Goal: Information Seeking & Learning: Check status

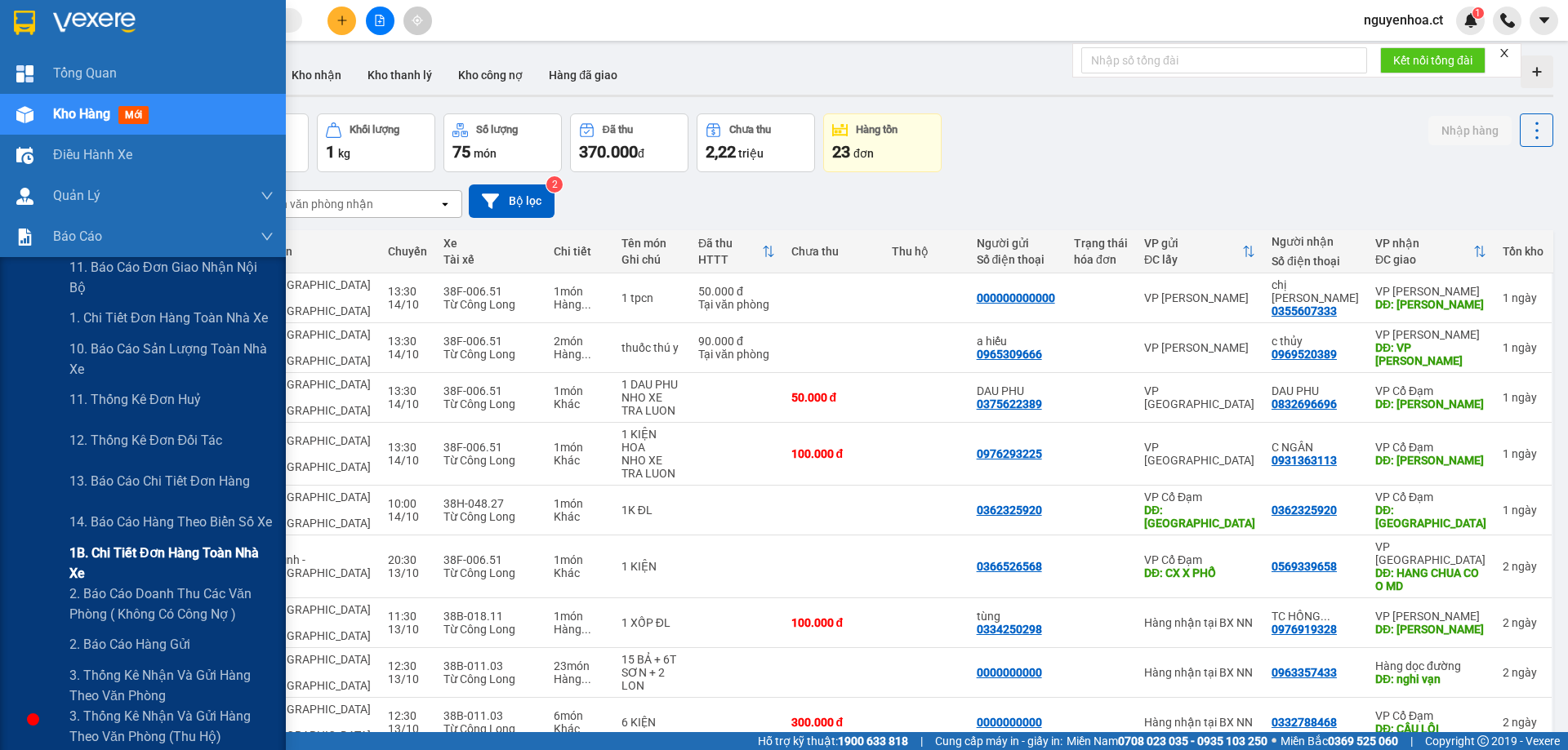
click at [118, 568] on span "1B. Chi tiết đơn hàng toàn nhà xe" at bounding box center [172, 563] width 204 height 41
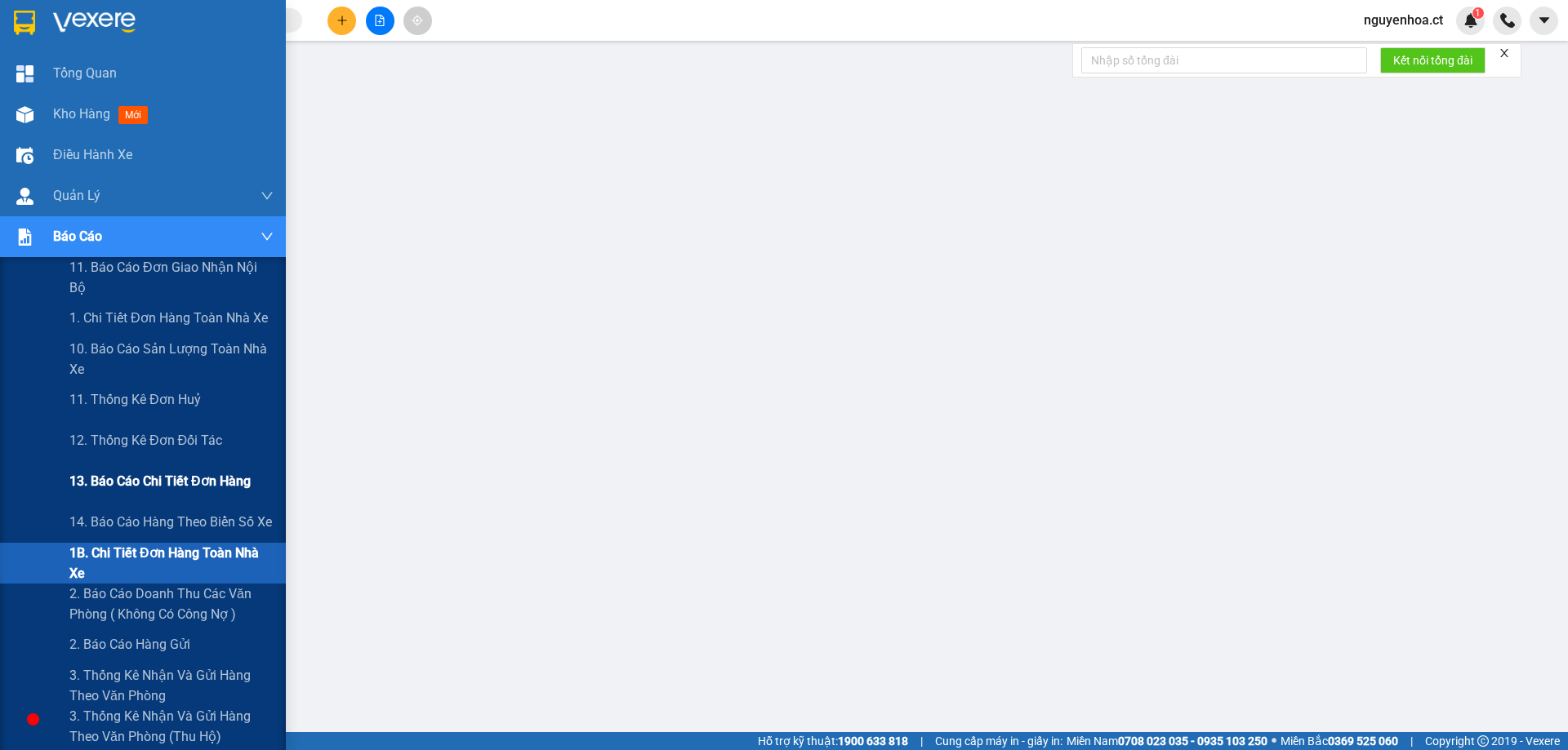
click at [143, 489] on span "13. Báo cáo chi tiết đơn hàng" at bounding box center [160, 481] width 181 height 21
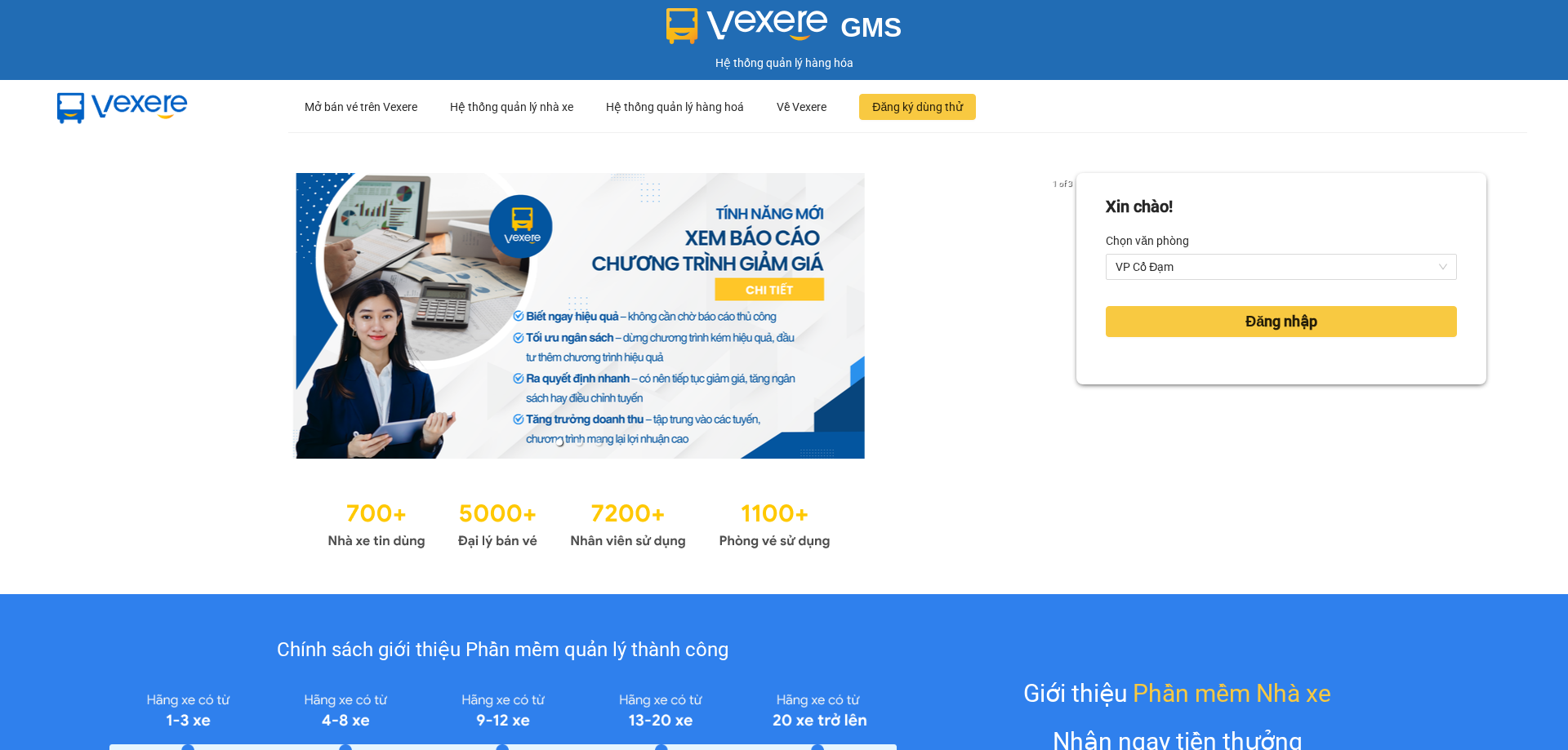
click at [1232, 340] on div "Đăng nhập" at bounding box center [1281, 322] width 351 height 44
click at [1245, 325] on span "Đăng nhập" at bounding box center [1281, 322] width 72 height 23
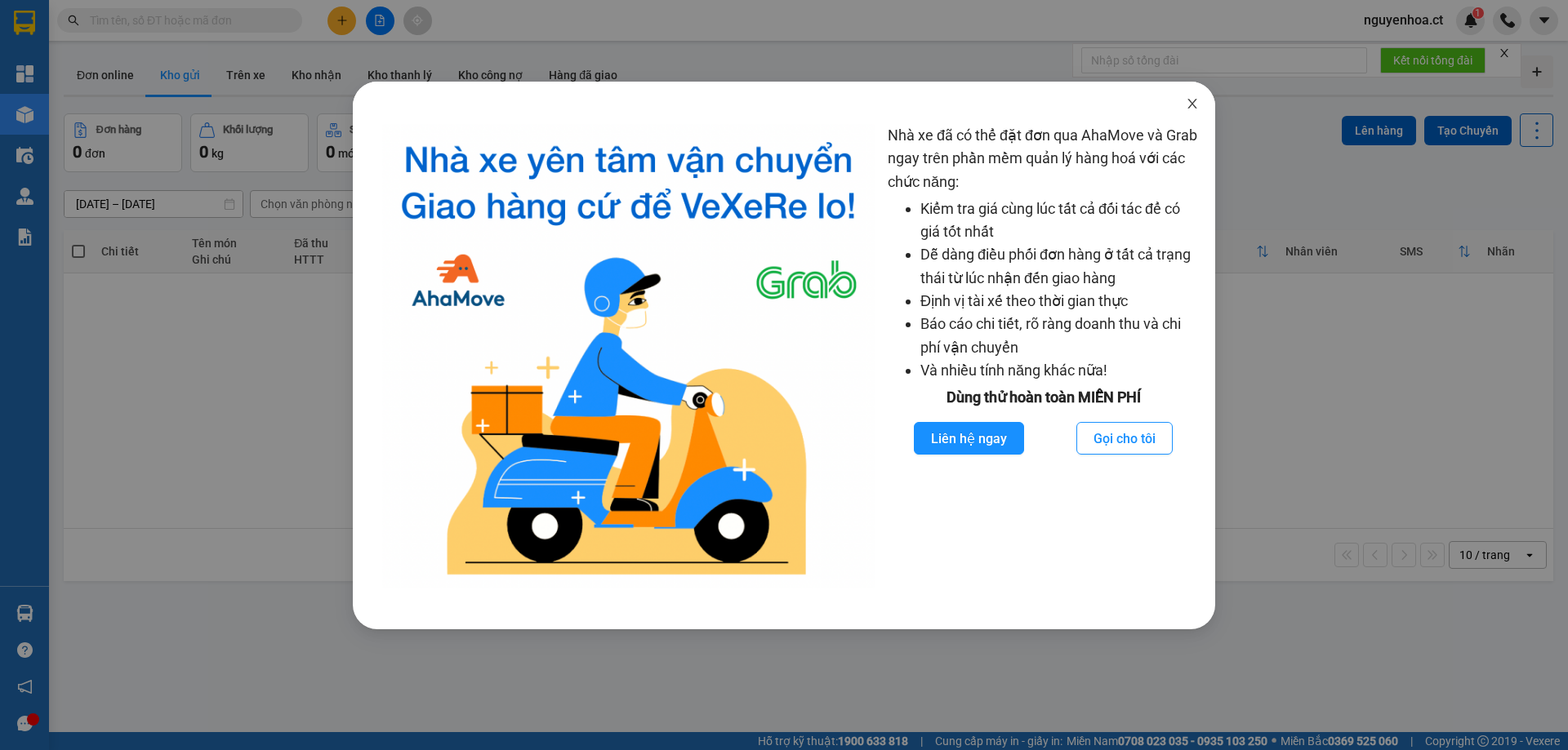
click at [1195, 96] on span "Close" at bounding box center [1192, 105] width 45 height 45
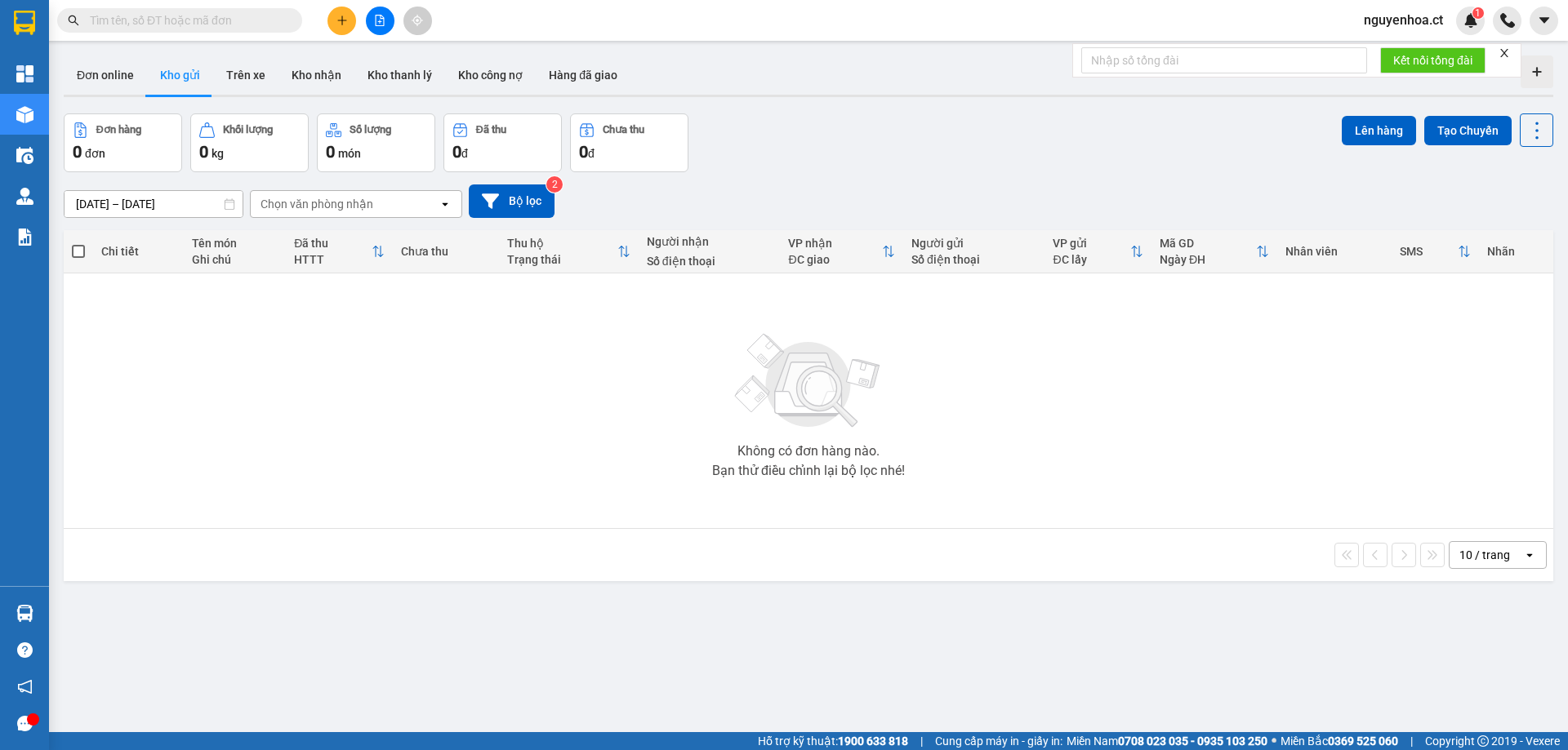
drag, startPoint x: 178, startPoint y: 25, endPoint x: 229, endPoint y: 111, distance: 100.0
click at [183, 30] on span at bounding box center [180, 21] width 245 height 25
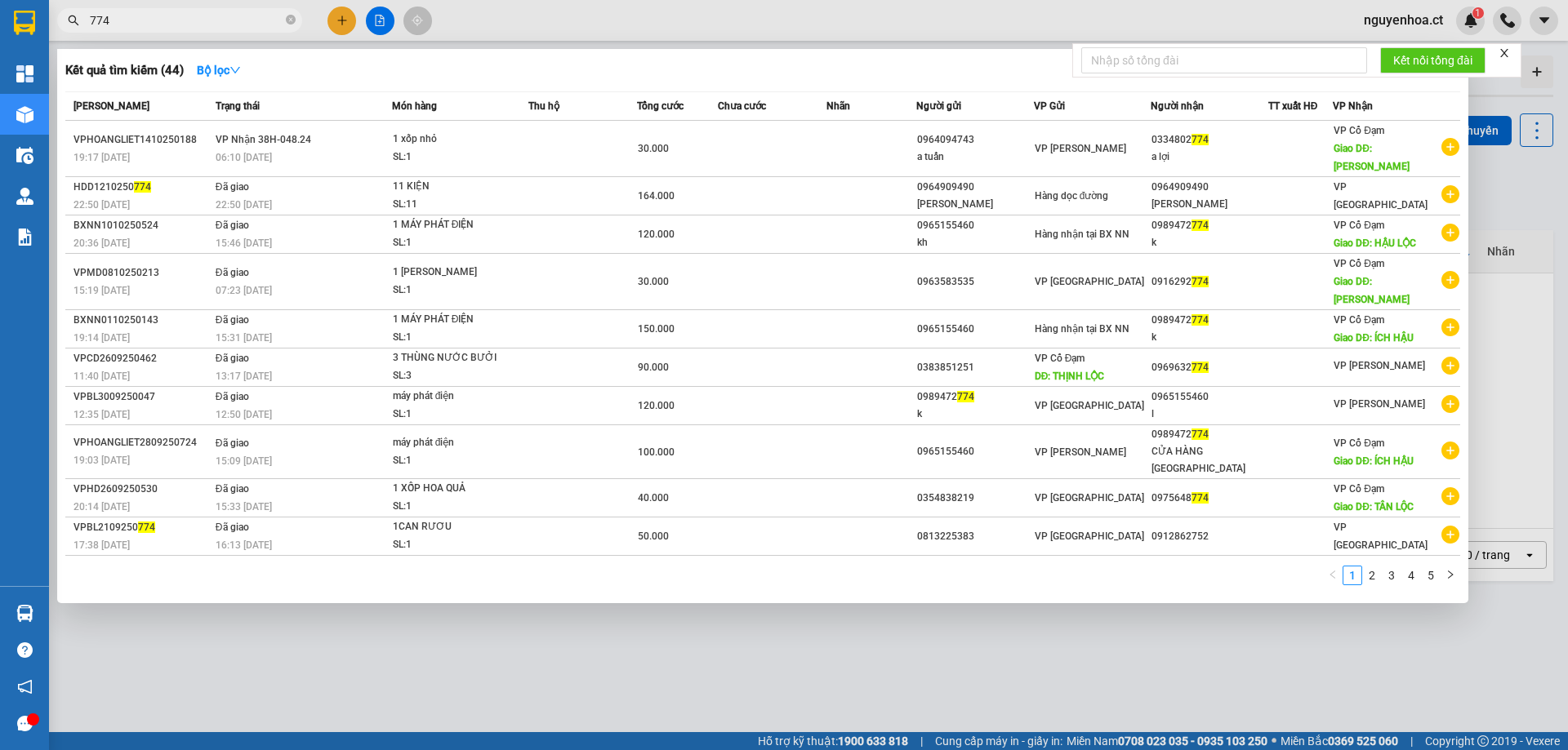
type input "774"
click at [285, 22] on span "774" at bounding box center [180, 21] width 245 height 25
click at [290, 20] on icon "close-circle" at bounding box center [291, 20] width 9 height 9
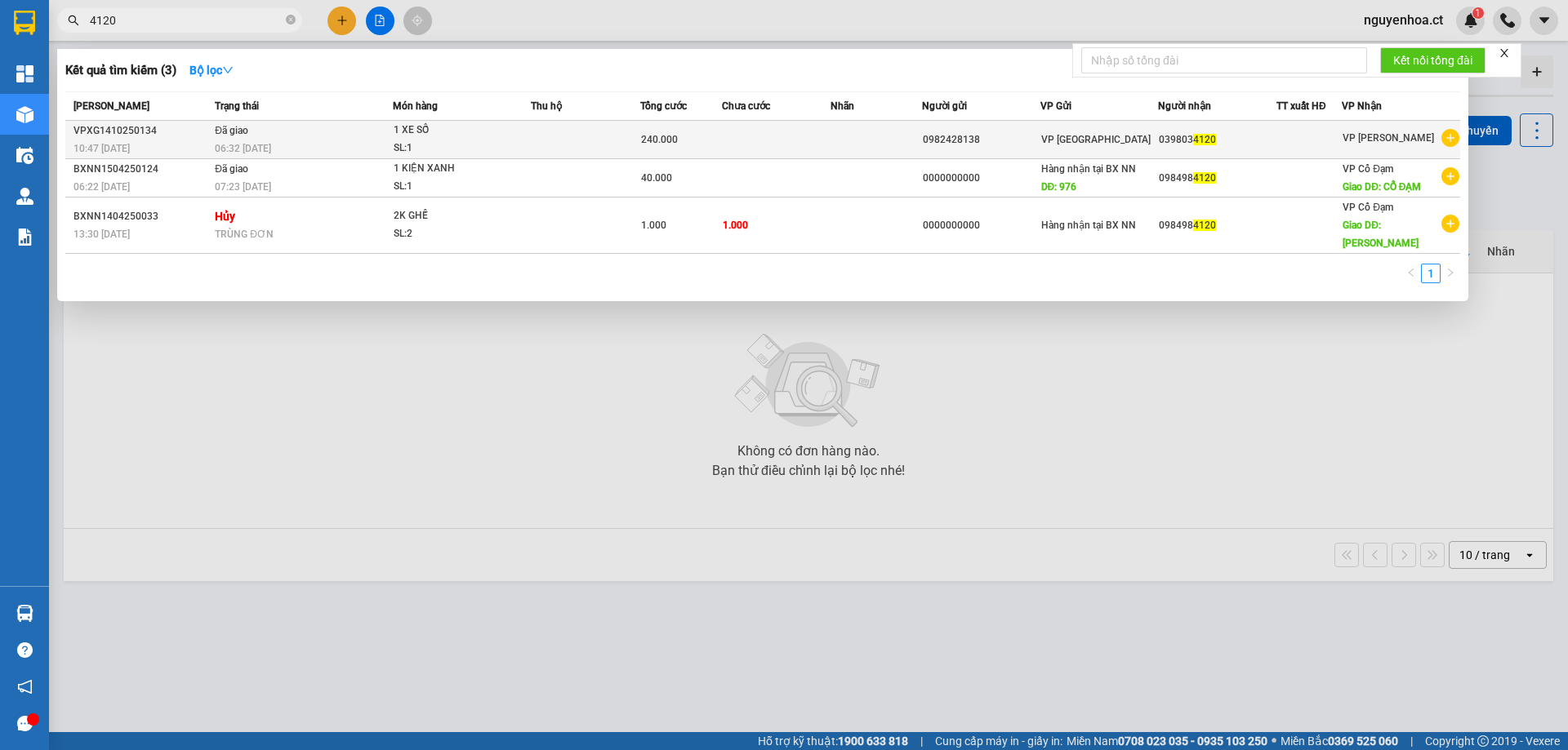
type input "4120"
click at [278, 142] on div "06:32 [DATE]" at bounding box center [304, 148] width 177 height 18
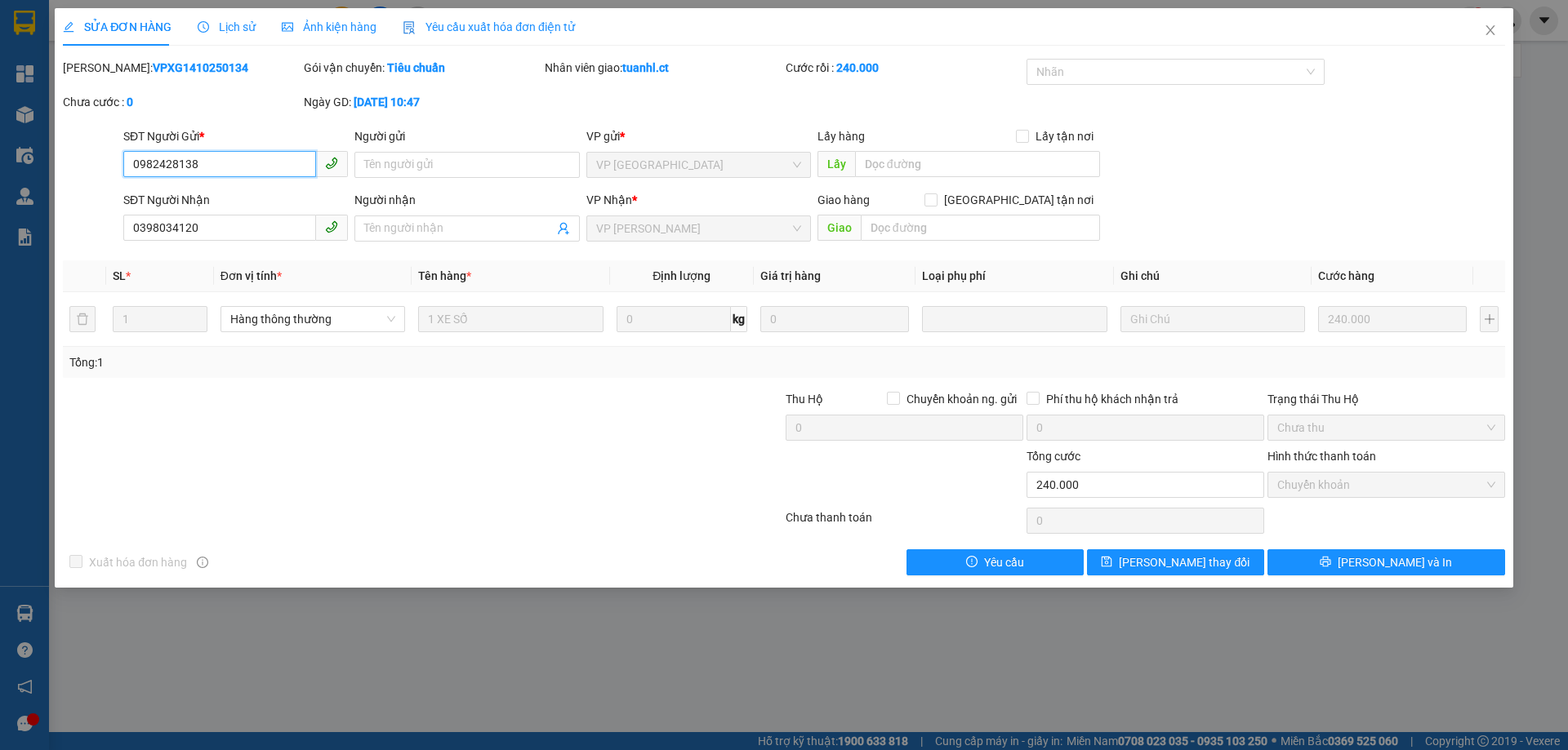
type input "0982428138"
type input "0398034120"
type input "0"
type input "240.000"
click at [235, 24] on span "Lịch sử" at bounding box center [225, 27] width 58 height 13
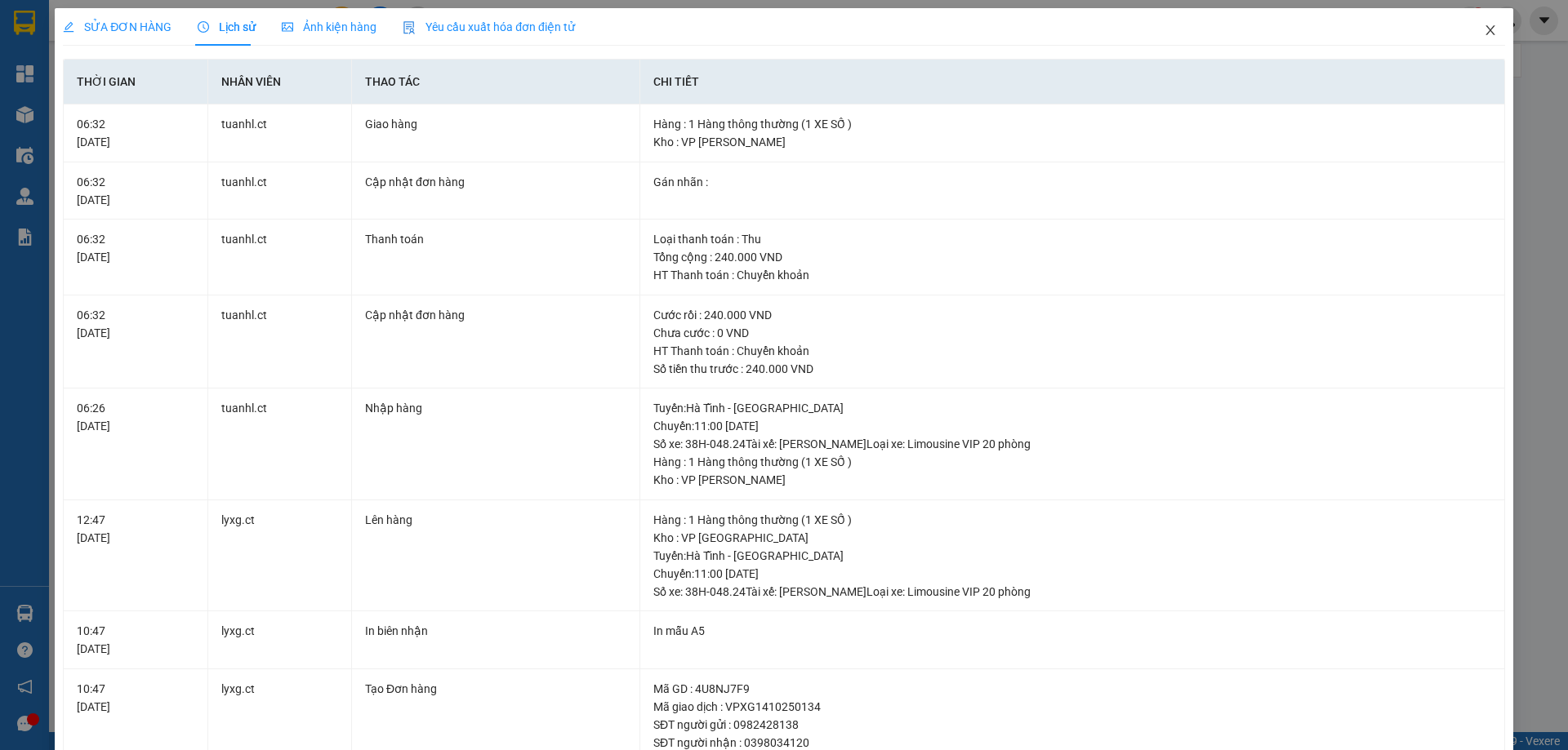
click at [1476, 22] on span "Close" at bounding box center [1490, 31] width 45 height 45
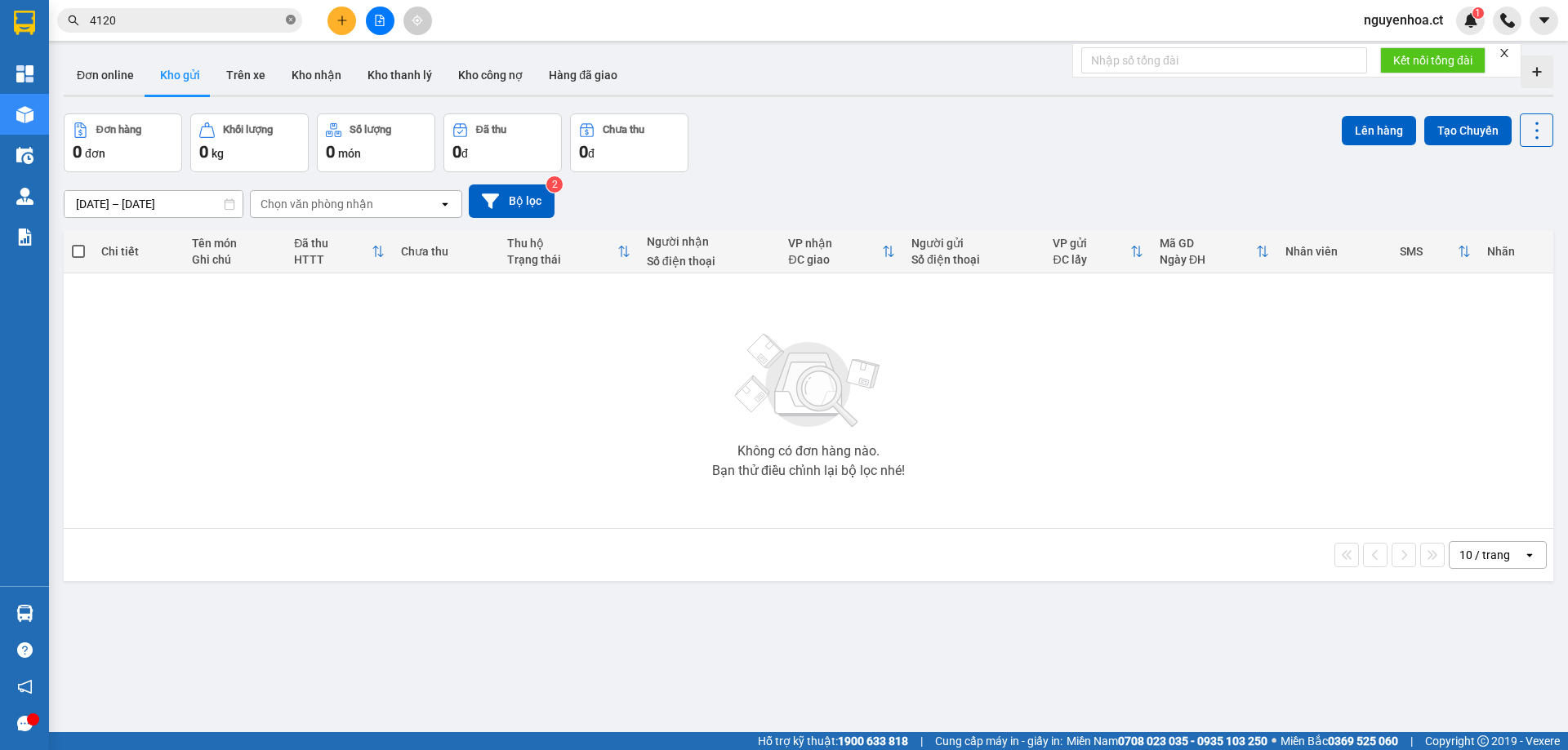
click at [288, 17] on icon "close-circle" at bounding box center [291, 20] width 9 height 9
paste input "0353700115"
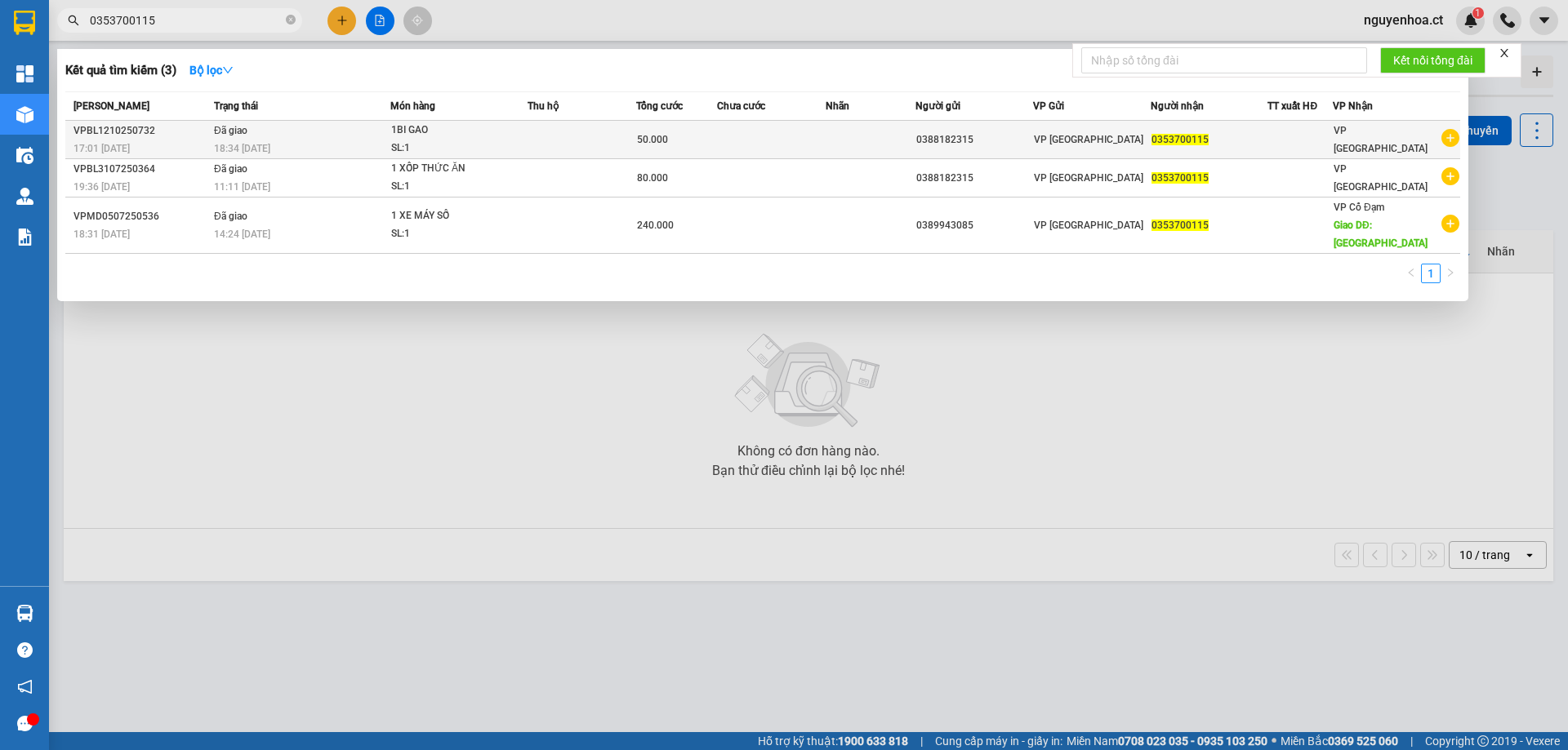
type input "0353700115"
click at [289, 137] on td "Đã giao 18:34 [DATE]" at bounding box center [299, 140] width 180 height 39
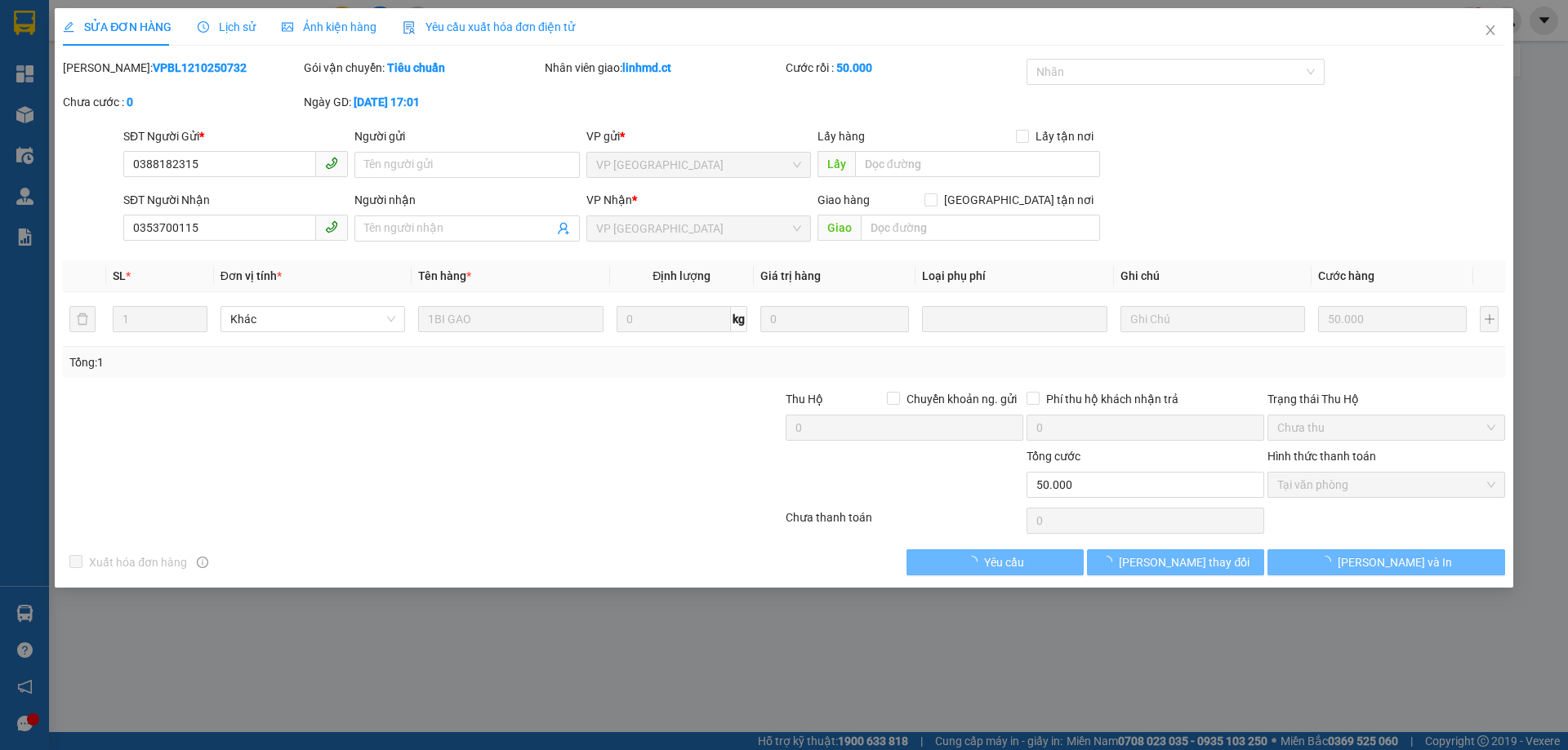
type input "0388182315"
type input "0353700115"
type input "0"
type input "50.000"
click at [243, 22] on span "Lịch sử" at bounding box center [225, 27] width 58 height 13
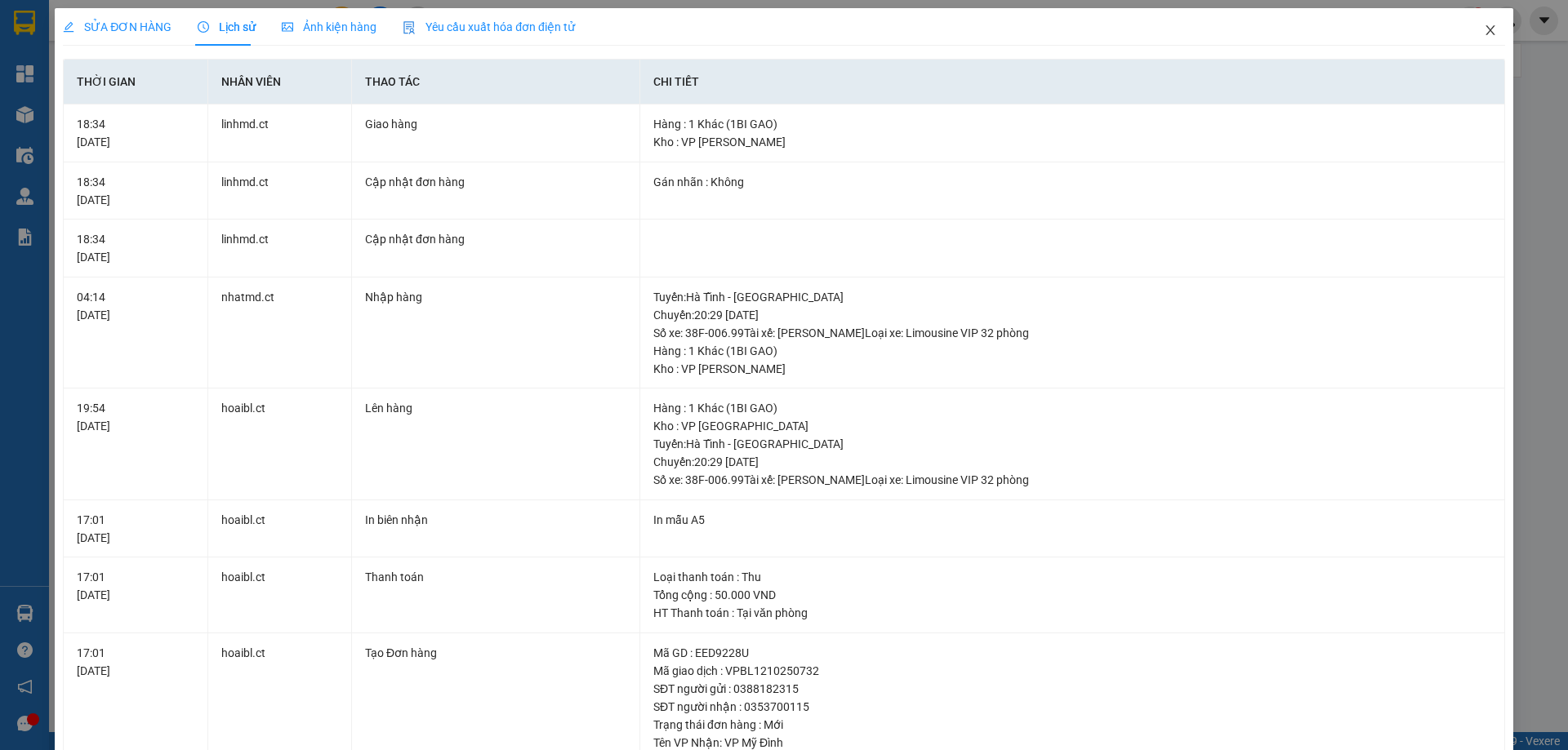
click at [1484, 27] on icon "close" at bounding box center [1491, 30] width 13 height 13
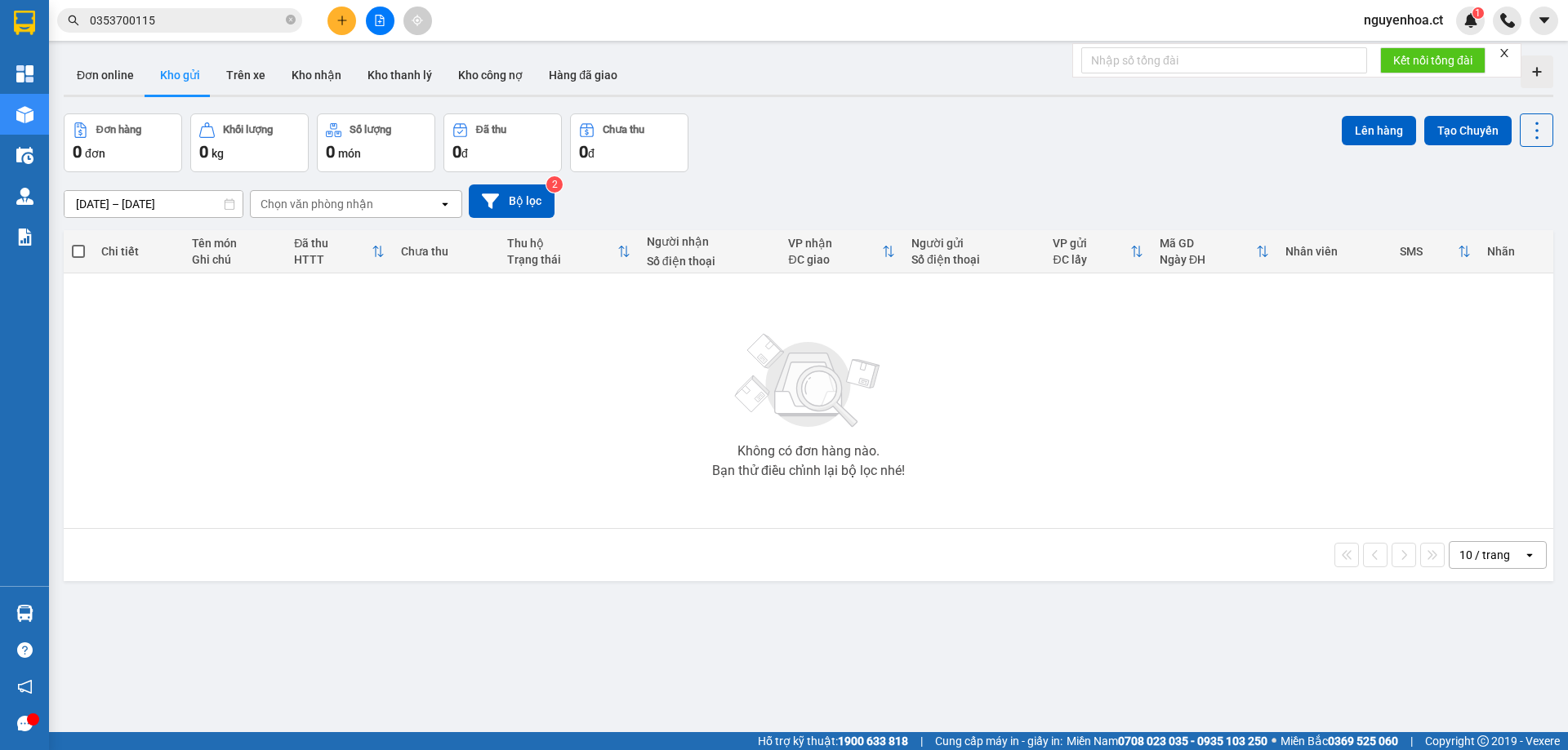
click at [293, 21] on icon "close-circle" at bounding box center [291, 20] width 9 height 9
click at [215, 25] on input "text" at bounding box center [186, 20] width 192 height 18
paste input "0938166936"
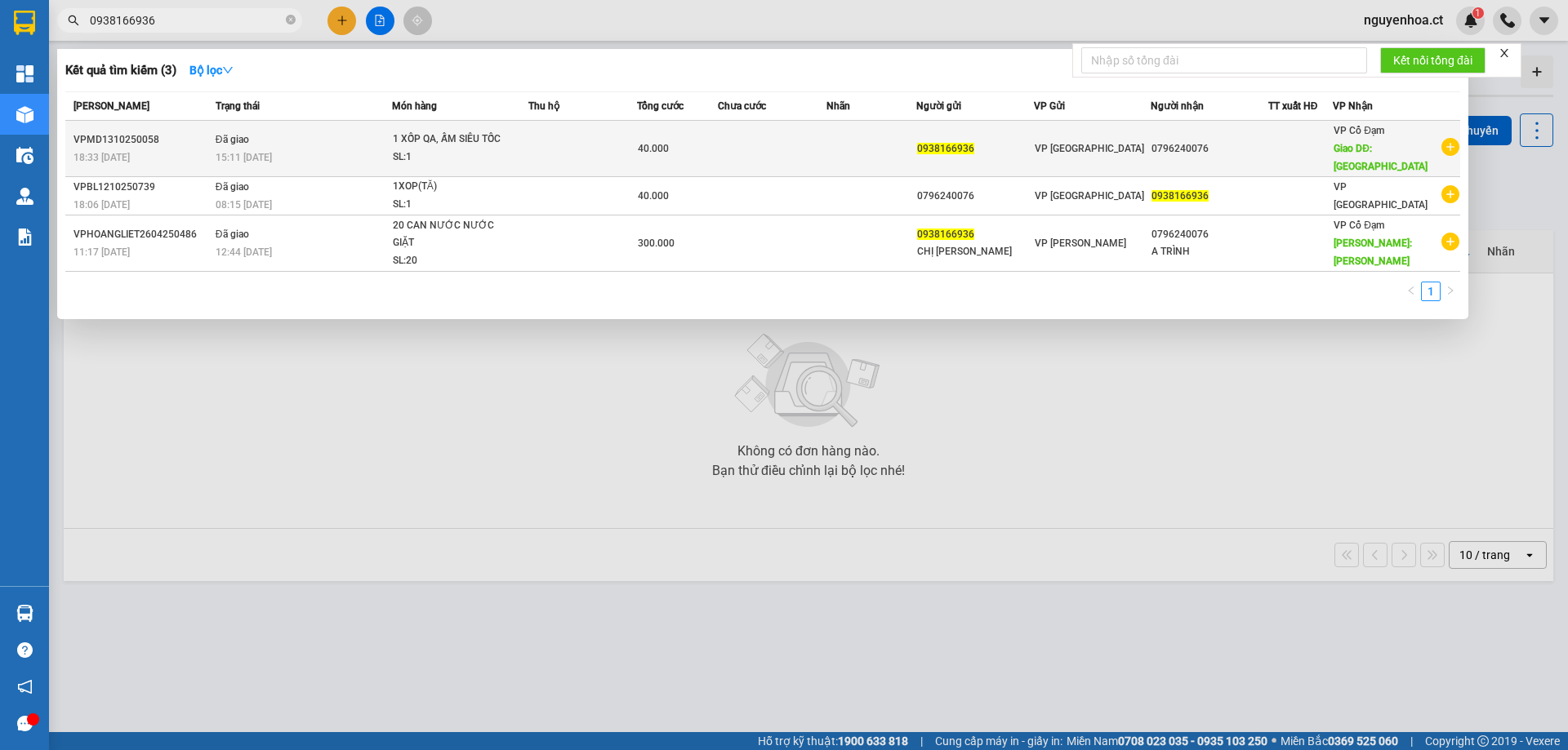
type input "0938166936"
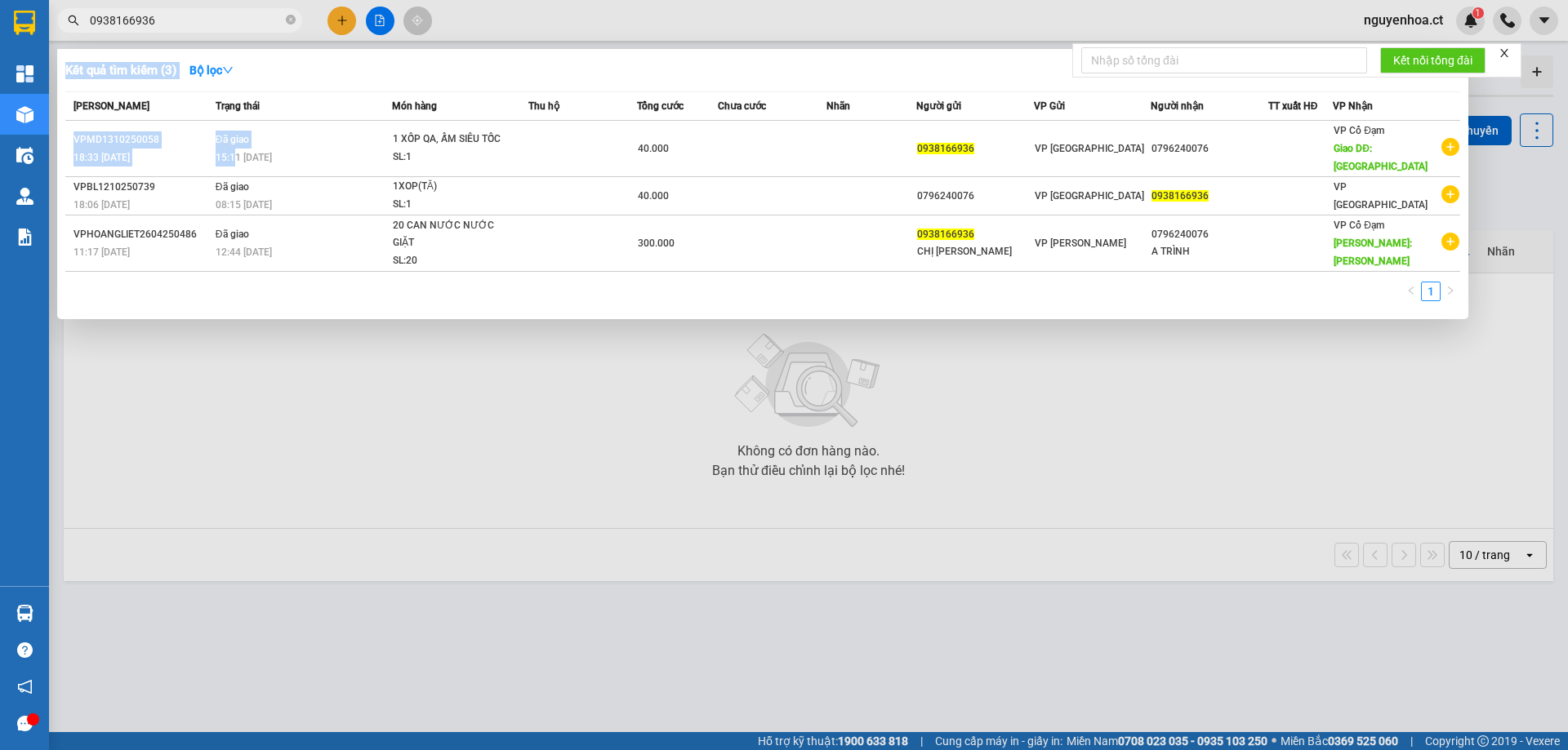
drag, startPoint x: 232, startPoint y: 140, endPoint x: 258, endPoint y: 341, distance: 202.7
click at [0, 21] on div "Kết quả tìm kiếm ( 3 ) Bộ lọc Mã ĐH Trạng thái Món hàng Thu hộ Tổng cước Chưa c…" at bounding box center [0, 21] width 0 height 0
click at [251, 345] on div at bounding box center [784, 375] width 1568 height 750
click at [214, 24] on input "0938166936" at bounding box center [186, 20] width 192 height 18
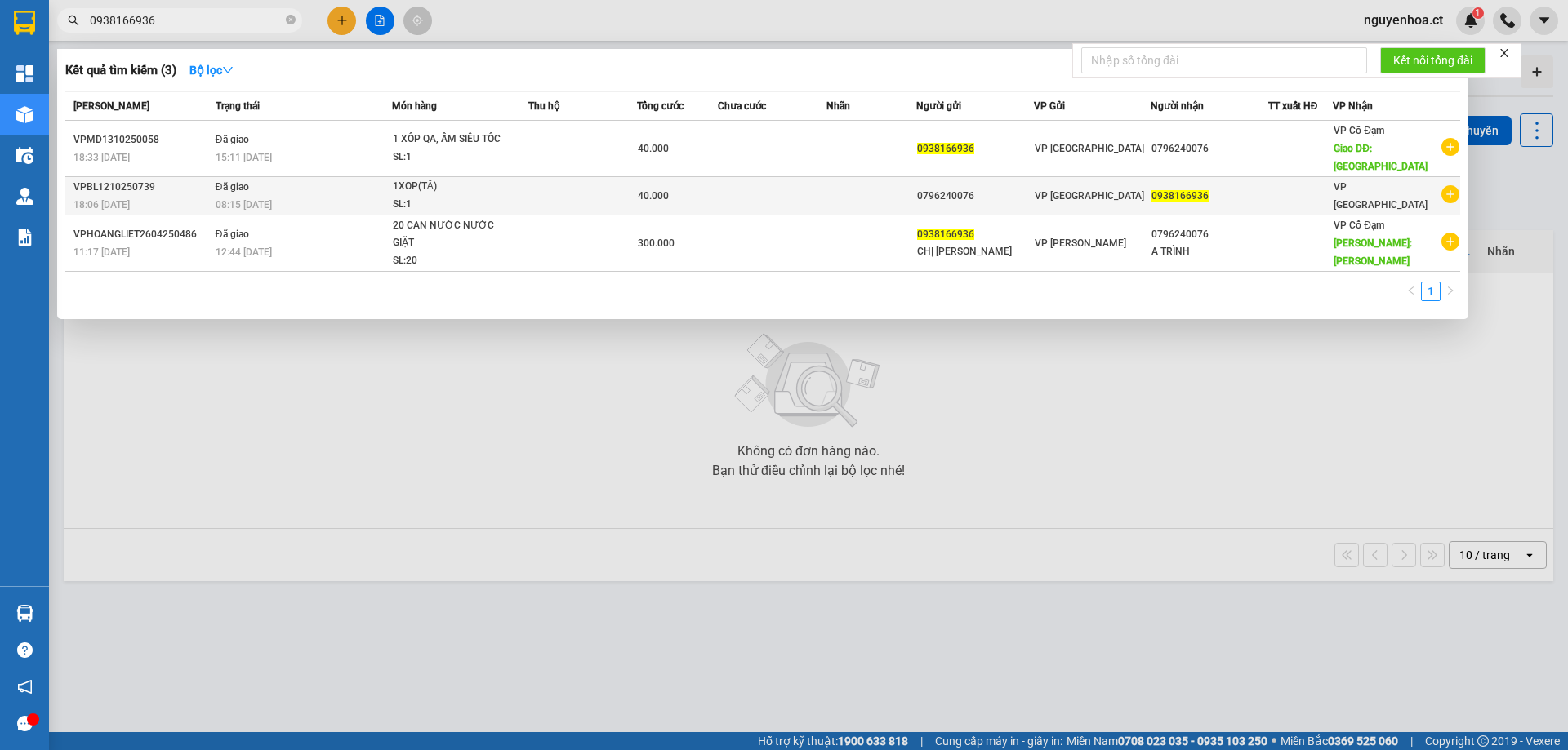
click at [240, 177] on td "Đã giao 08:15 [DATE]" at bounding box center [301, 196] width 180 height 39
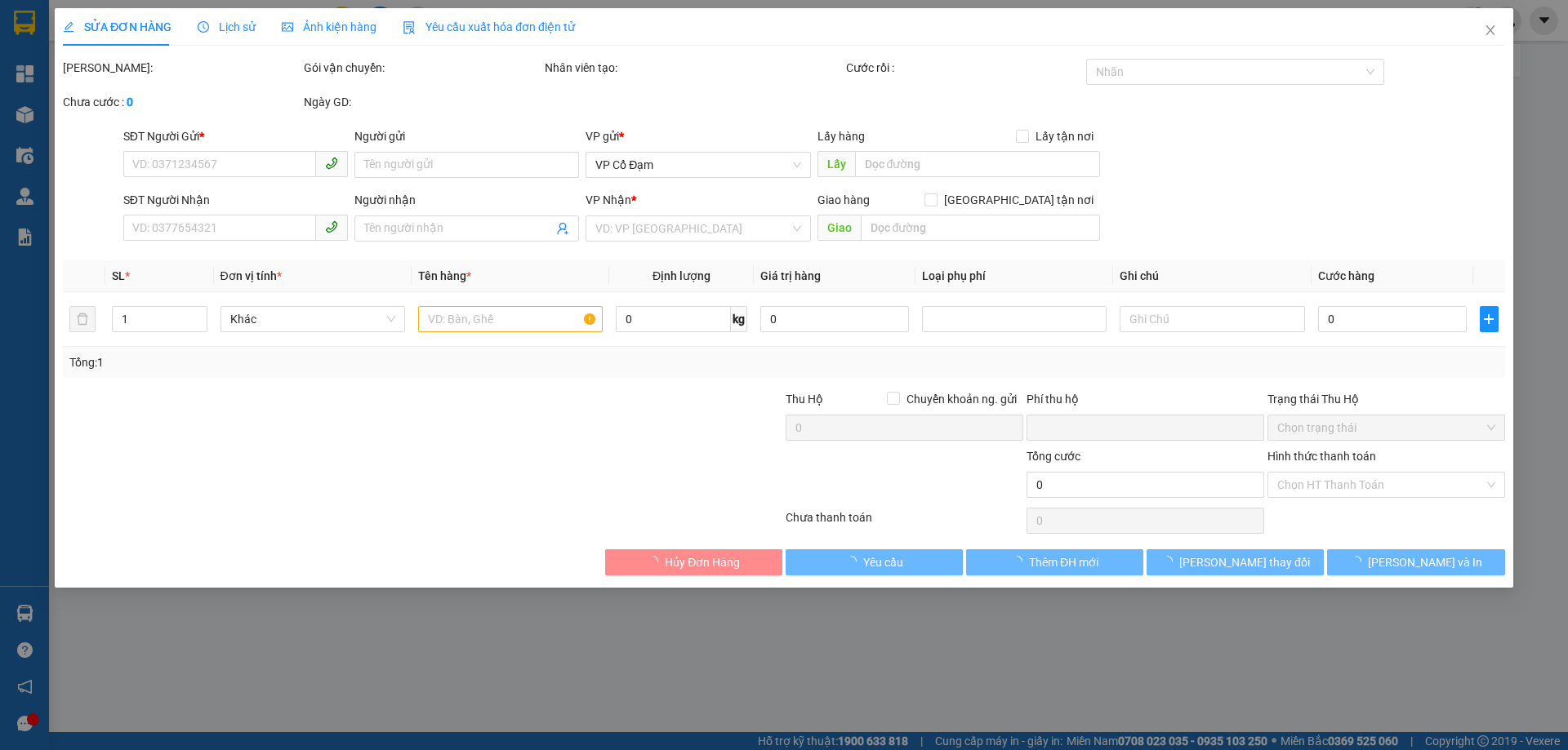
type input "0796240076"
type input "0938166936"
type input "0"
type input "40.000"
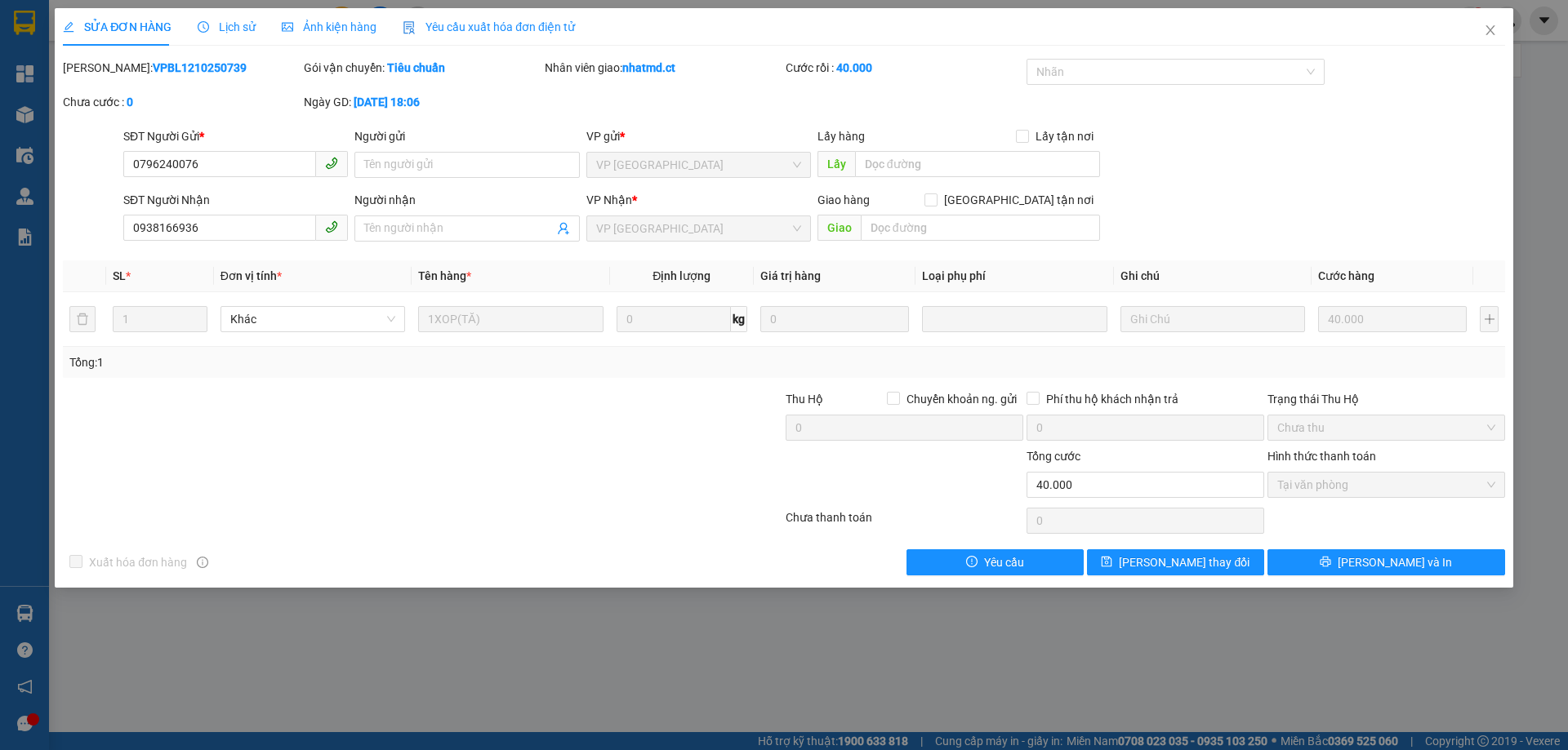
click at [240, 16] on div "Lịch sử" at bounding box center [225, 27] width 58 height 38
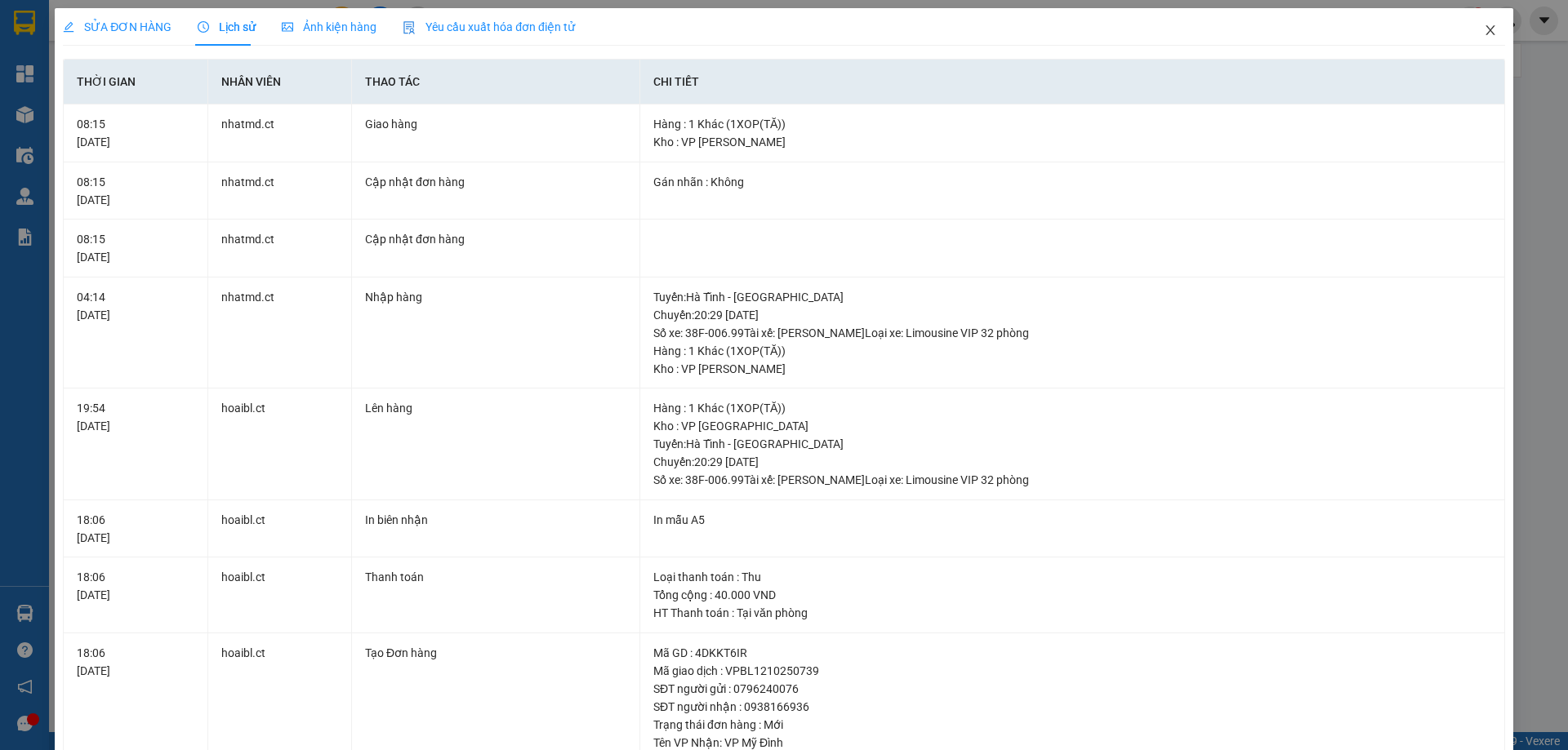
click at [1484, 28] on icon "close" at bounding box center [1491, 30] width 13 height 13
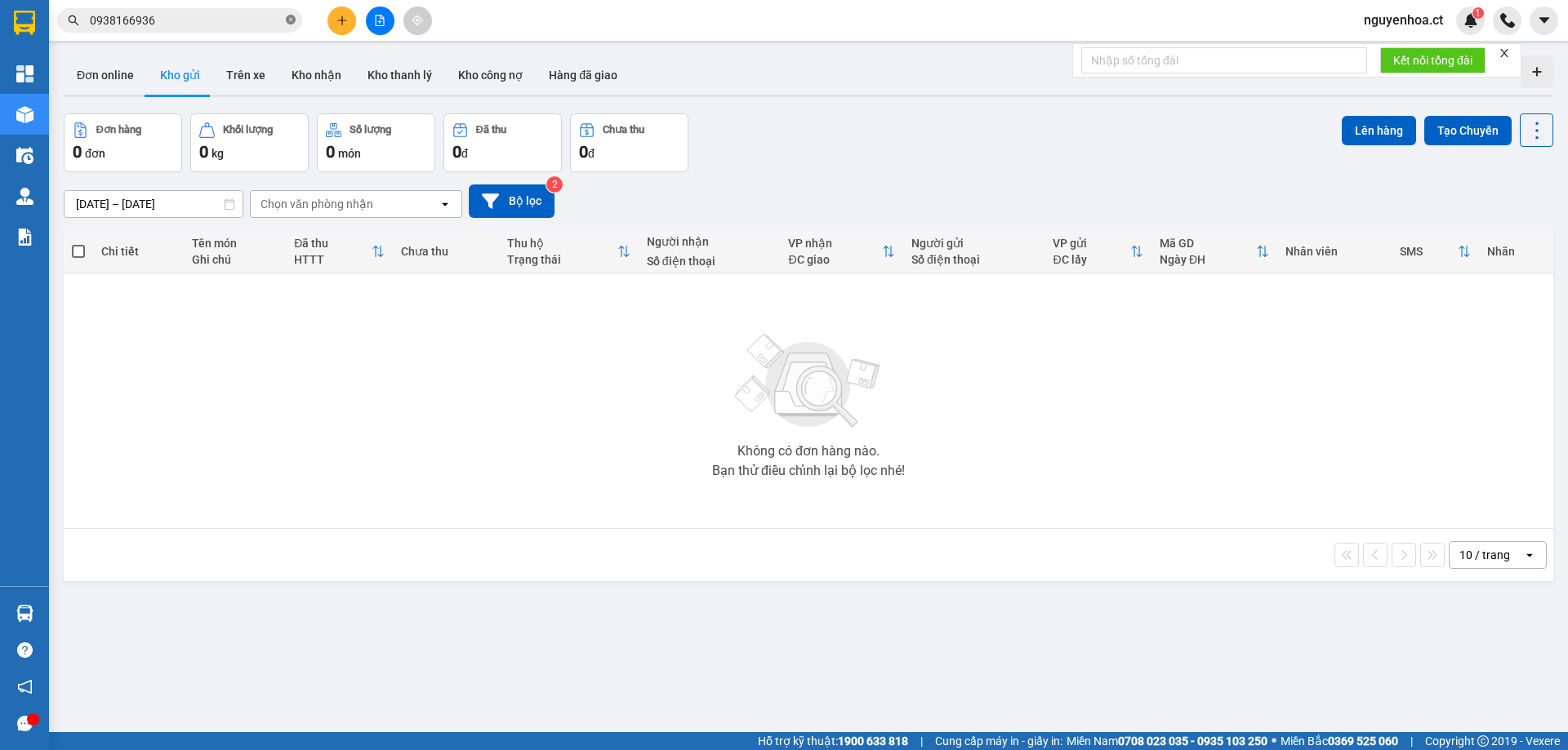
click at [292, 20] on icon "close-circle" at bounding box center [291, 20] width 9 height 9
click at [218, 25] on input "text" at bounding box center [186, 20] width 192 height 18
paste input "0867790338"
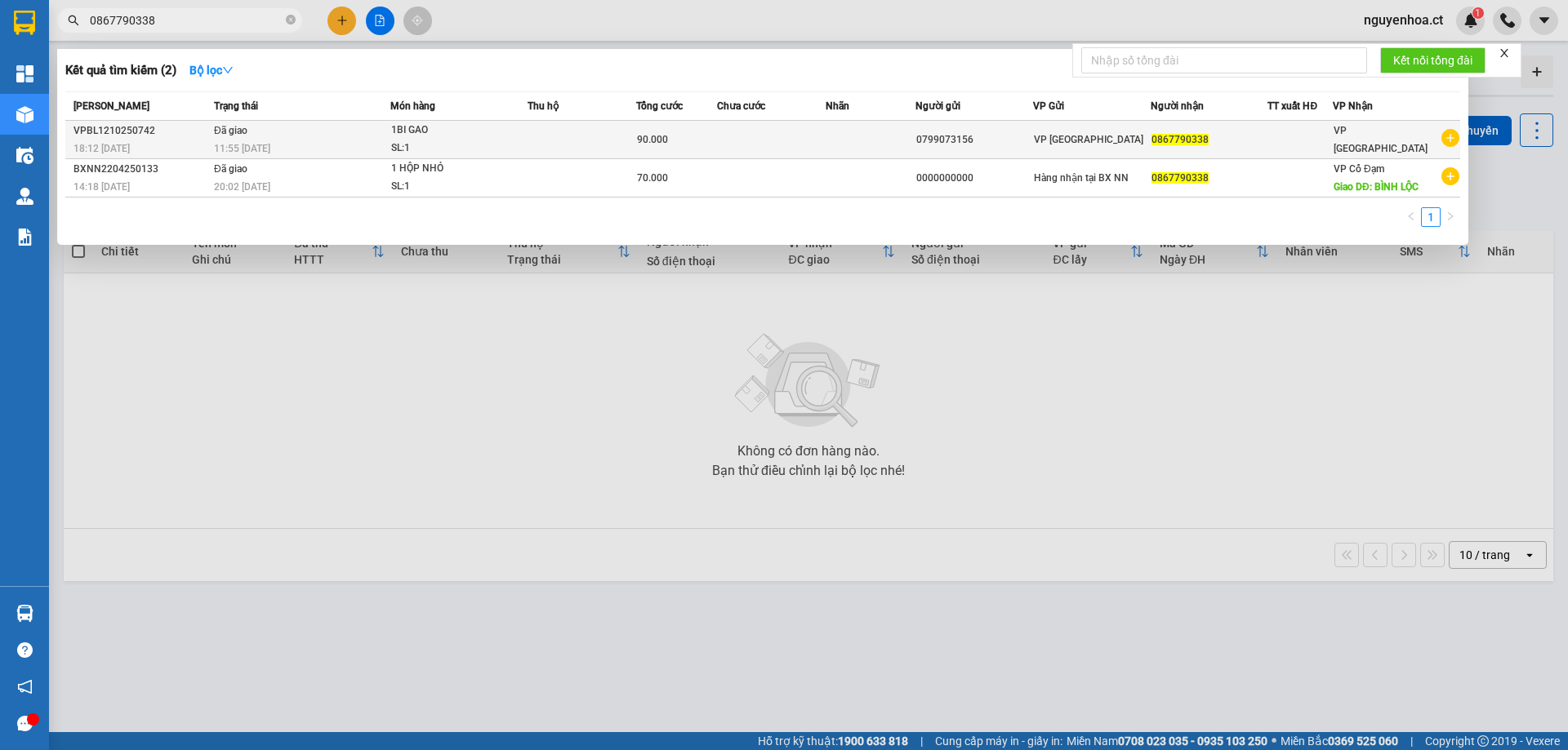
type input "0867790338"
click at [255, 142] on span "11:55 [DATE]" at bounding box center [242, 148] width 57 height 13
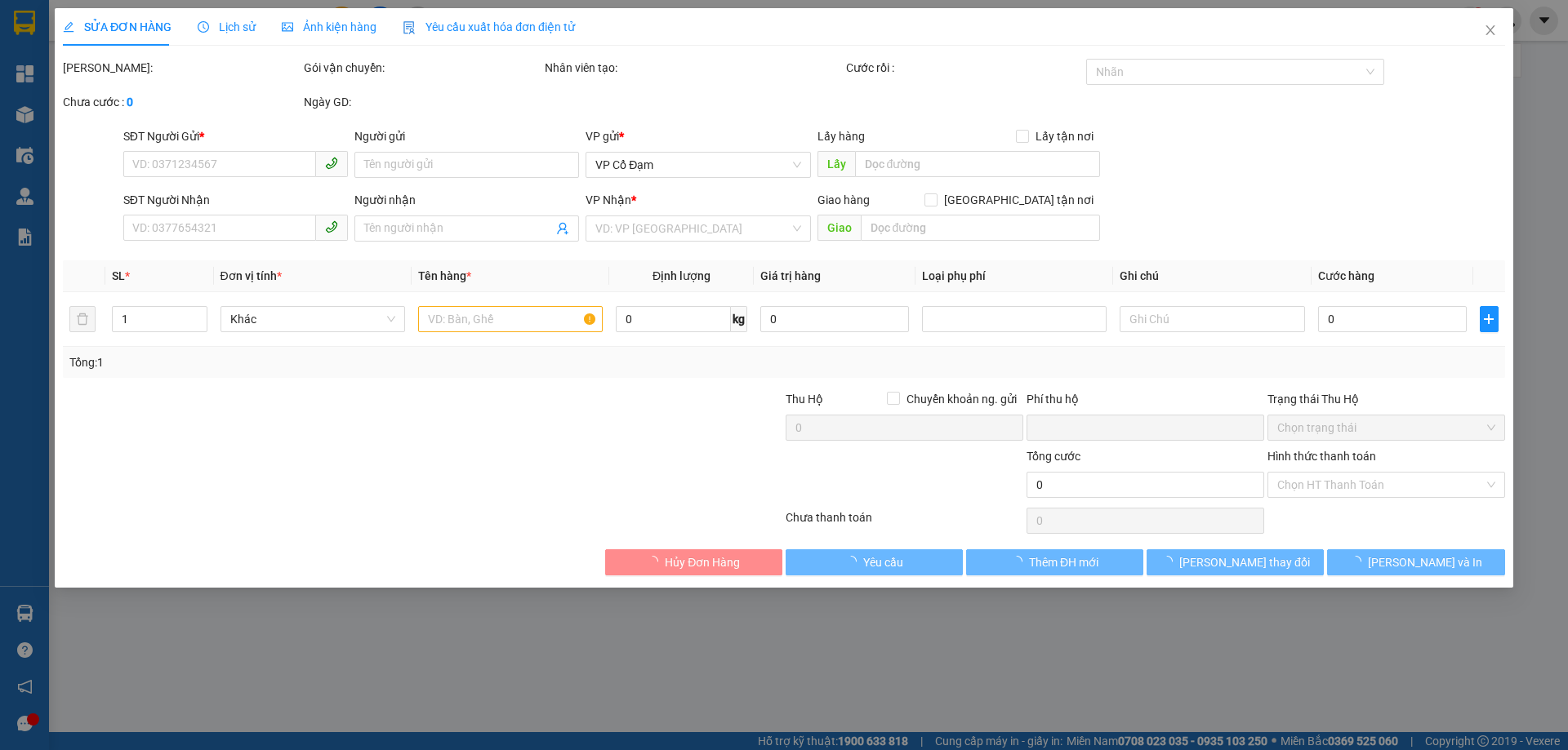
type input "0799073156"
type input "0867790338"
type input "0"
type input "90.000"
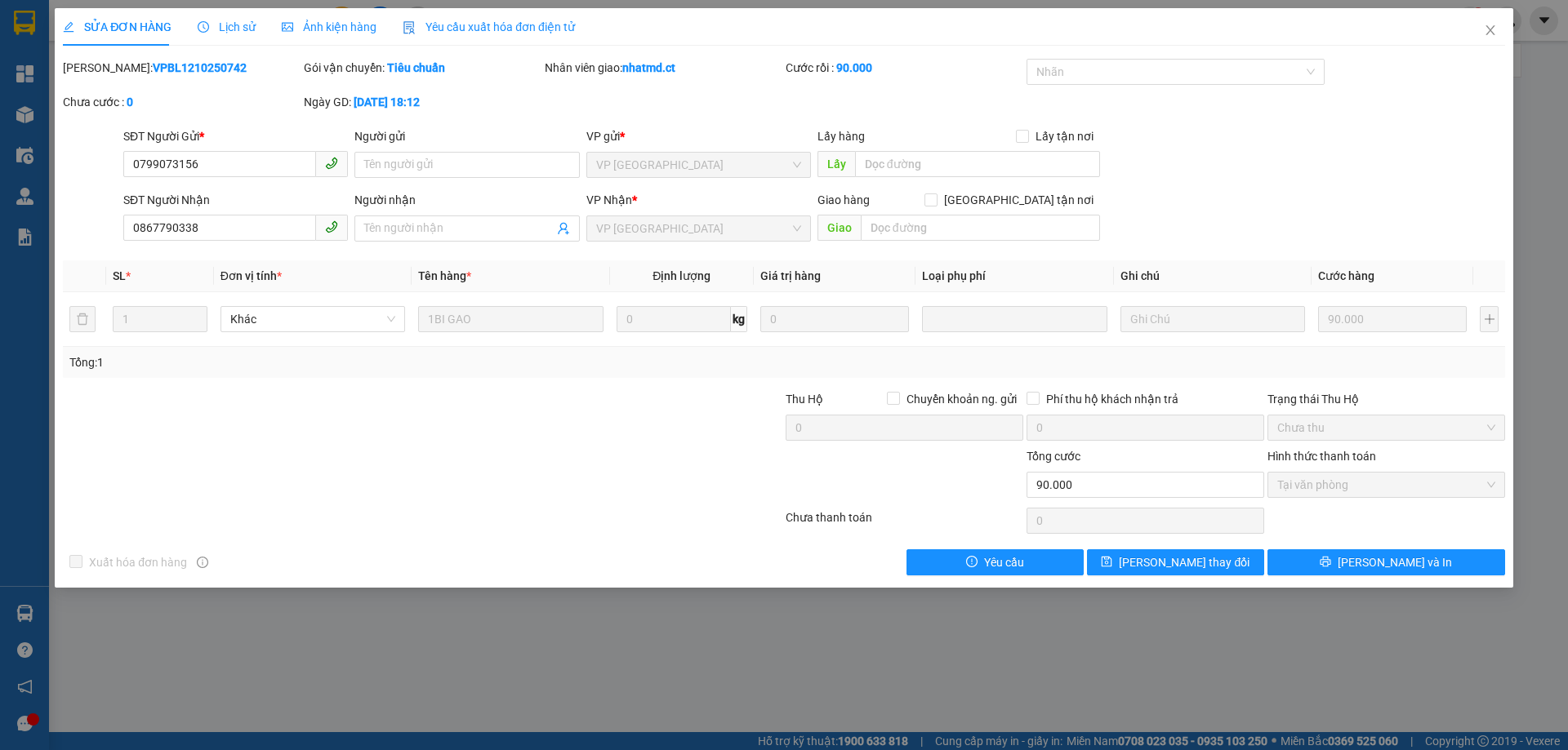
click at [233, 16] on div "Lịch sử" at bounding box center [225, 27] width 58 height 38
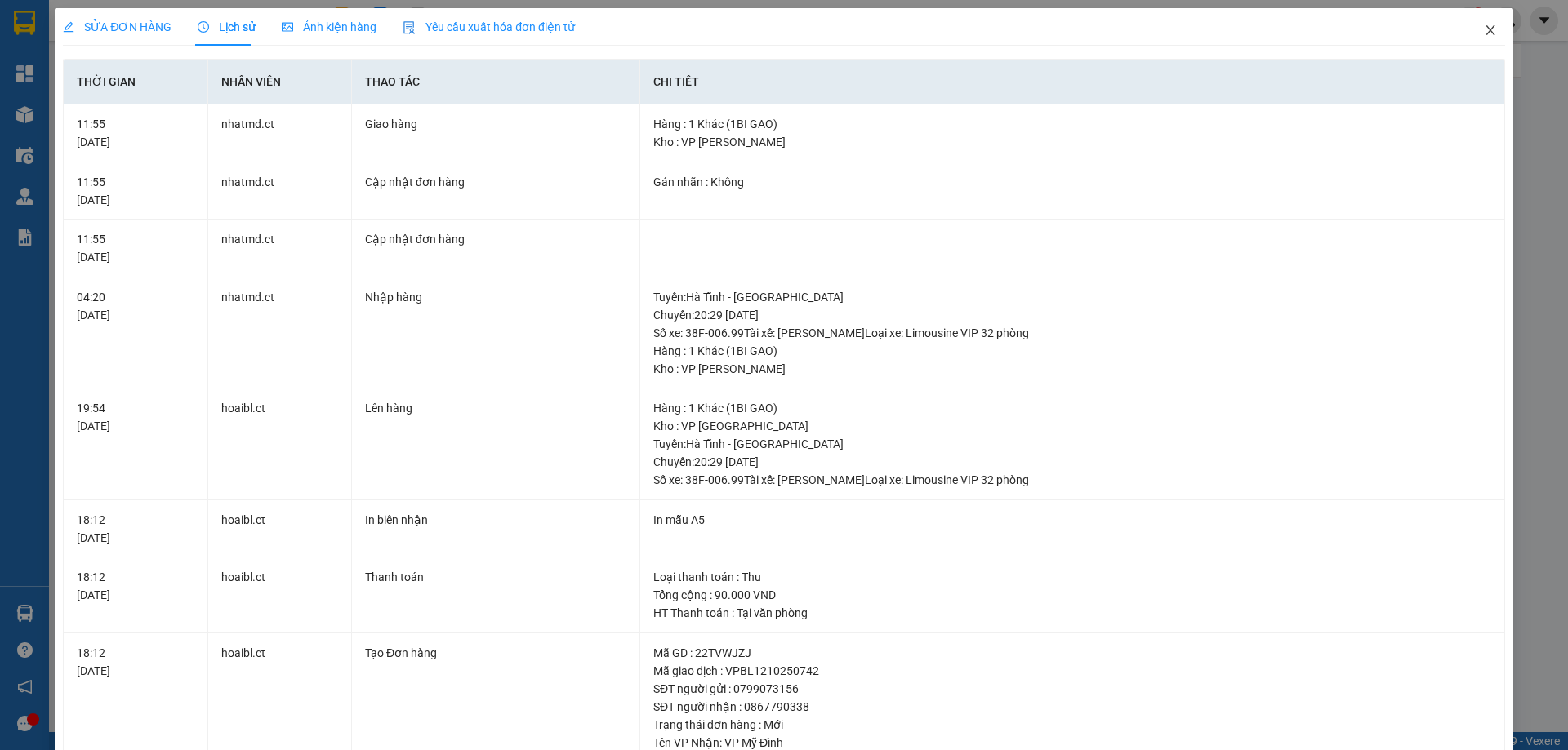
drag, startPoint x: 1484, startPoint y: 21, endPoint x: 1445, endPoint y: 34, distance: 41.1
click at [1484, 21] on span "Close" at bounding box center [1490, 31] width 45 height 45
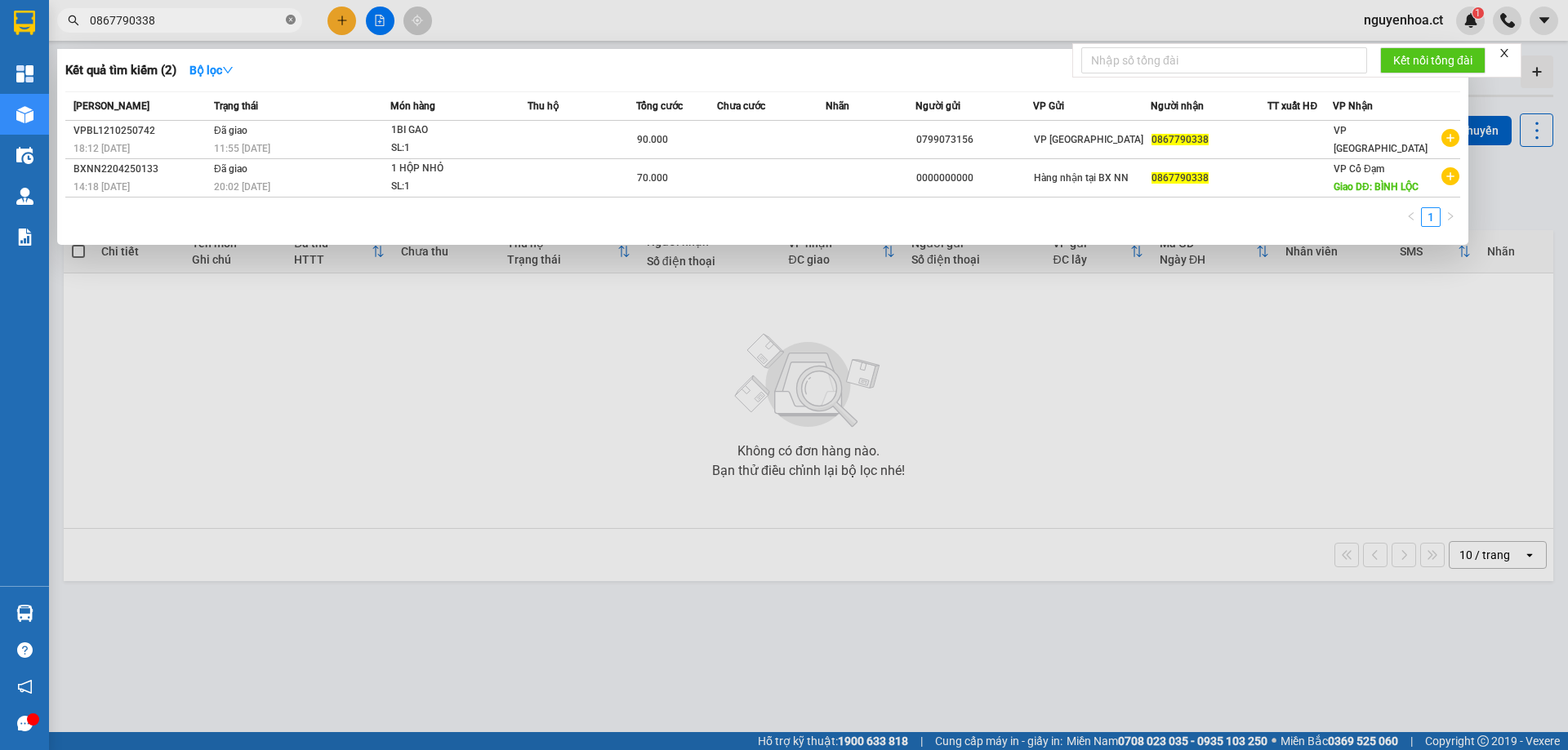
click at [292, 19] on span "0867790338" at bounding box center [180, 21] width 245 height 25
click at [292, 20] on icon "close-circle" at bounding box center [291, 20] width 9 height 9
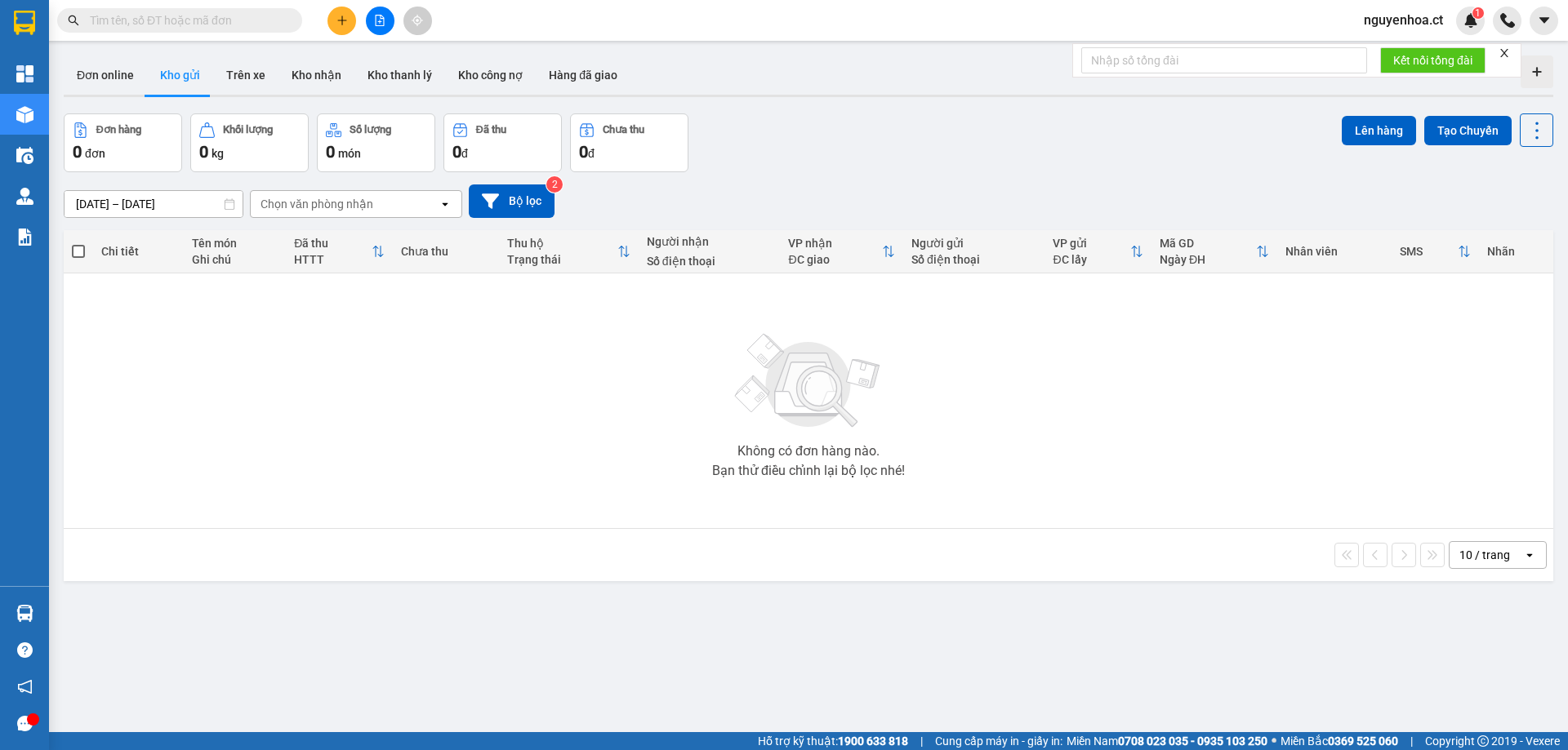
click at [199, 21] on input "text" at bounding box center [186, 20] width 192 height 18
paste input "0378033306"
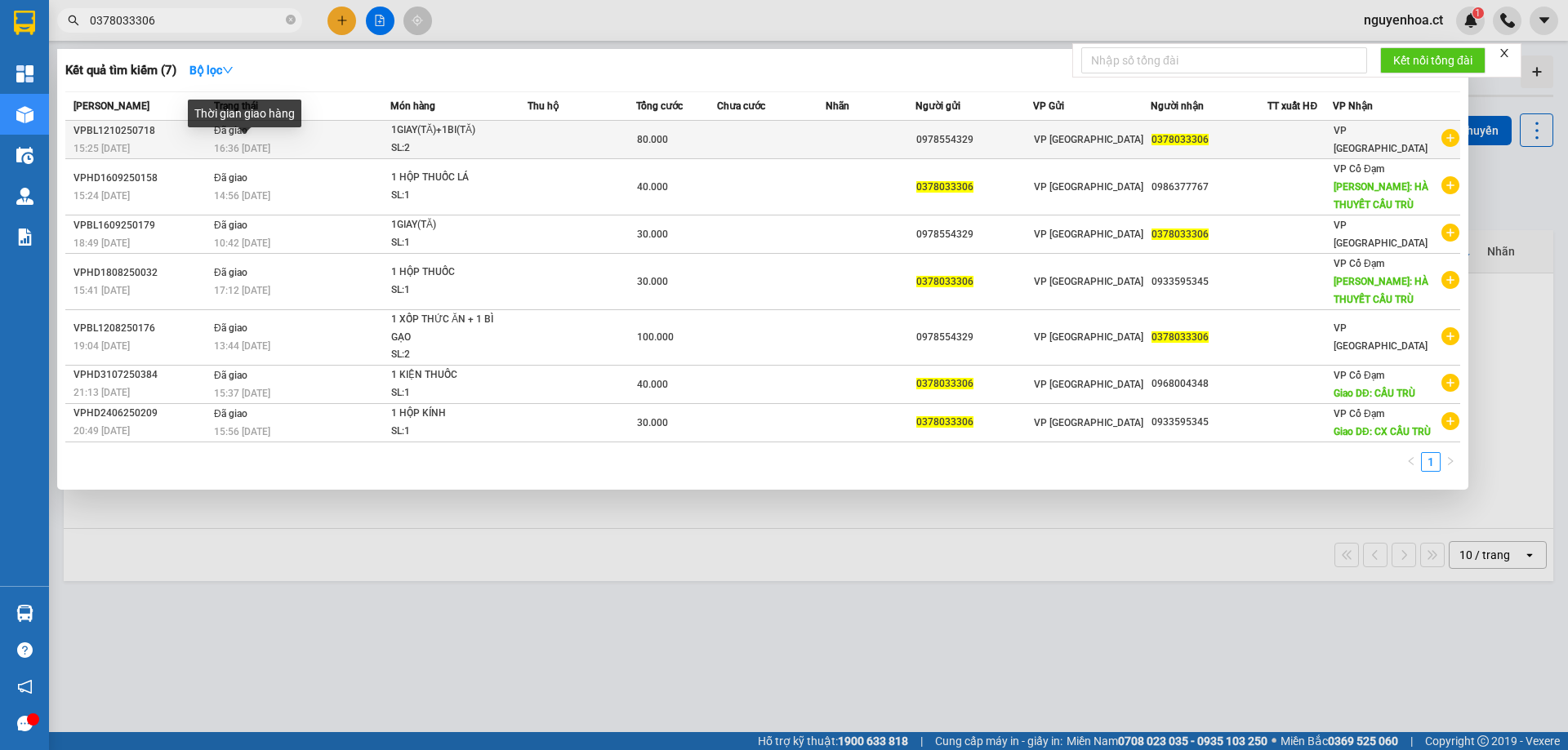
type input "0378033306"
click at [259, 142] on span "16:36 [DATE]" at bounding box center [242, 148] width 57 height 11
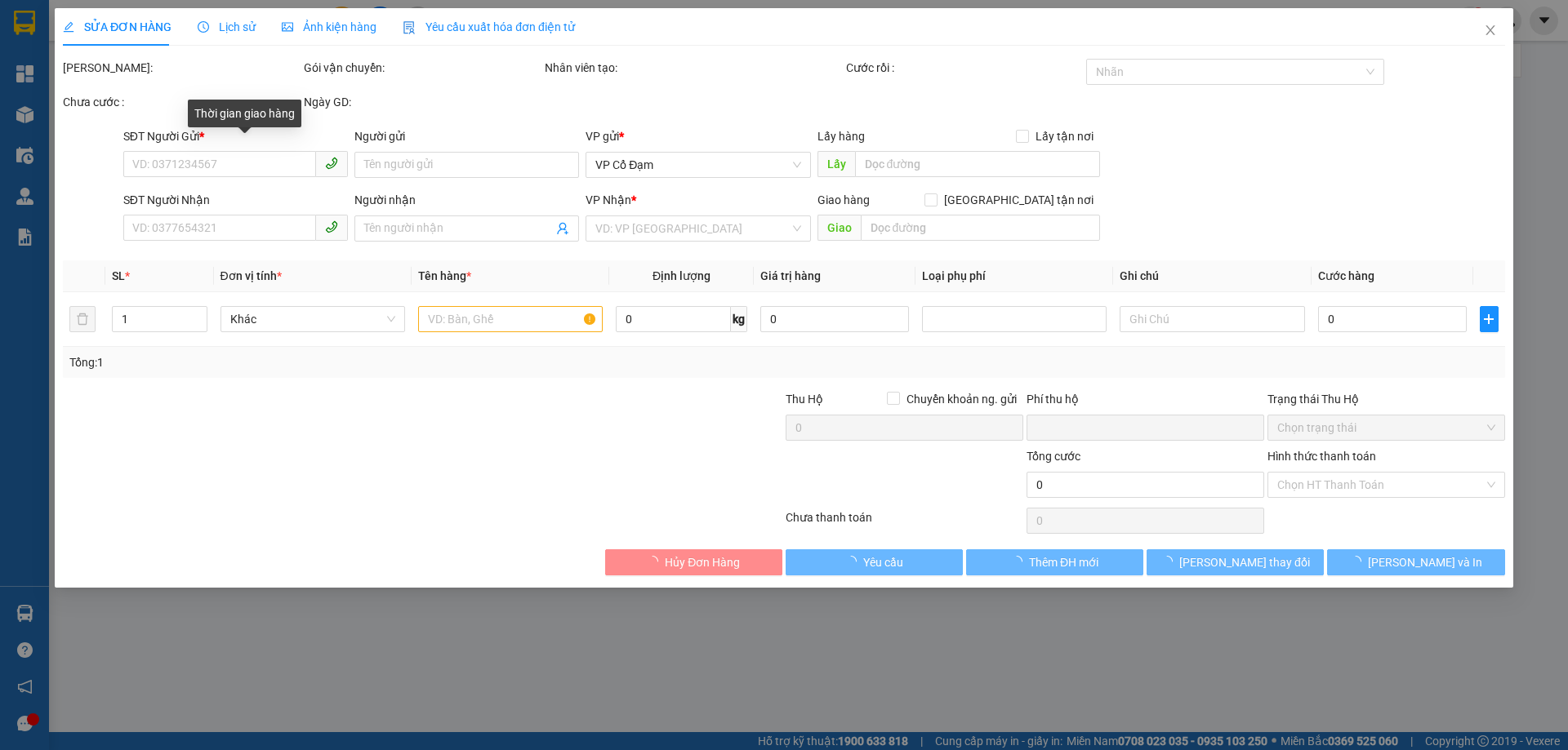
type input "0978554329"
type input "0378033306"
type input "0"
type input "80.000"
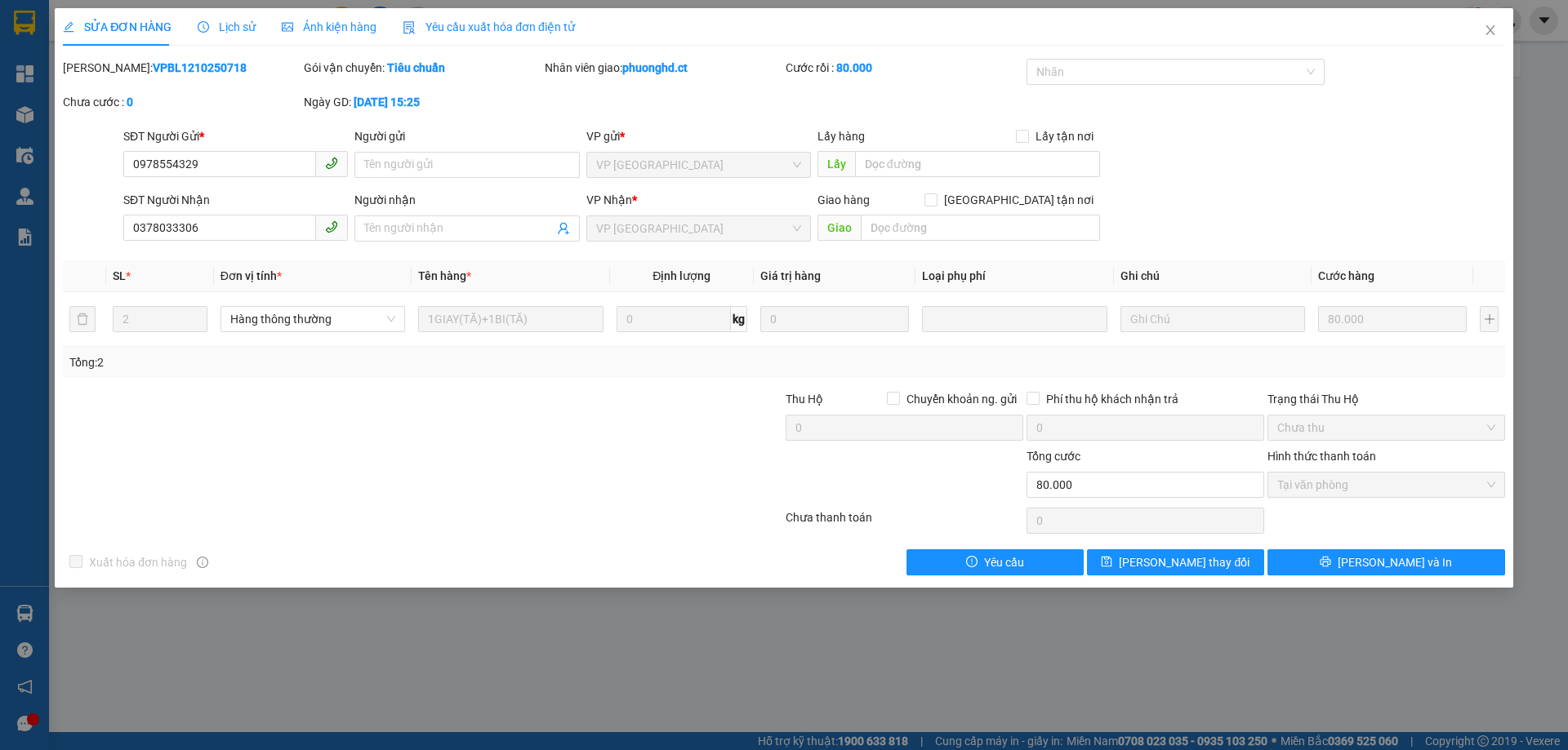
click at [237, 21] on span "Lịch sử" at bounding box center [225, 27] width 58 height 13
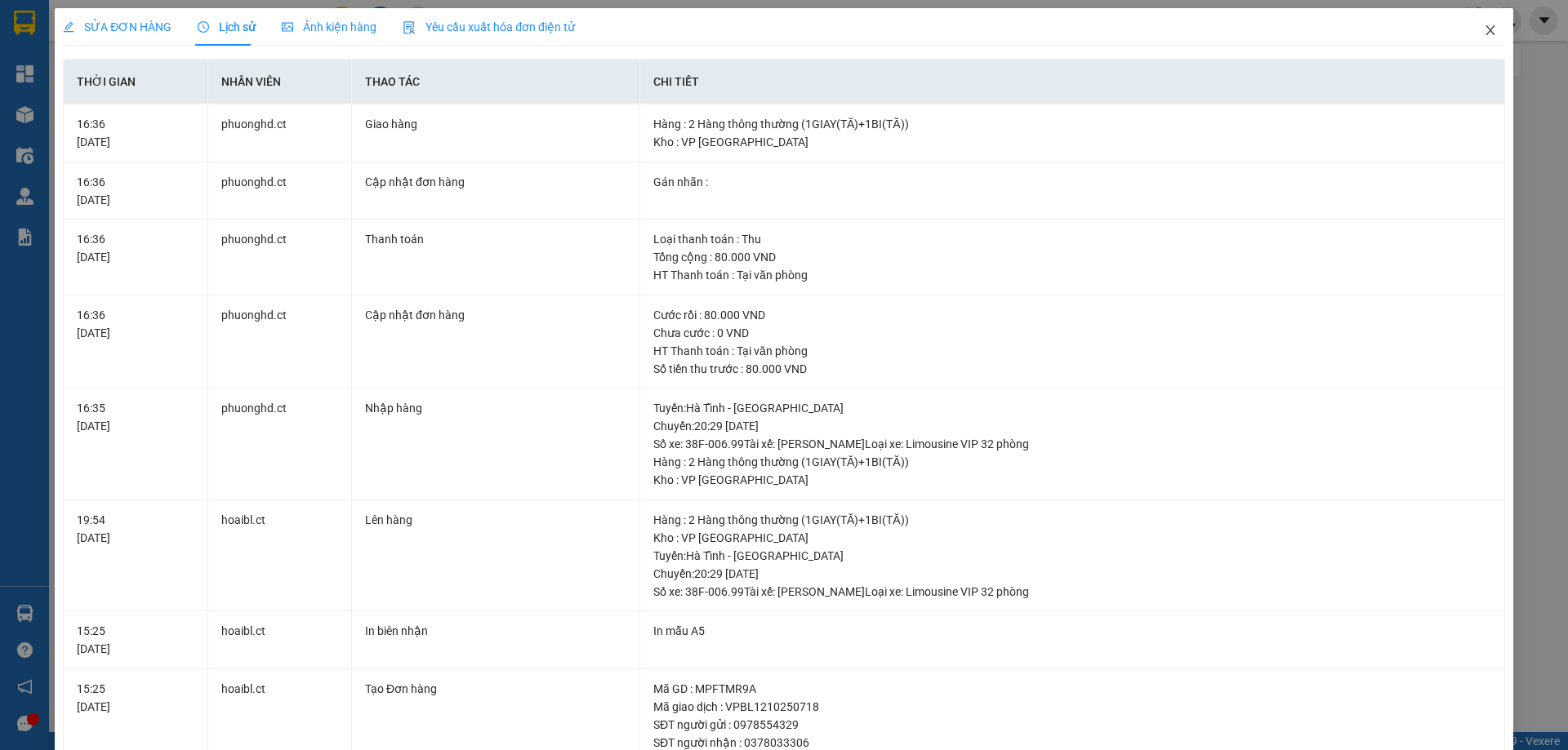
click at [1479, 24] on span "Close" at bounding box center [1490, 31] width 45 height 45
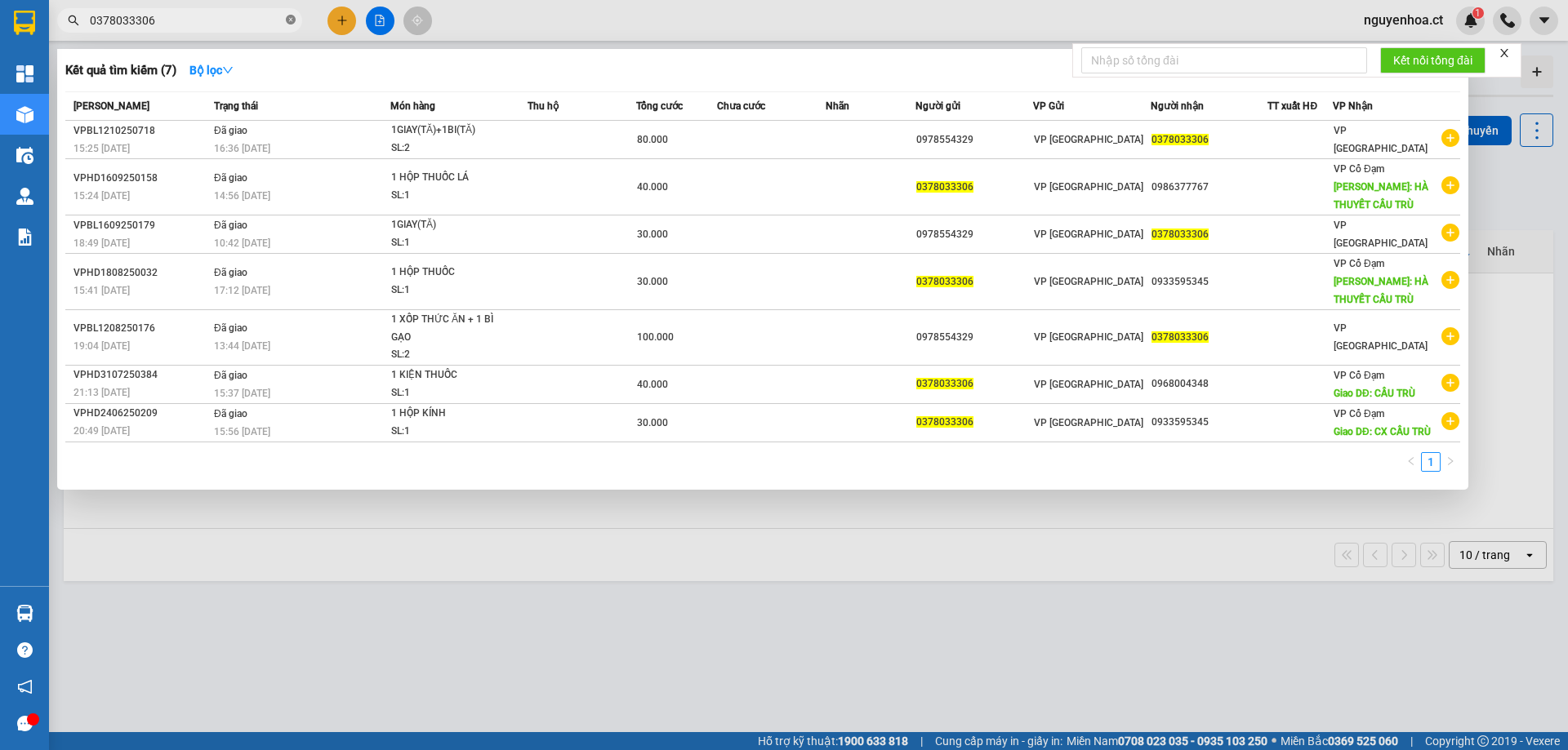
click at [288, 20] on icon "close-circle" at bounding box center [291, 20] width 9 height 9
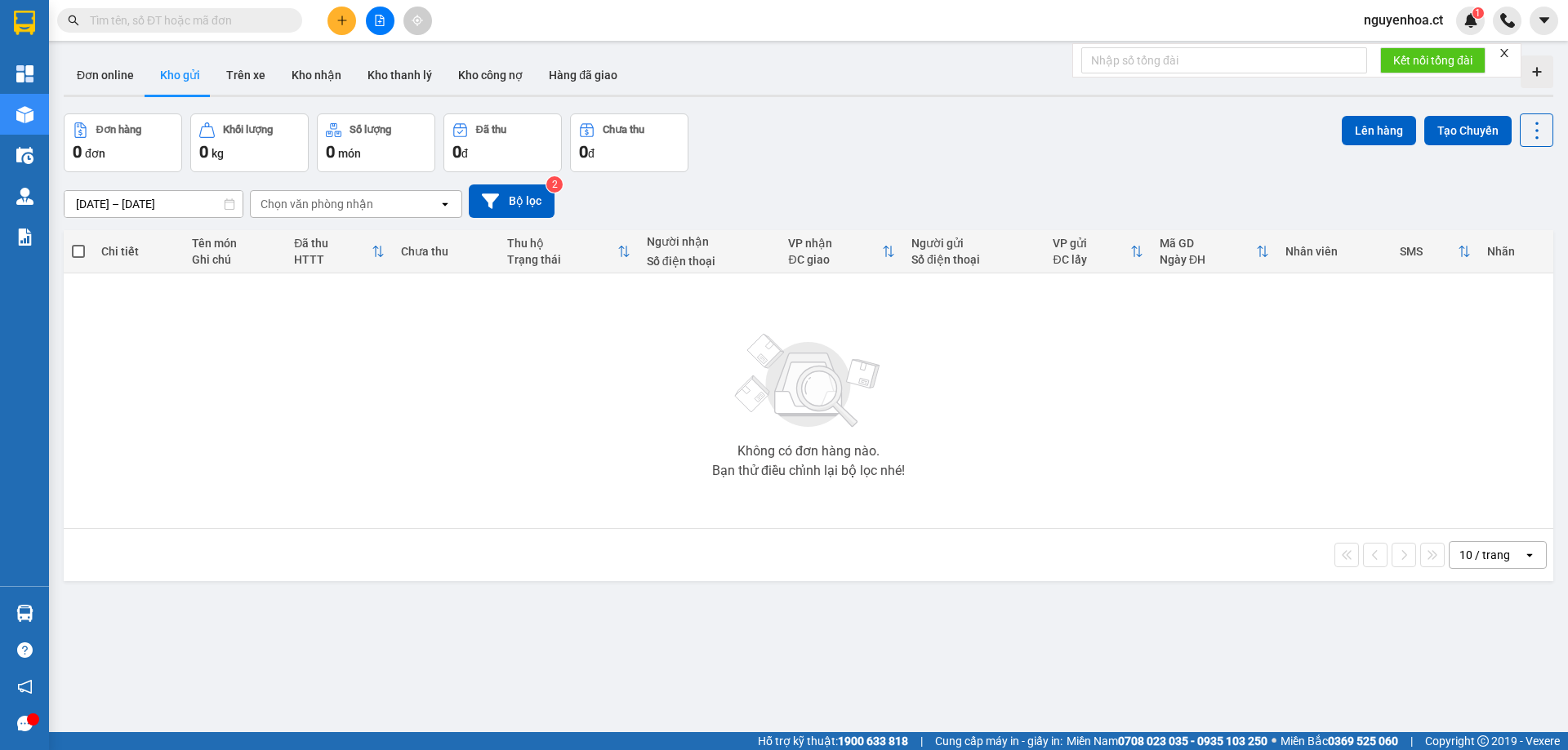
drag, startPoint x: 230, startPoint y: 17, endPoint x: 222, endPoint y: 15, distance: 8.2
click at [228, 16] on input "text" at bounding box center [186, 20] width 192 height 18
paste input "0767328847"
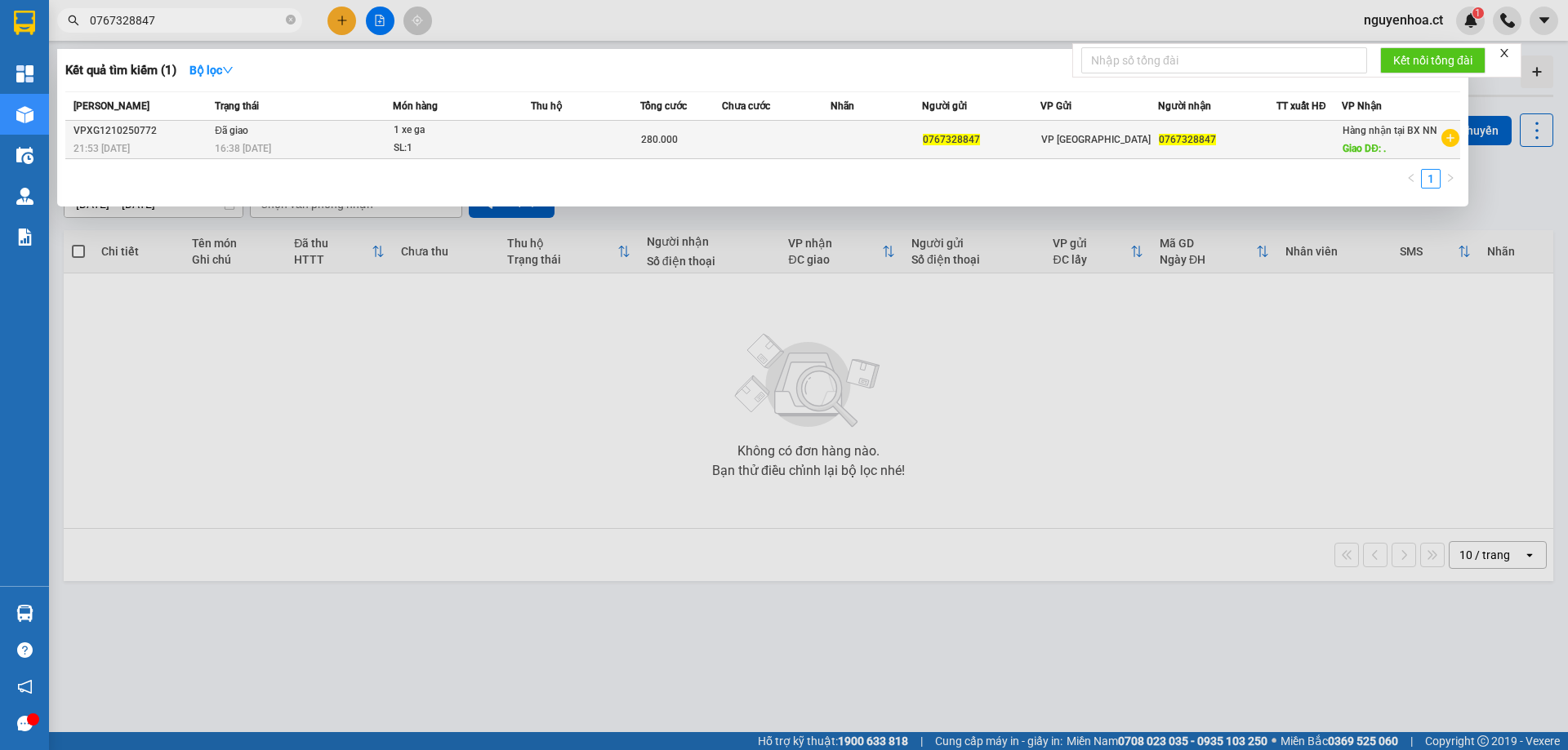
type input "0767328847"
click at [281, 130] on td "Đã giao 16:38 [DATE]" at bounding box center [301, 140] width 182 height 39
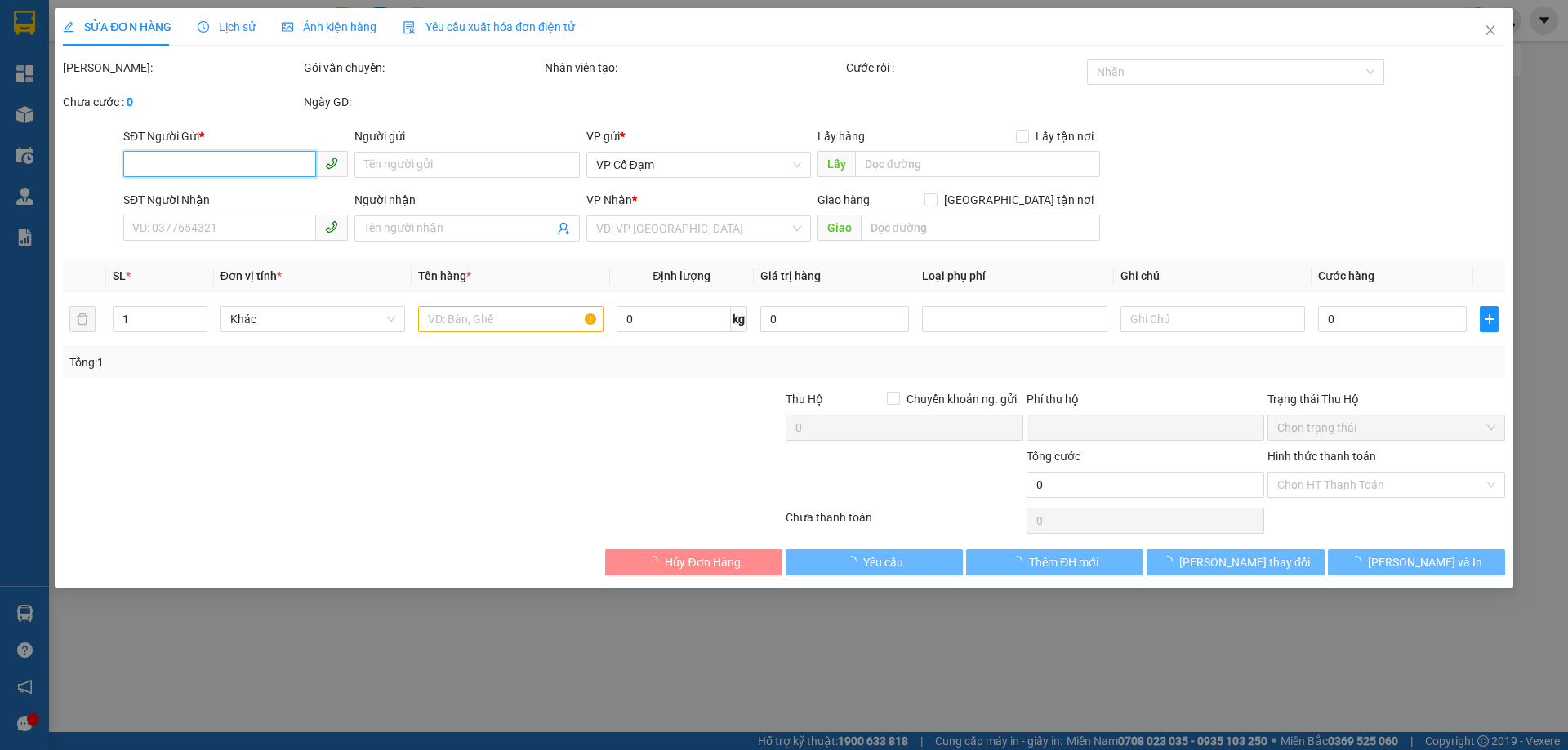
type input "0767328847"
type input "."
type input "0"
type input "280.000"
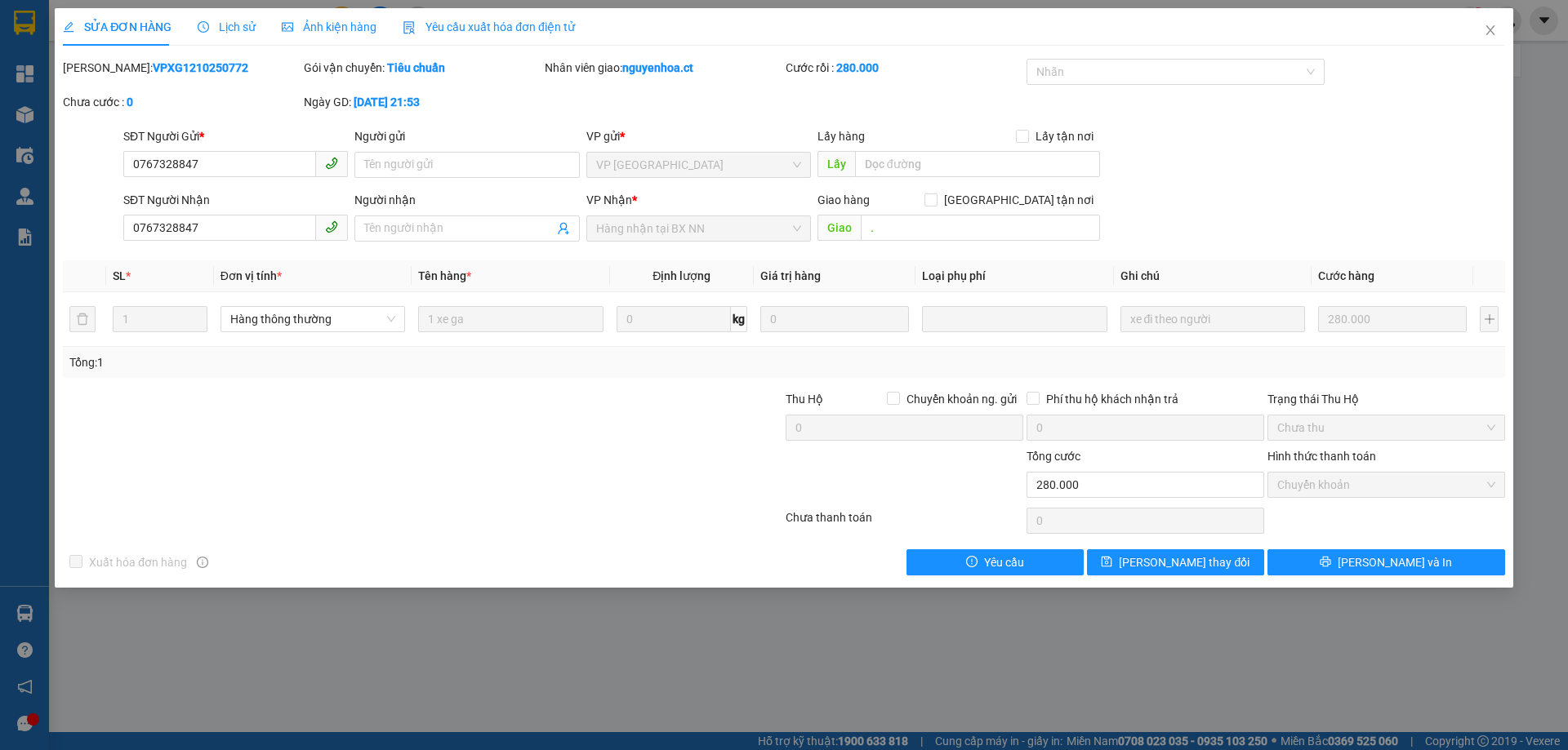
drag, startPoint x: 230, startPoint y: 22, endPoint x: 530, endPoint y: 1, distance: 300.7
click at [229, 21] on span "Lịch sử" at bounding box center [225, 27] width 58 height 13
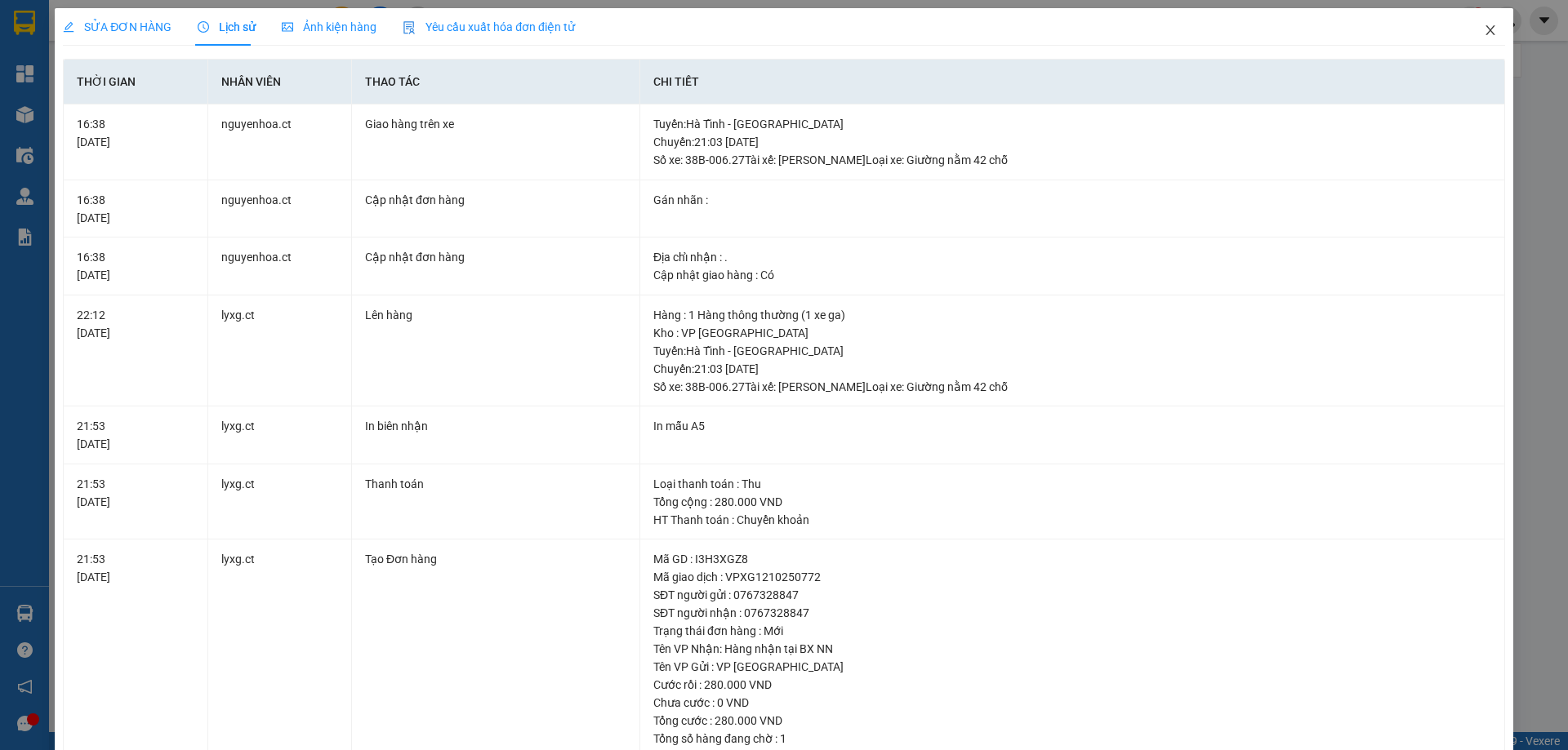
drag, startPoint x: 1483, startPoint y: 34, endPoint x: 1124, endPoint y: 54, distance: 359.6
click at [1484, 33] on icon "close" at bounding box center [1491, 30] width 13 height 13
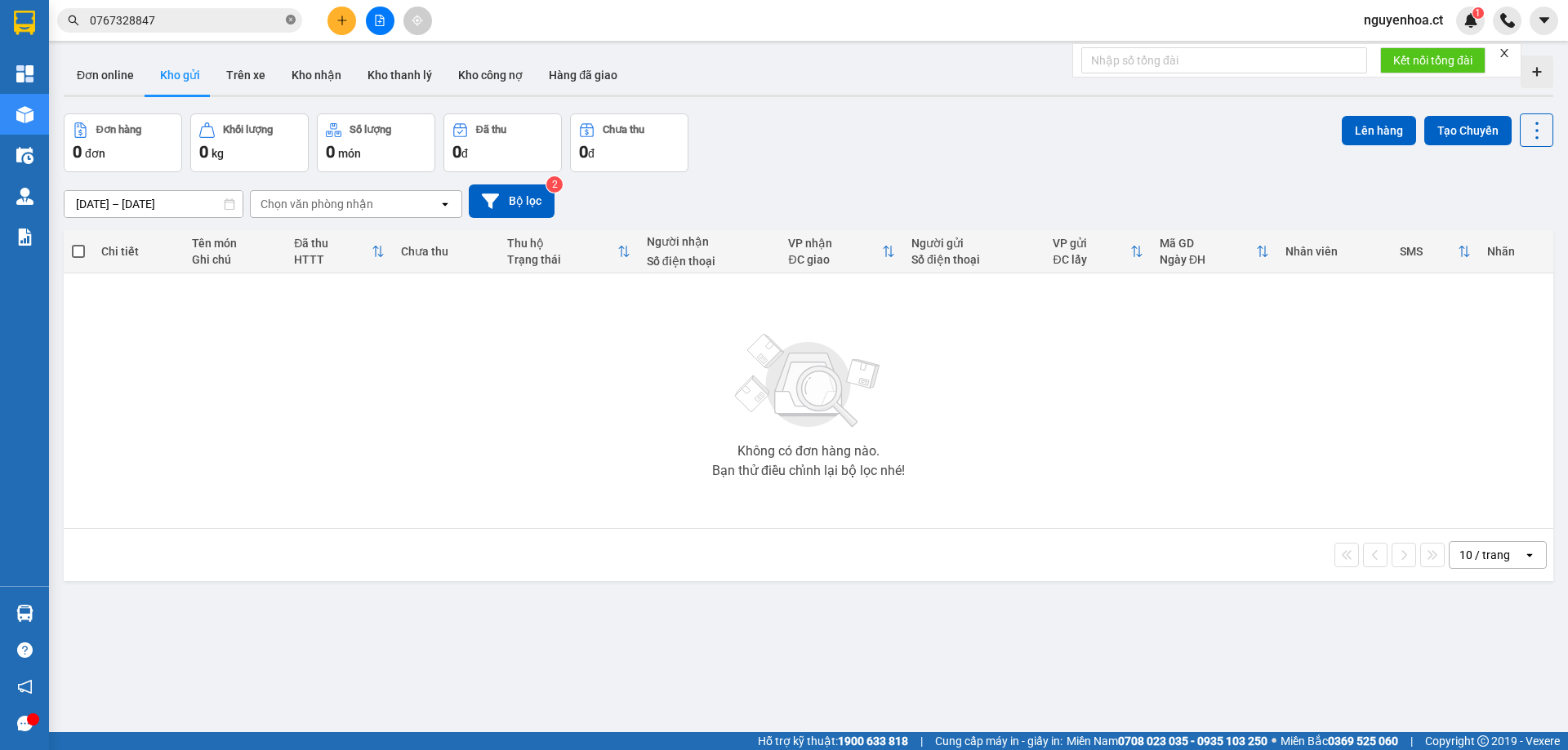
click at [288, 24] on icon "close-circle" at bounding box center [291, 20] width 9 height 9
drag, startPoint x: 264, startPoint y: 19, endPoint x: 255, endPoint y: 17, distance: 9.2
click at [262, 19] on input "text" at bounding box center [186, 20] width 192 height 18
paste input "0916903604"
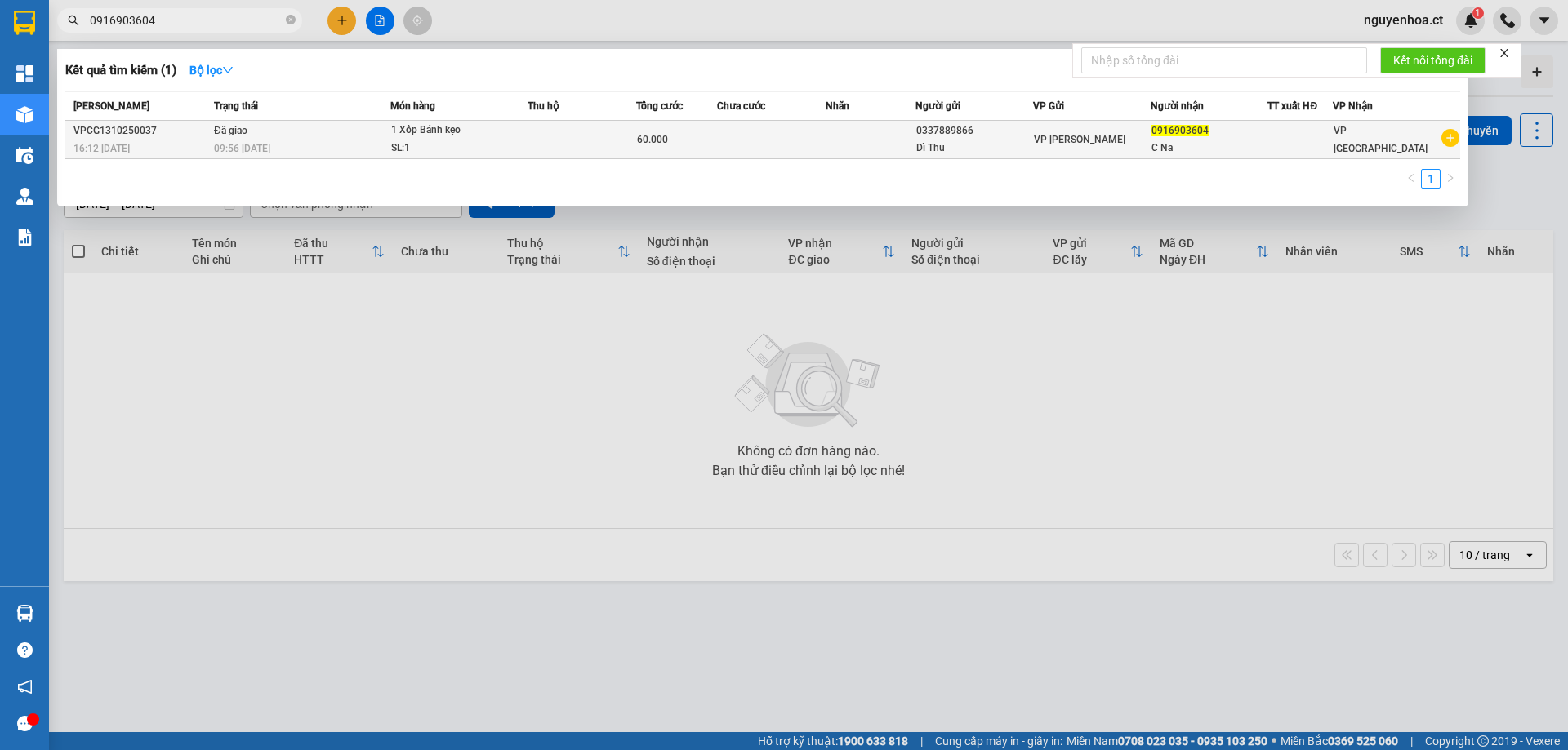
type input "0916903604"
click at [283, 151] on div "09:56 [DATE]" at bounding box center [302, 148] width 175 height 18
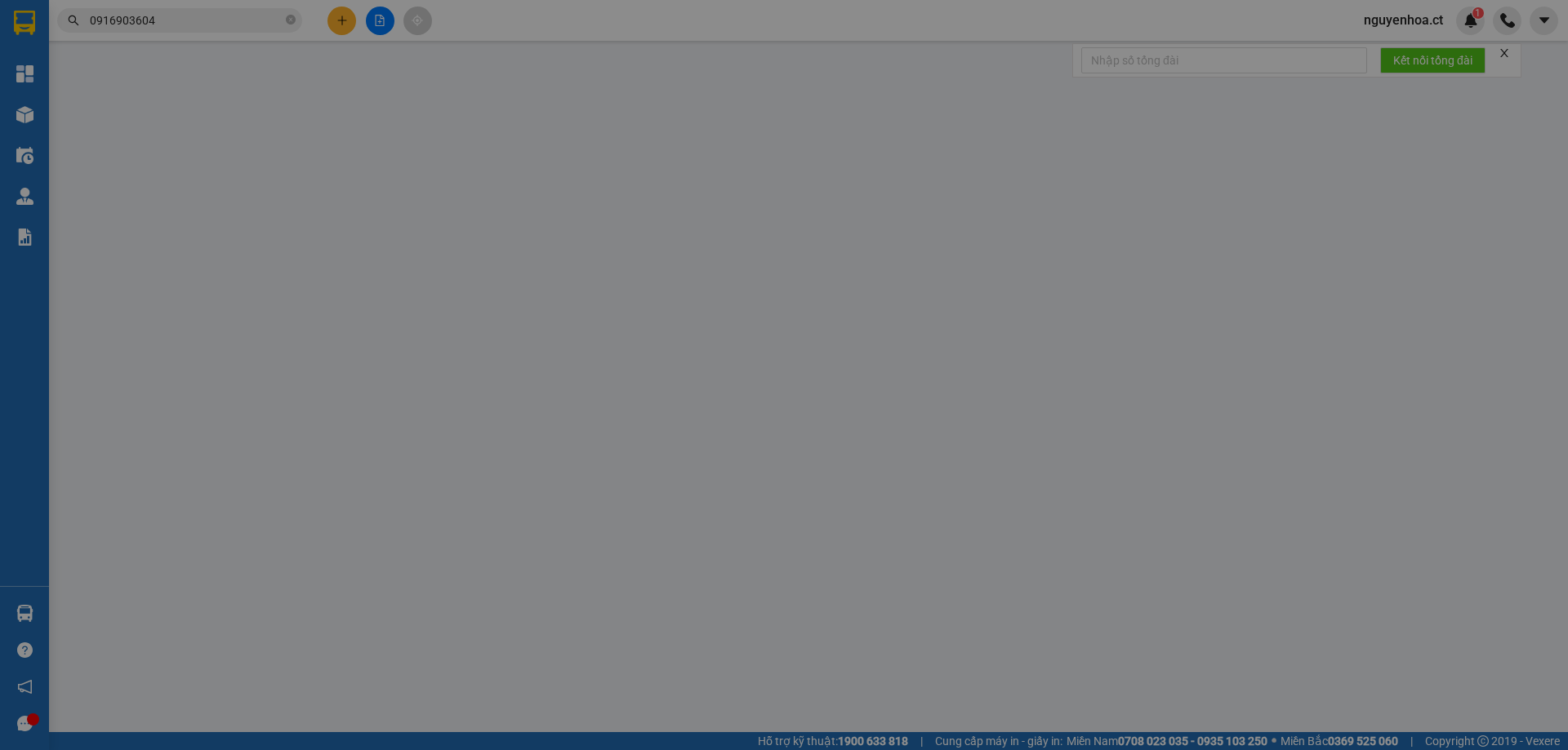
type input "0337889866"
type input "Dì Thu"
type input "0916903604"
type input "C Na"
type input "0"
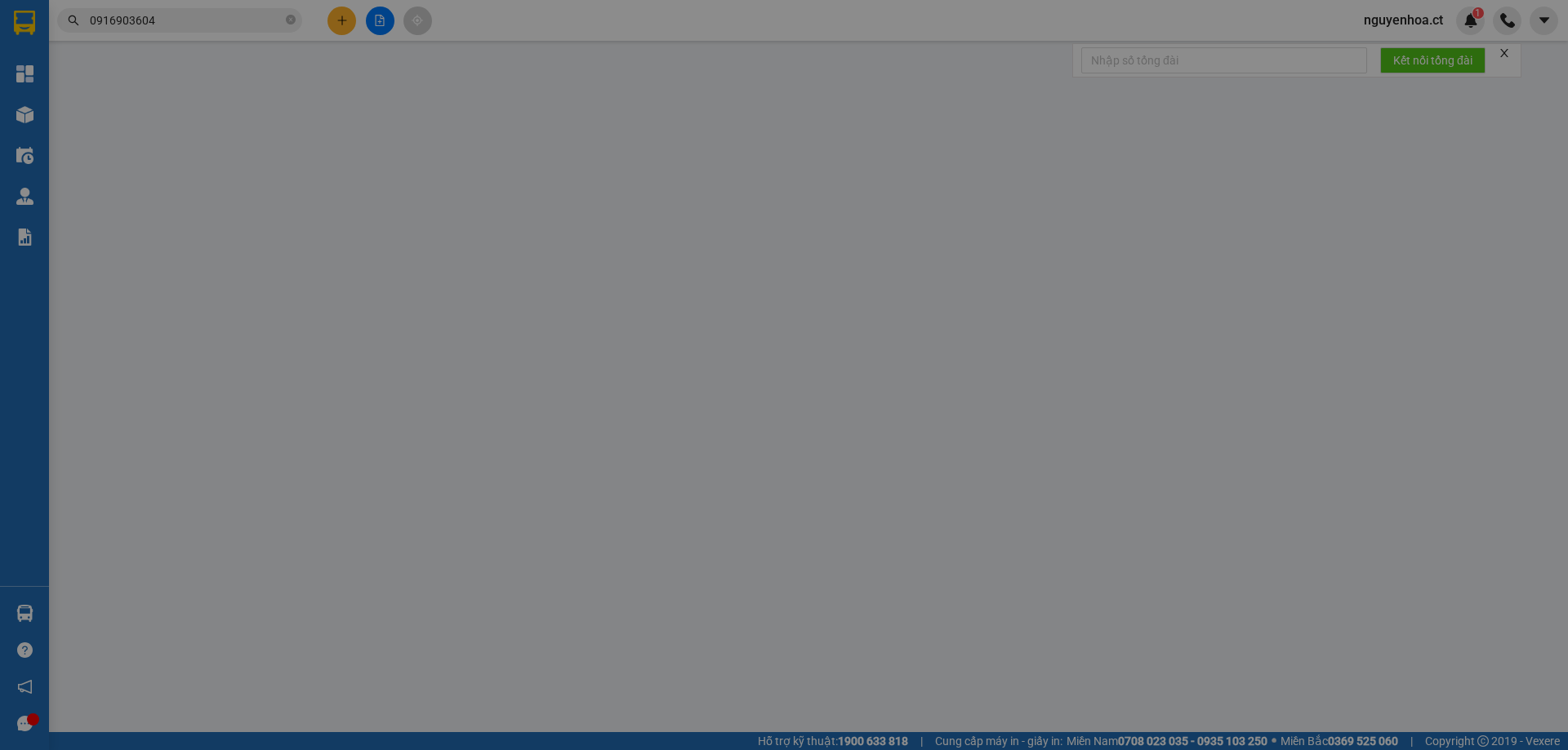
type input "60.000"
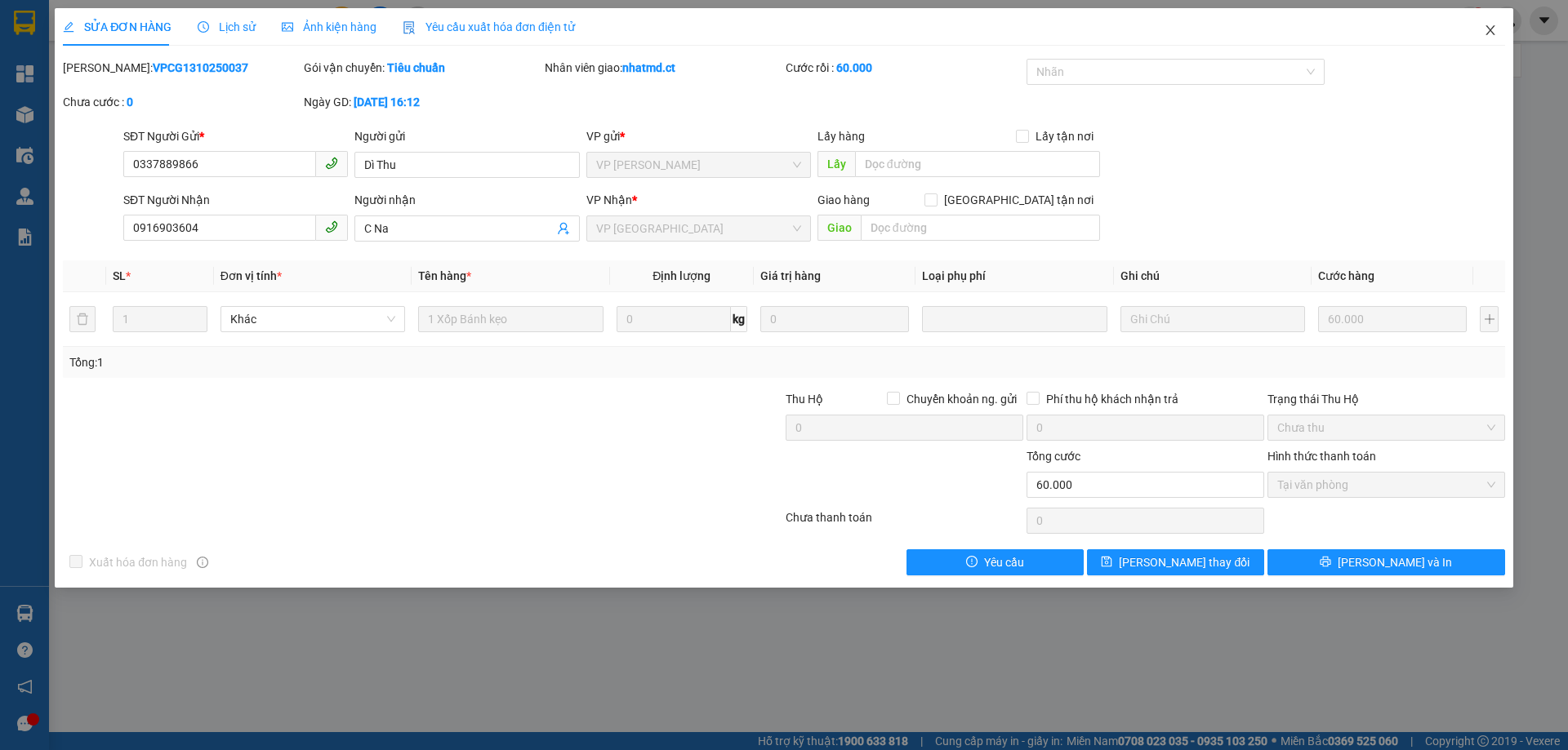
click at [1490, 27] on icon "close" at bounding box center [1491, 30] width 13 height 13
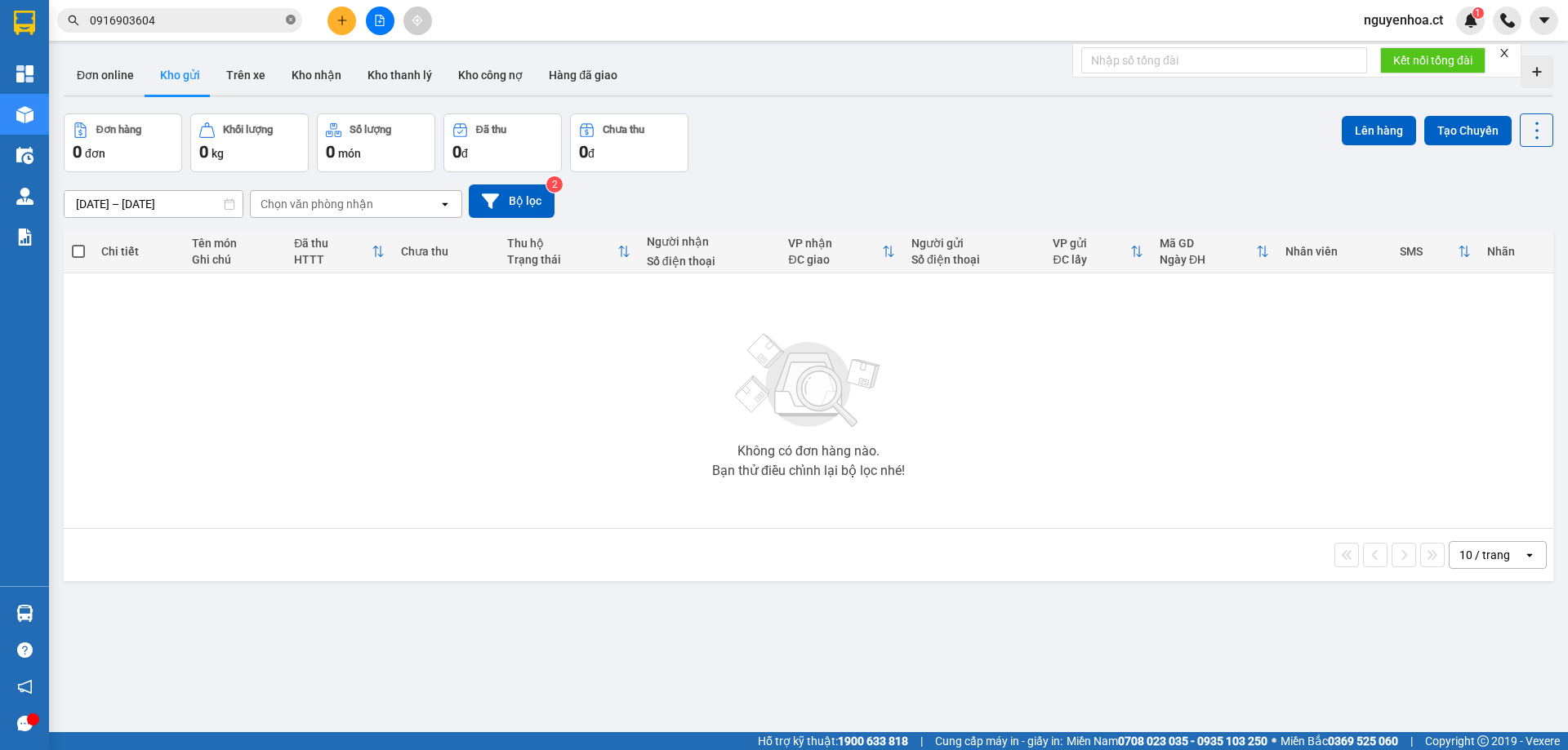
click at [294, 22] on span "0916903604" at bounding box center [180, 21] width 245 height 25
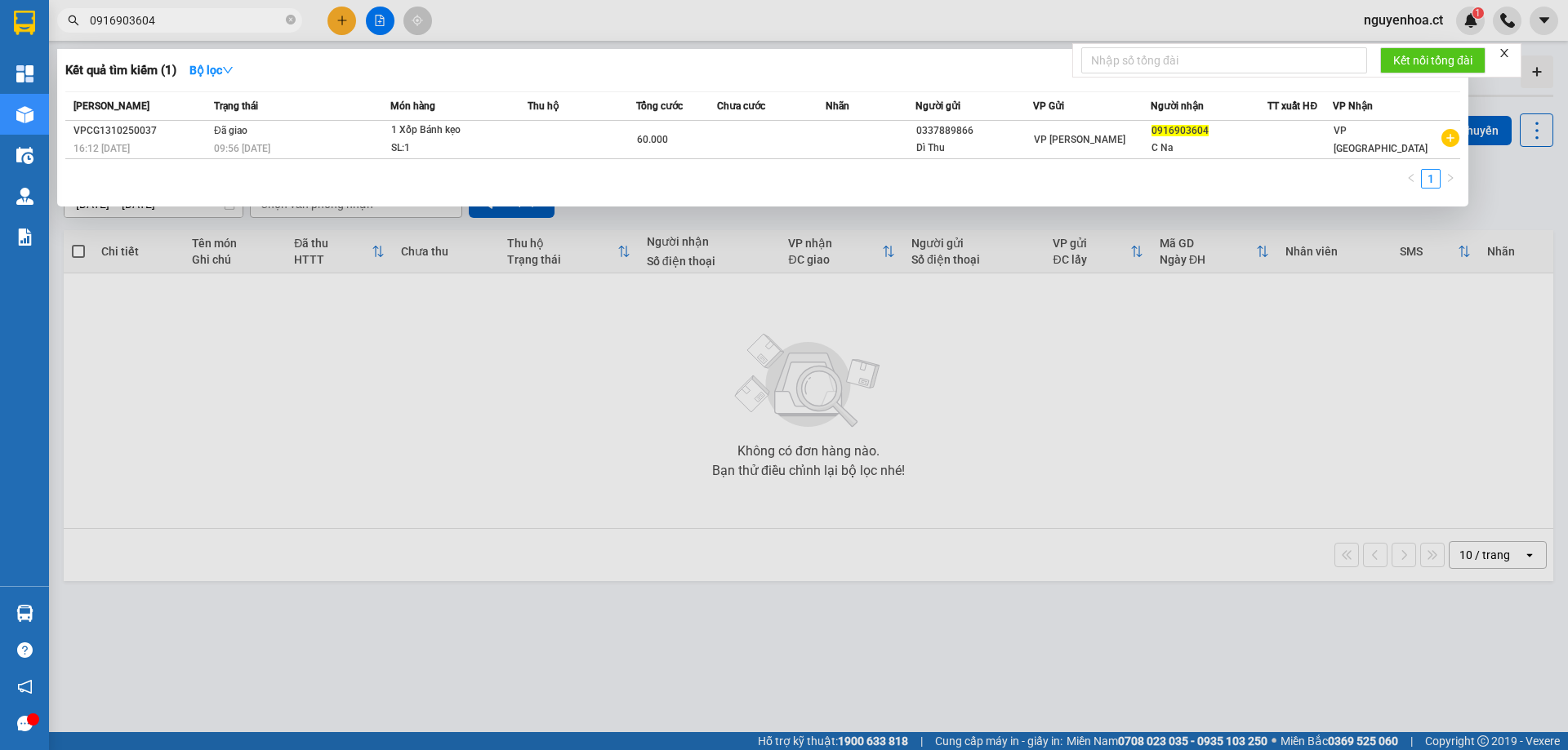
click at [254, 22] on input "0916903604" at bounding box center [186, 20] width 192 height 18
click at [253, 22] on input "0916903604" at bounding box center [186, 20] width 192 height 18
click at [287, 20] on icon "close-circle" at bounding box center [291, 20] width 9 height 9
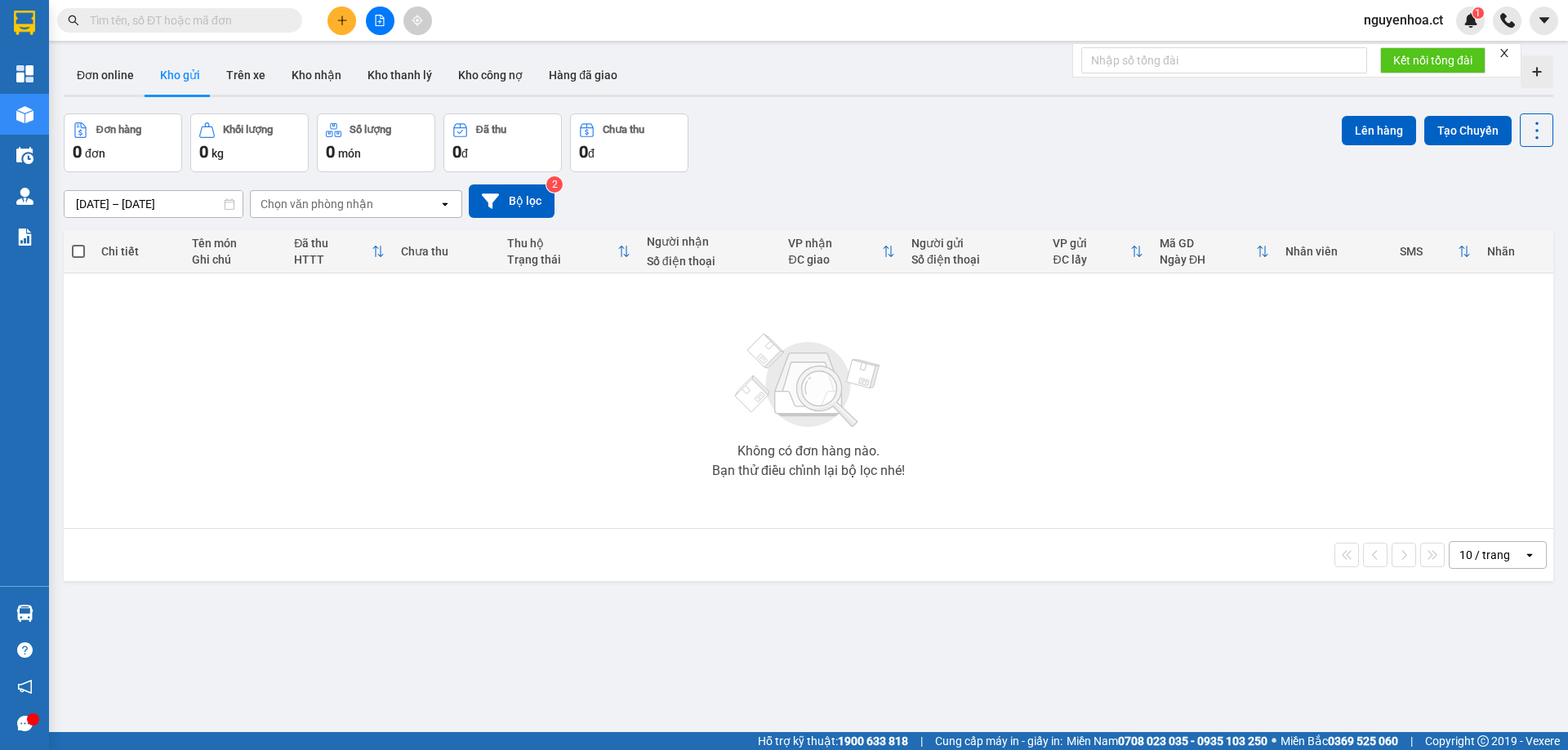
click at [234, 22] on input "text" at bounding box center [186, 20] width 192 height 18
paste input "0903269403"
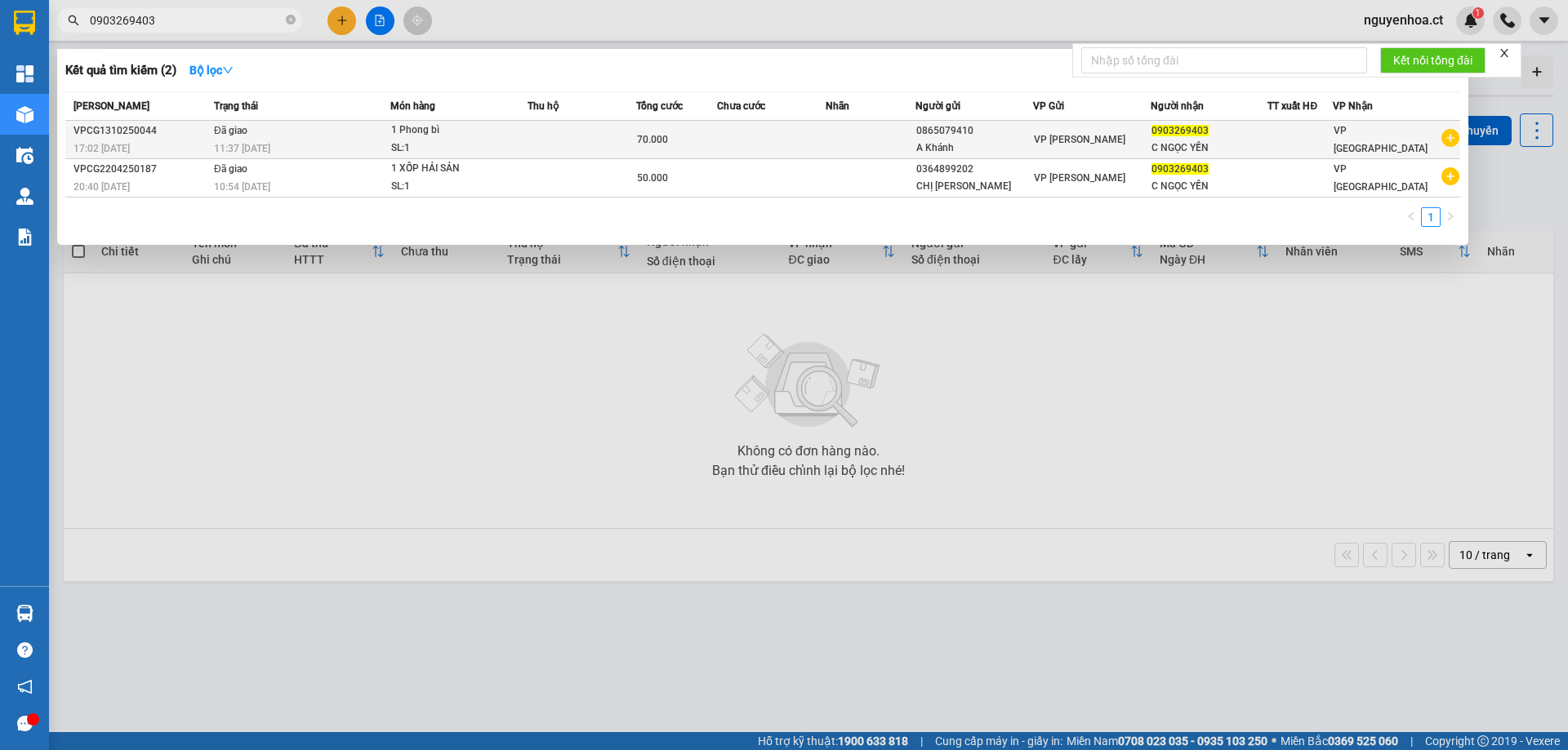
type input "0903269403"
click at [259, 137] on td "Đã giao 11:37 [DATE]" at bounding box center [299, 140] width 180 height 39
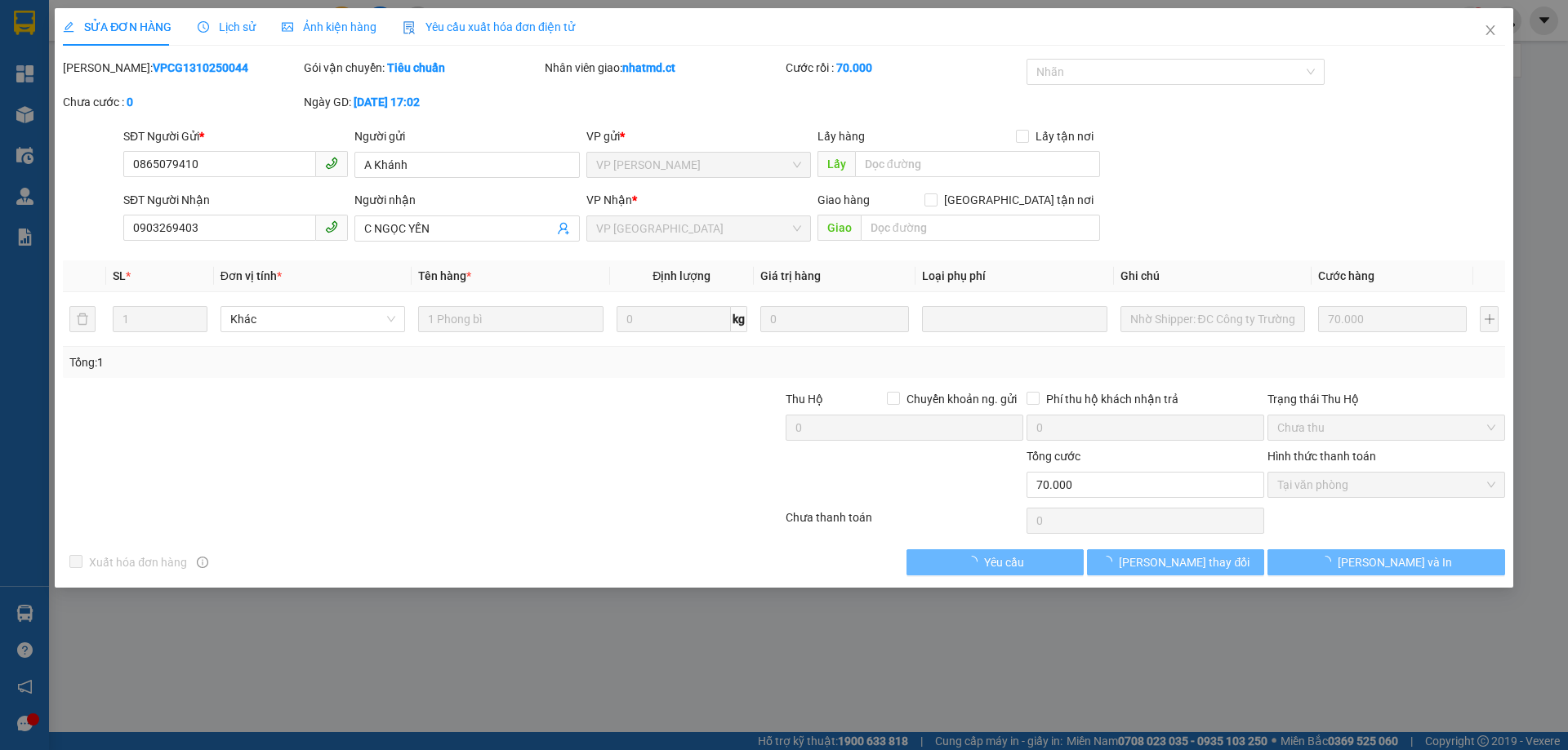
type input "0865079410"
type input "A Khánh"
type input "0903269403"
type input "C NGỌC YẾN"
type input "0"
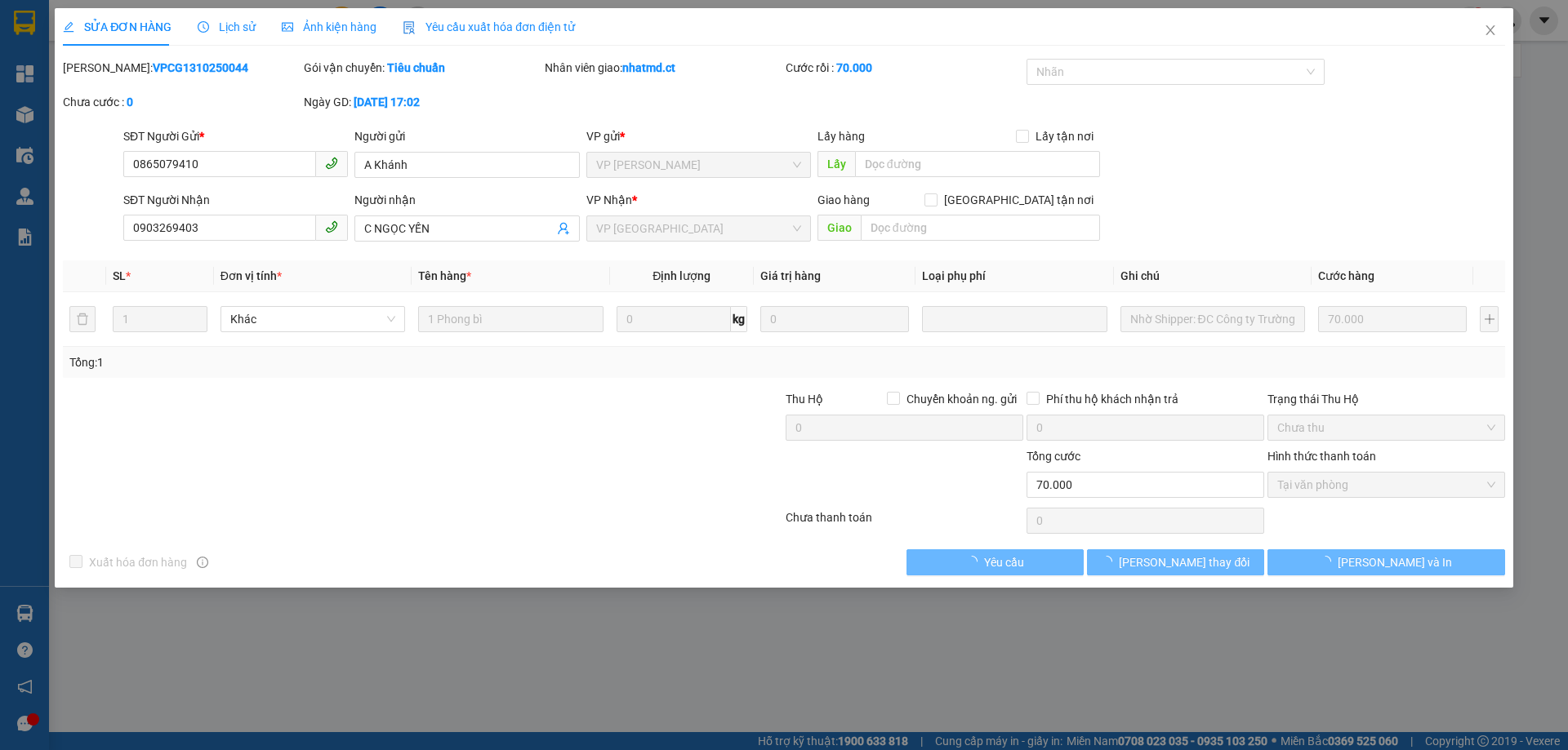
type input "70.000"
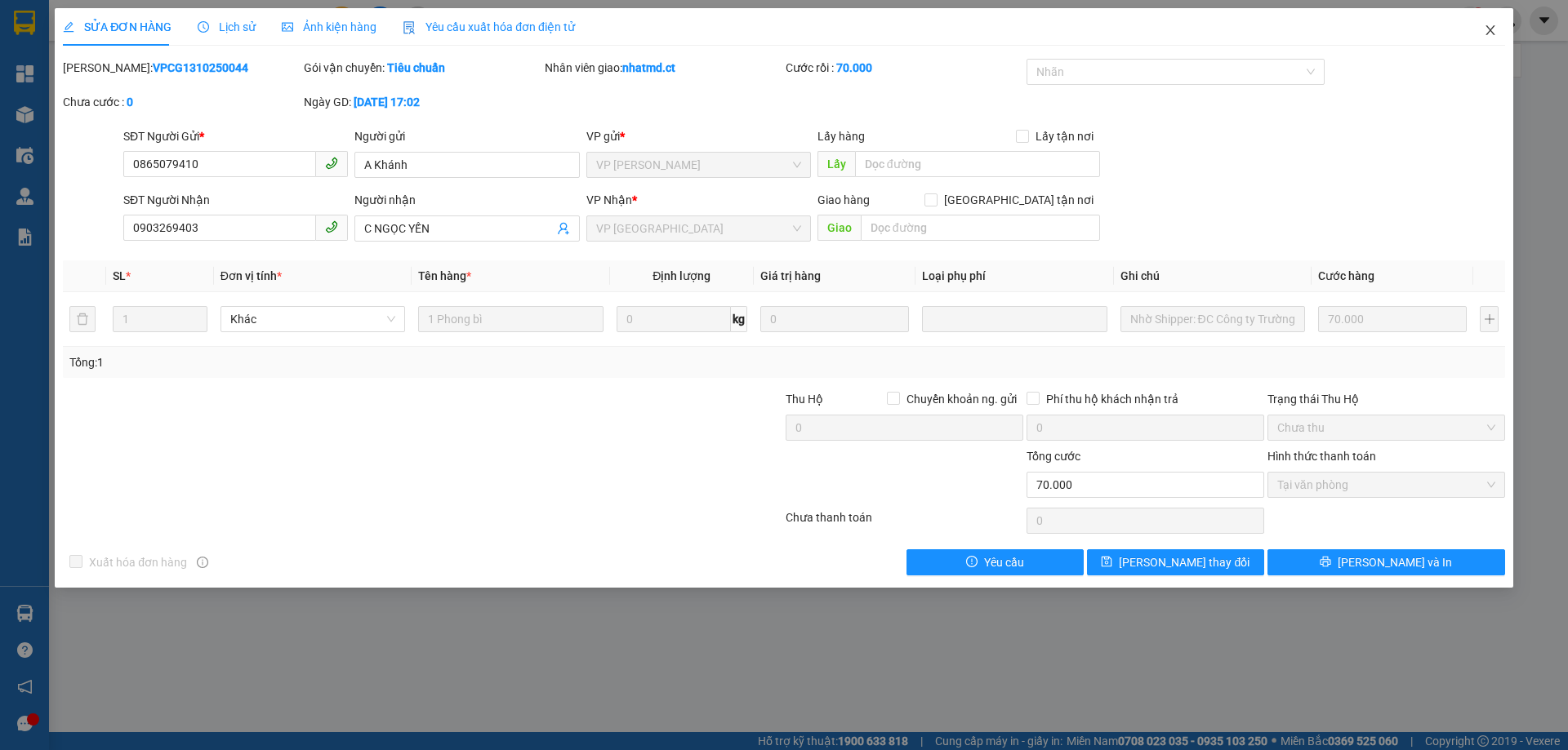
click at [1486, 29] on icon "close" at bounding box center [1491, 30] width 13 height 13
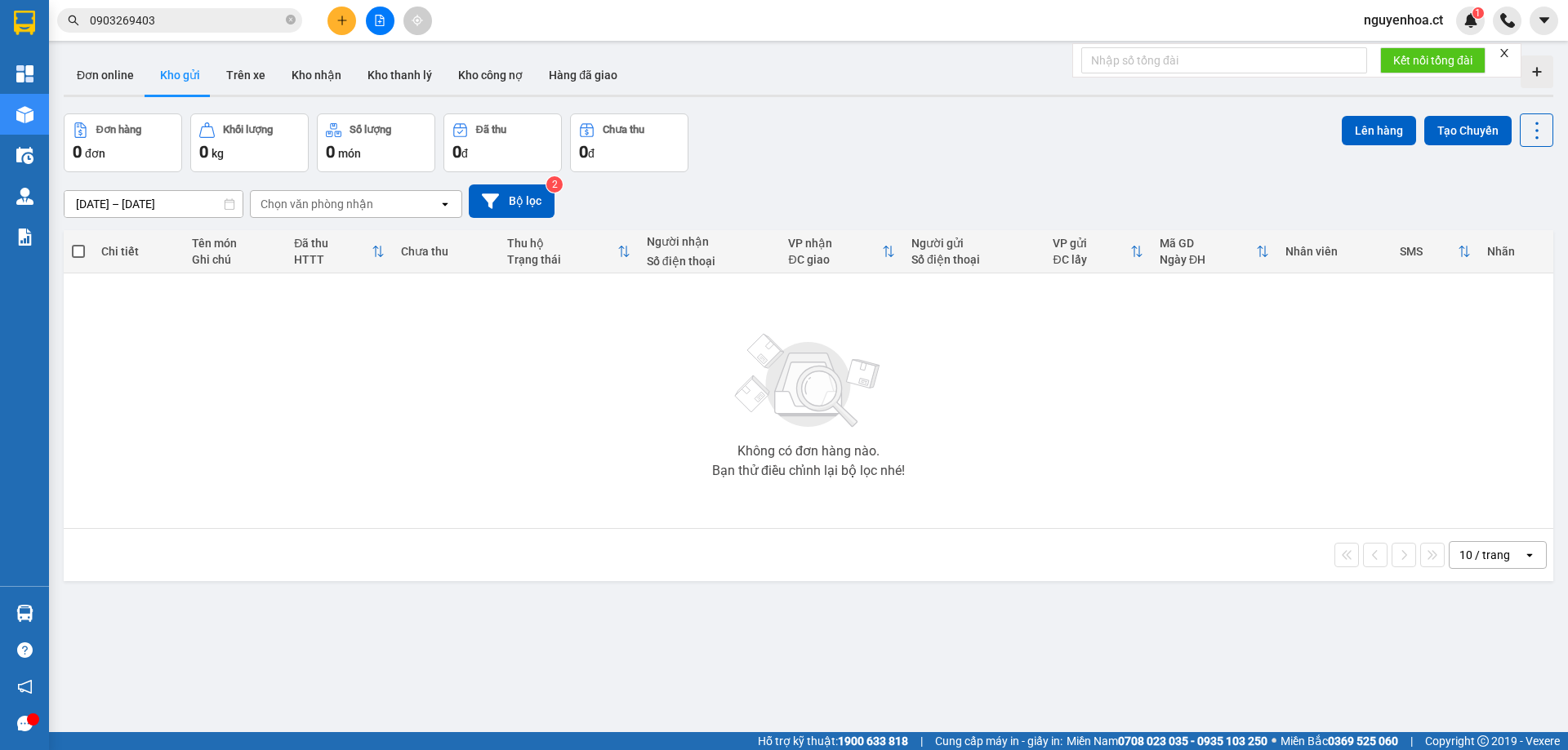
click at [290, 20] on icon "close-circle" at bounding box center [291, 20] width 9 height 9
paste input "0978555452"
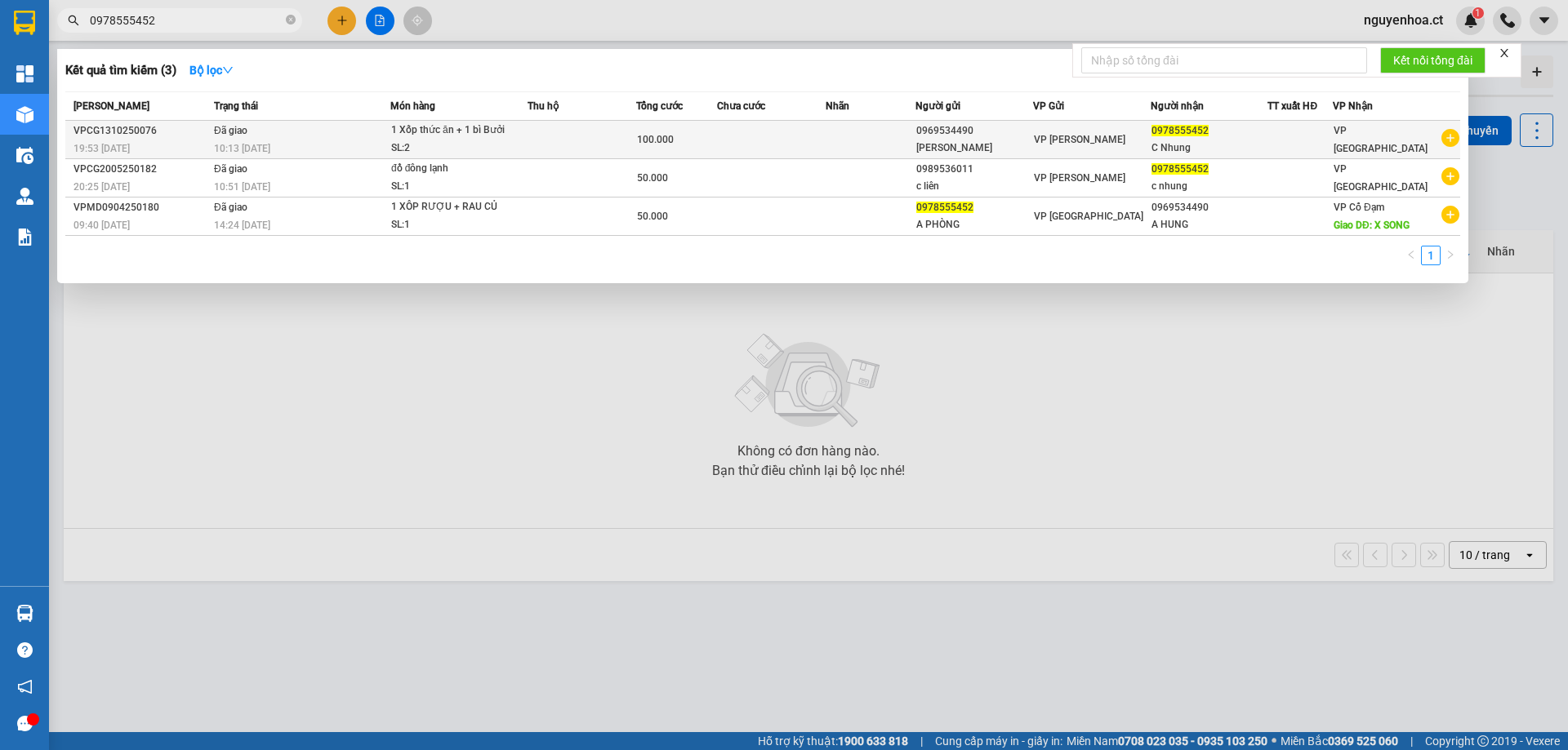
type input "0978555452"
click at [214, 142] on td "Đã giao 10:13 [DATE]" at bounding box center [299, 140] width 180 height 39
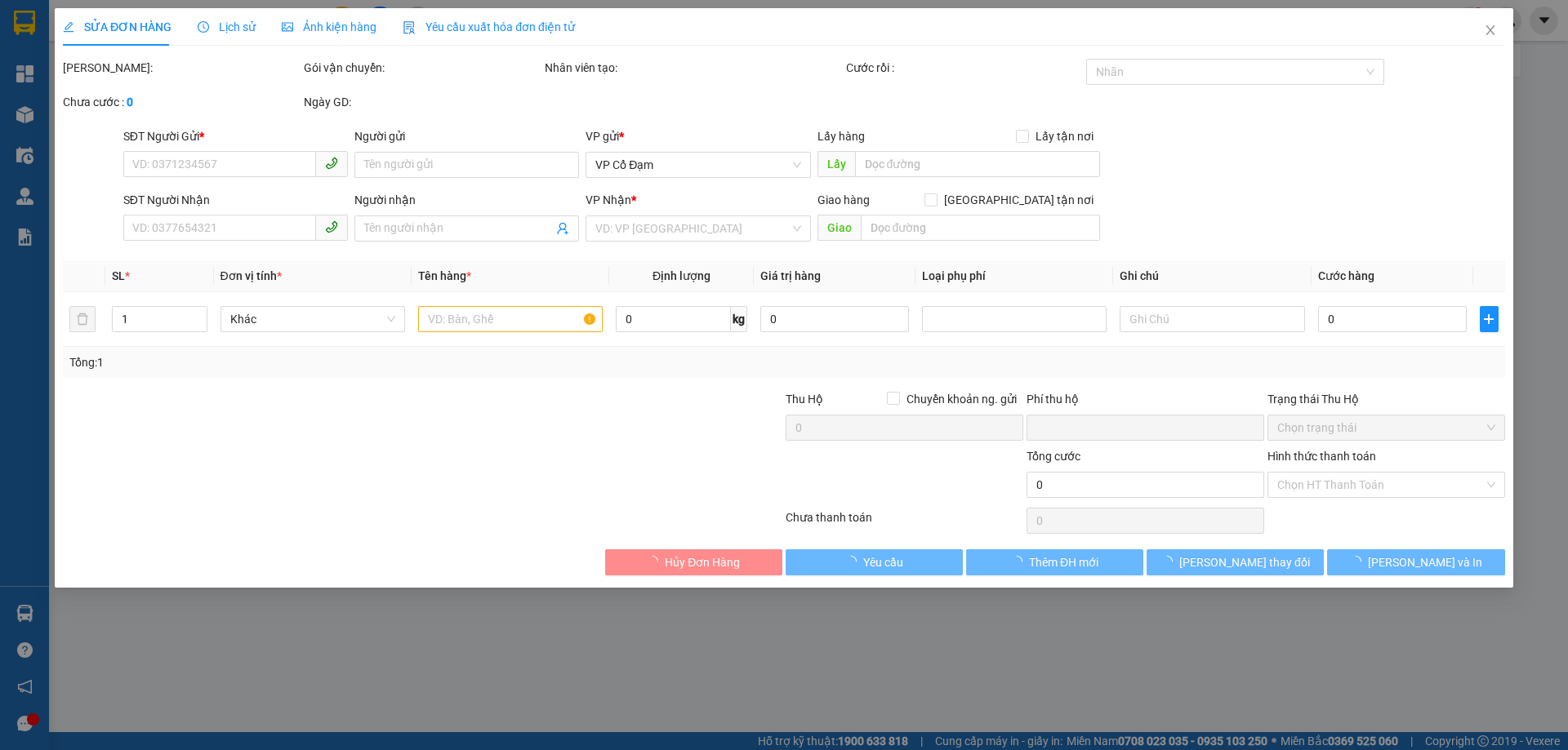
type input "0969534490"
type input "[PERSON_NAME]"
type input "0978555452"
type input "C Nhung"
type input "0"
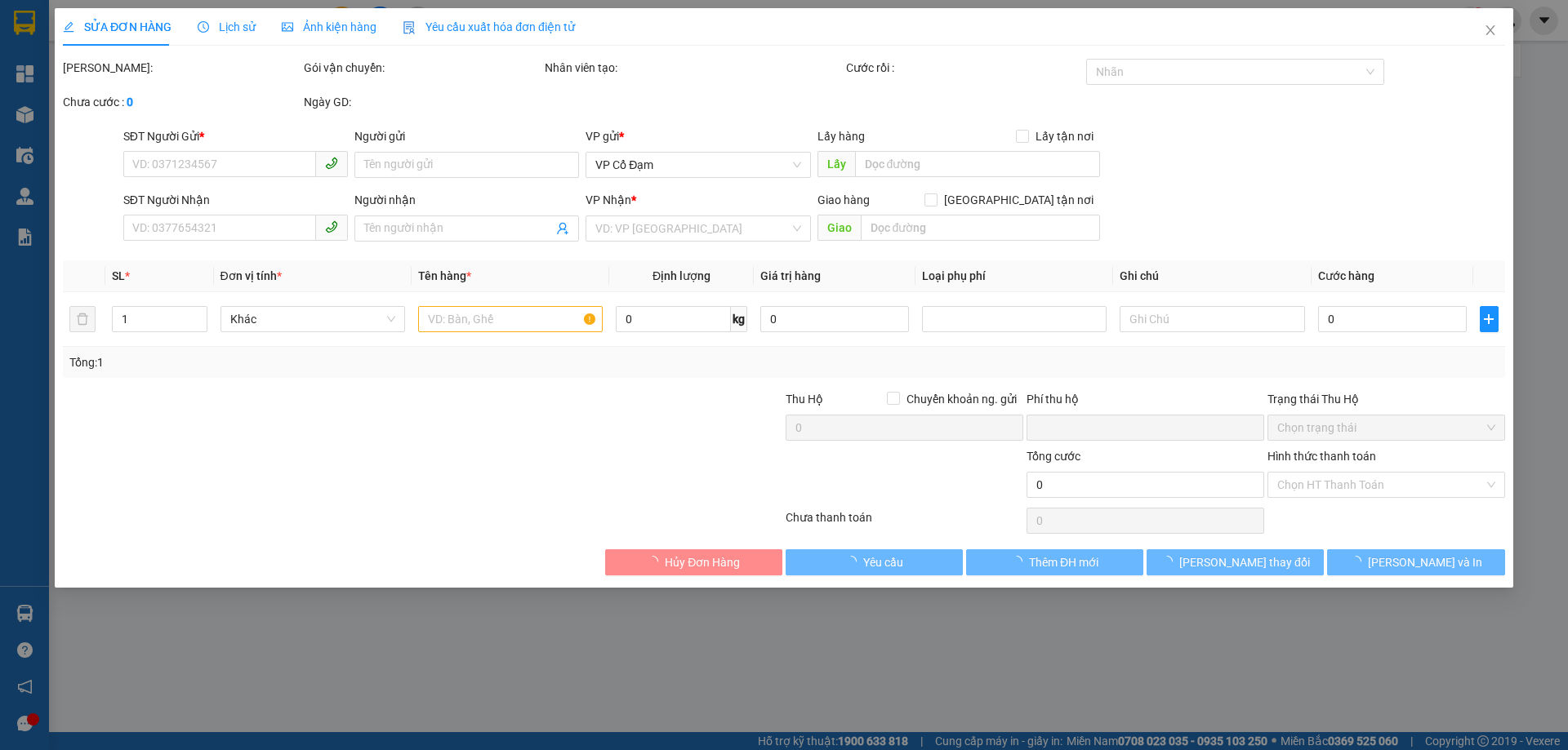
type input "100.000"
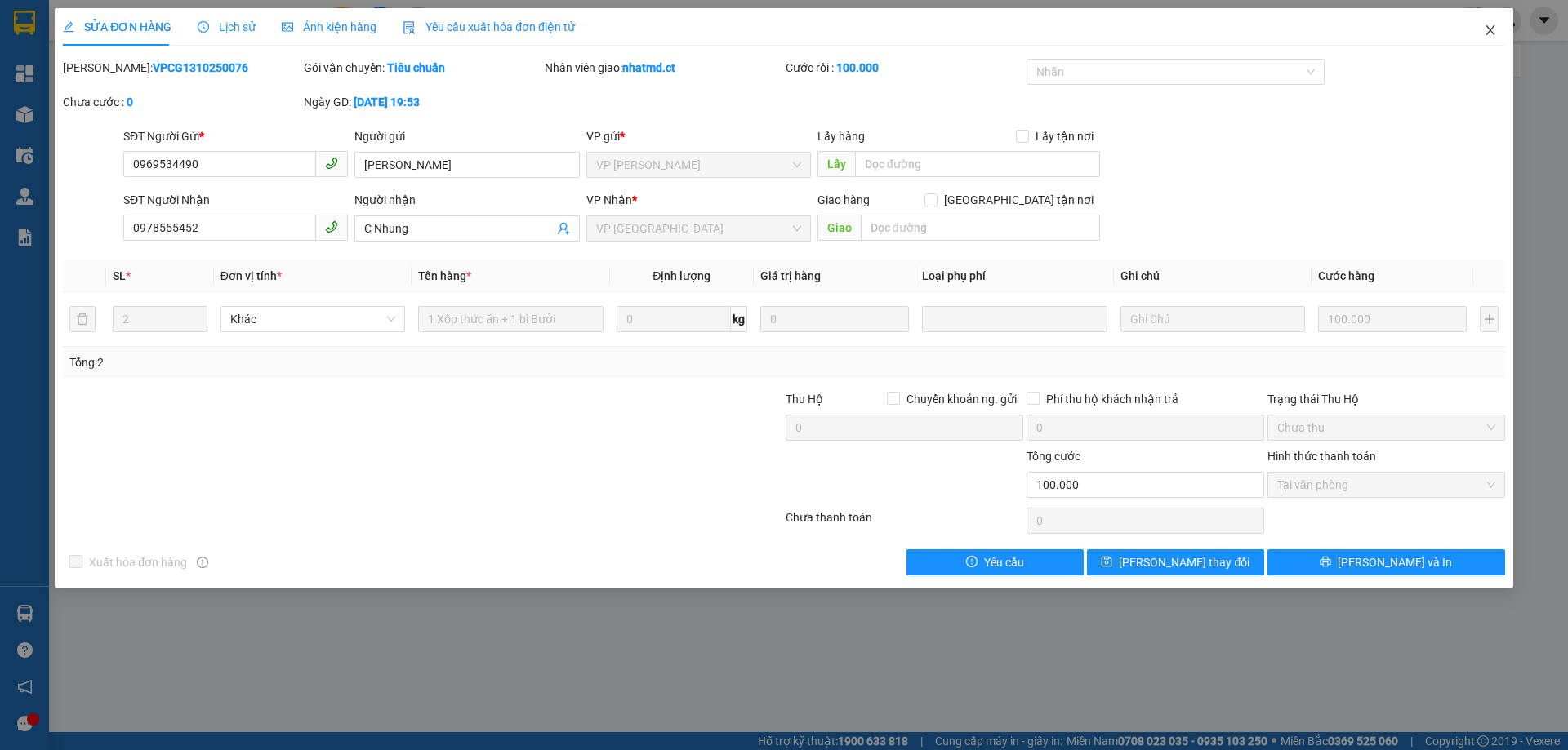
click at [1495, 27] on span "Close" at bounding box center [1490, 31] width 45 height 45
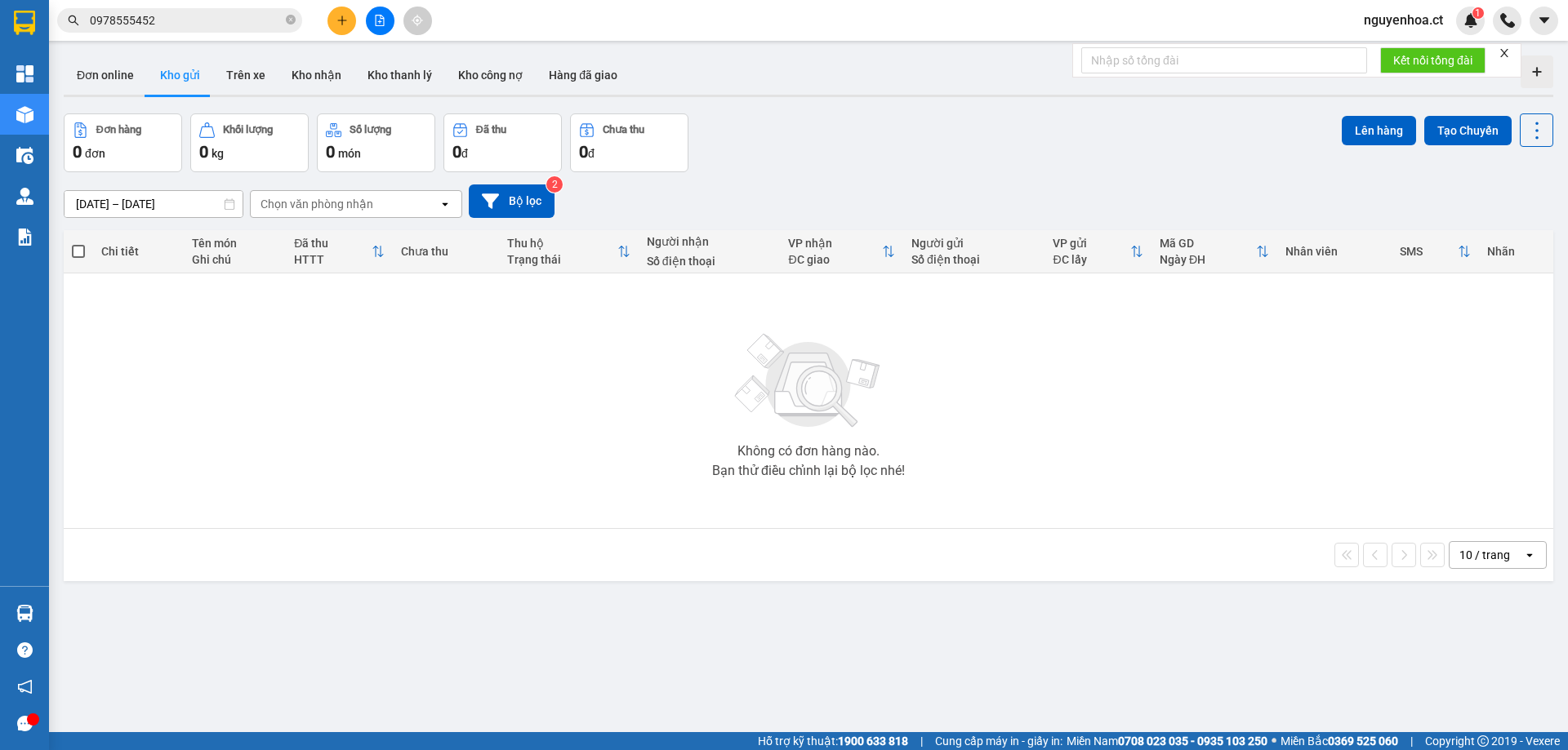
click at [186, 19] on input "0978555452" at bounding box center [186, 20] width 192 height 18
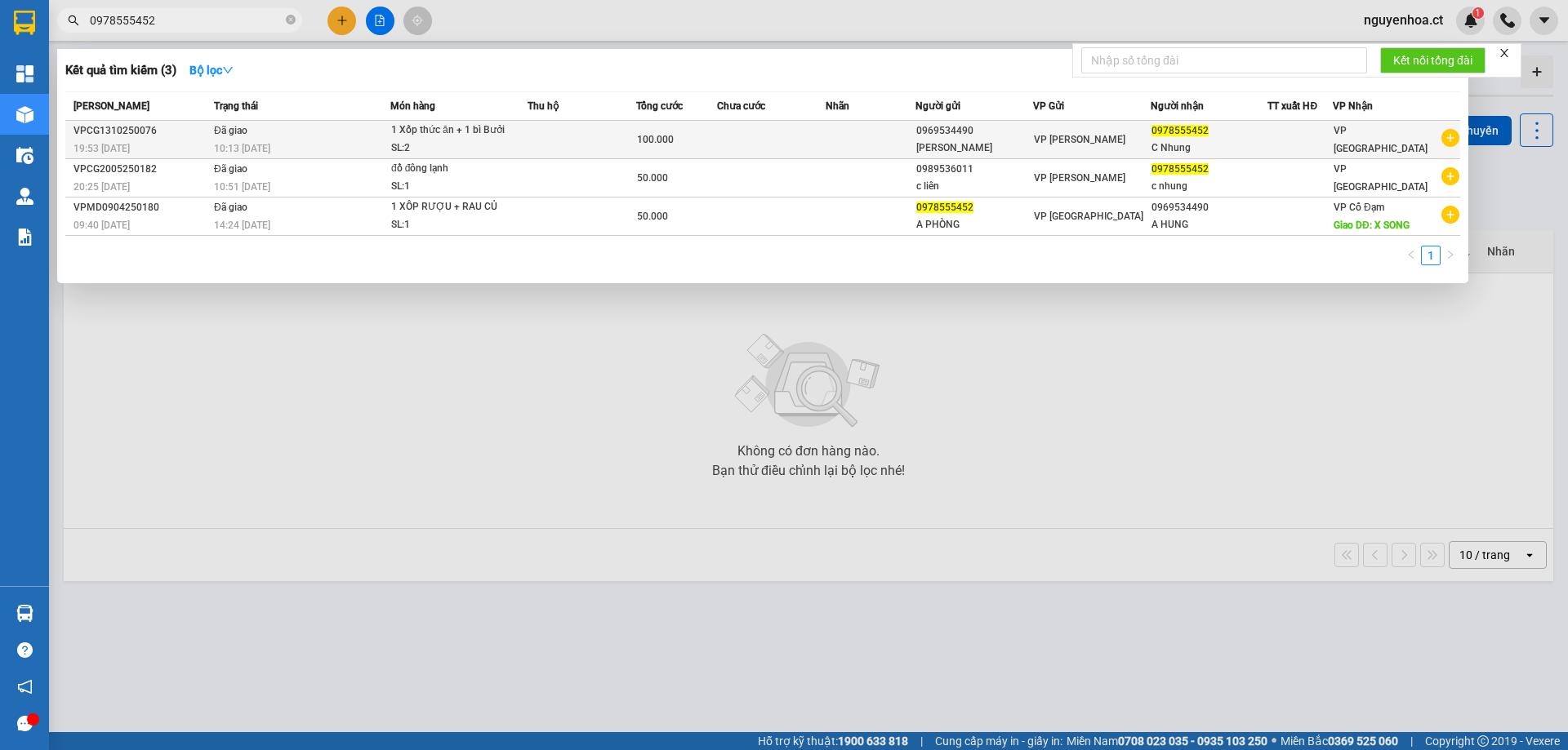
click at [256, 136] on td "Đã giao 10:13 [DATE]" at bounding box center [299, 140] width 180 height 39
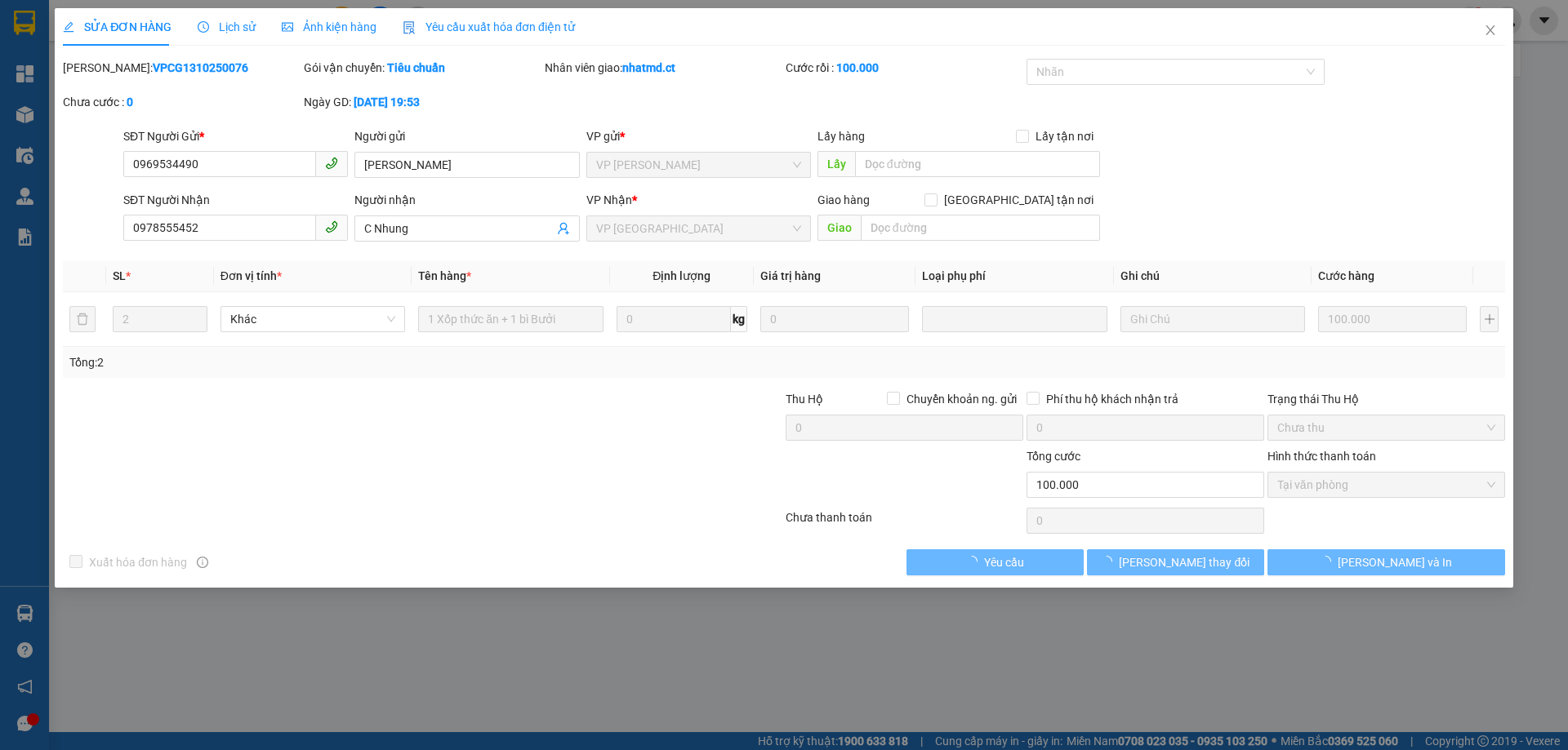
type input "0969534490"
type input "[PERSON_NAME]"
type input "0978555452"
type input "C Nhung"
type input "0"
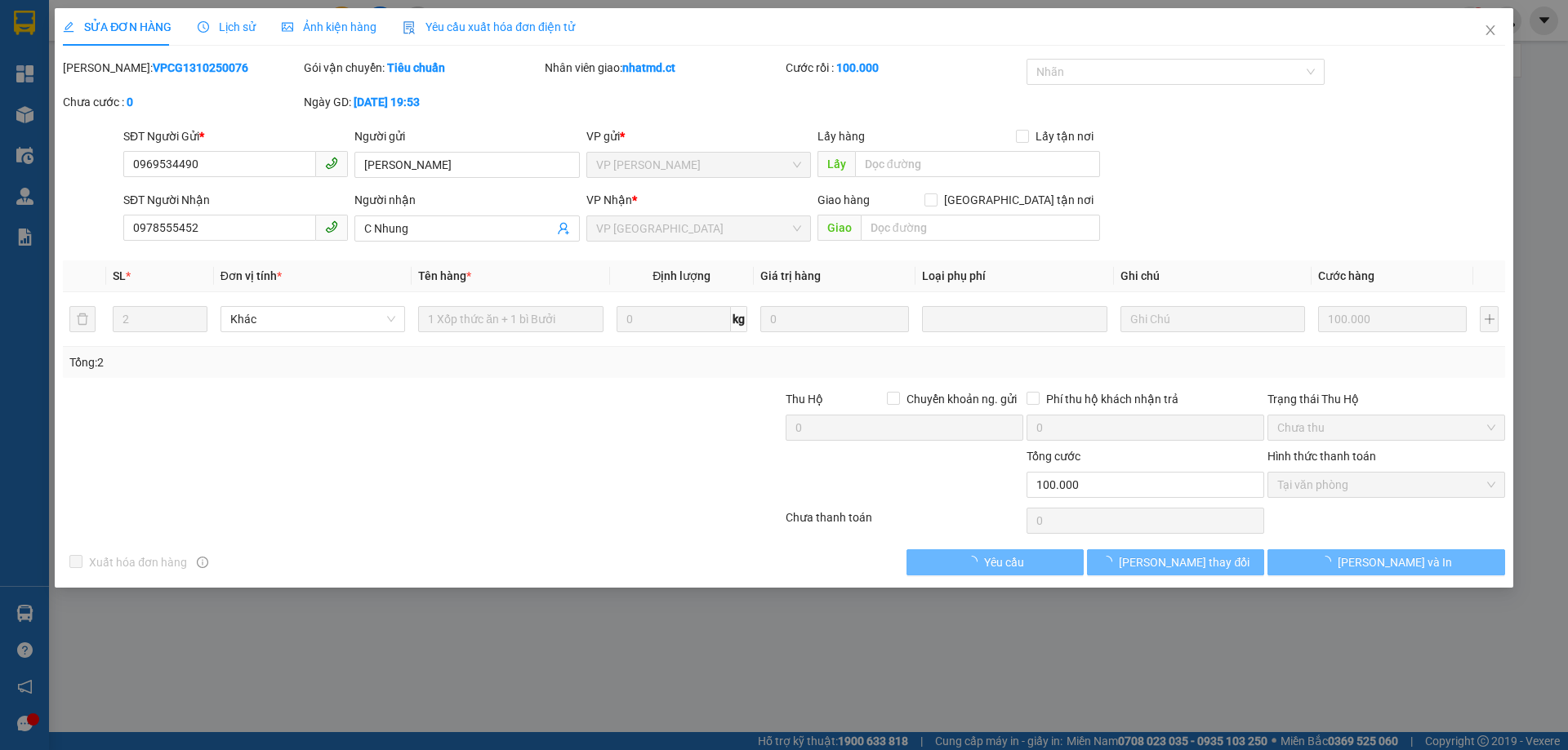
type input "100.000"
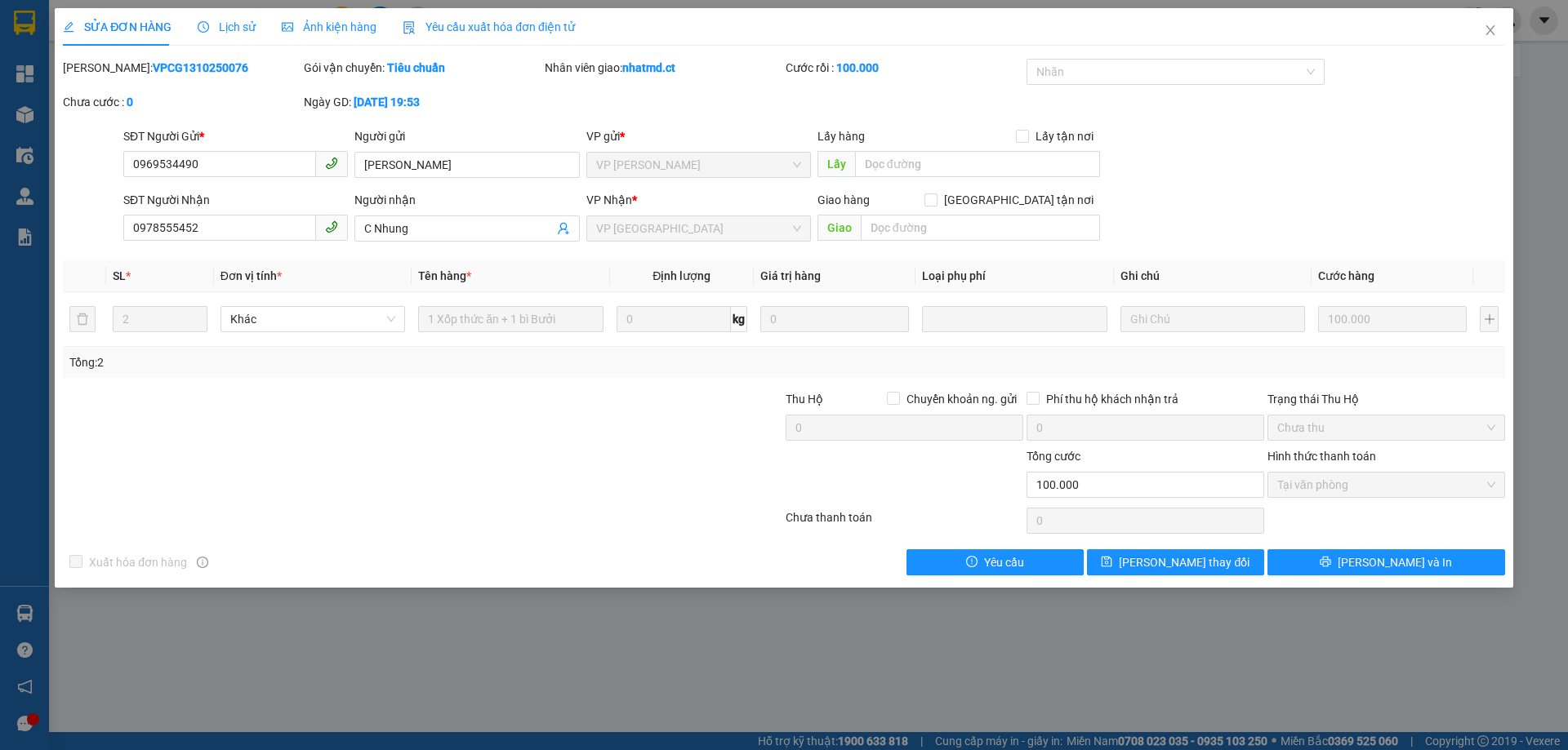
click at [225, 22] on span "Lịch sử" at bounding box center [225, 27] width 58 height 13
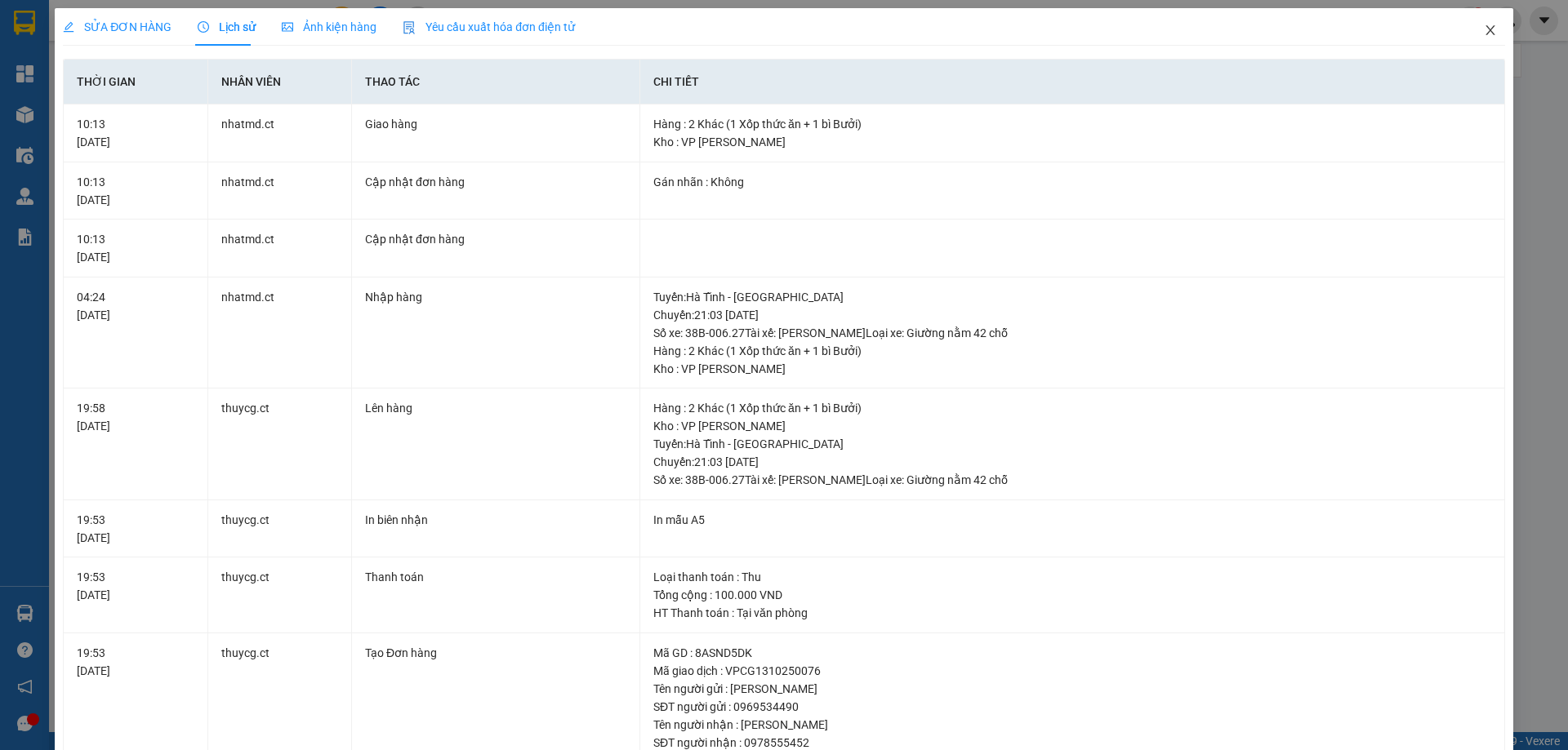
click at [1481, 22] on span "Close" at bounding box center [1490, 31] width 45 height 45
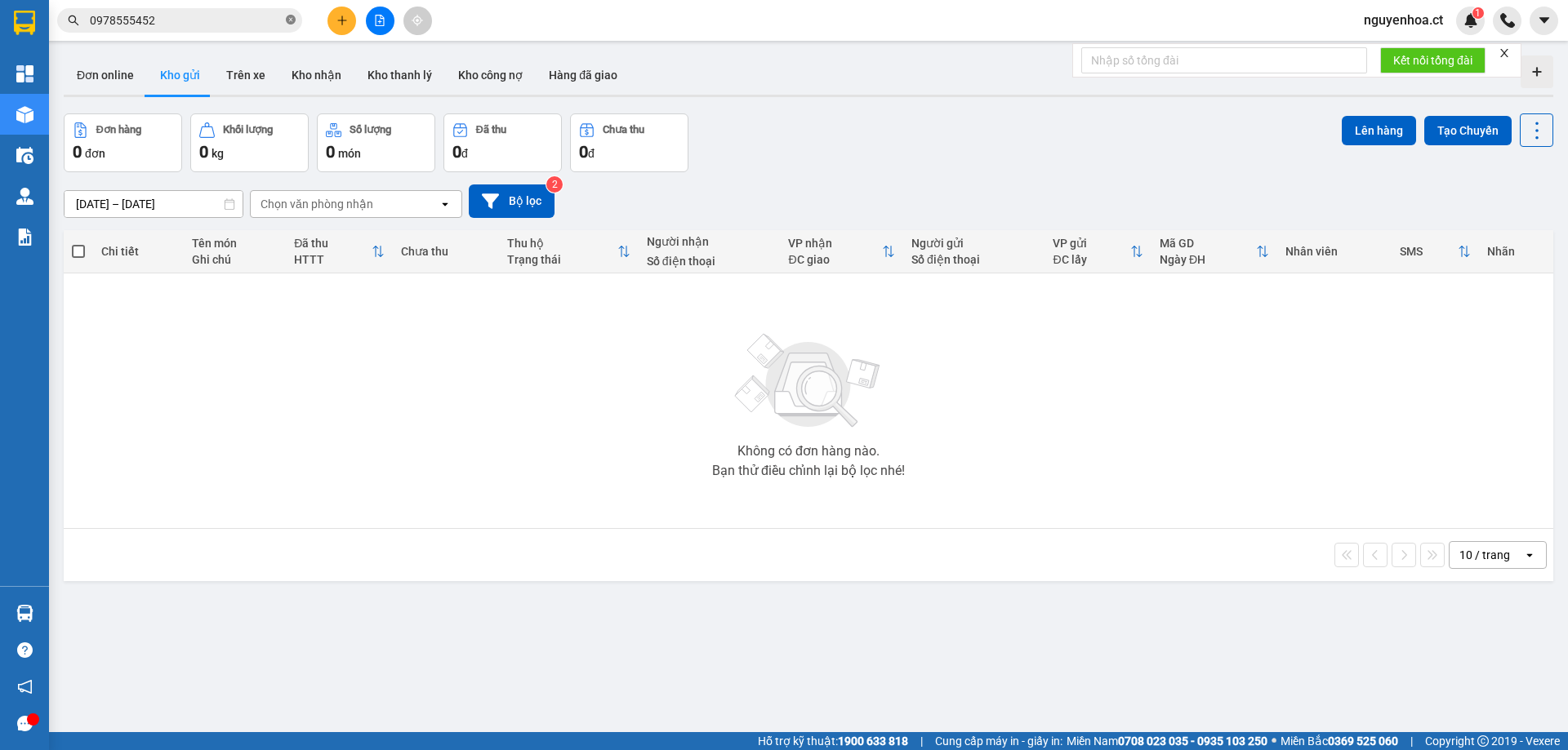
click at [289, 18] on icon "close-circle" at bounding box center [291, 20] width 9 height 9
click at [184, 28] on input "text" at bounding box center [186, 20] width 192 height 18
paste input "0369120985"
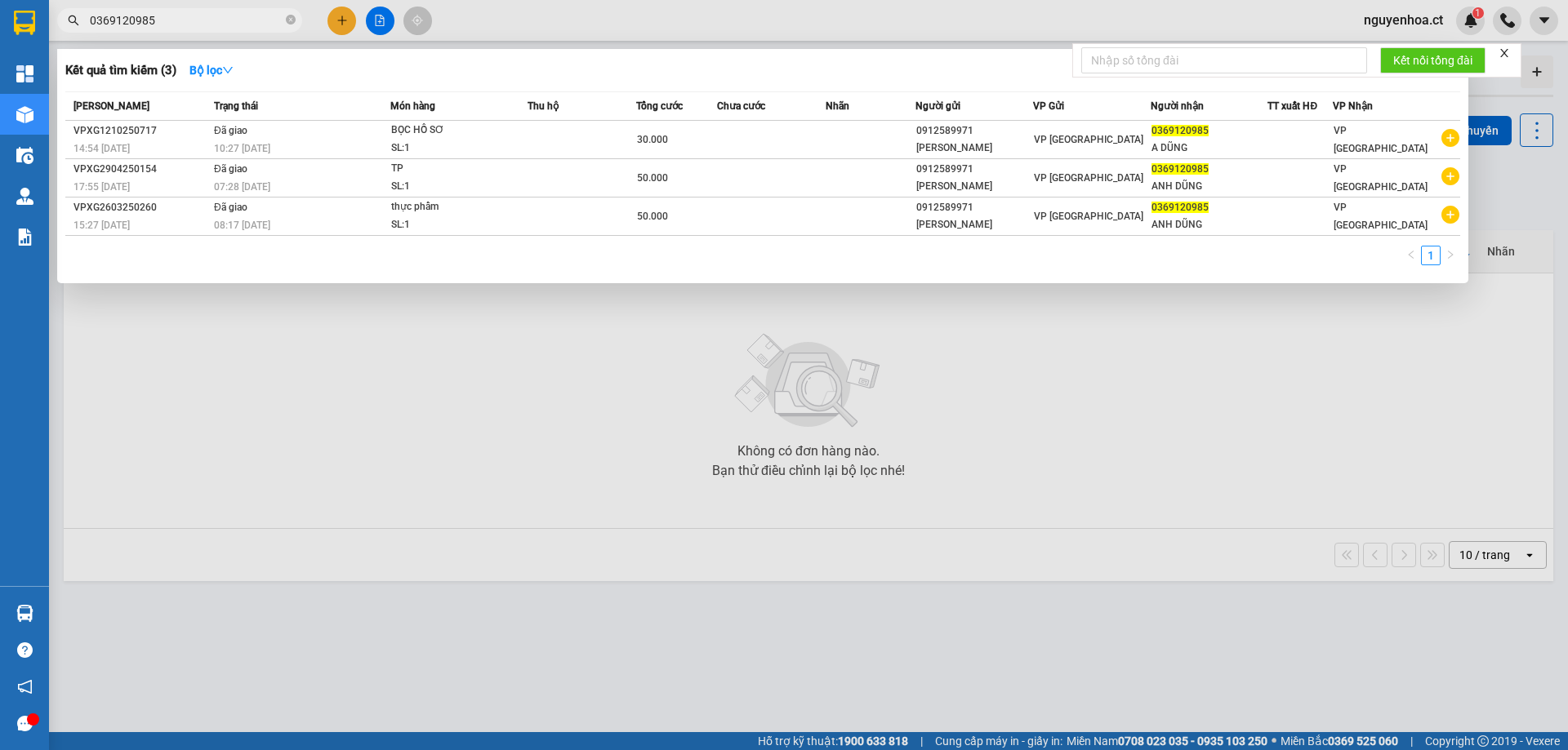
type input "0369120985"
click at [288, 17] on icon "close-circle" at bounding box center [291, 20] width 9 height 9
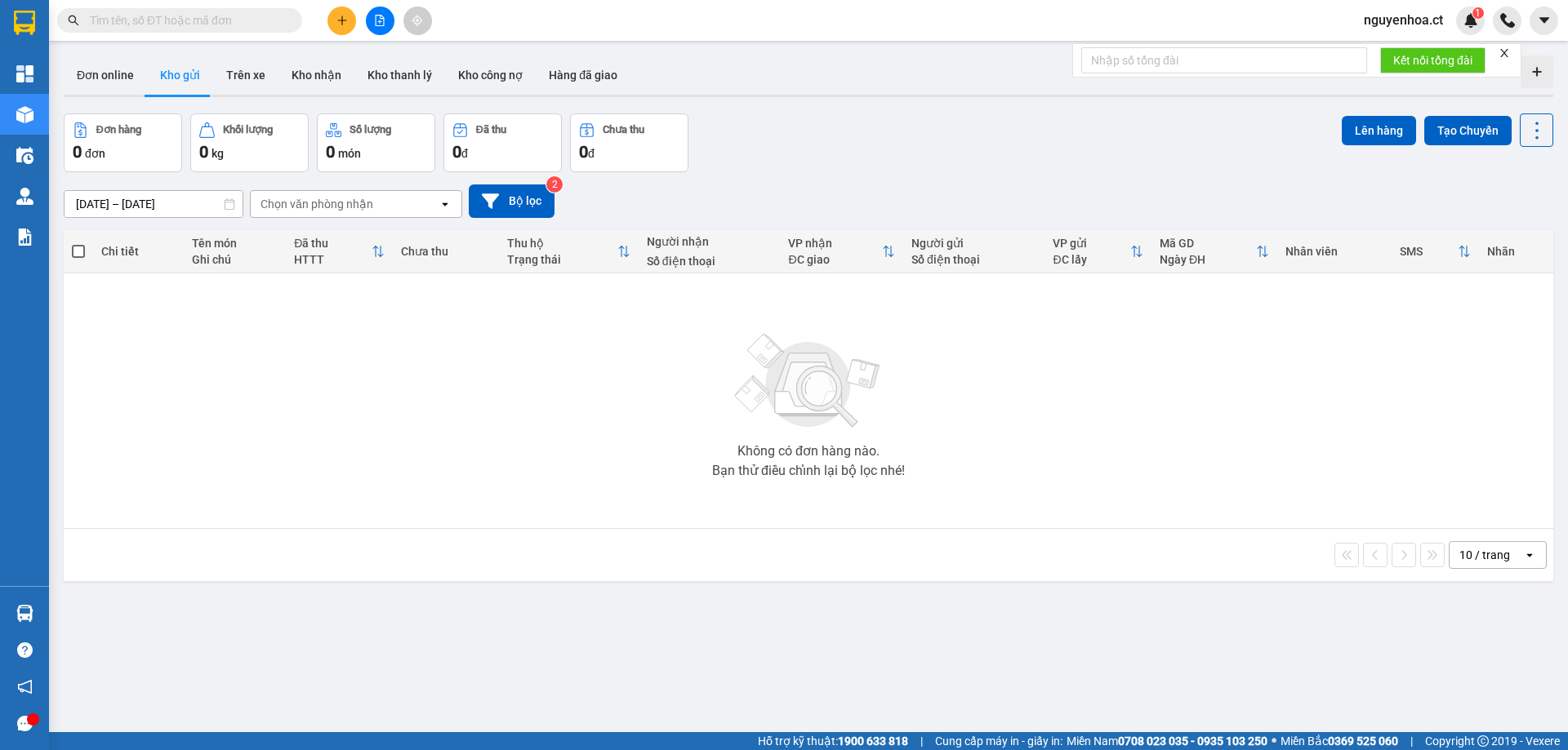
click at [264, 17] on input "text" at bounding box center [186, 20] width 192 height 18
paste input "0347381898"
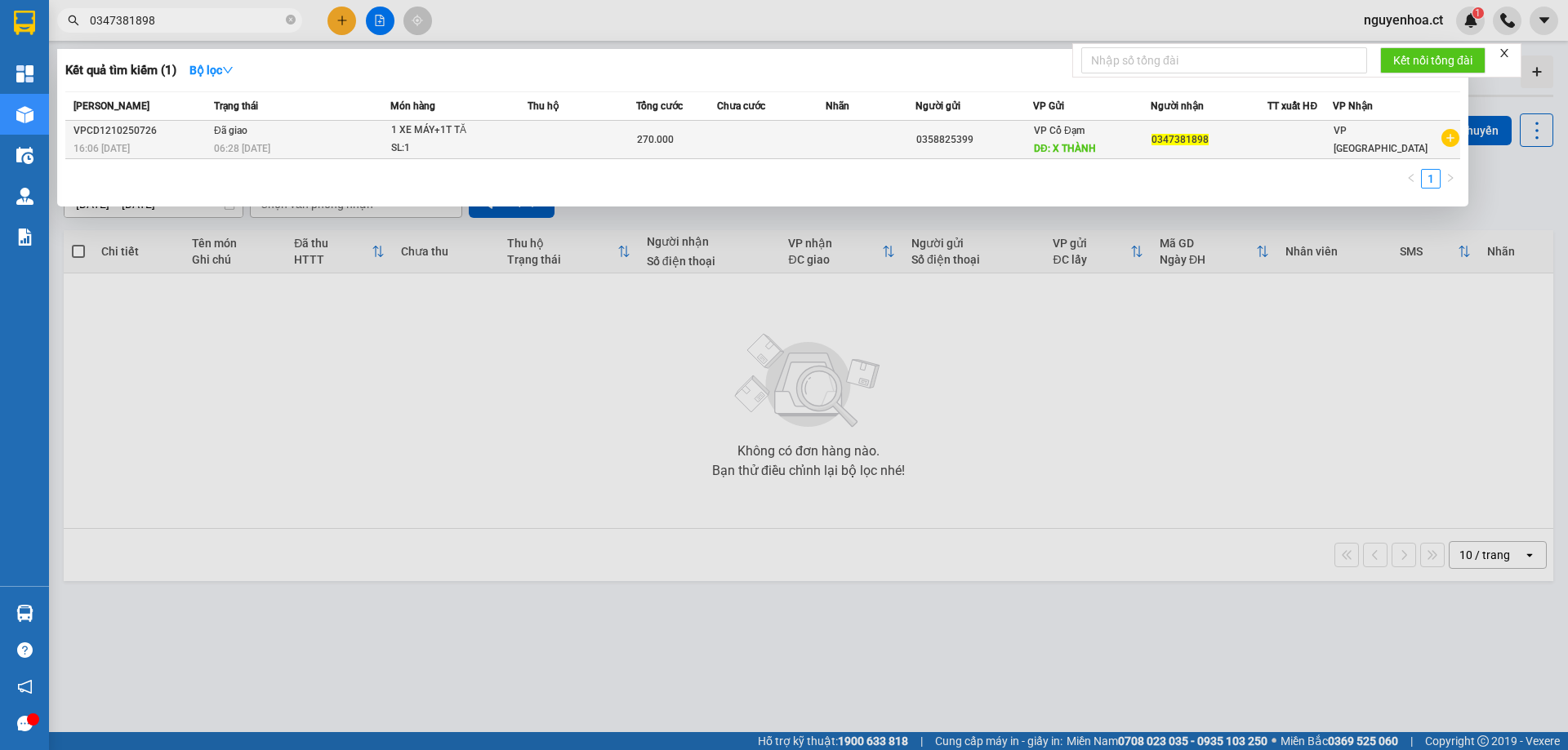
type input "0347381898"
click at [342, 137] on td "Đã giao 06:28 [DATE]" at bounding box center [299, 140] width 180 height 39
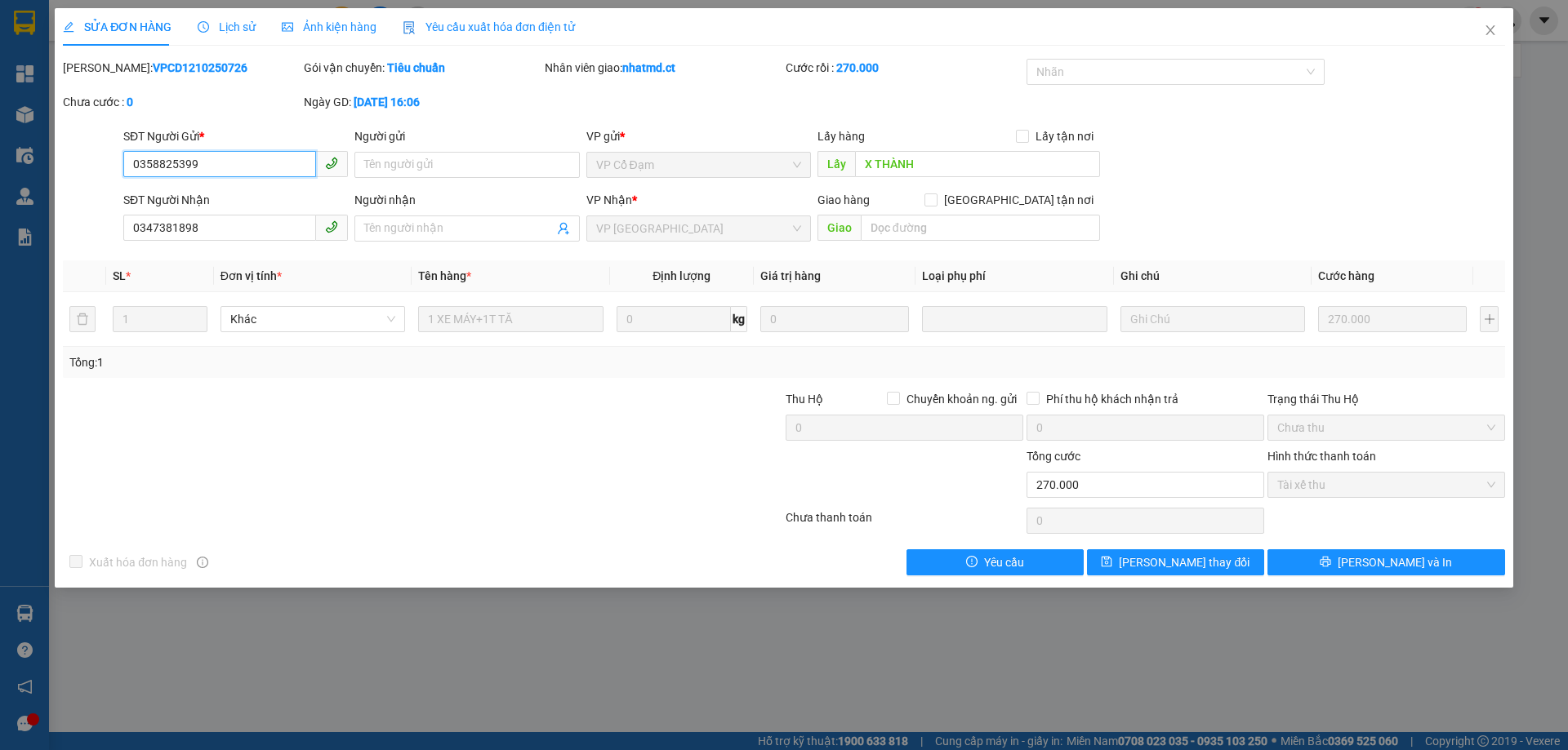
type input "0358825399"
type input "X THÀNH"
type input "0347381898"
type input "0"
type input "270.000"
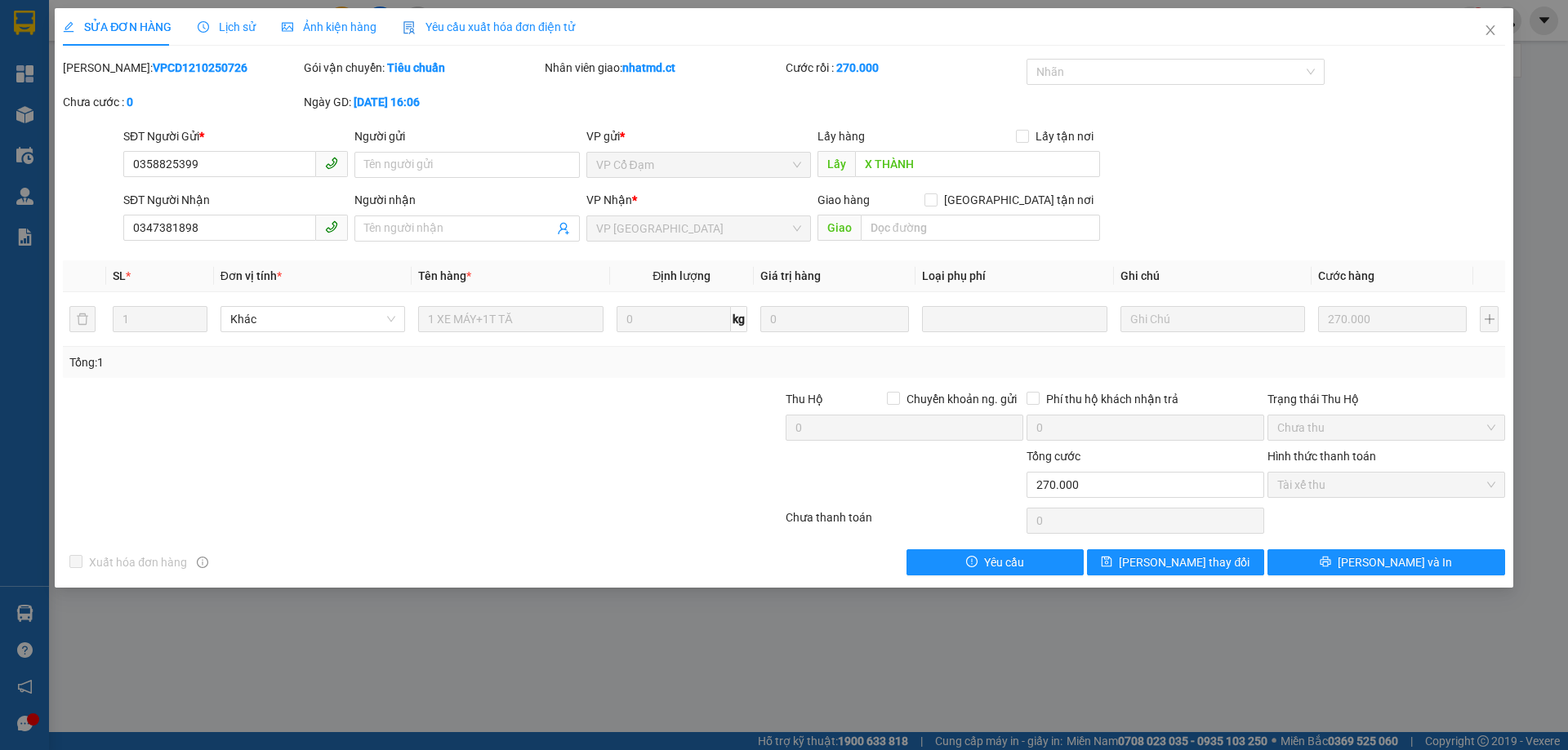
click at [229, 15] on div "Lịch sử" at bounding box center [225, 27] width 58 height 38
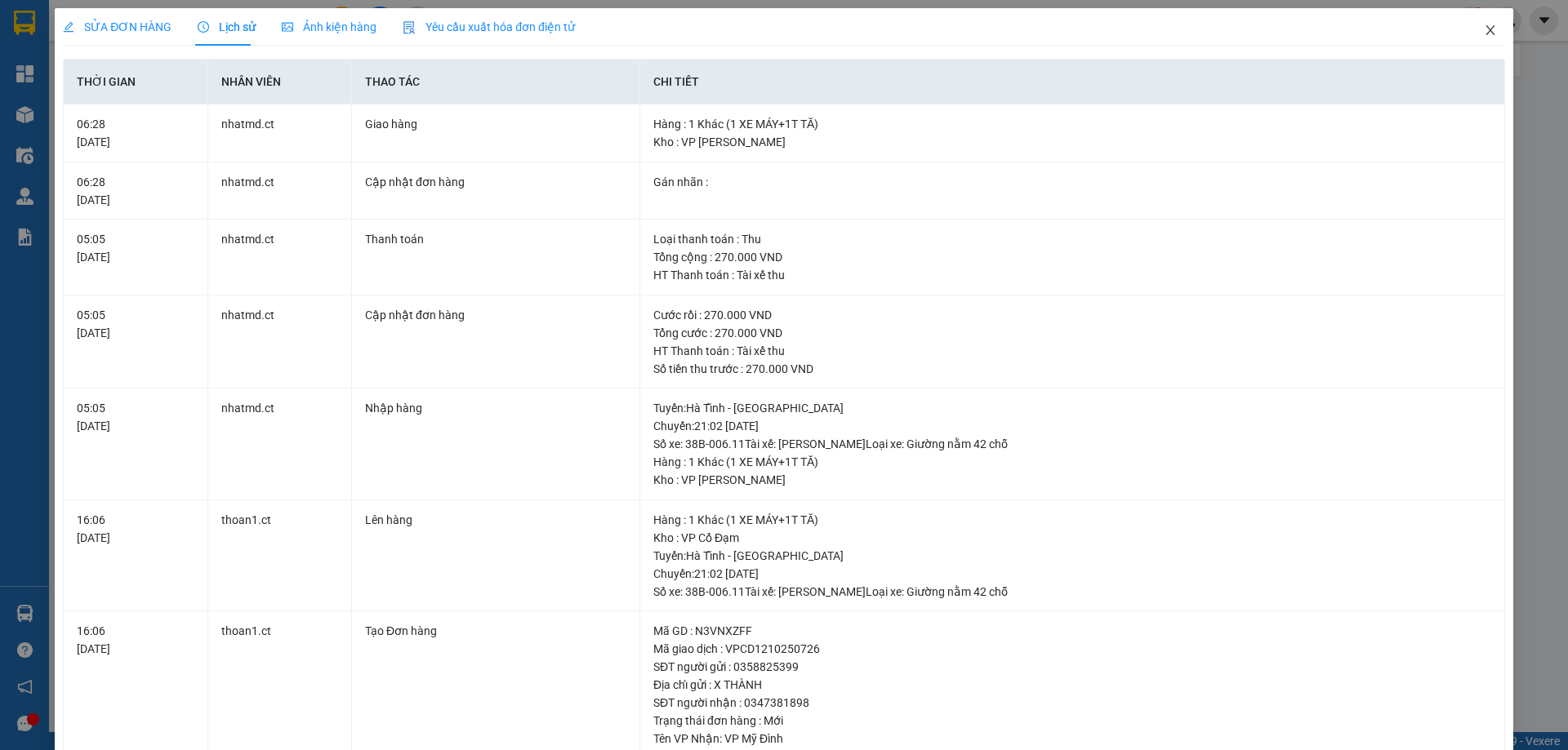
click at [1484, 28] on icon "close" at bounding box center [1491, 30] width 13 height 13
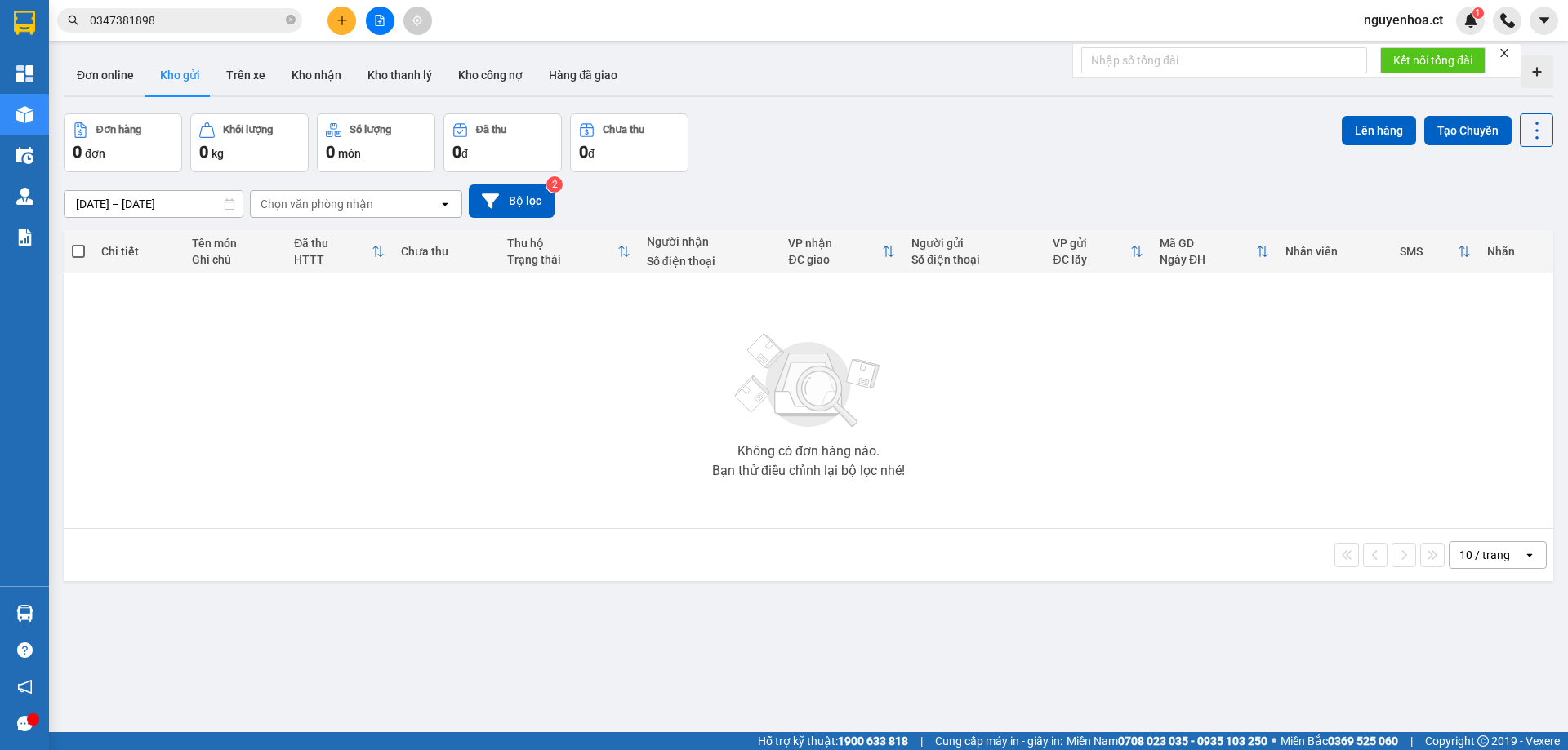
click at [289, 23] on icon "close-circle" at bounding box center [291, 20] width 9 height 9
click at [245, 18] on input "text" at bounding box center [186, 20] width 192 height 18
paste input "0917577573"
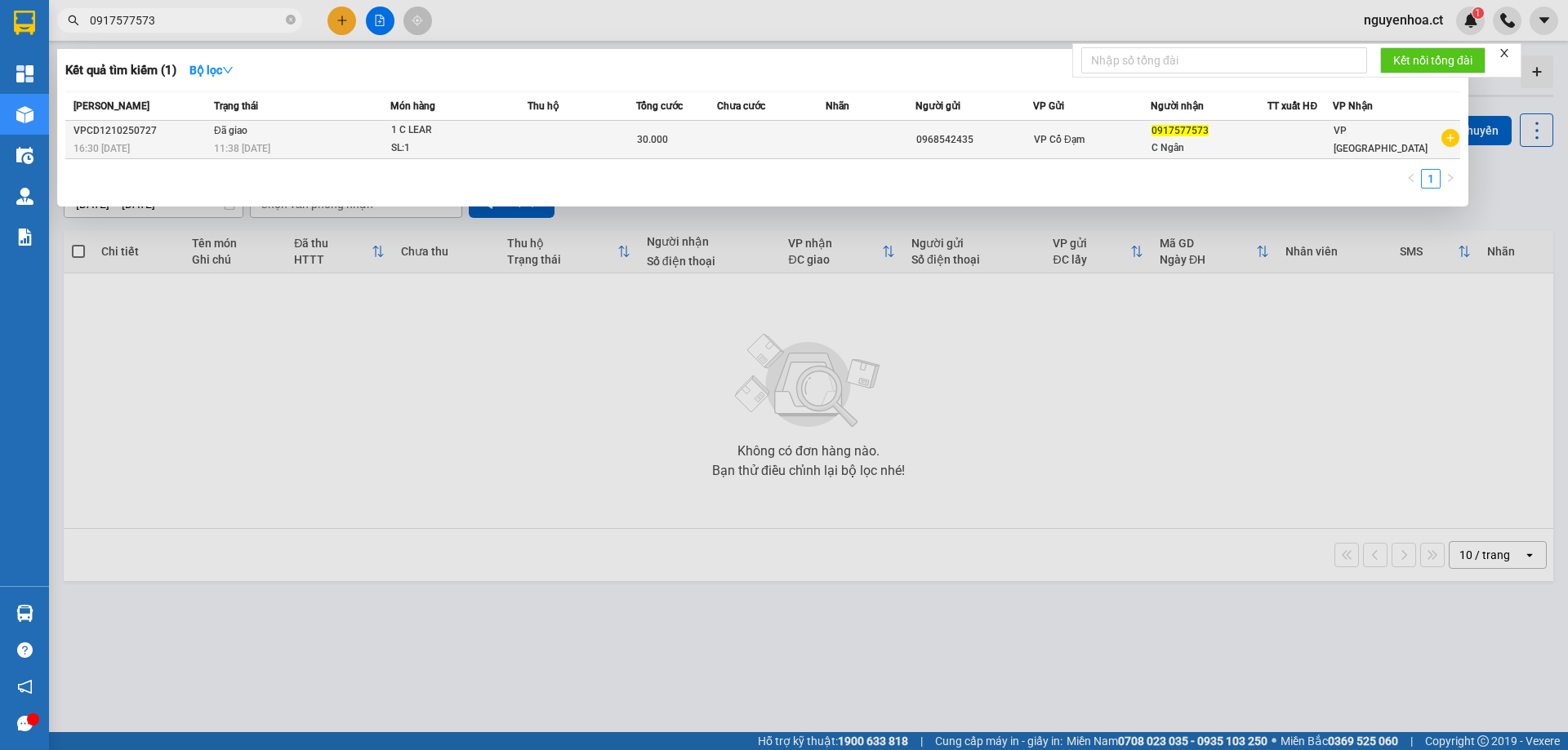
type input "0917577573"
click at [332, 140] on div "11:38 [DATE]" at bounding box center [302, 148] width 175 height 18
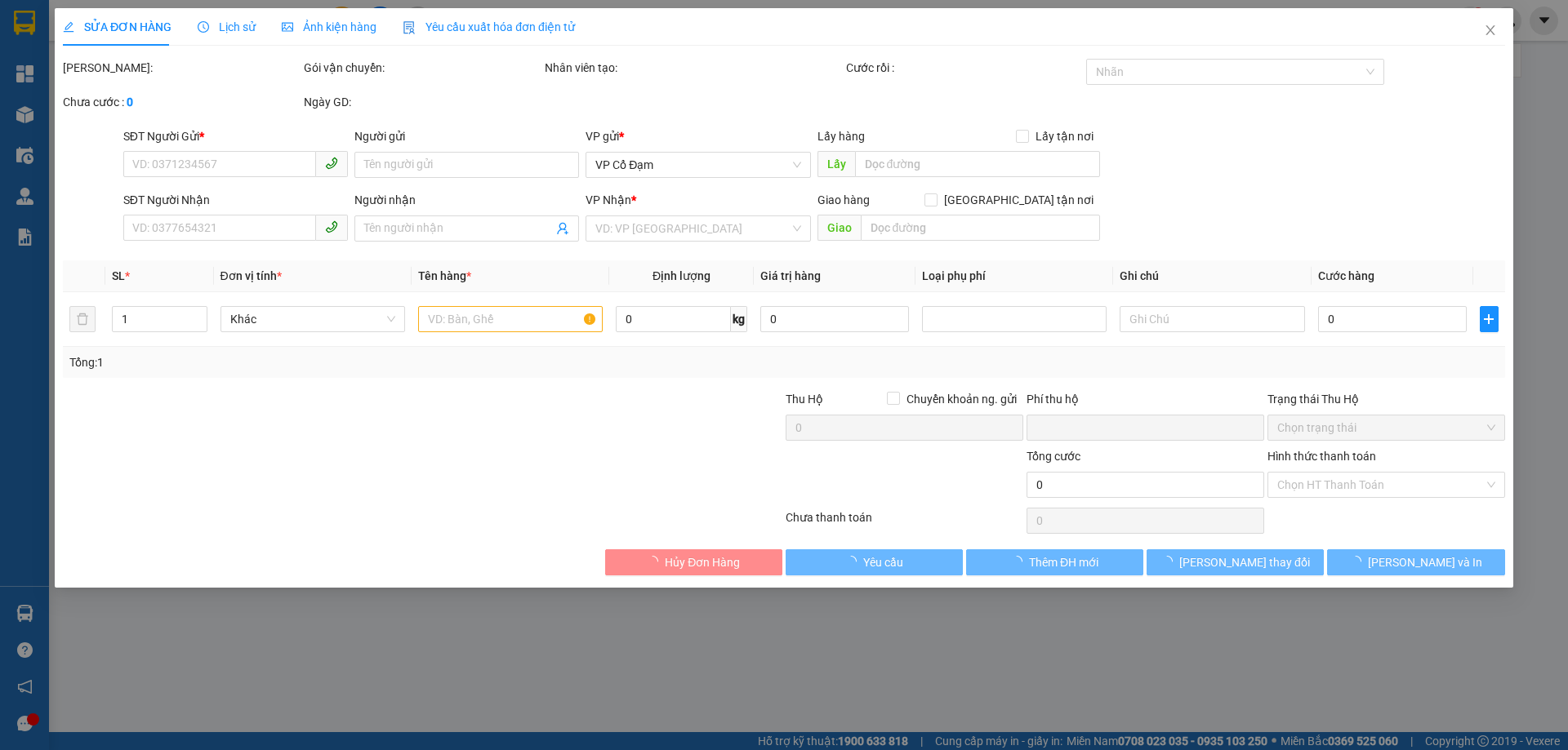
type input "0968542435"
type input "0917577573"
type input "C Ngân"
type input "0"
type input "30.000"
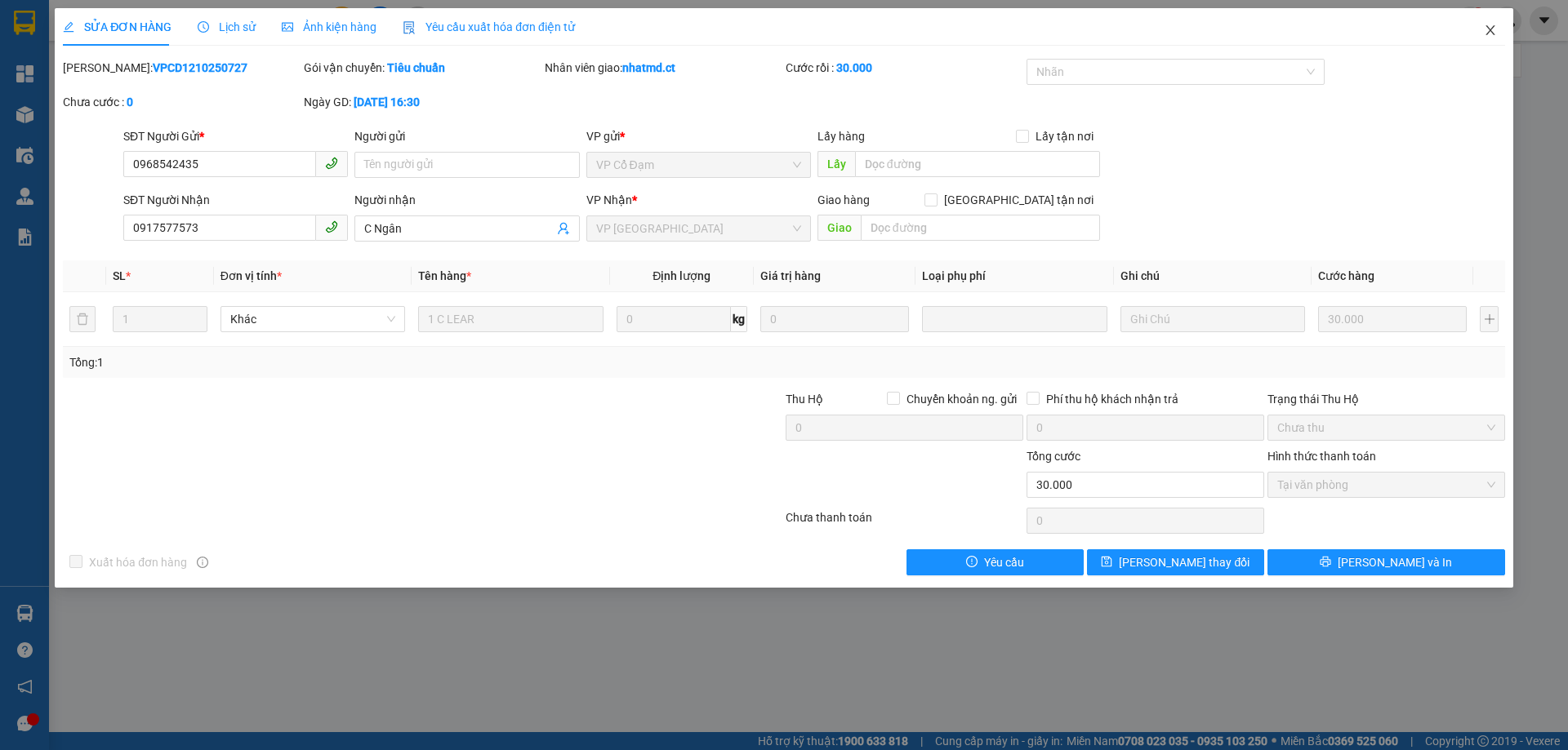
click at [1492, 26] on icon "close" at bounding box center [1491, 30] width 13 height 13
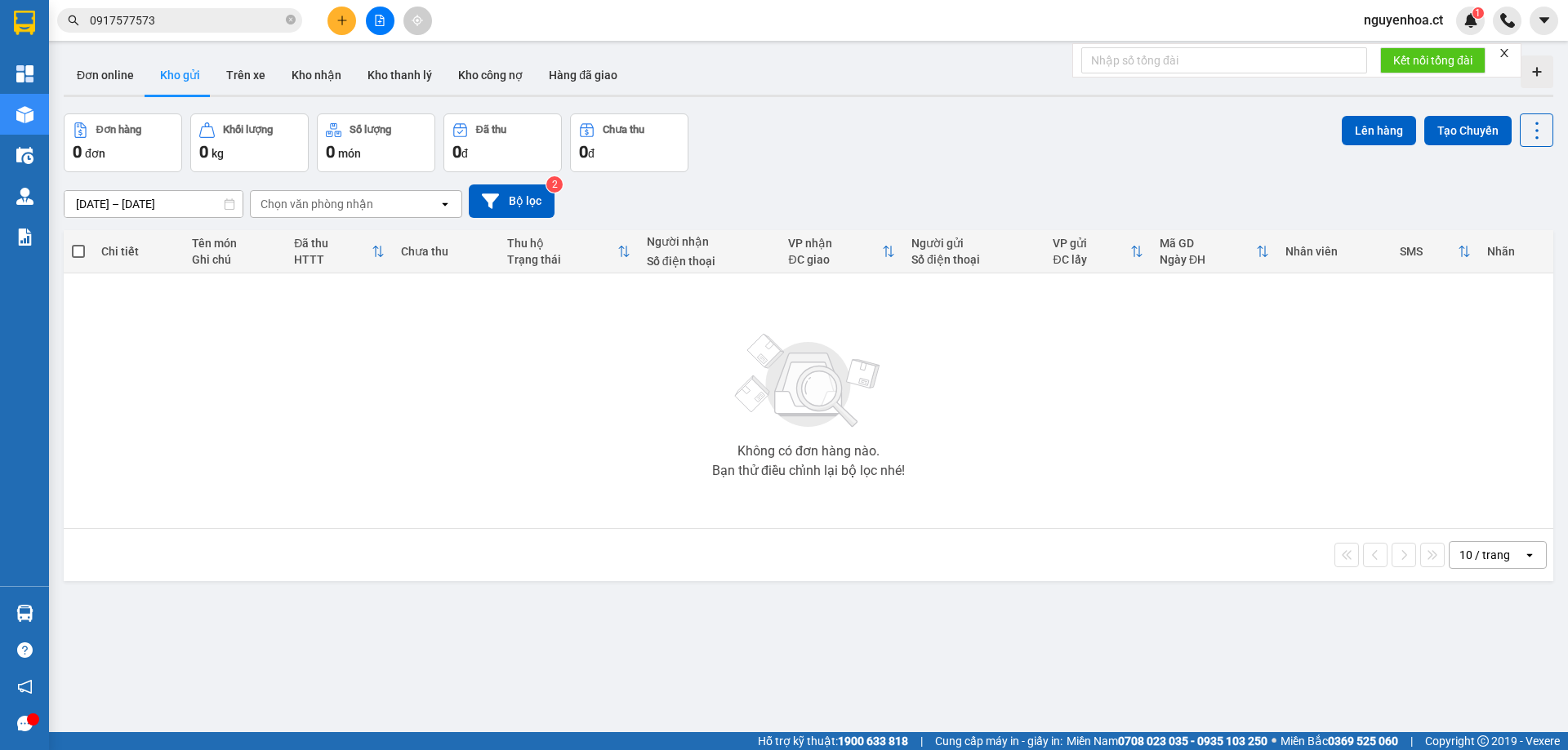
click at [292, 20] on icon "close-circle" at bounding box center [291, 20] width 9 height 9
paste input "0978149066"
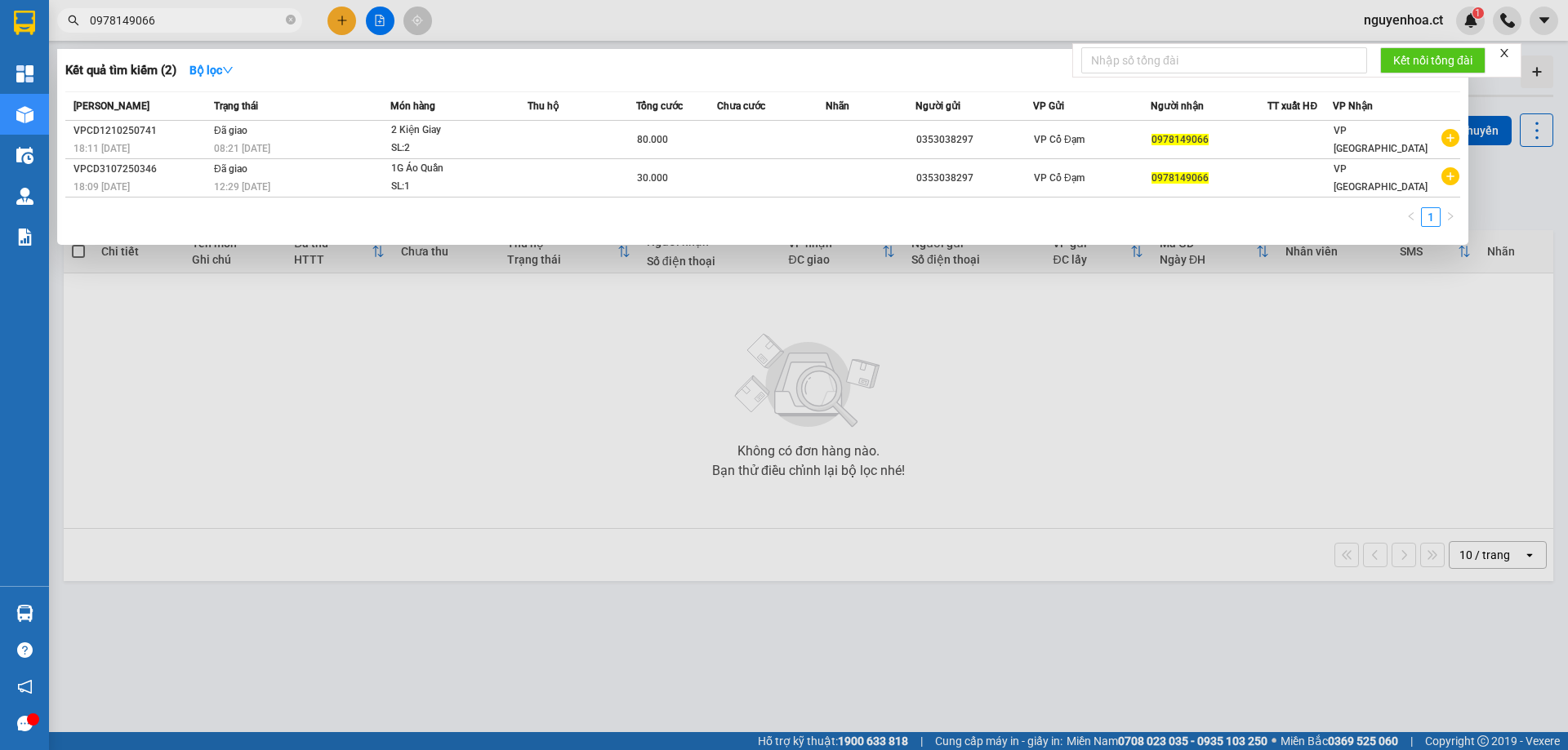
type input "0978149066"
click at [234, 114] on span "Trạng thái" at bounding box center [236, 106] width 44 height 18
click at [234, 119] on th "Trạng thái" at bounding box center [299, 107] width 180 height 28
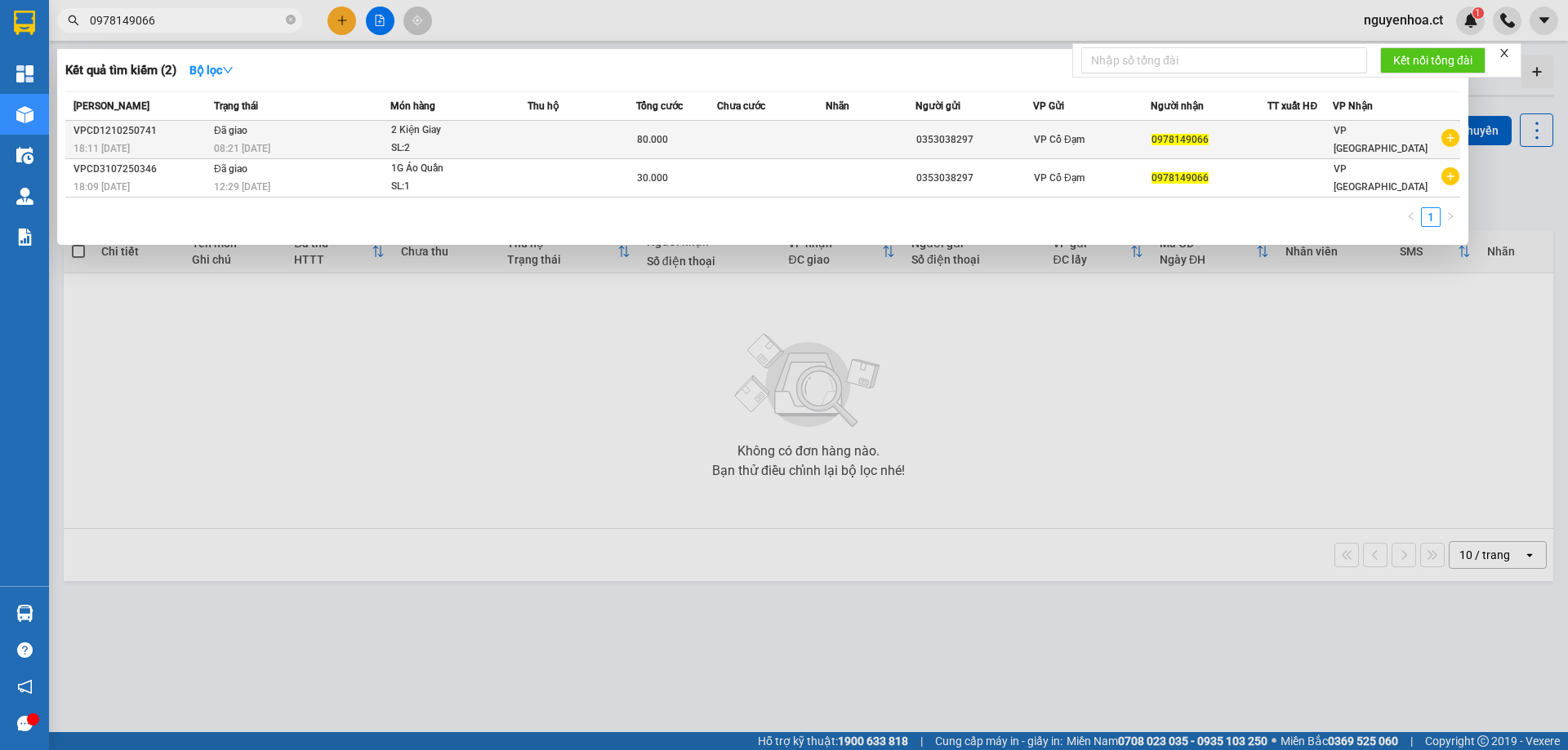
click at [235, 125] on span "Đã giao" at bounding box center [230, 130] width 33 height 11
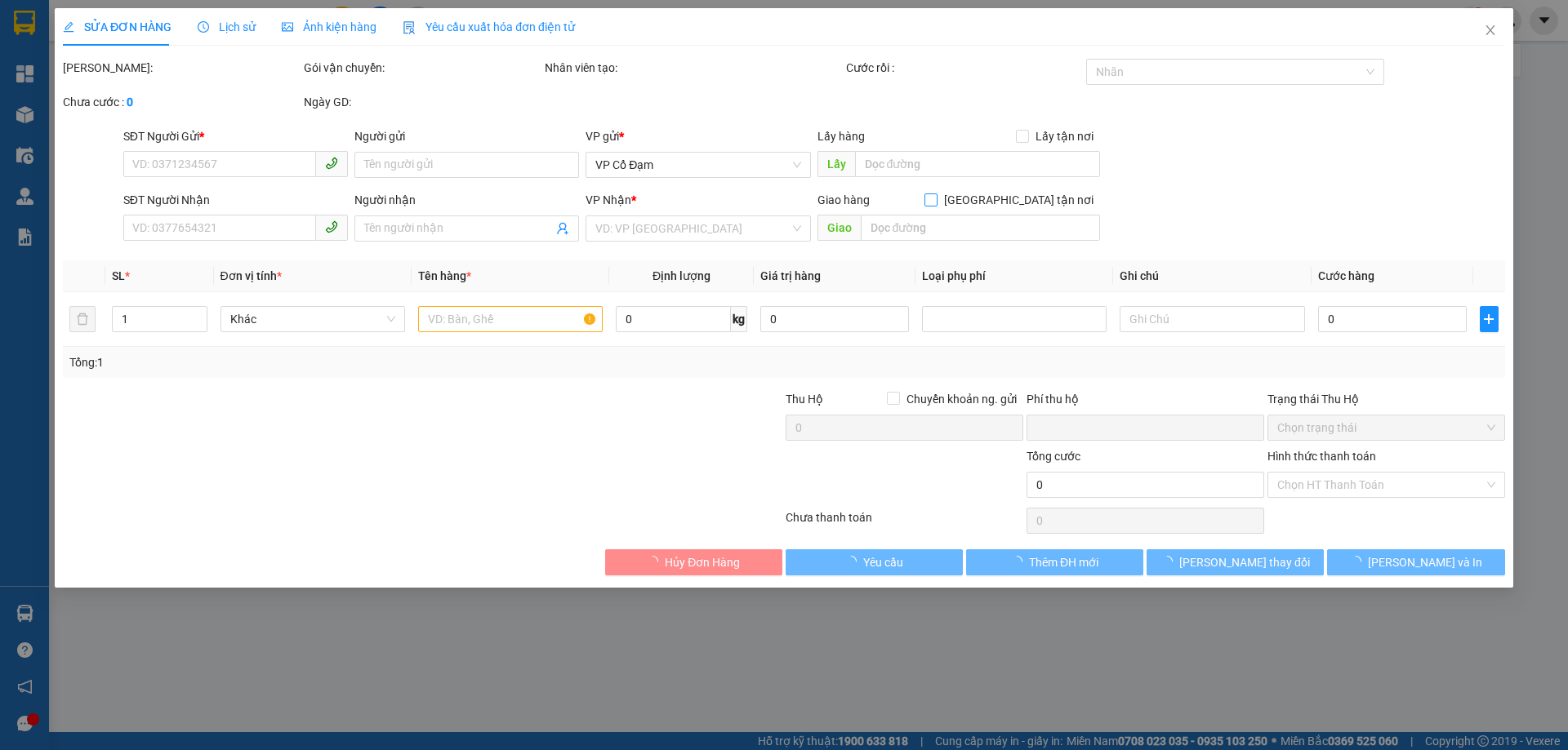
type input "0353038297"
type input "0978149066"
type input "0"
type input "80.000"
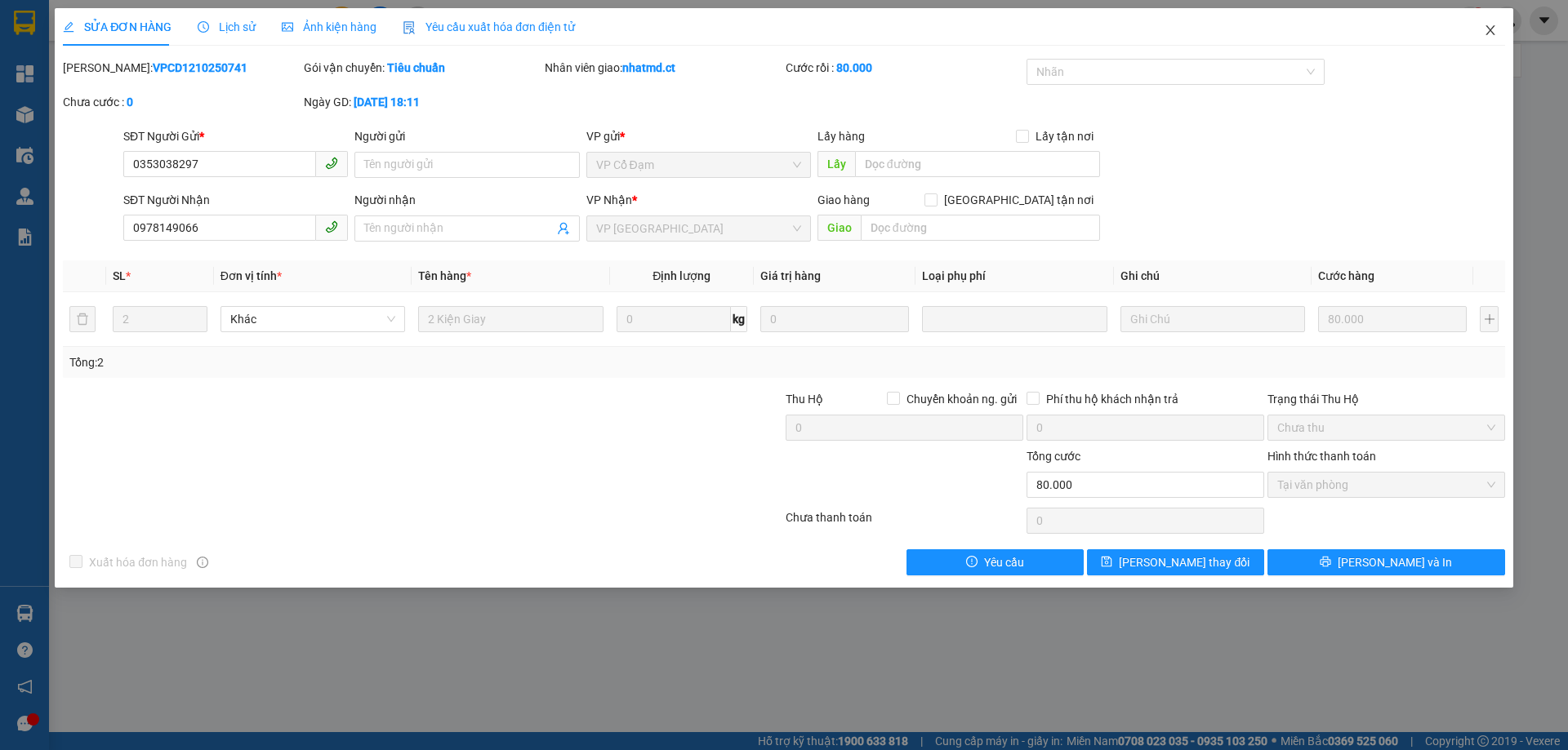
click at [1493, 30] on icon "close" at bounding box center [1491, 30] width 13 height 13
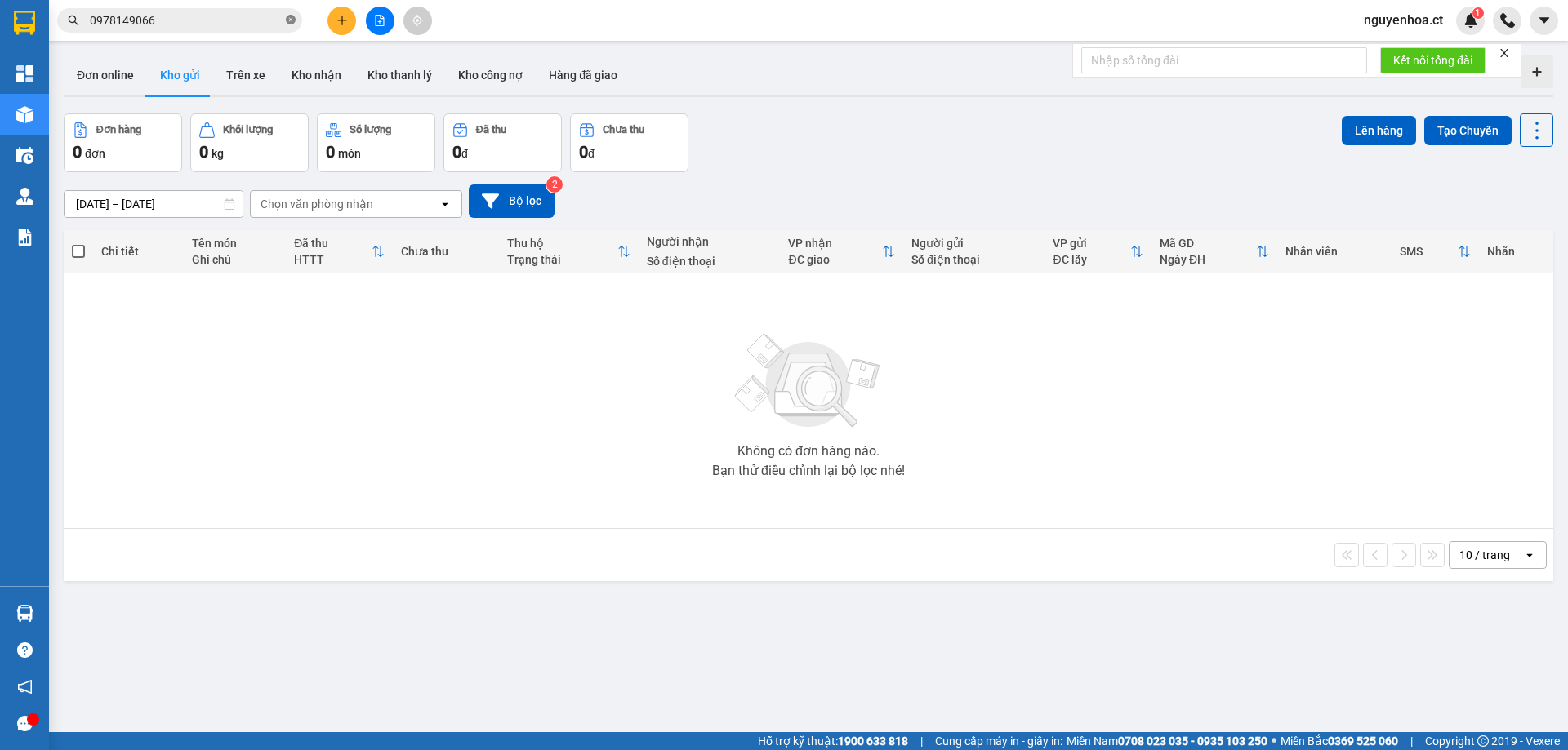
click at [289, 17] on icon "close-circle" at bounding box center [291, 20] width 9 height 9
click at [221, 27] on input "text" at bounding box center [186, 20] width 192 height 18
paste input "0399691606"
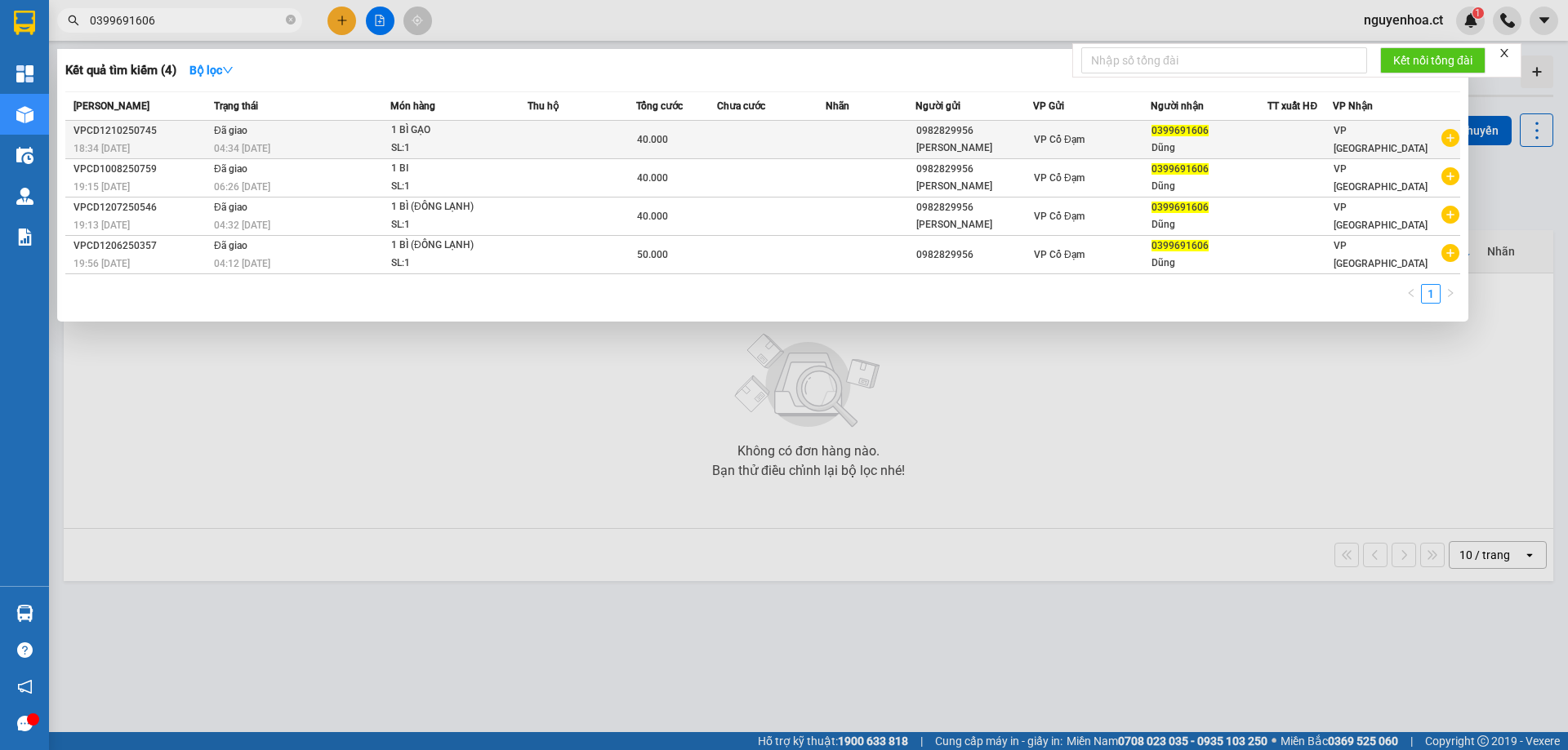
type input "0399691606"
click at [209, 132] on div "VPCD1210250745" at bounding box center [142, 131] width 136 height 17
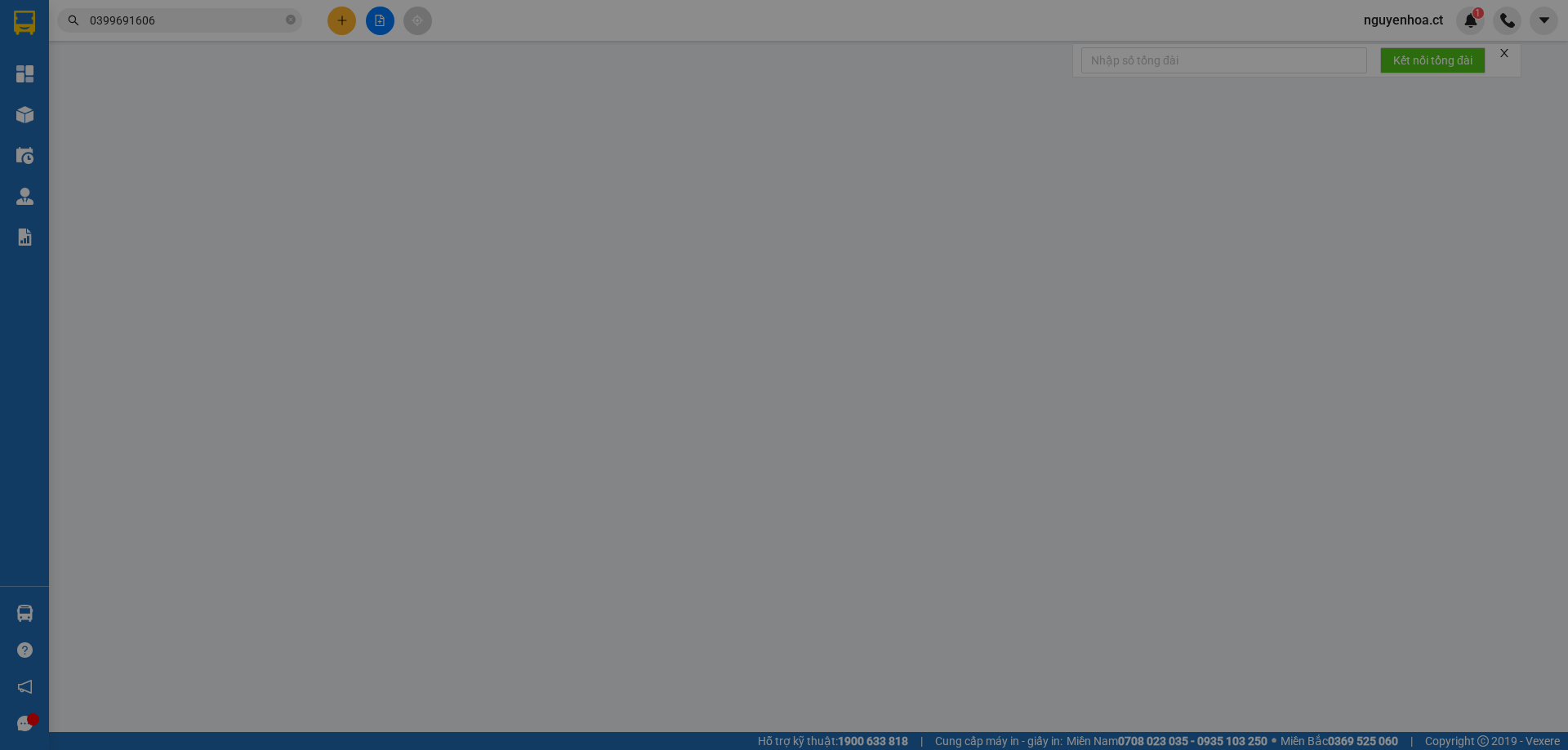
type input "0982829956"
type input "[PERSON_NAME]"
type input "0399691606"
type input "Dũng"
type input "0"
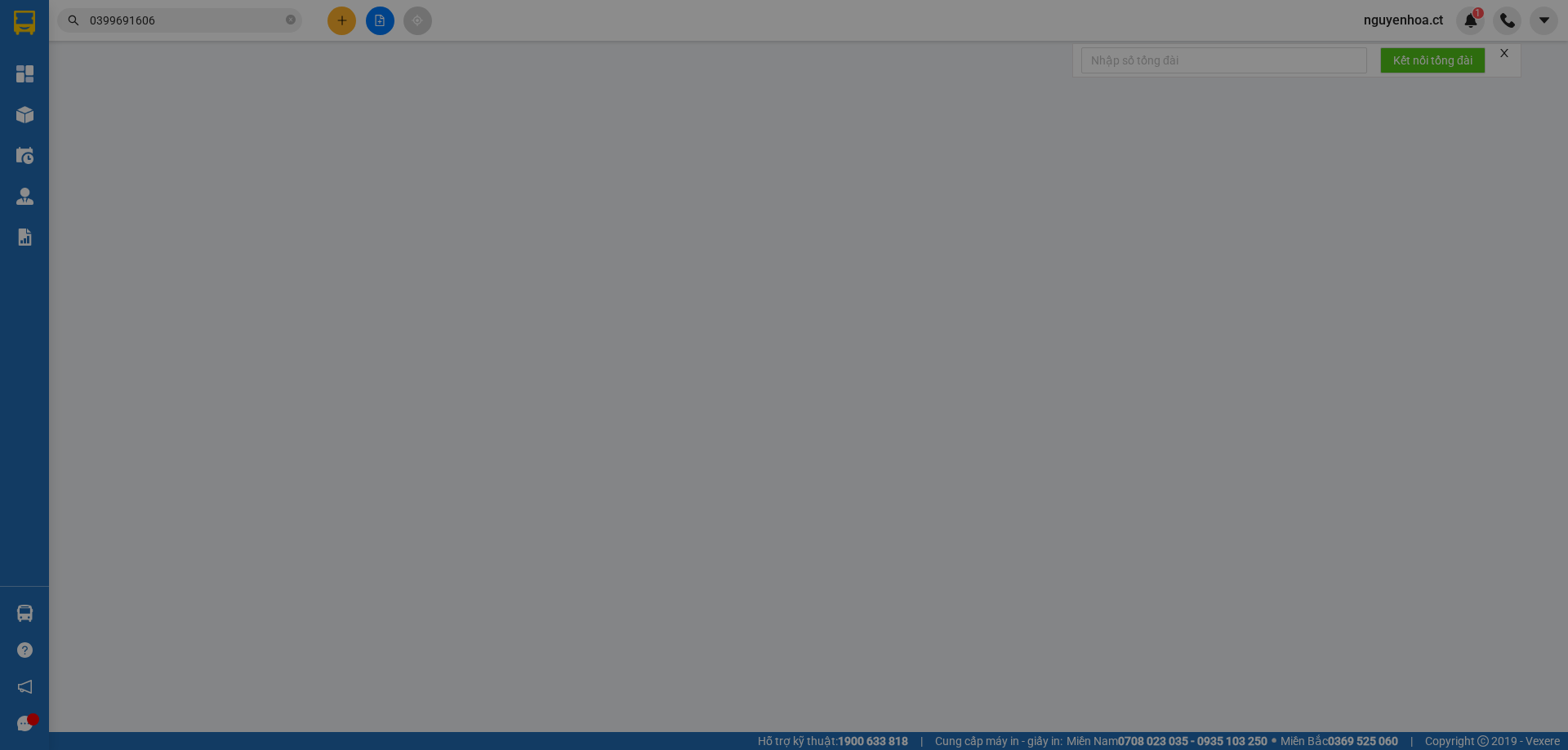
type input "40.000"
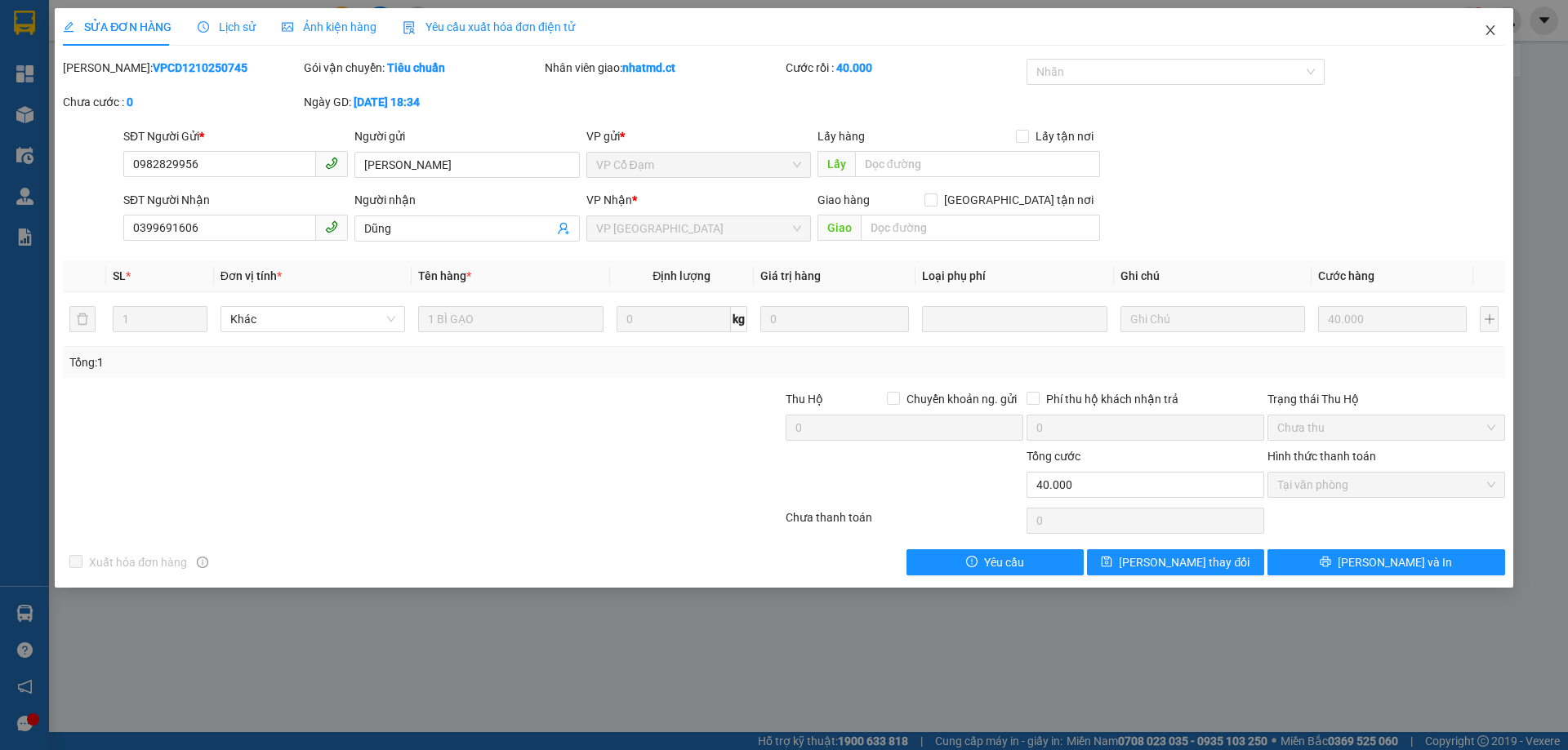
click at [1494, 33] on icon "close" at bounding box center [1491, 30] width 13 height 13
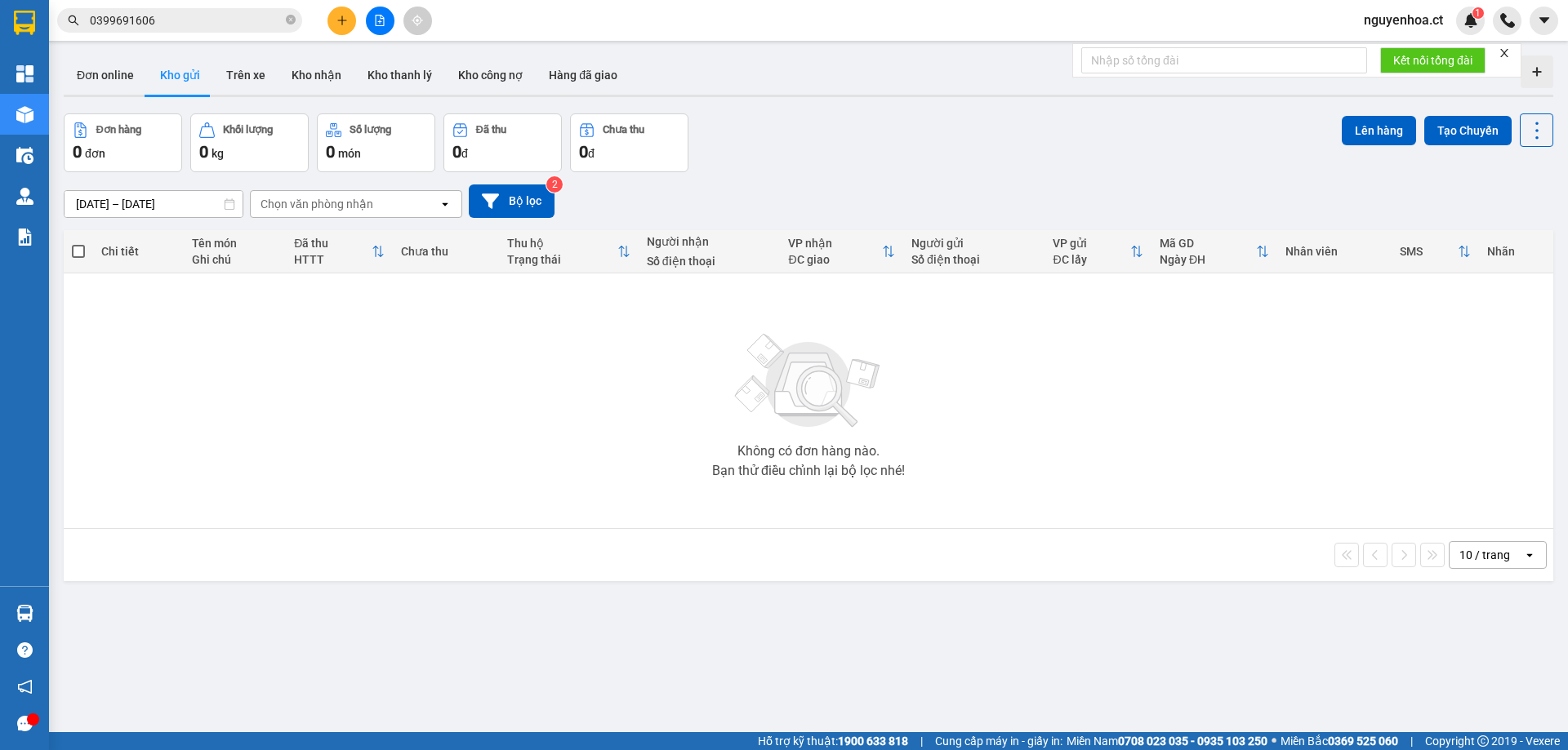
click at [283, 7] on div "Kết quả tìm kiếm ( 4 ) Bộ lọc Mã ĐH Trạng thái Món hàng Thu hộ Tổng cước Chưa c…" at bounding box center [159, 21] width 319 height 28
click at [289, 15] on span at bounding box center [291, 21] width 9 height 15
click at [160, 16] on input "text" at bounding box center [186, 20] width 192 height 18
paste input "0358216659"
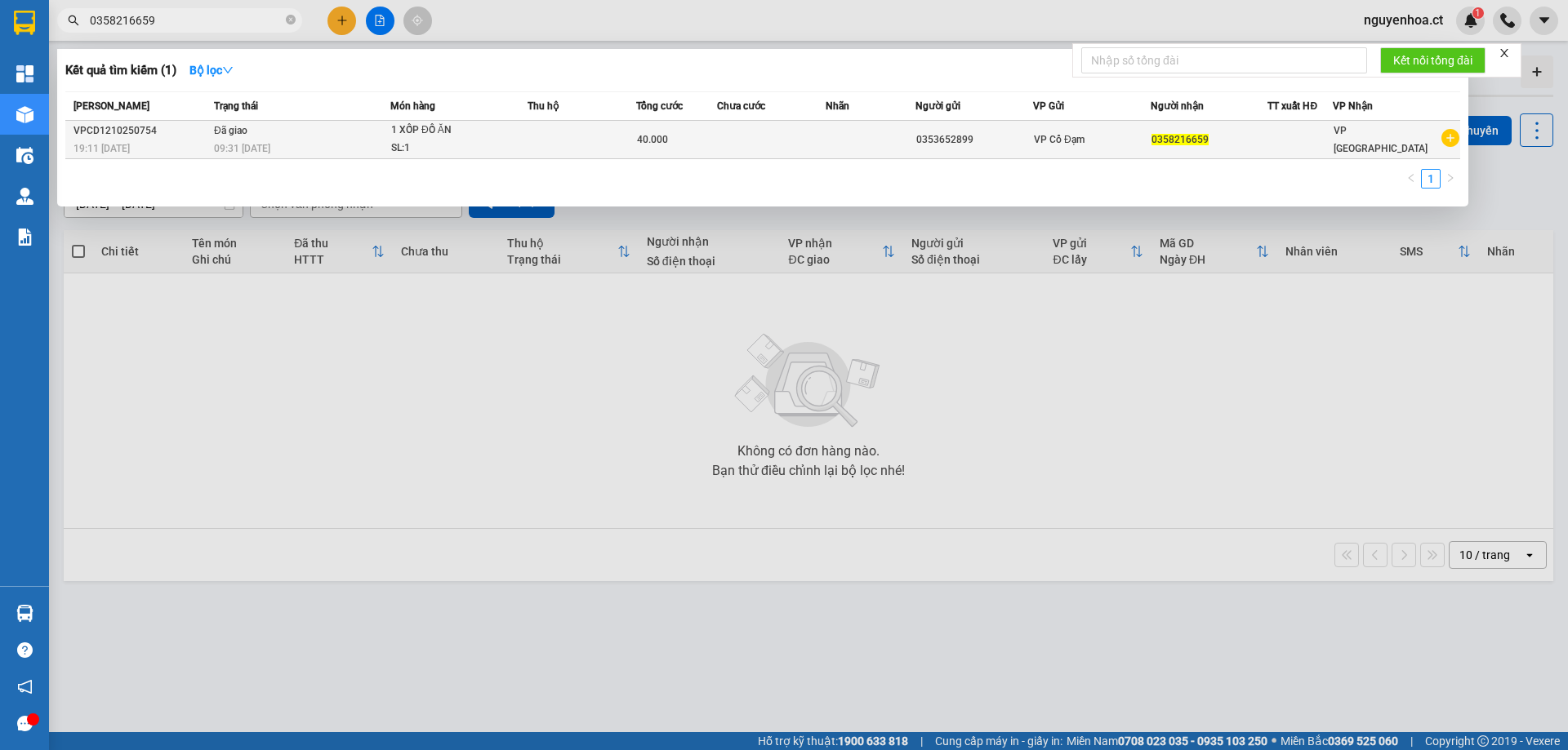
type input "0358216659"
click at [250, 137] on td "Đã giao 09:31 [DATE]" at bounding box center [299, 140] width 180 height 39
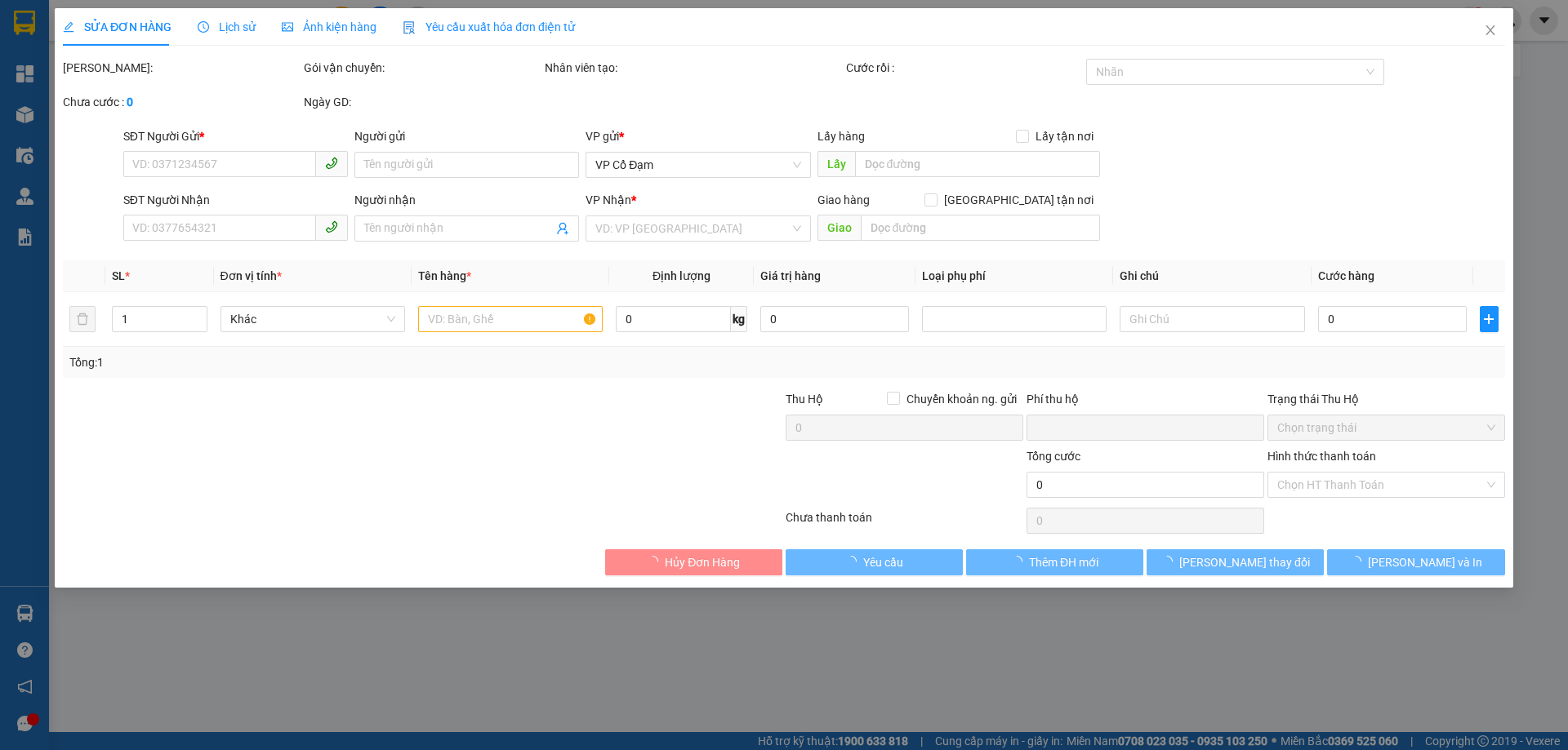
type input "0353652899"
type input "0358216659"
type input "0"
type input "40.000"
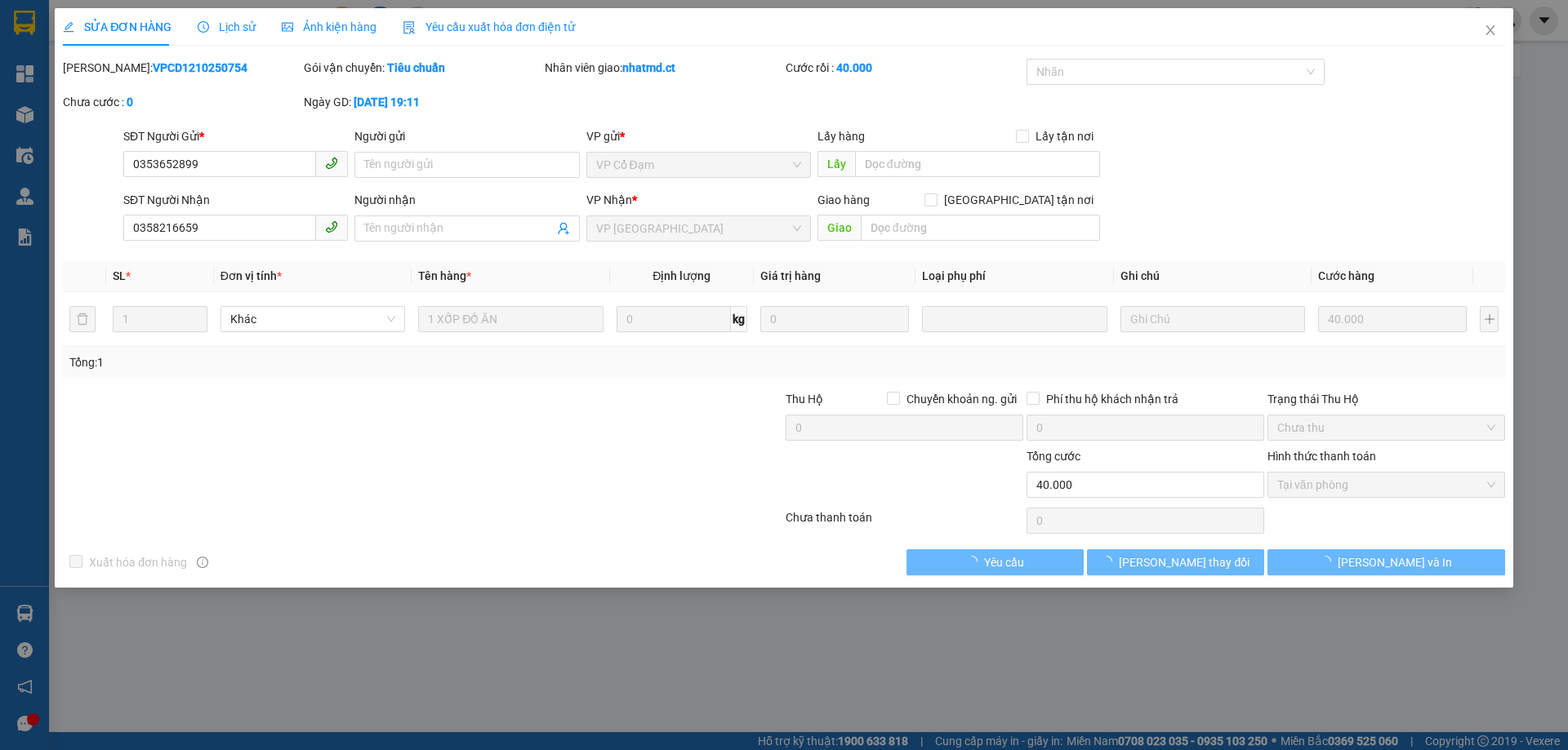
click at [235, 21] on span "Lịch sử" at bounding box center [225, 27] width 58 height 13
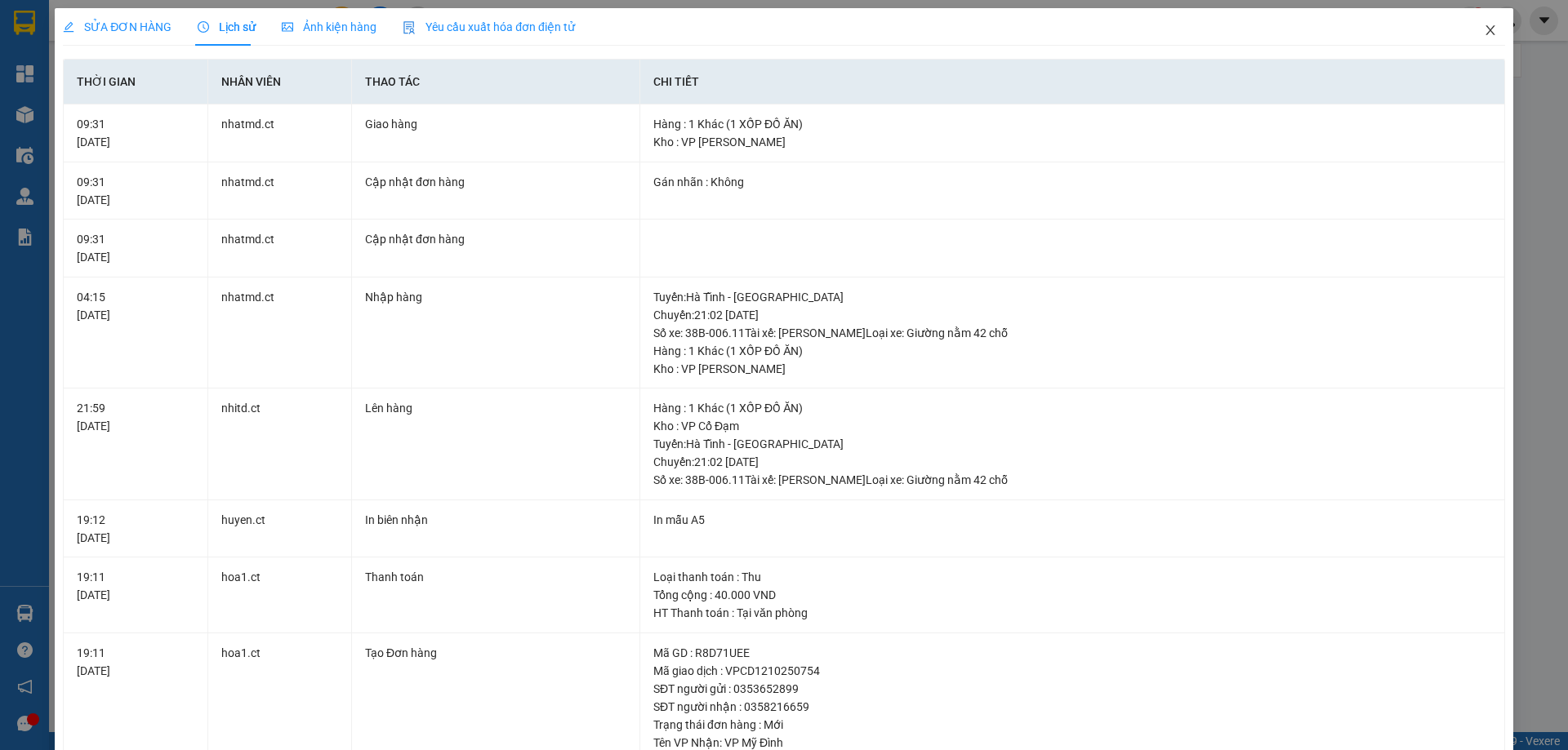
click at [1484, 29] on icon "close" at bounding box center [1491, 30] width 13 height 13
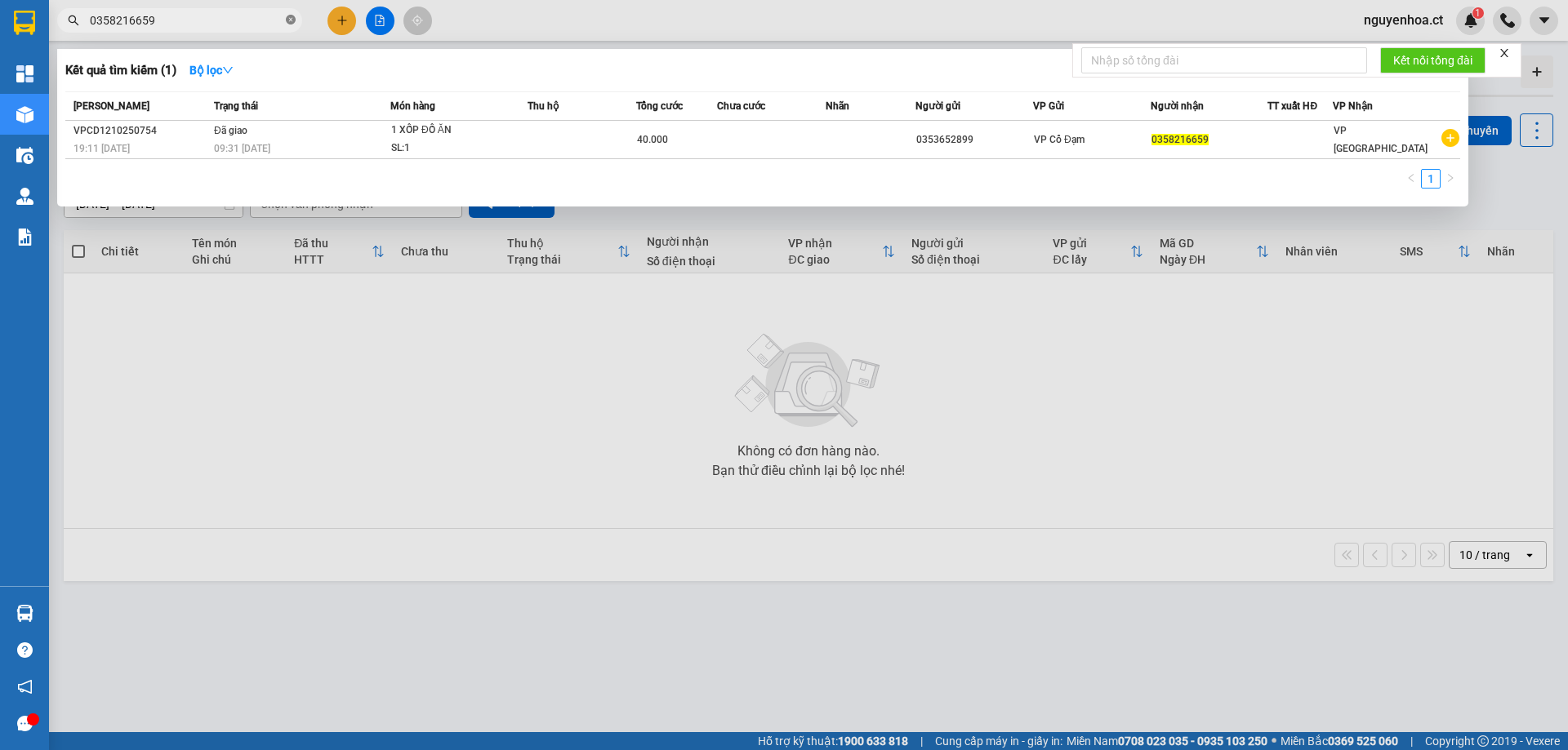
click at [294, 21] on icon "close-circle" at bounding box center [291, 20] width 9 height 9
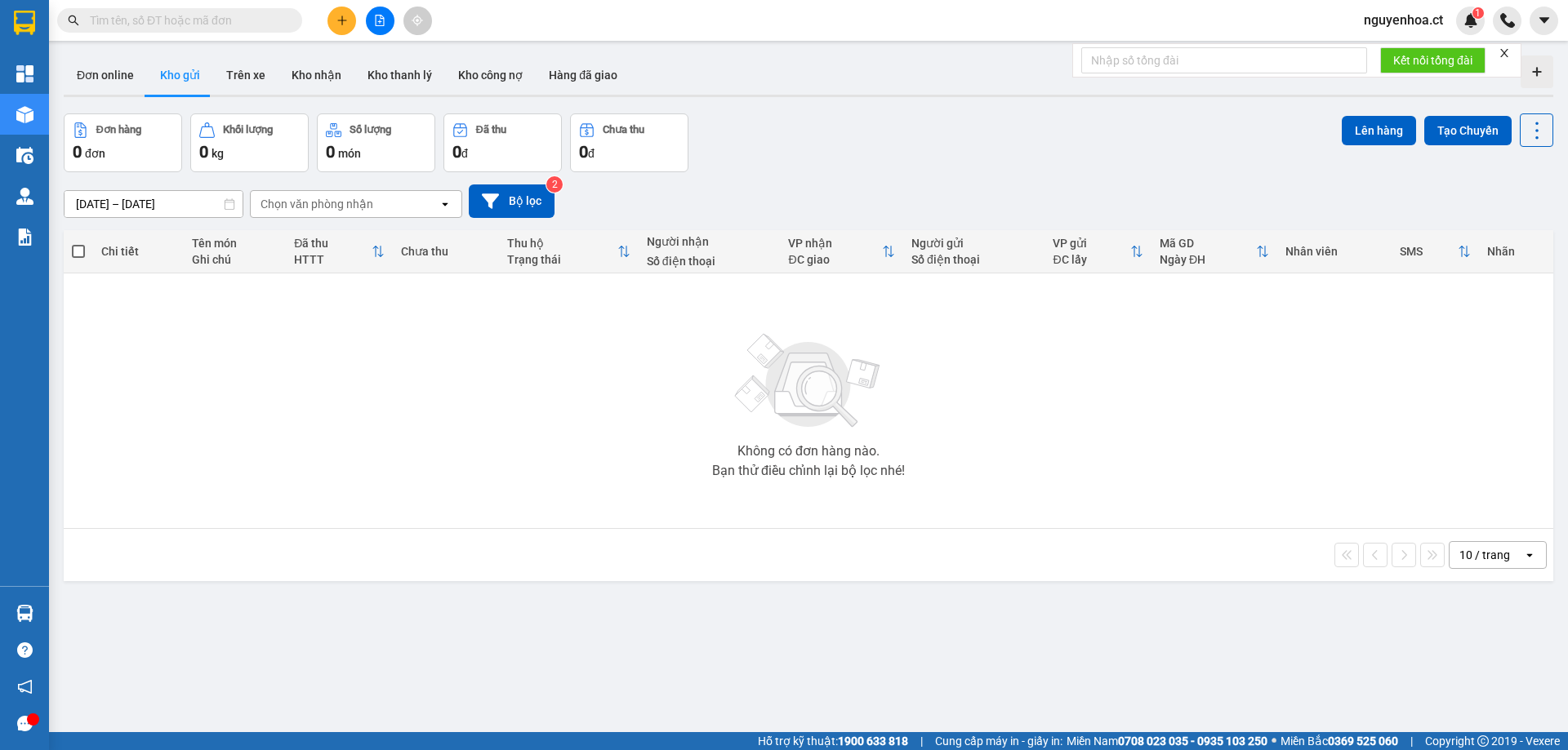
paste input "0987834919"
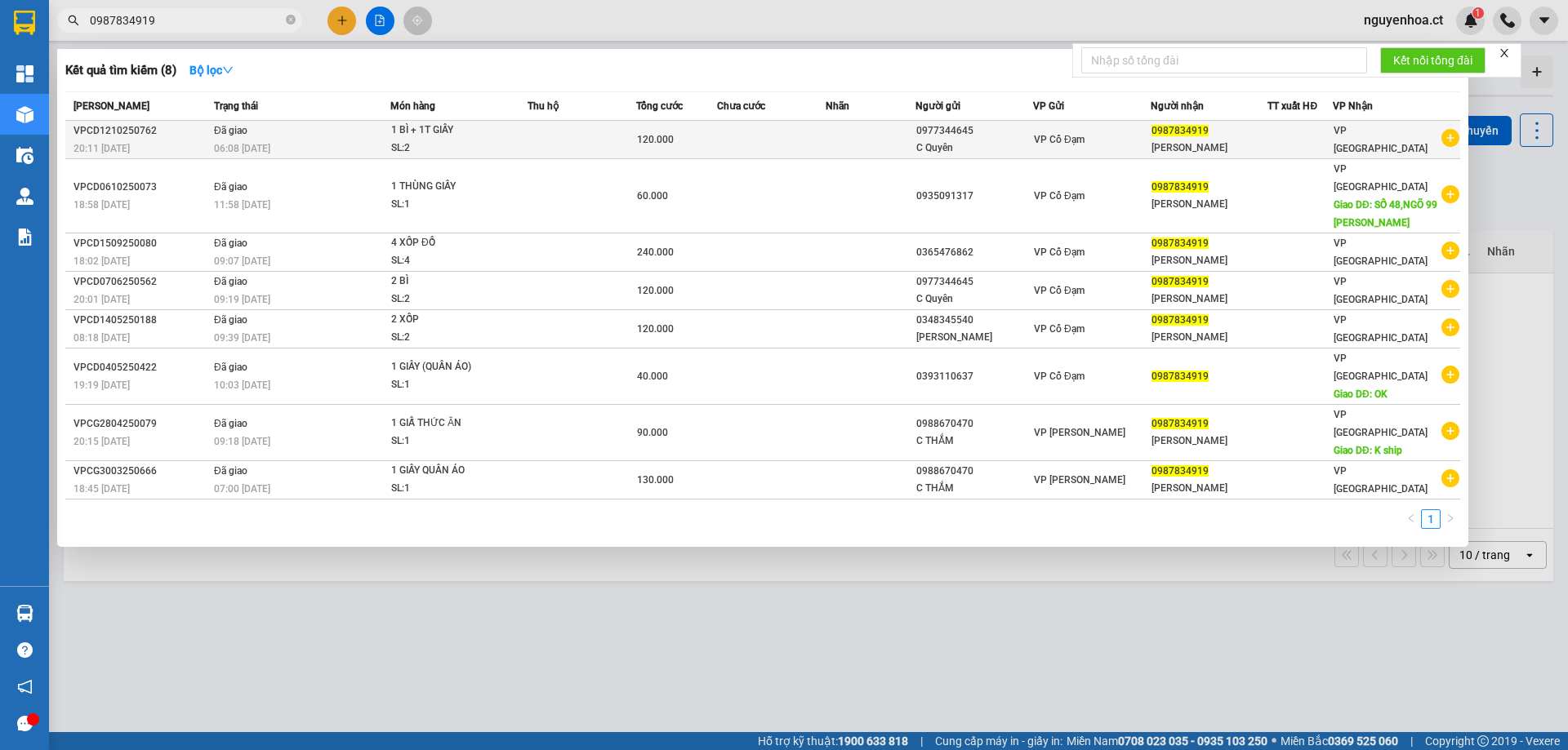
type input "0987834919"
click at [229, 144] on span "06:08 [DATE]" at bounding box center [242, 148] width 57 height 11
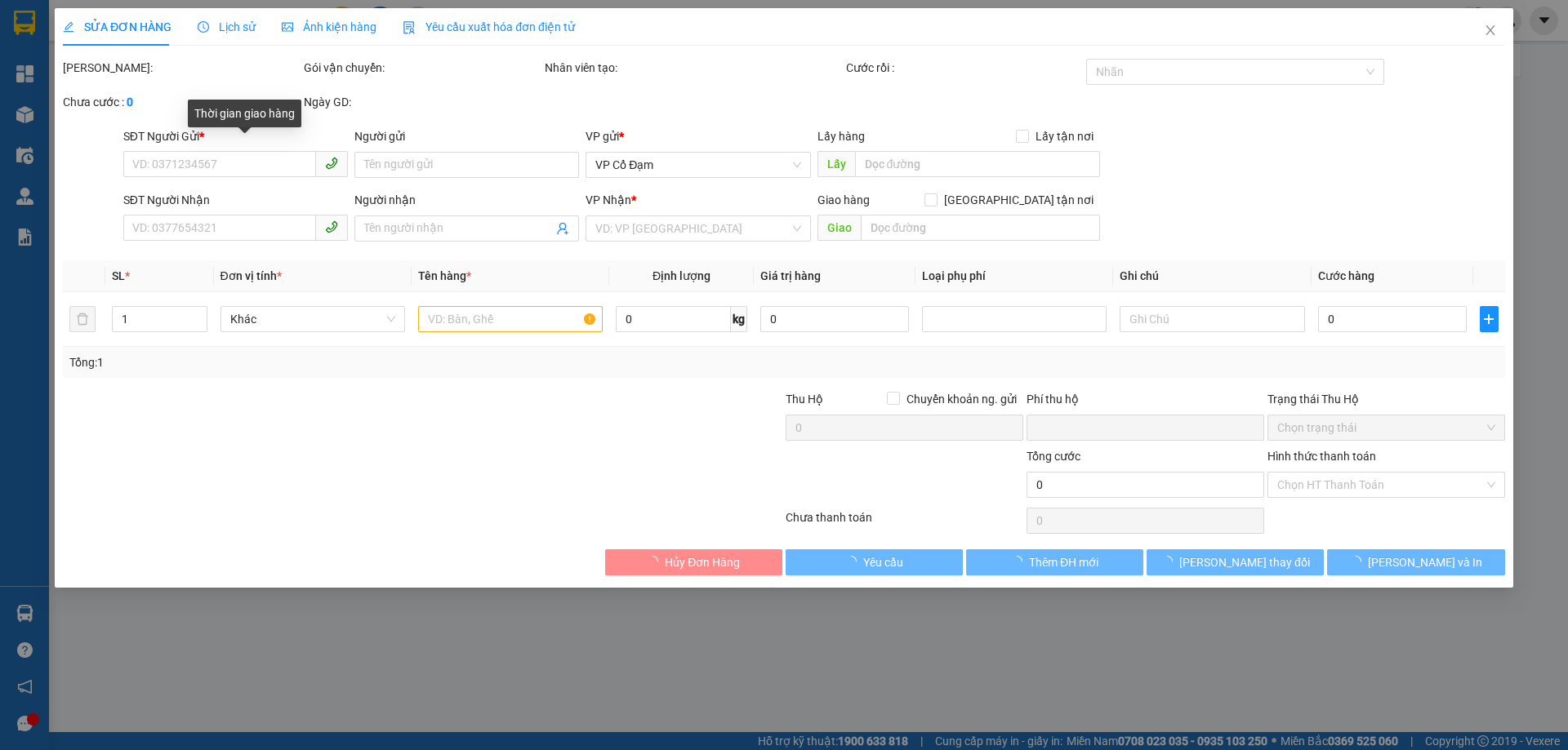
type input "0977344645"
type input "C Quyên"
type input "0987834919"
type input "[PERSON_NAME]"
type input "0"
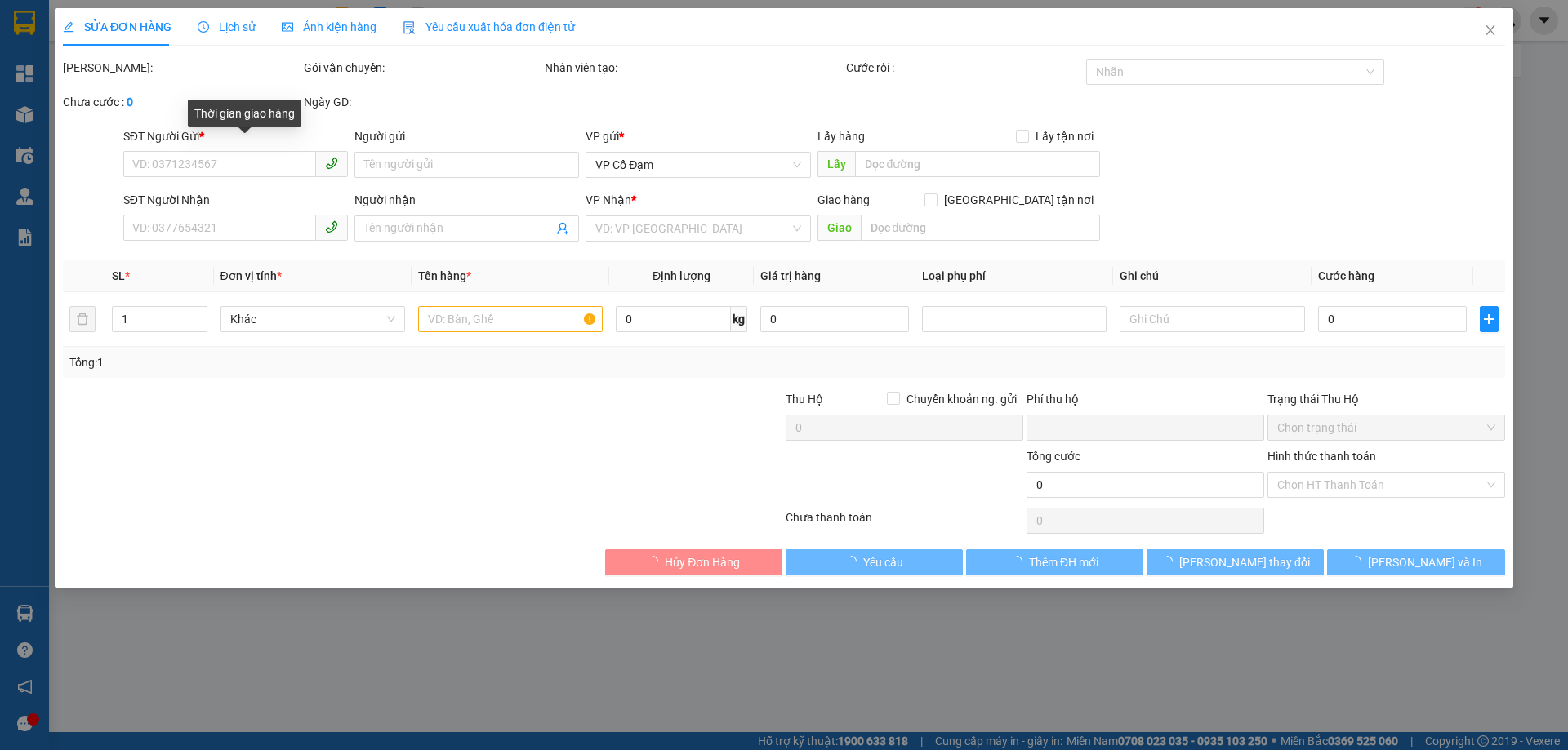
type input "120.000"
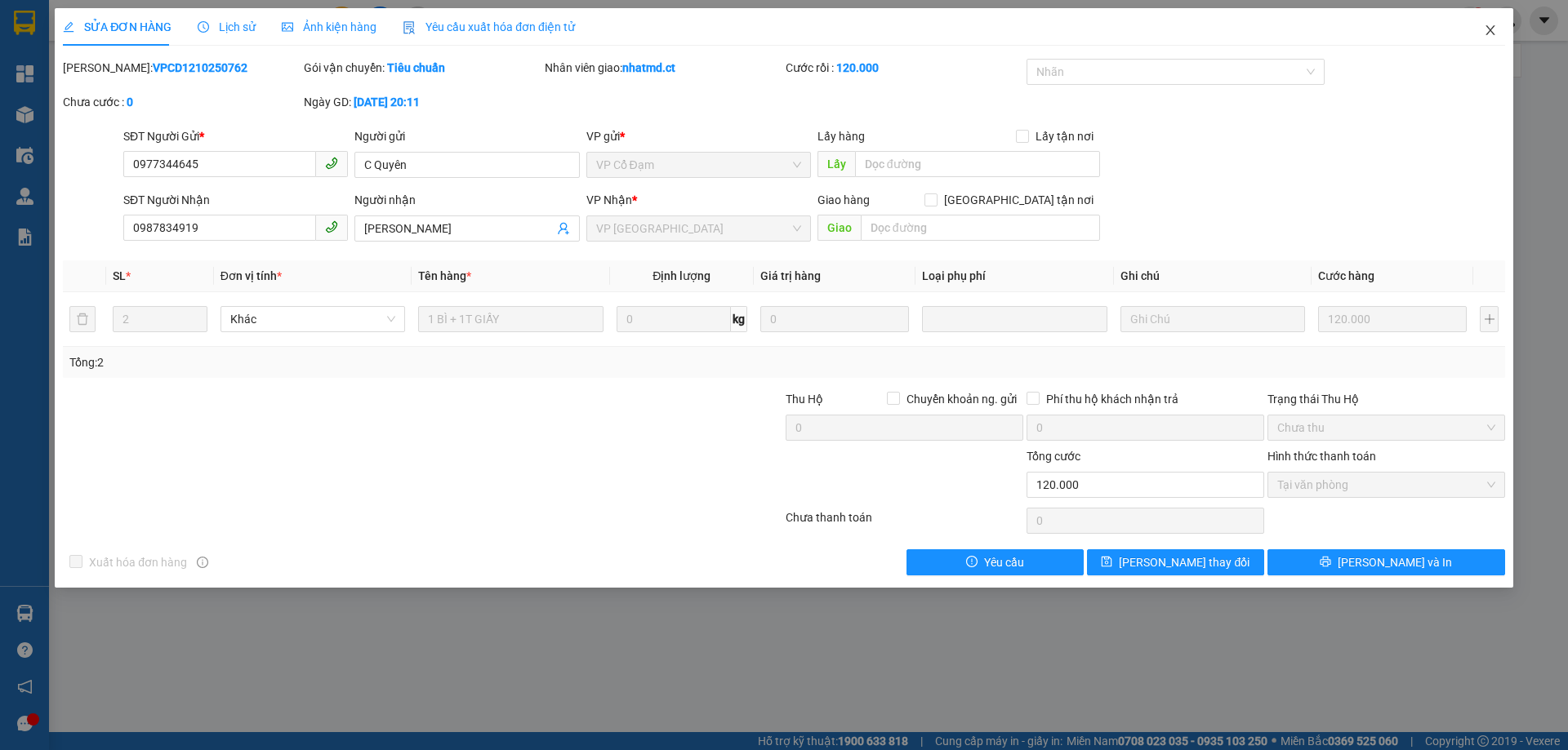
drag, startPoint x: 1484, startPoint y: 36, endPoint x: 1359, endPoint y: 75, distance: 130.9
click at [1486, 31] on icon "close" at bounding box center [1491, 30] width 13 height 13
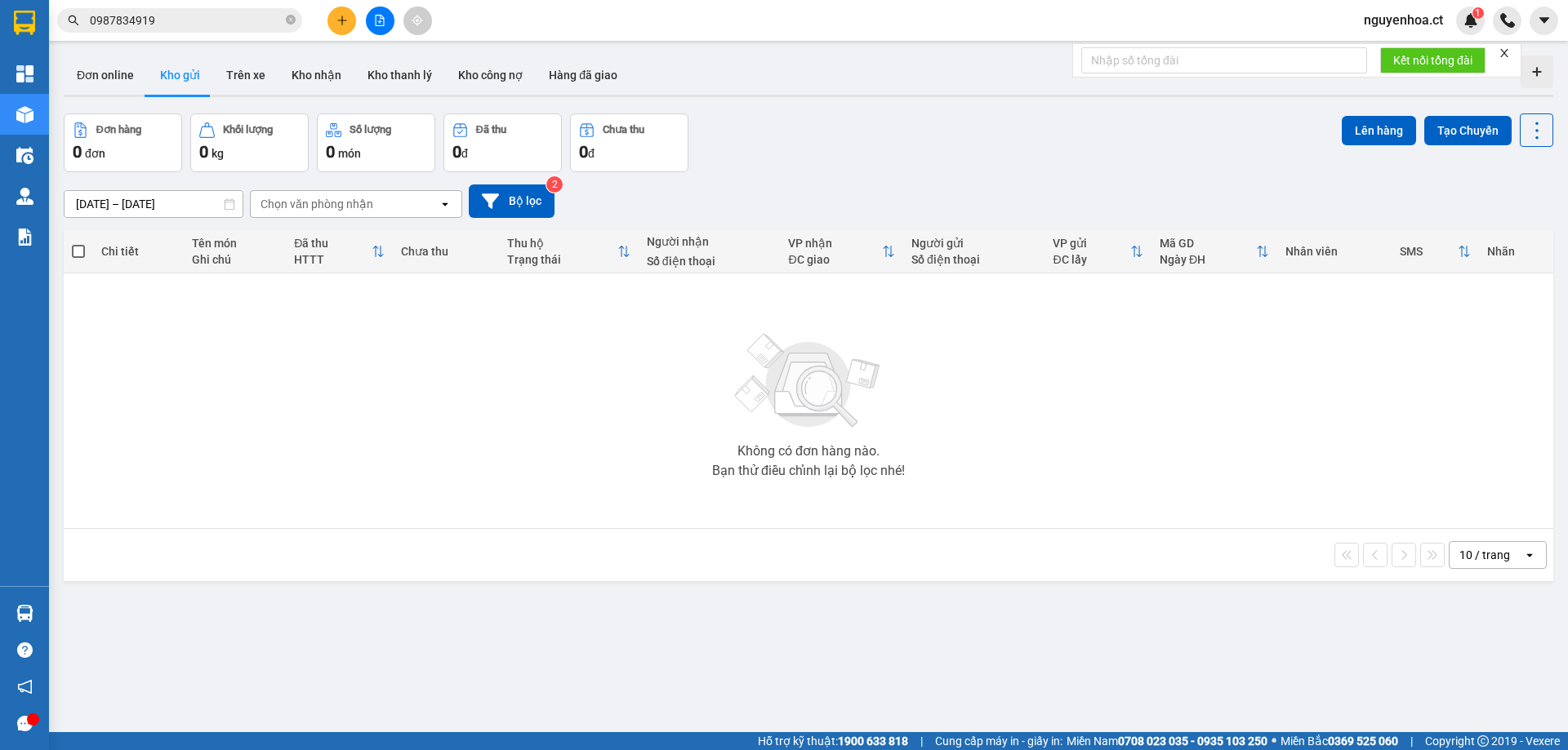
click at [284, 16] on span "0987834919" at bounding box center [180, 21] width 245 height 25
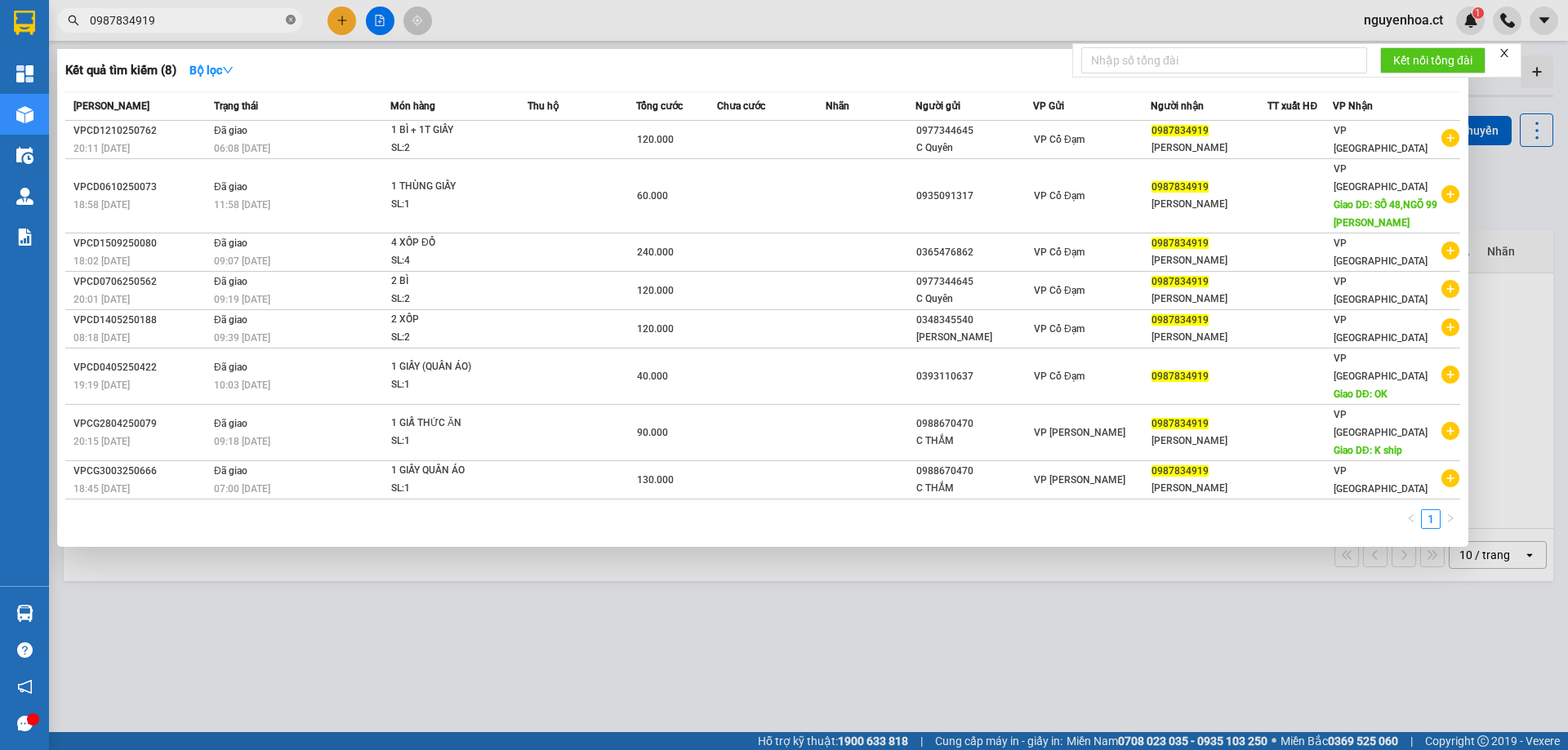
click at [290, 16] on icon "close-circle" at bounding box center [291, 20] width 9 height 9
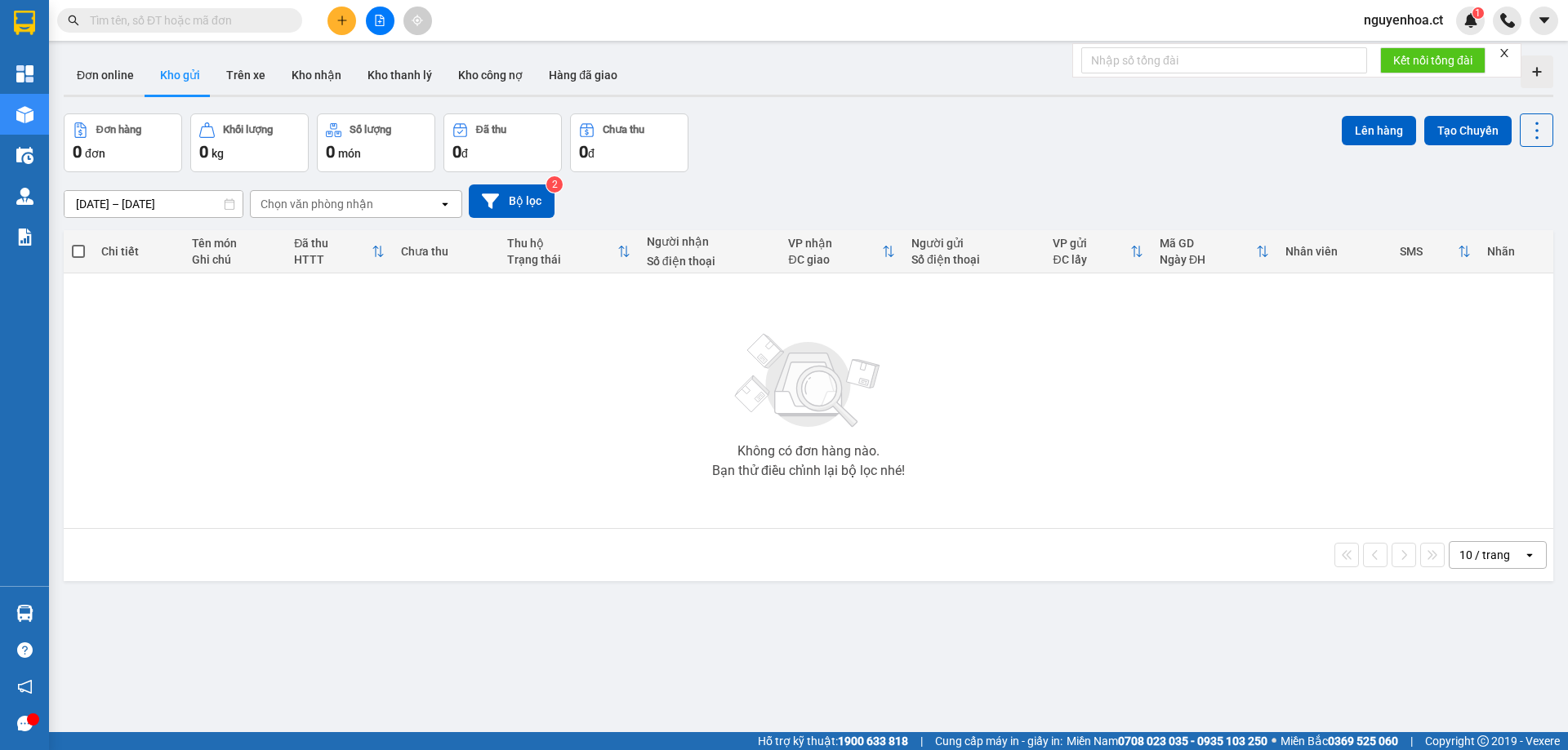
paste input "0349796263"
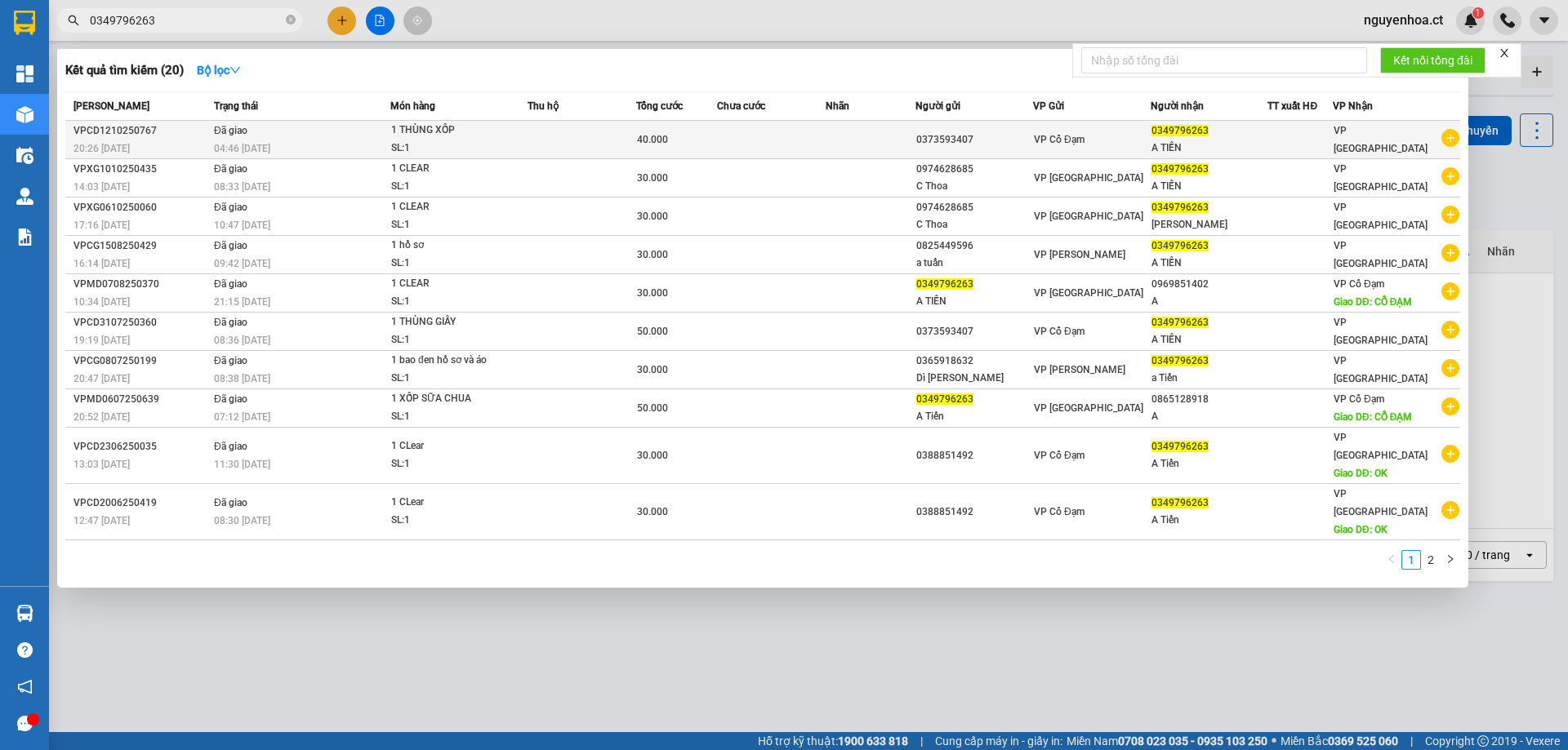
type input "0349796263"
click at [276, 126] on td "Đã giao 04:46 [DATE]" at bounding box center [299, 140] width 180 height 39
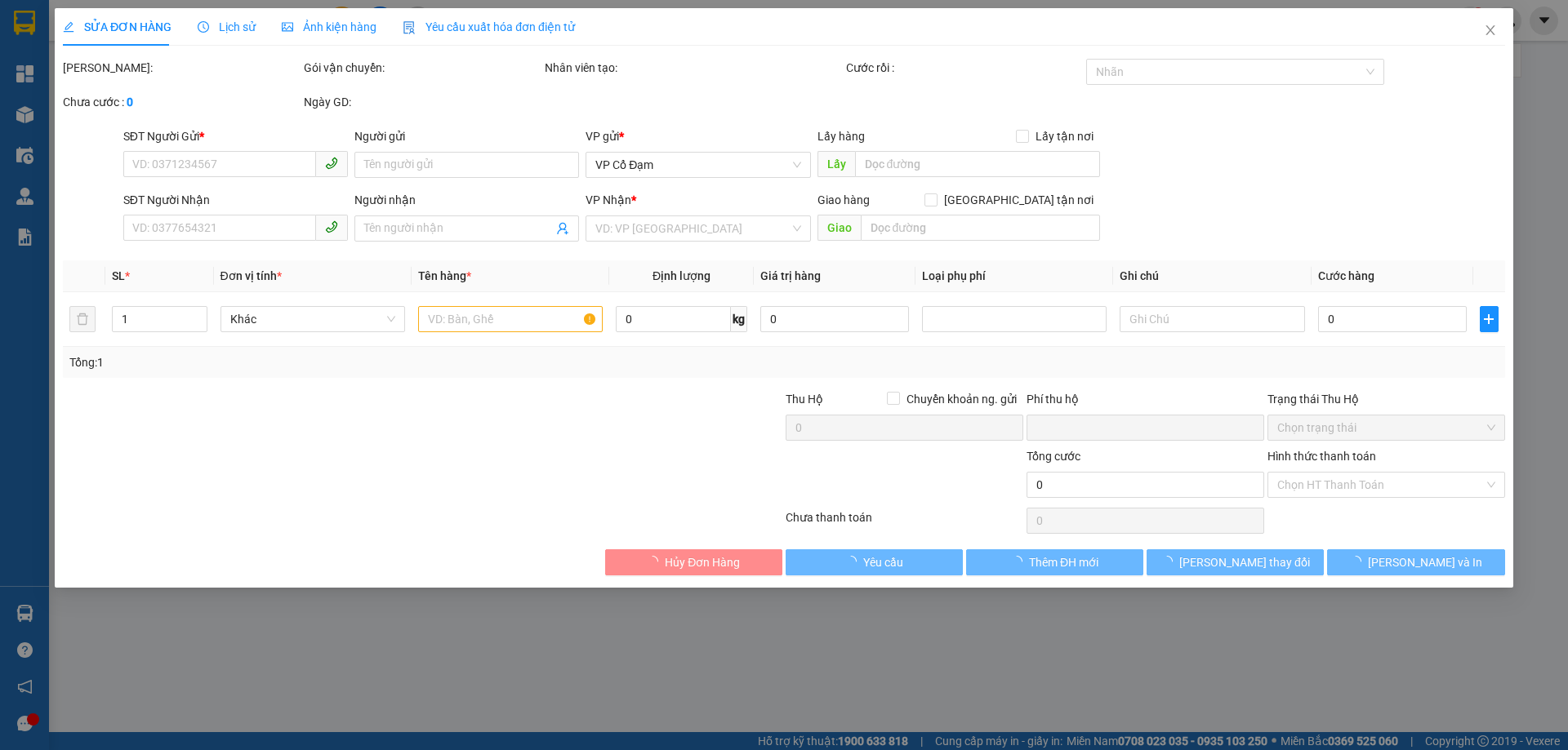
type input "0373593407"
type input "0349796263"
type input "A TIẾN"
type input "0"
type input "40.000"
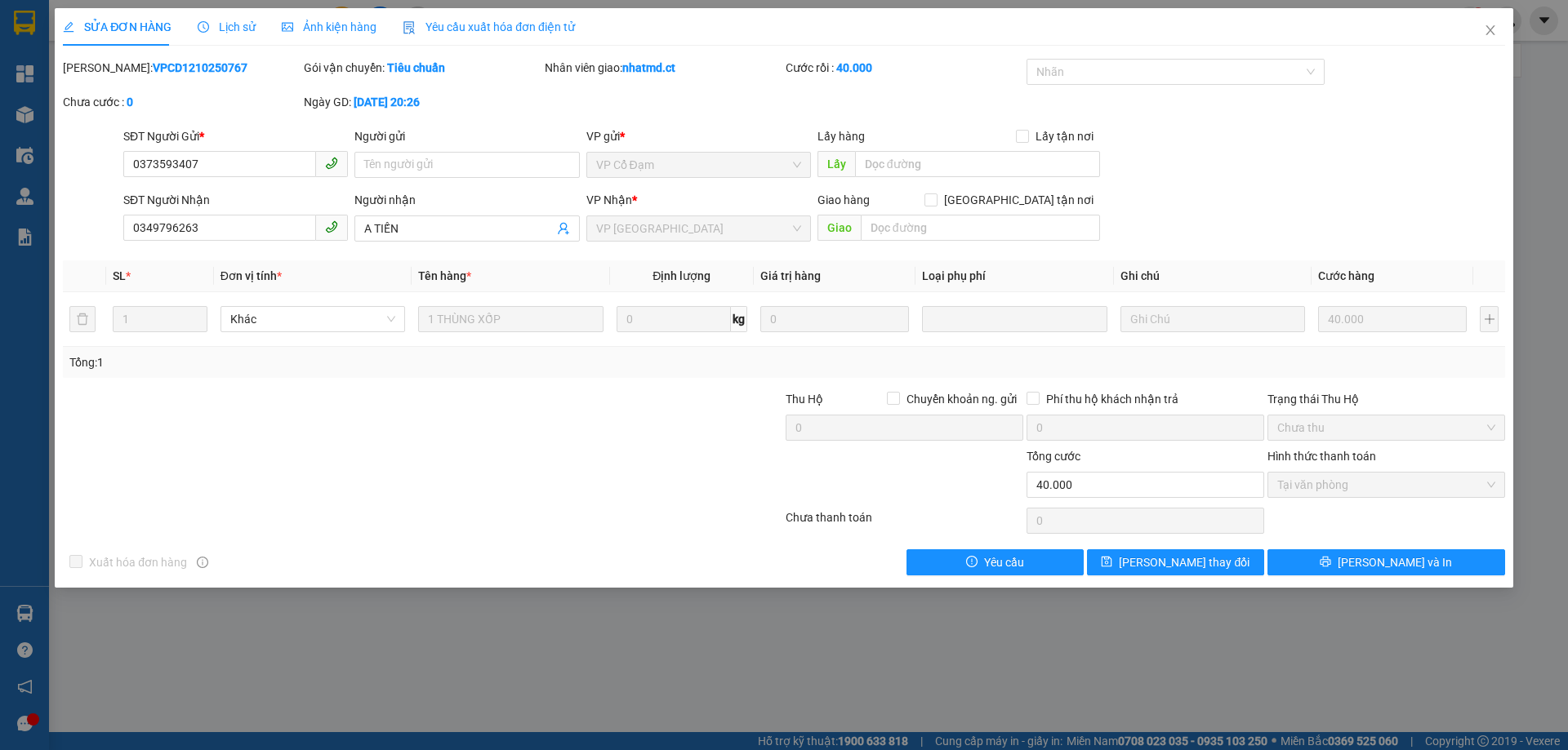
click at [240, 14] on div "Lịch sử" at bounding box center [225, 27] width 58 height 38
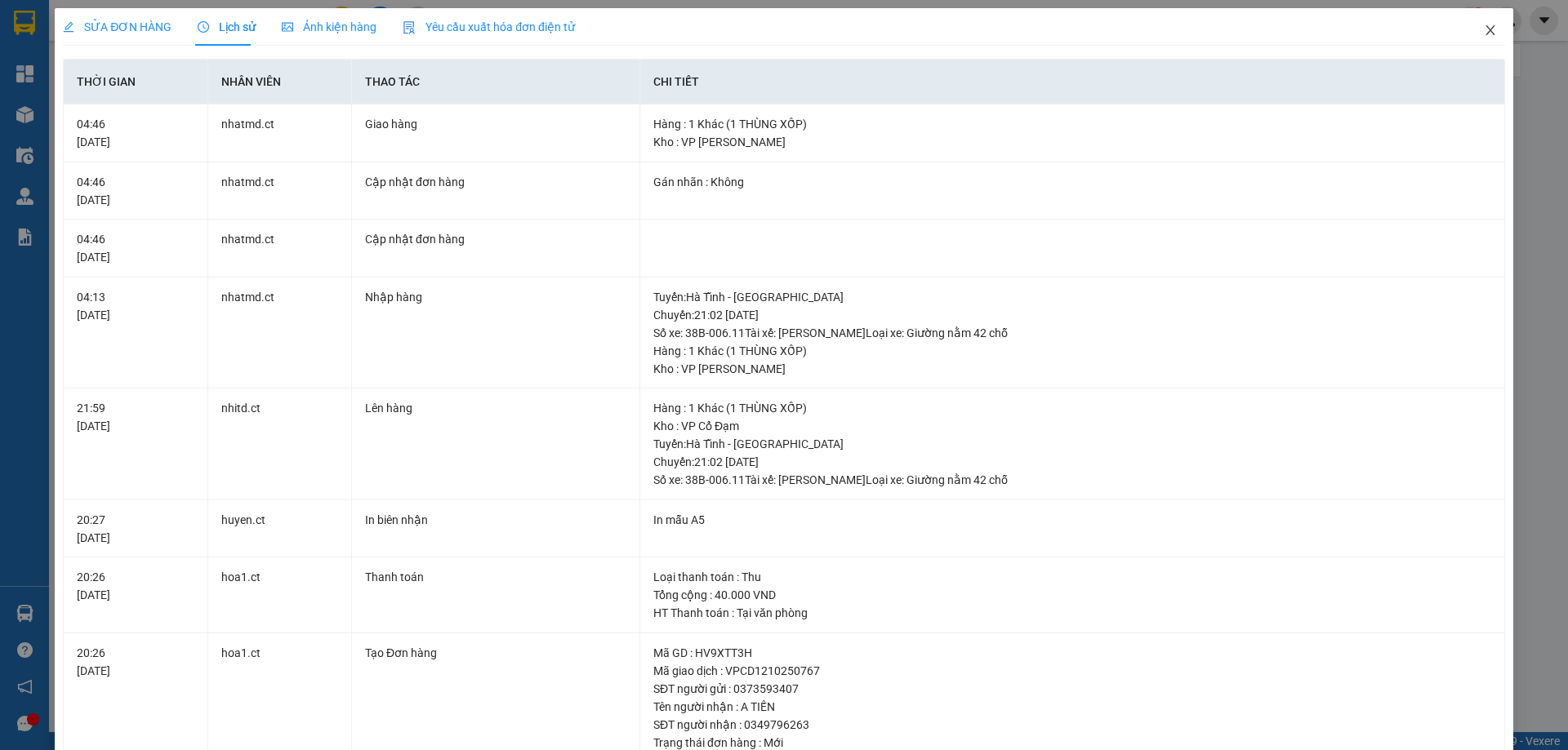
click at [1484, 27] on icon "close" at bounding box center [1491, 30] width 13 height 13
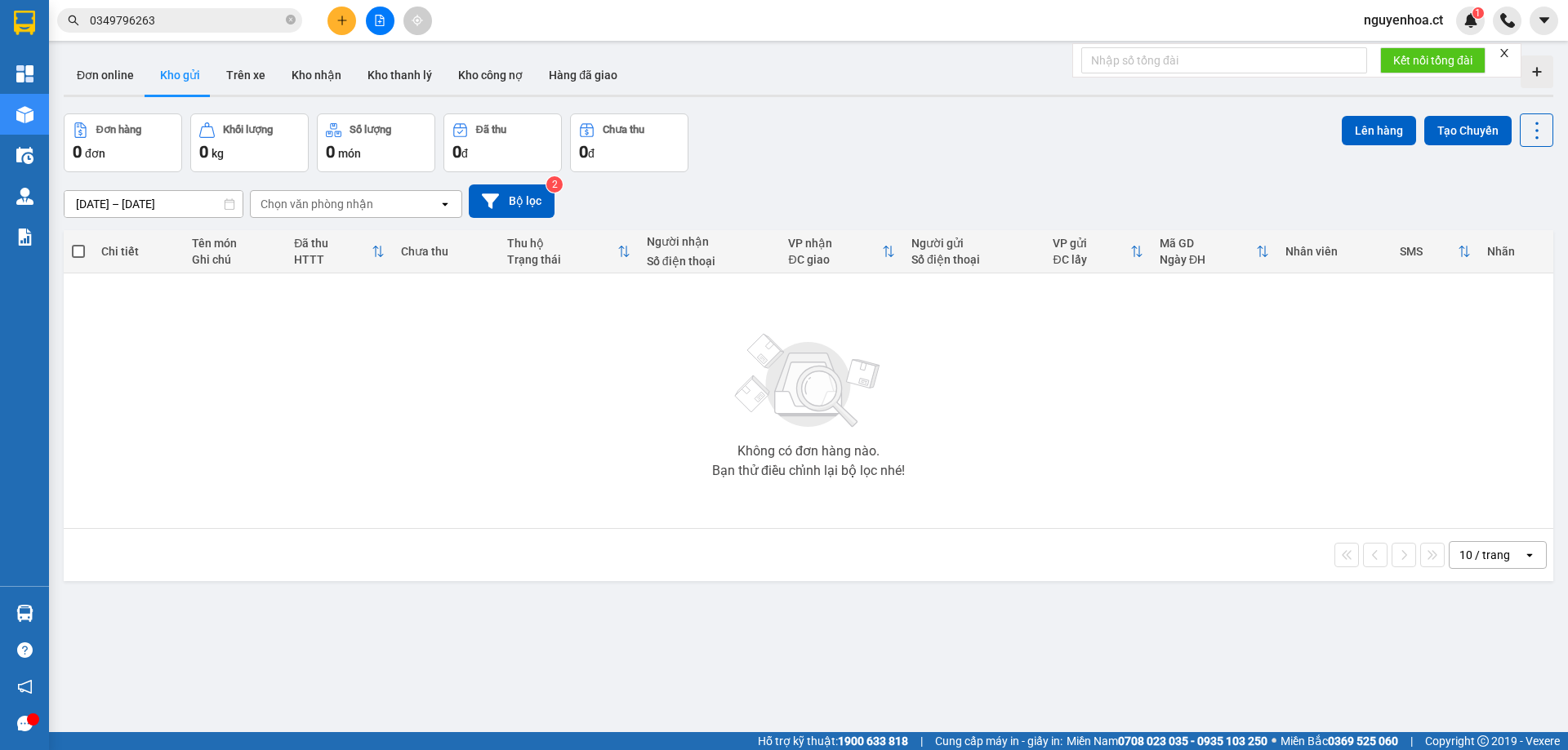
click at [282, 12] on span "0349796263" at bounding box center [180, 21] width 245 height 25
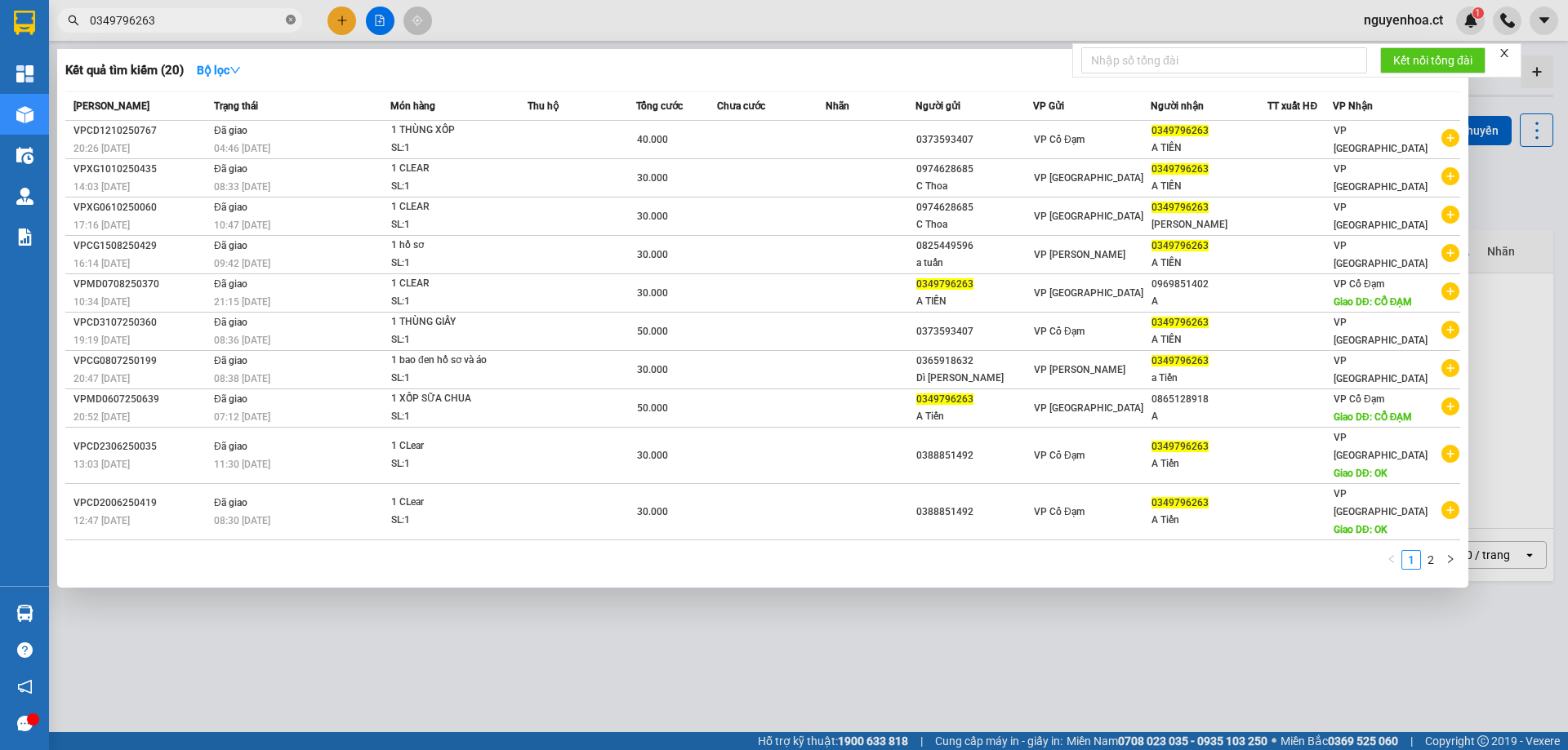
click at [290, 15] on icon "close-circle" at bounding box center [291, 20] width 9 height 9
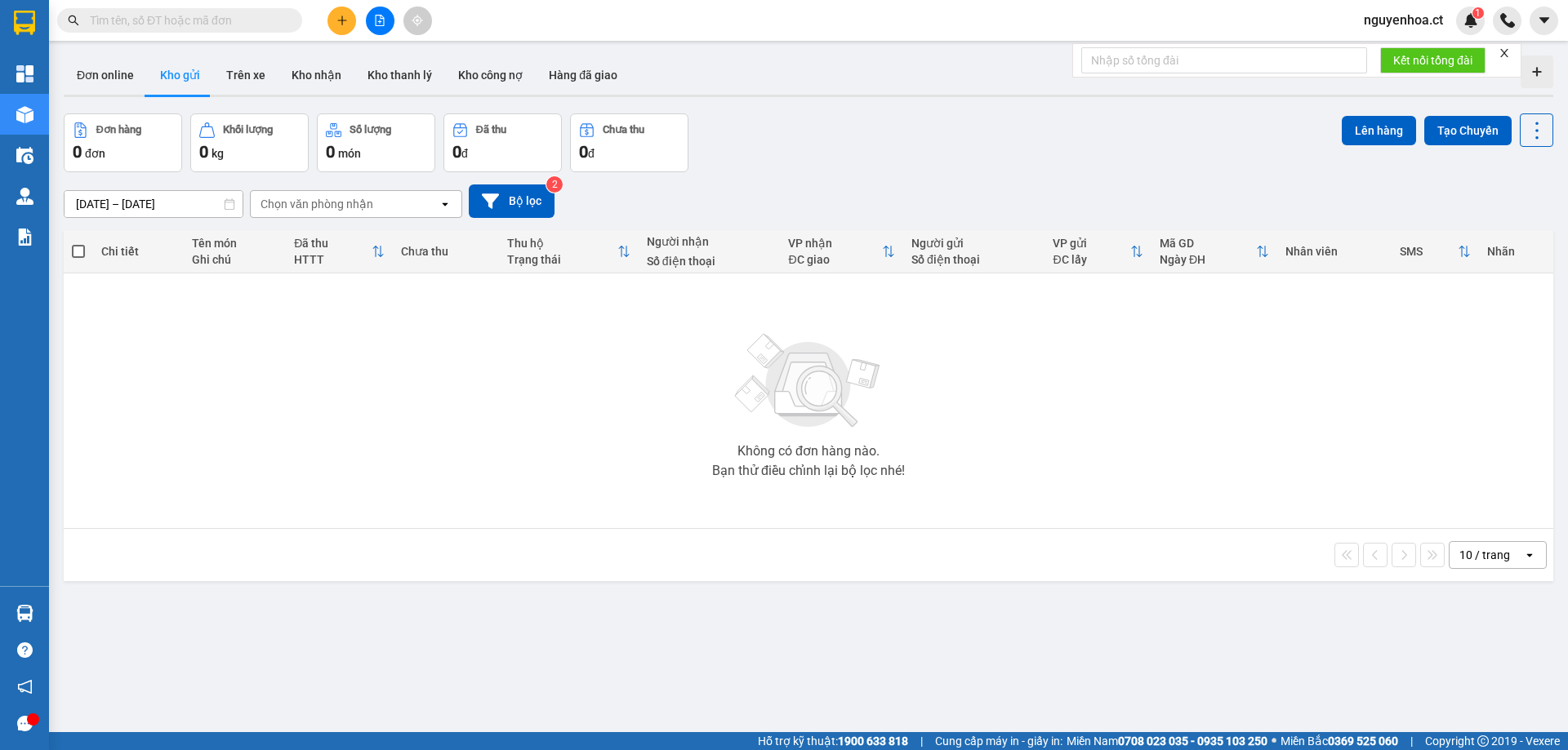
paste input "0369120985"
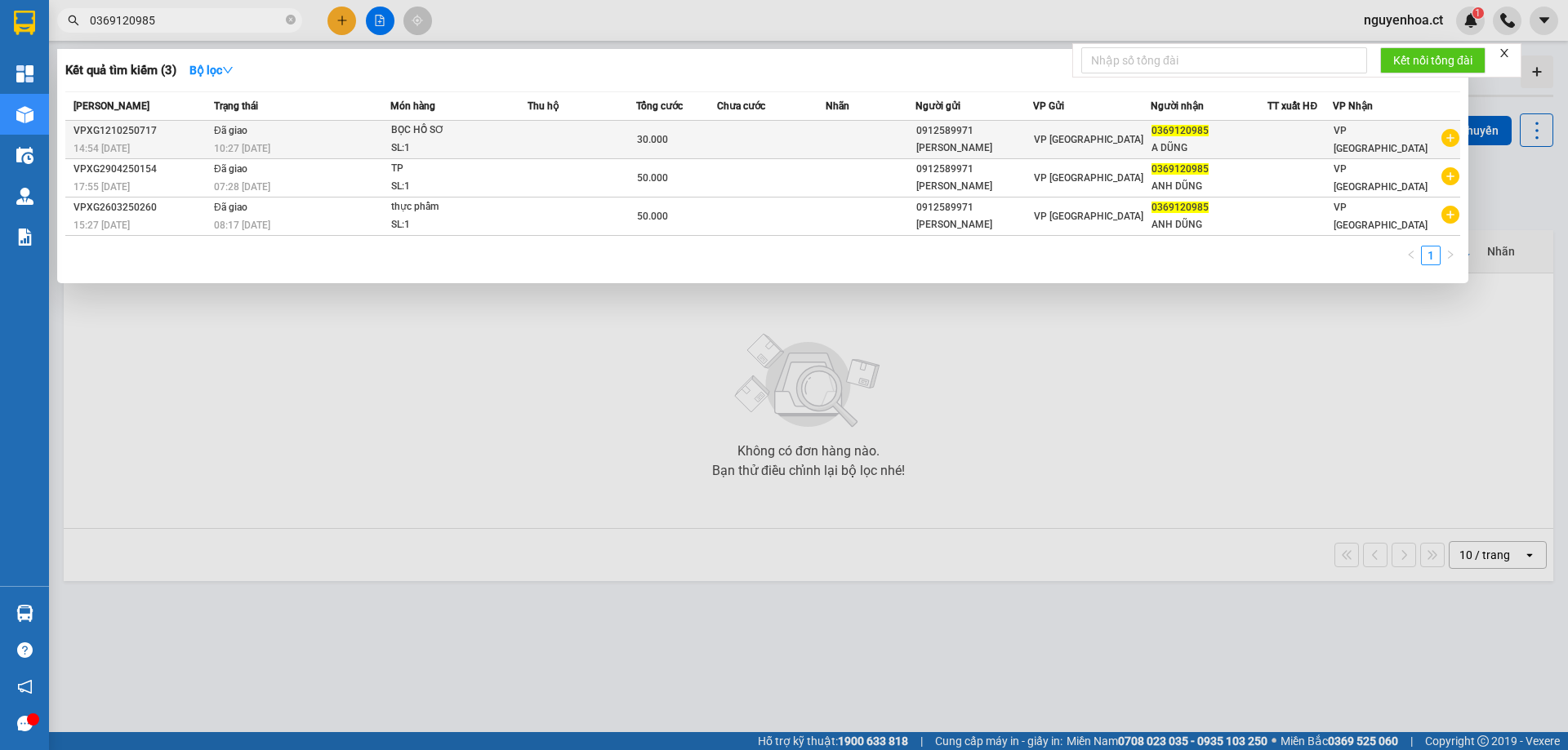
type input "0369120985"
click at [243, 137] on span "Đã giao" at bounding box center [230, 130] width 33 height 11
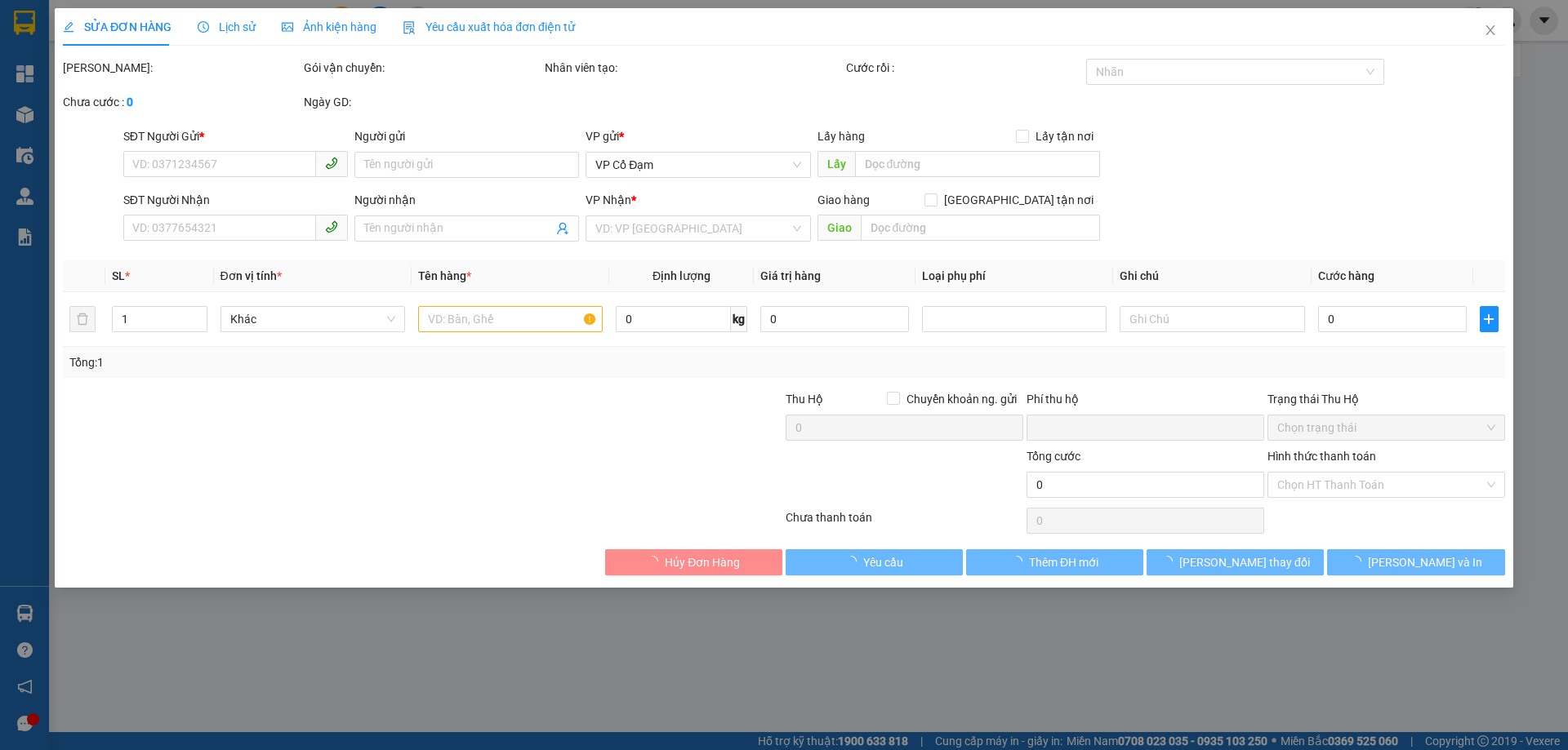
type input "0912589971"
type input "[PERSON_NAME]"
type input "0369120985"
type input "A DŨNG"
type input "0"
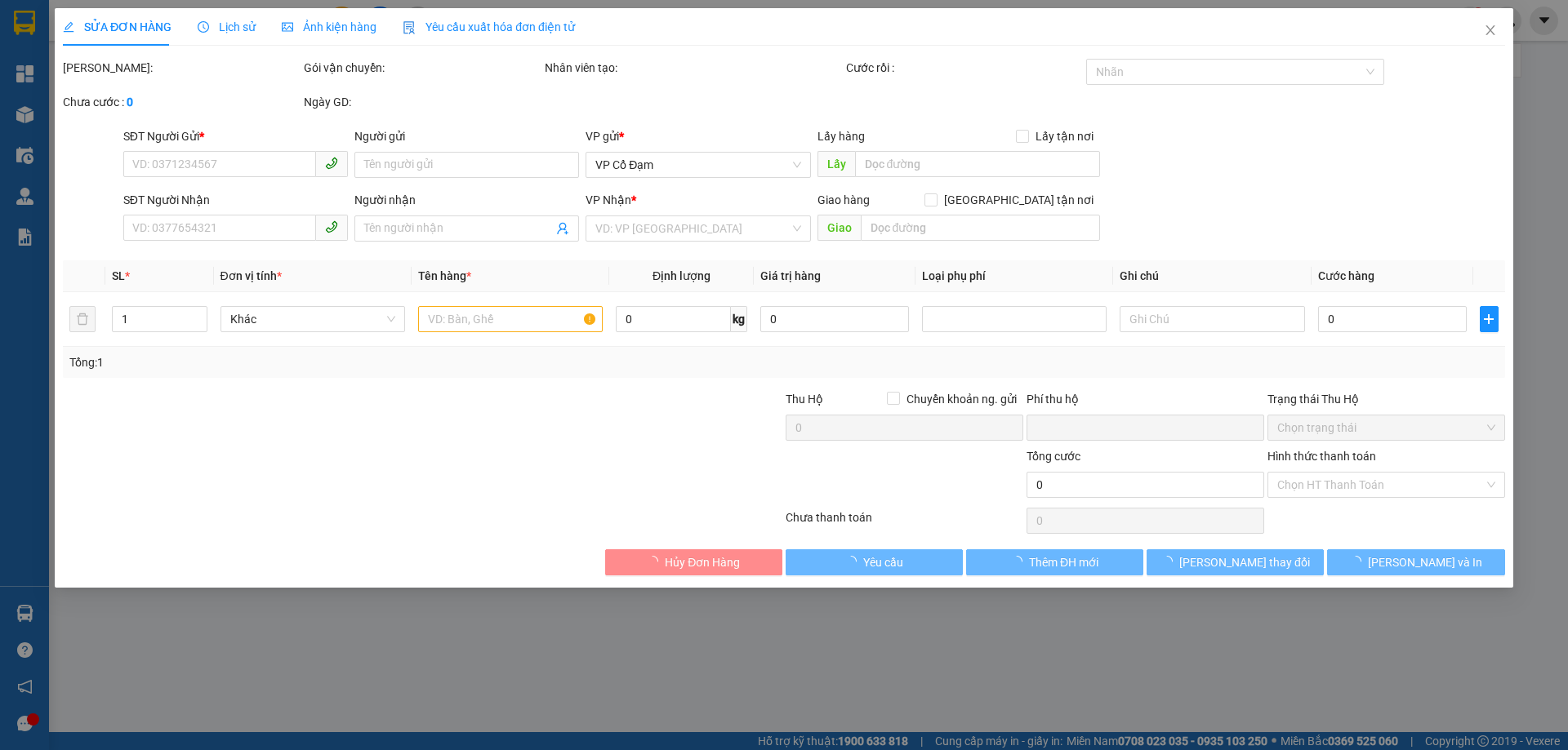
type input "30.000"
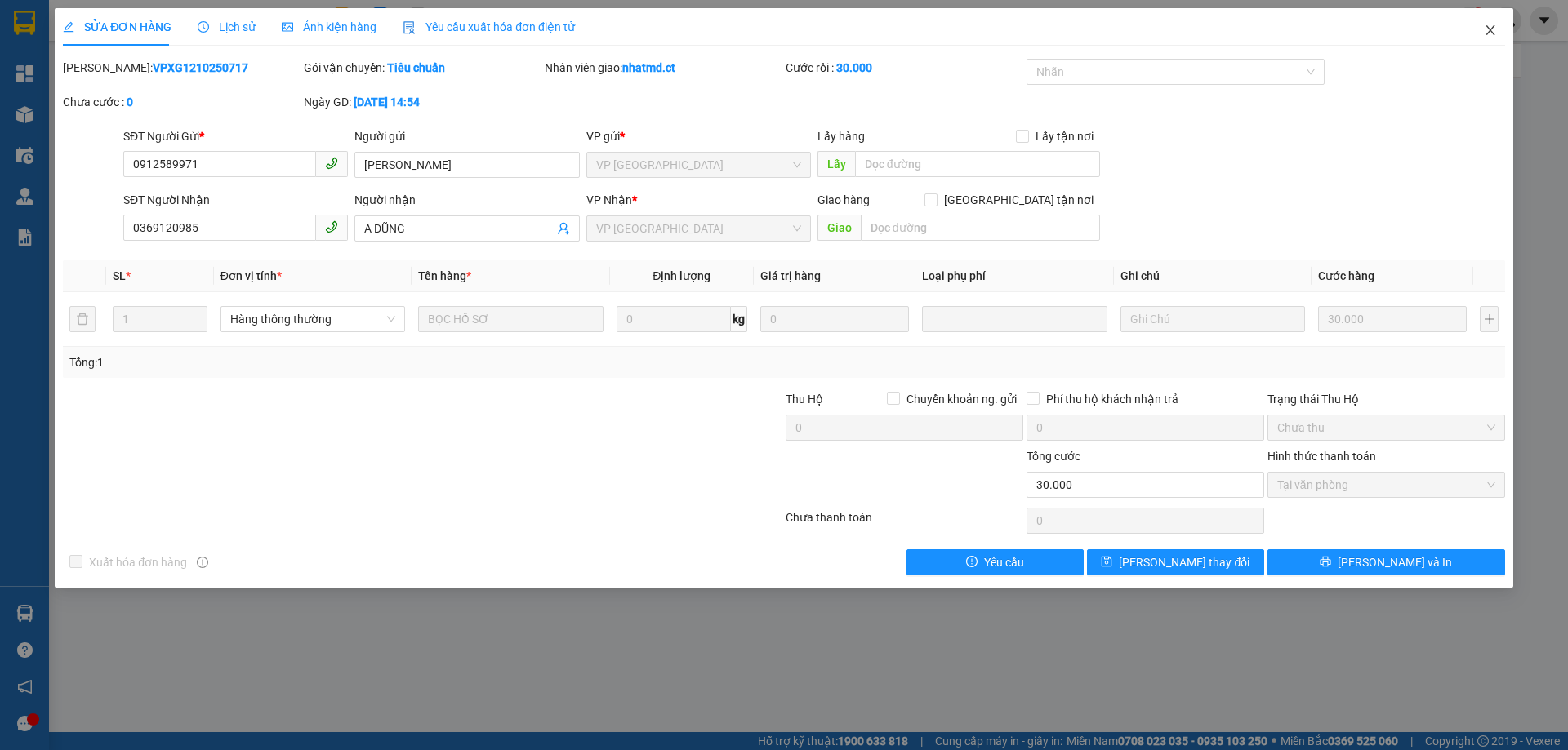
click at [1488, 28] on icon "close" at bounding box center [1490, 30] width 9 height 9
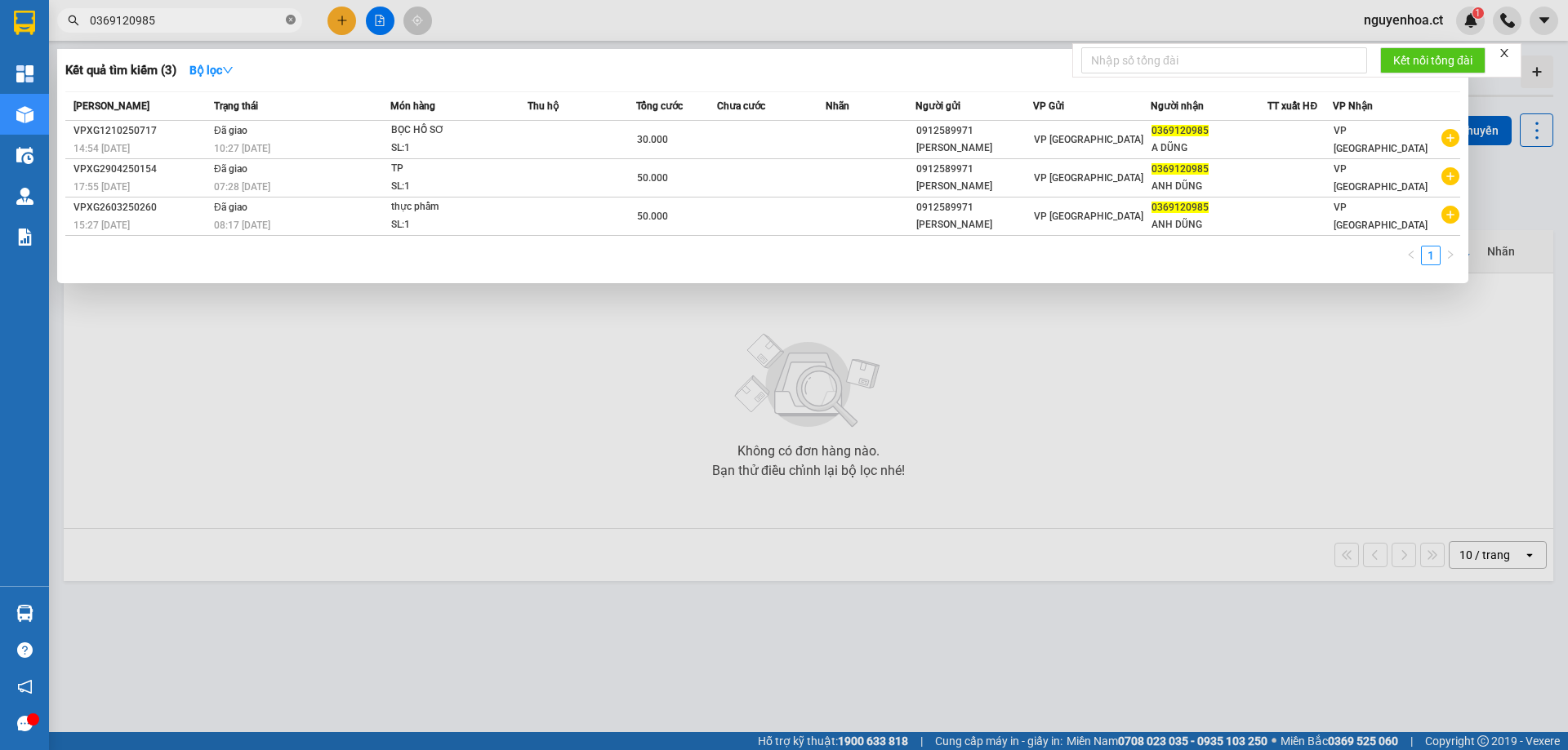
click at [288, 20] on icon "close-circle" at bounding box center [291, 20] width 9 height 9
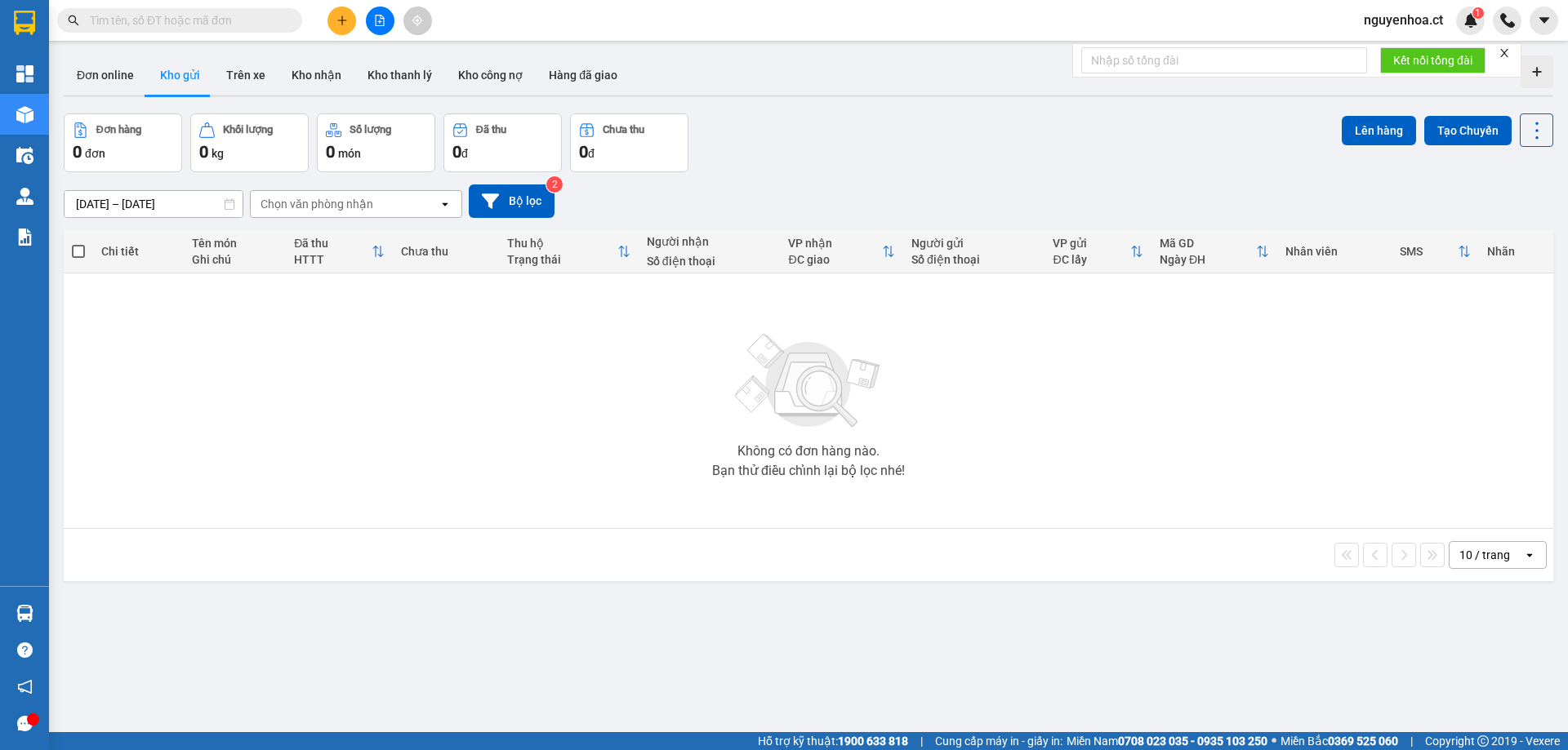
paste input "0354781769"
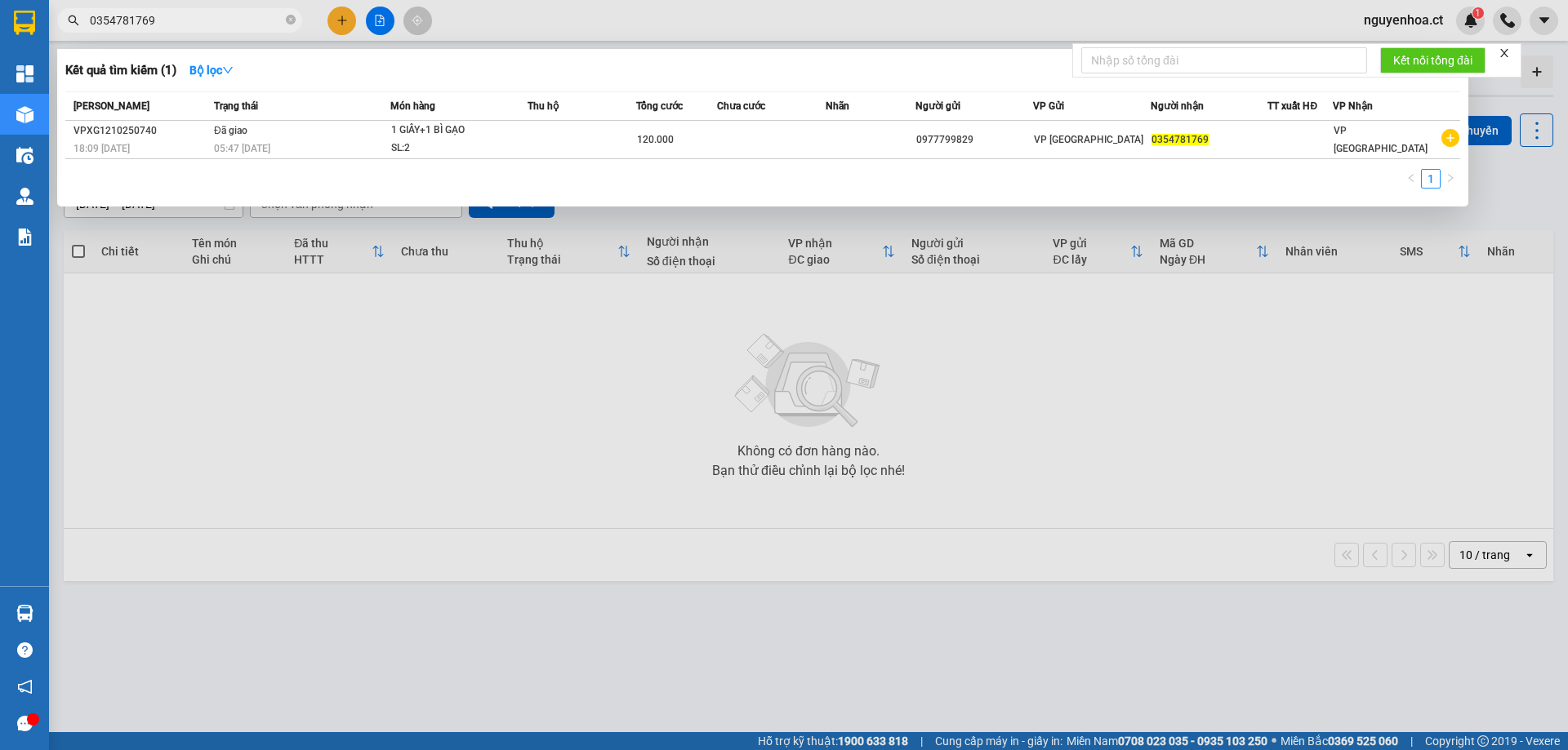
type input "0354781769"
click at [392, 161] on div "Mã ĐH Trạng thái Món hàng Thu hộ Tổng cước Chưa cước Nhãn Người gửi VP Gửi Ngườ…" at bounding box center [762, 144] width 1394 height 107
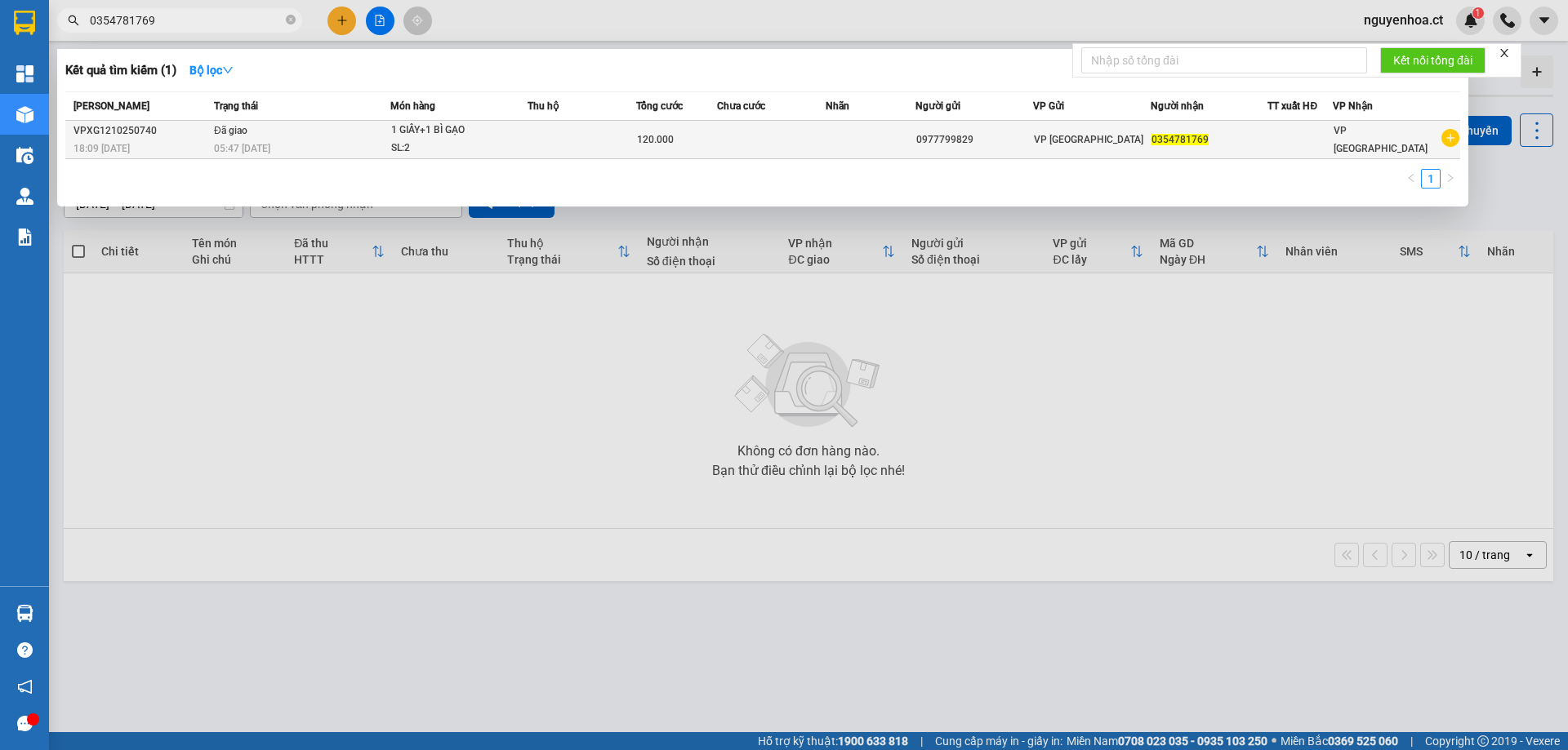
click at [404, 140] on div "SL: 2" at bounding box center [453, 148] width 123 height 18
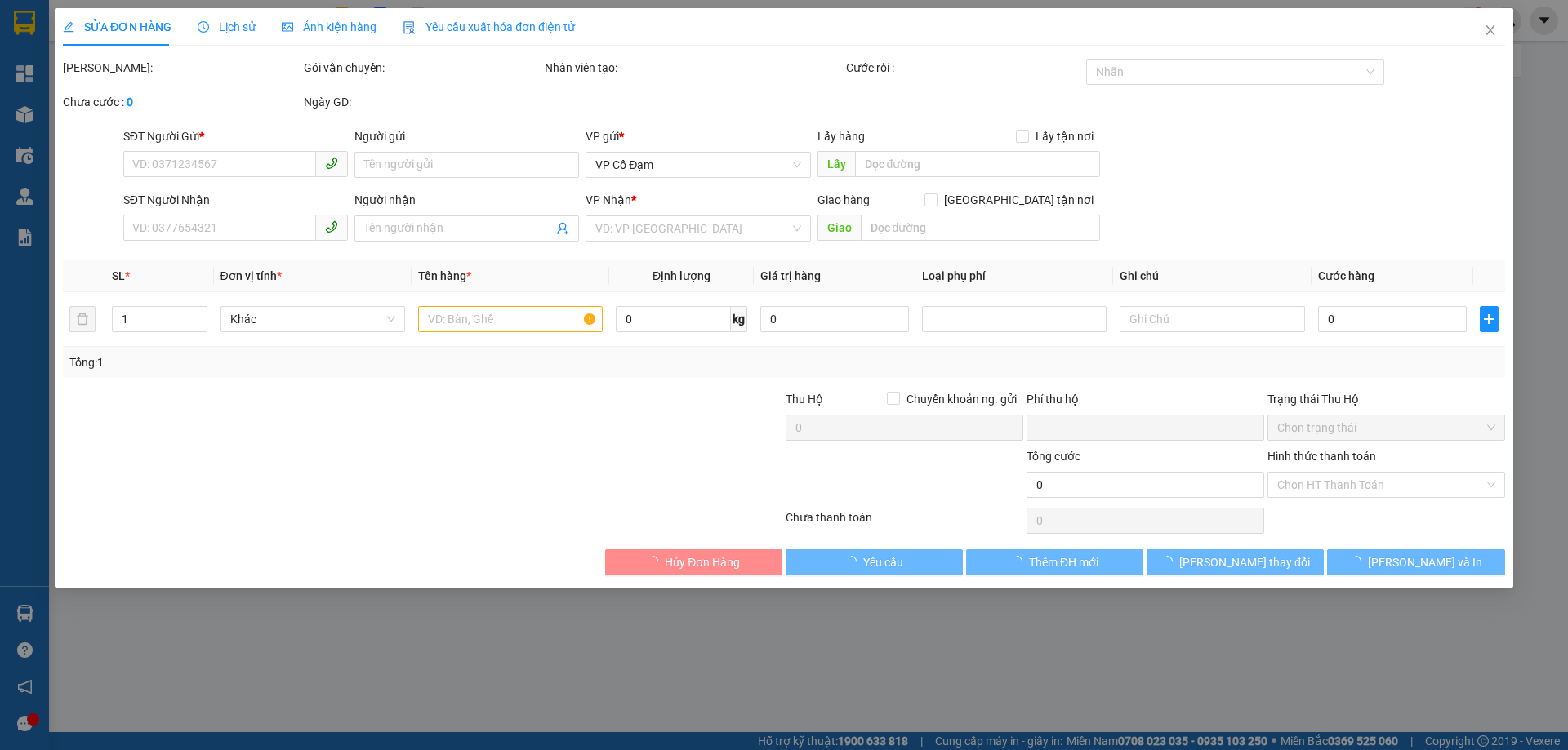
type input "0977799829"
type input "0354781769"
type input "0"
type input "120.000"
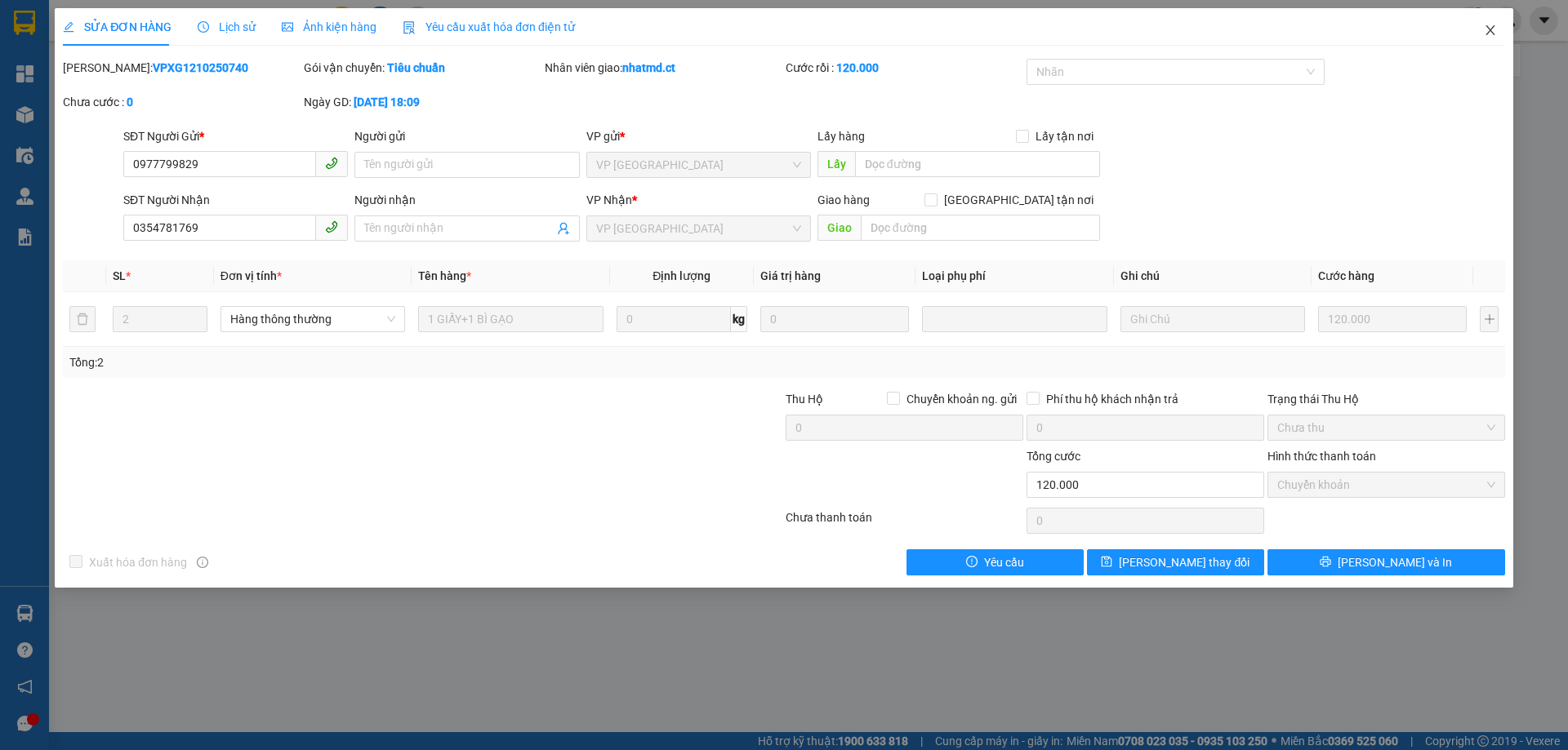
click at [1493, 26] on icon "close" at bounding box center [1491, 30] width 13 height 13
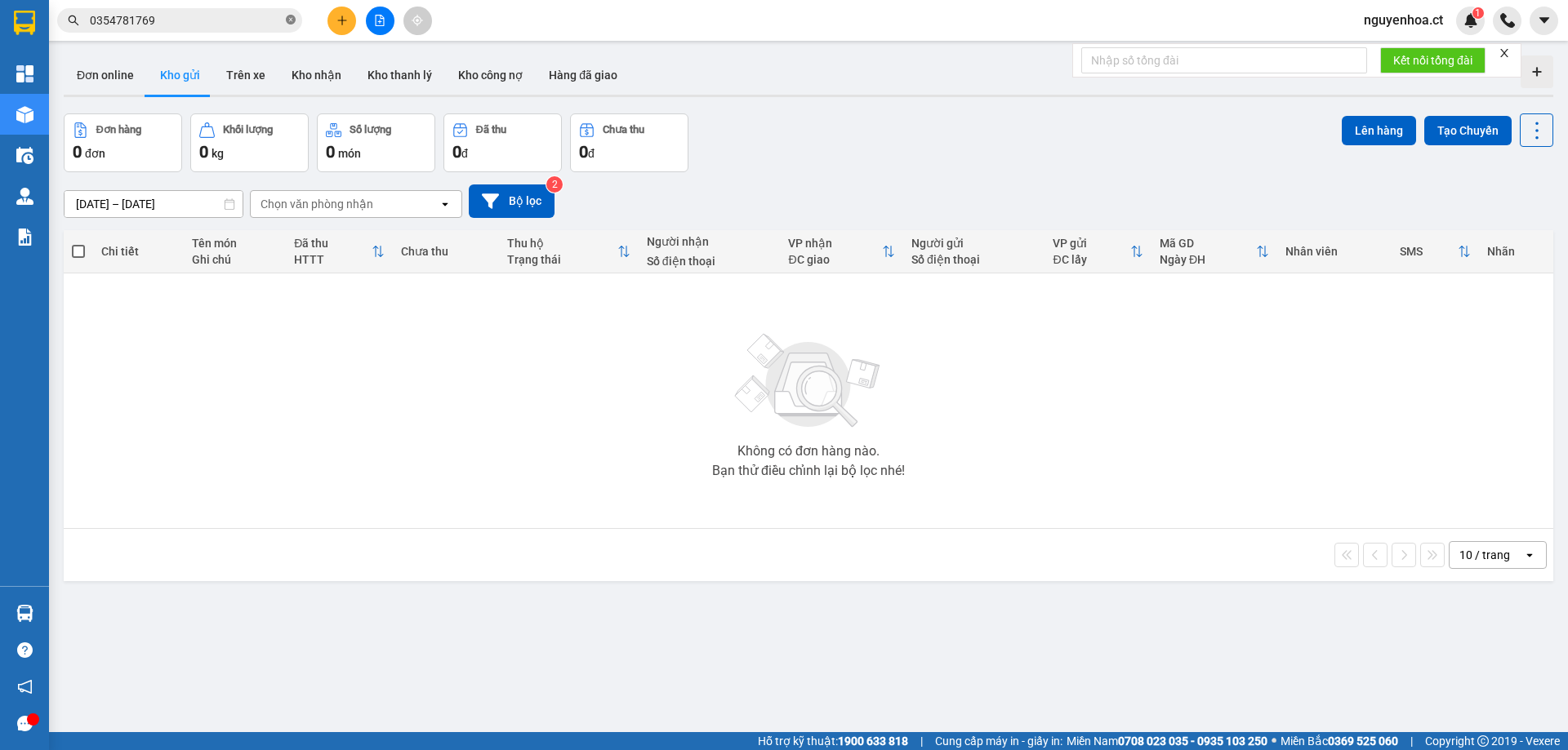
click at [292, 20] on icon "close-circle" at bounding box center [291, 20] width 9 height 9
click at [234, 22] on input "text" at bounding box center [186, 20] width 192 height 18
paste input "0979218703"
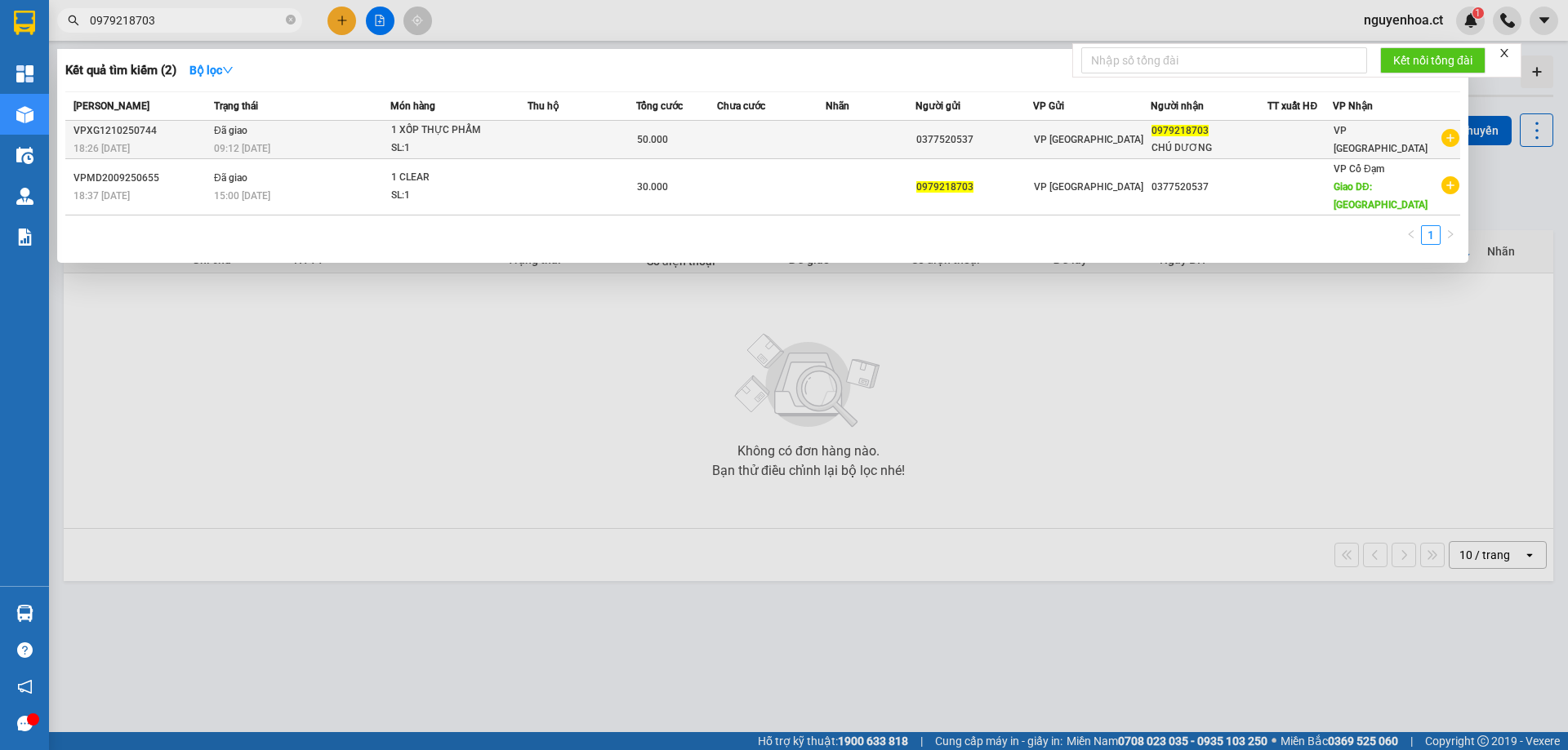
type input "0979218703"
click at [266, 151] on span "09:12 [DATE]" at bounding box center [242, 148] width 57 height 11
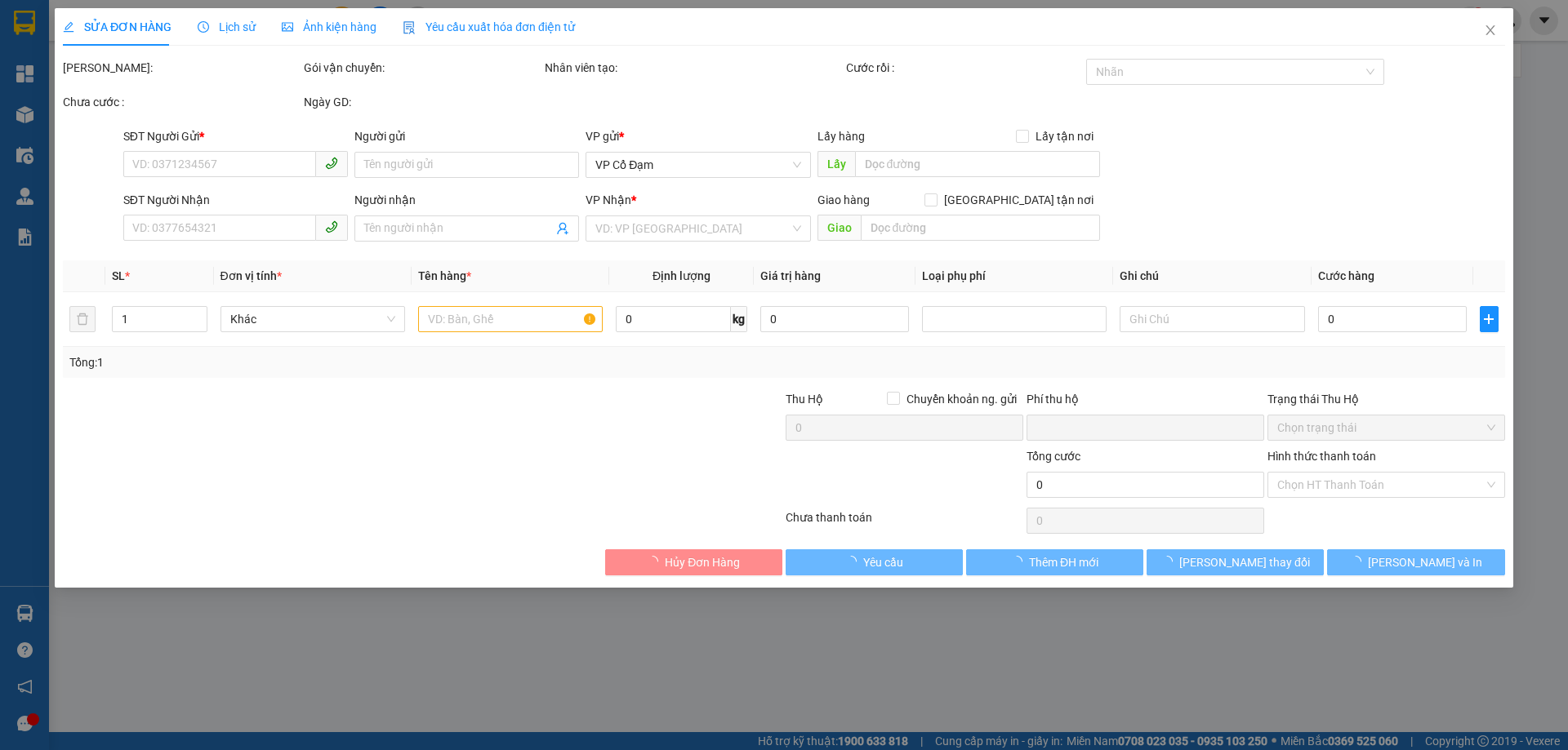
type input "0377520537"
type input "0979218703"
type input "CHÚ DƯƠNG"
type input "0"
type input "50.000"
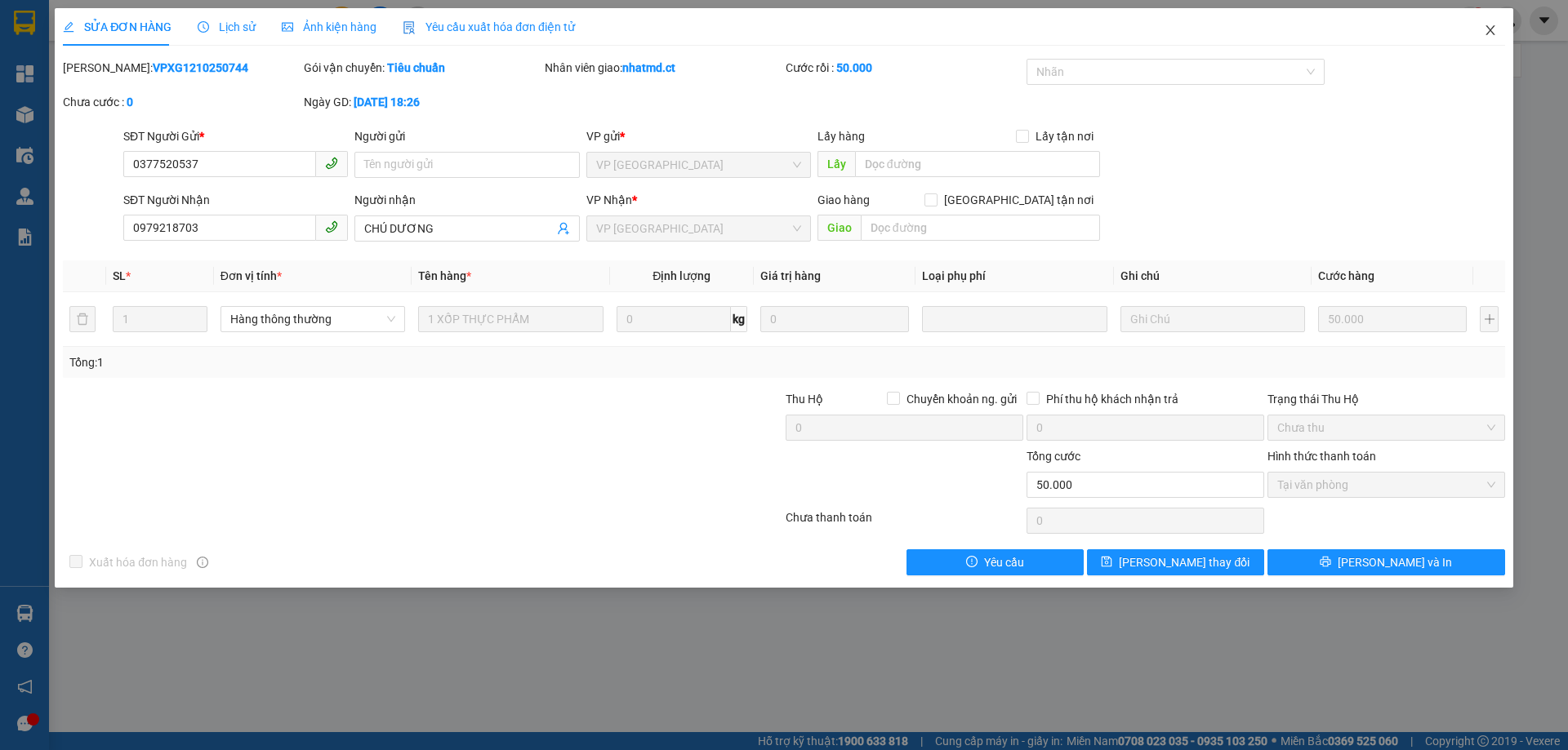
click at [1493, 27] on icon "close" at bounding box center [1490, 30] width 9 height 9
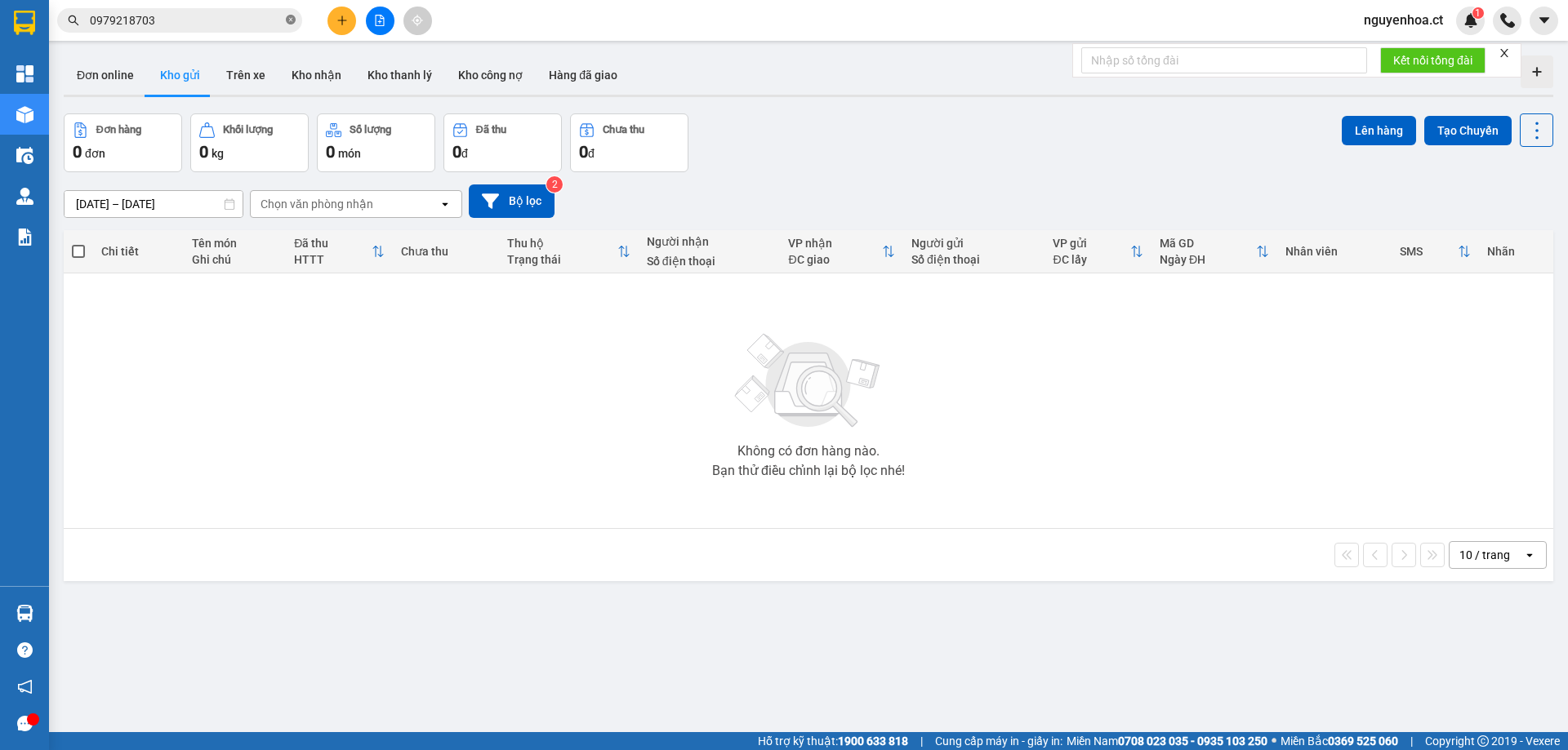
click at [289, 22] on icon "close-circle" at bounding box center [291, 20] width 9 height 9
paste input "0862266626"
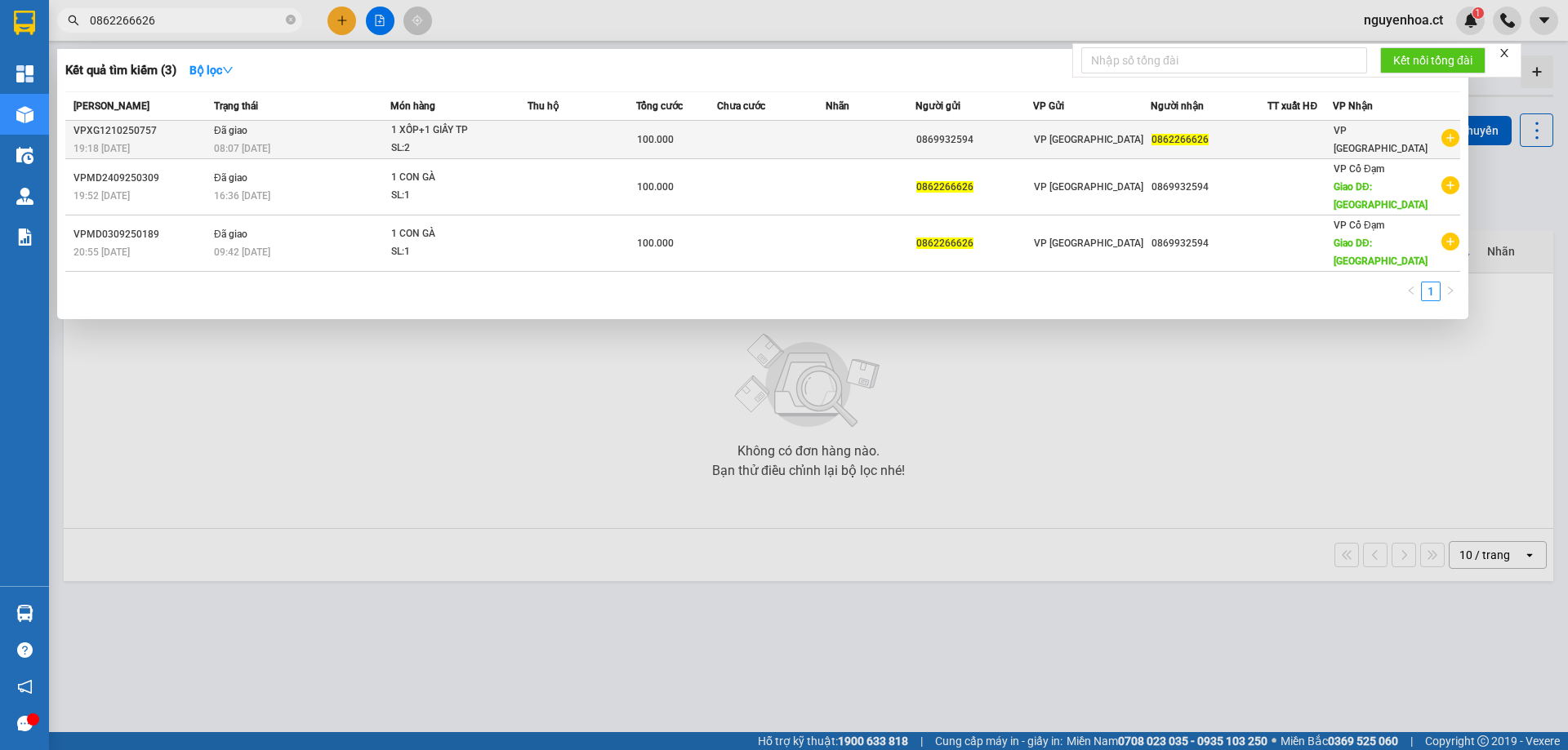
type input "0862266626"
click at [225, 144] on span "08:07 [DATE]" at bounding box center [242, 148] width 57 height 11
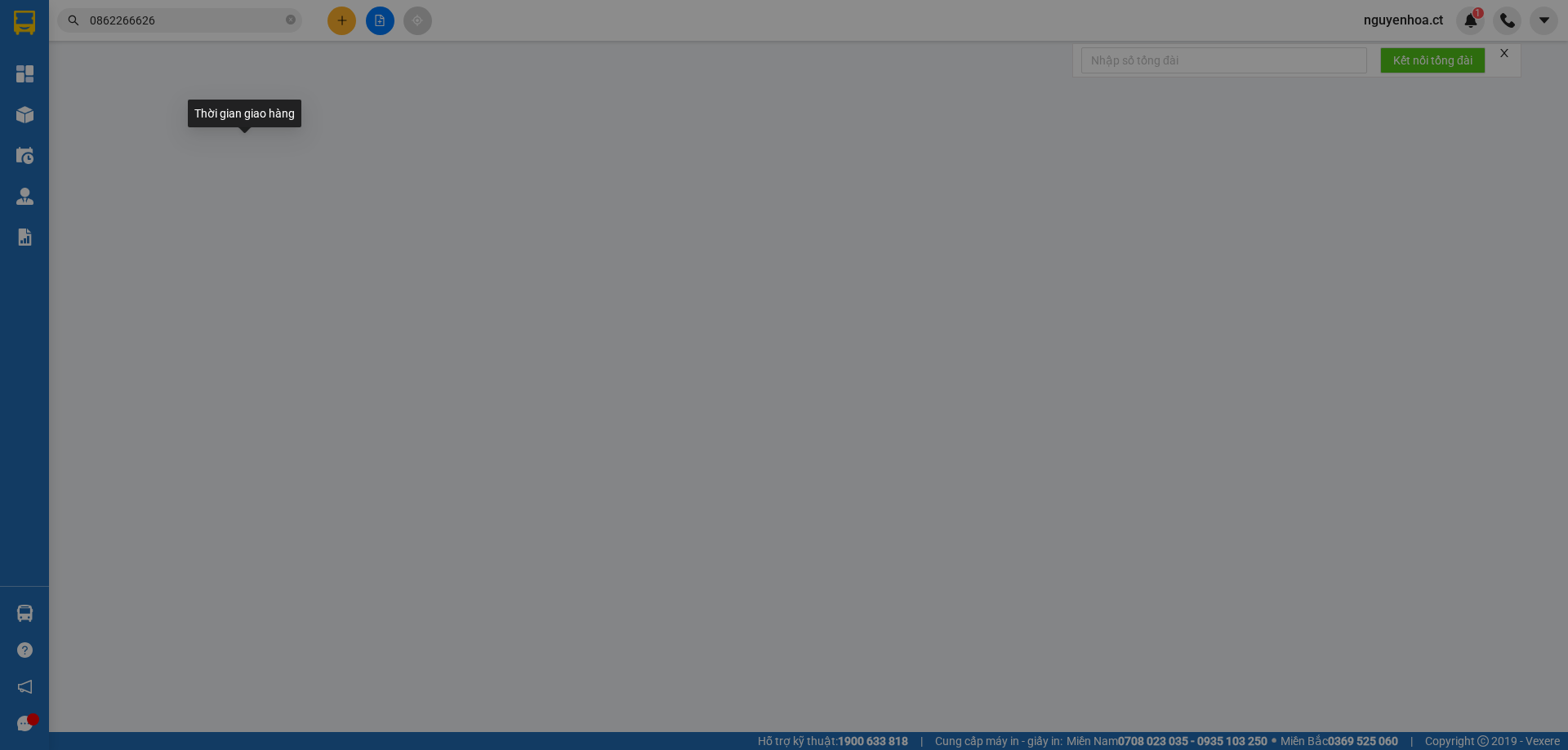
type input "0869932594"
type input "0862266626"
type input "0"
type input "100.000"
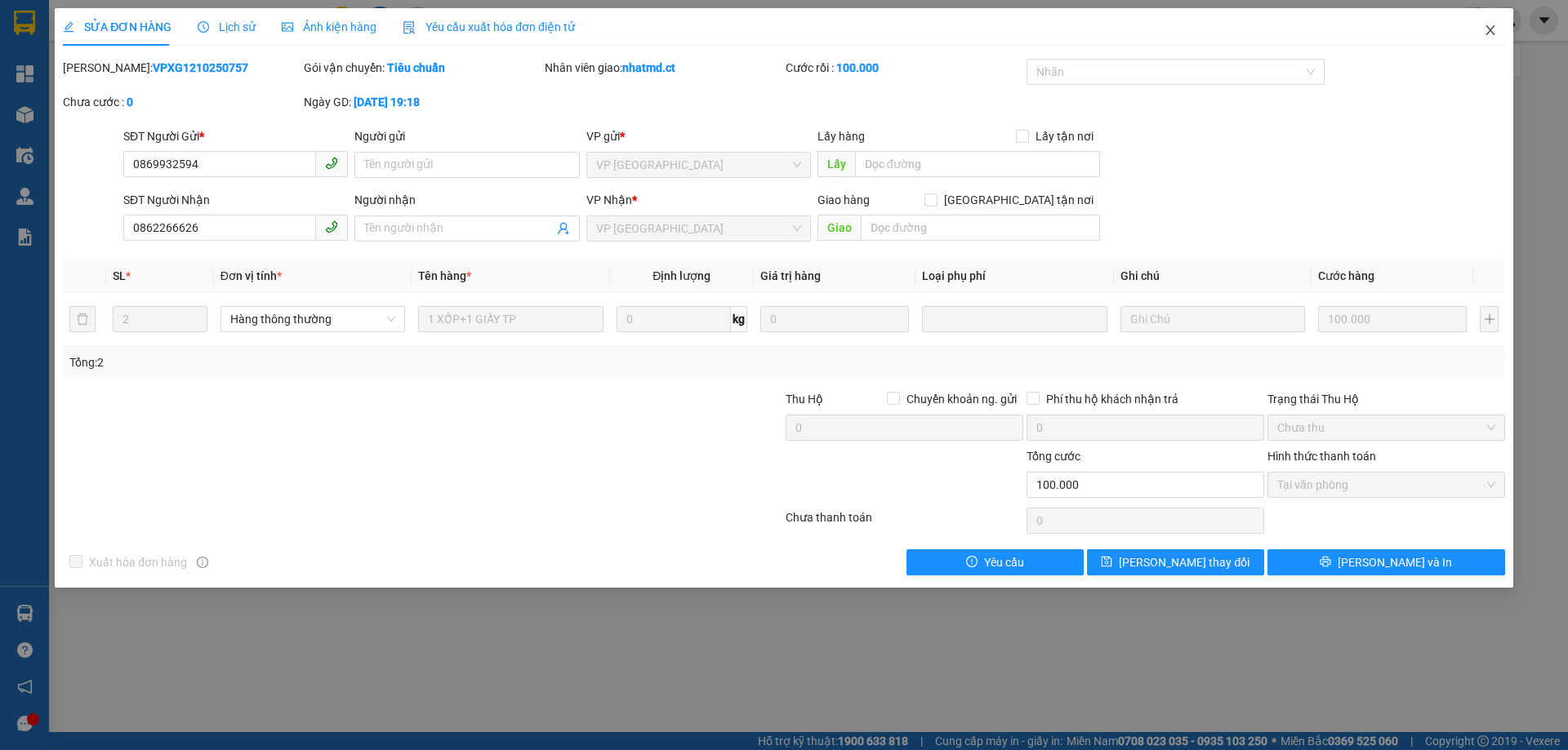
click at [1493, 30] on icon "close" at bounding box center [1491, 30] width 13 height 13
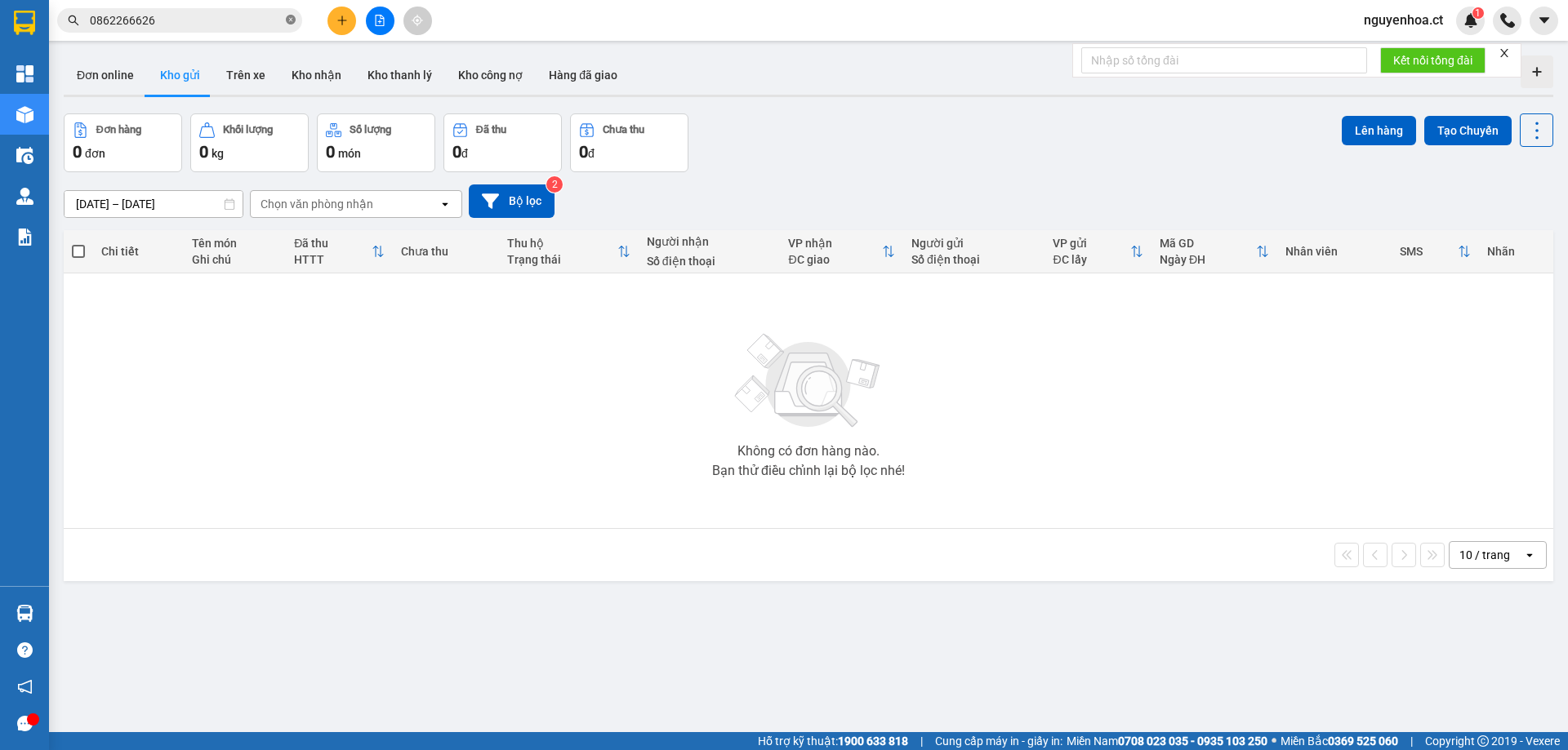
click at [290, 17] on icon "close-circle" at bounding box center [291, 20] width 9 height 9
paste input "0392084368"
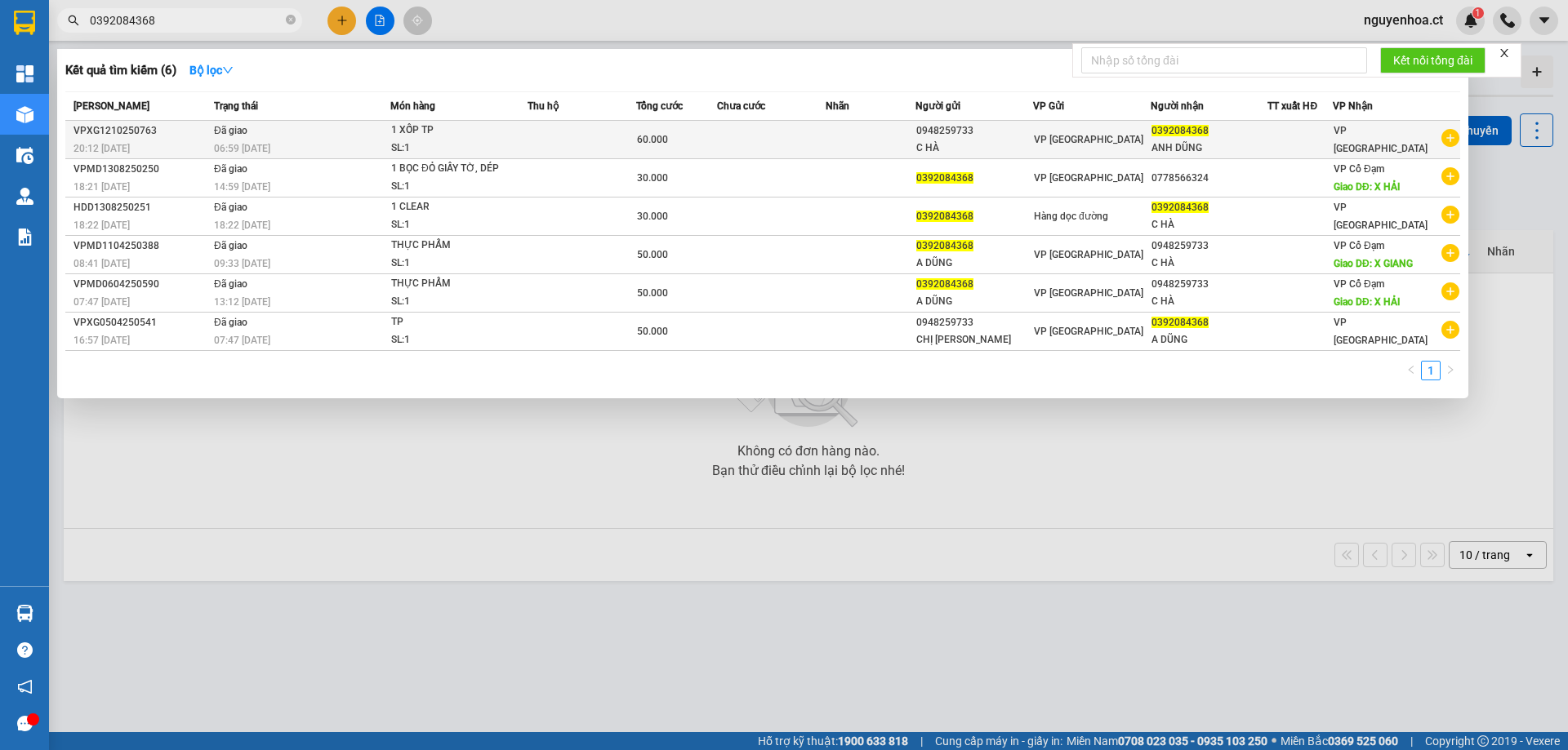
type input "0392084368"
click at [249, 139] on td "Đã giao 06:59 [DATE]" at bounding box center [299, 140] width 180 height 39
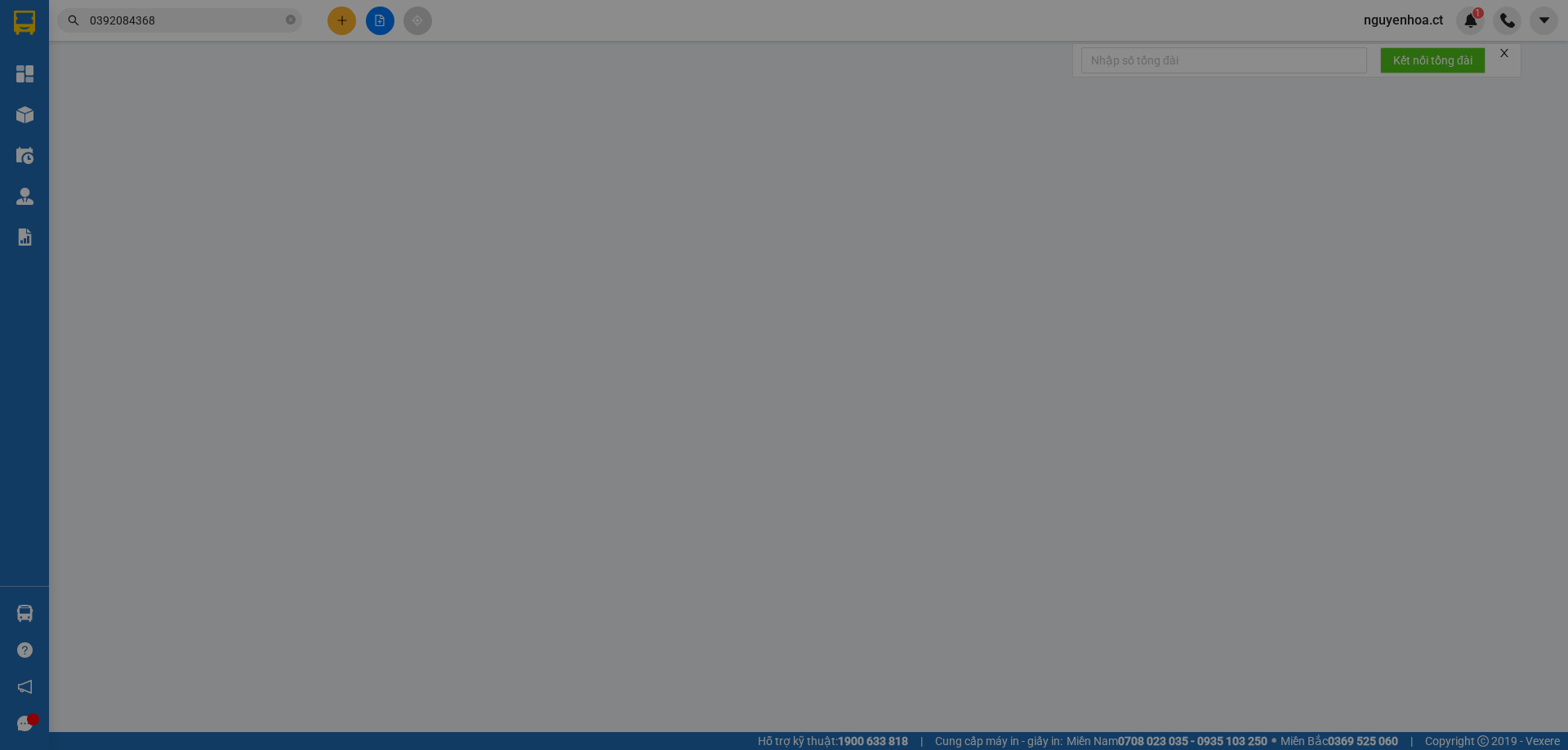
type input "0948259733"
type input "C HÀ"
type input "0392084368"
type input "ANH DŨNG"
type input "0"
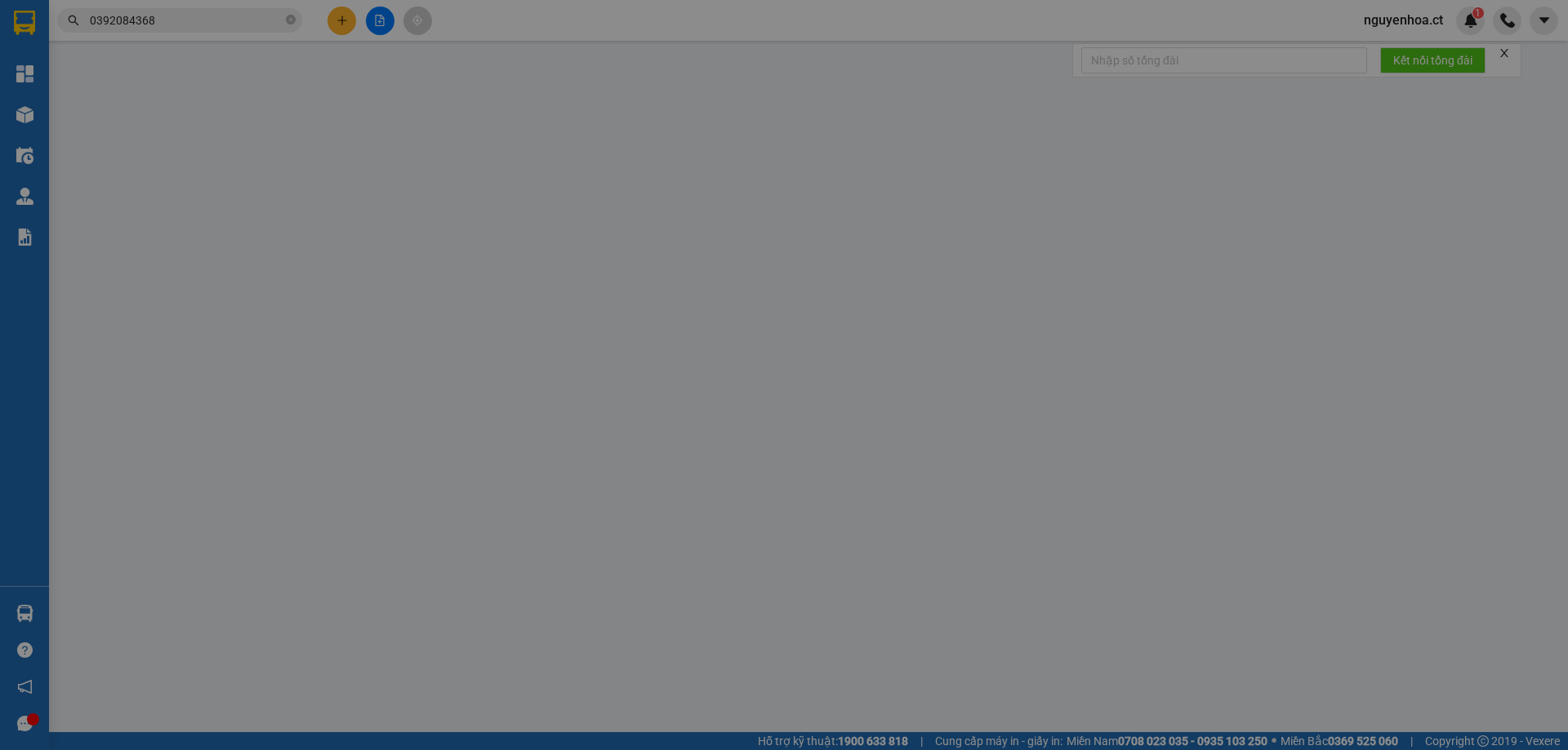
type input "60.000"
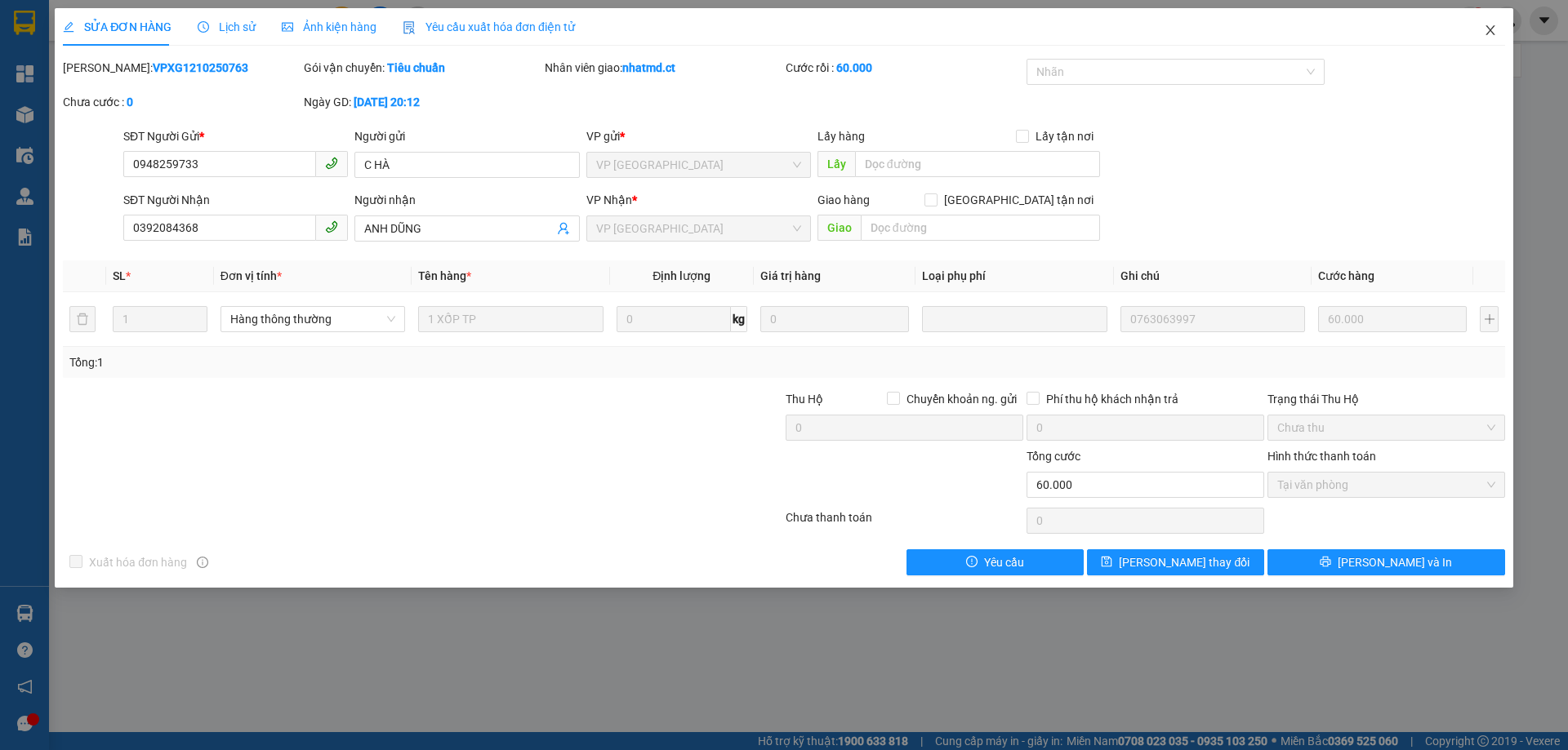
click at [1486, 25] on icon "close" at bounding box center [1491, 30] width 13 height 13
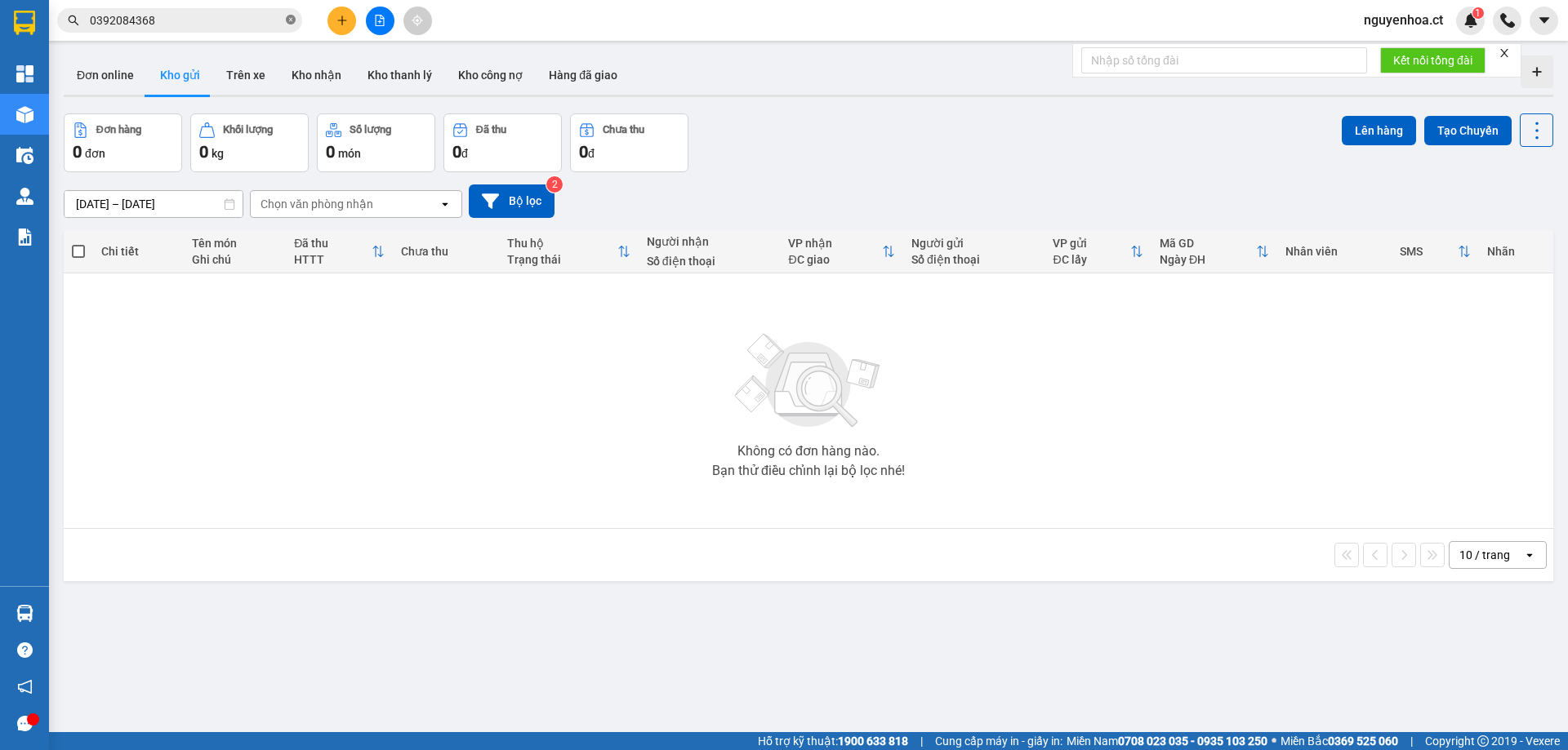
click at [292, 21] on icon "close-circle" at bounding box center [291, 20] width 9 height 9
click at [208, 27] on input "text" at bounding box center [186, 20] width 192 height 18
paste input "0399875498"
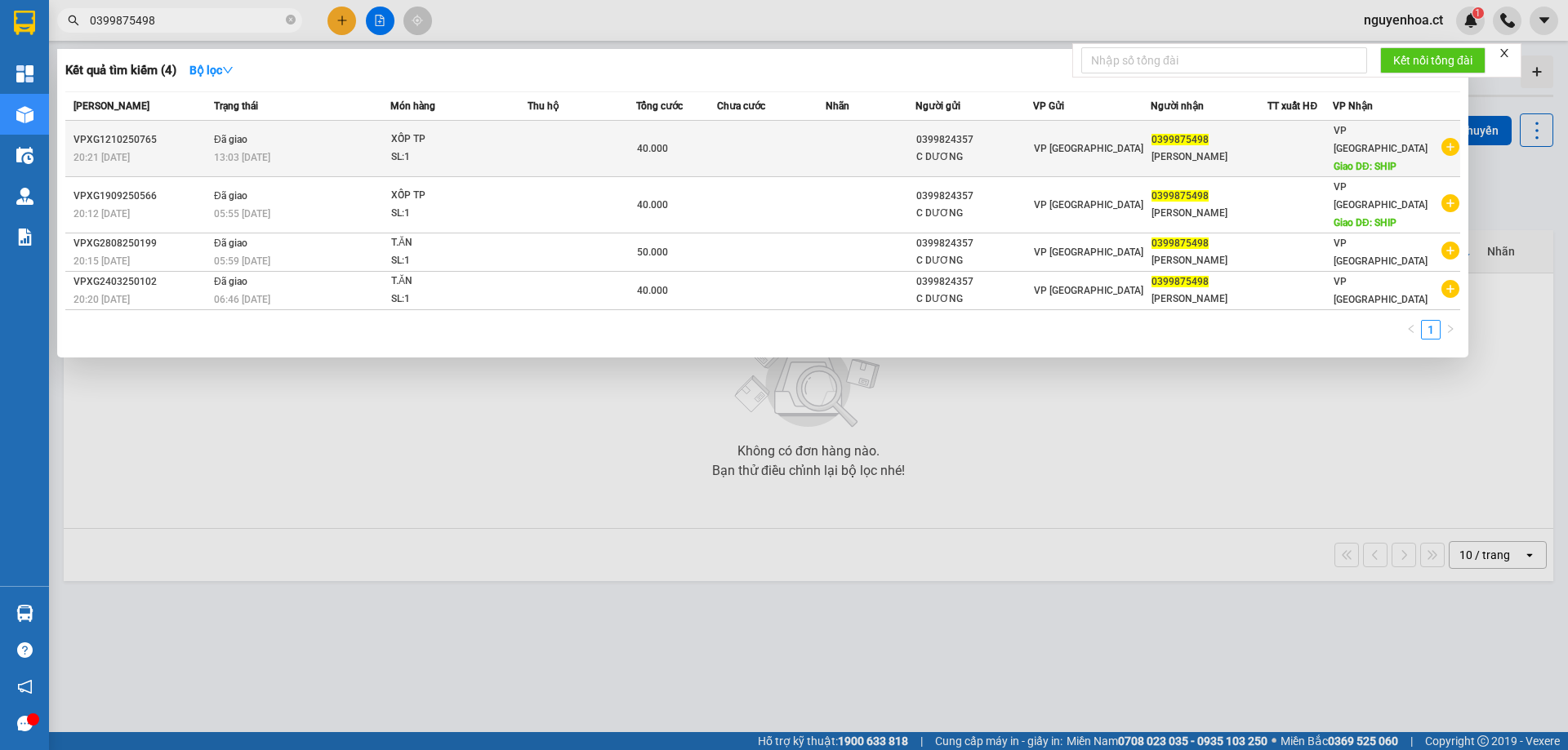
type input "0399875498"
click at [238, 135] on span "Đã giao" at bounding box center [230, 140] width 33 height 11
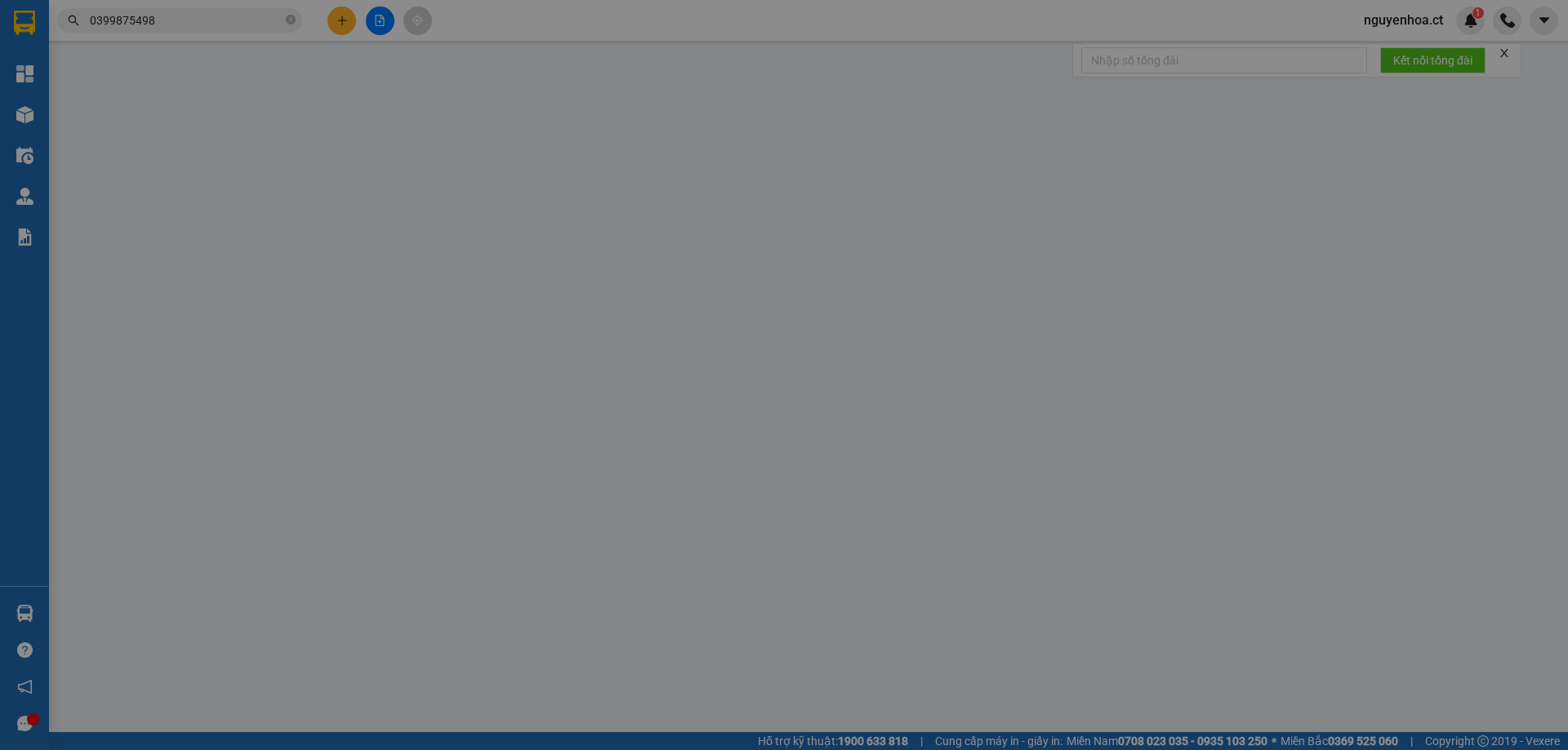
type input "0399824357"
type input "C DƯƠNG"
type input "0399875498"
type input "[PERSON_NAME]"
type input "SHIP"
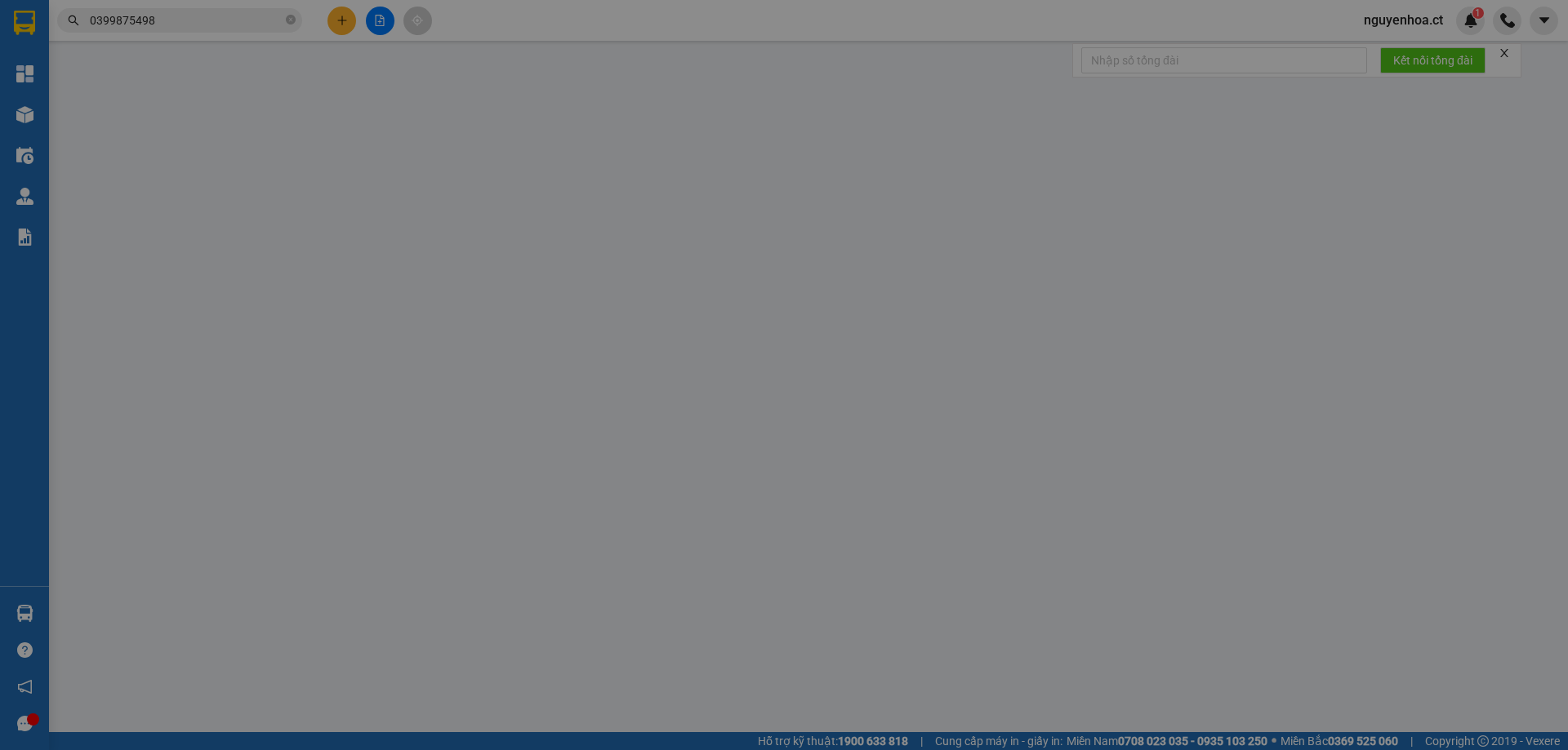
type input "0"
type input "40.000"
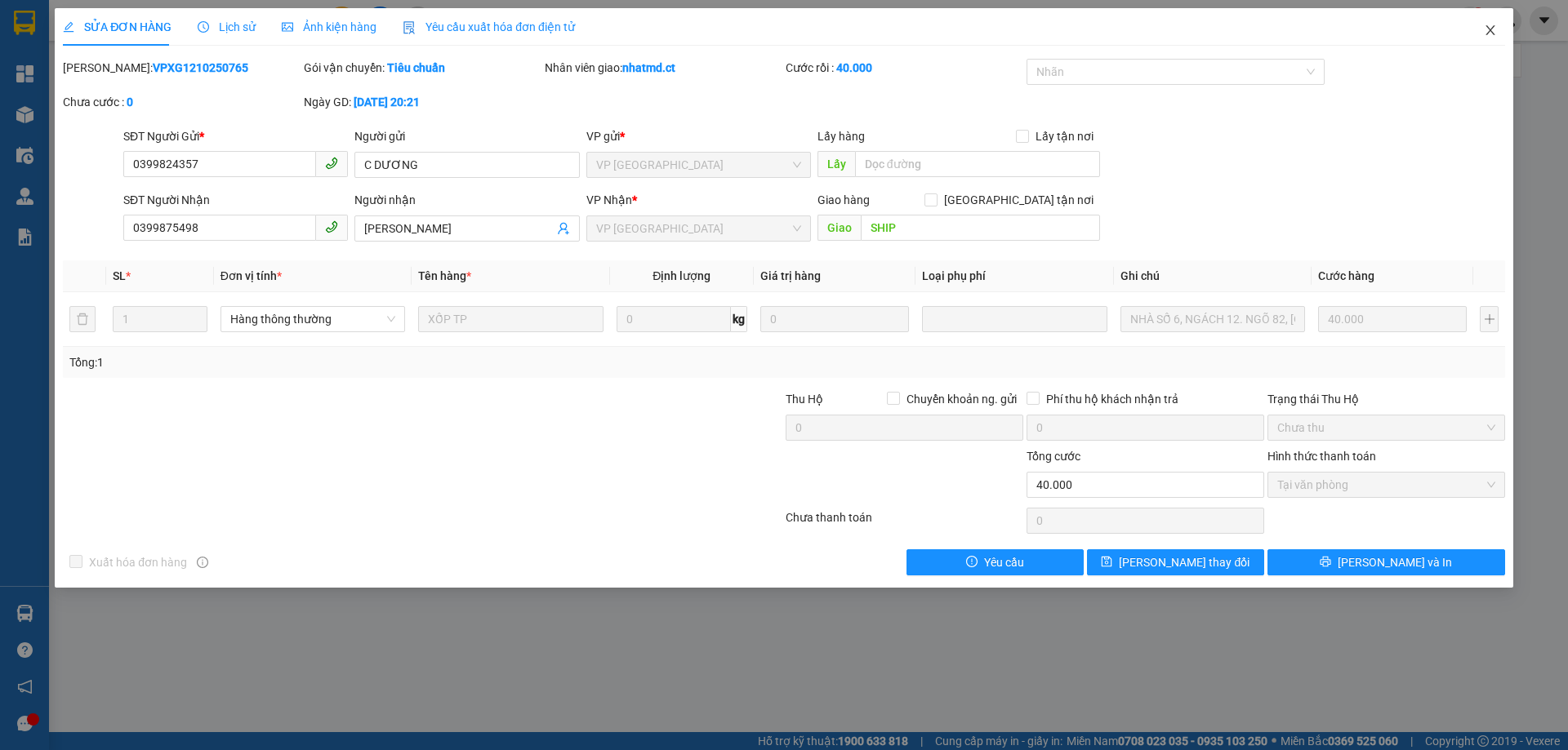
click at [1489, 26] on icon "close" at bounding box center [1491, 30] width 13 height 13
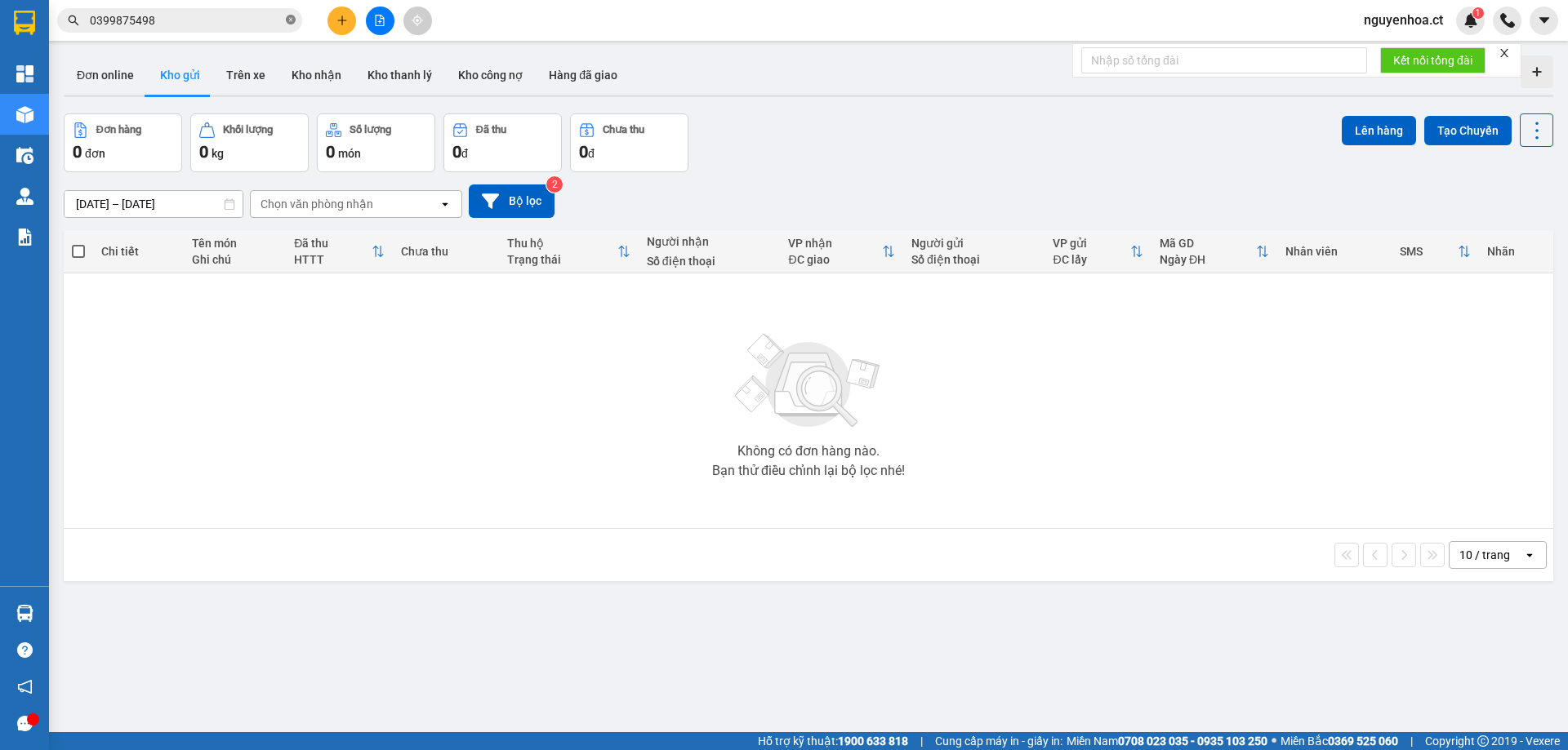
click at [292, 17] on icon "close-circle" at bounding box center [291, 20] width 9 height 9
paste input "0562162026"
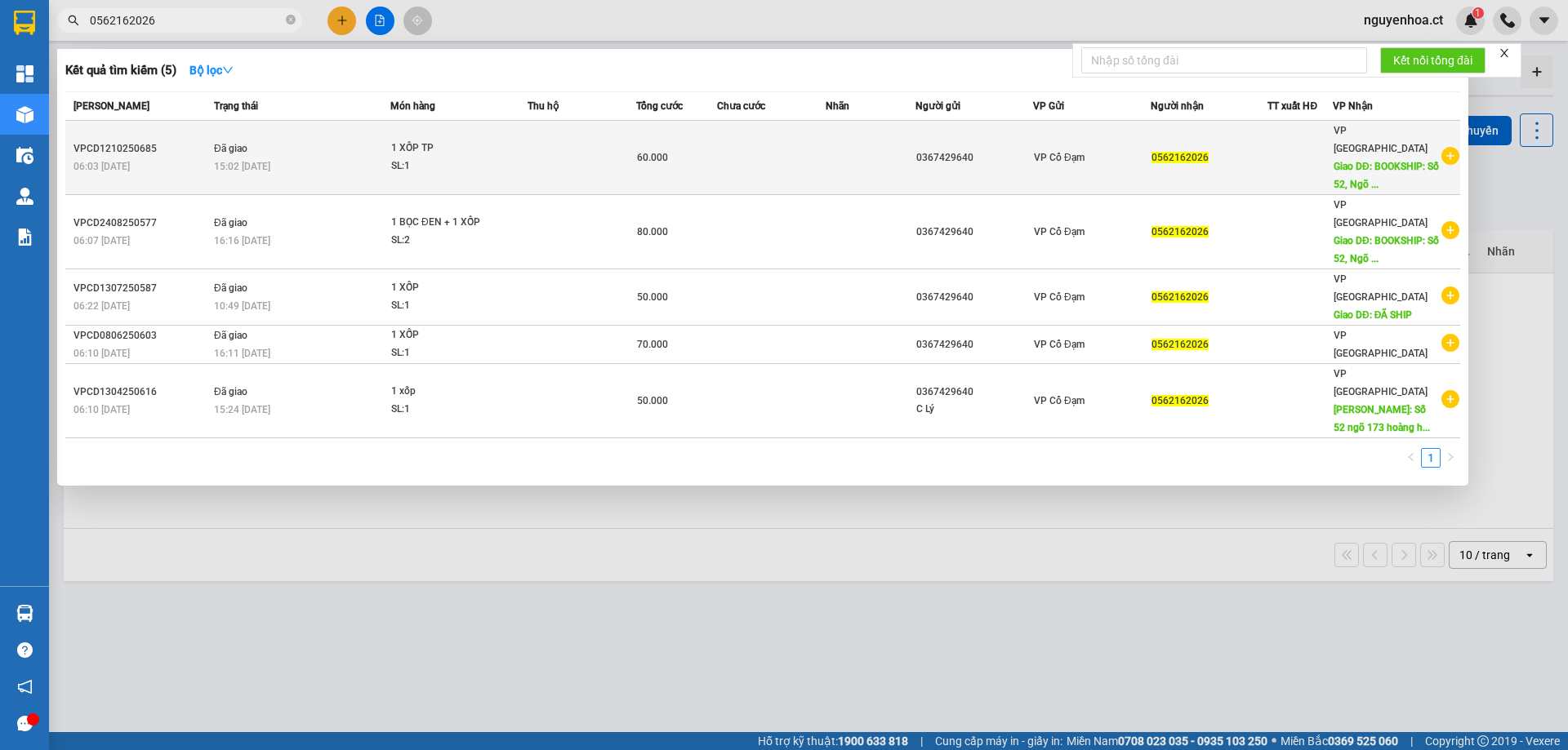
type input "0562162026"
click at [246, 142] on span "Đã giao" at bounding box center [230, 148] width 33 height 11
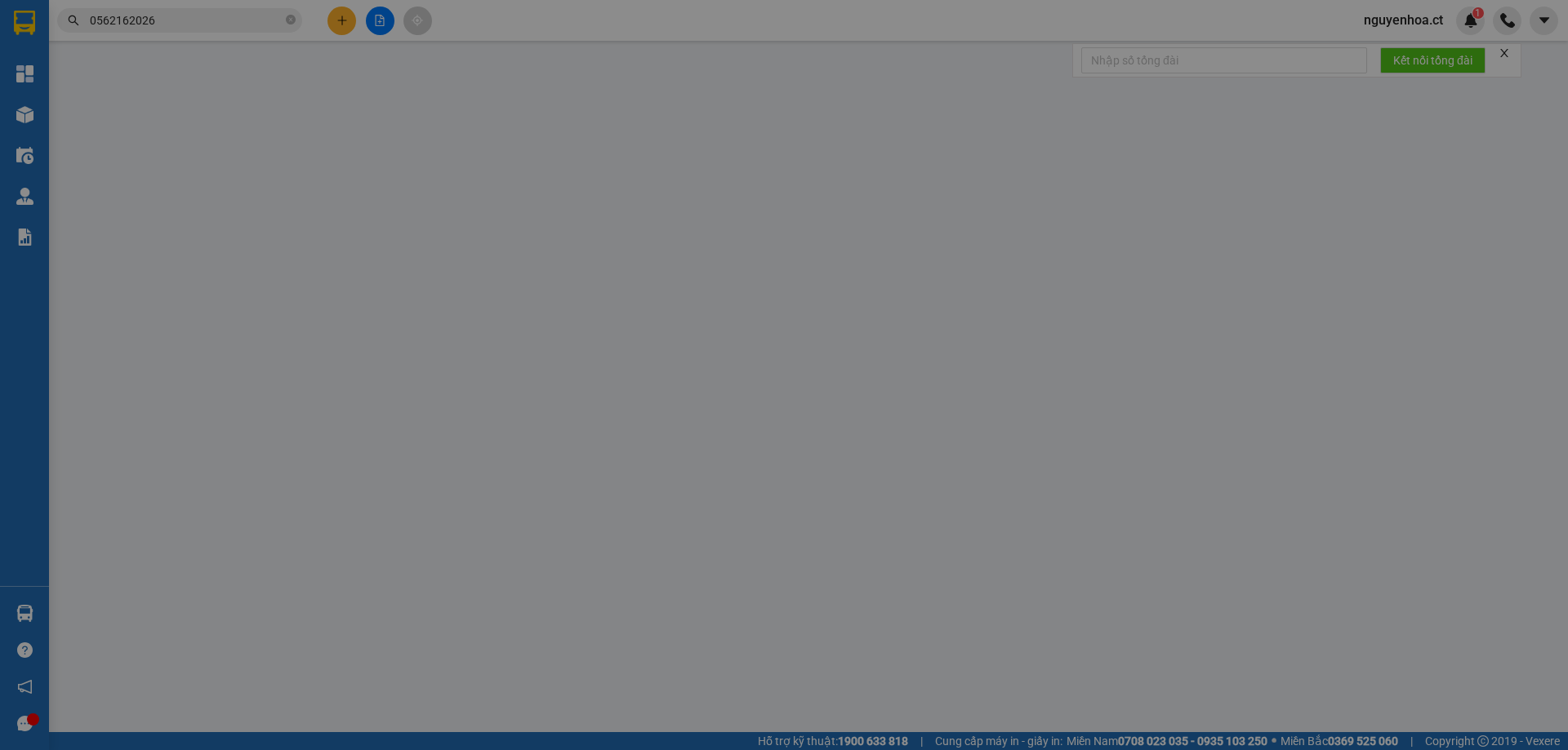
type input "0367429640"
type input "0562162026"
type input "BOOKSHIP: [STREET_ADDRESS][PERSON_NAME]"
type input "0"
type input "60.000"
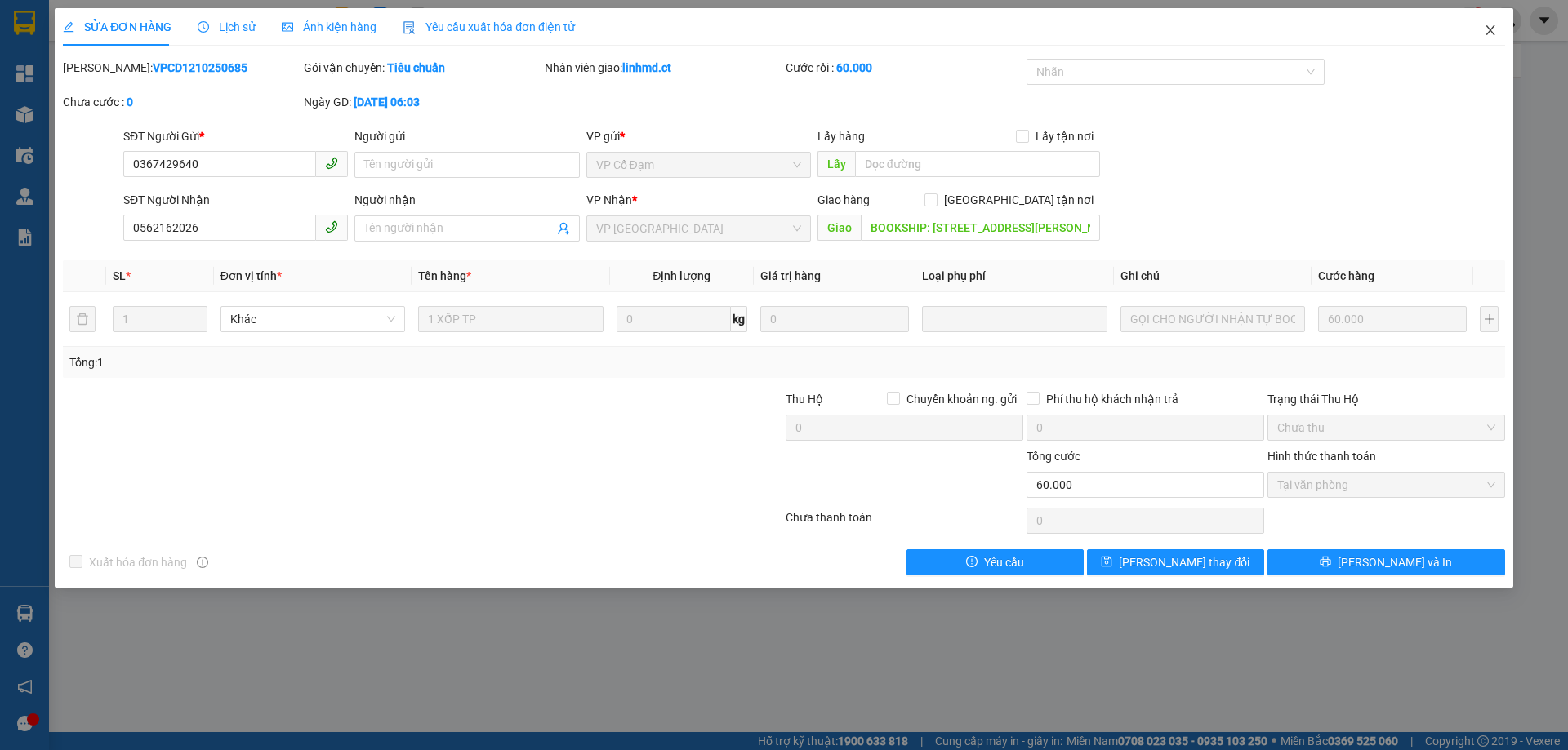
click at [1492, 25] on icon "close" at bounding box center [1491, 30] width 13 height 13
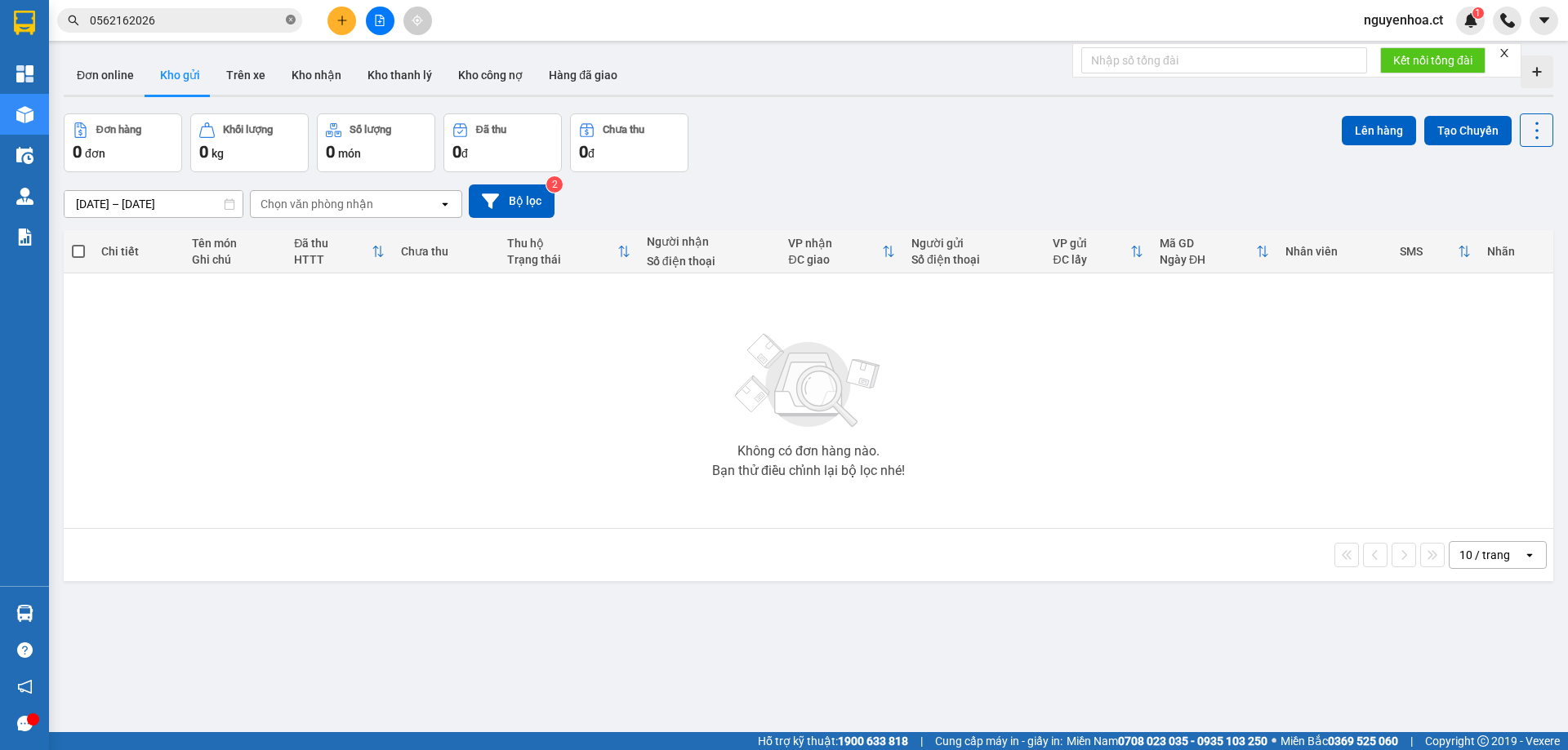
click at [292, 20] on icon "close-circle" at bounding box center [291, 20] width 9 height 9
paste input "0364688144"
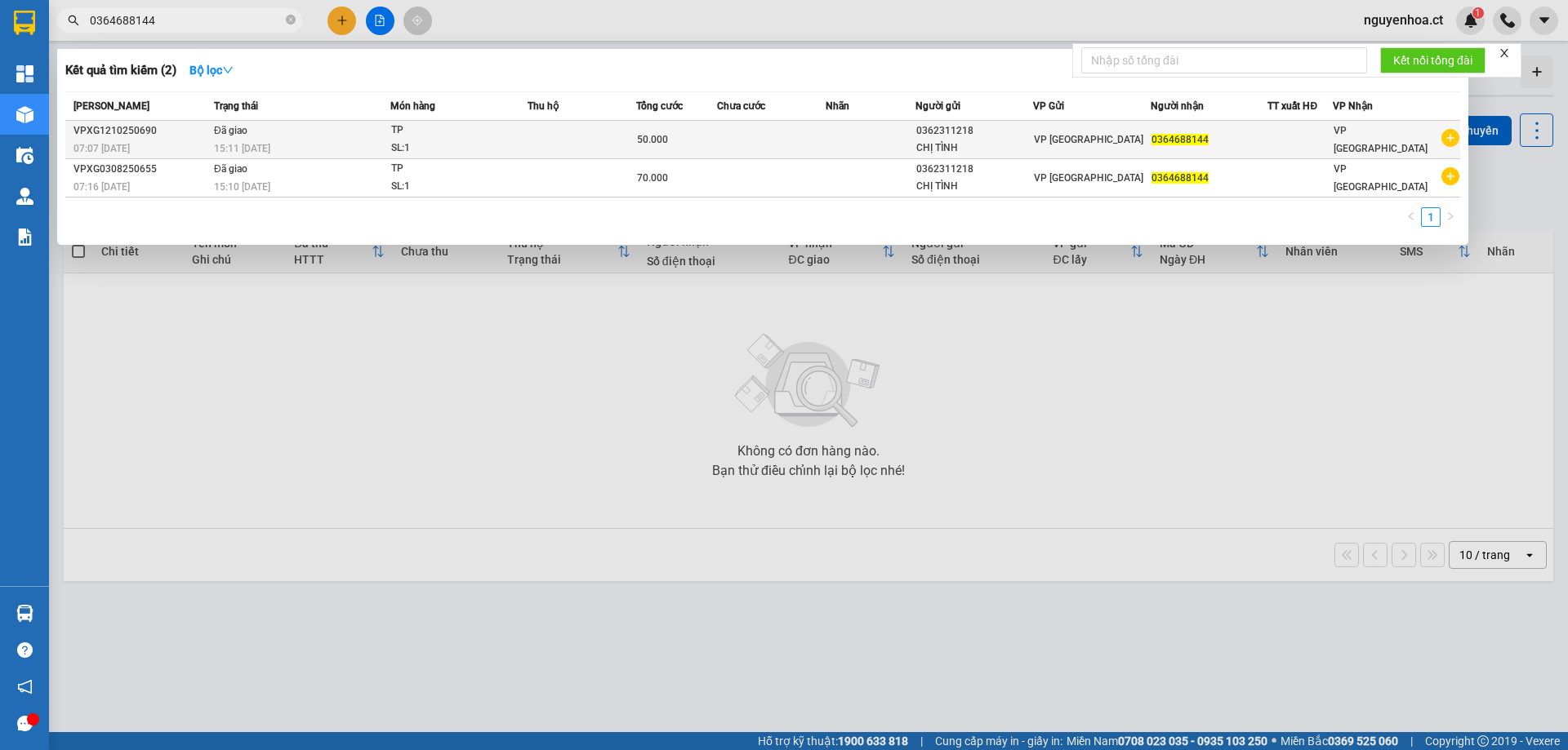
type input "0364688144"
click at [331, 137] on td "Đã giao 15:11 [DATE]" at bounding box center [299, 140] width 180 height 39
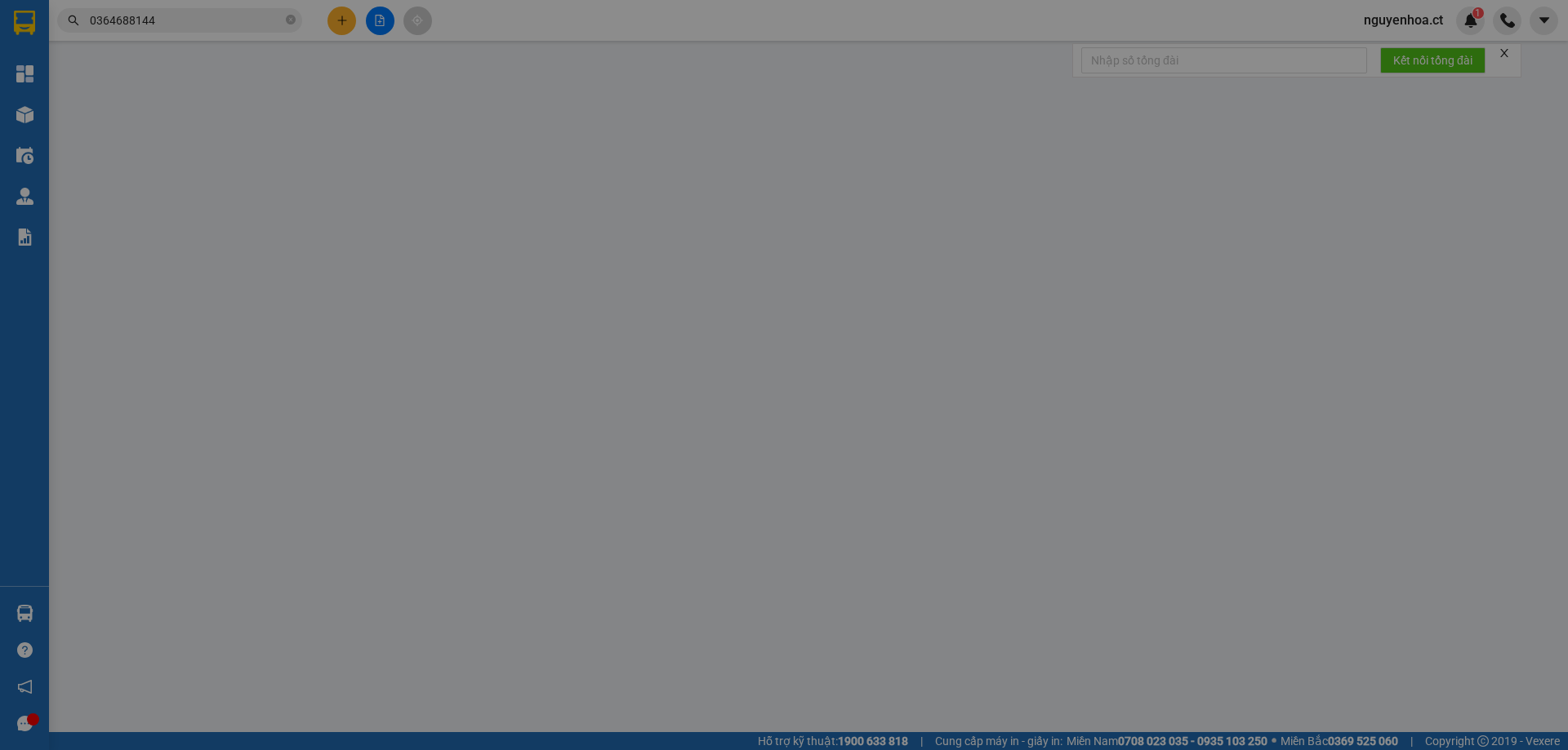
type input "0362311218"
type input "CHỊ TÌNH"
type input "0364688144"
type input "0"
type input "50.000"
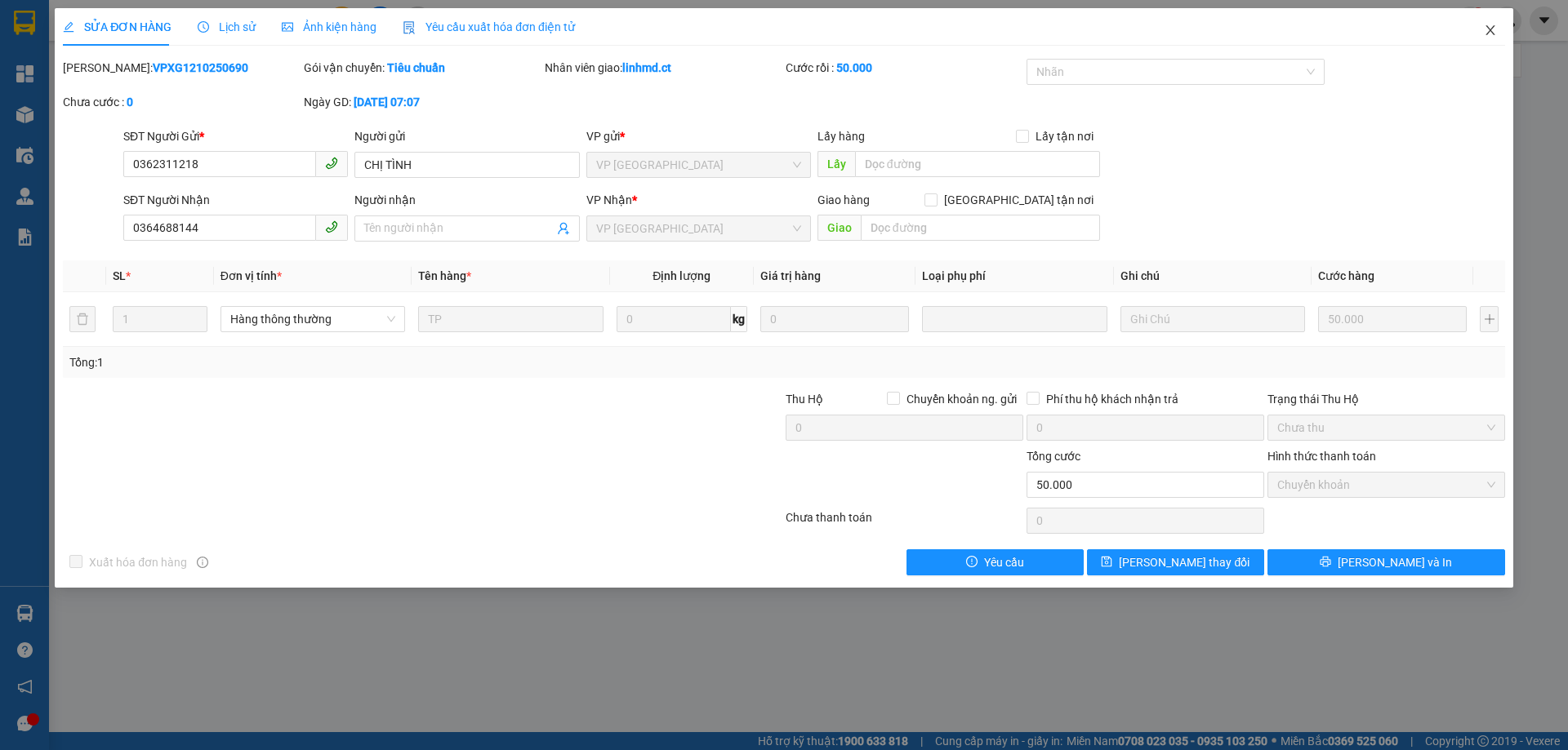
click at [1489, 26] on icon "close" at bounding box center [1491, 30] width 13 height 13
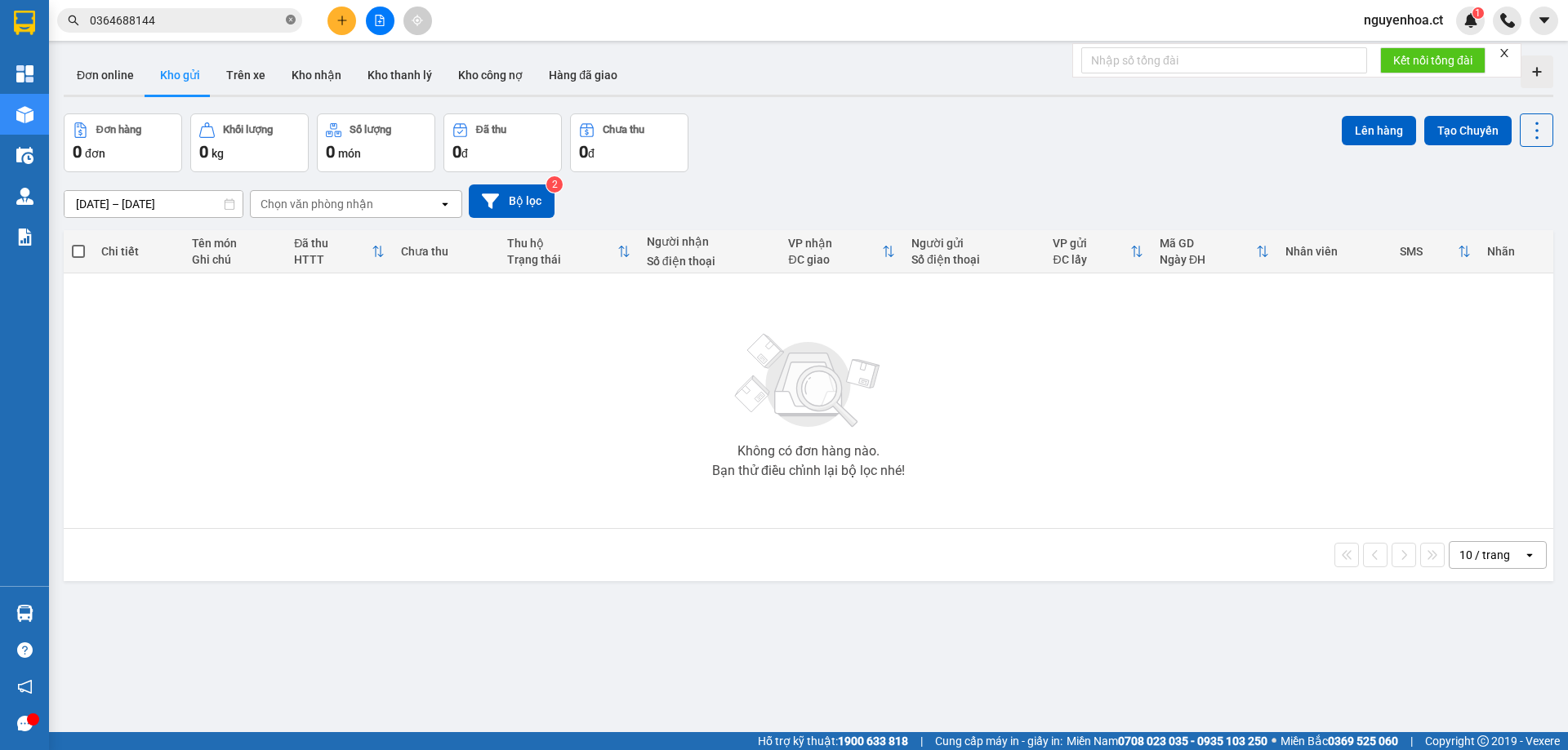
click at [292, 22] on icon "close-circle" at bounding box center [291, 20] width 9 height 9
paste input "0396800903"
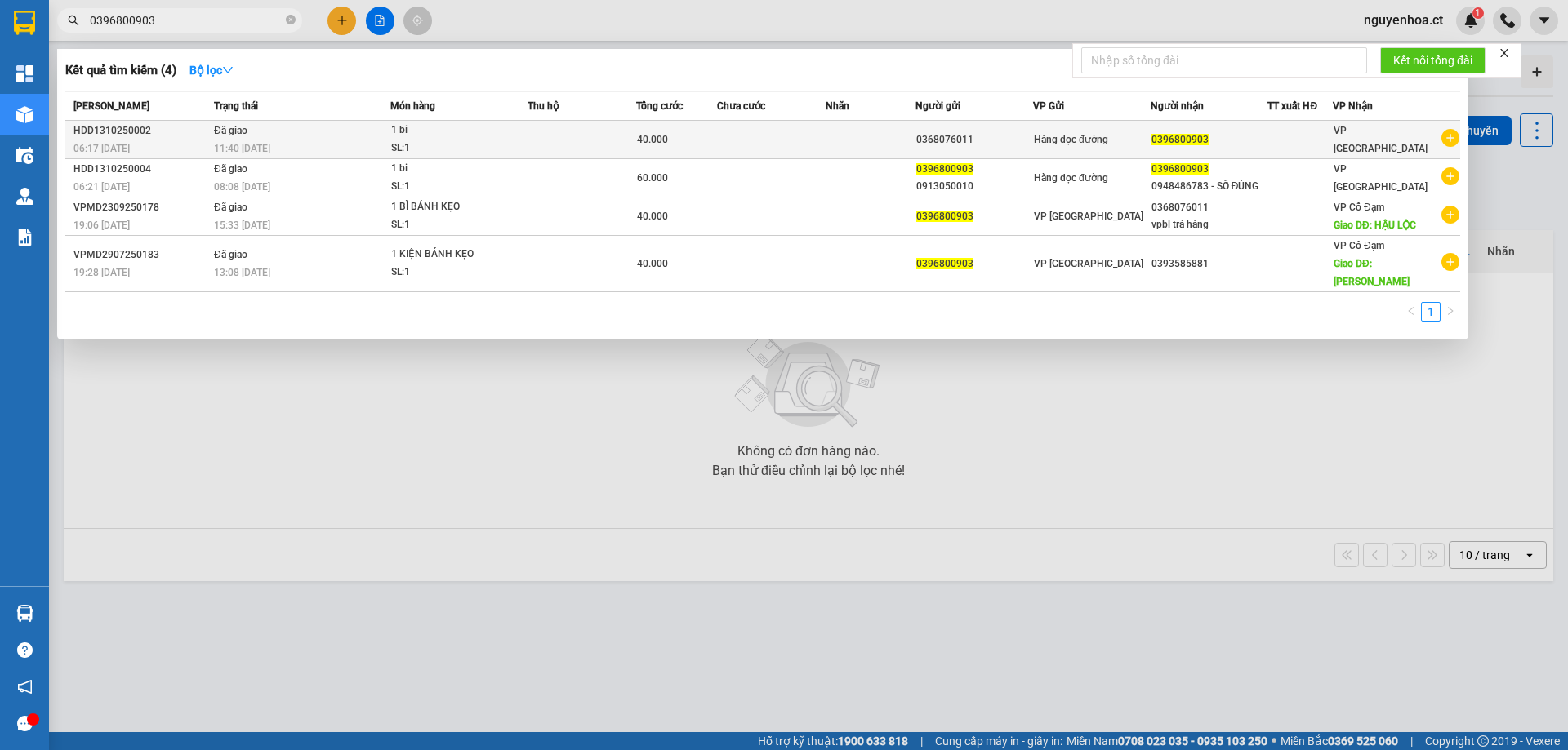
type input "0396800903"
click at [270, 147] on span "11:40 [DATE]" at bounding box center [242, 148] width 57 height 11
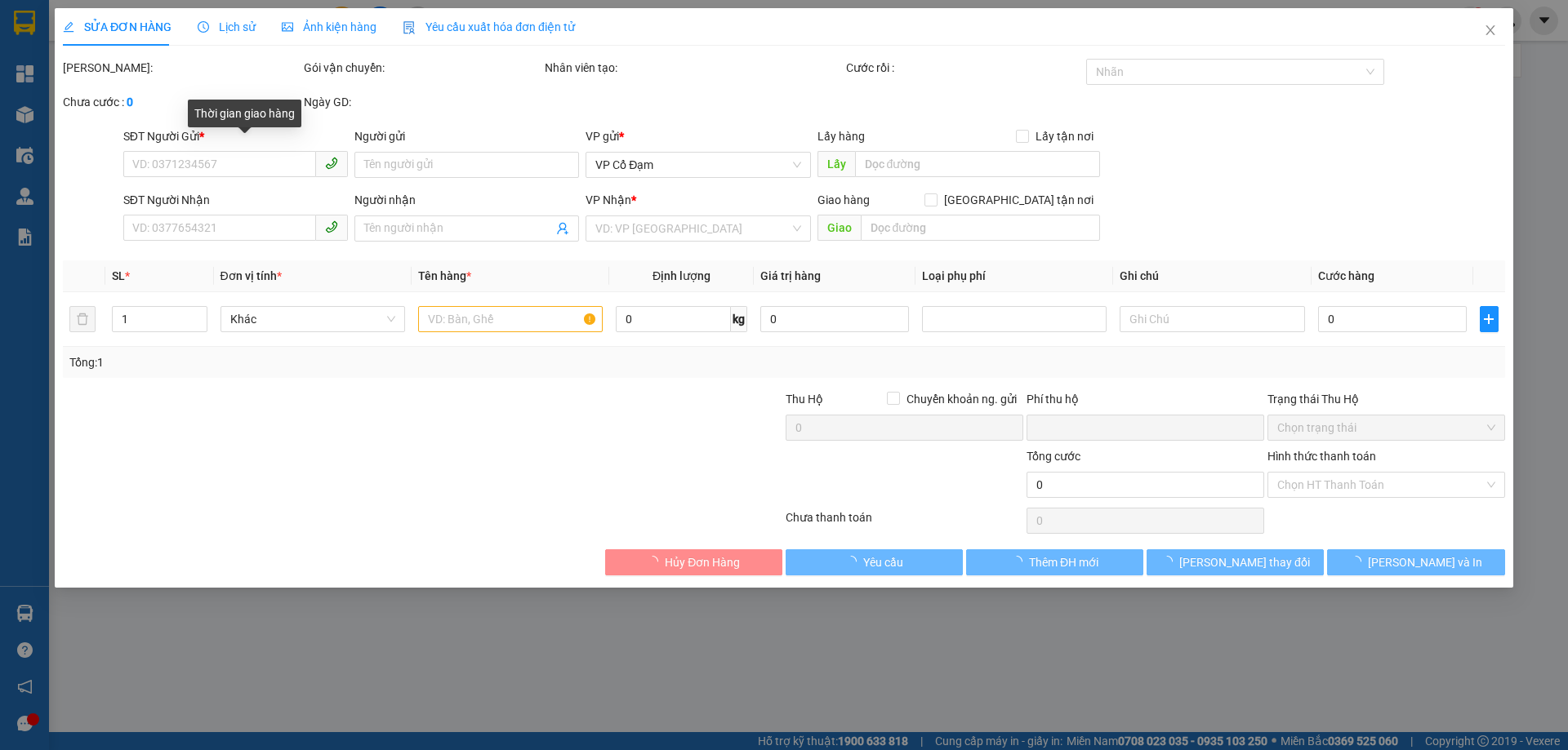
type input "0368076011"
type input "0396800903"
type input "0"
type input "40.000"
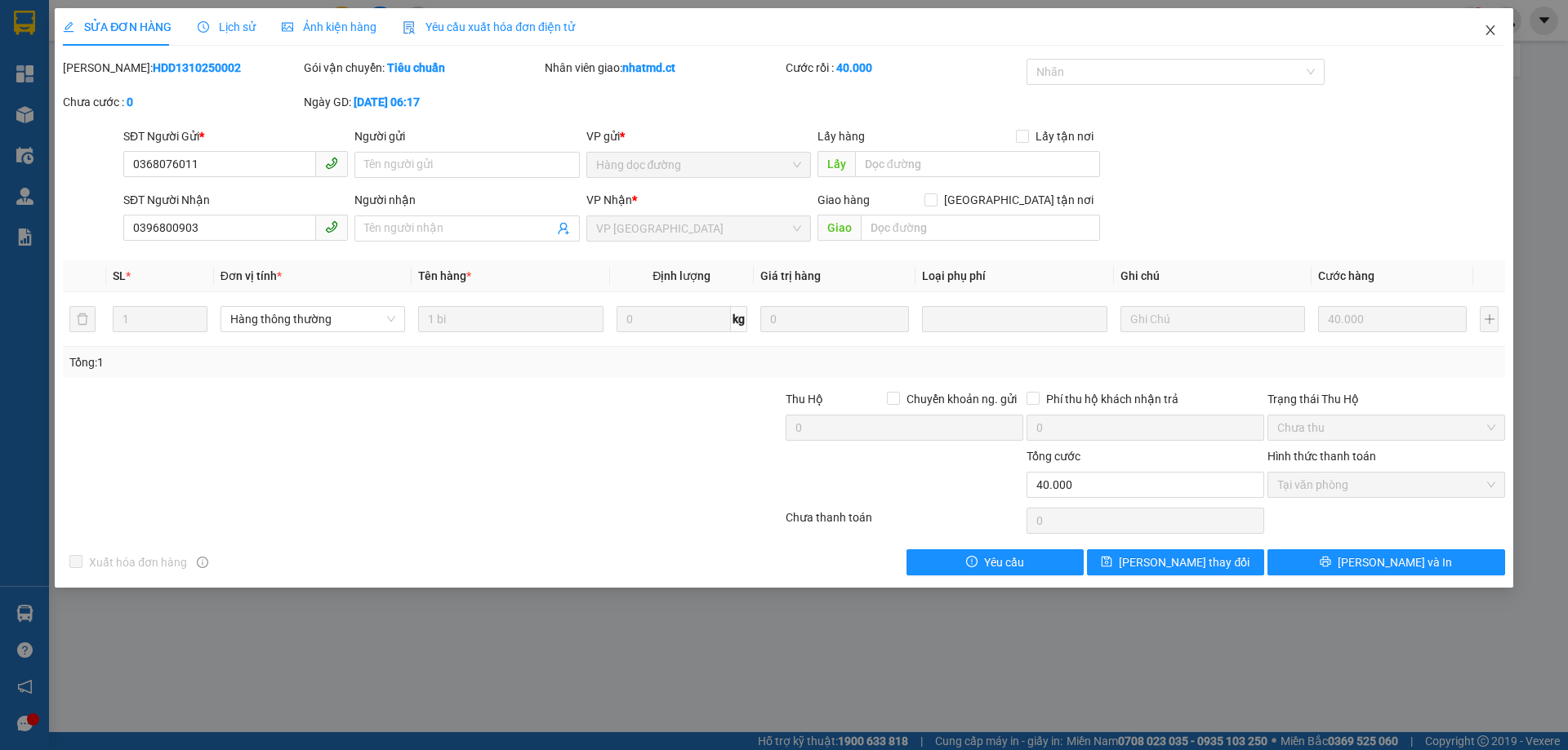
click at [1492, 26] on icon "close" at bounding box center [1491, 30] width 13 height 13
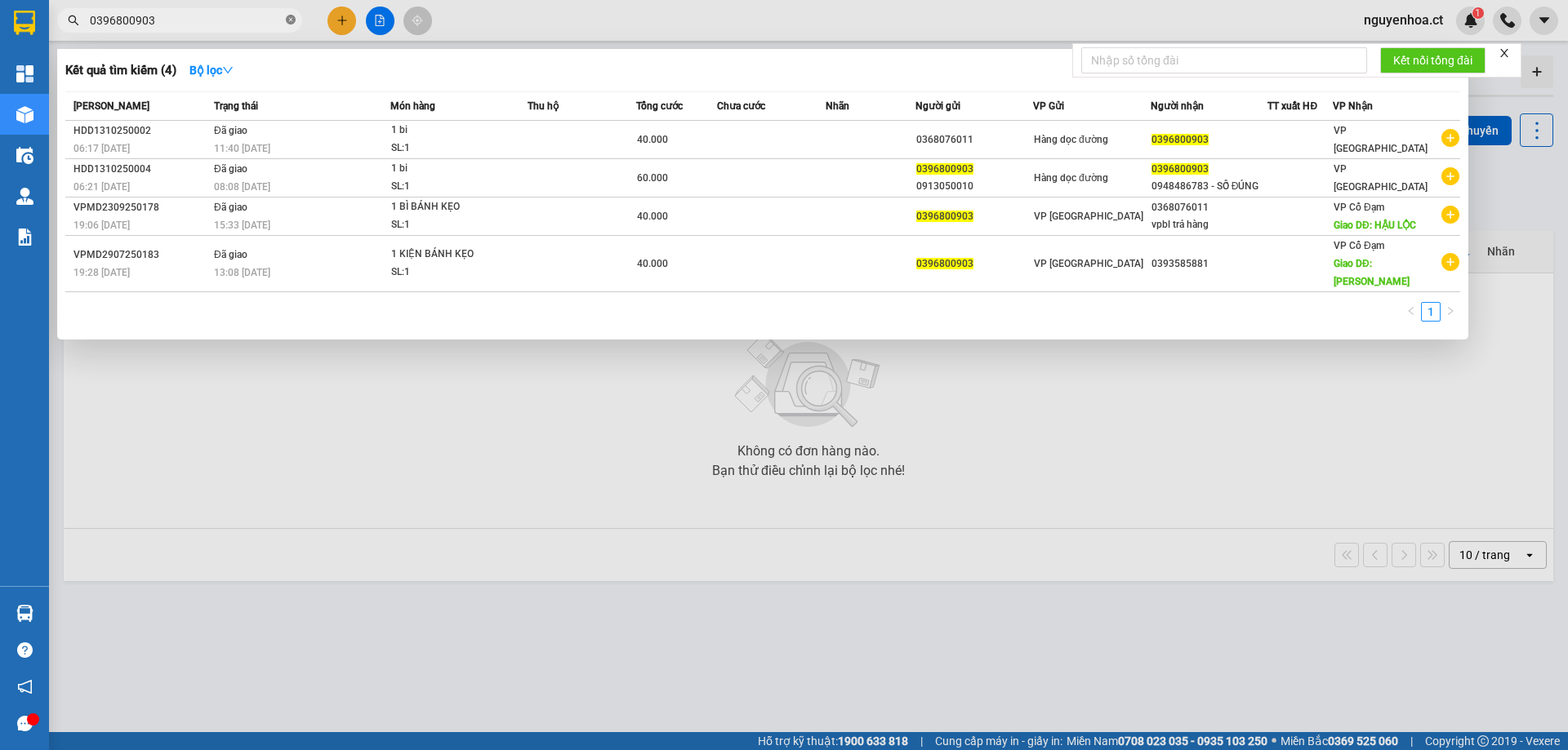
click at [291, 23] on icon "close-circle" at bounding box center [291, 20] width 9 height 9
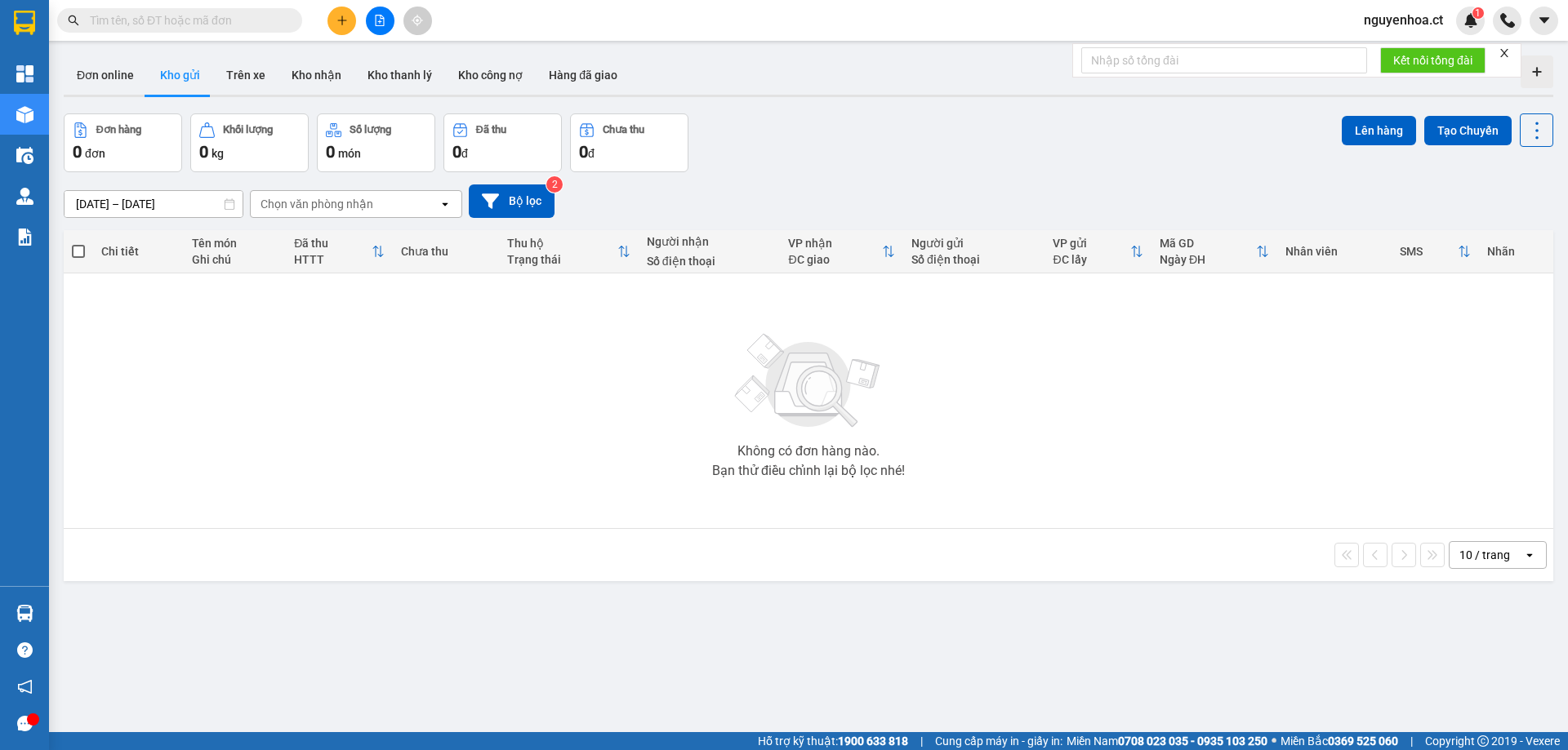
paste input "0363849003"
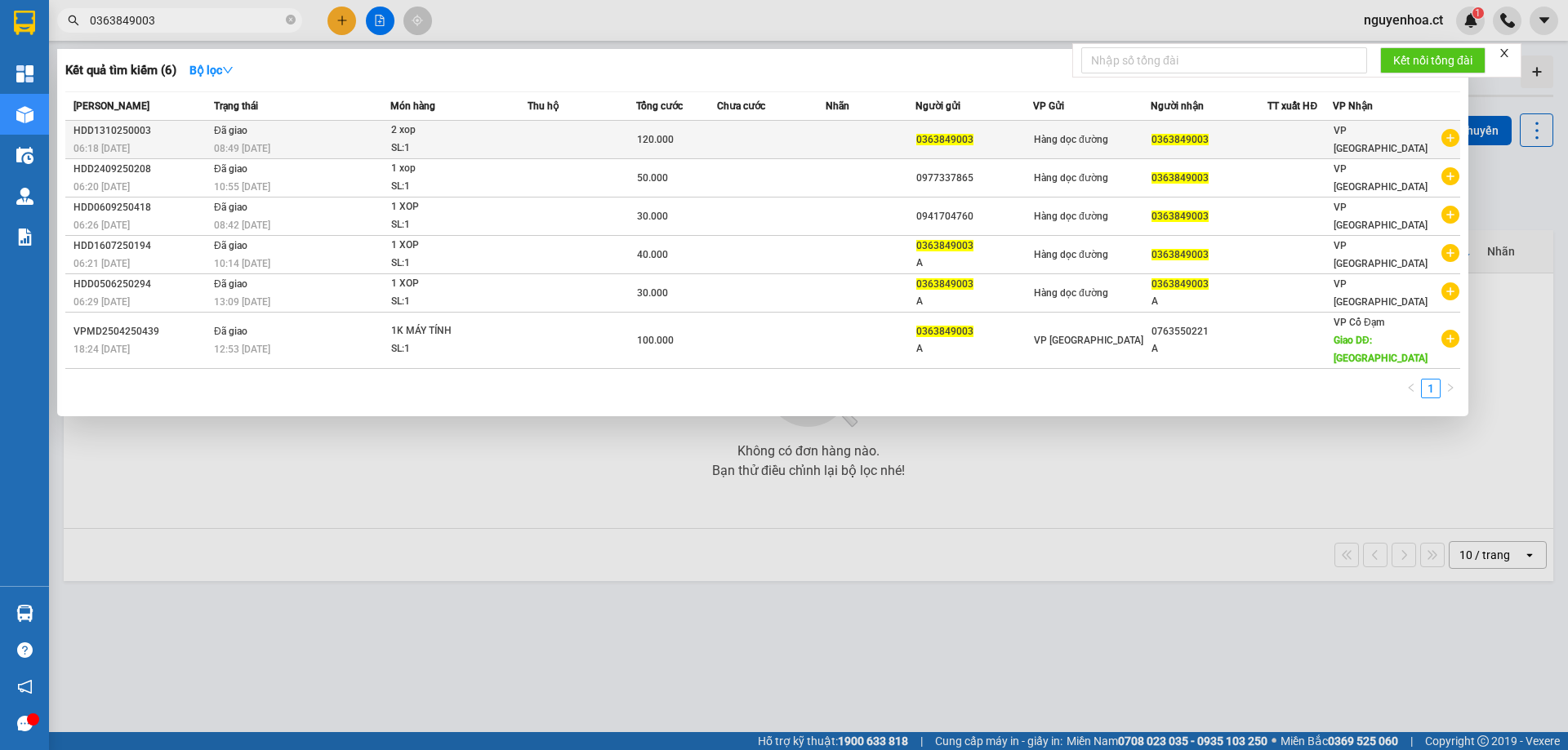
type input "0363849003"
click at [249, 121] on td "Đã giao 08:49 [DATE]" at bounding box center [299, 140] width 180 height 39
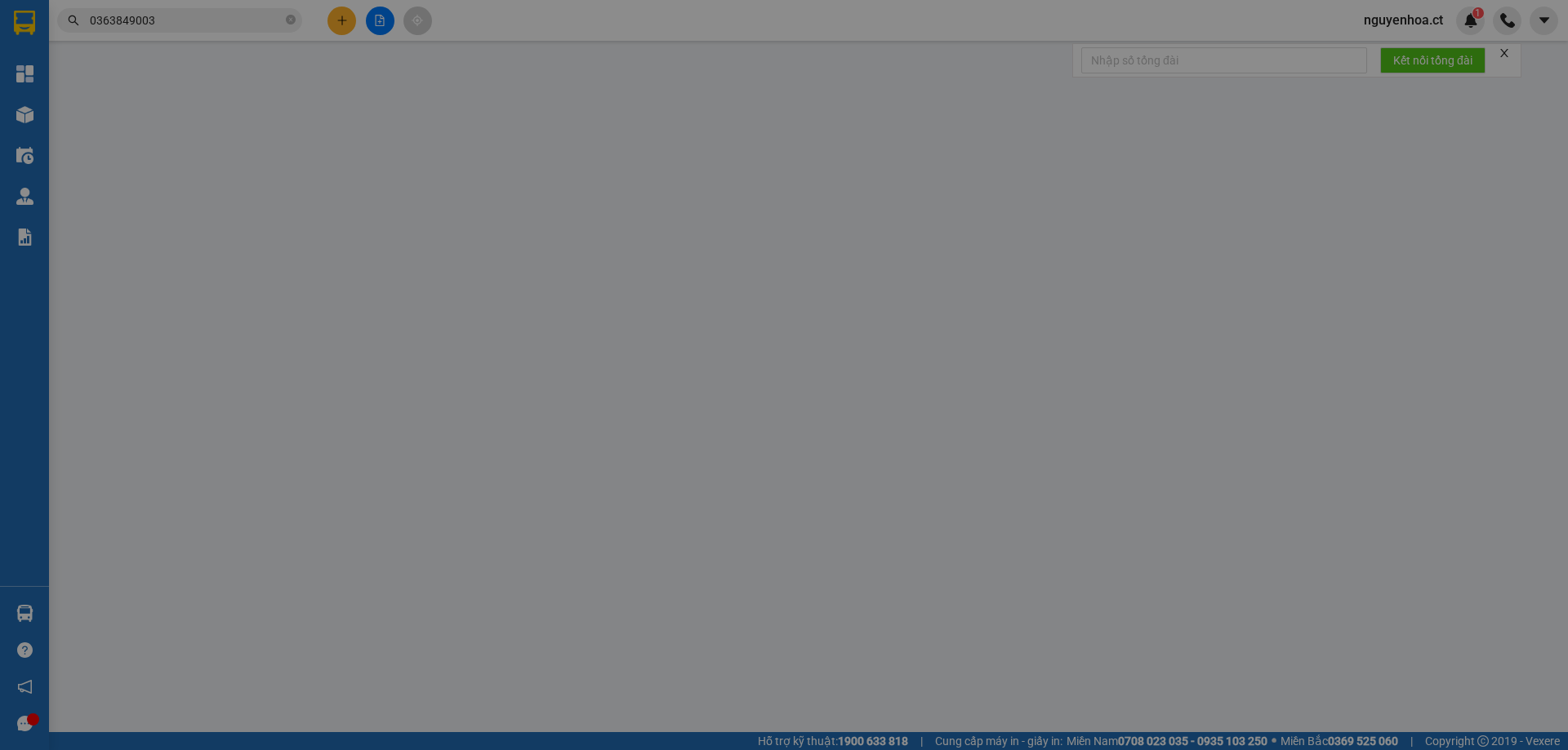
type input "0363849003"
type input "0"
type input "120.000"
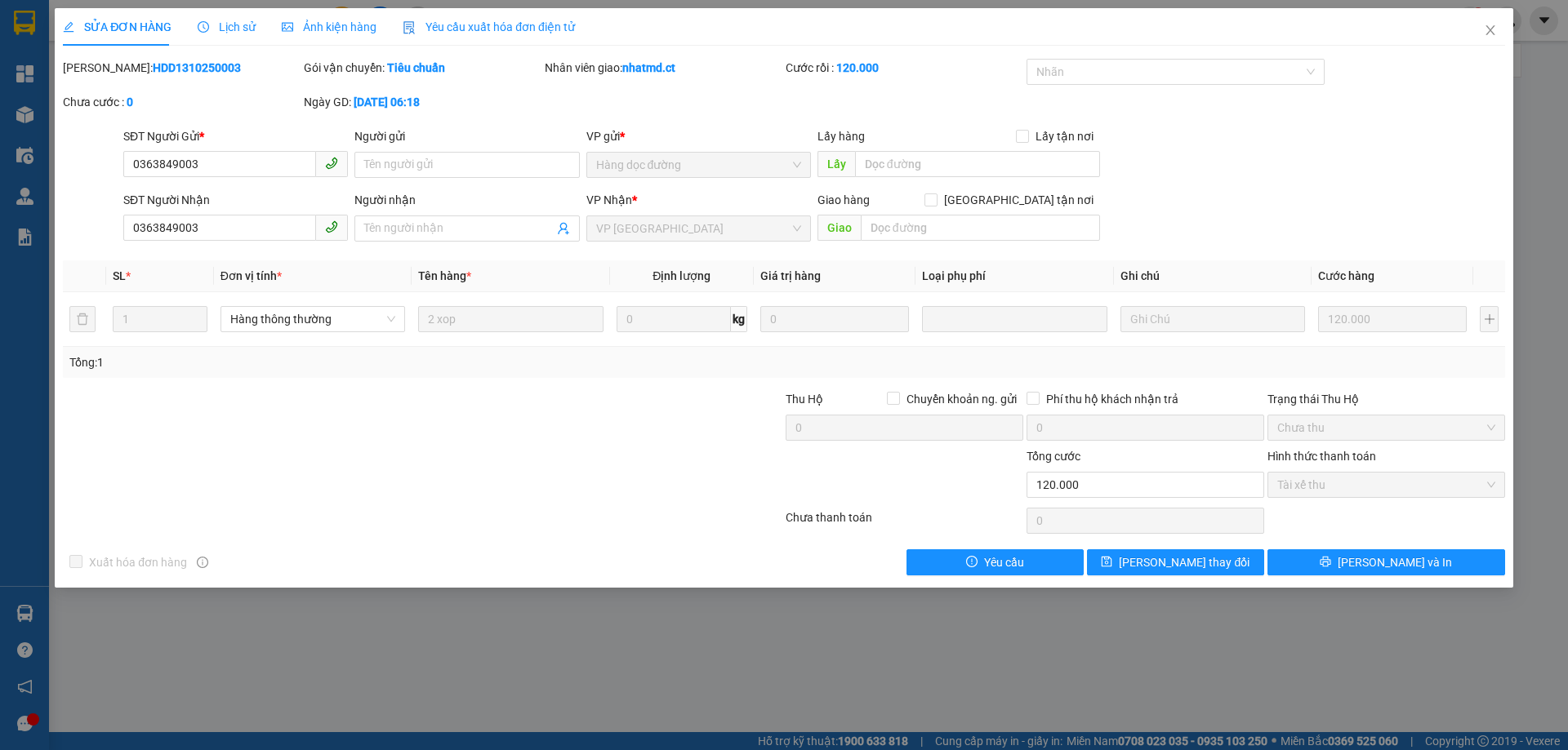
click at [224, 18] on div "Lịch sử" at bounding box center [225, 26] width 58 height 18
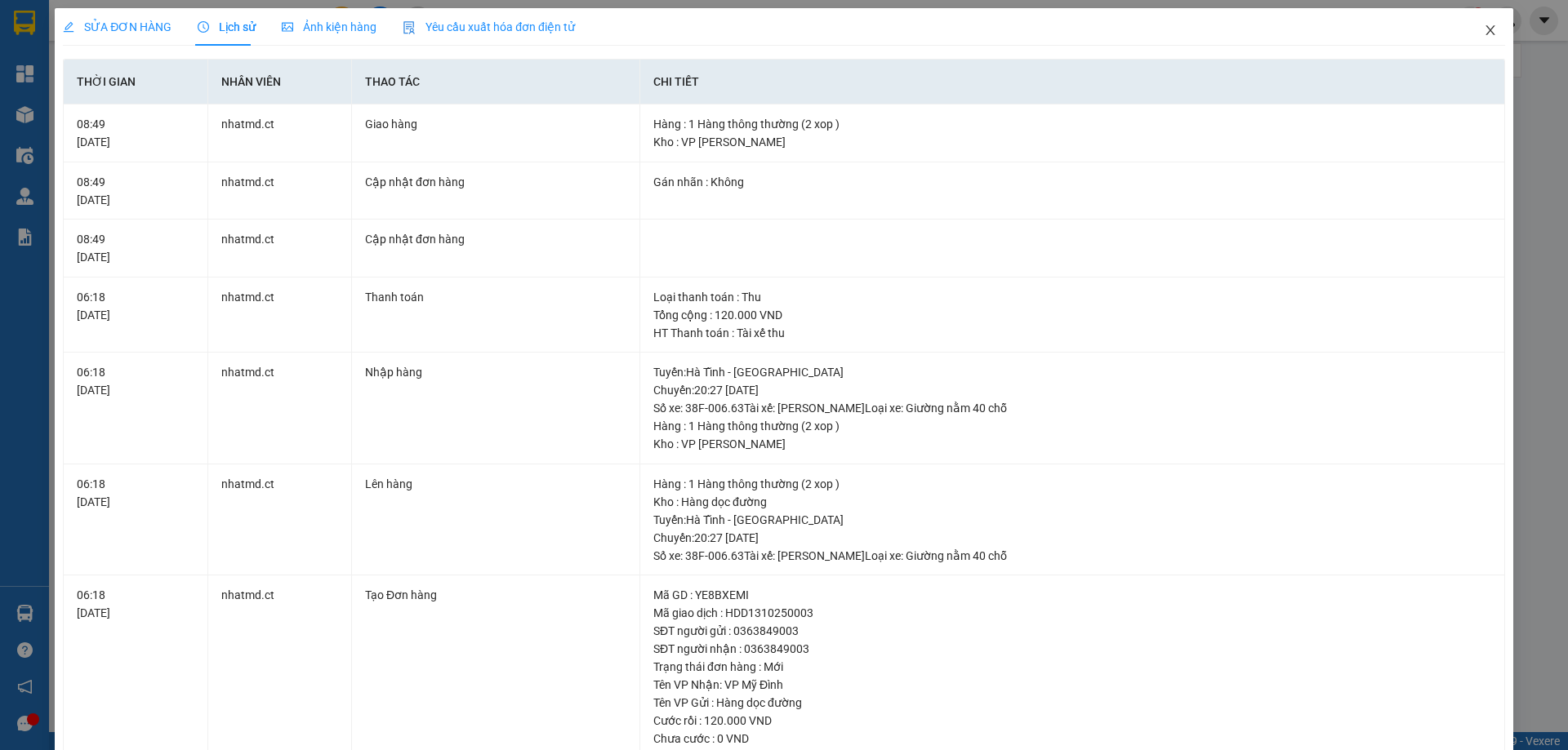
click at [1484, 23] on span "Close" at bounding box center [1490, 31] width 45 height 45
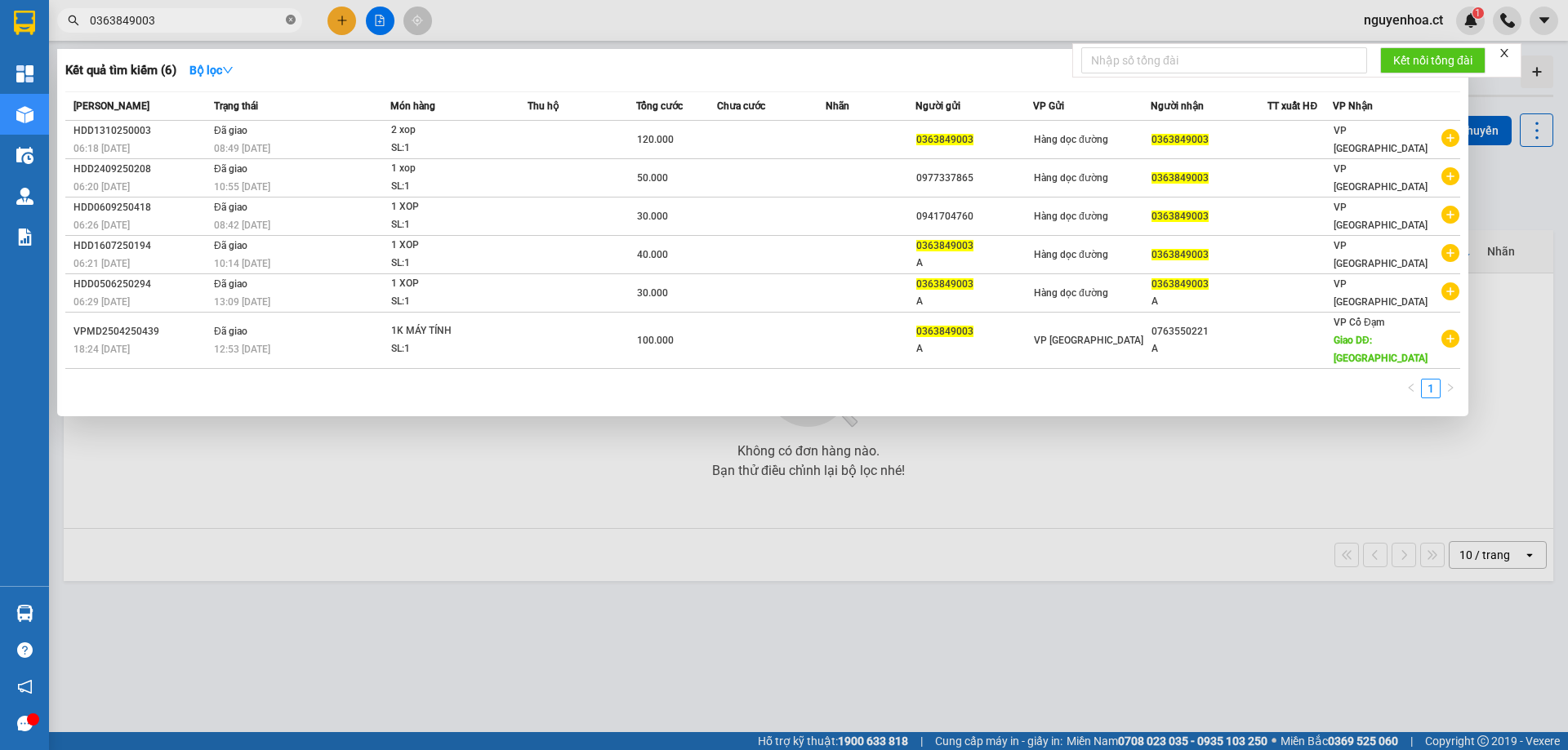
click at [289, 17] on icon "close-circle" at bounding box center [291, 20] width 9 height 9
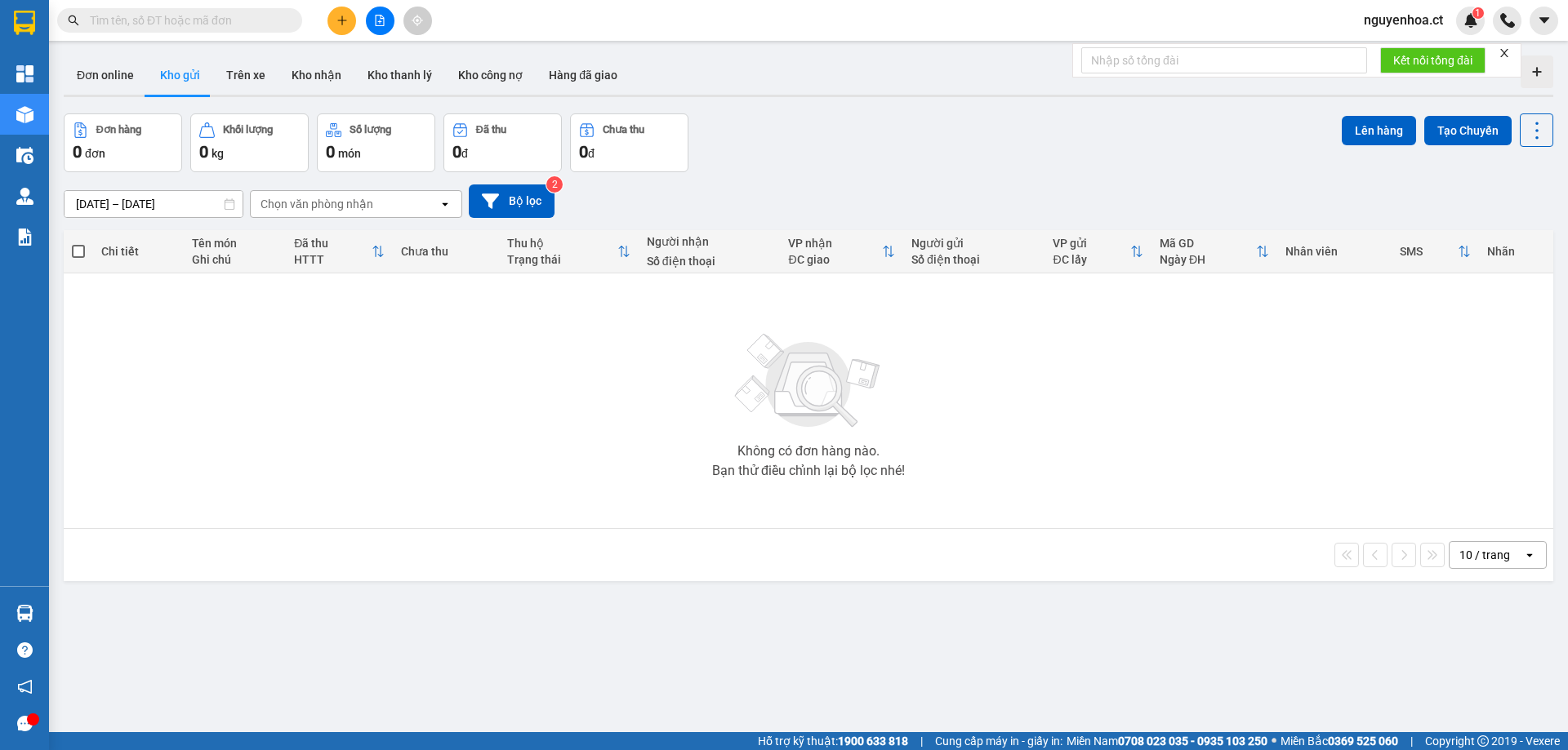
paste input "0396800903"
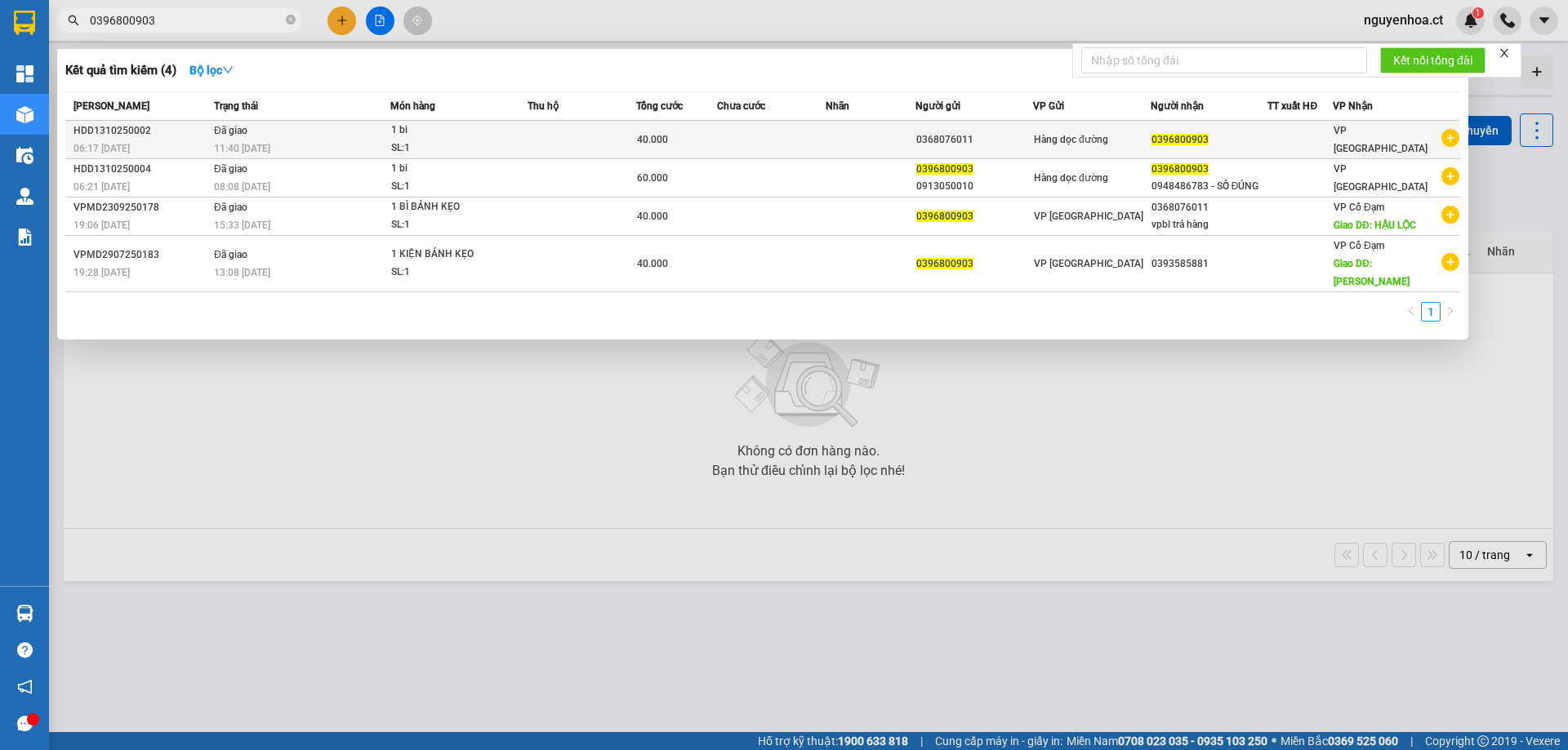
type input "0396800903"
click at [278, 142] on div "11:40 [DATE]" at bounding box center [302, 148] width 175 height 18
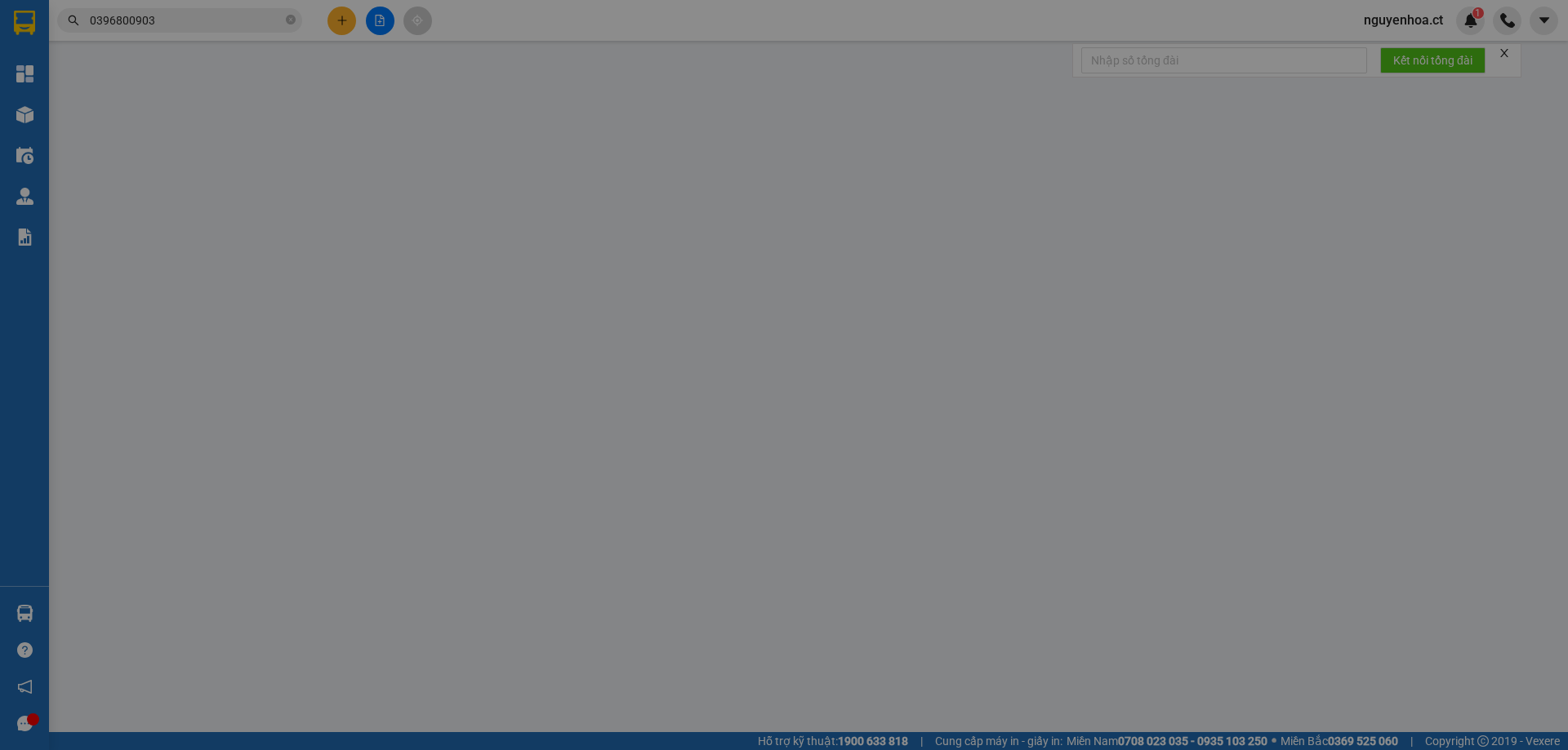
type input "0368076011"
type input "0396800903"
type input "0"
type input "40.000"
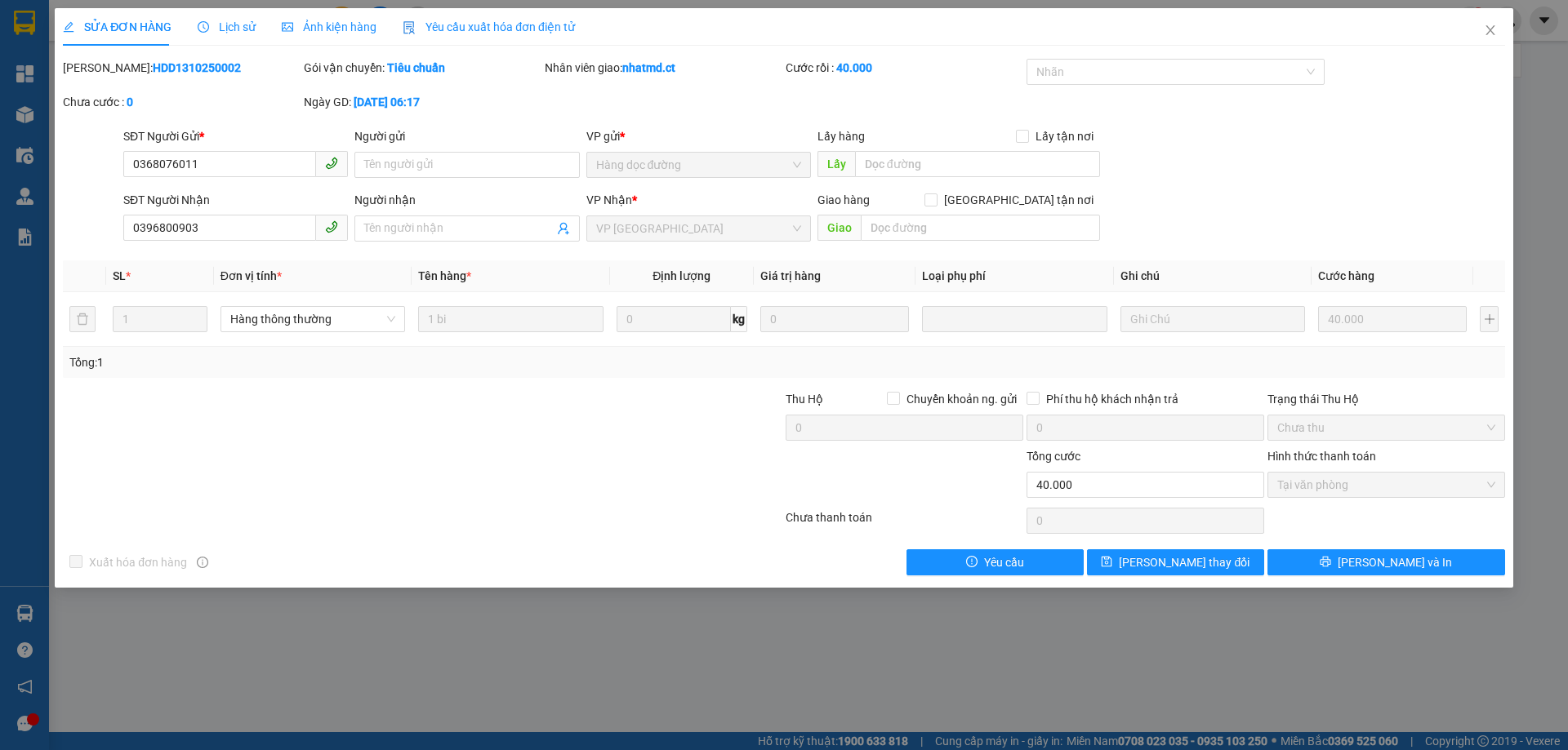
drag, startPoint x: 246, startPoint y: 21, endPoint x: 267, endPoint y: 25, distance: 21.4
click at [246, 21] on span "Lịch sử" at bounding box center [225, 27] width 58 height 13
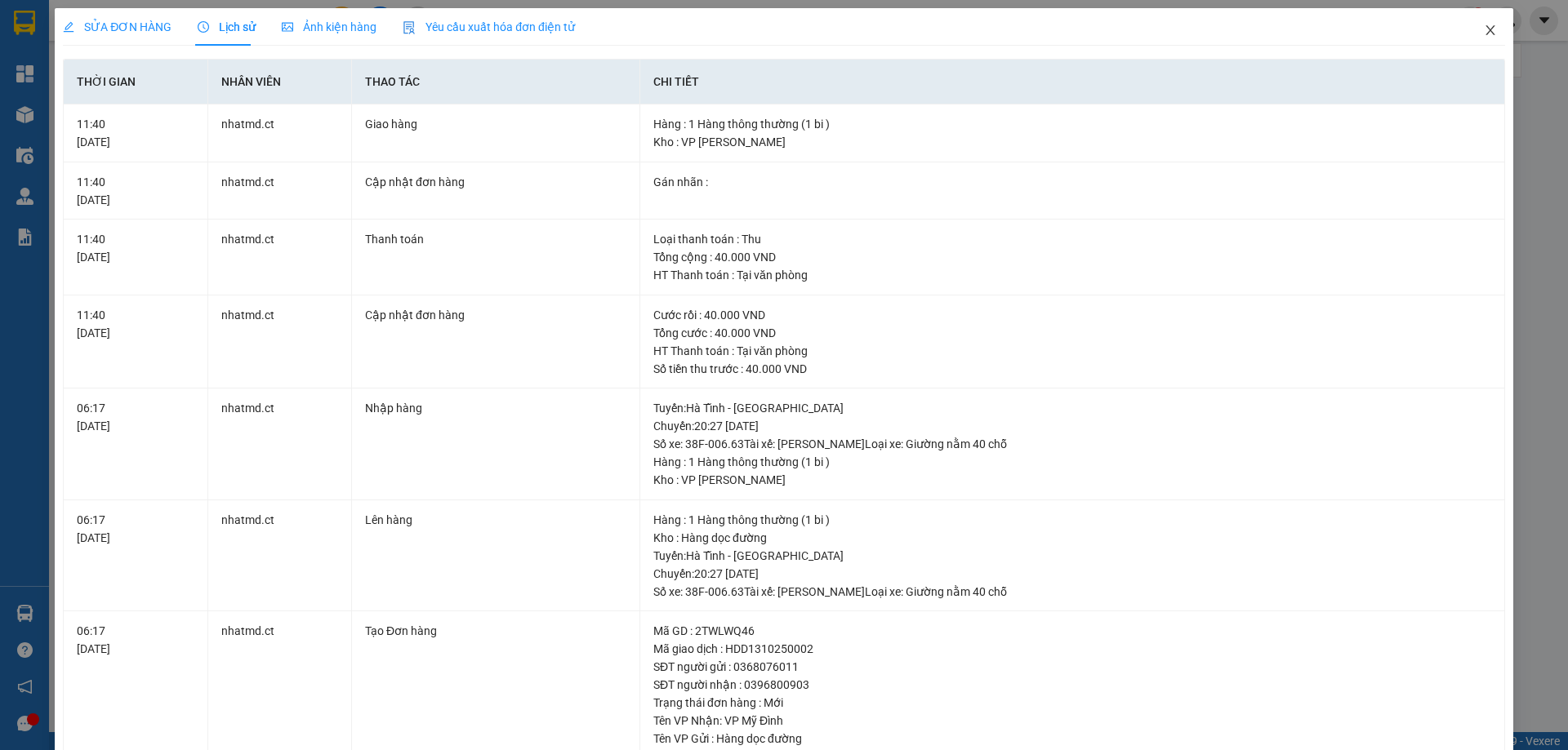
drag, startPoint x: 1477, startPoint y: 33, endPoint x: 1281, endPoint y: 70, distance: 199.5
click at [1484, 33] on icon "close" at bounding box center [1491, 30] width 13 height 13
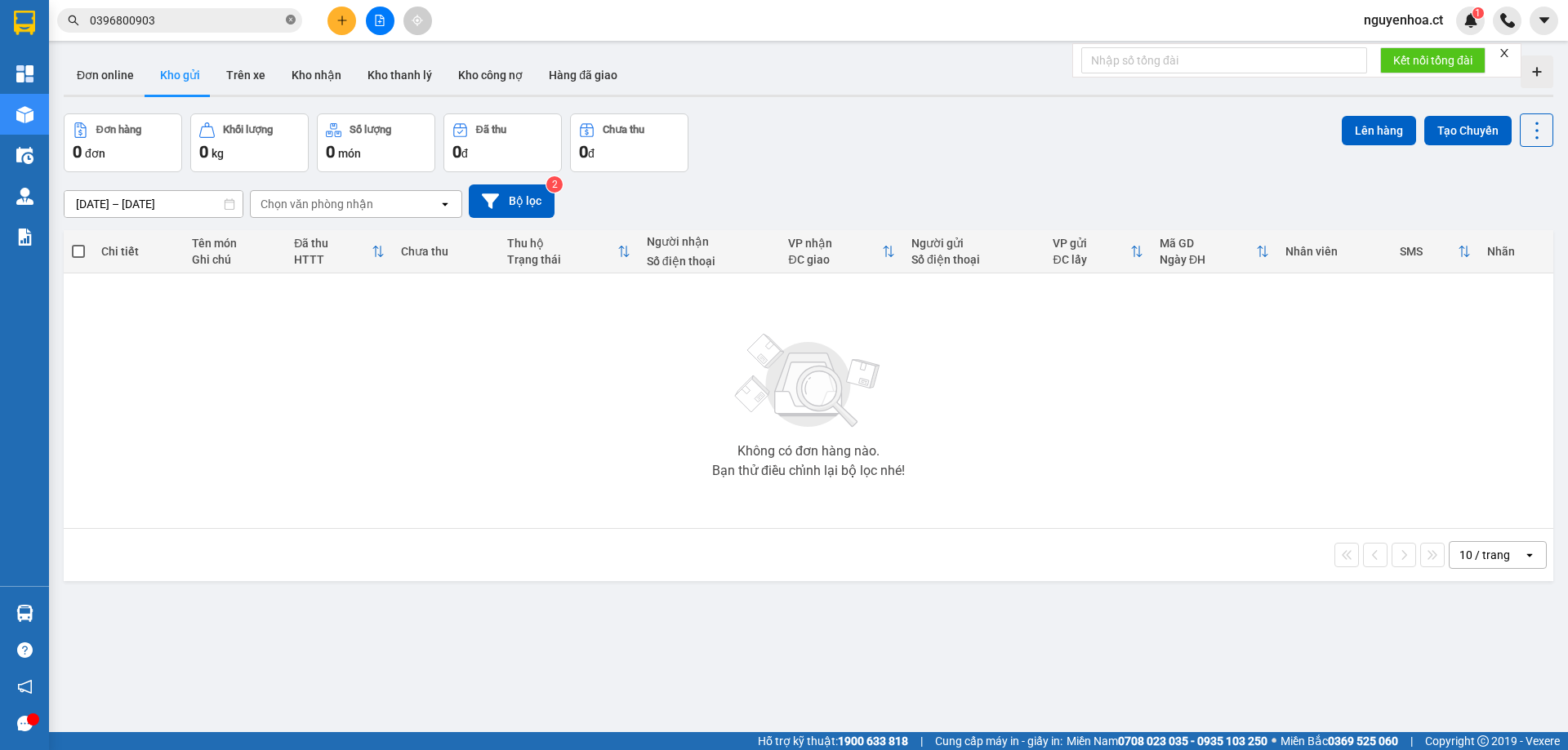
click at [288, 22] on icon "close-circle" at bounding box center [291, 20] width 9 height 9
paste input "0867633504"
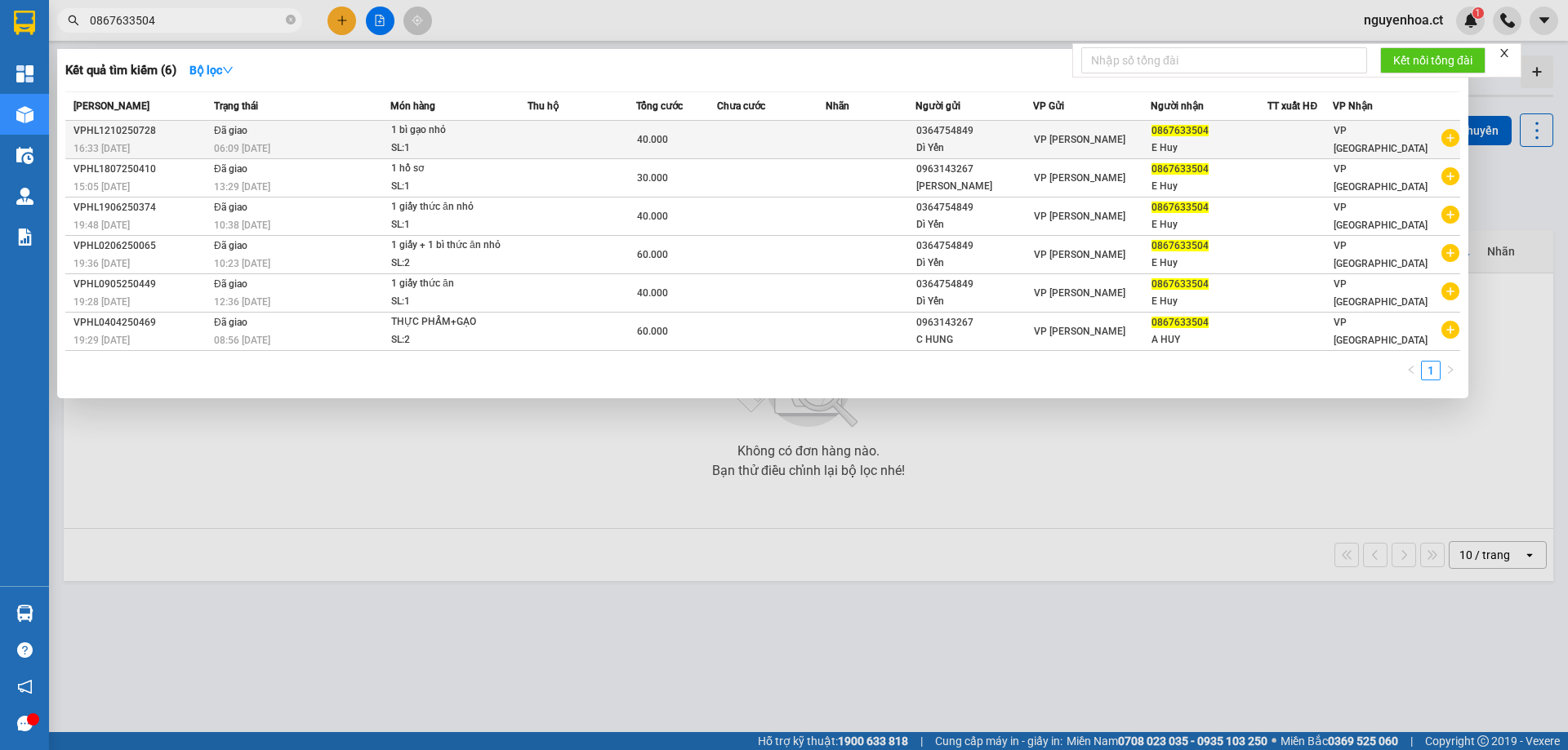
type input "0867633504"
click at [309, 143] on div "06:09 [DATE]" at bounding box center [302, 148] width 175 height 18
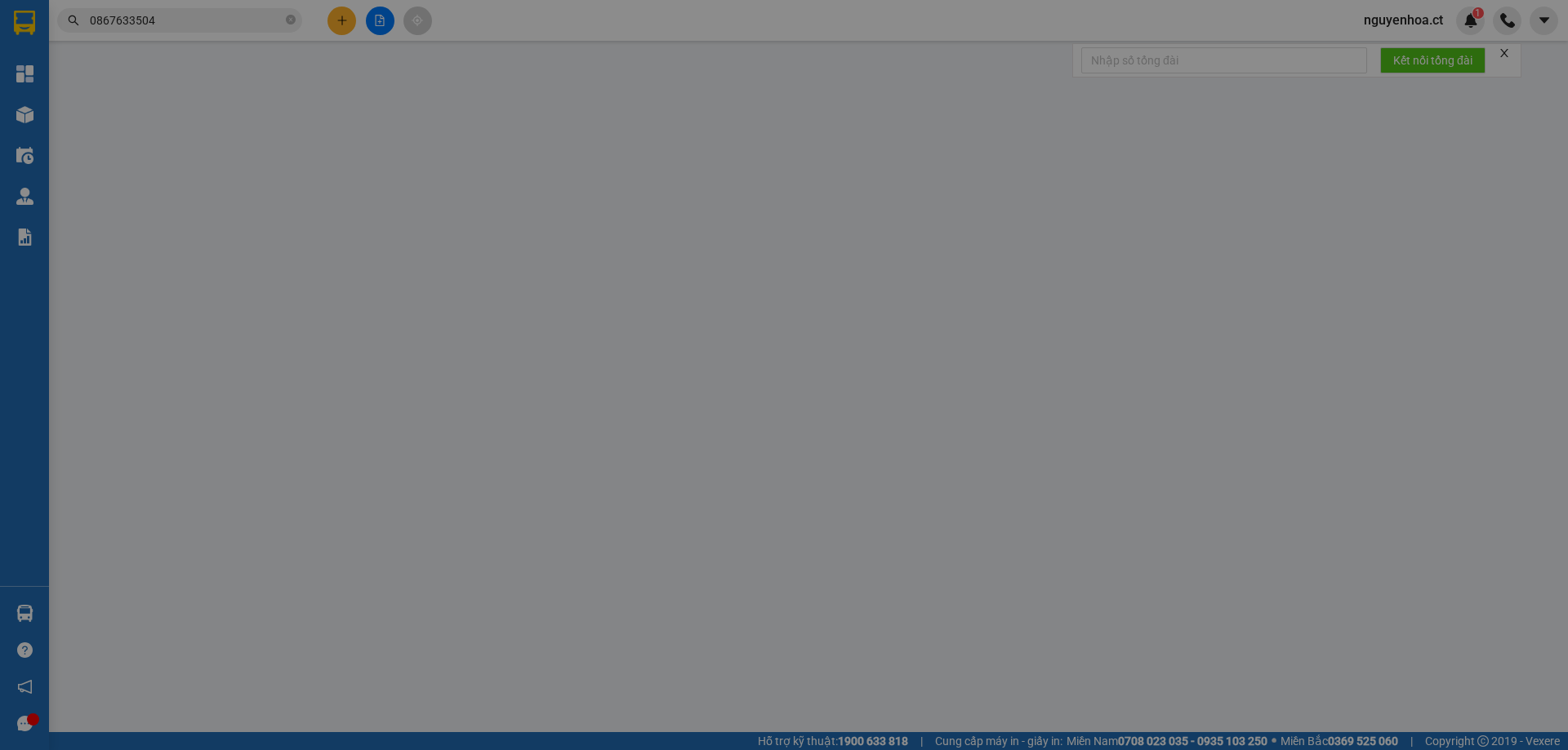
type input "0364754849"
type input "Dì Yến"
type input "0867633504"
type input "E Huy"
type input "0"
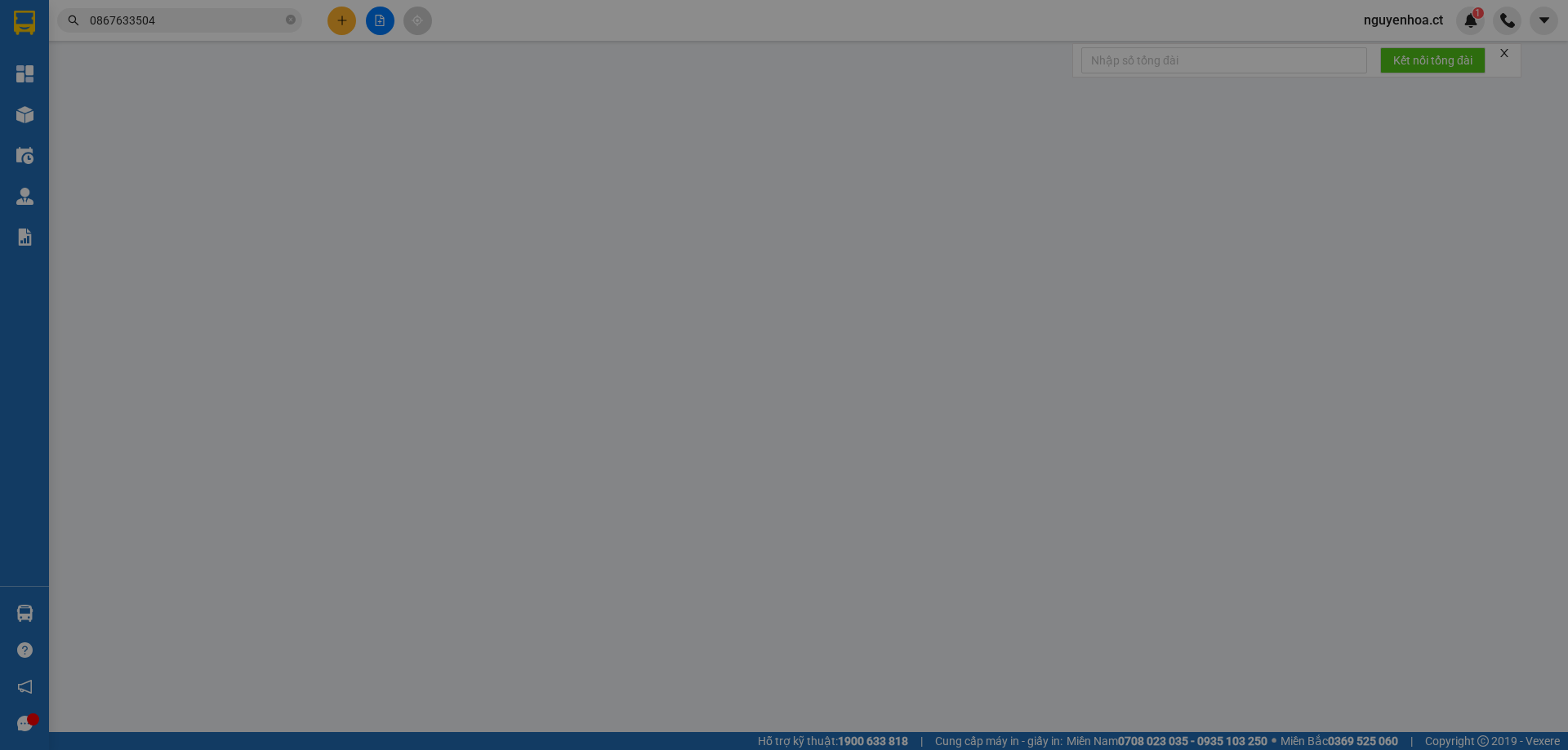
type input "40.000"
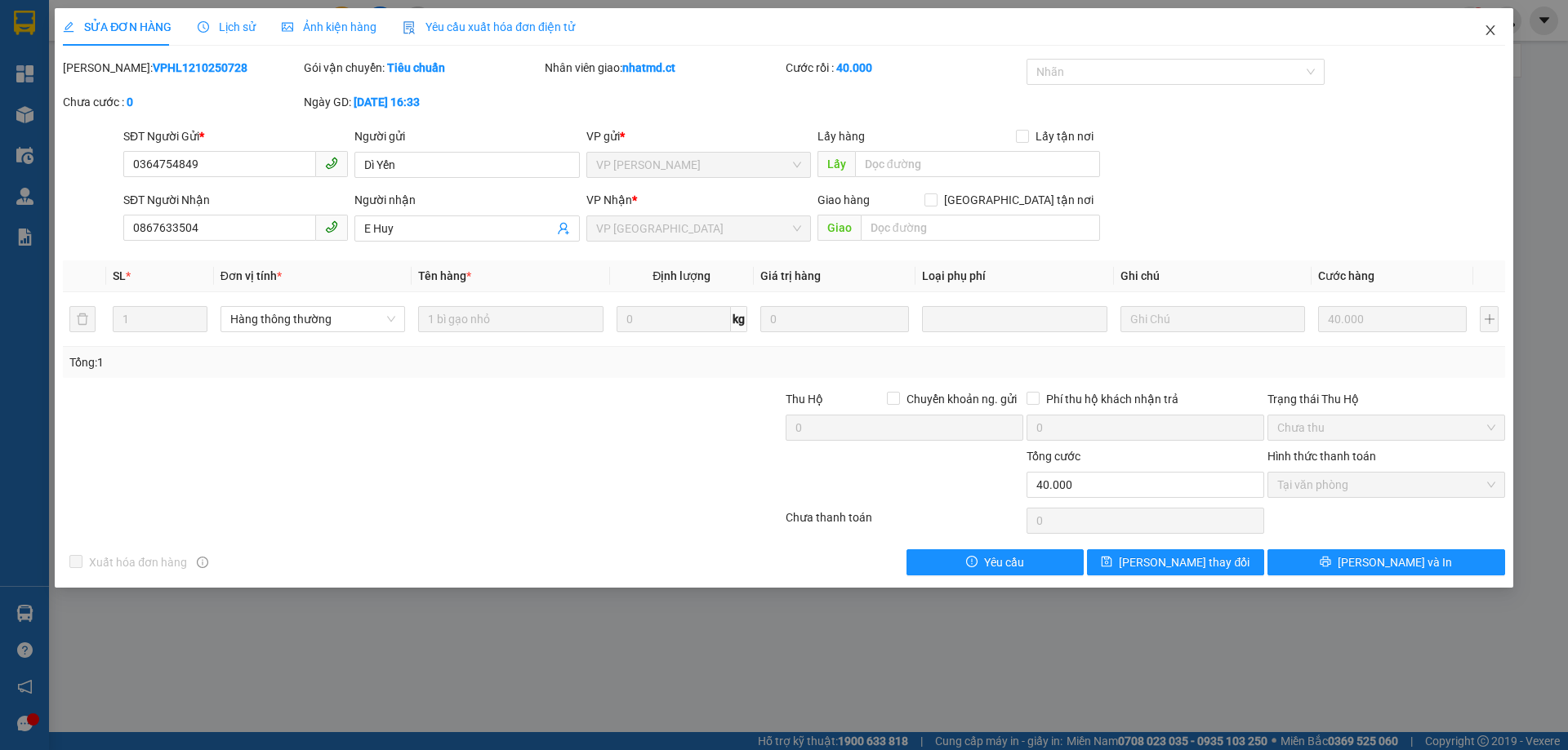
click at [1484, 30] on icon "close" at bounding box center [1491, 30] width 13 height 13
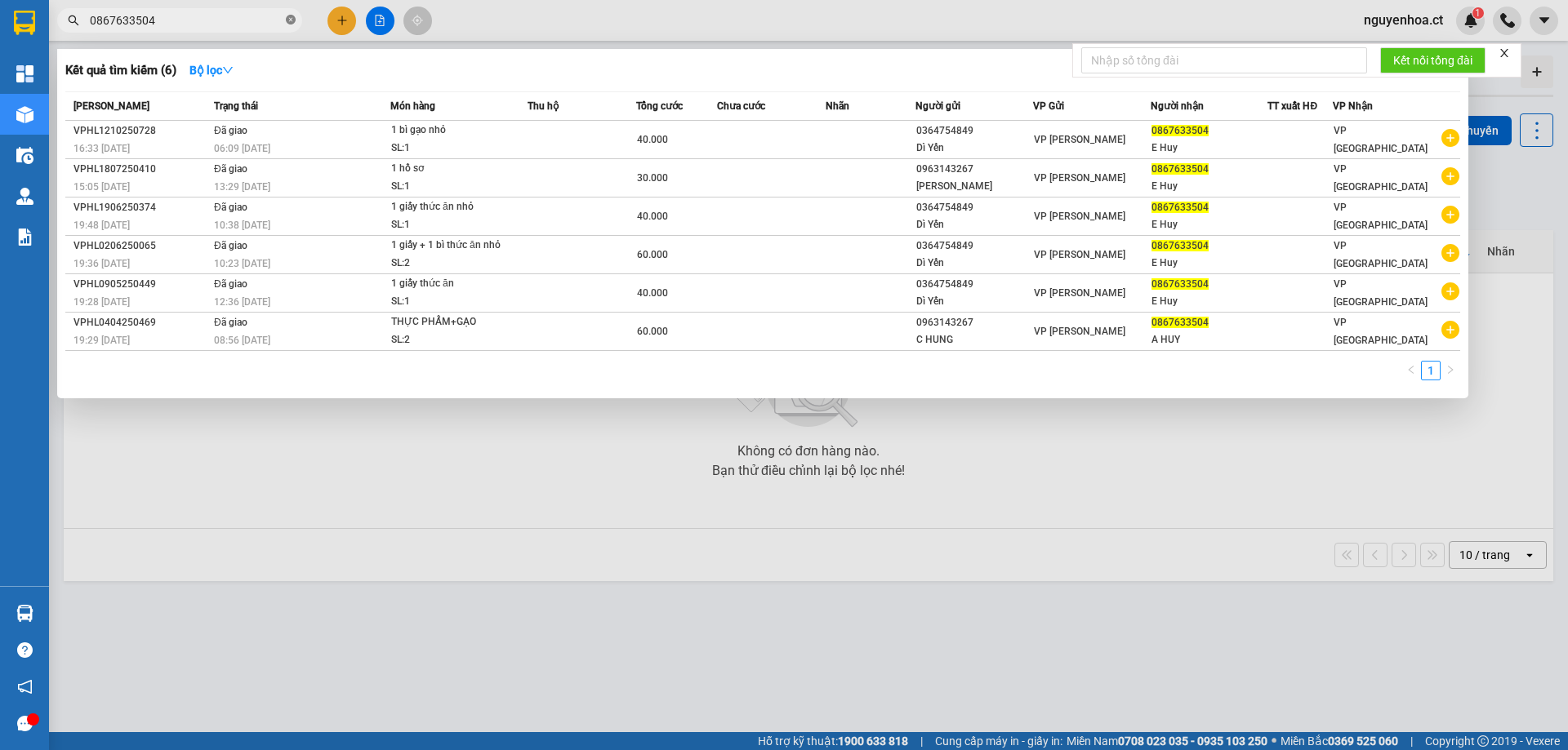
click at [291, 16] on icon "close-circle" at bounding box center [291, 20] width 9 height 9
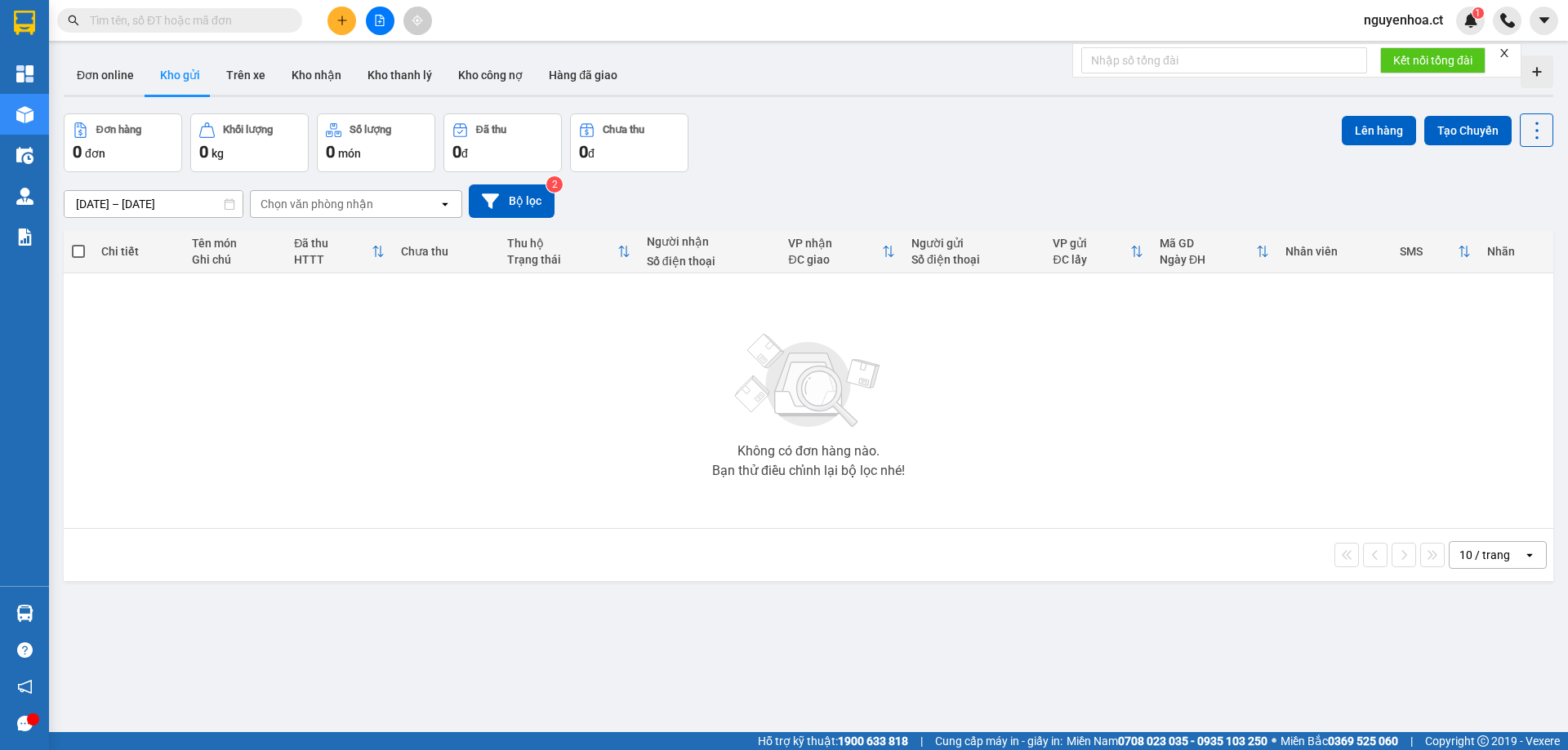
paste input "0392626375"
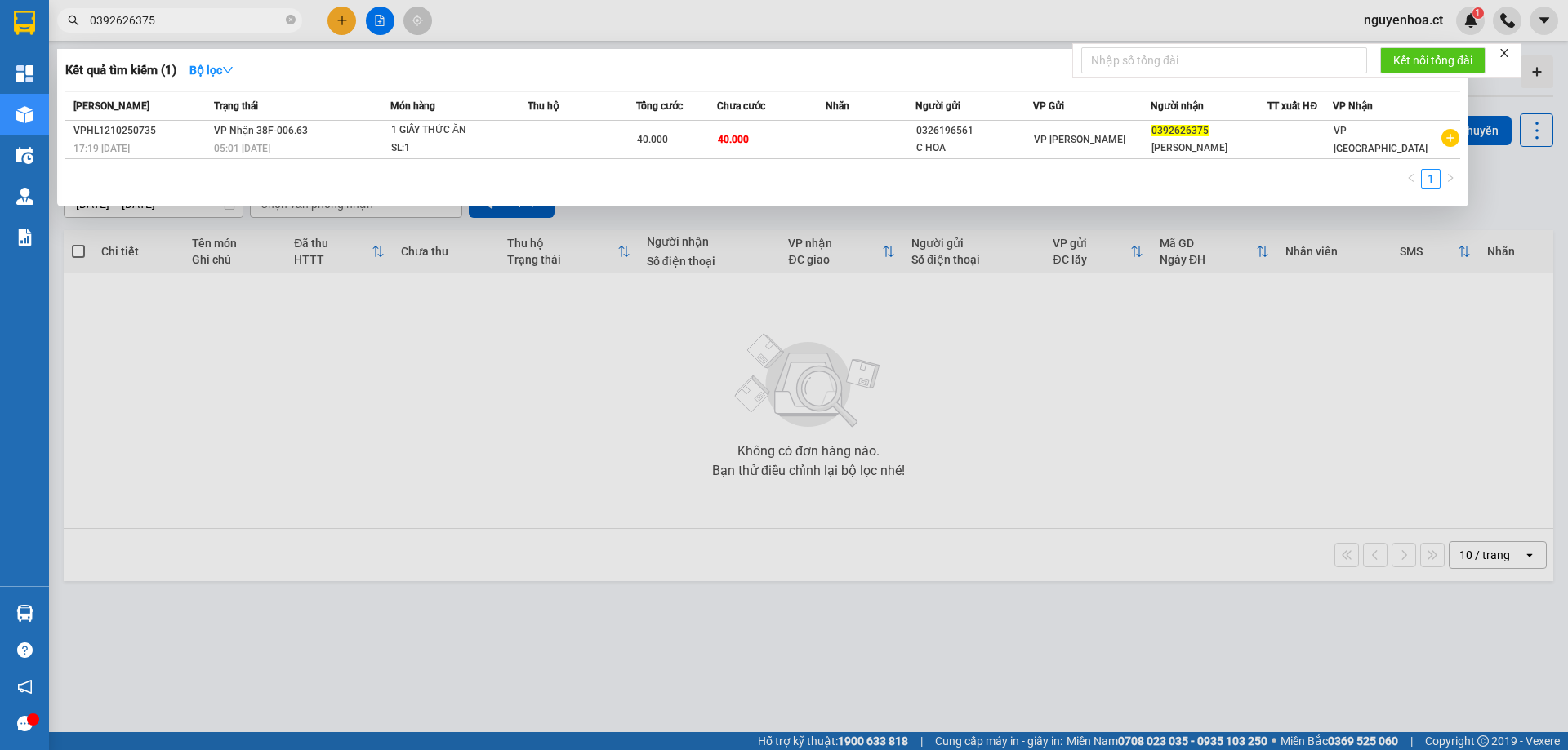
type input "0392626375"
click at [253, 162] on div "Mã ĐH Trạng thái Món hàng Thu hộ Tổng cước Chưa cước Nhãn Người gửi VP Gửi Ngườ…" at bounding box center [762, 144] width 1394 height 107
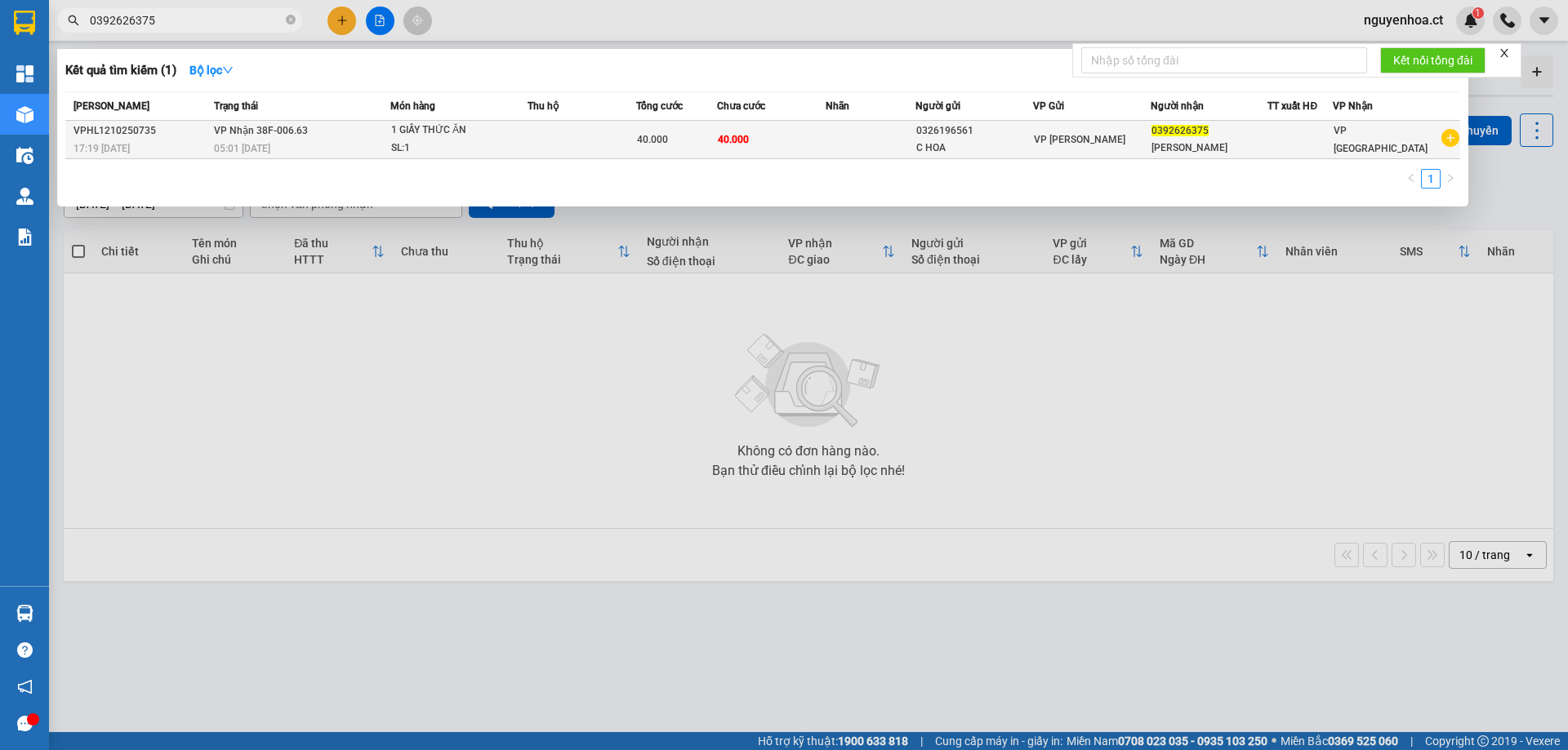
click at [258, 135] on span "VP Nhận 38F-006.63" at bounding box center [261, 130] width 94 height 11
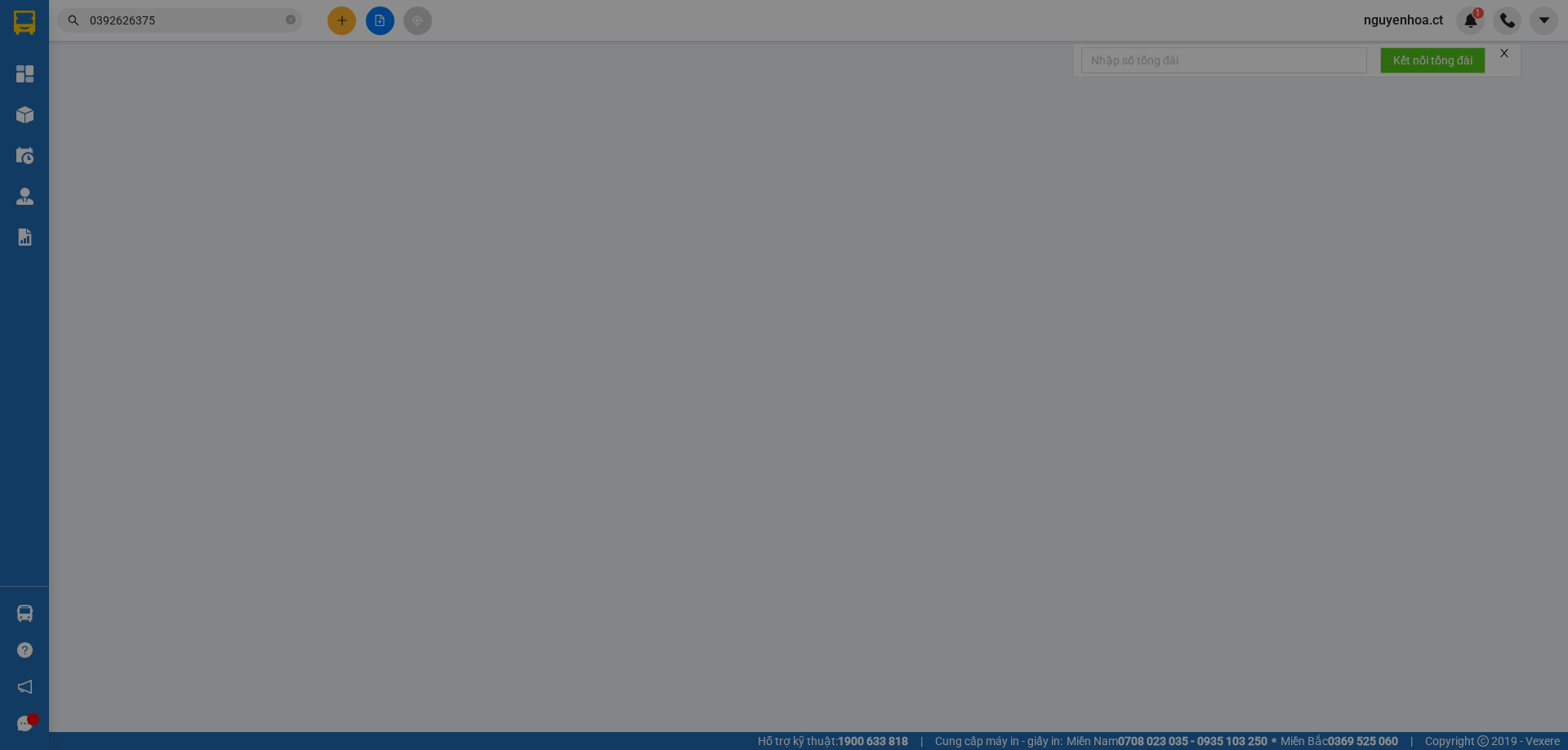
type input "0326196561"
type input "C HOA"
type input "0392626375"
type input "[PERSON_NAME]"
type input "0"
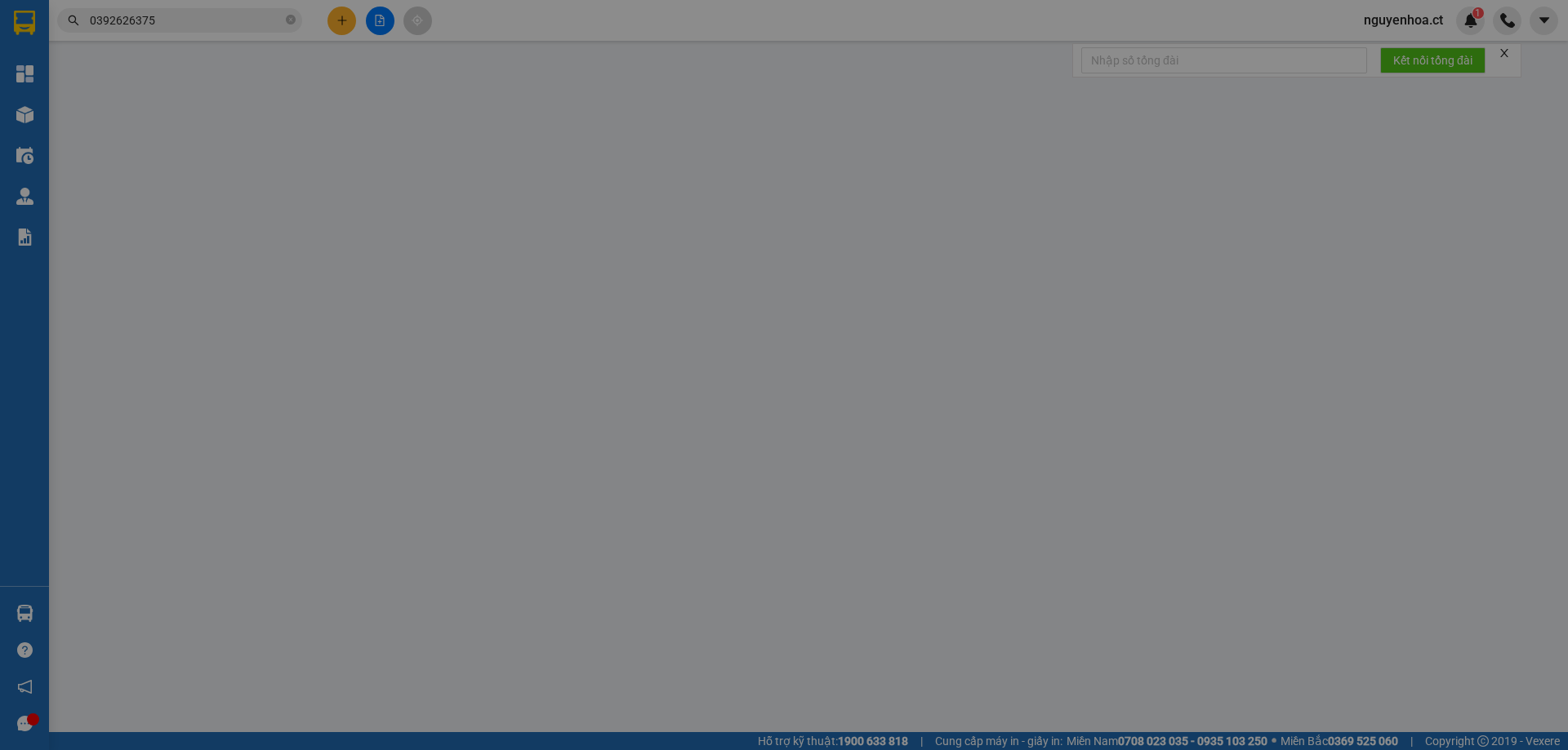
type input "40.000"
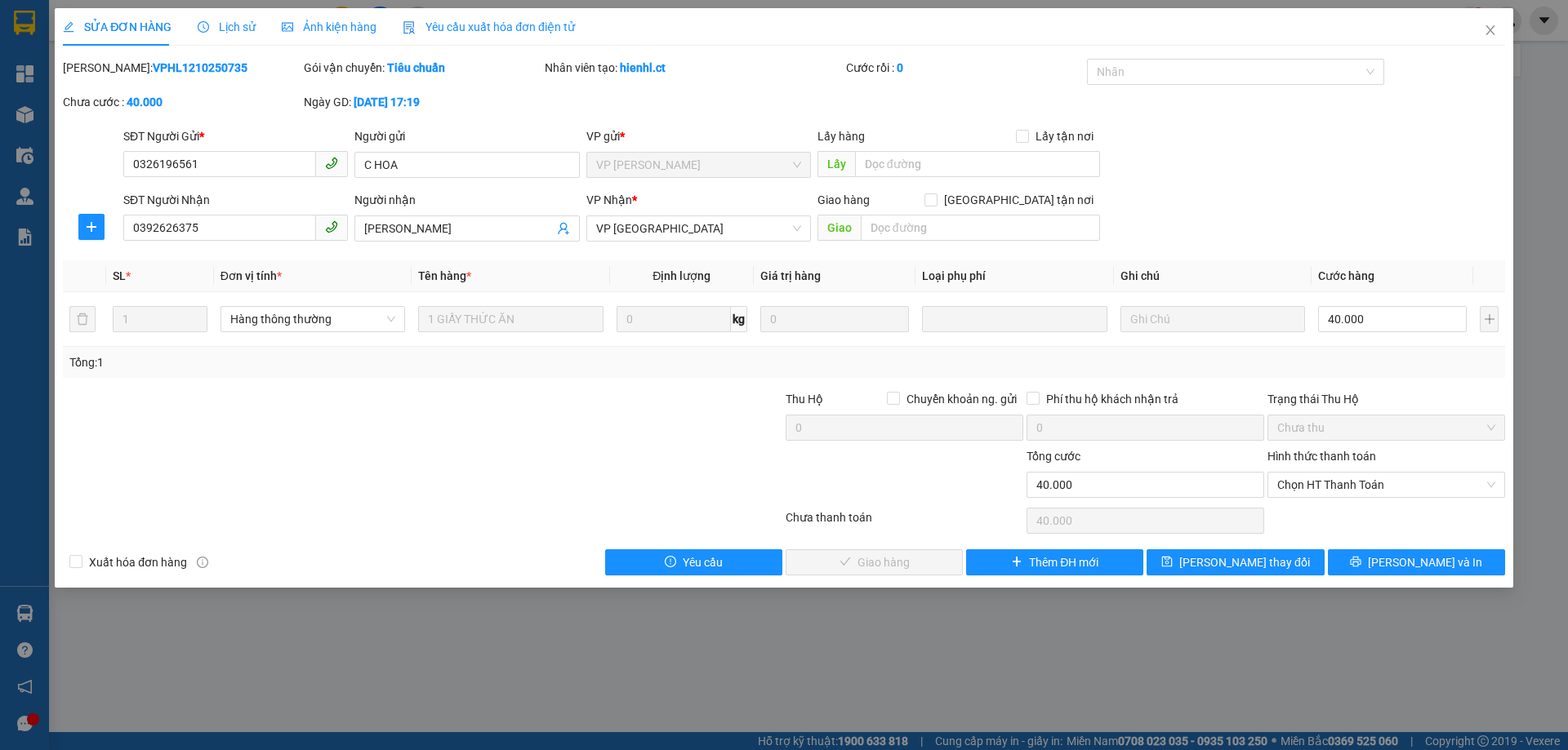
click at [227, 5] on div "SỬA ĐƠN HÀNG Lịch sử Ảnh kiện hàng Yêu cầu xuất hóa đơn điện tử Total Paid Fee …" at bounding box center [784, 375] width 1568 height 750
click at [242, 15] on div "Lịch sử" at bounding box center [225, 27] width 58 height 38
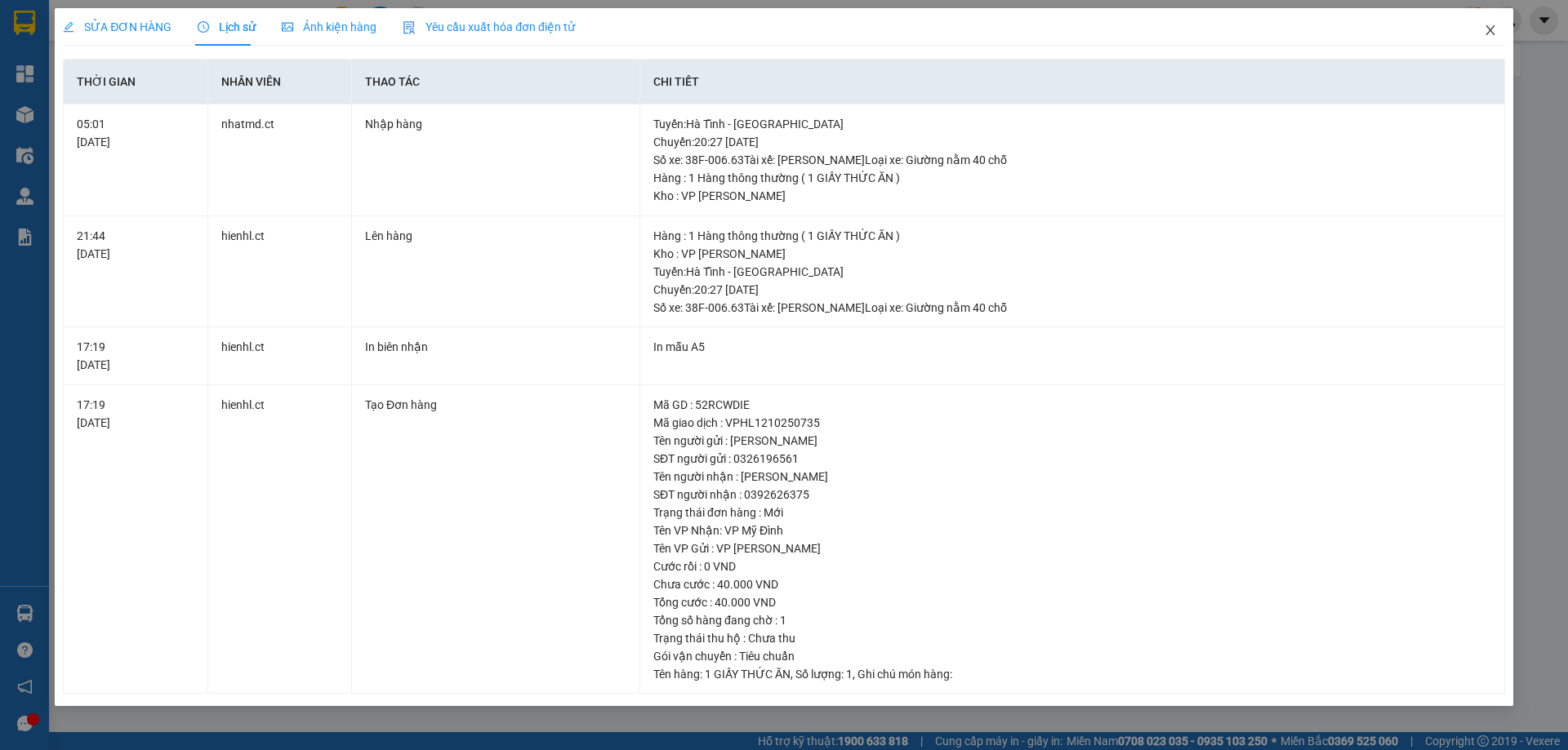
click at [1493, 28] on icon "close" at bounding box center [1491, 30] width 13 height 13
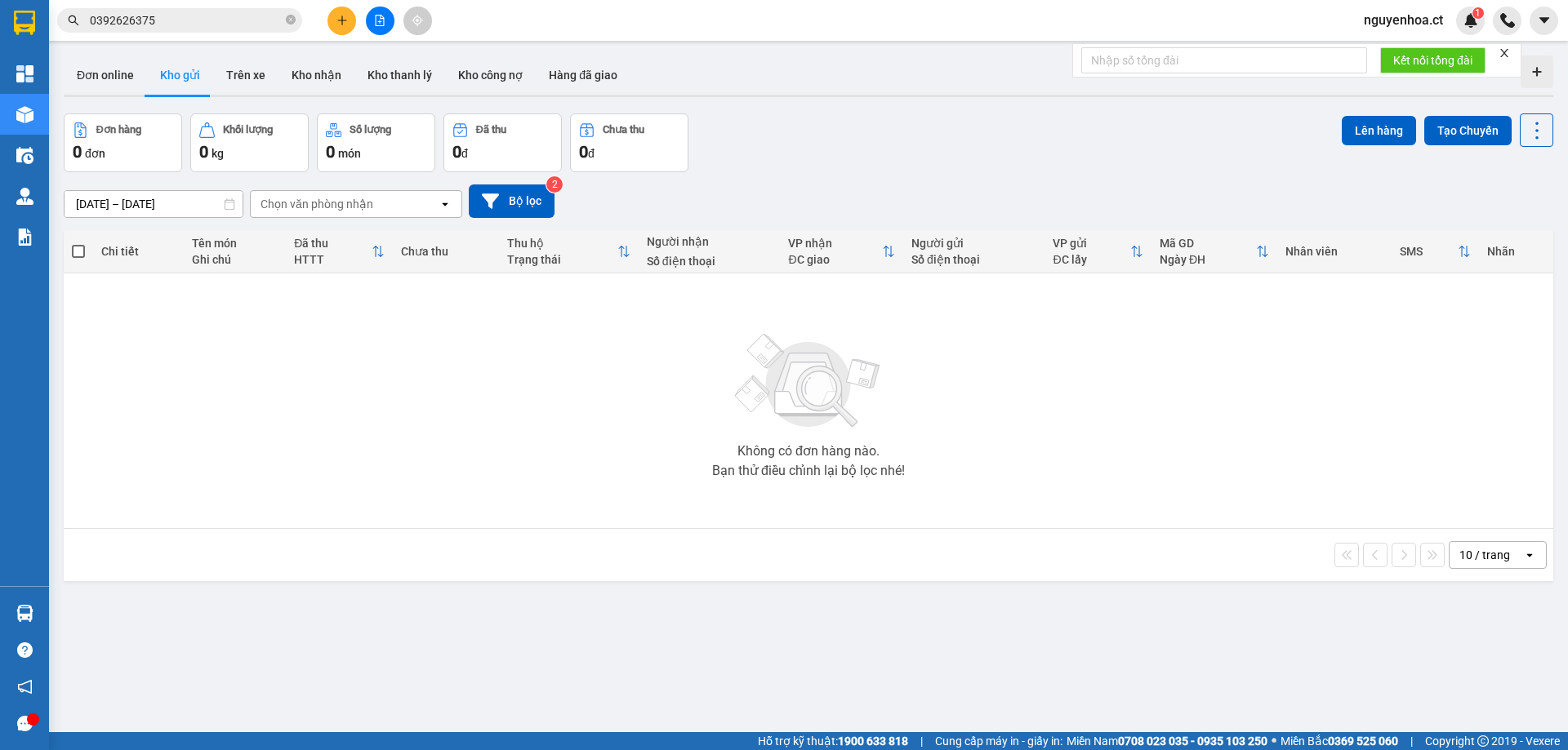
click at [289, 17] on icon "close-circle" at bounding box center [291, 20] width 9 height 9
paste input "0326475790"
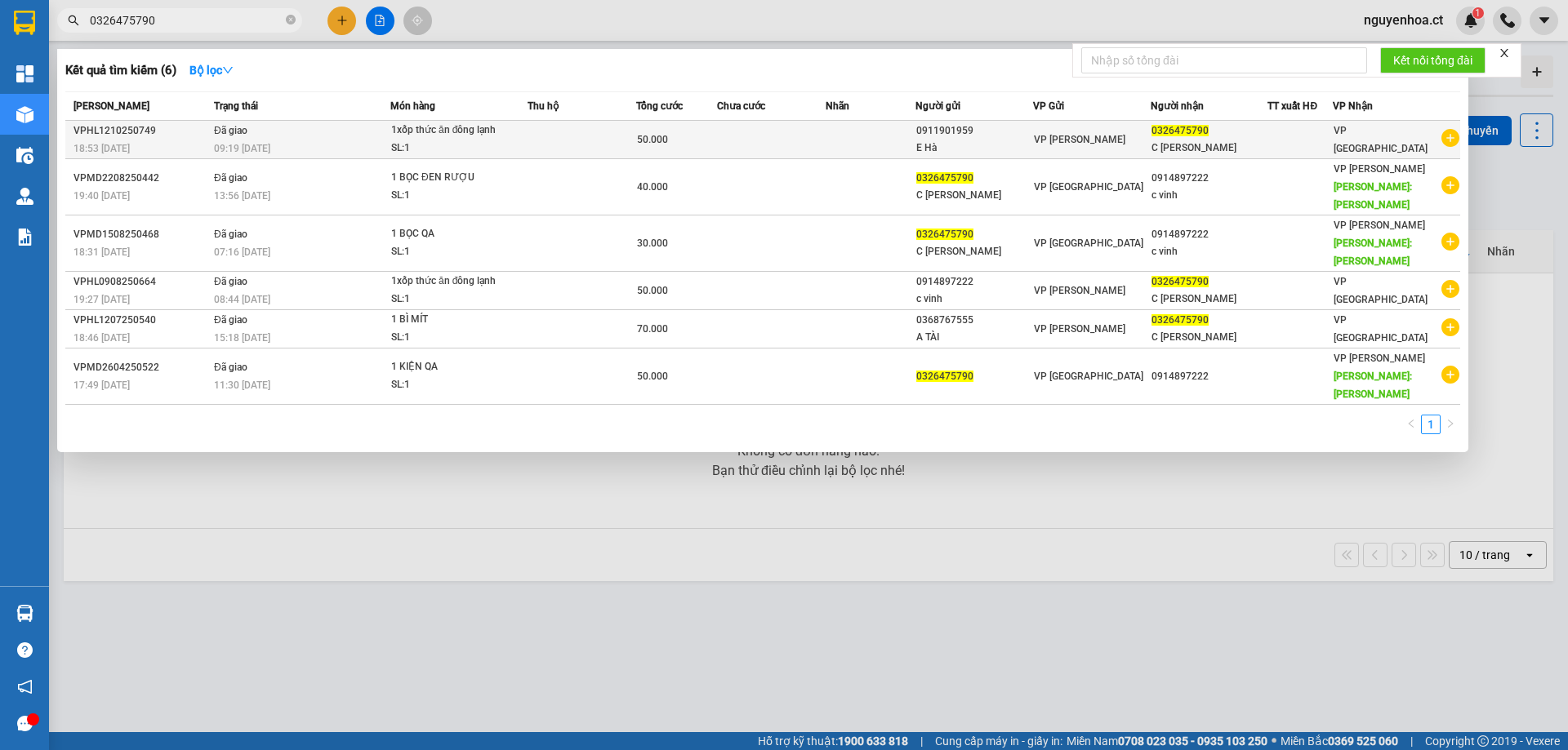
type input "0326475790"
click at [236, 137] on span "Đã giao" at bounding box center [230, 130] width 33 height 13
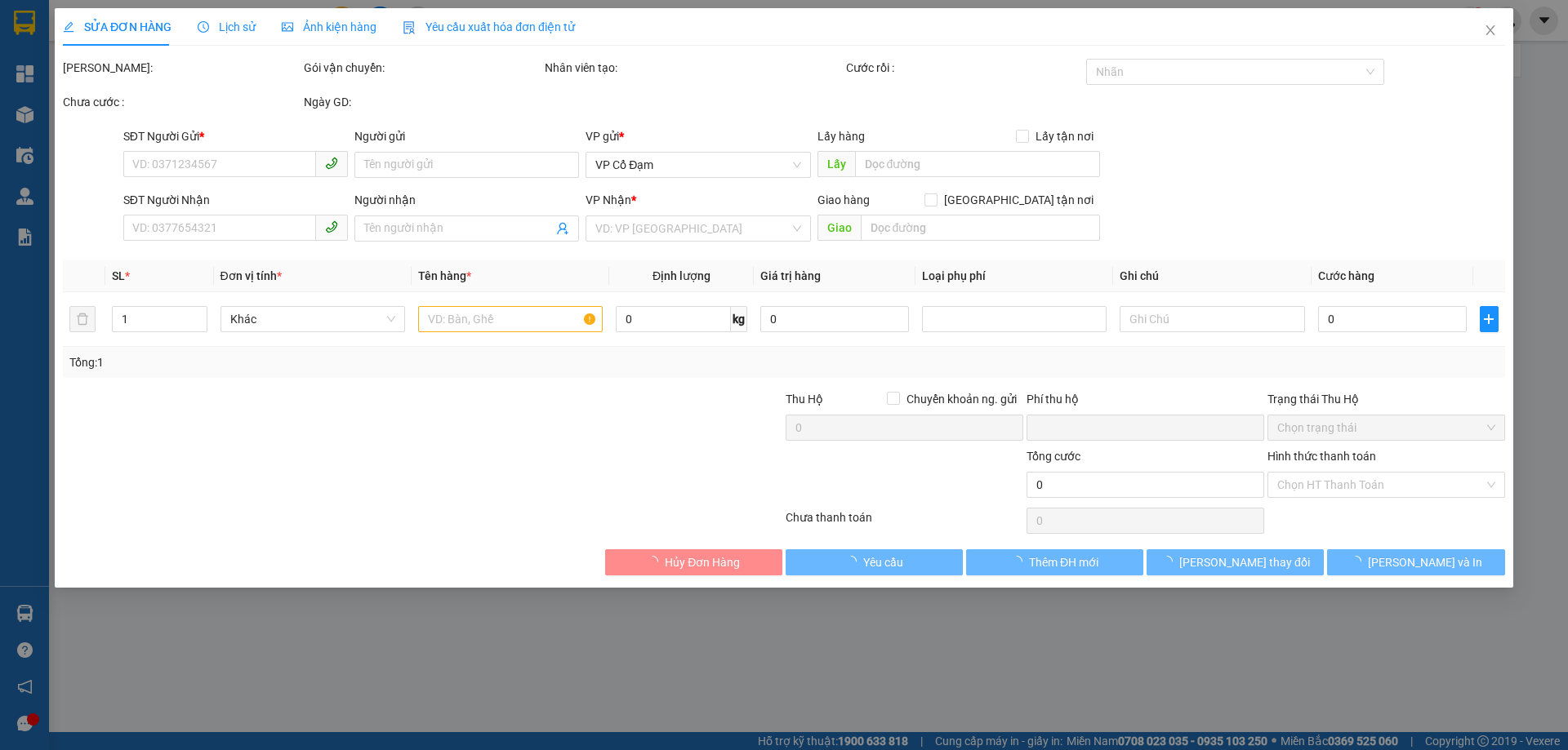
type input "0911901959"
type input "E Hà"
type input "0326475790"
type input "C [PERSON_NAME]"
type input "0"
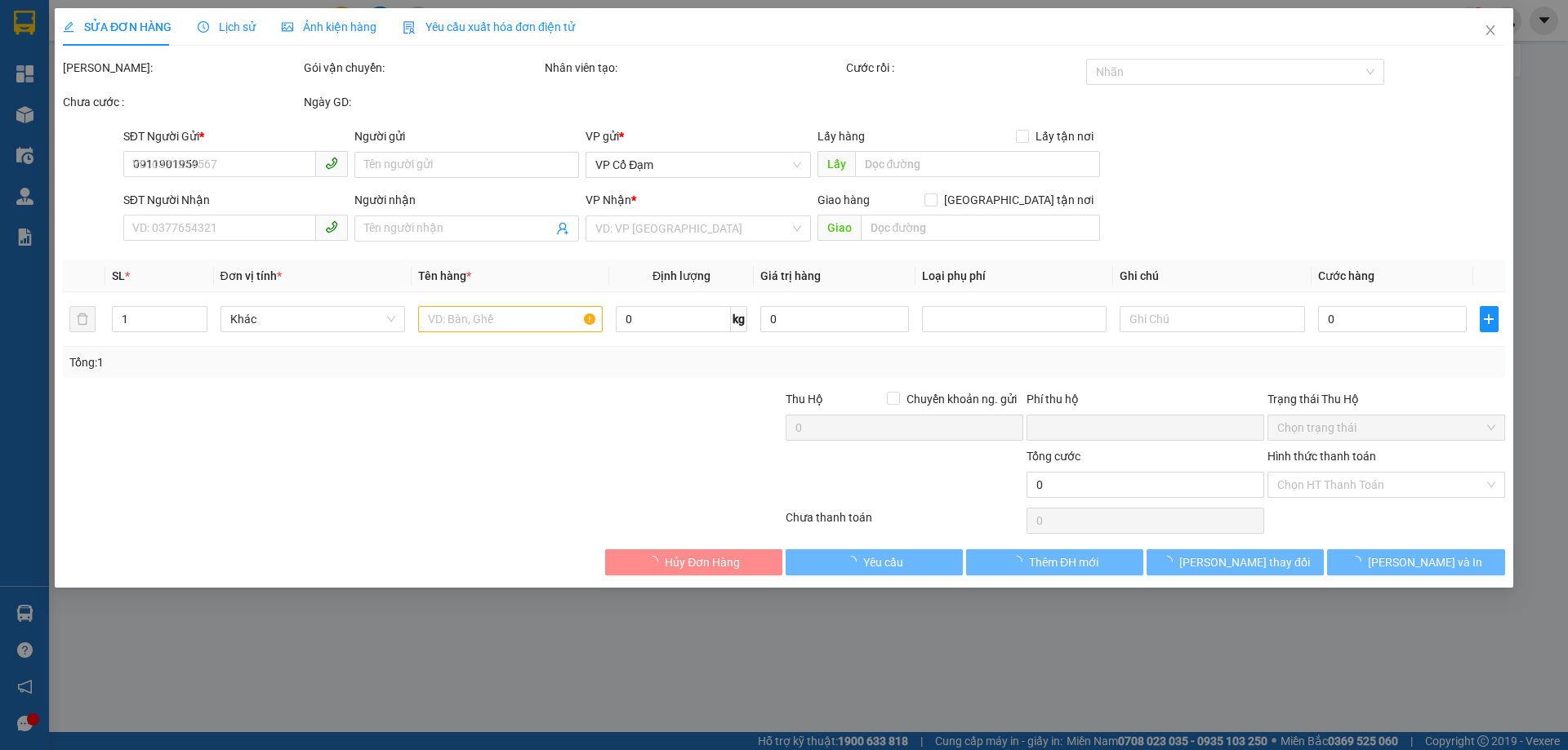
type input "50.000"
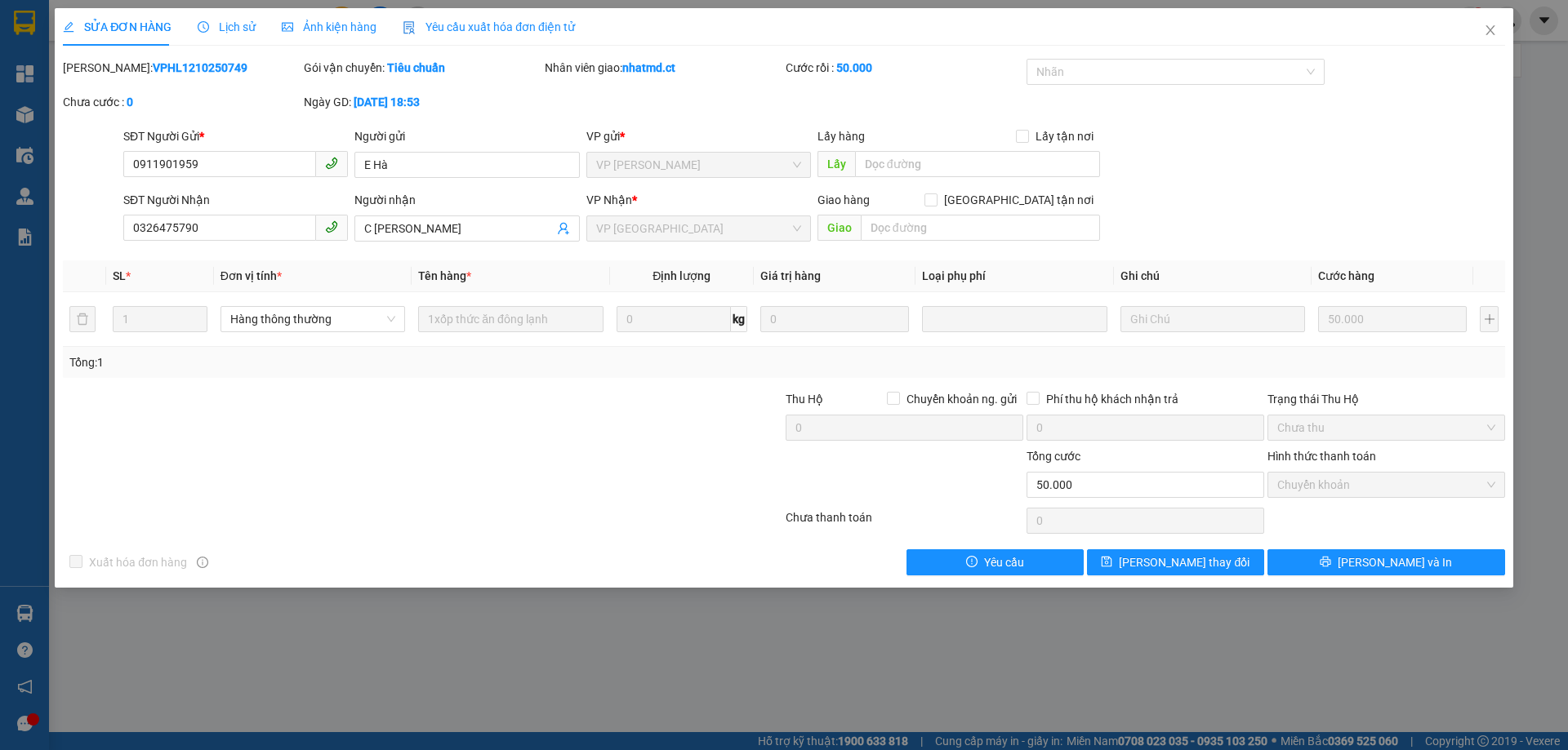
click at [238, 9] on div "Lịch sử" at bounding box center [225, 27] width 58 height 38
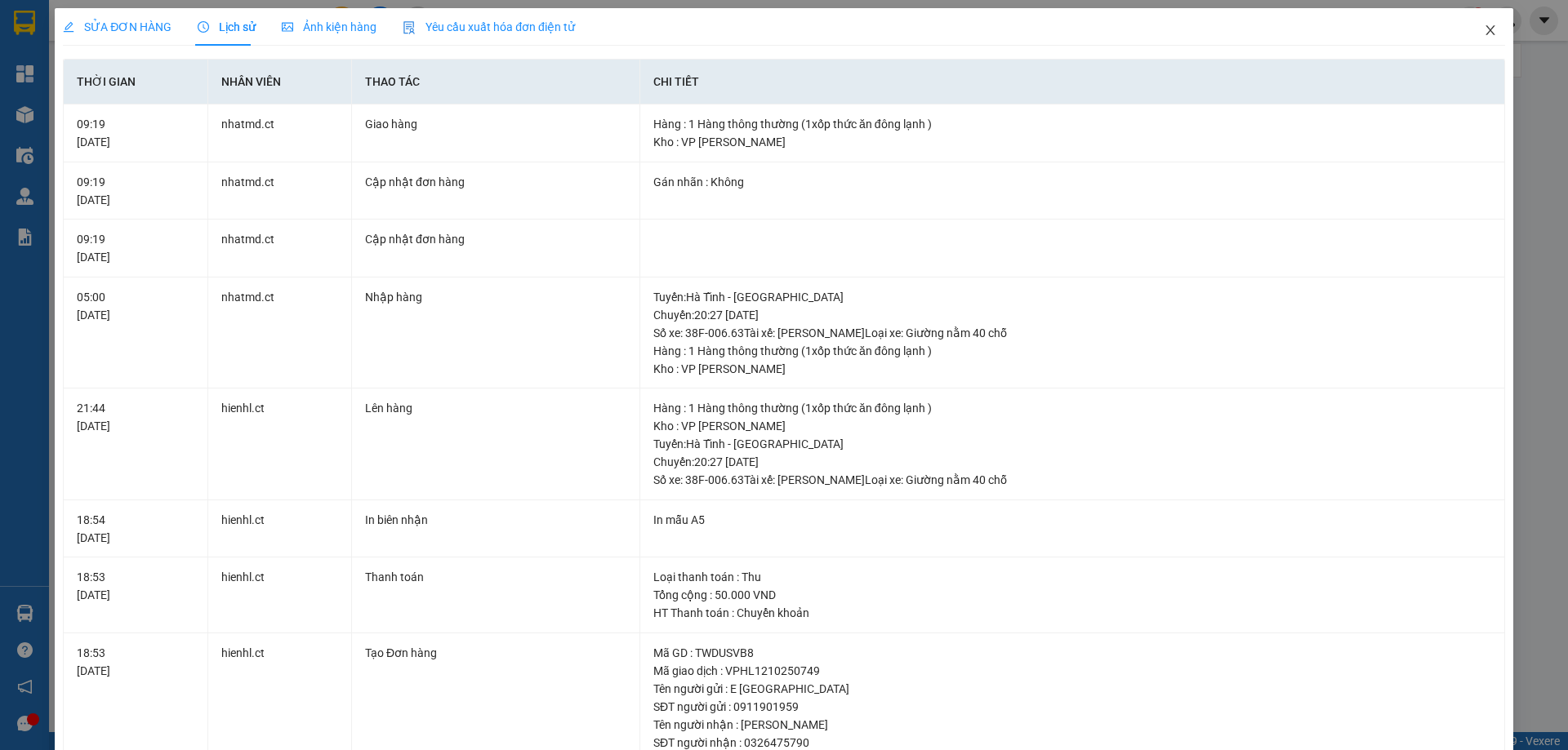
click at [1476, 23] on span "Close" at bounding box center [1490, 31] width 45 height 45
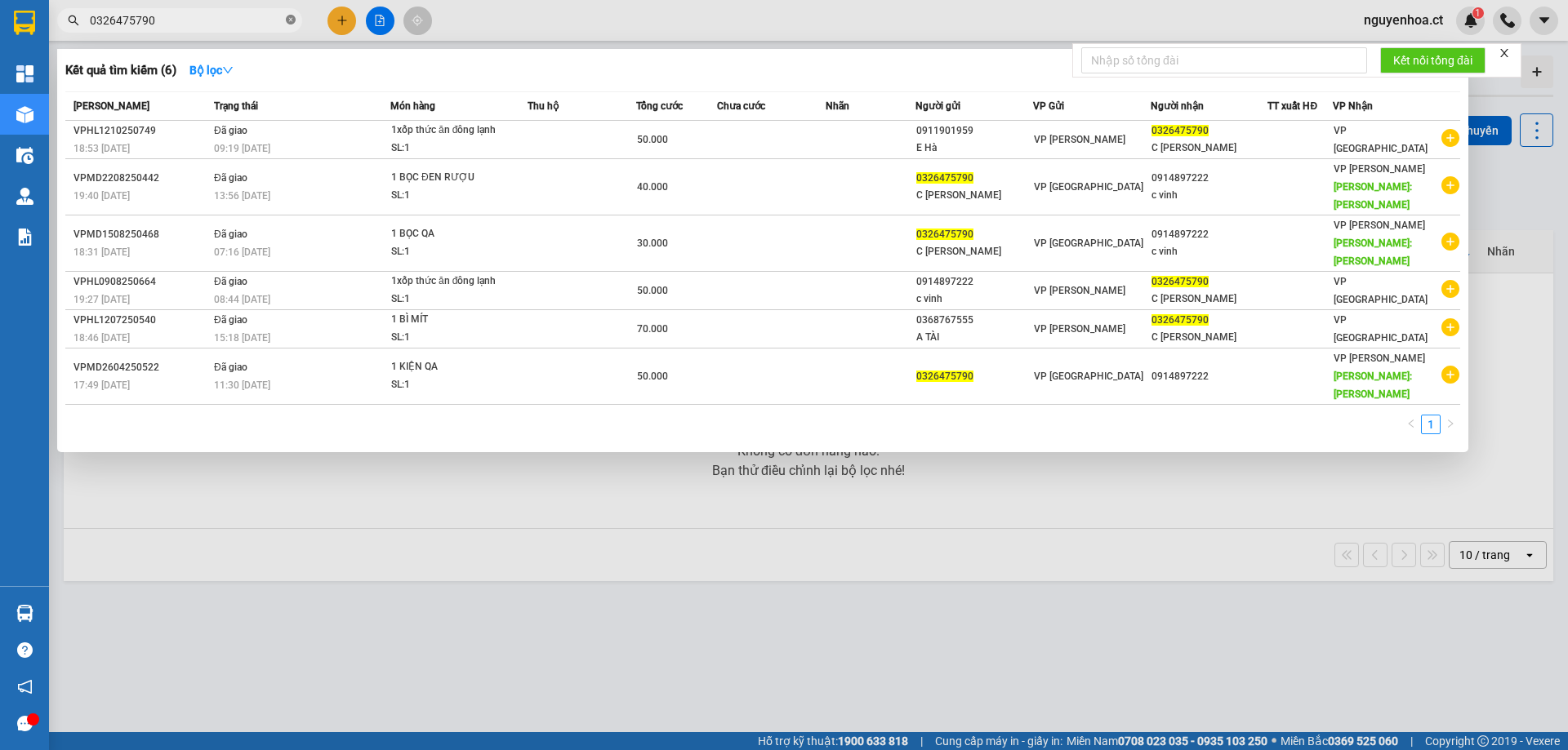
click at [292, 18] on icon "close-circle" at bounding box center [291, 20] width 9 height 9
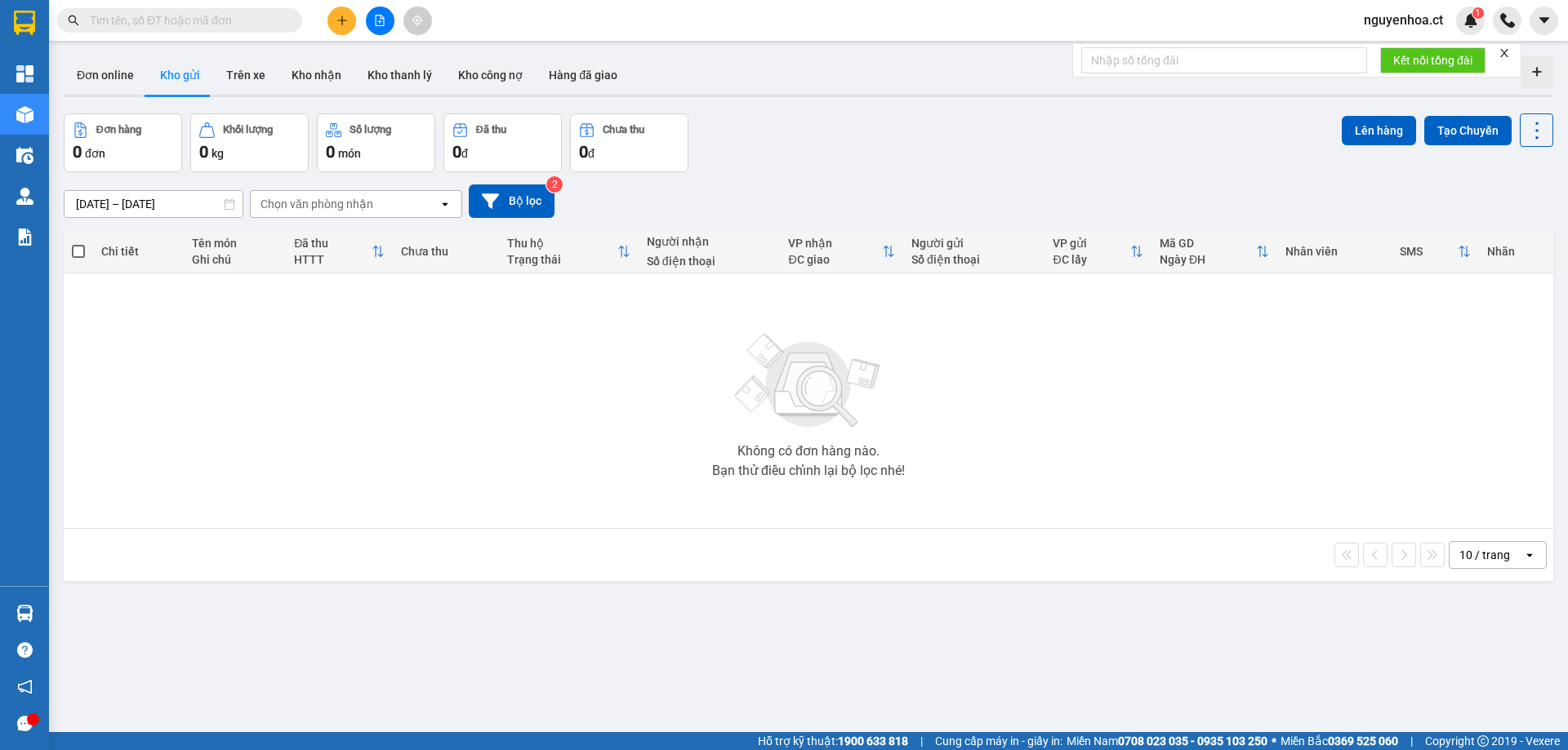
paste input "0353700115"
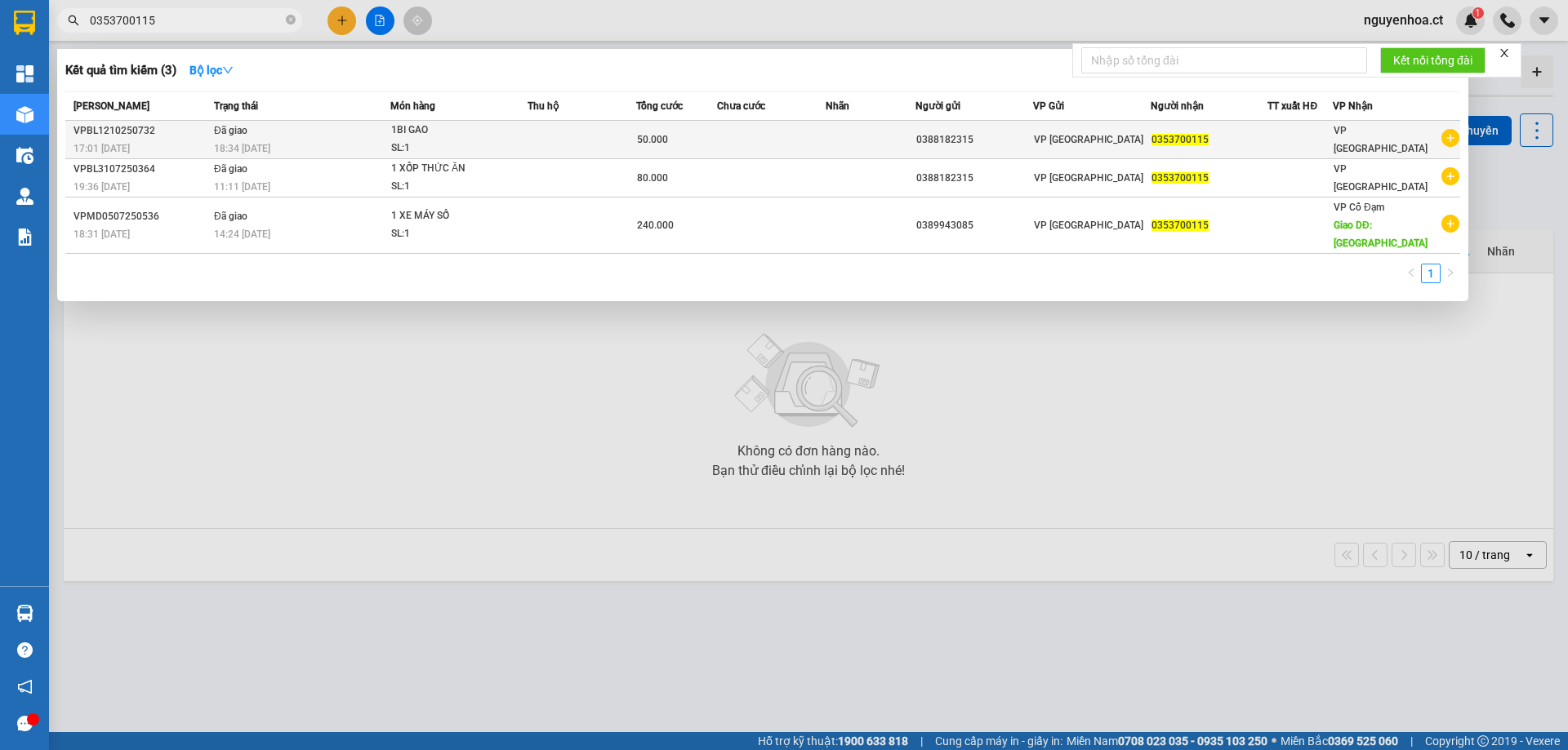
type input "0353700115"
click at [276, 137] on td "Đã giao 18:34 [DATE]" at bounding box center [299, 140] width 180 height 39
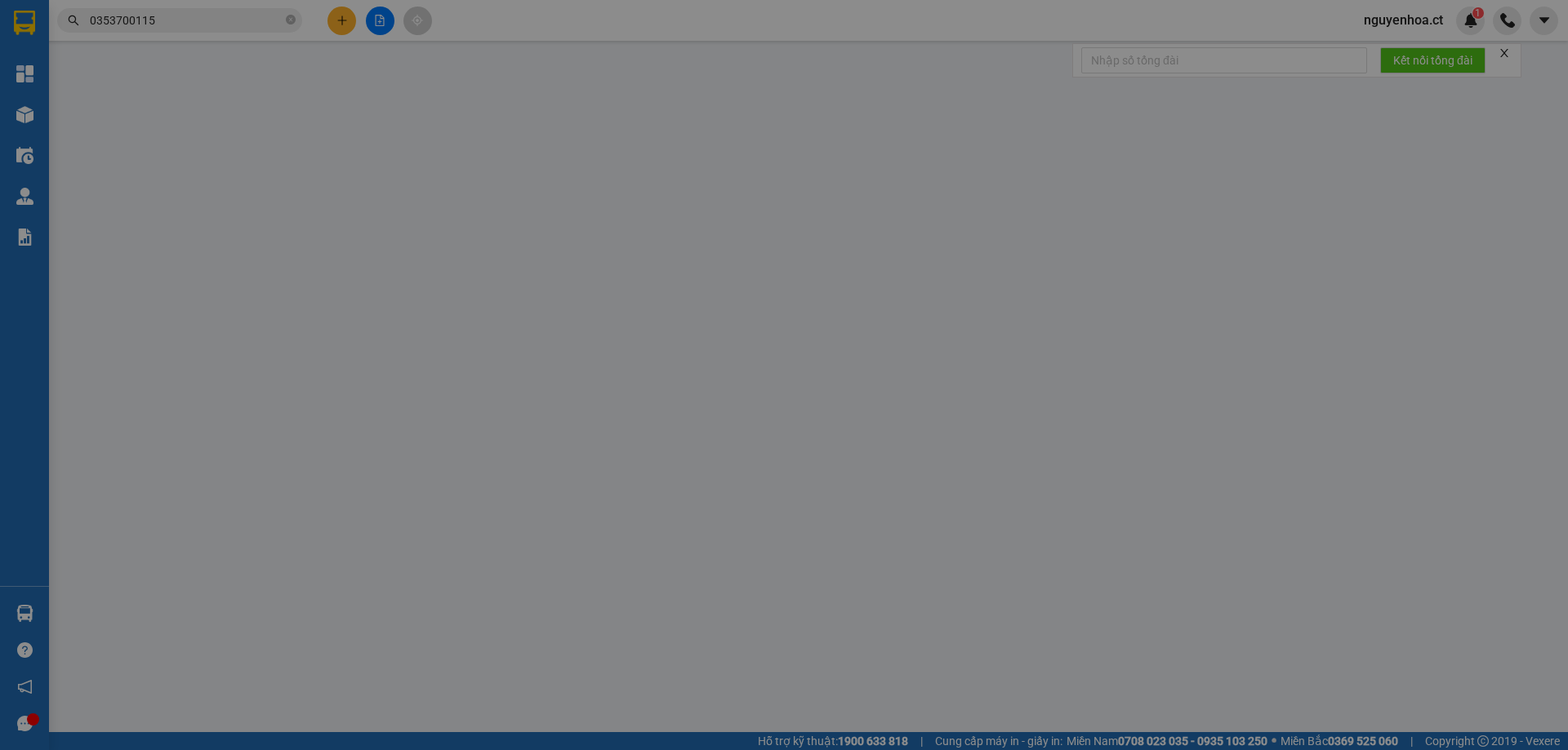
type input "0388182315"
type input "0353700115"
type input "0"
type input "50.000"
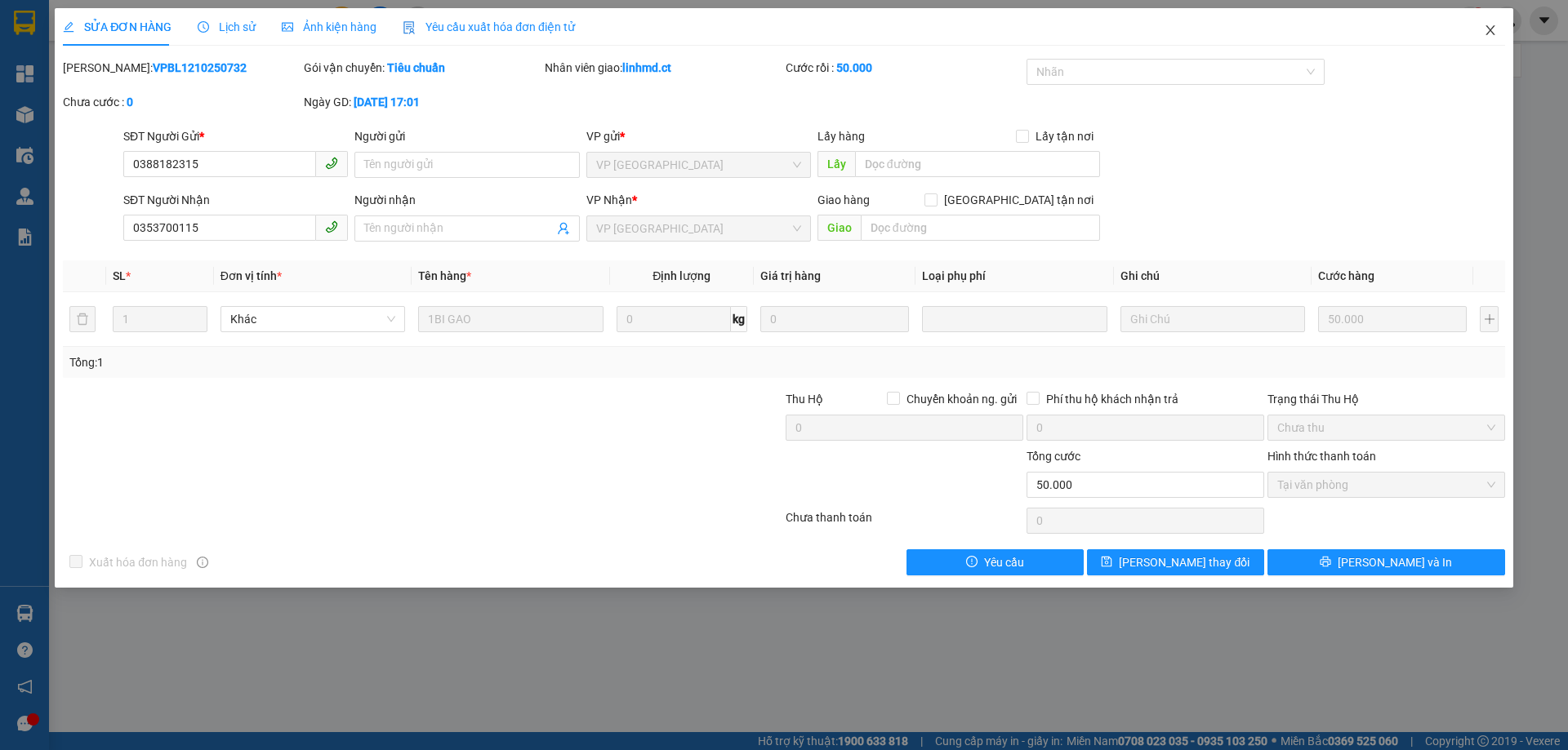
click at [1493, 30] on icon "close" at bounding box center [1491, 30] width 13 height 13
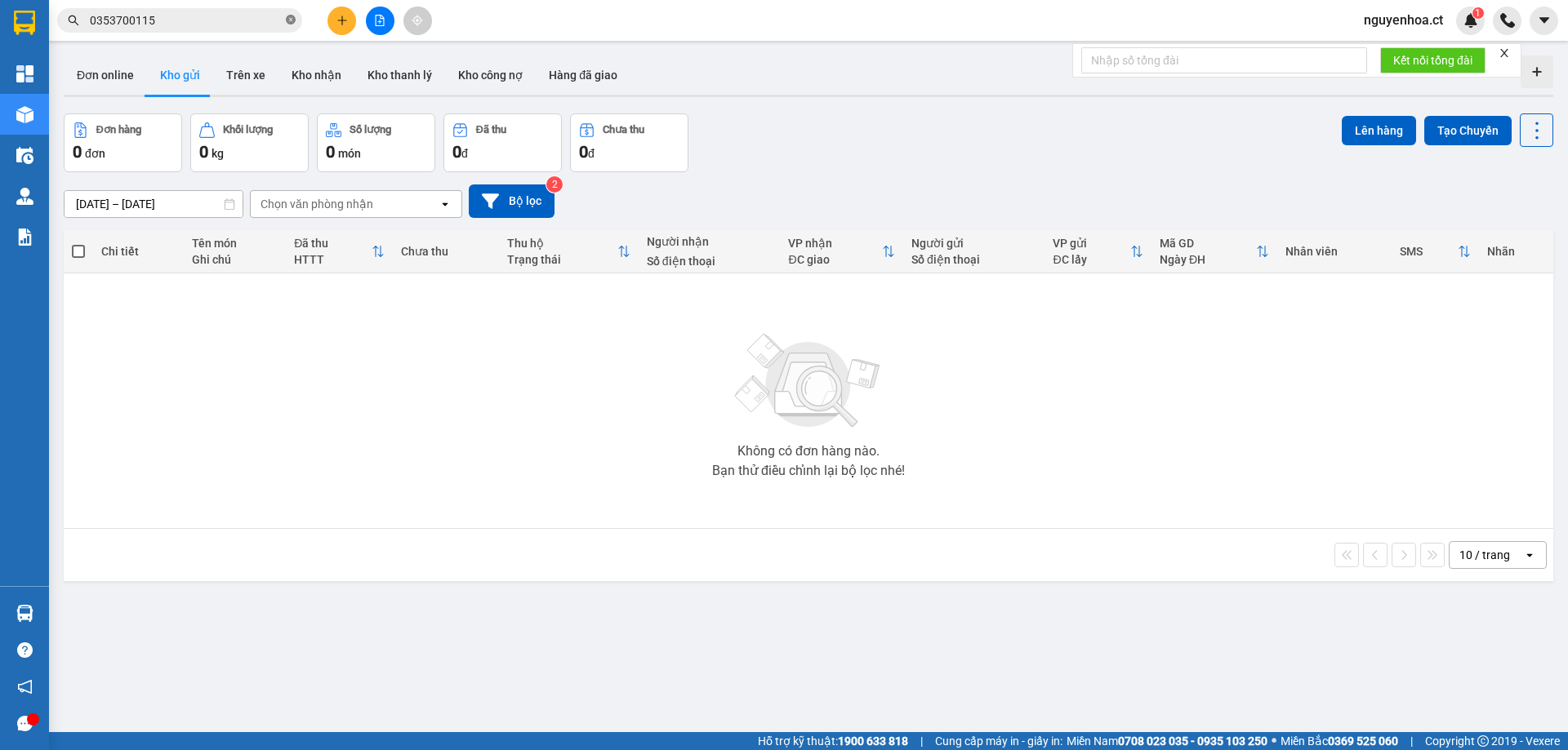
click at [286, 20] on icon "close-circle" at bounding box center [291, 20] width 9 height 9
click at [292, 15] on span at bounding box center [291, 20] width 9 height 18
click at [214, 27] on input "text" at bounding box center [186, 20] width 192 height 18
paste input "0938166936"
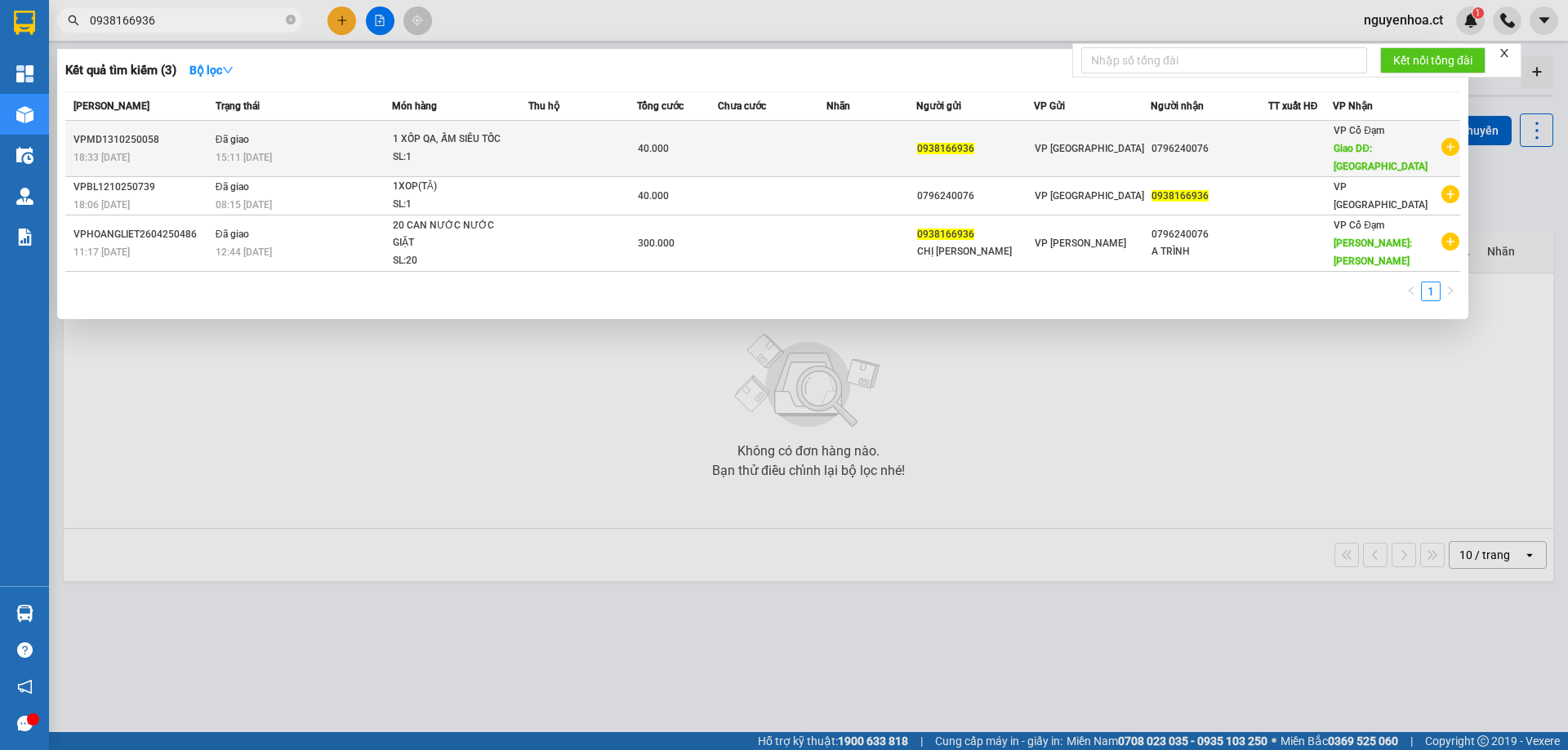
type input "0938166936"
click at [303, 129] on td "Đã giao 15:11 [DATE]" at bounding box center [301, 149] width 180 height 57
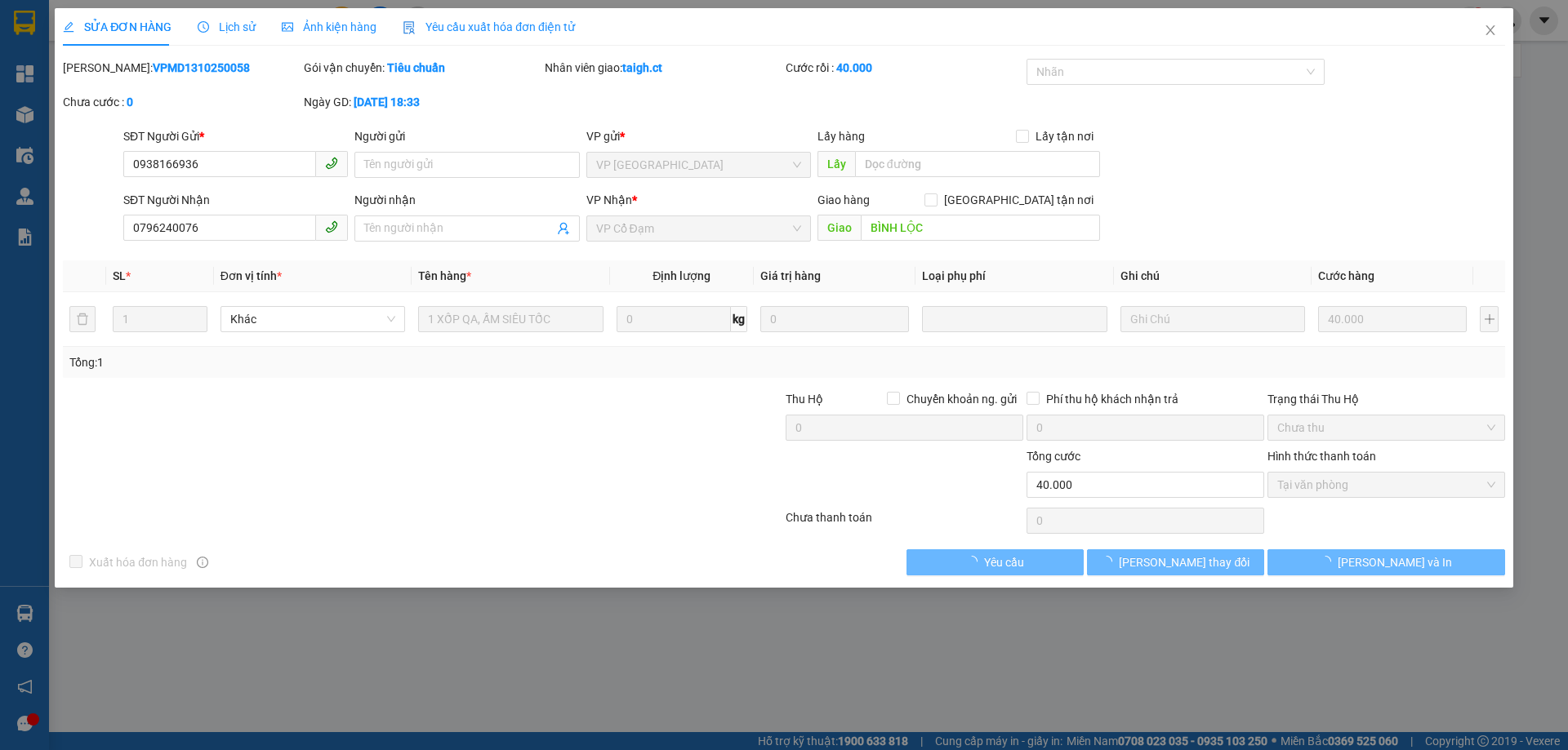
type input "0938166936"
type input "0796240076"
type input "BÌNH LỘC"
type input "0"
type input "40.000"
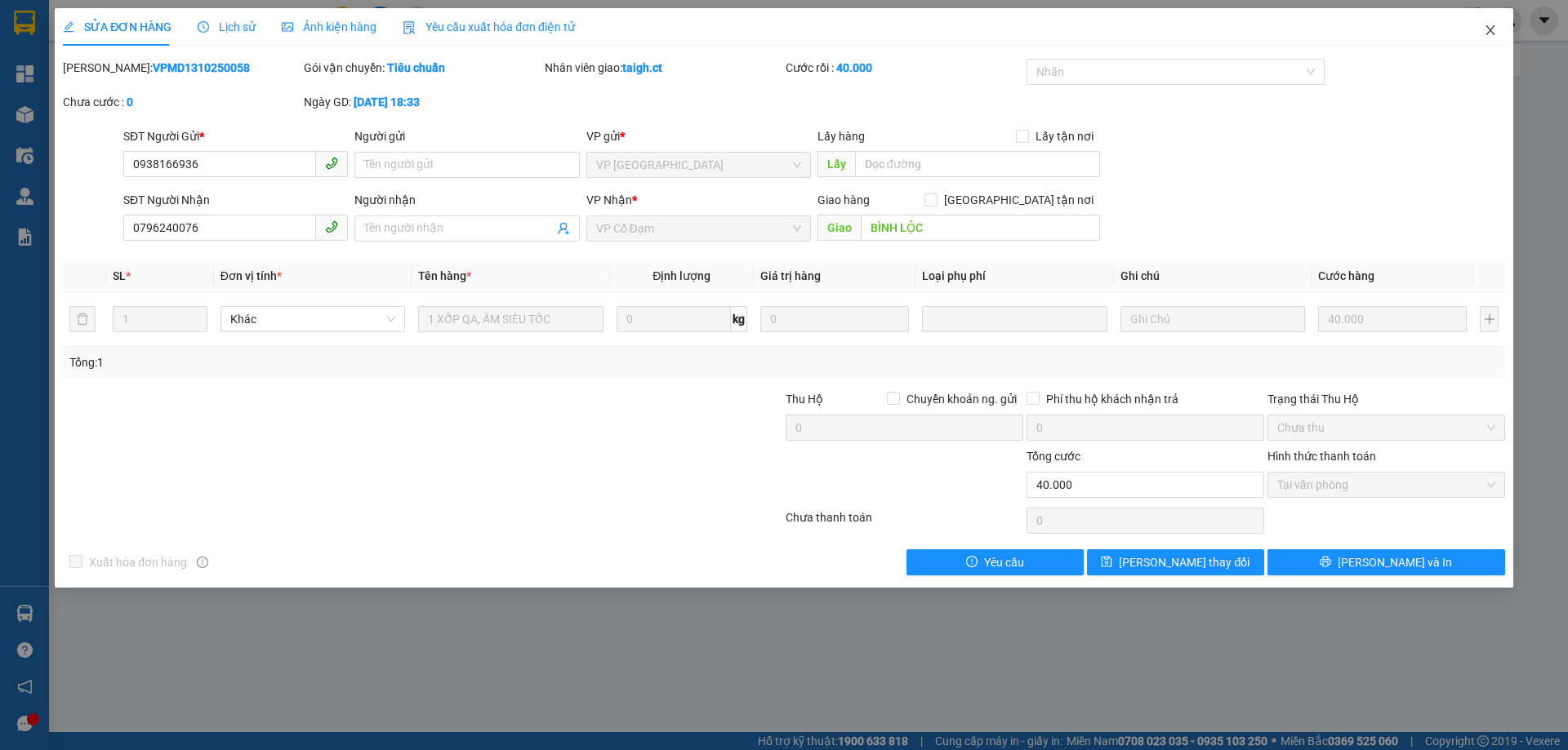
click at [1485, 28] on icon "close" at bounding box center [1491, 30] width 13 height 13
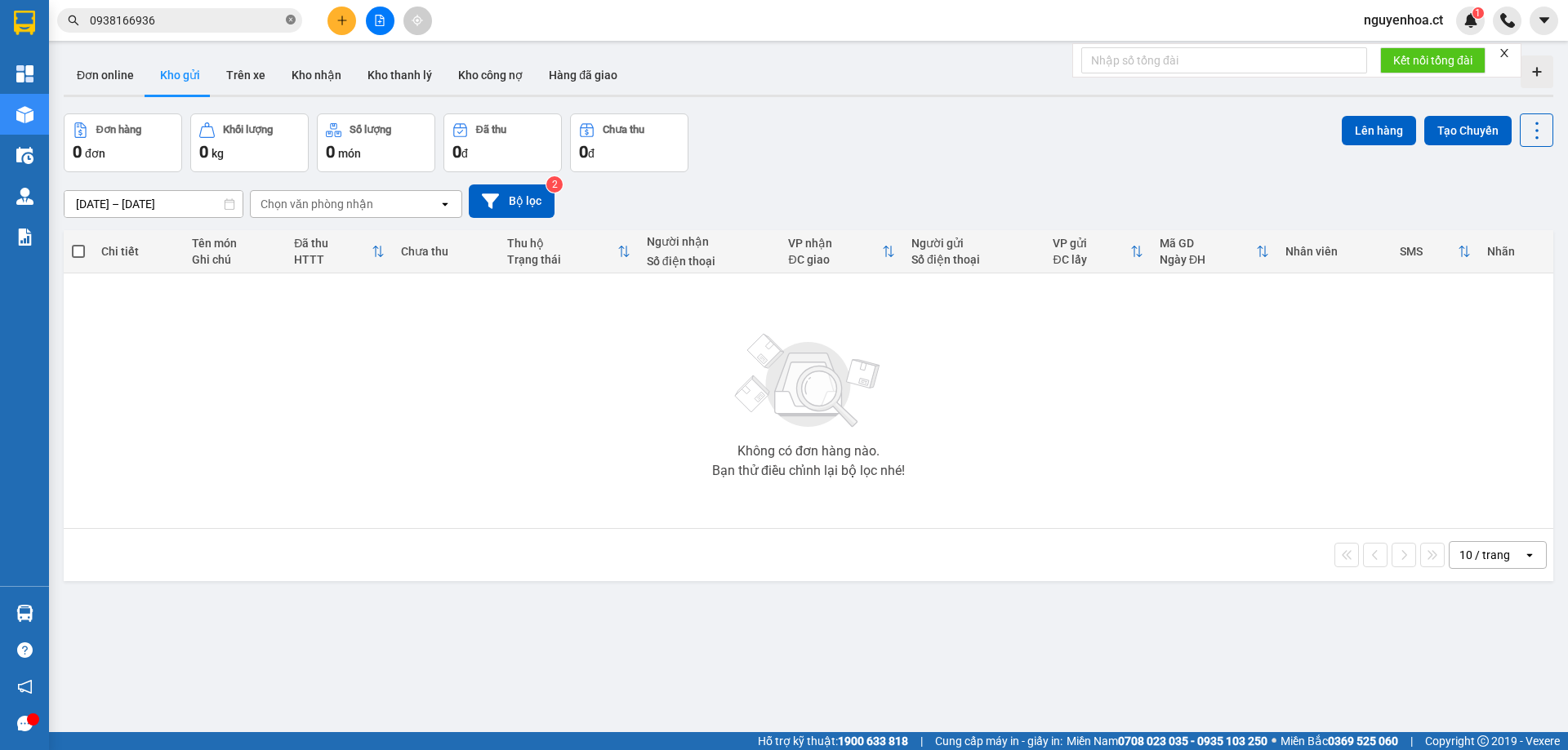
click at [294, 21] on icon "close-circle" at bounding box center [291, 20] width 9 height 9
paste input "0867790338"
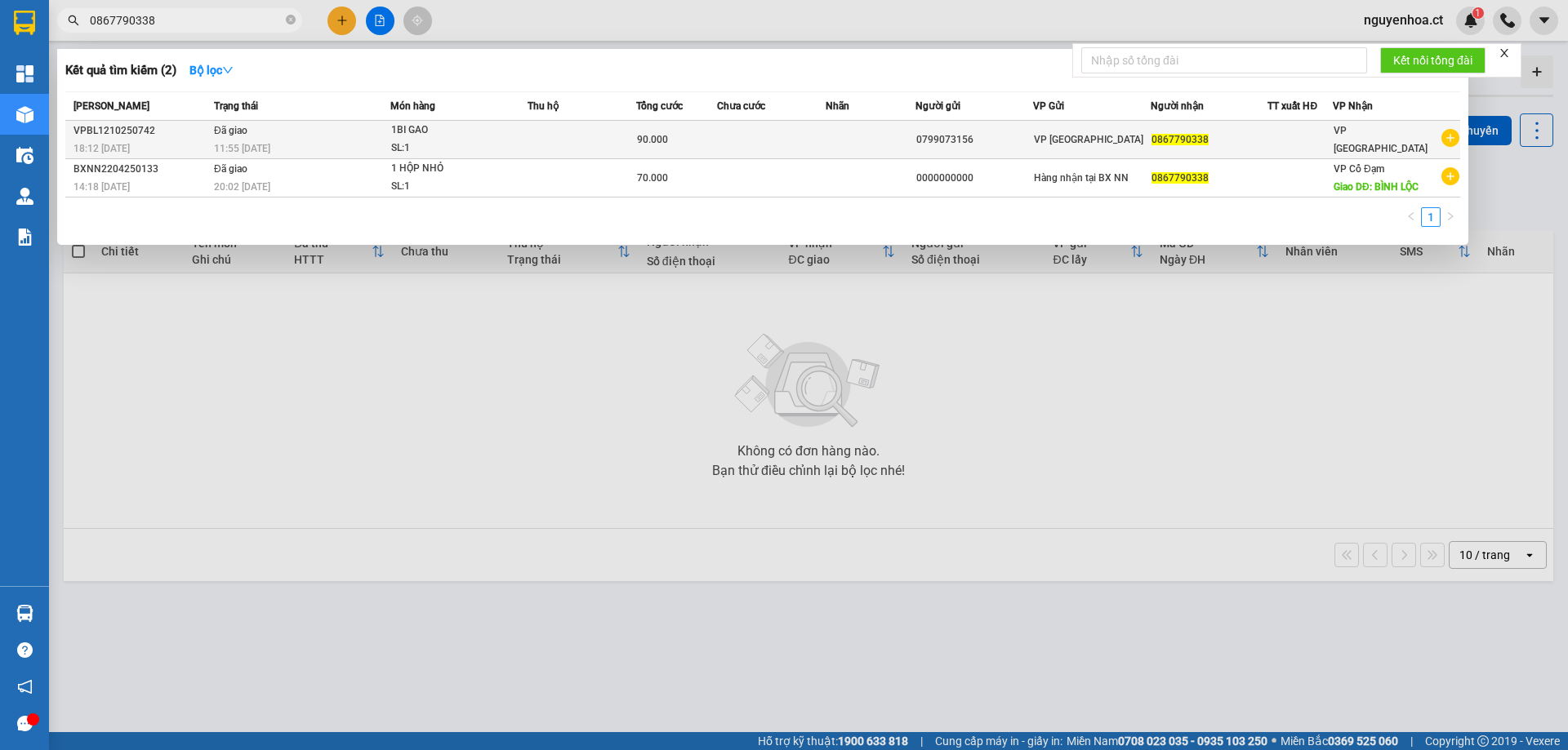
click at [247, 136] on span "Đã giao" at bounding box center [230, 130] width 33 height 11
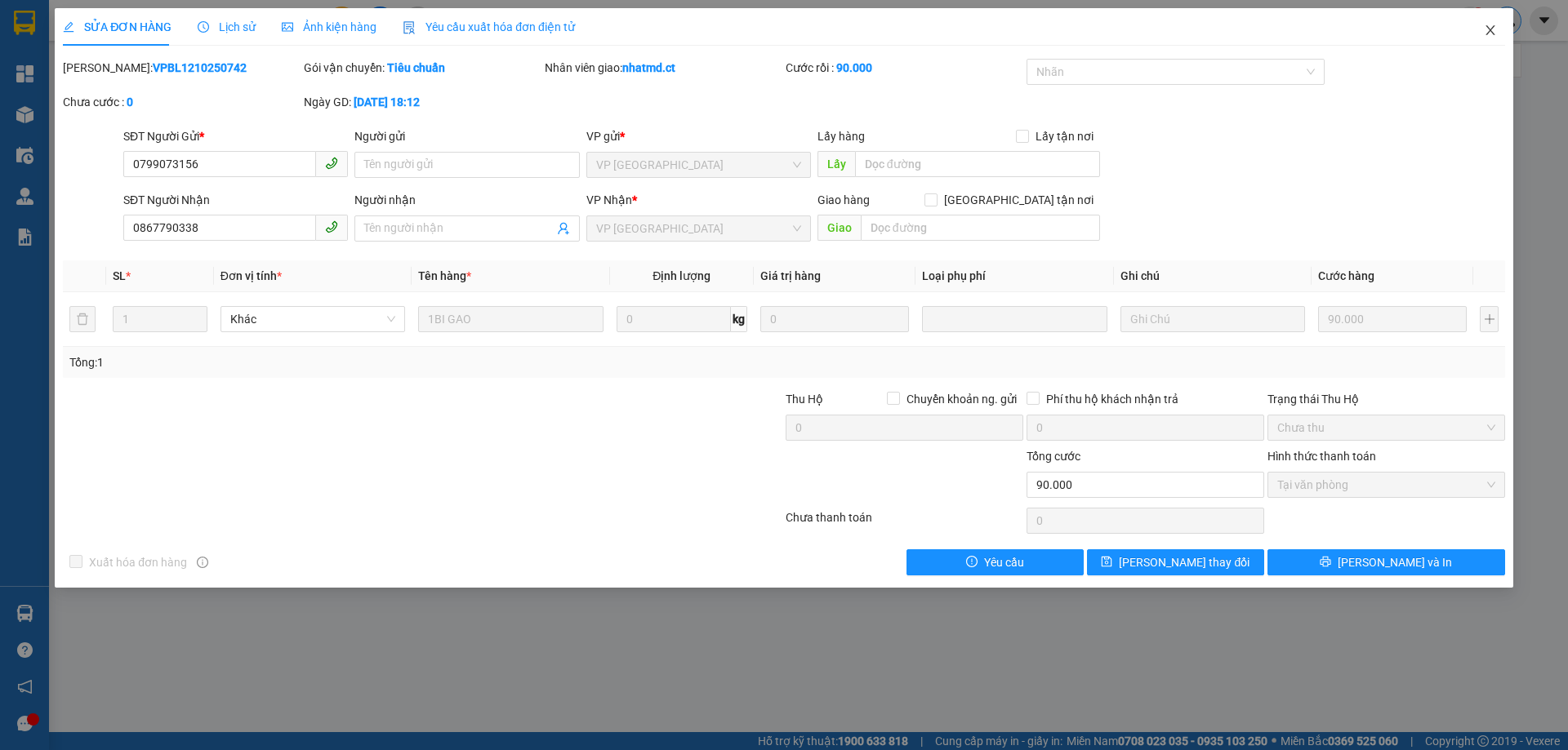
click at [1493, 20] on span "Close" at bounding box center [1490, 31] width 45 height 45
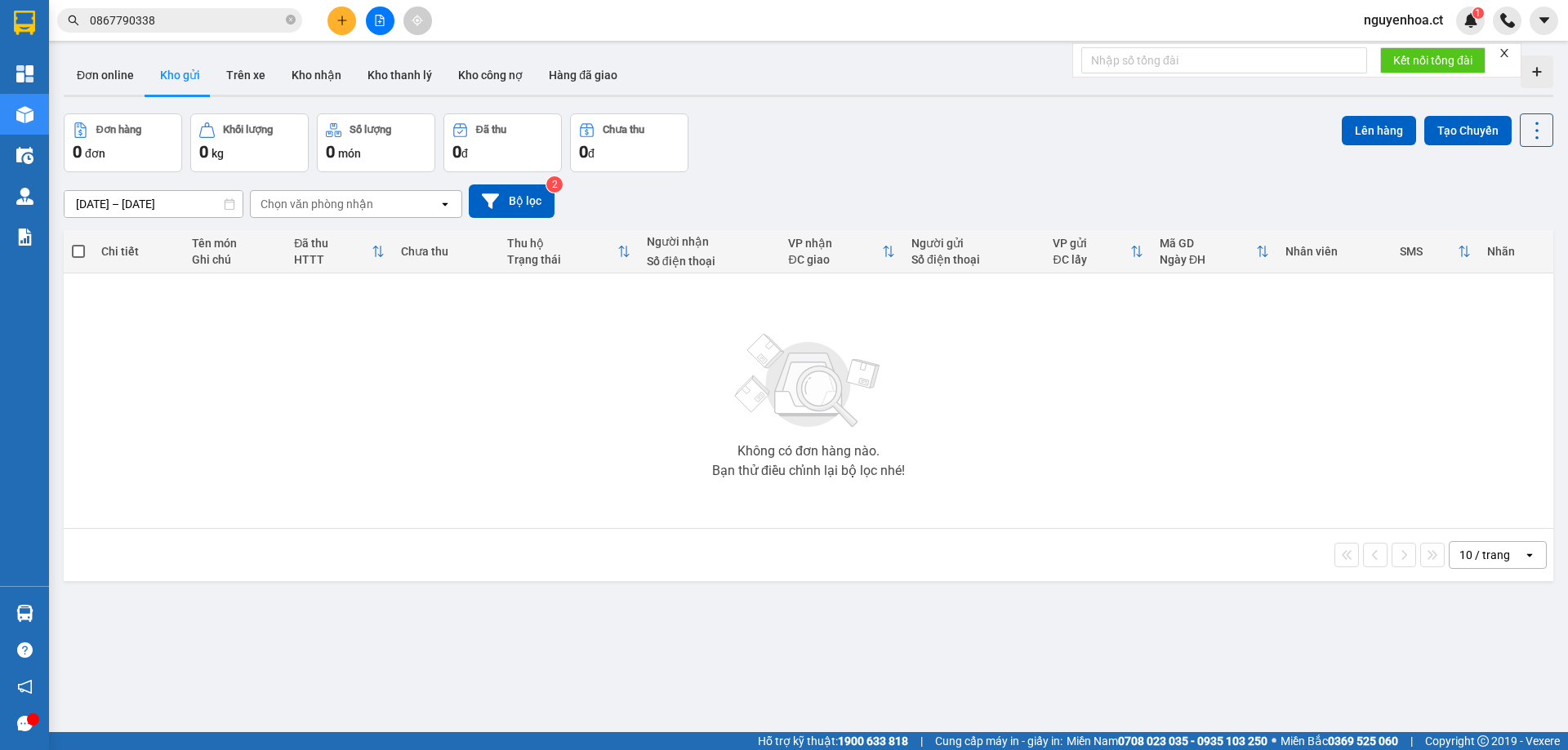
click at [294, 22] on icon "close-circle" at bounding box center [291, 20] width 9 height 9
paste input "0362512147"
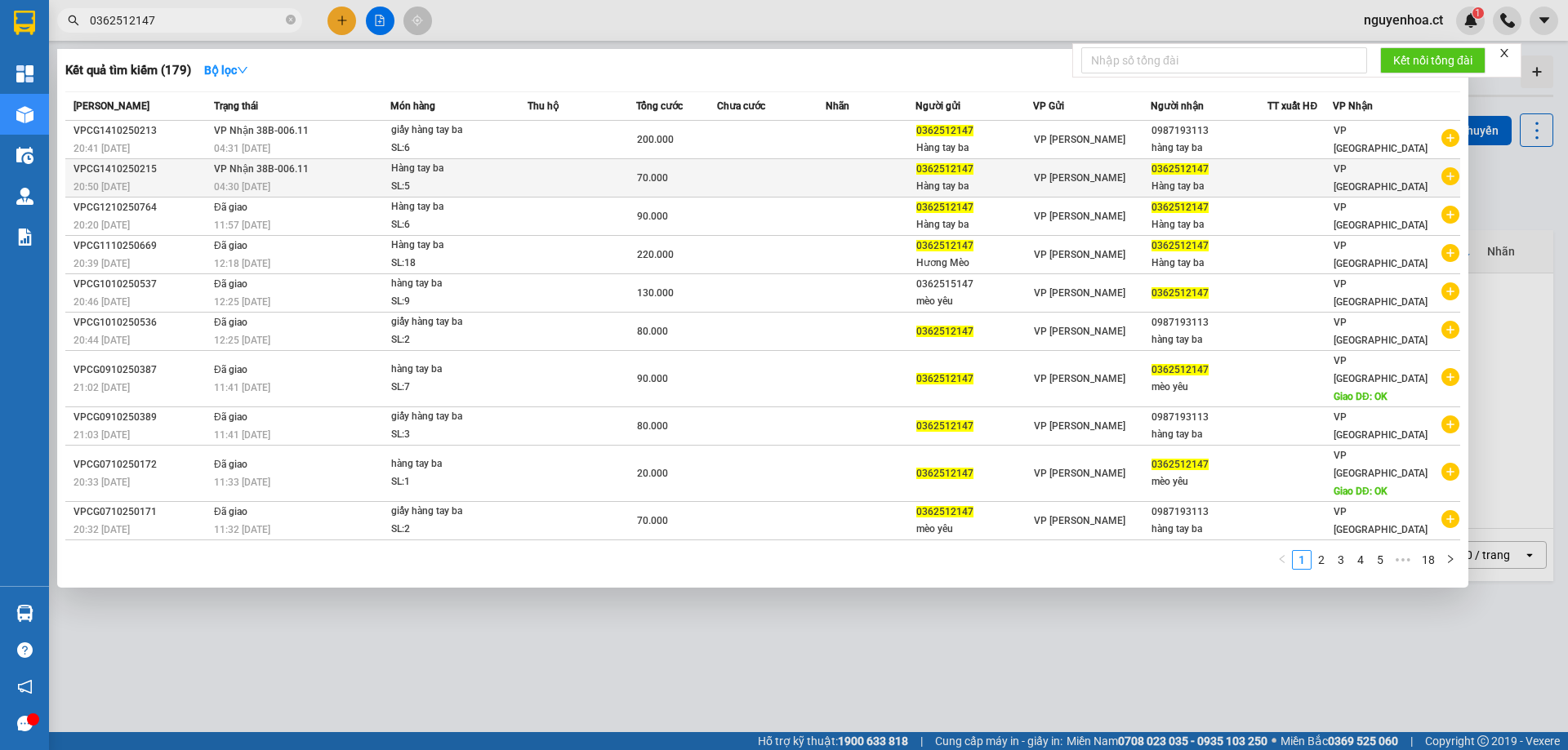
type input "0362512147"
click at [236, 159] on td "VP Nhận 38B-006.11 04:30 - 15/10" at bounding box center [299, 178] width 180 height 39
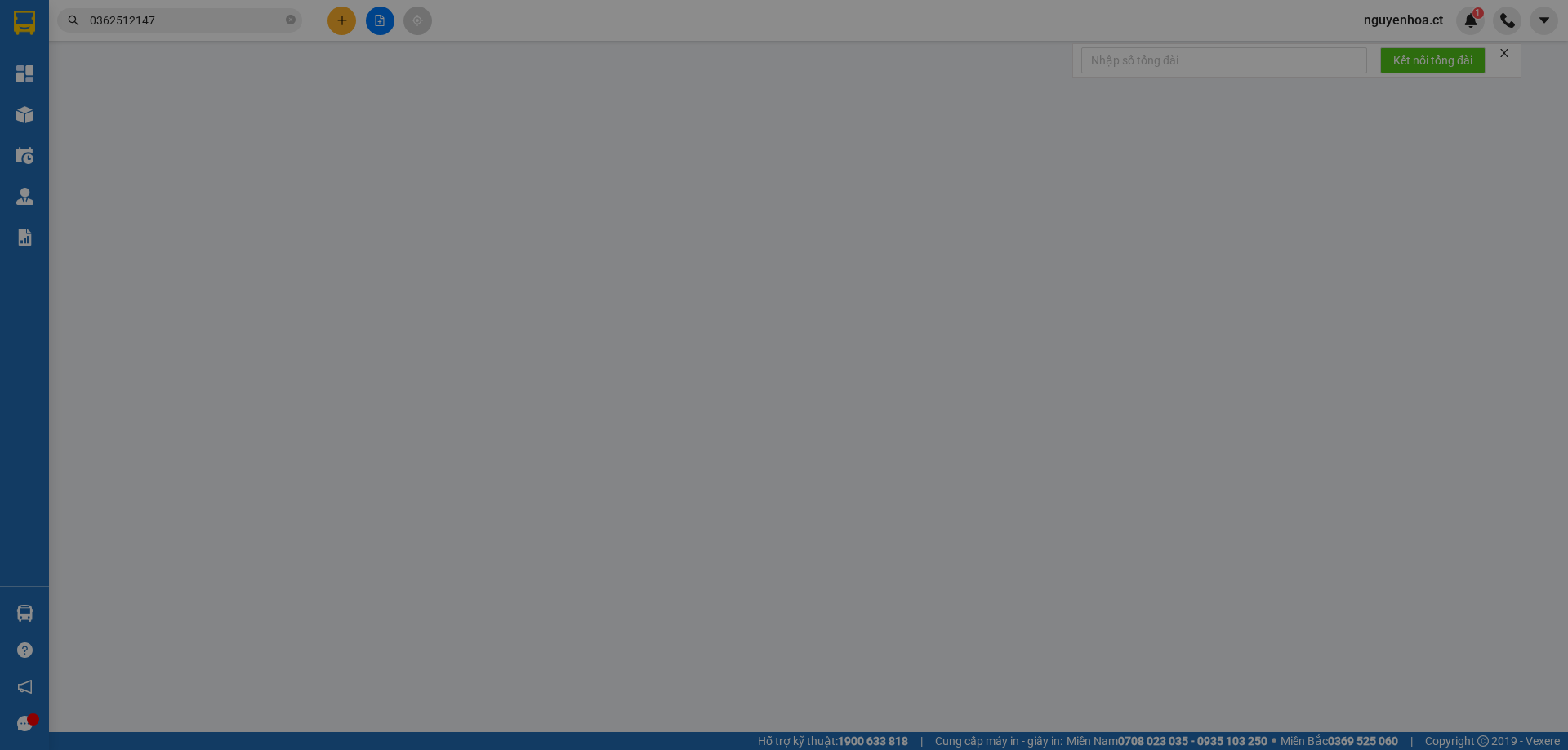
type input "0362512147"
type input "Hàng tay ba"
type input "0362512147"
type input "Hàng tay ba"
type input "0"
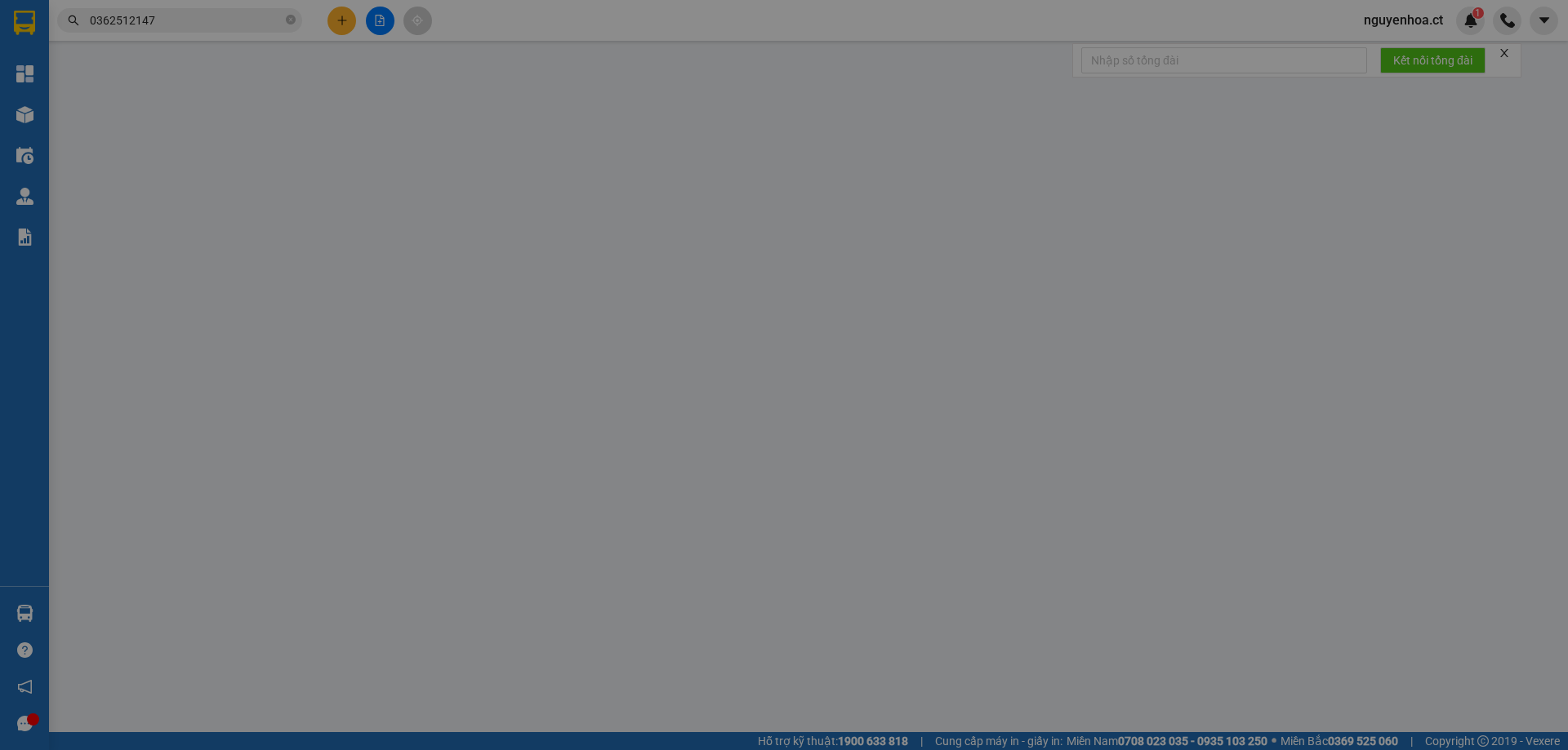
type input "70.000"
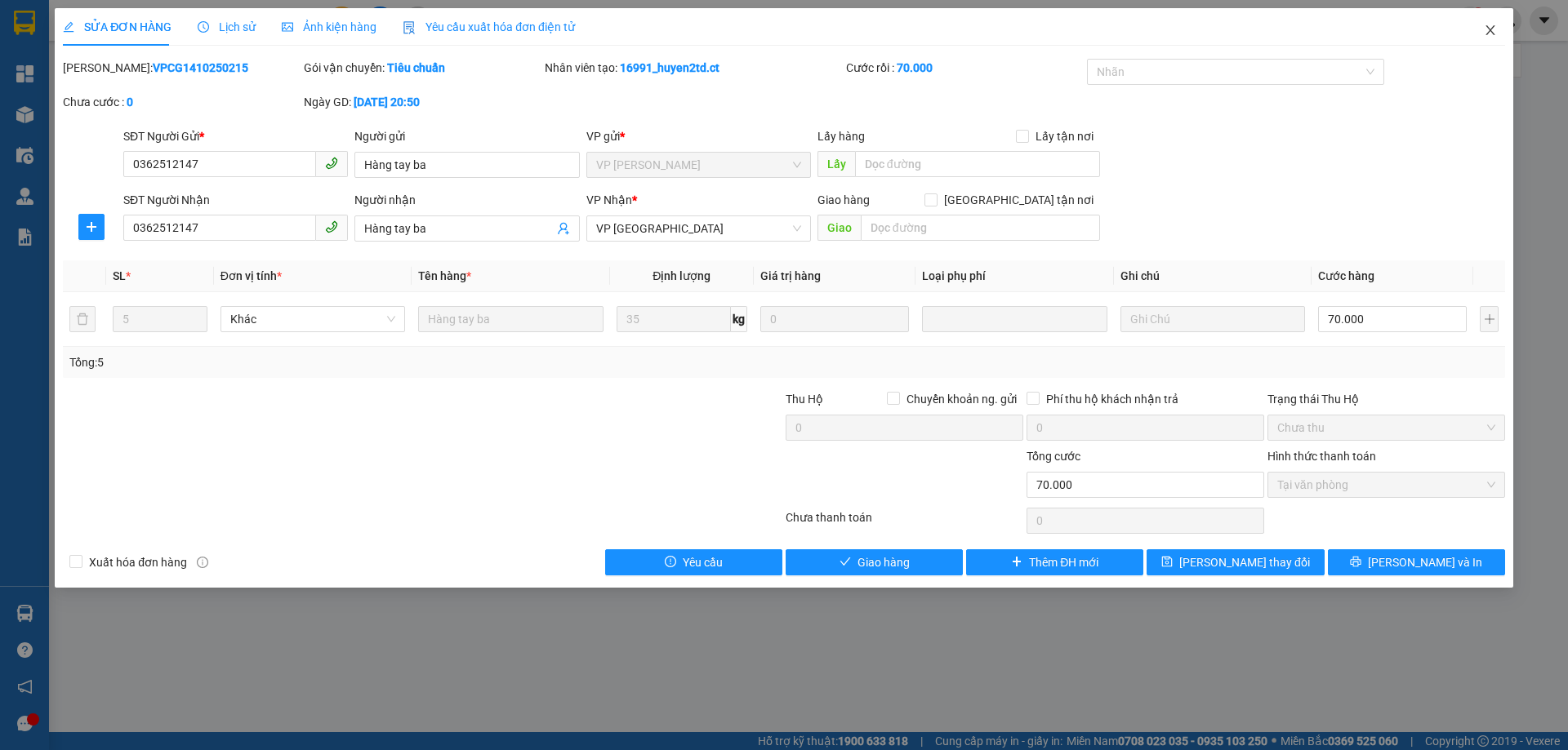
click at [1495, 31] on icon "close" at bounding box center [1491, 30] width 13 height 13
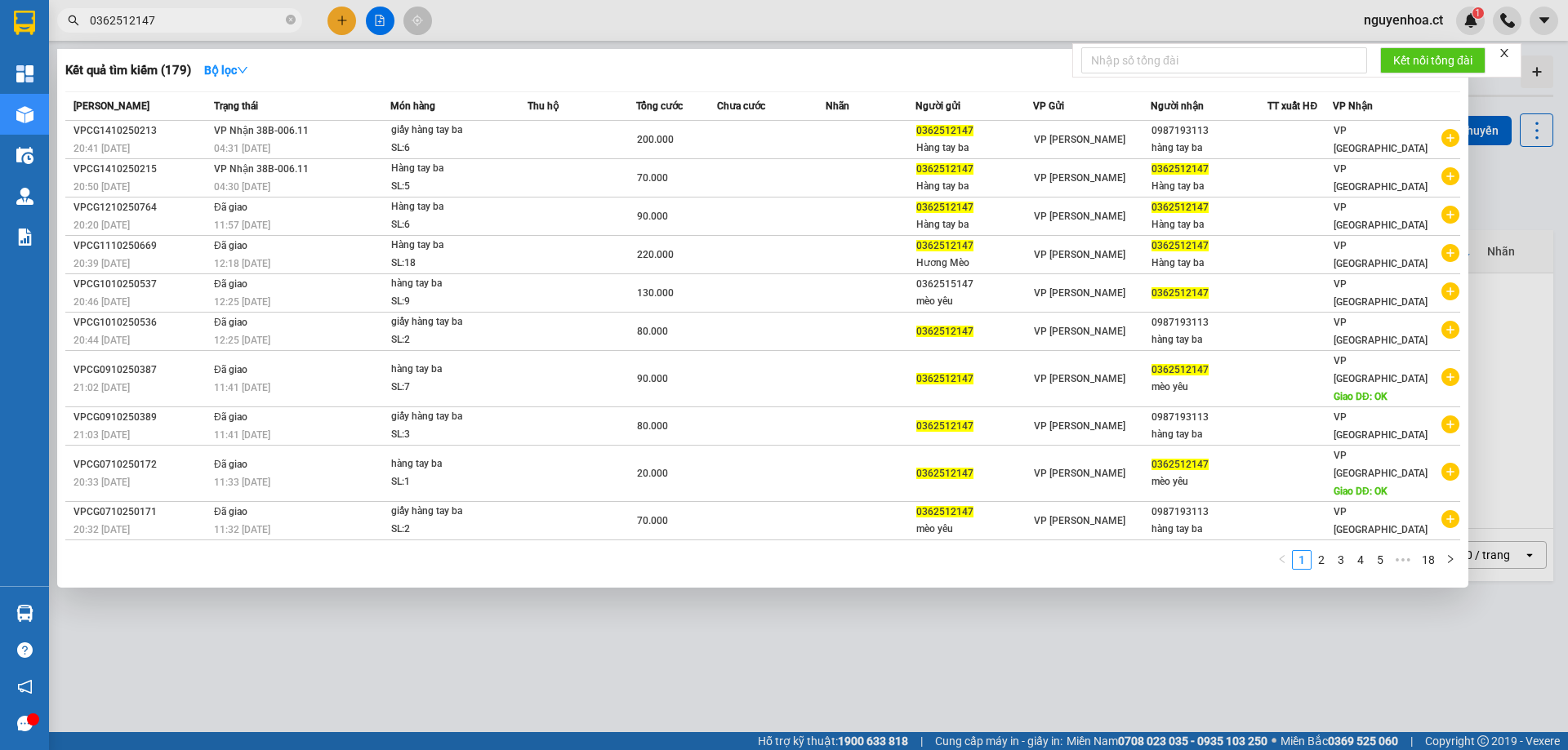
click at [237, 22] on input "0362512147" at bounding box center [186, 20] width 192 height 18
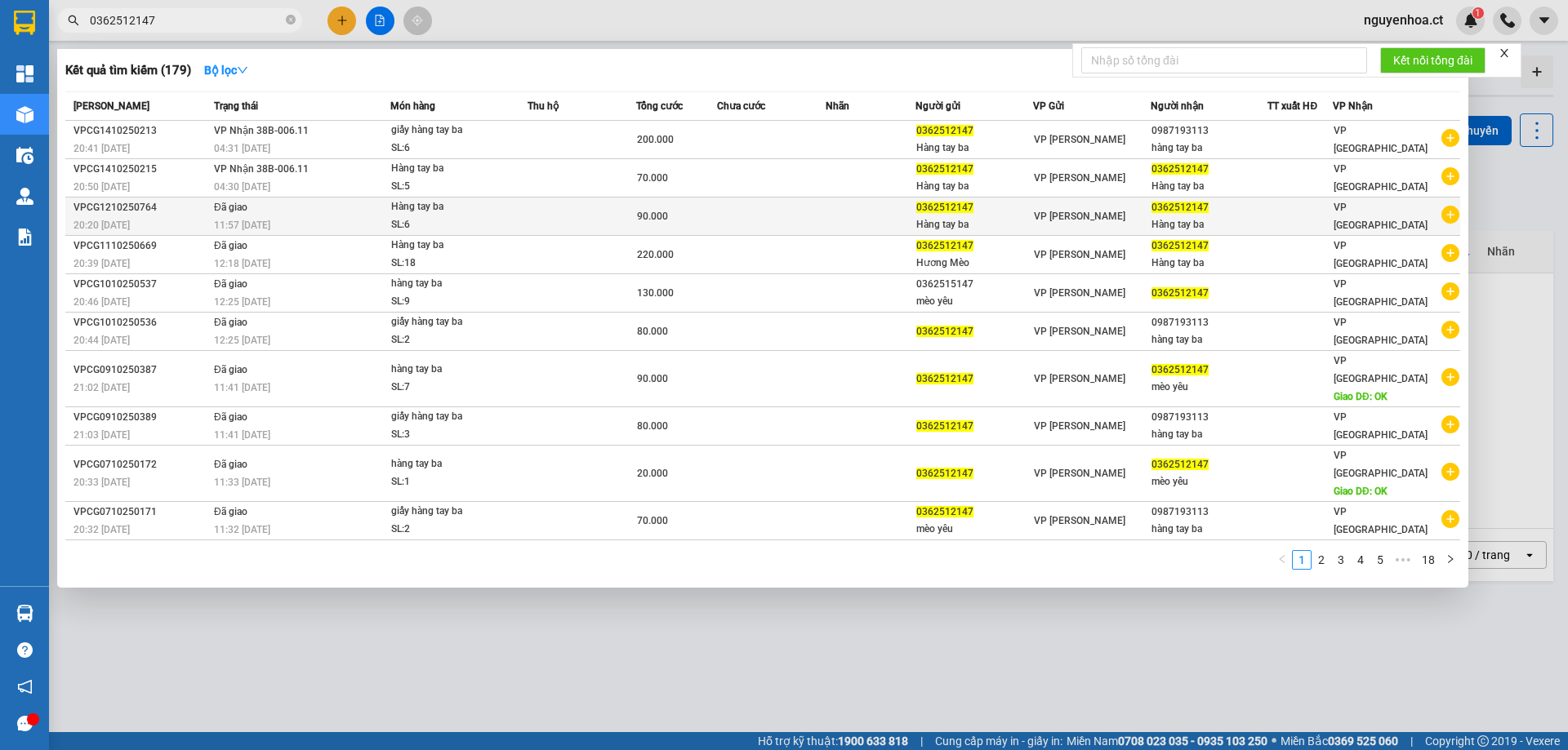
click at [277, 222] on div "11:57 - 13/10" at bounding box center [302, 225] width 175 height 18
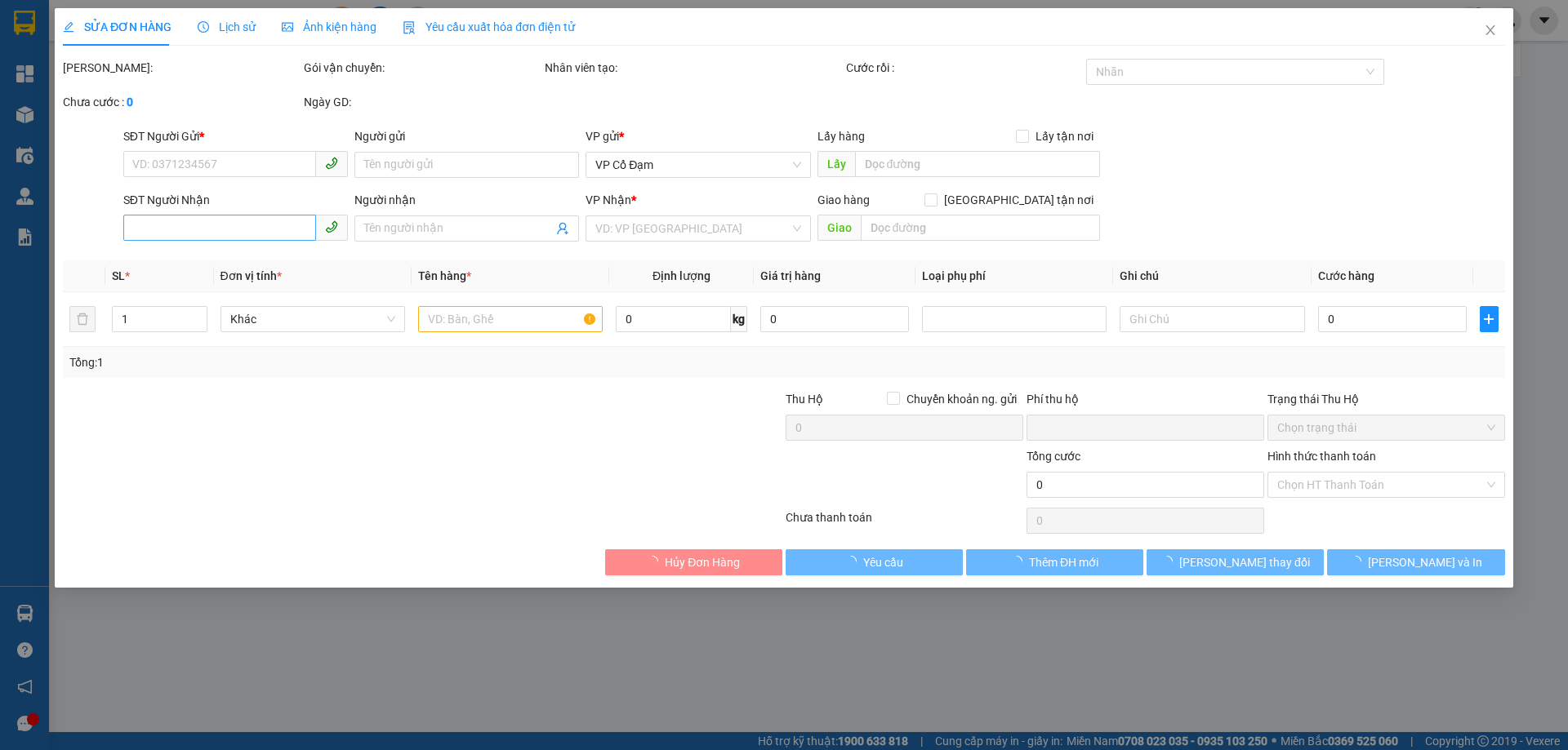
type input "0362512147"
type input "Hàng tay ba"
type input "0362512147"
type input "Hàng tay ba"
type input "0"
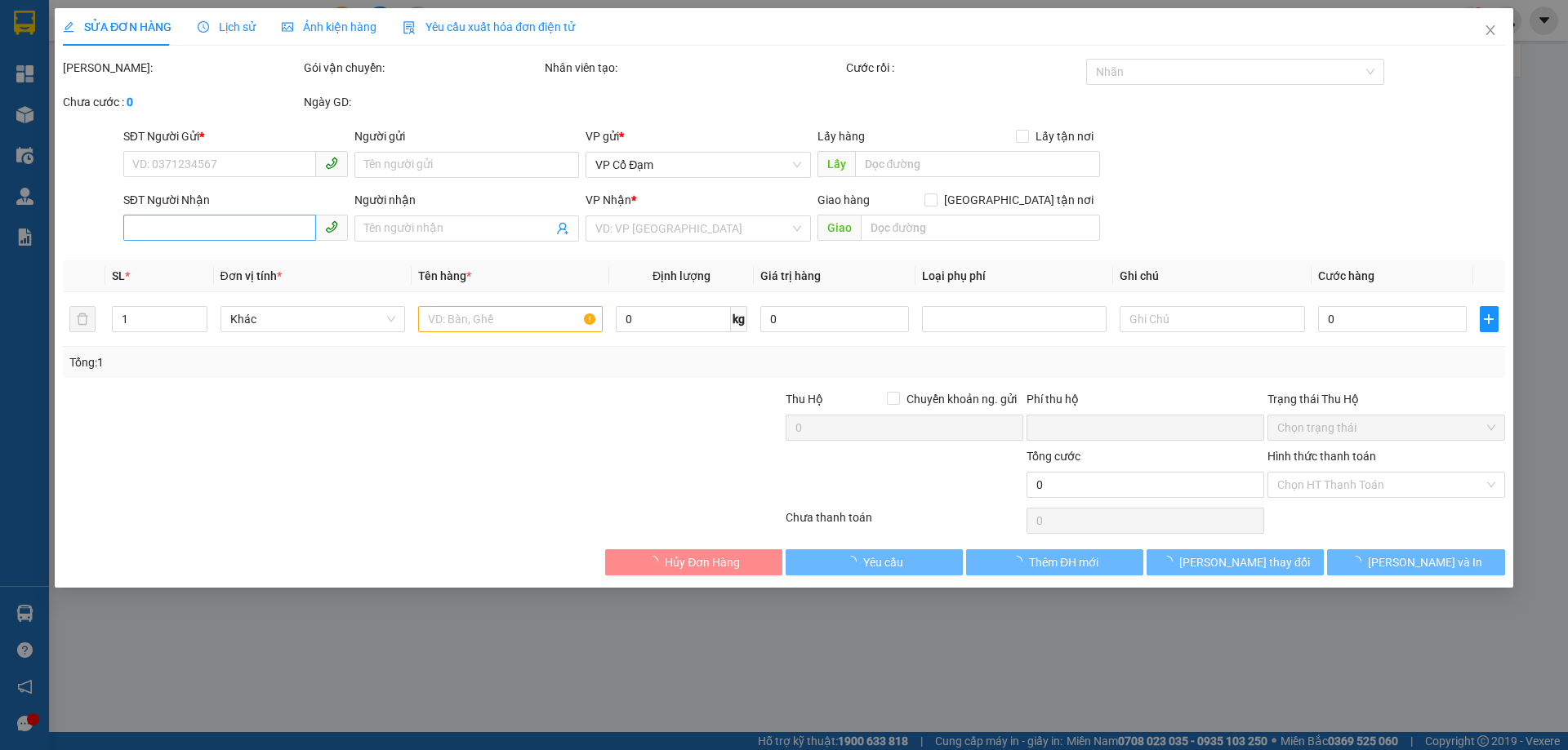
type input "90.000"
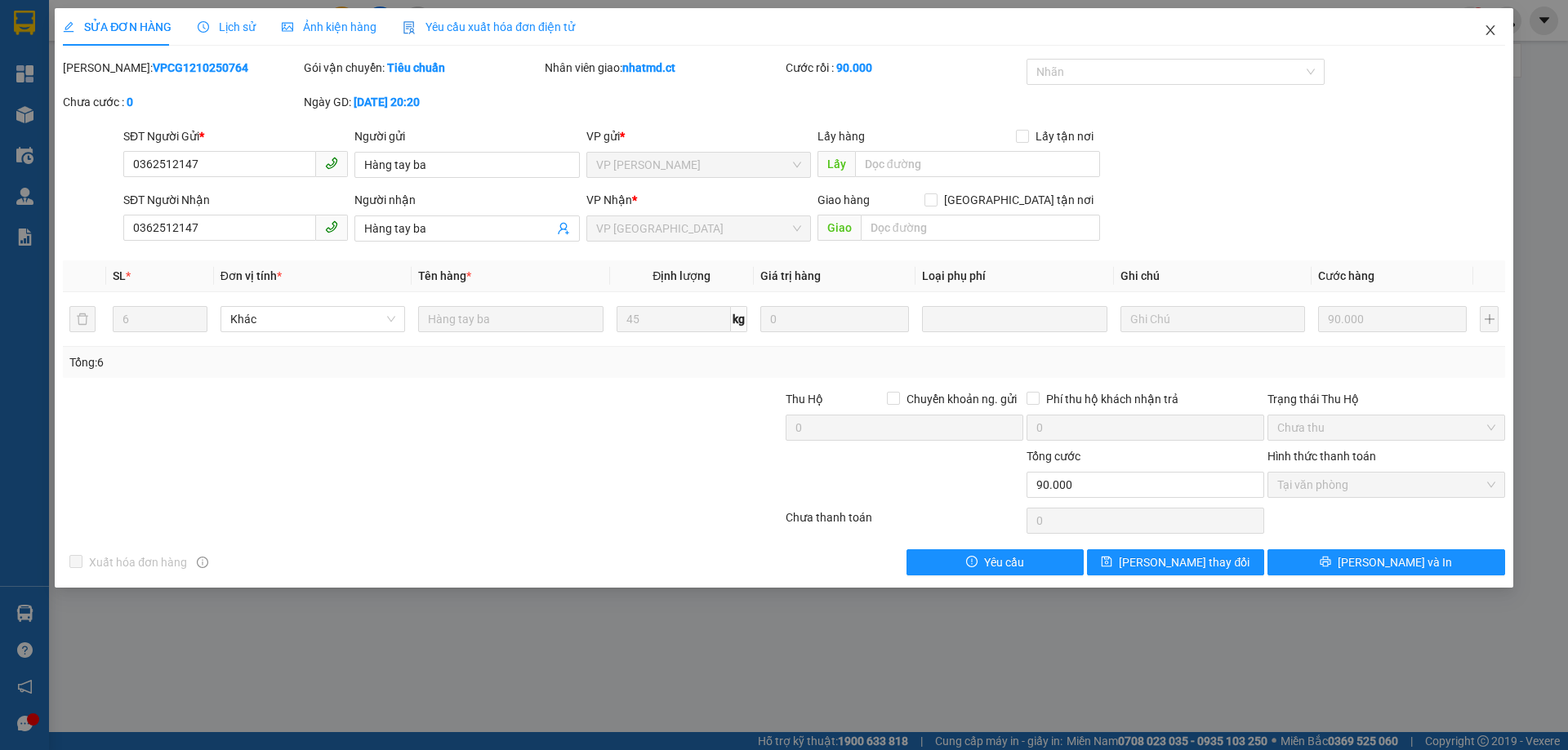
click at [1486, 32] on icon "close" at bounding box center [1491, 30] width 13 height 13
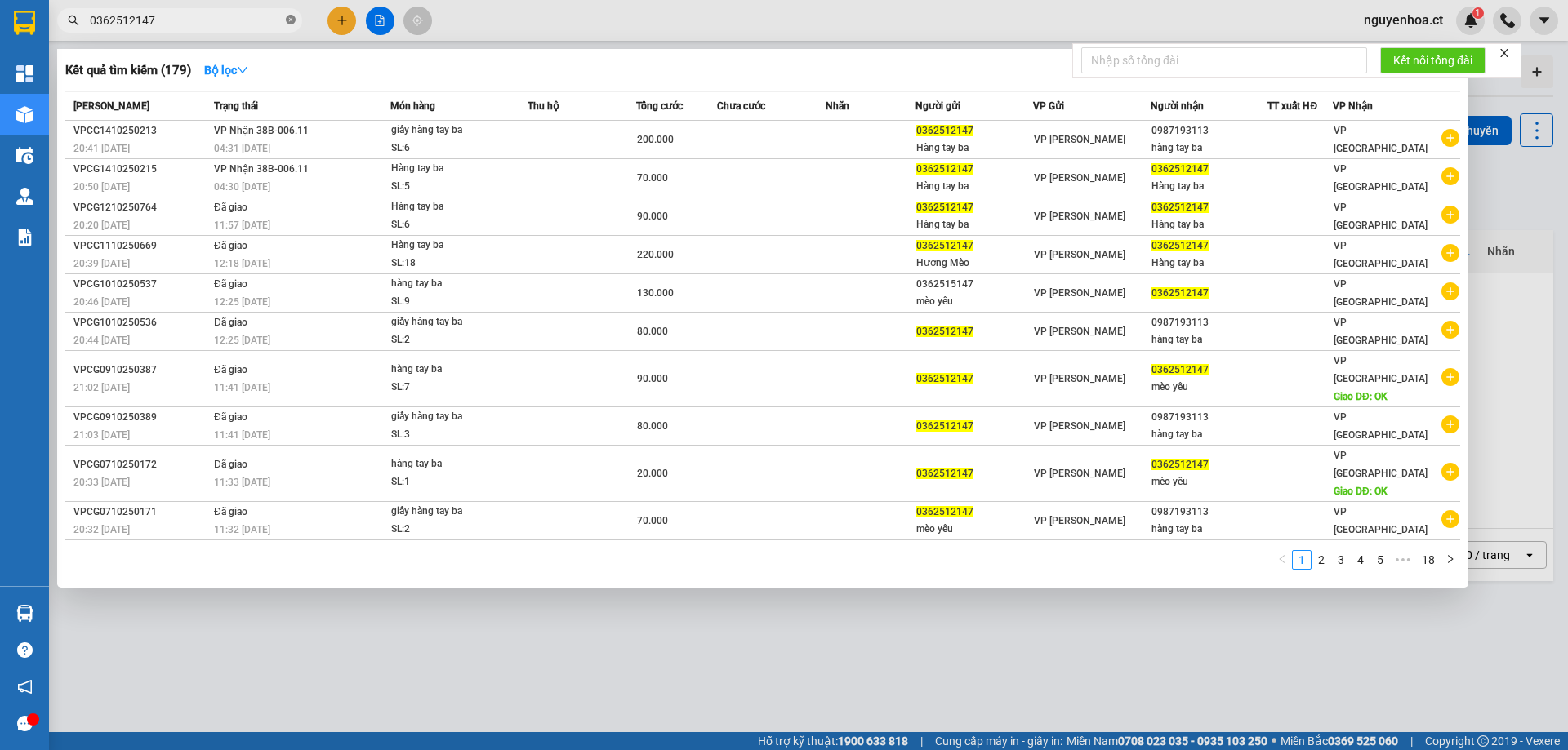
click at [292, 20] on icon "close-circle" at bounding box center [291, 20] width 9 height 9
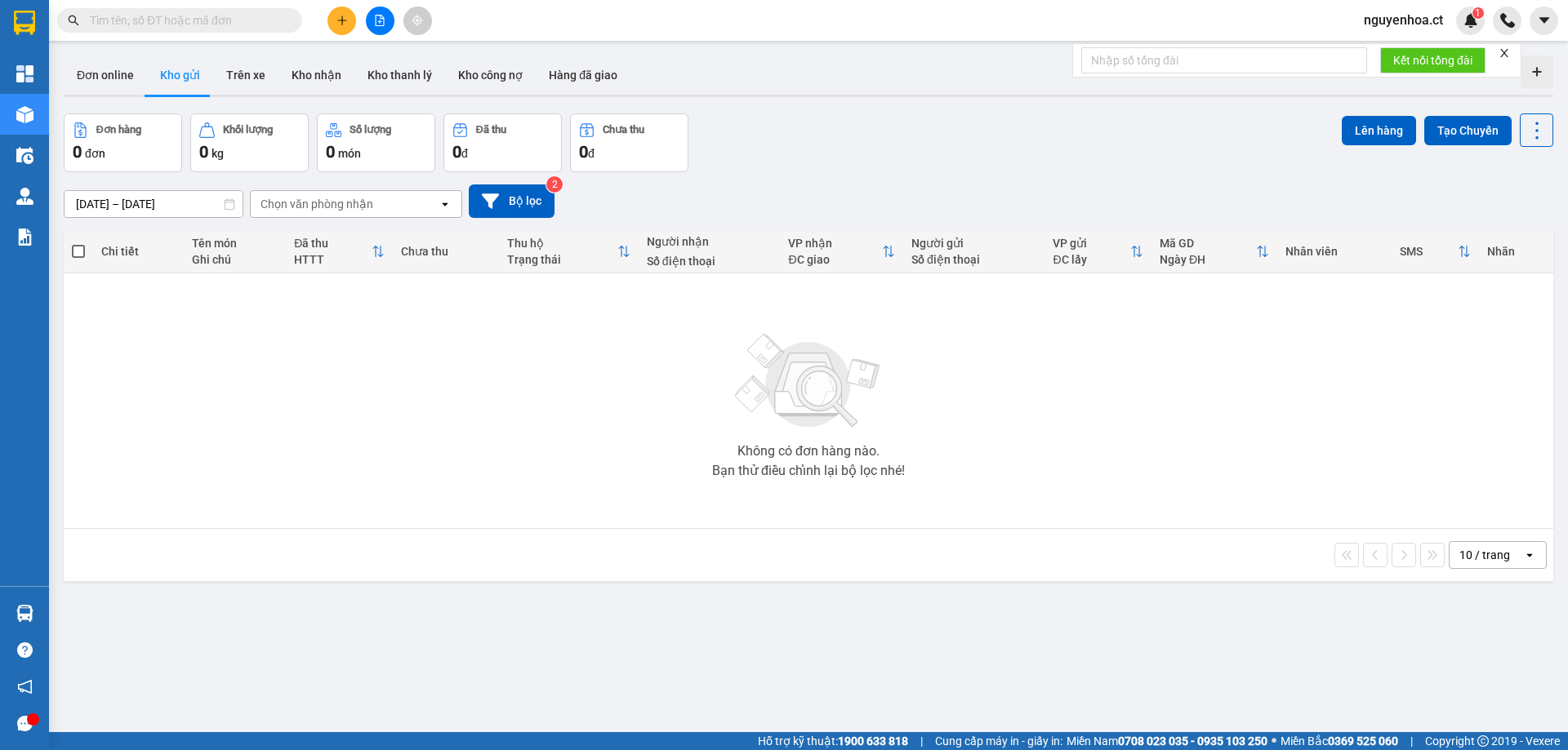
paste input "0975157441"
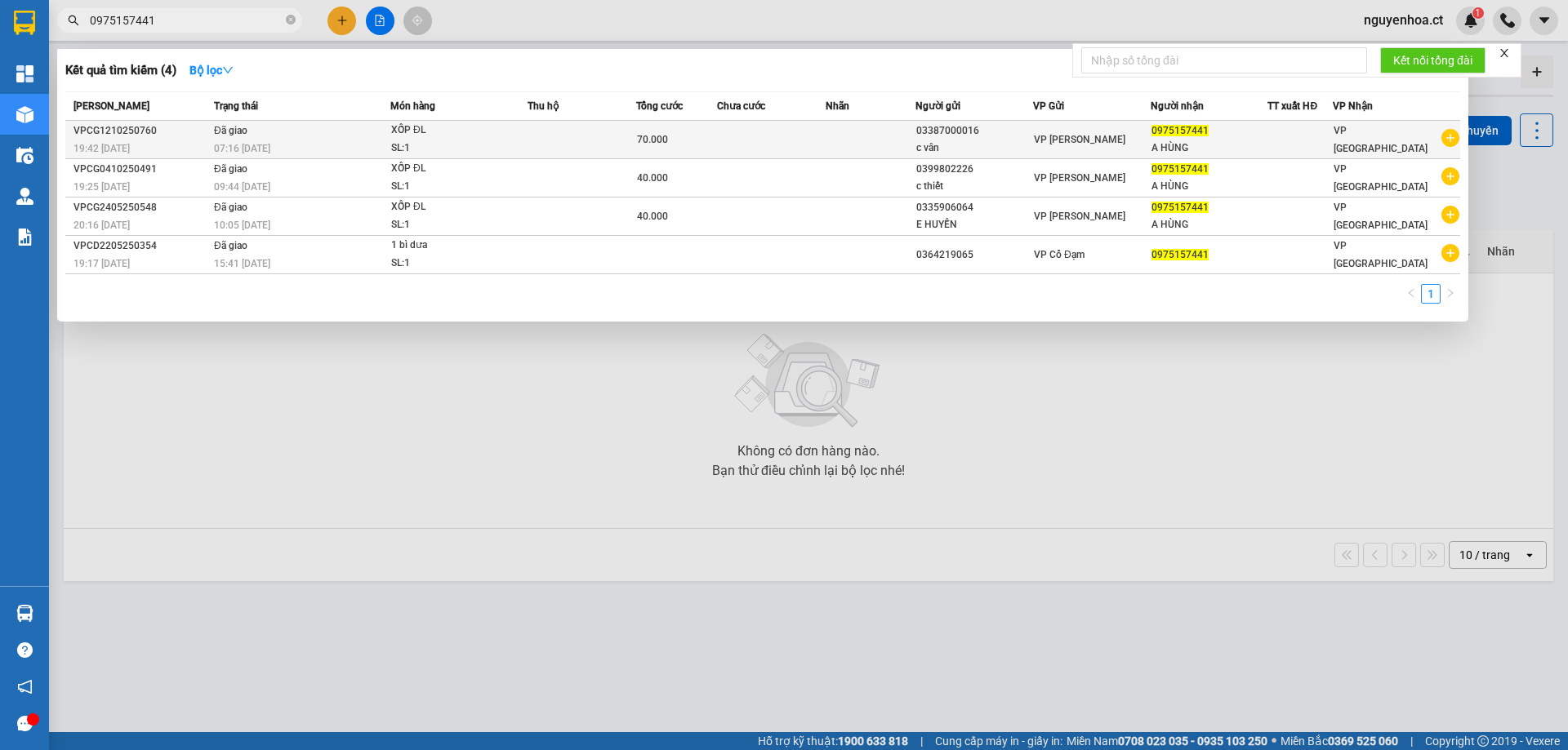
type input "0975157441"
click at [282, 138] on td "Đã giao 07:16 - 13/10" at bounding box center [299, 140] width 180 height 39
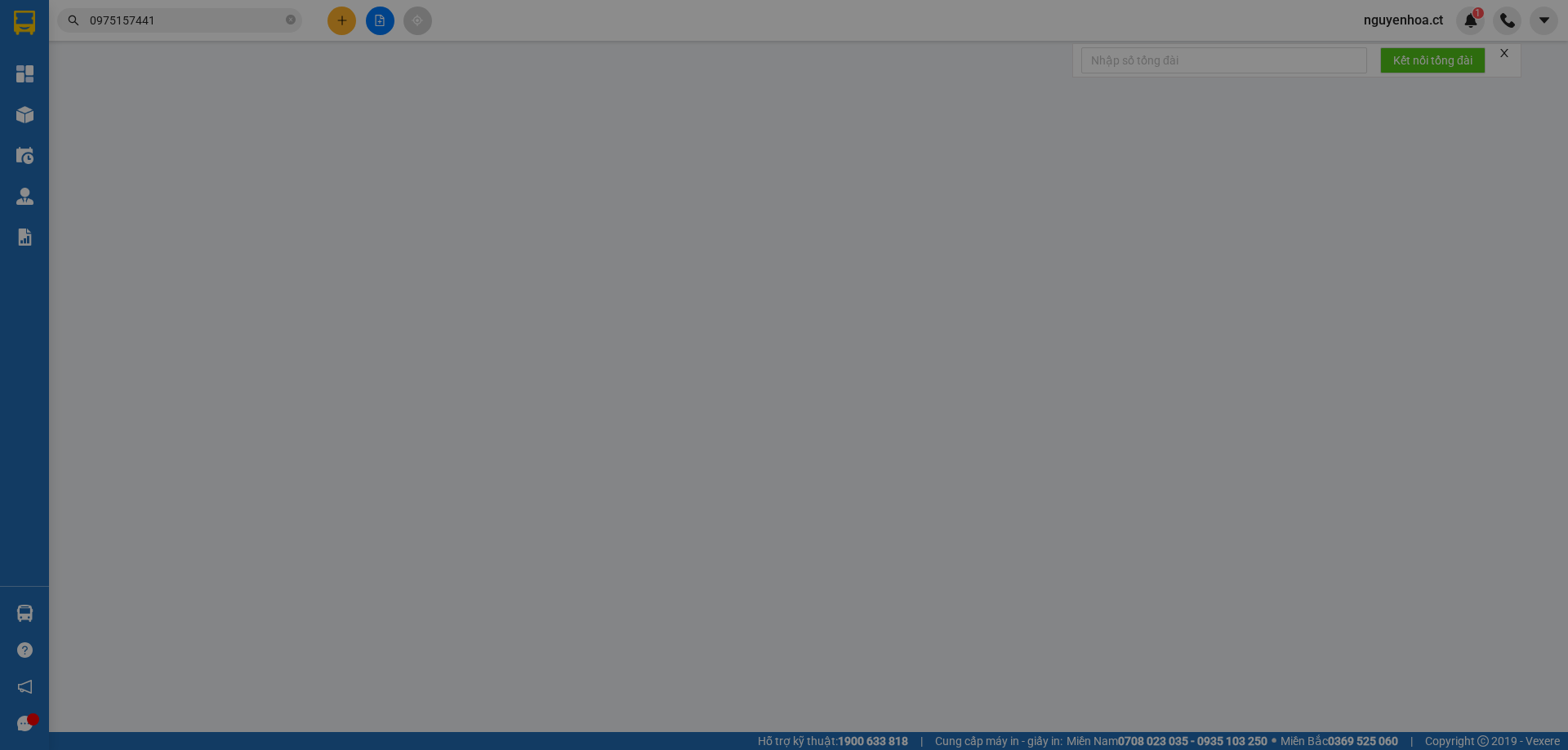
type input "03387000016"
type input "c vân"
type input "0975157441"
type input "A HÙNG"
type input "0"
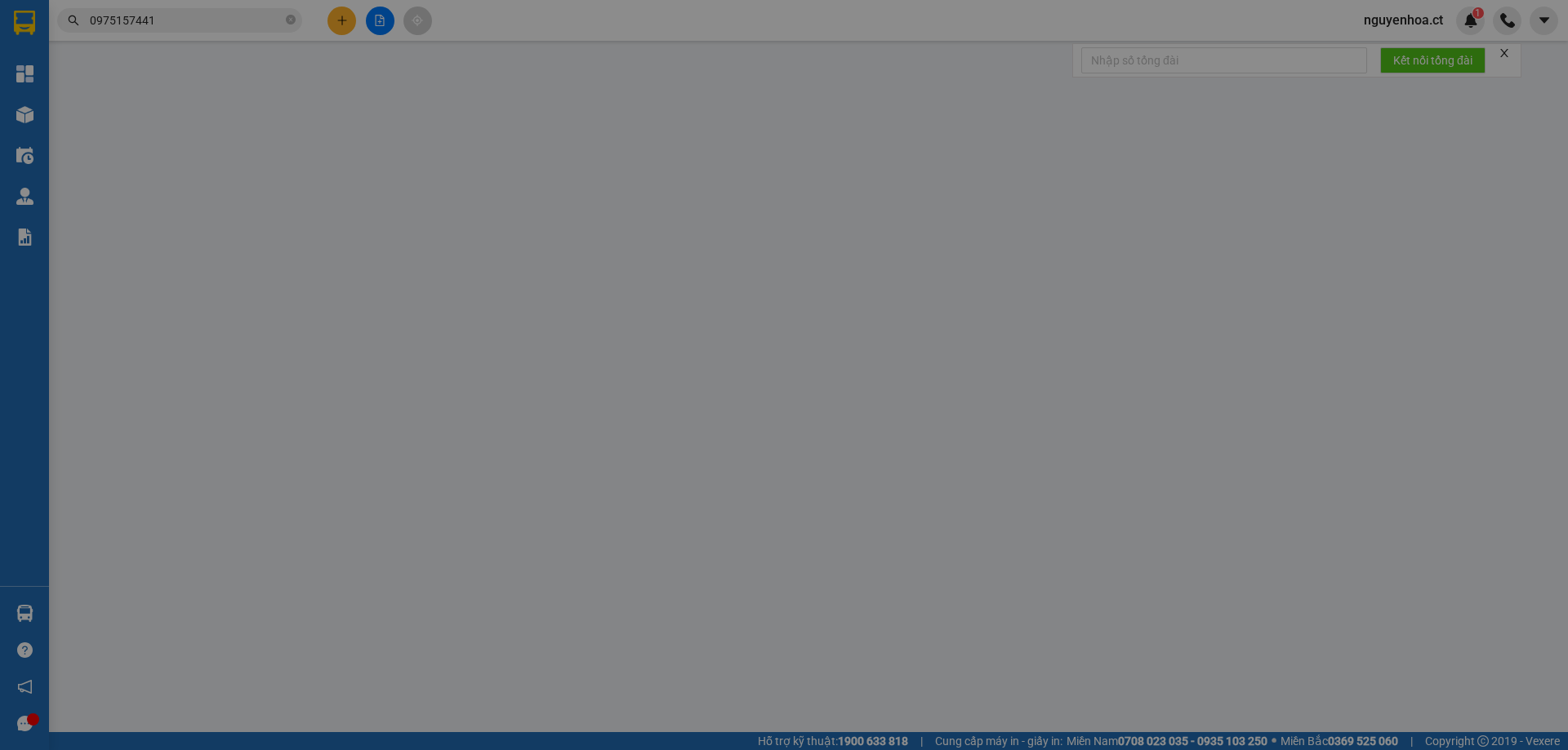
type input "70.000"
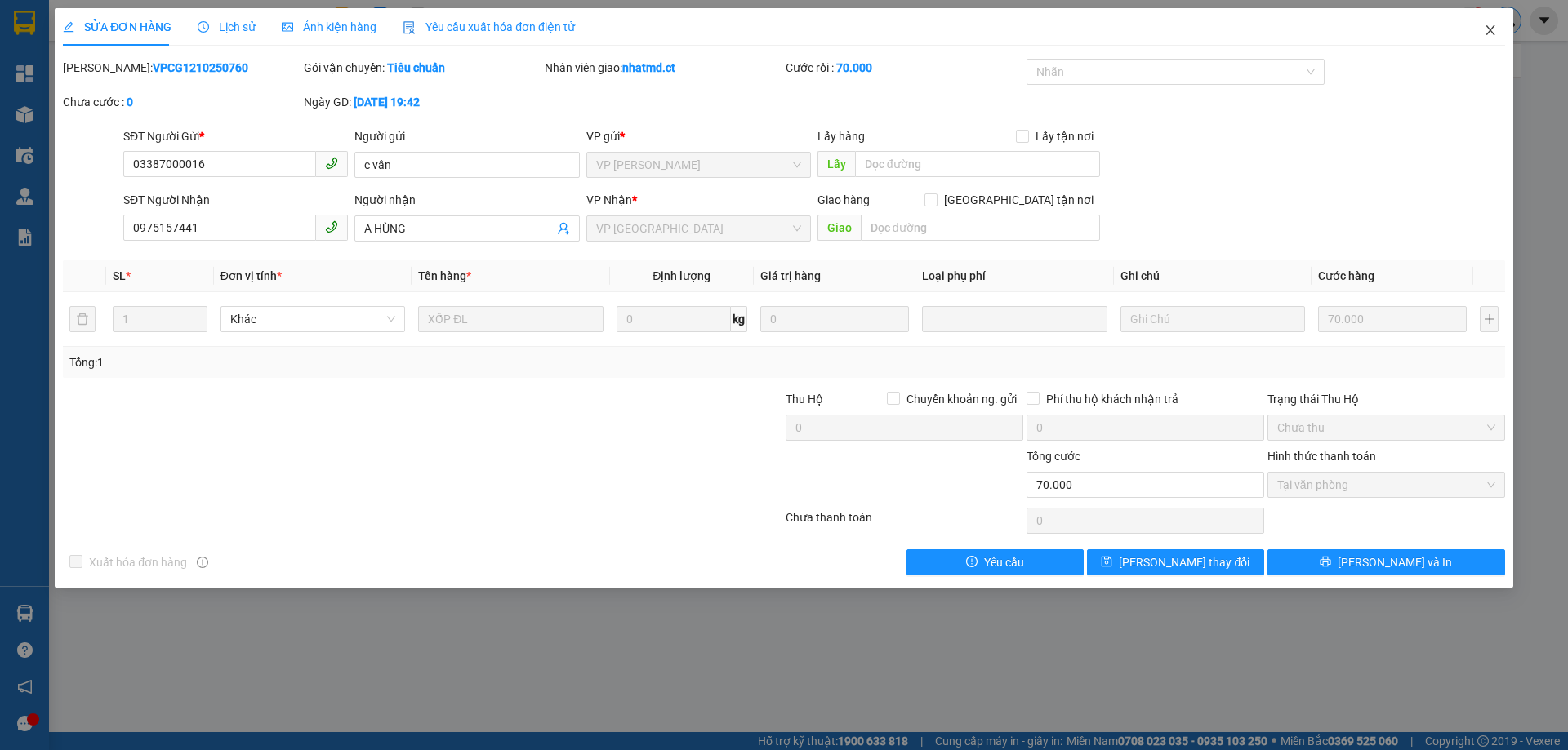
click at [1494, 19] on span "Close" at bounding box center [1490, 31] width 45 height 45
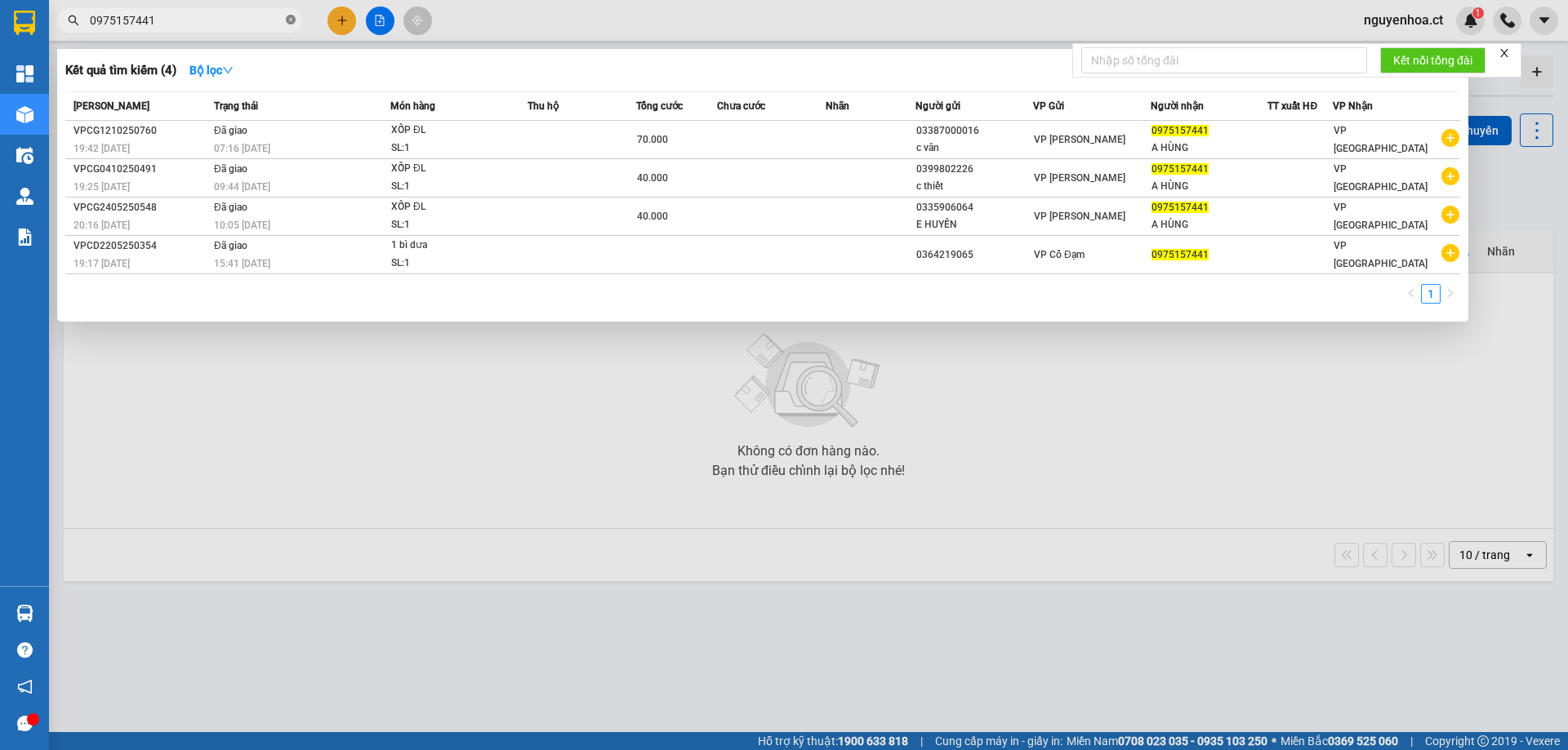
click at [294, 24] on icon "close-circle" at bounding box center [291, 20] width 9 height 9
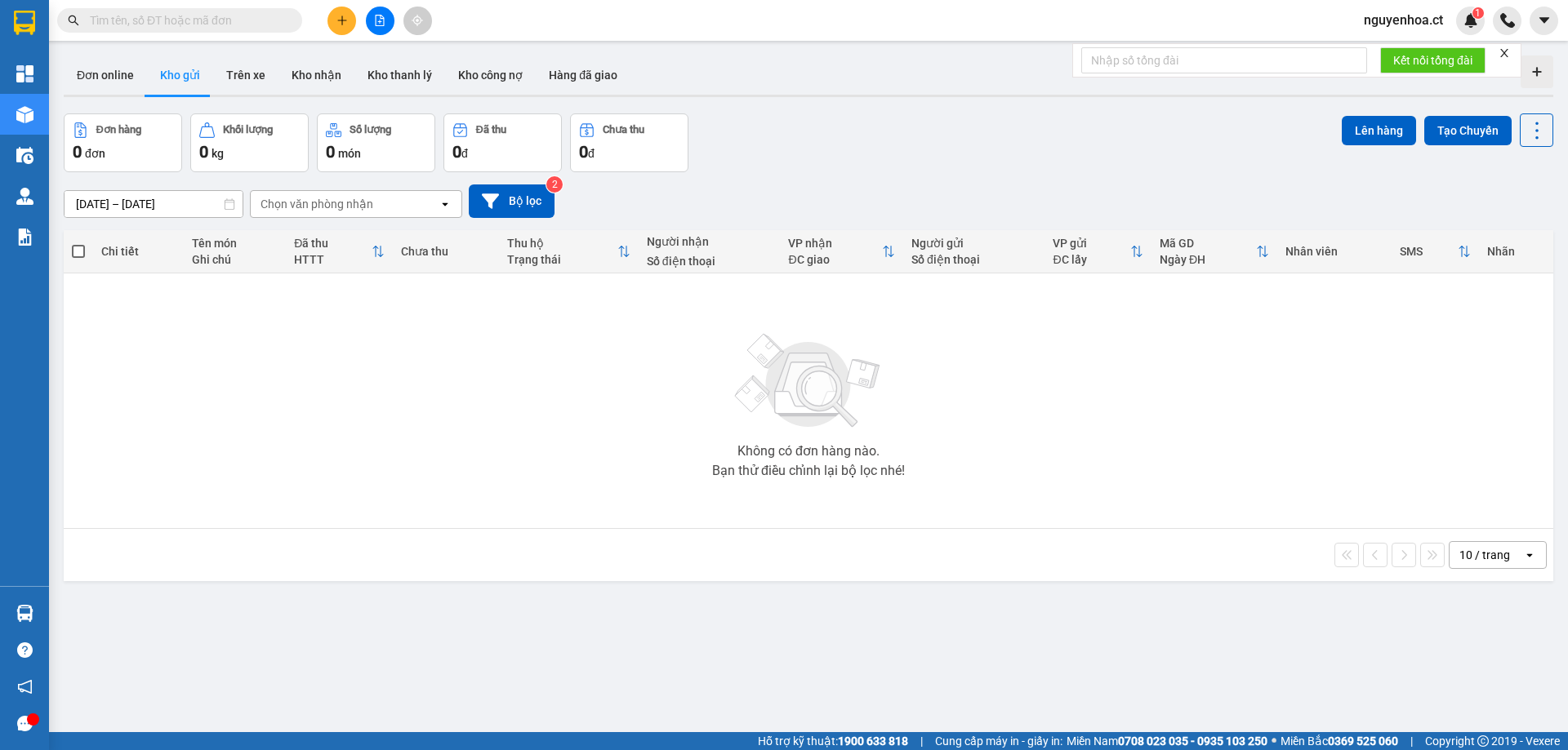
paste input "0362512147"
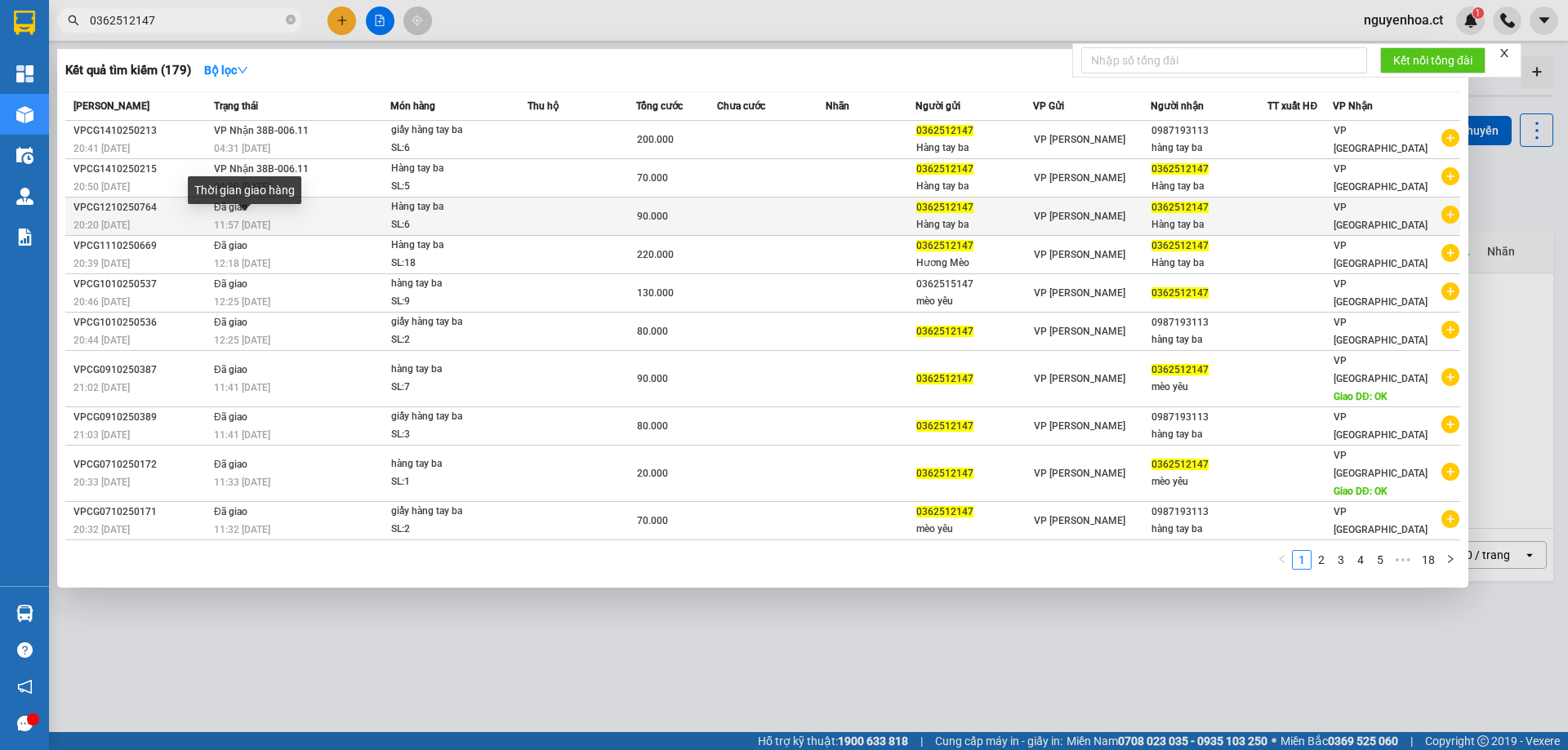
type input "0362512147"
click at [265, 220] on span "11:57 - 13/10" at bounding box center [242, 225] width 57 height 11
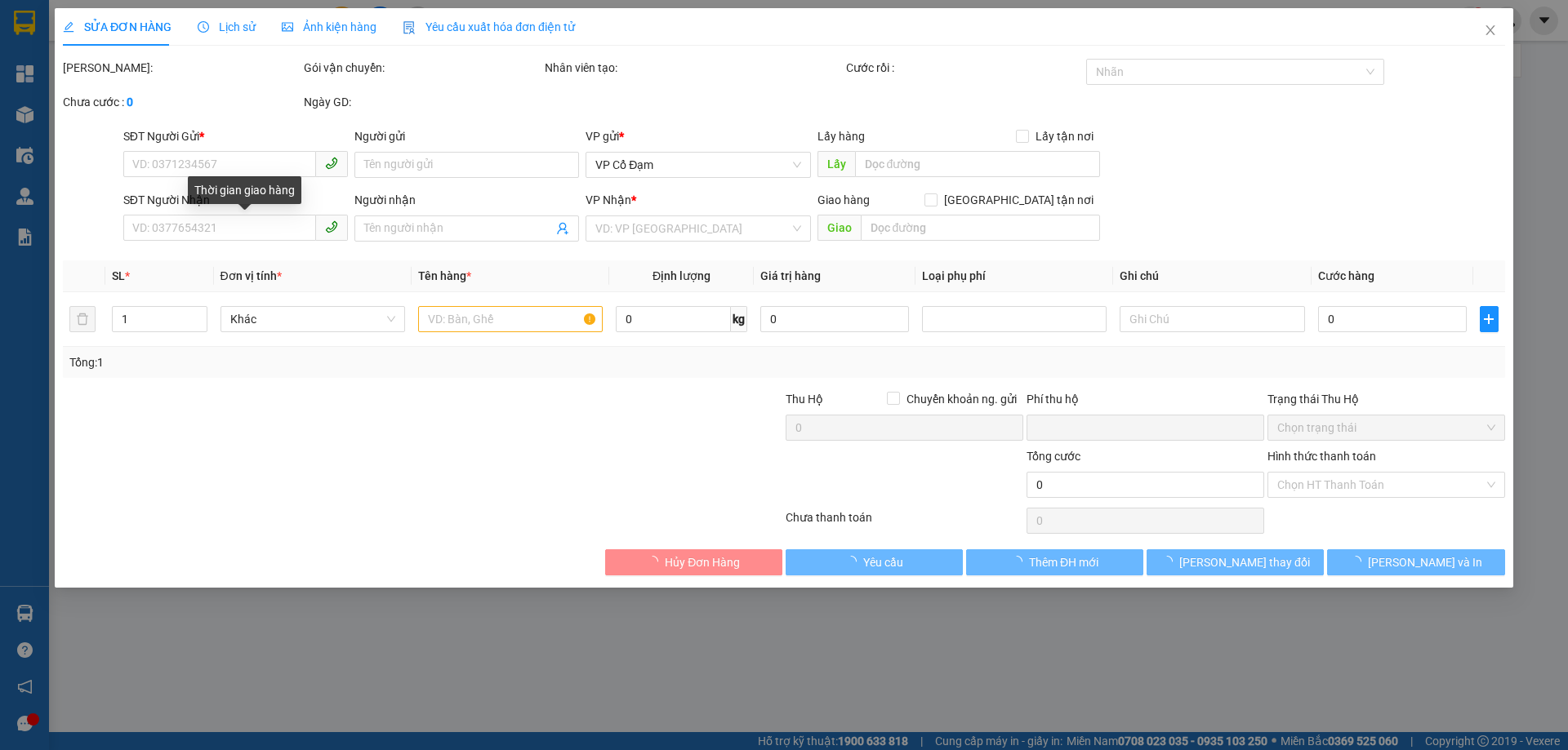
type input "0362512147"
type input "Hàng tay ba"
type input "0362512147"
type input "Hàng tay ba"
type input "0"
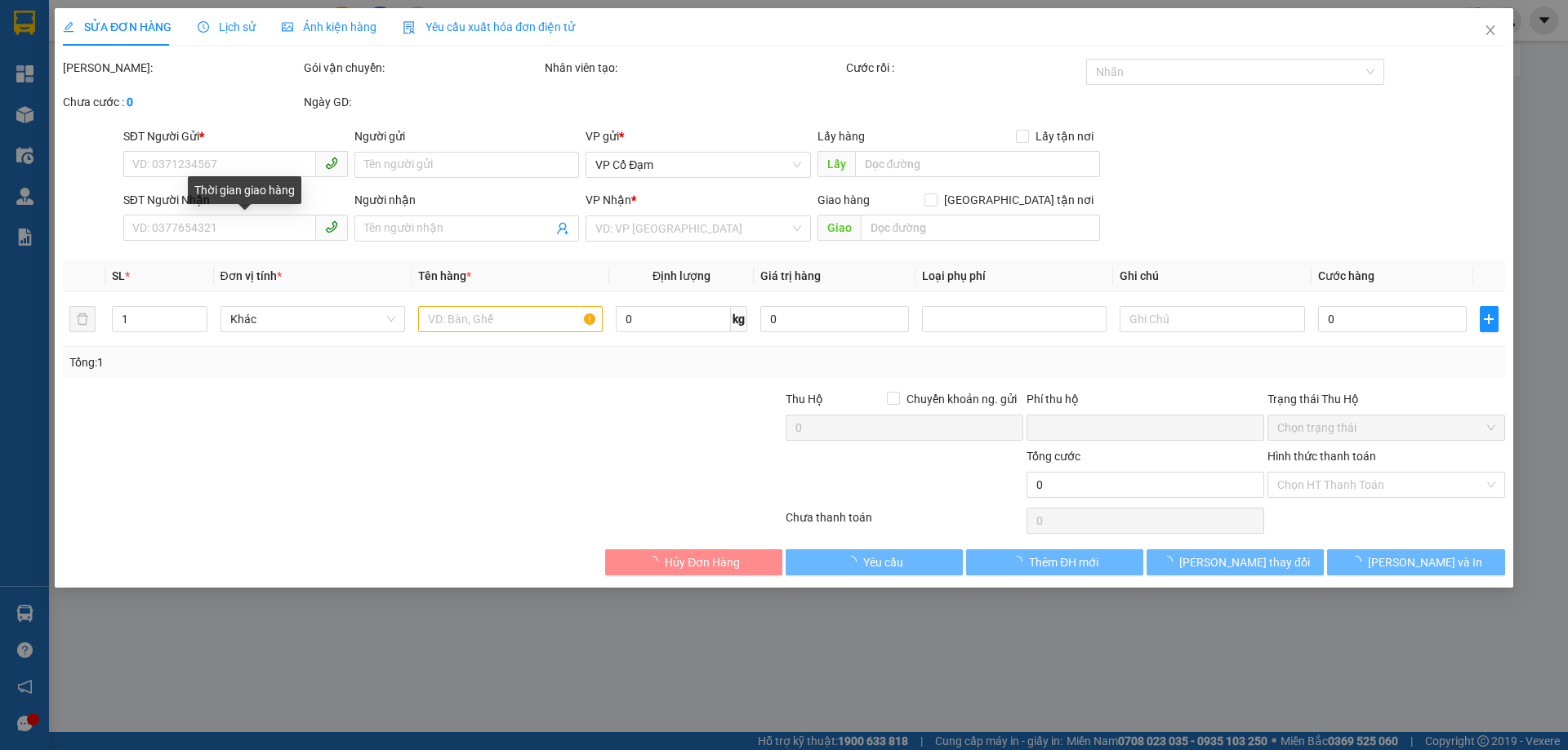
type input "90.000"
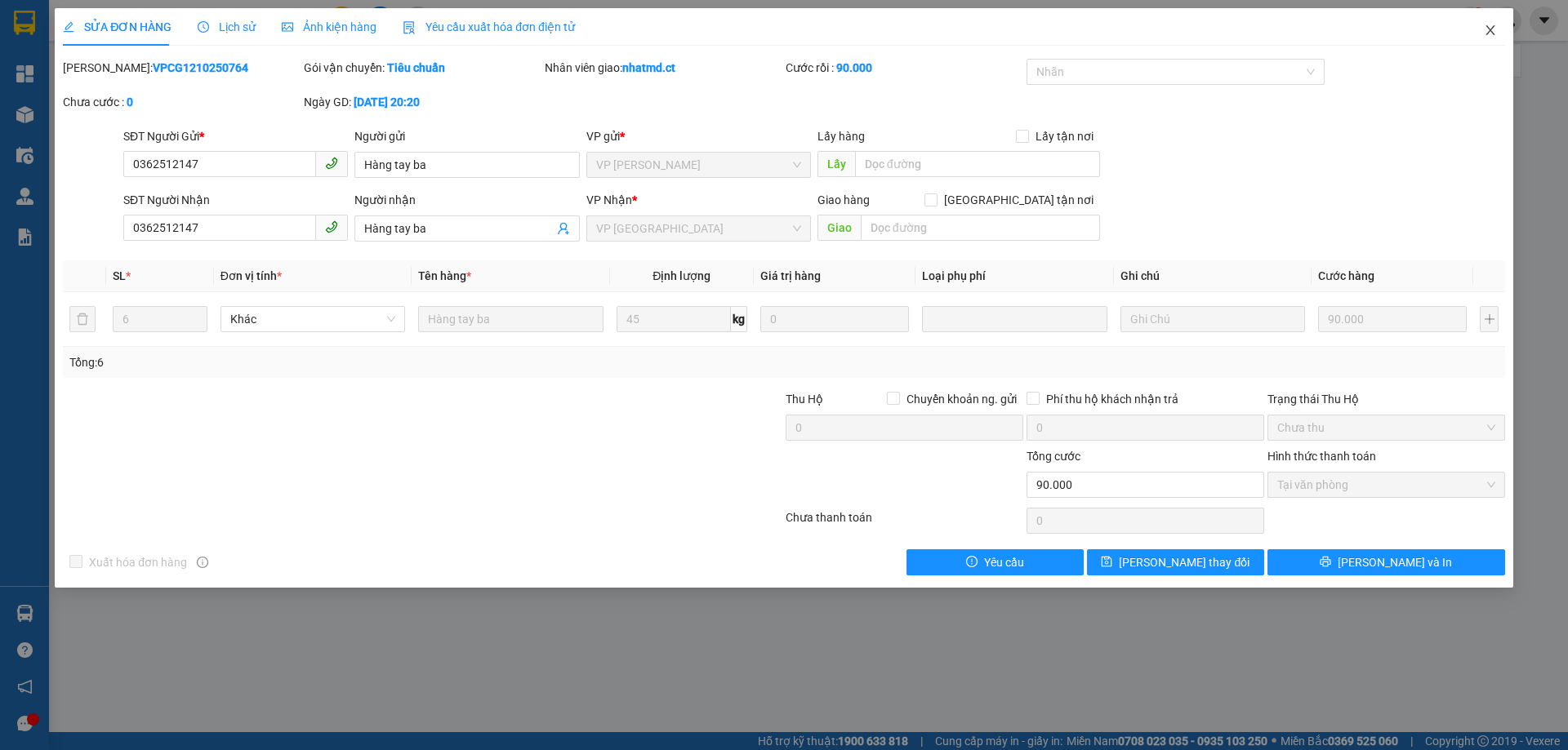
click at [1489, 30] on icon "close" at bounding box center [1491, 30] width 13 height 13
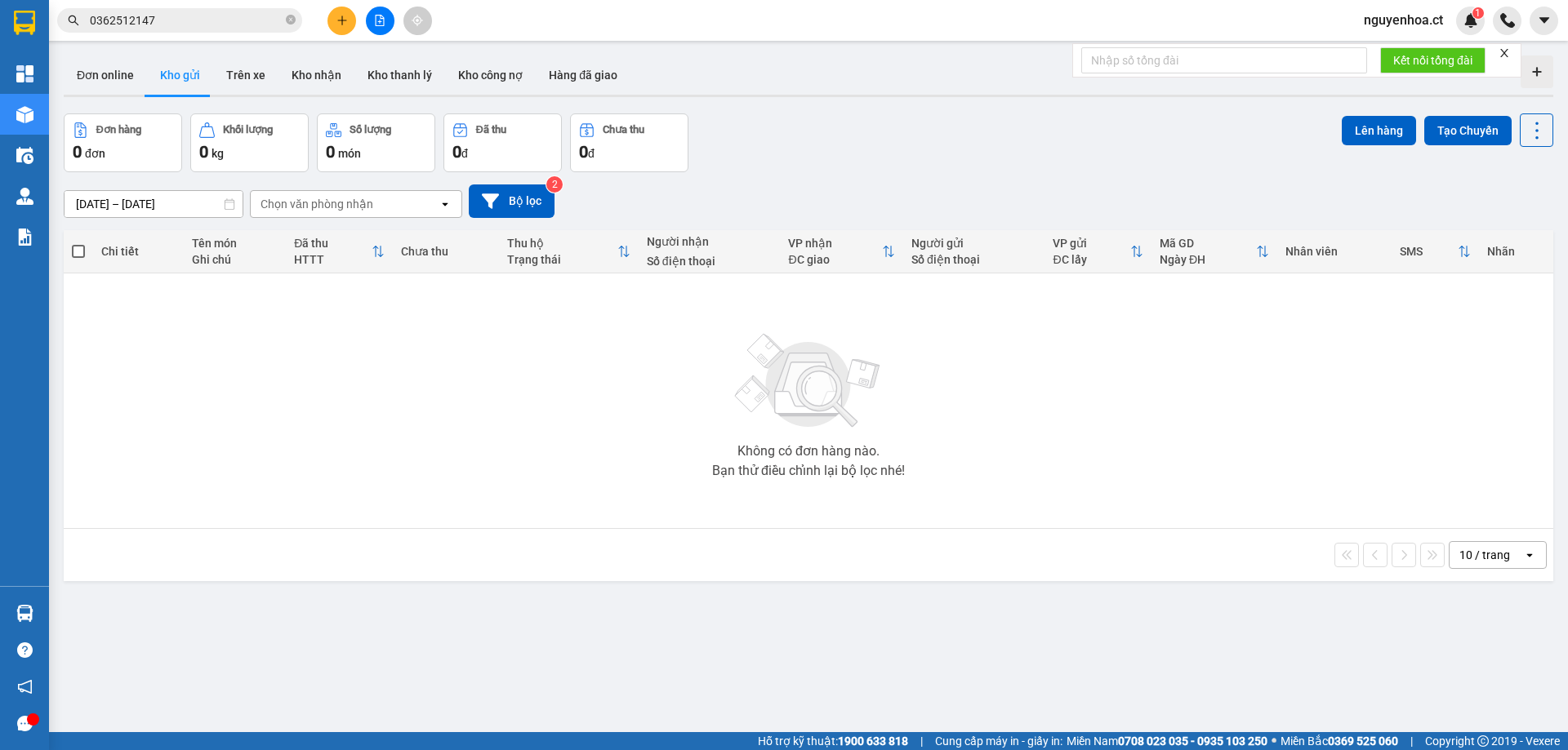
click at [290, 17] on icon "close-circle" at bounding box center [291, 20] width 9 height 9
paste input "0362512147"
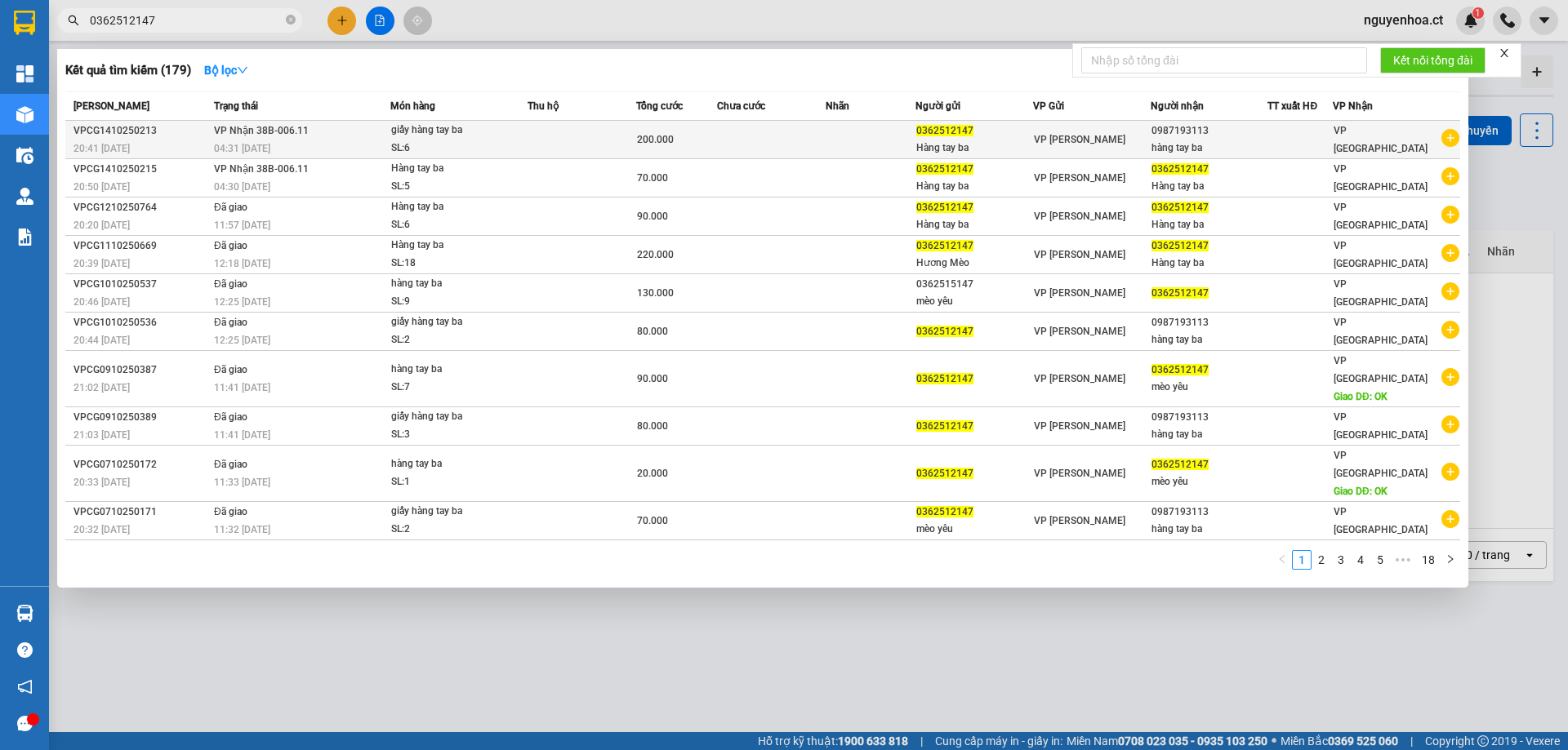
type input "0362512147"
click at [273, 124] on span "VP Nhận 38B-006.11" at bounding box center [261, 130] width 94 height 13
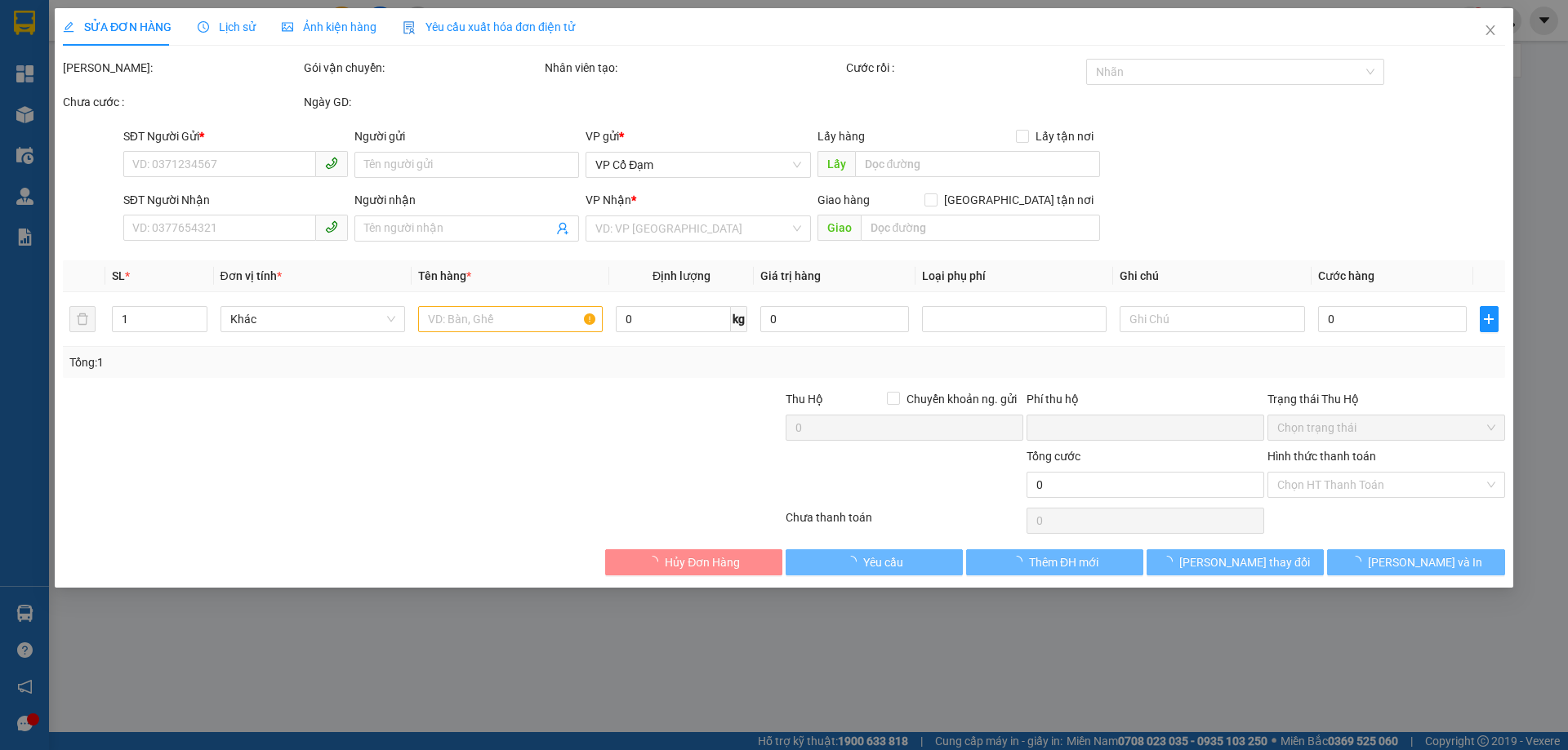
type input "0362512147"
type input "Hàng tay ba"
type input "0987193113"
type input "hàng tay ba"
type input "0"
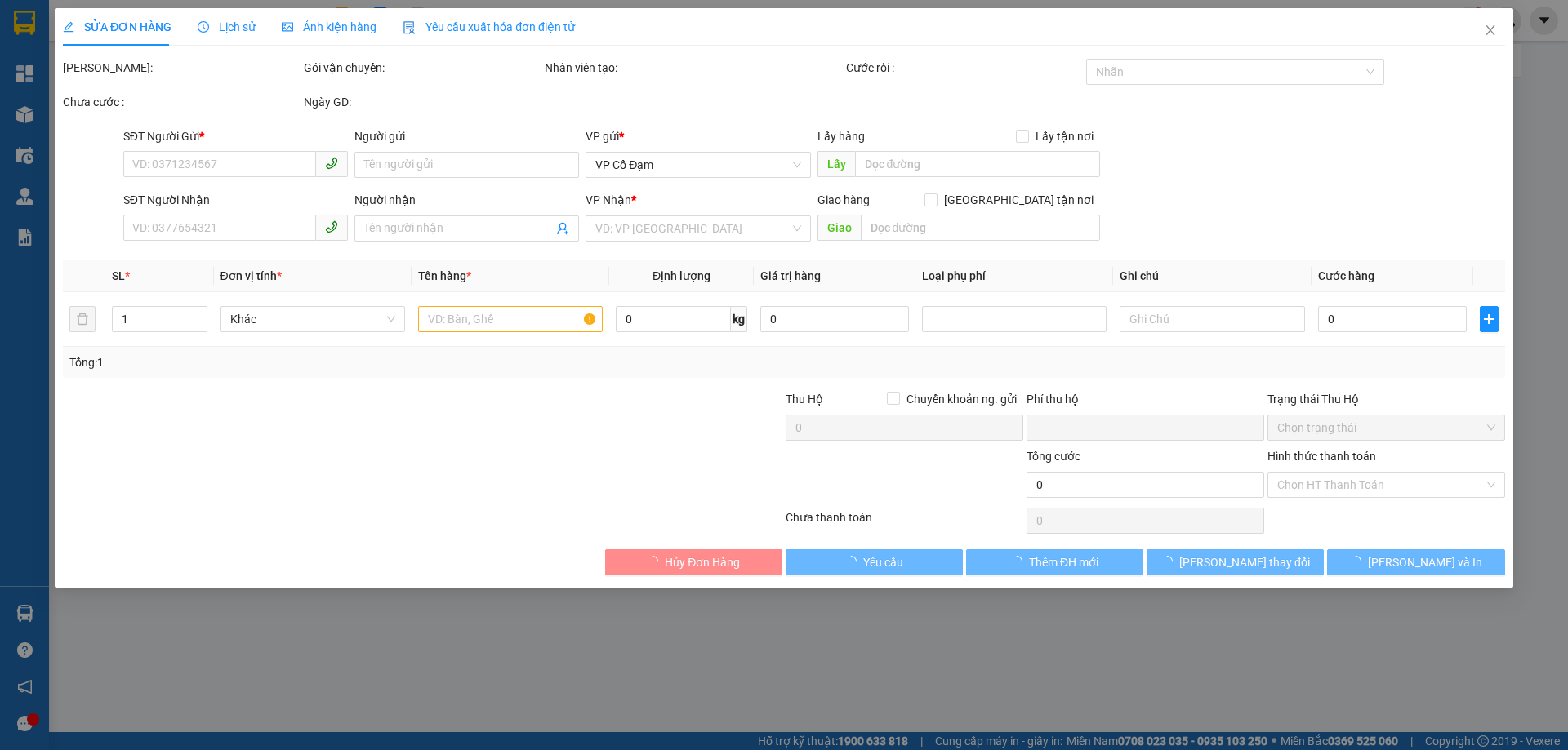
type input "200.000"
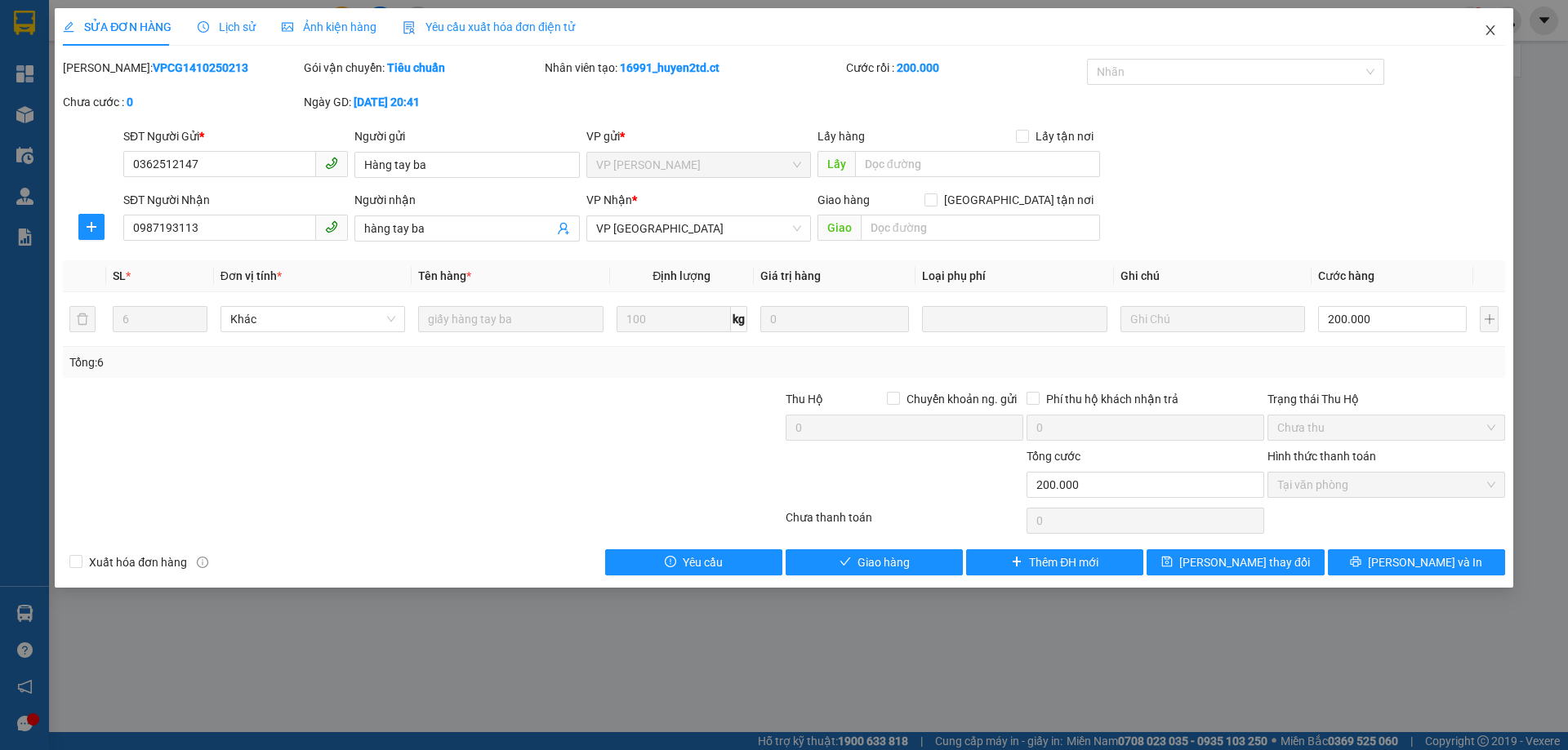
click at [1489, 26] on span "Close" at bounding box center [1490, 31] width 45 height 45
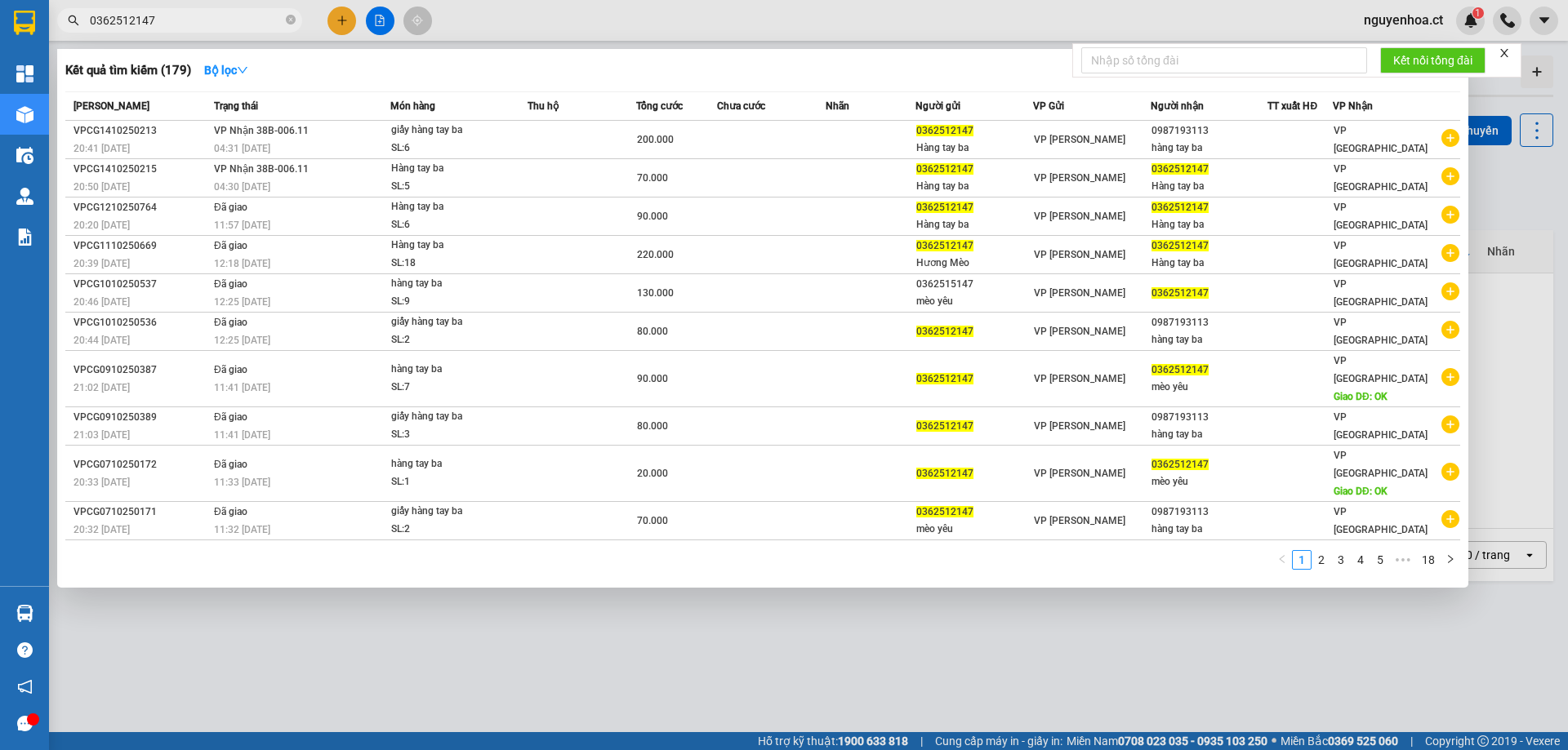
click at [181, 18] on input "0362512147" at bounding box center [186, 20] width 192 height 18
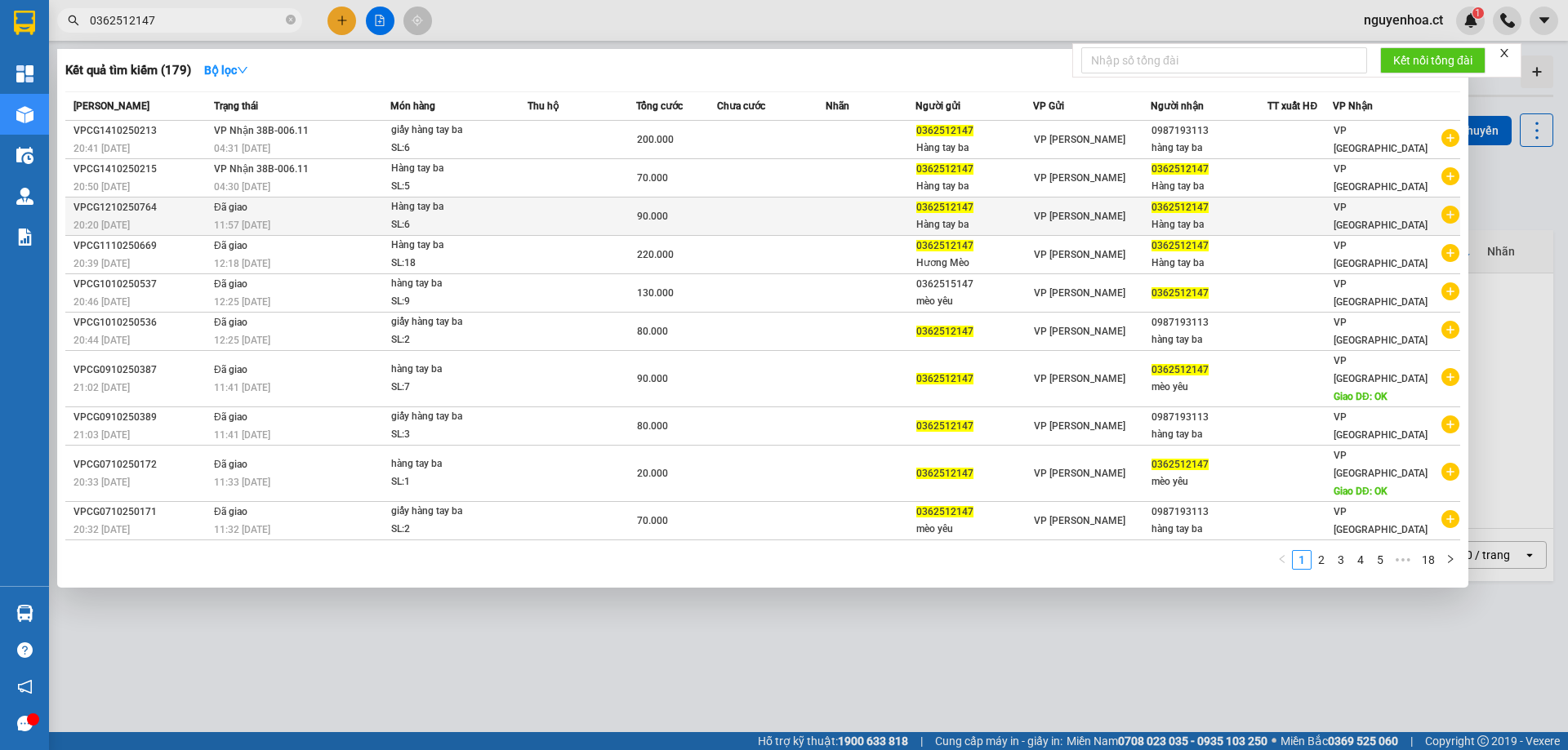
click at [240, 207] on span "Đã giao" at bounding box center [230, 208] width 33 height 11
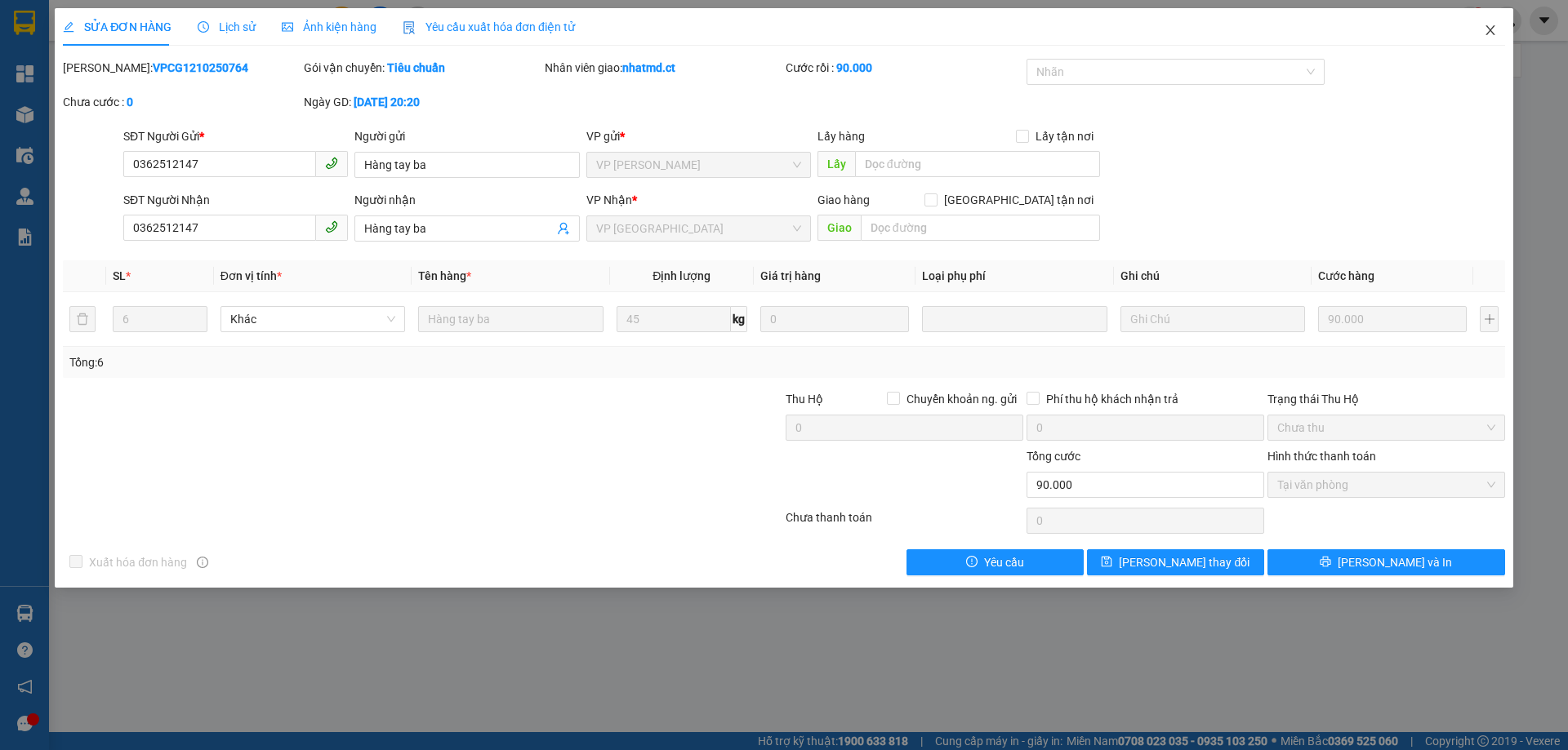
click at [1495, 28] on icon "close" at bounding box center [1491, 30] width 13 height 13
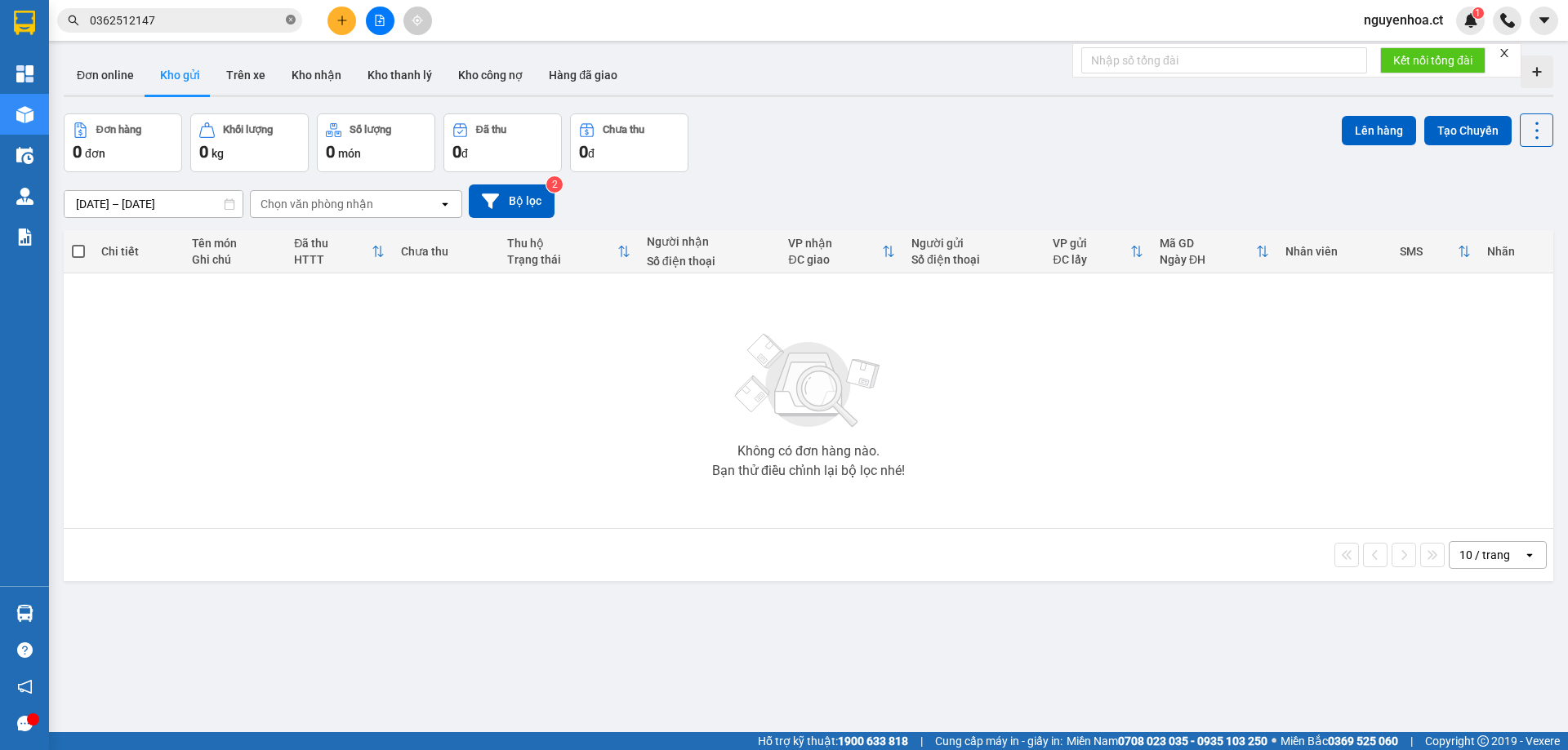
click at [292, 22] on icon "close-circle" at bounding box center [291, 20] width 9 height 9
click at [259, 13] on input "text" at bounding box center [186, 20] width 192 height 18
paste input "0971923610"
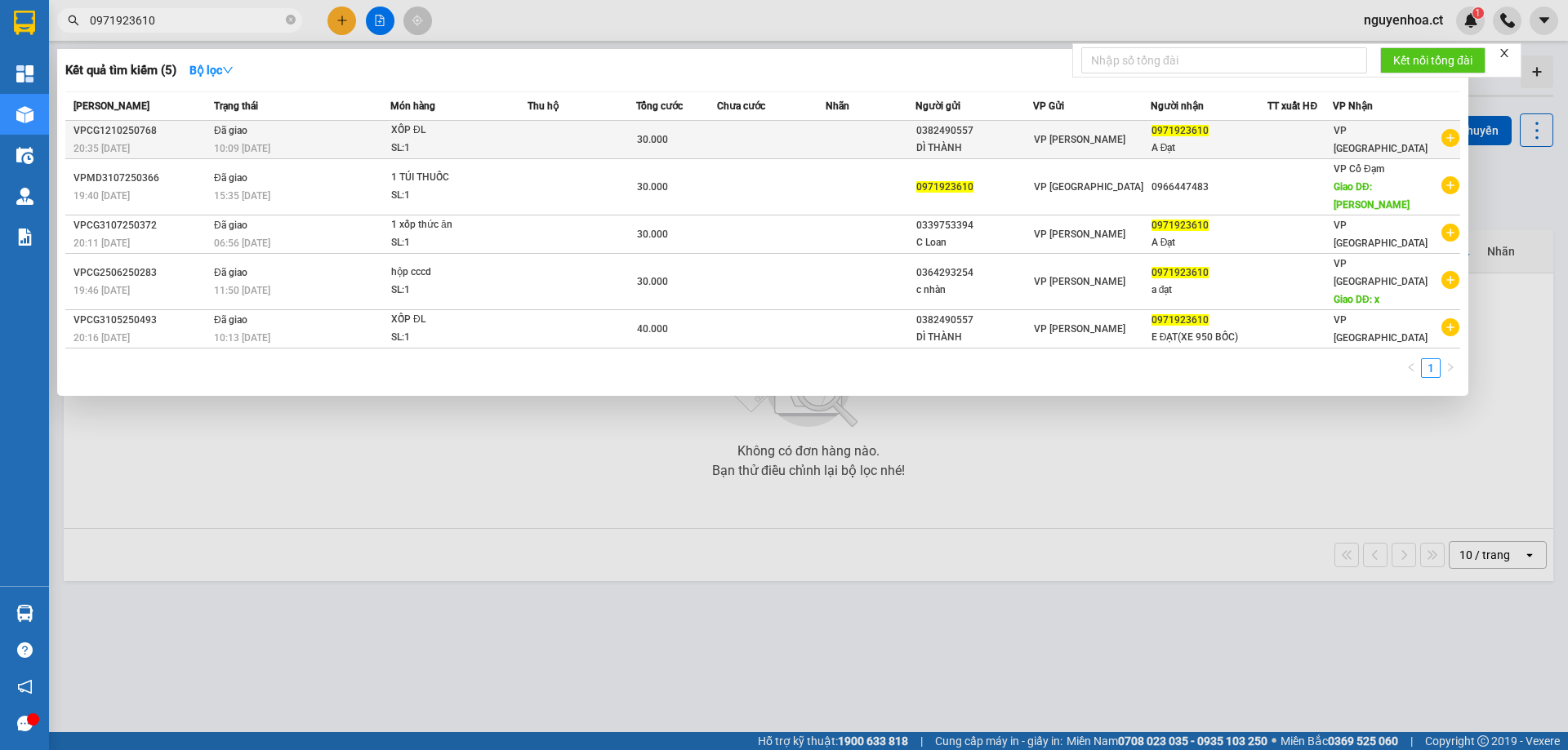
type input "0971923610"
click at [261, 137] on td "Đã giao 10:09 - 13/10" at bounding box center [299, 140] width 180 height 39
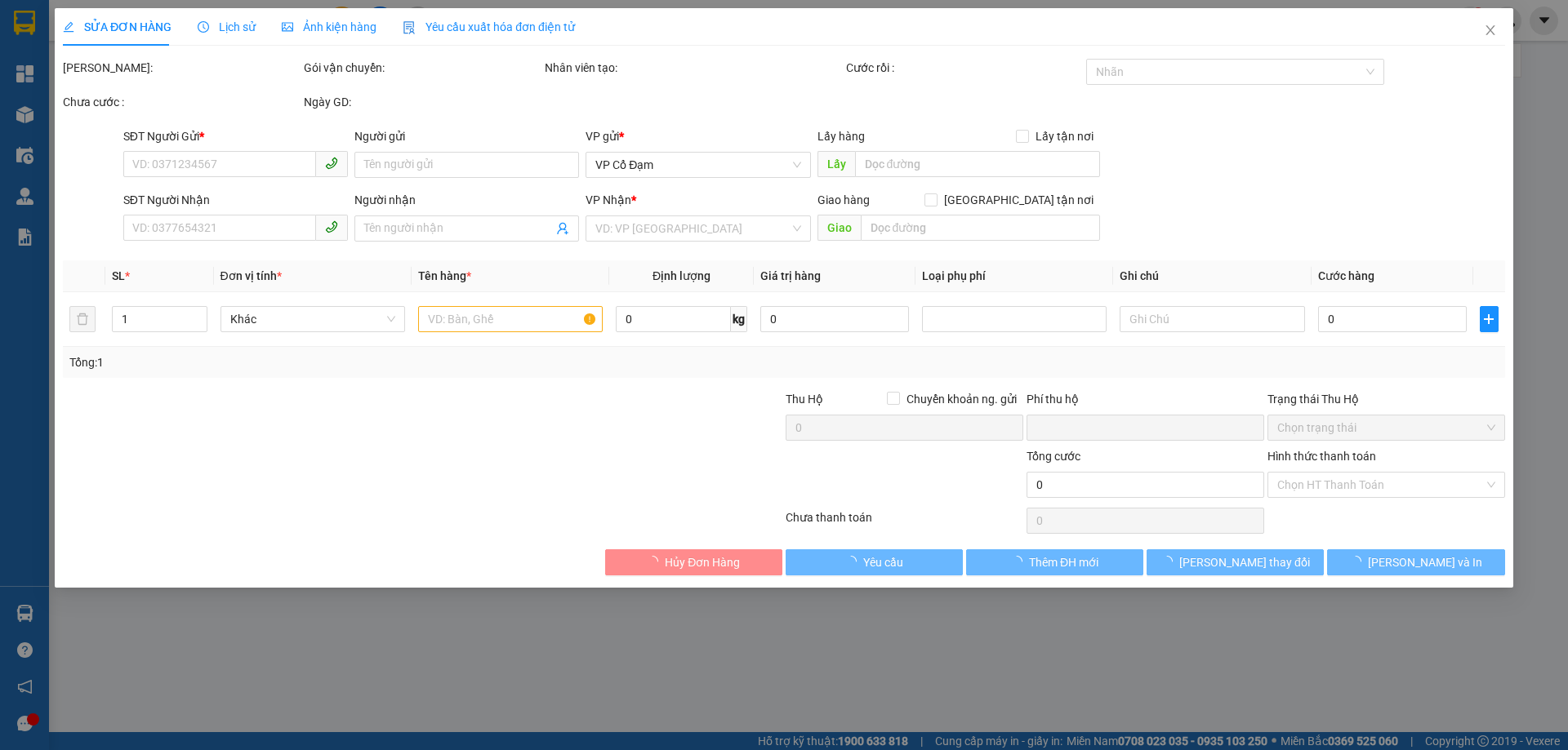
type input "0382490557"
type input "DÌ THÀNH"
type input "0971923610"
type input "A Đạt"
type input "0"
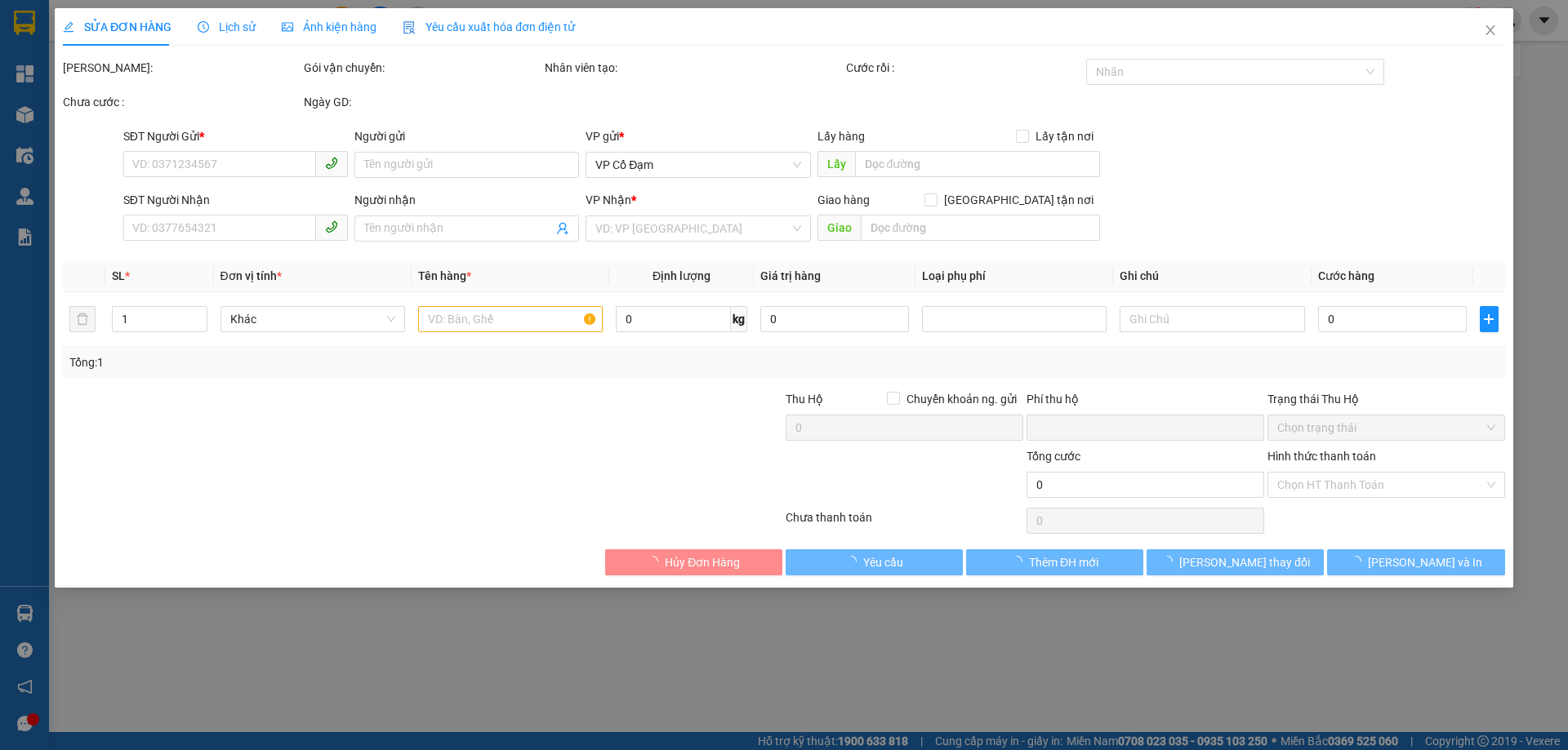
type input "30.000"
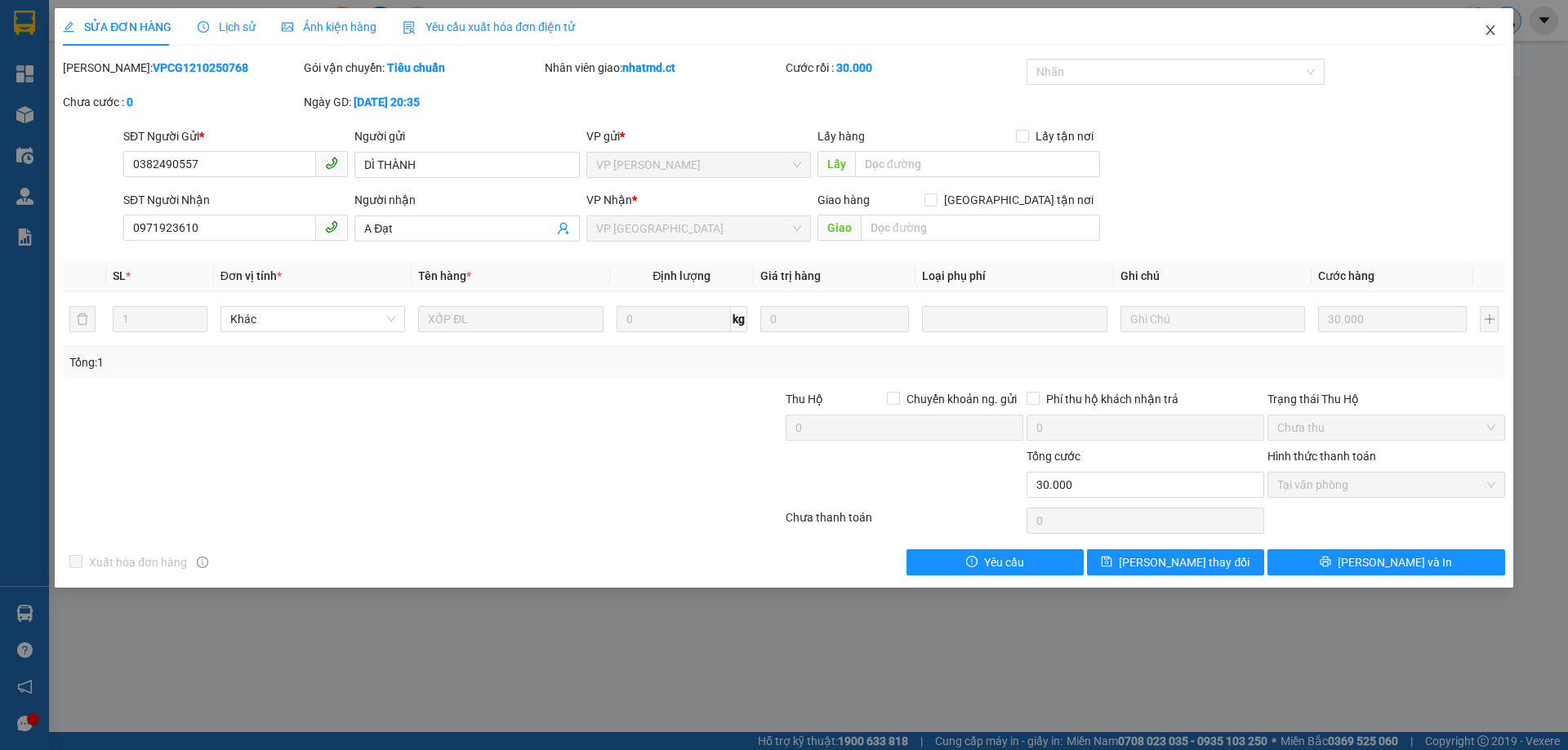
click at [1501, 29] on span "Close" at bounding box center [1490, 31] width 45 height 45
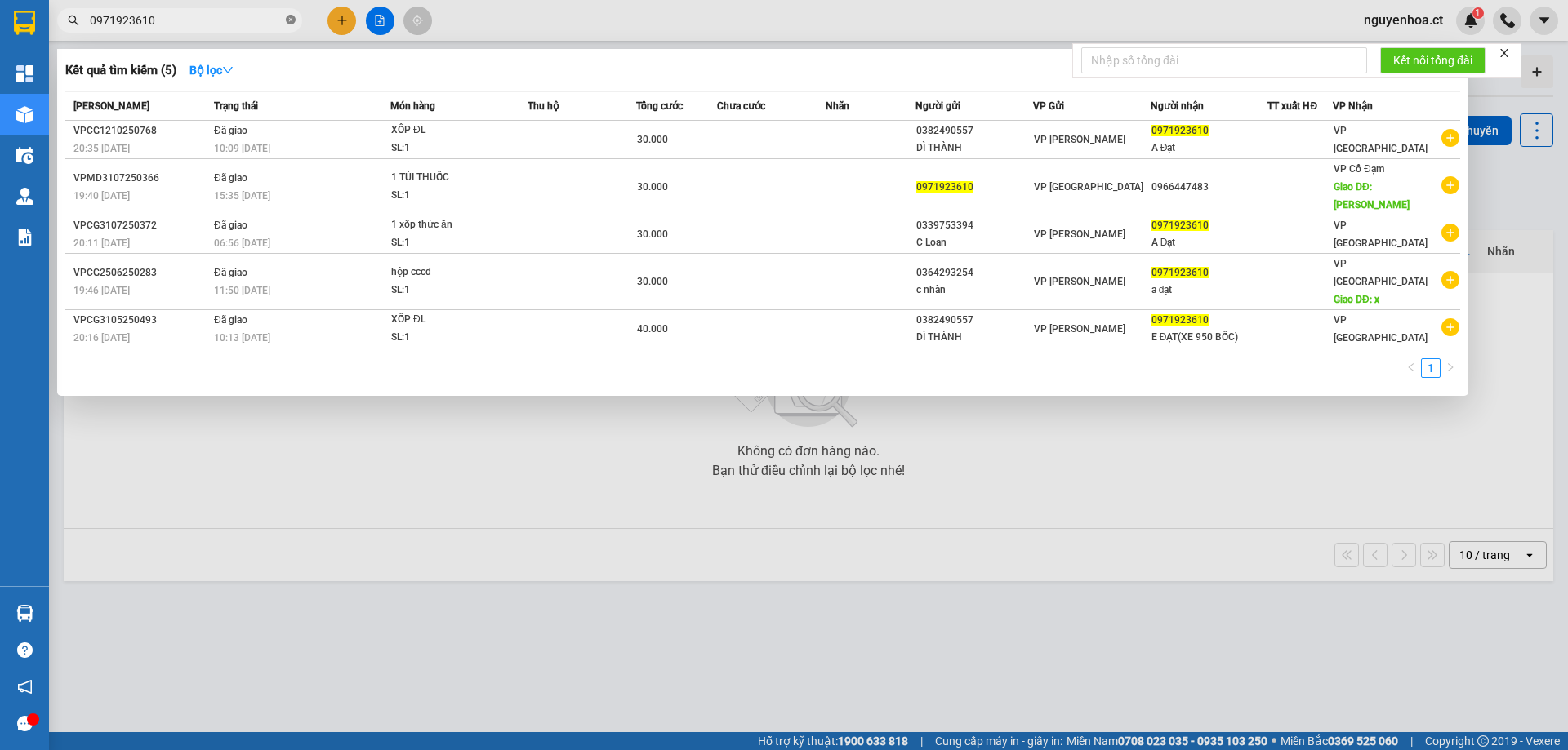
click at [289, 20] on icon "close-circle" at bounding box center [291, 20] width 9 height 9
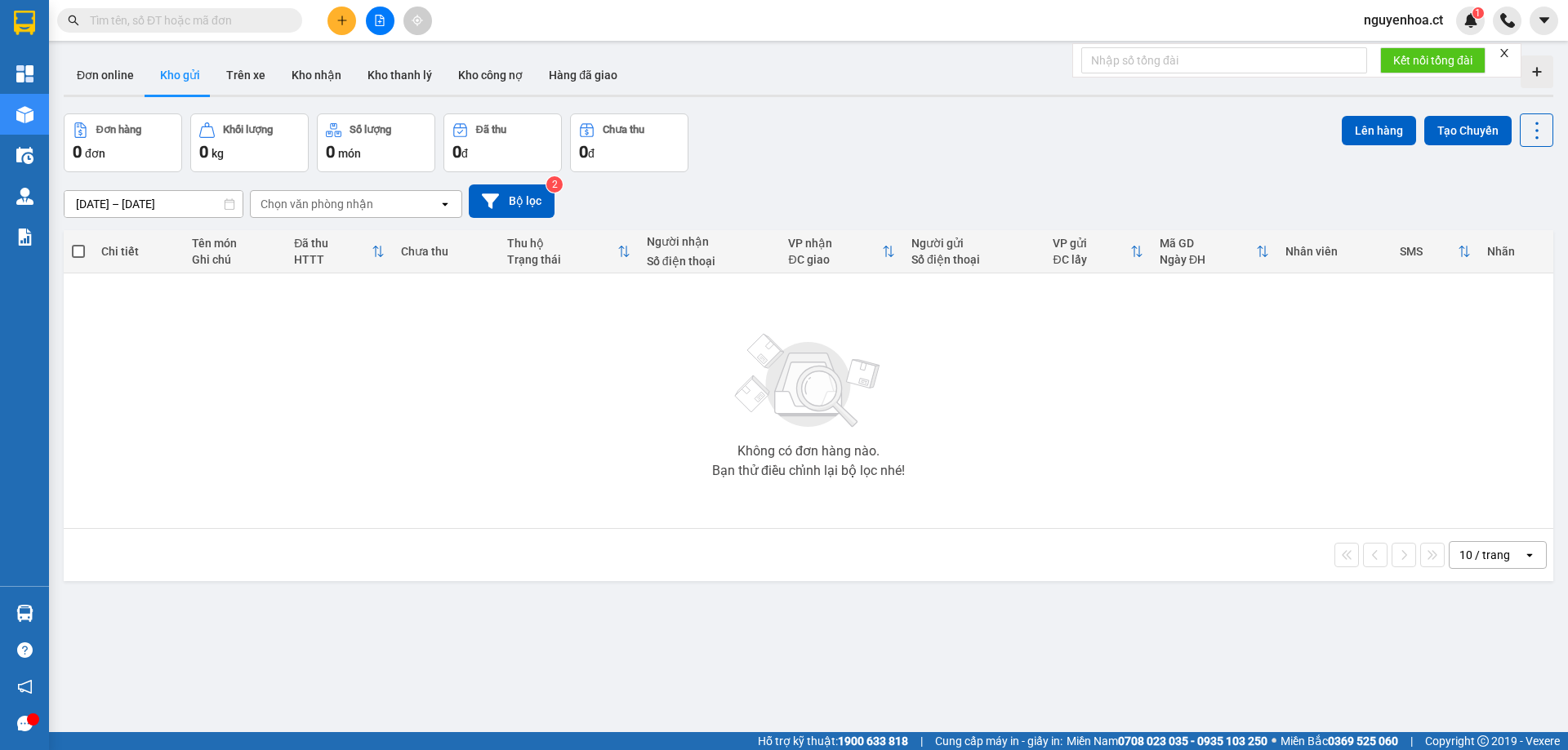
paste input "0862040852"
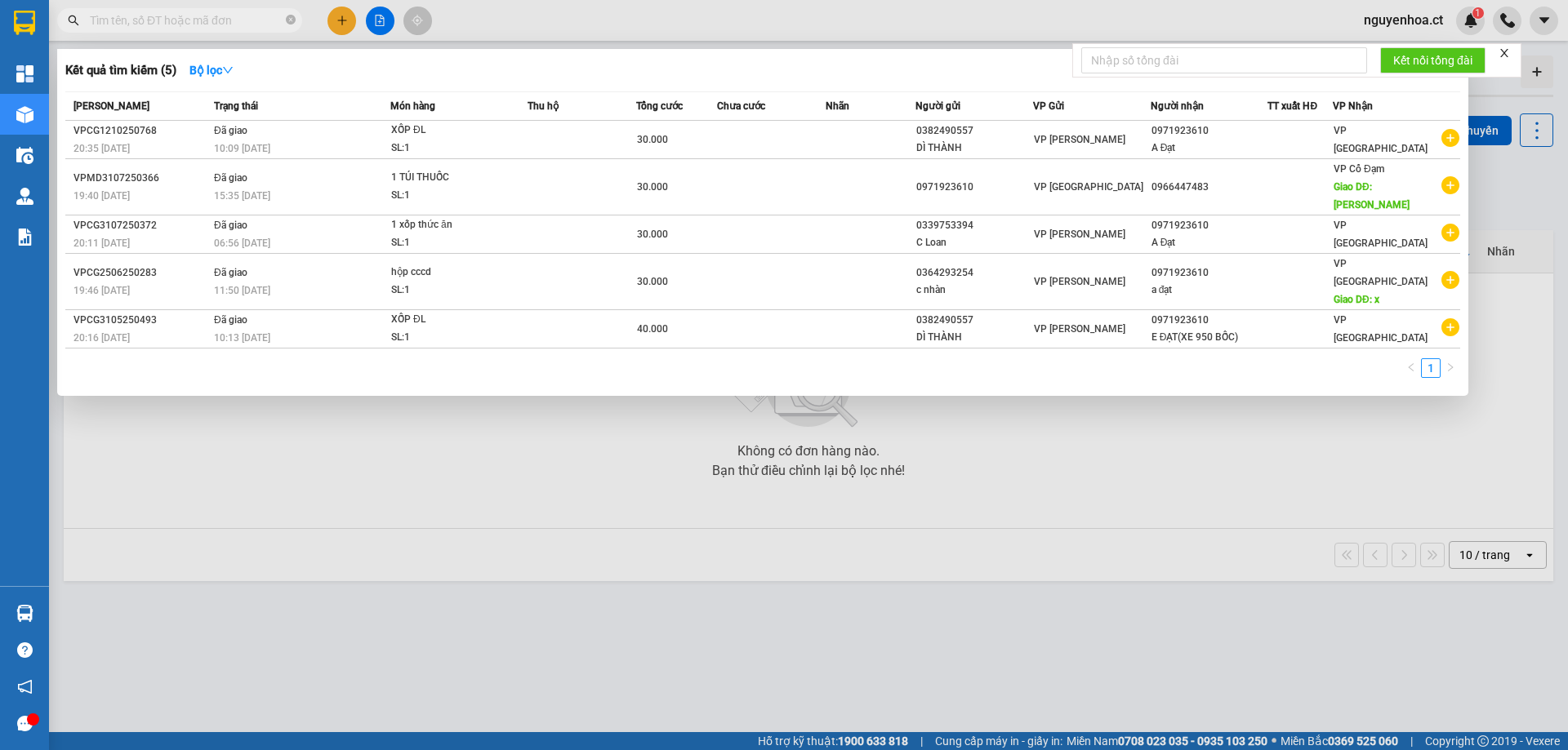
type input "0862040852"
click at [287, 19] on icon "close-circle" at bounding box center [291, 20] width 9 height 9
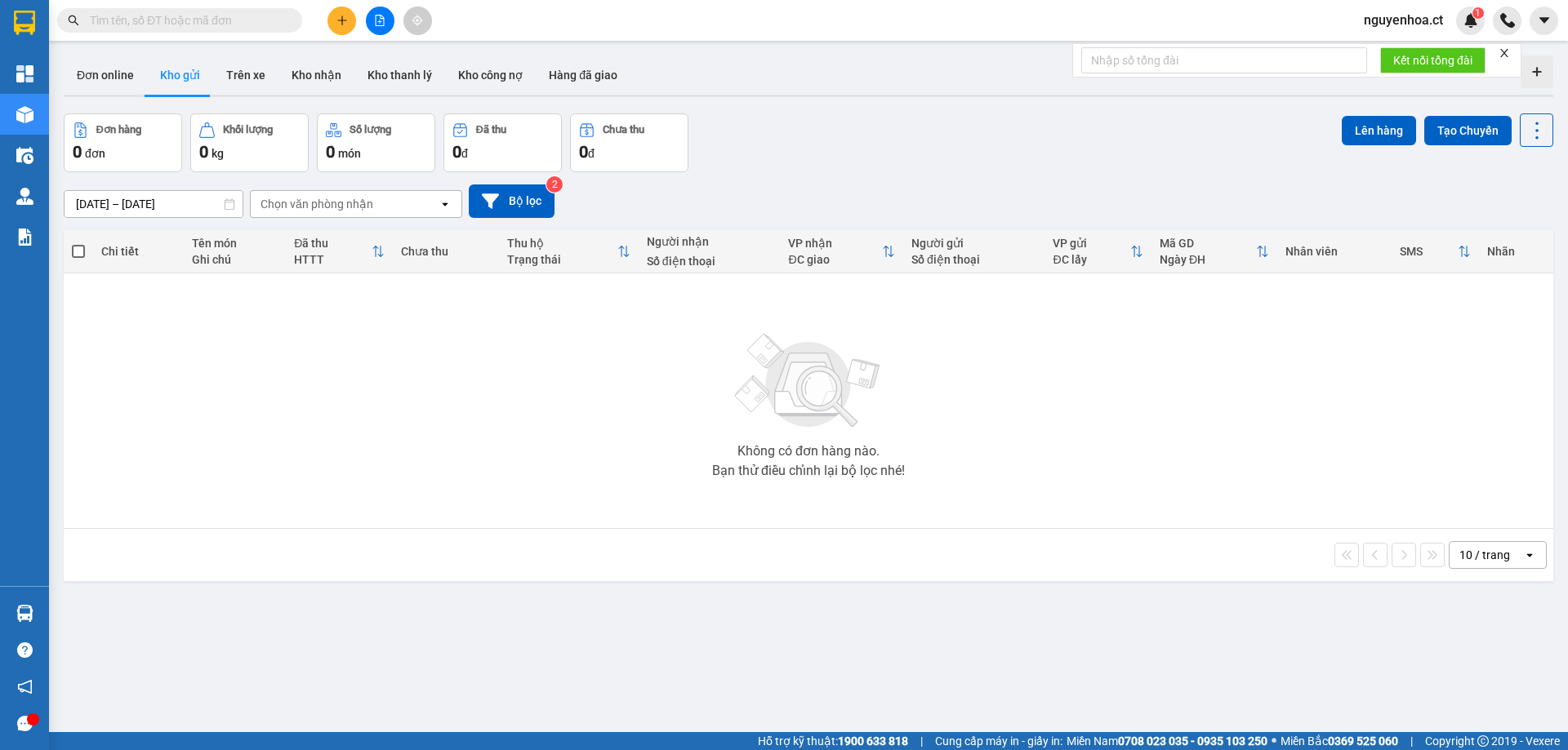
paste input "0862040852"
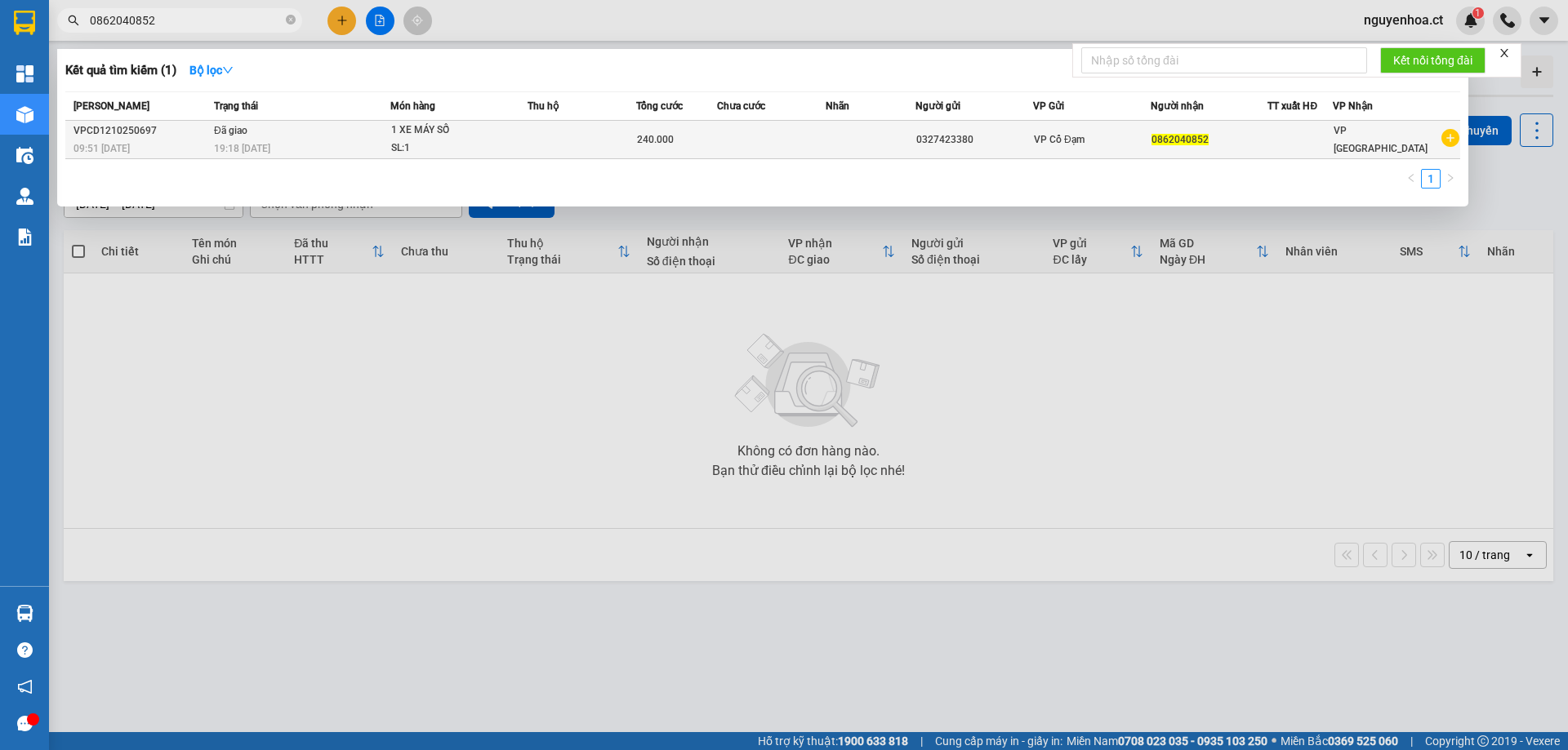
type input "0862040852"
click at [236, 142] on span "19:18 [DATE]" at bounding box center [242, 148] width 57 height 11
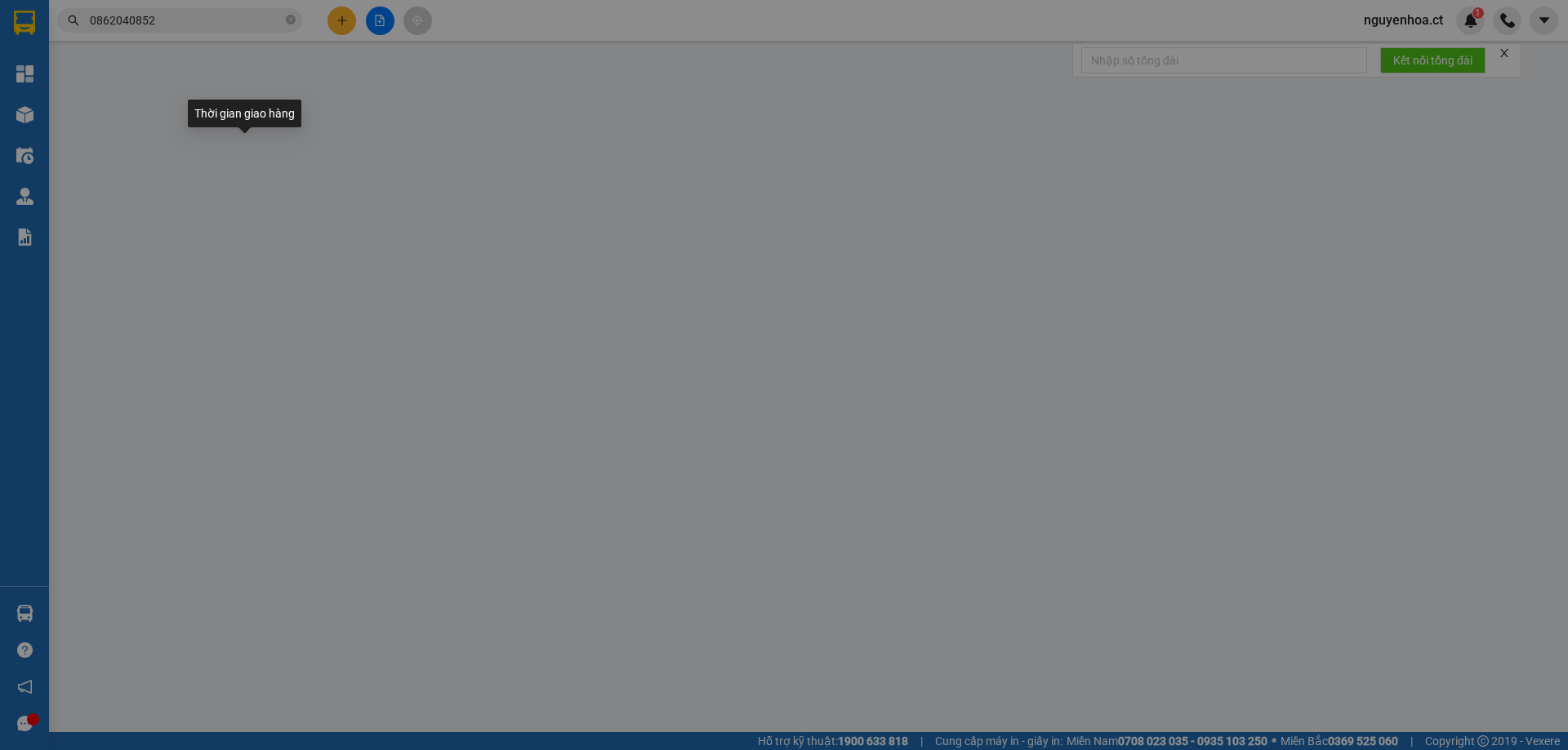
type input "0327423380"
type input "0862040852"
type input "0"
type input "240.000"
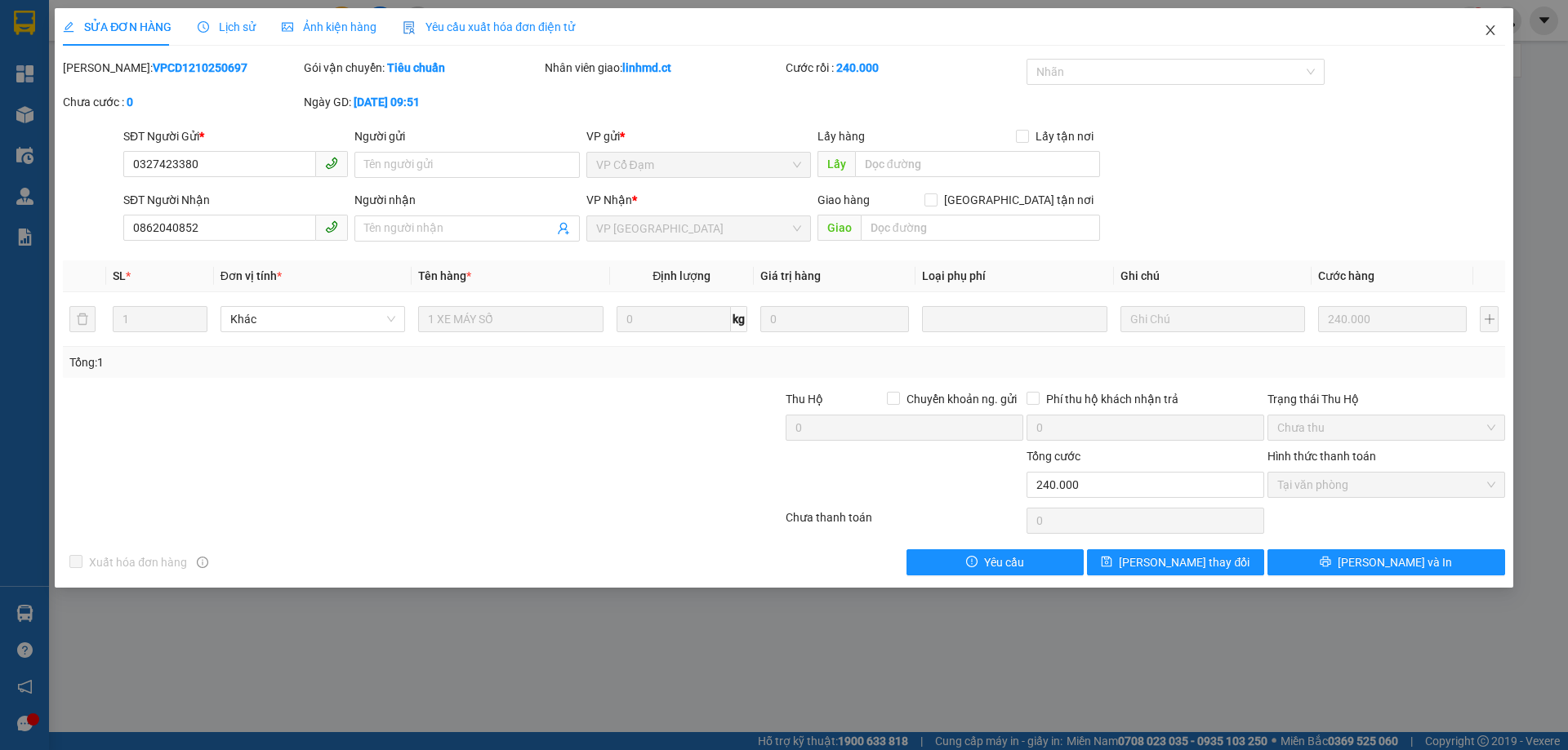
click at [1493, 25] on icon "close" at bounding box center [1491, 30] width 13 height 13
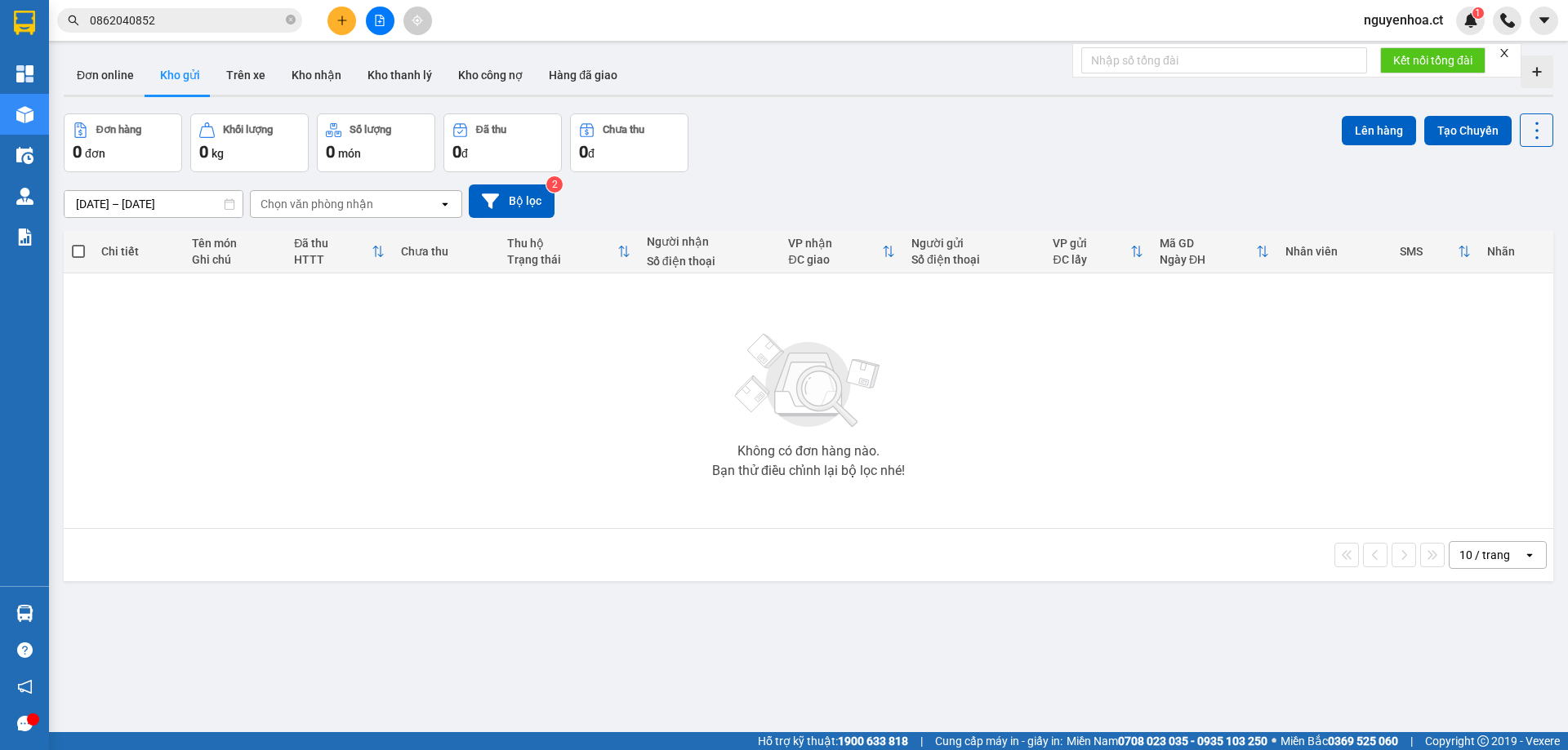
click at [290, 15] on span at bounding box center [291, 21] width 9 height 15
click at [292, 17] on span at bounding box center [291, 20] width 9 height 18
click at [240, 16] on input "text" at bounding box center [186, 20] width 192 height 18
paste input "0986891632"
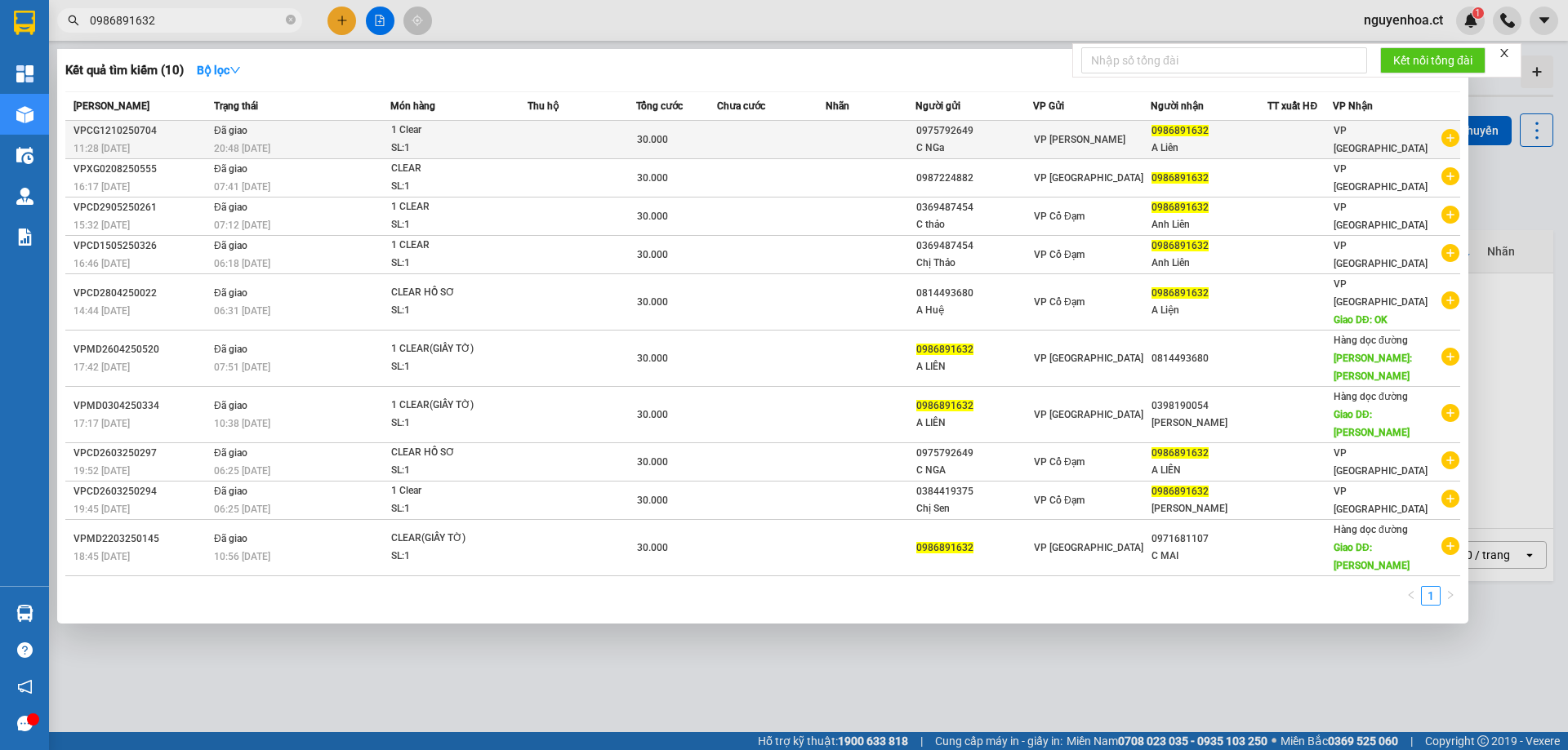
type input "0986891632"
click at [275, 140] on div "20:48 - 12/10" at bounding box center [302, 148] width 175 height 18
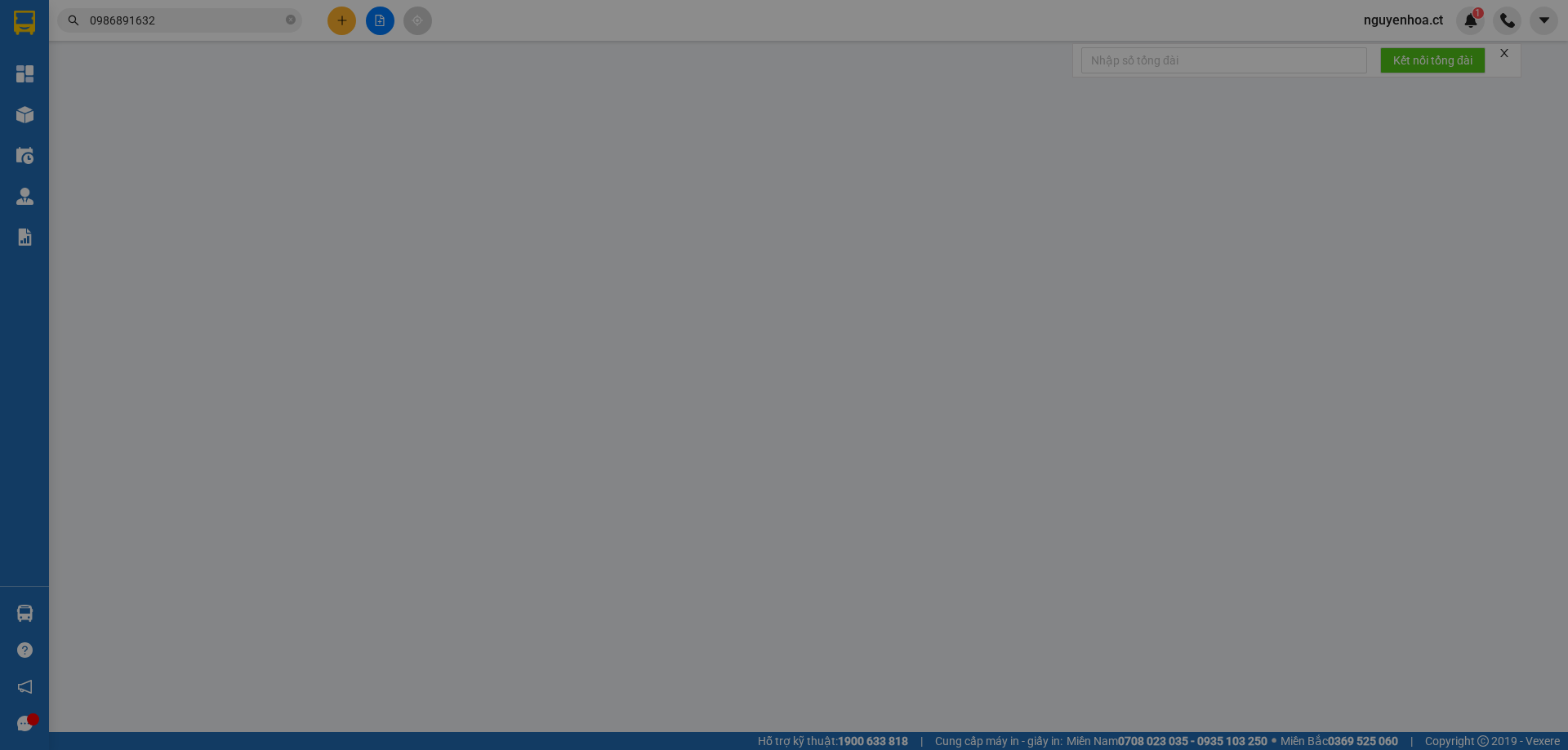
type input "0975792649"
type input "C NGa"
type input "0986891632"
type input "A Liên"
type input "0"
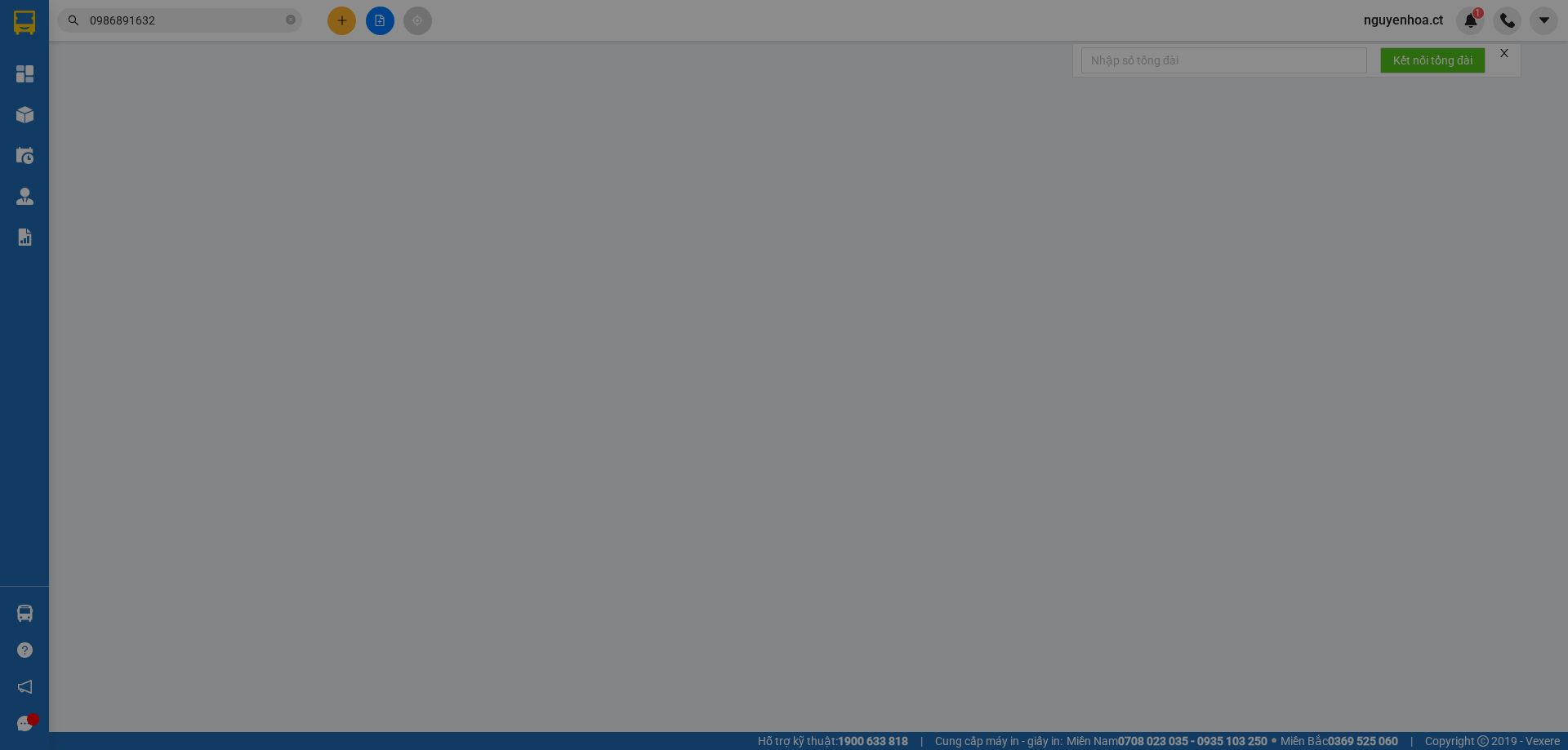
type input "30.000"
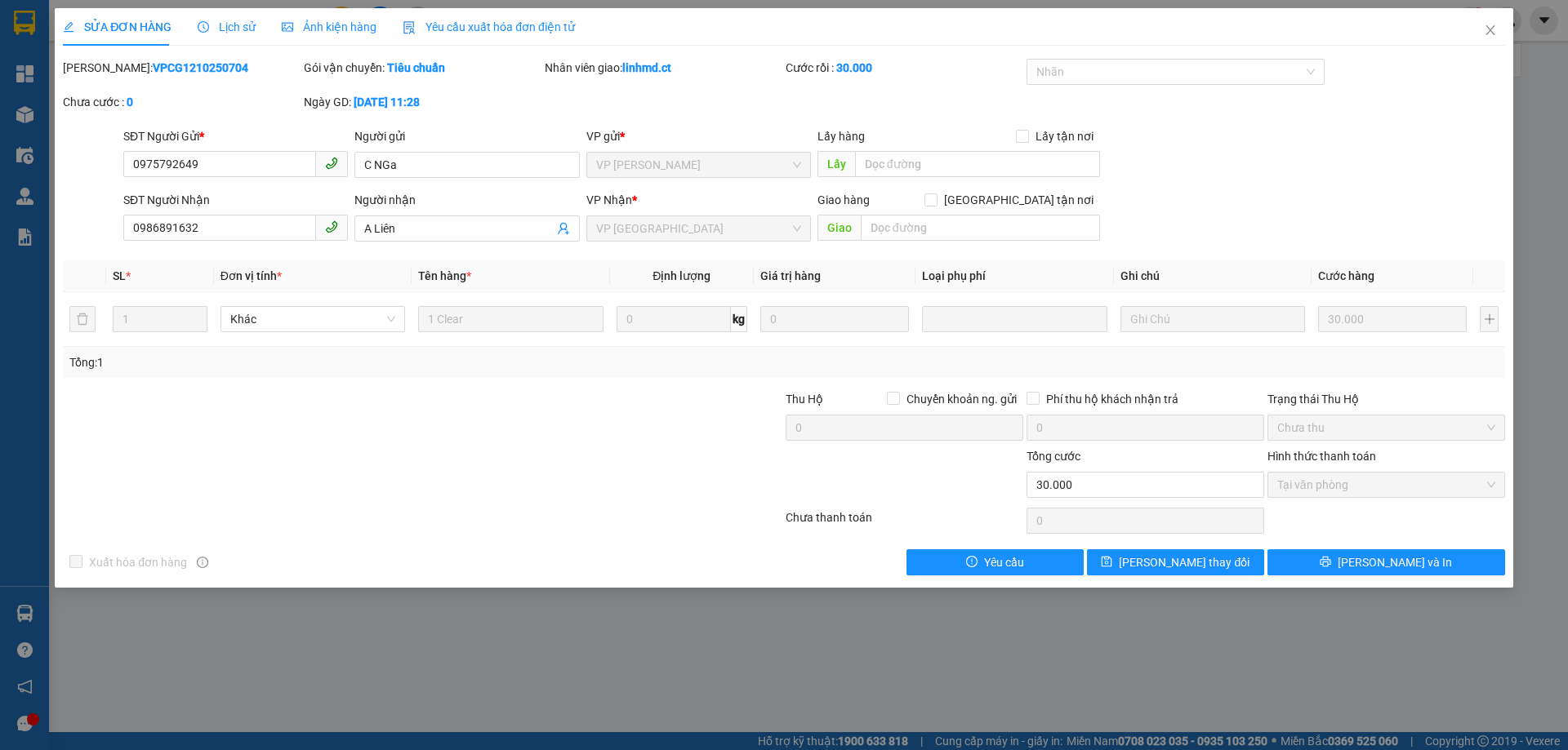
click at [258, 25] on div "SỬA ĐƠN HÀNG Lịch sử Ảnh kiện hàng Yêu cầu xuất hóa đơn điện tử" at bounding box center [319, 27] width 512 height 38
click at [238, 32] on span "Lịch sử" at bounding box center [225, 27] width 58 height 13
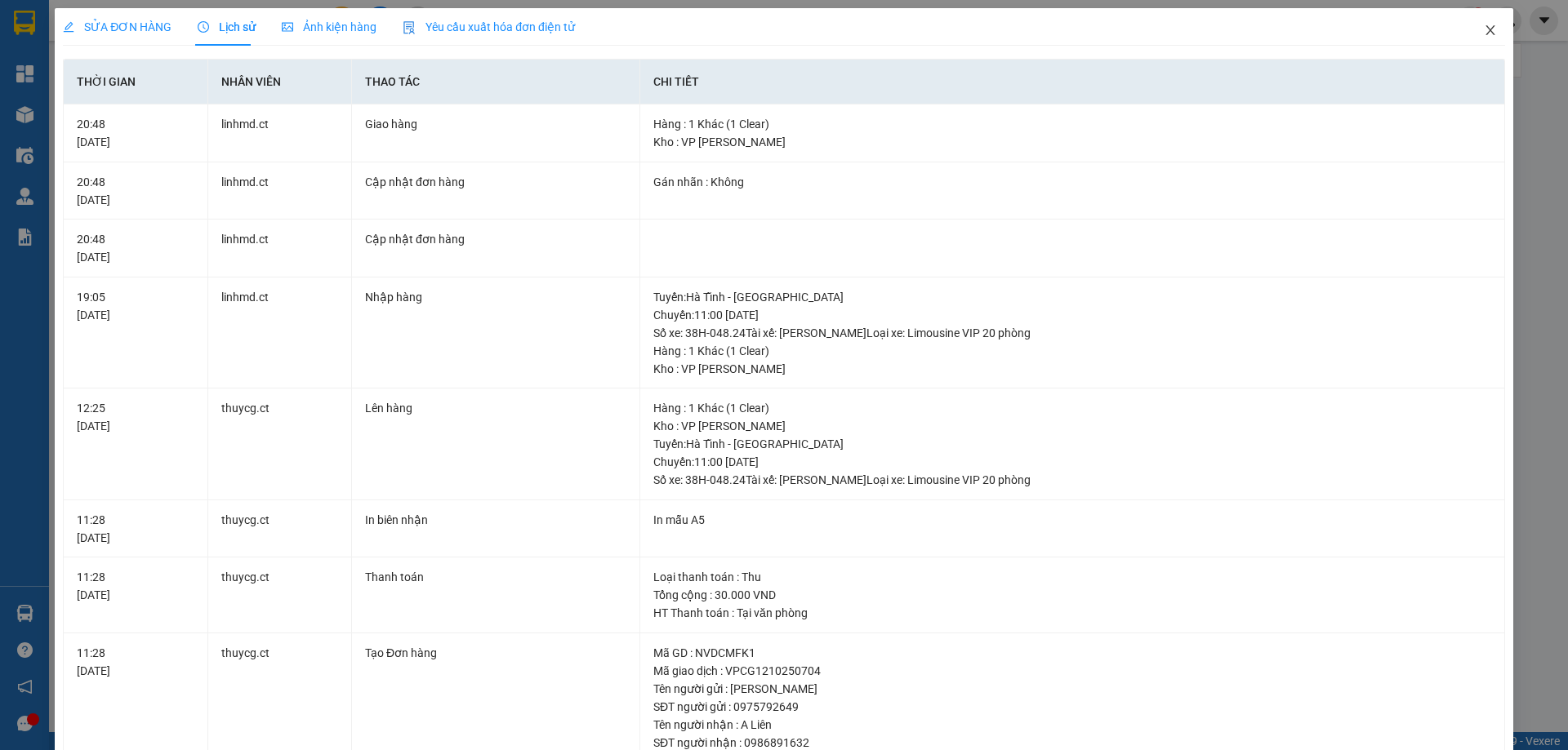
click at [1484, 30] on icon "close" at bounding box center [1491, 30] width 13 height 13
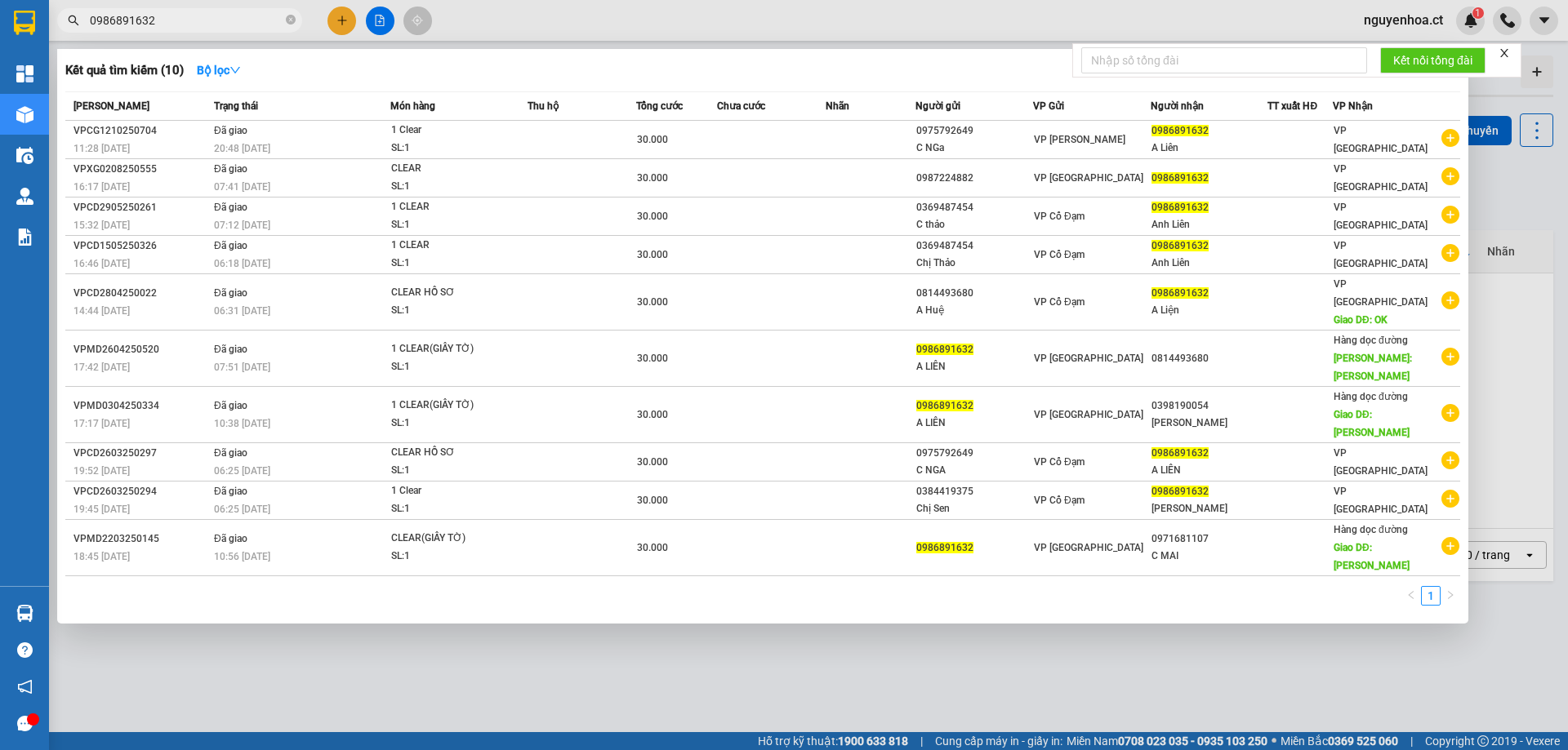
click at [293, 20] on icon "close-circle" at bounding box center [291, 20] width 9 height 9
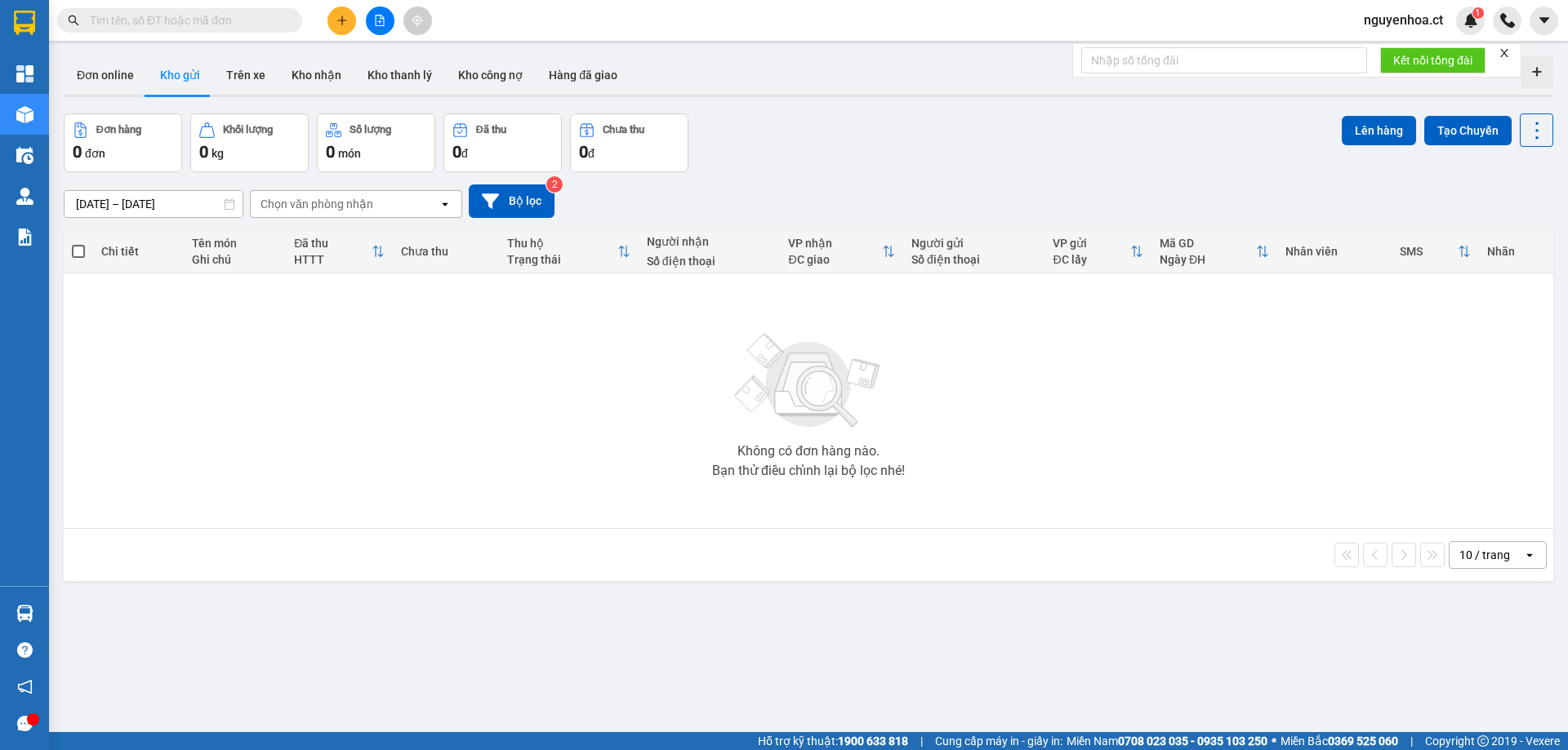
paste input "0986249793"
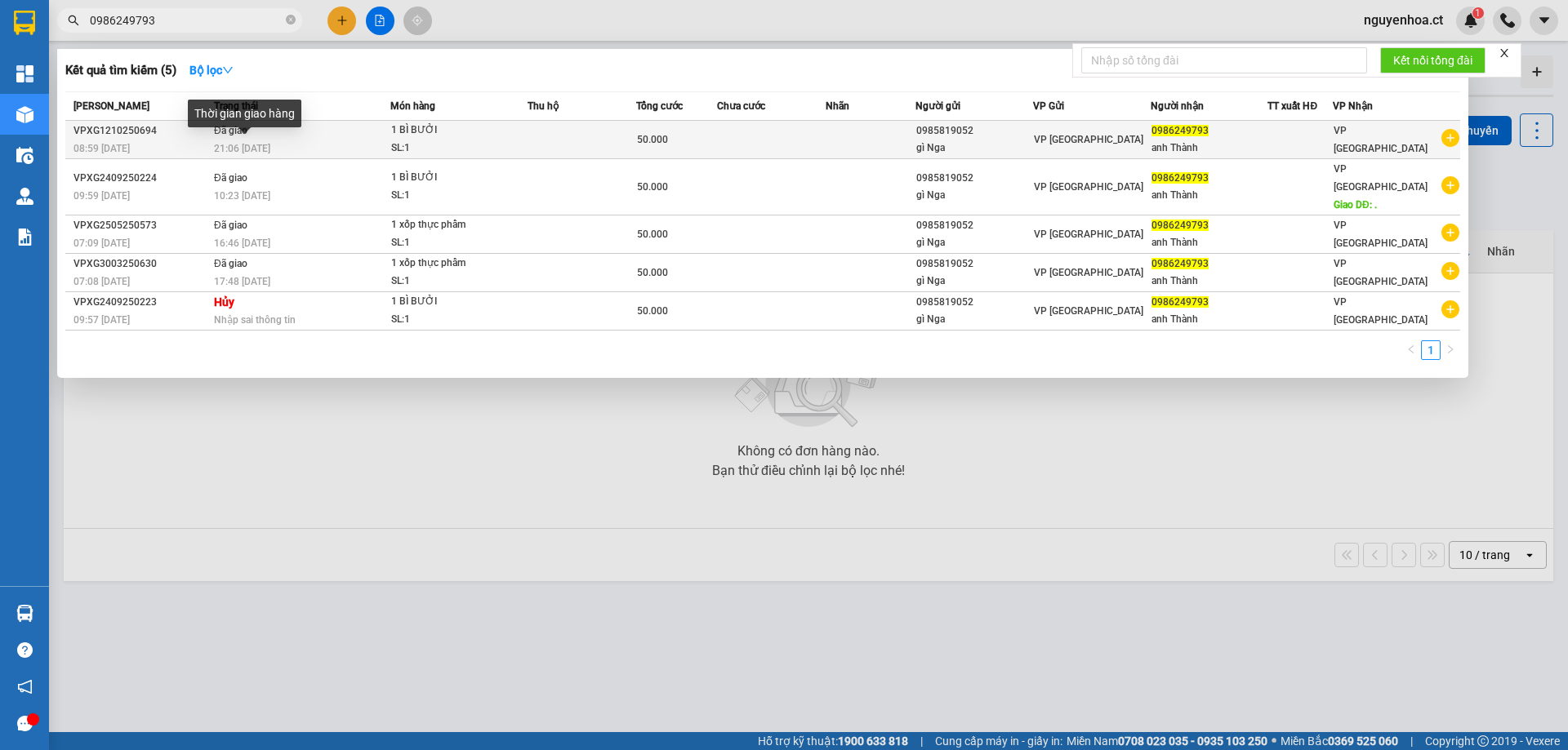
type input "0986249793"
click at [255, 133] on div "Thời gian giao hàng" at bounding box center [244, 120] width 113 height 40
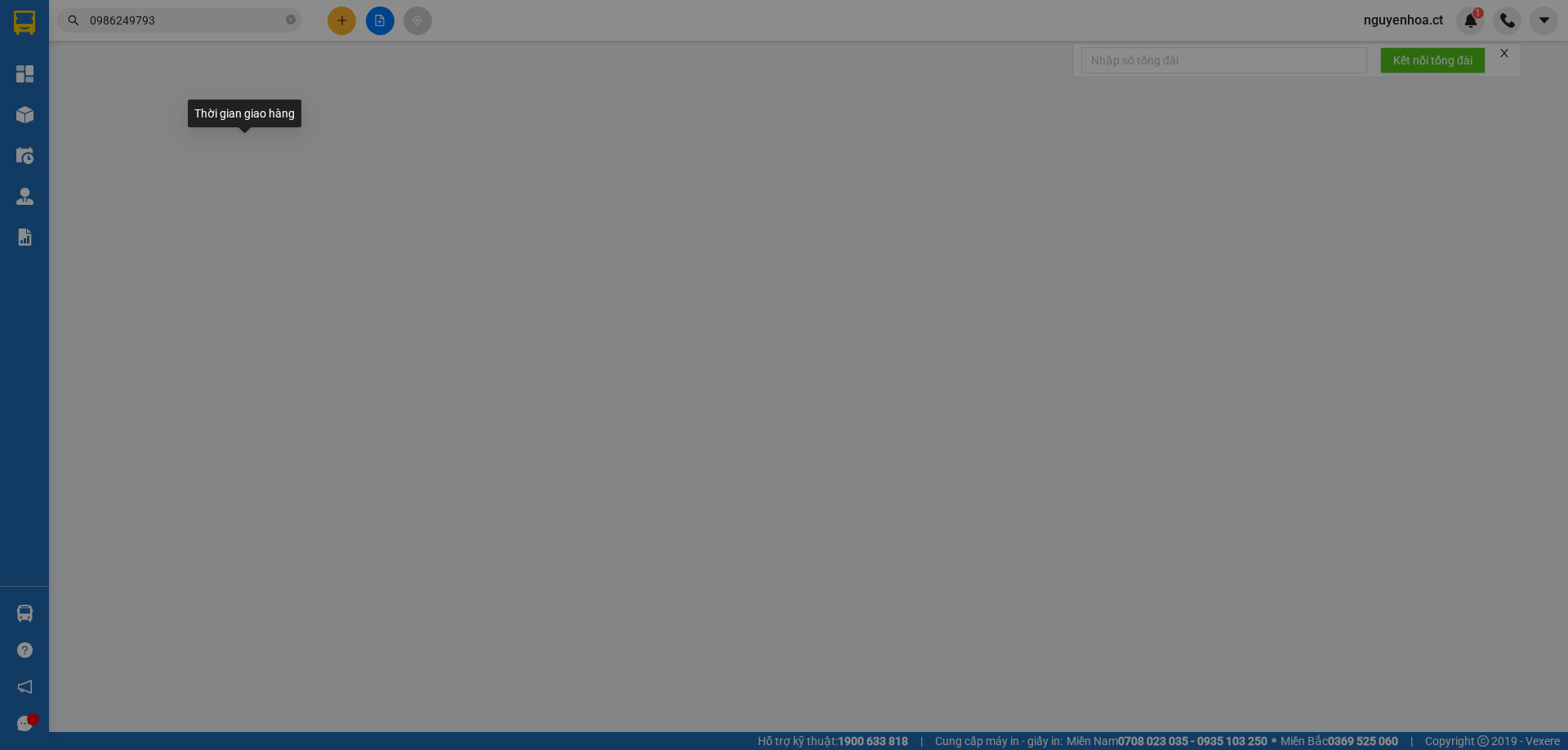
type input "0985819052"
type input "gì Nga"
type input "0986249793"
type input "anh Thành"
type input "0"
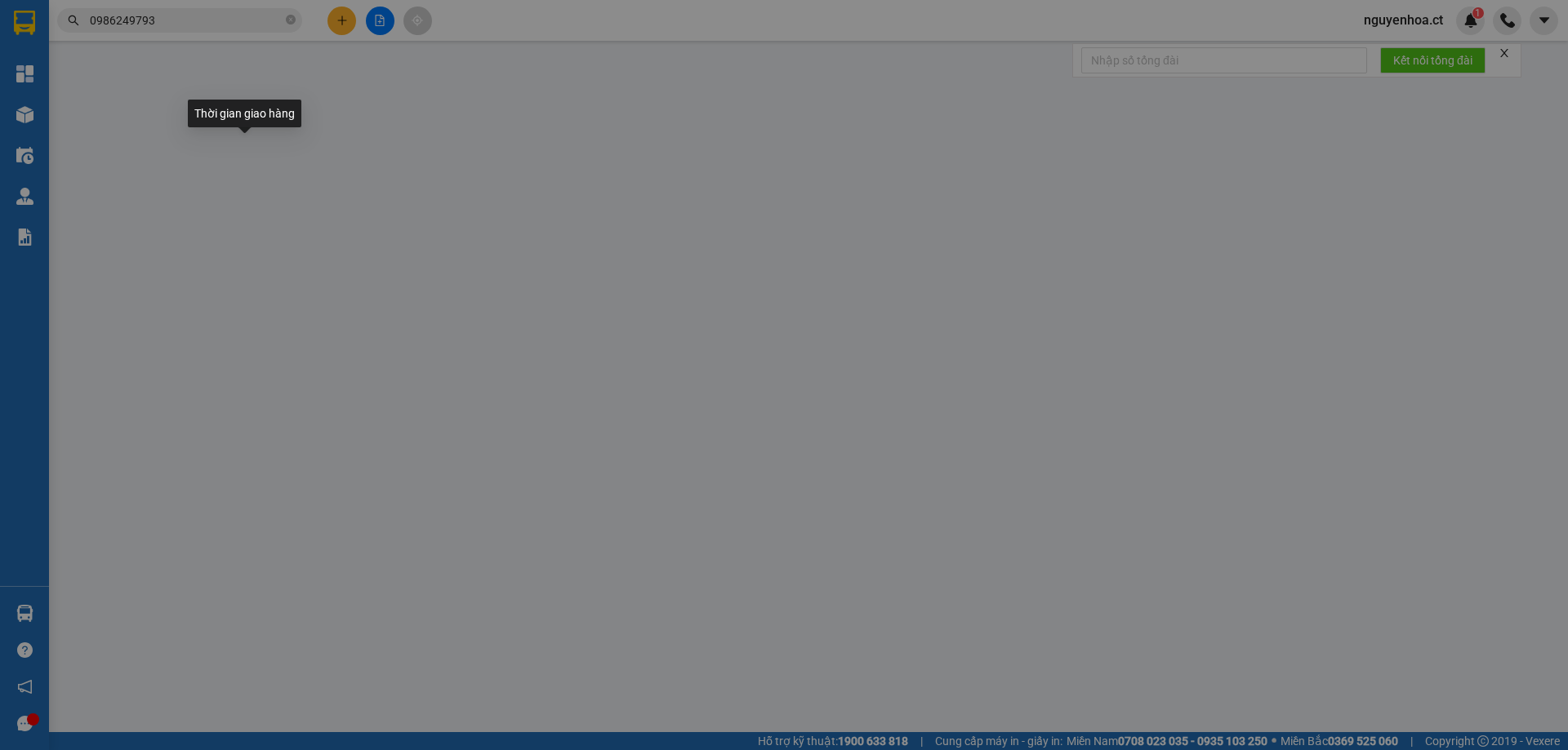
type input "50.000"
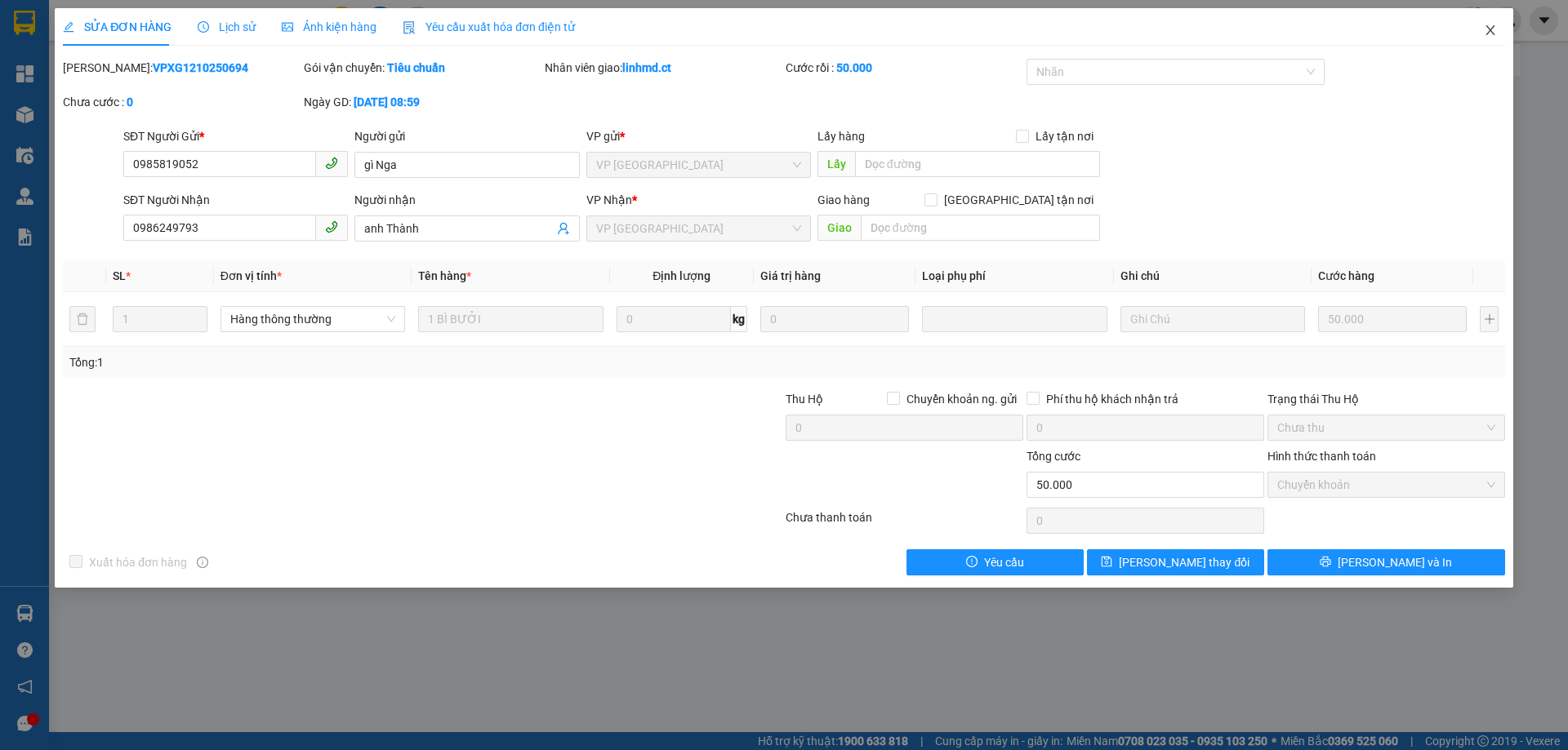
click at [1496, 28] on span "Close" at bounding box center [1490, 31] width 45 height 45
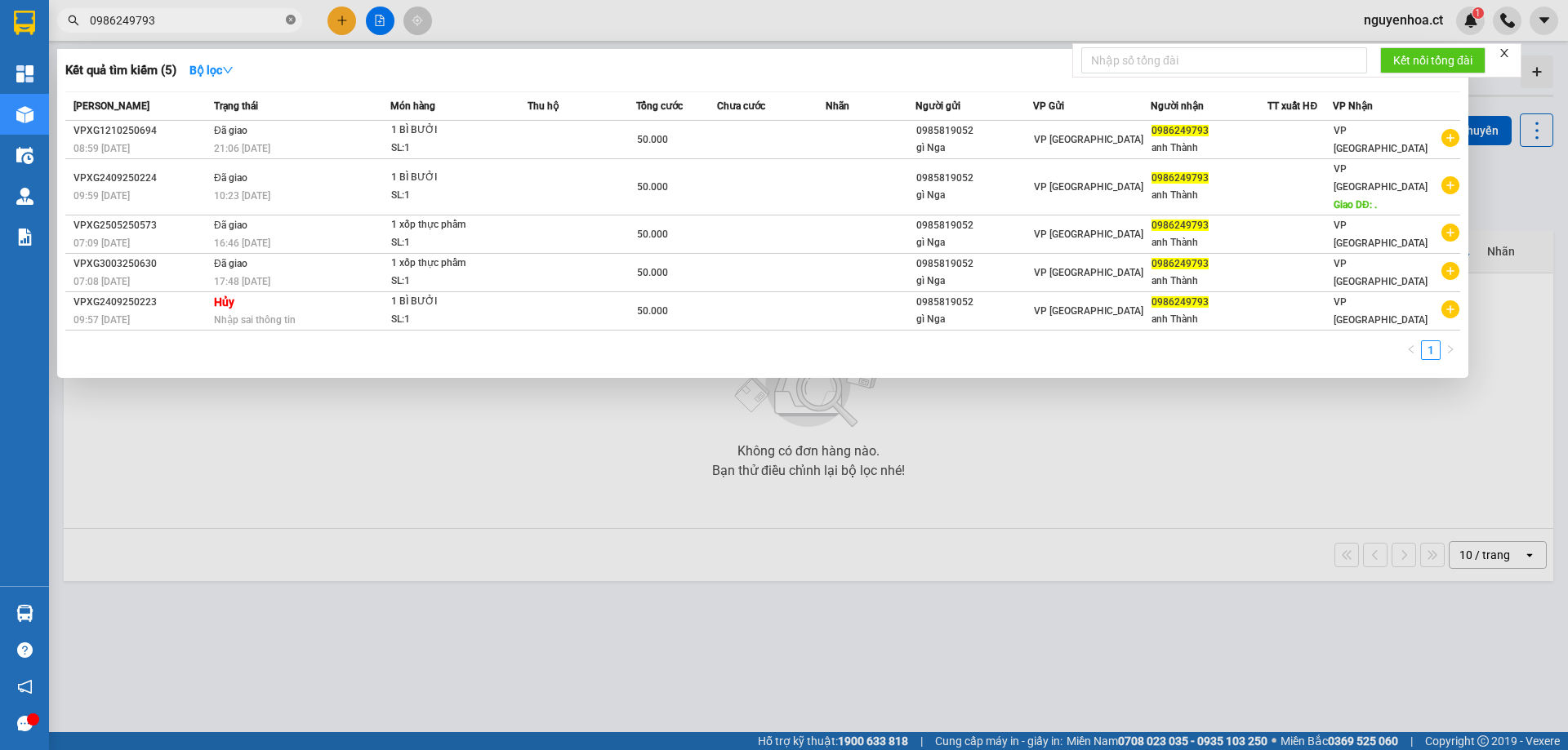
click at [294, 22] on icon "close-circle" at bounding box center [291, 20] width 9 height 9
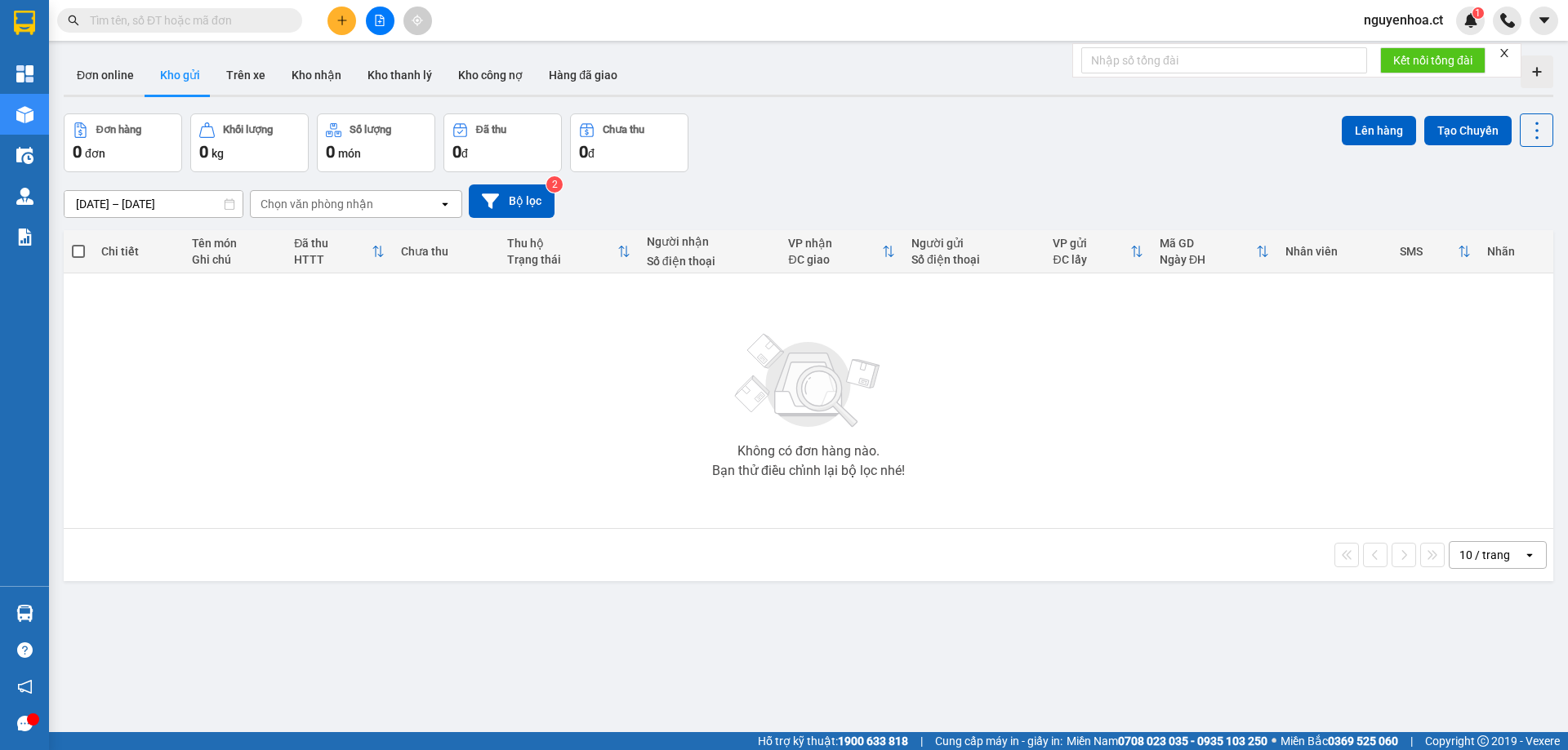
paste input "0869547826"
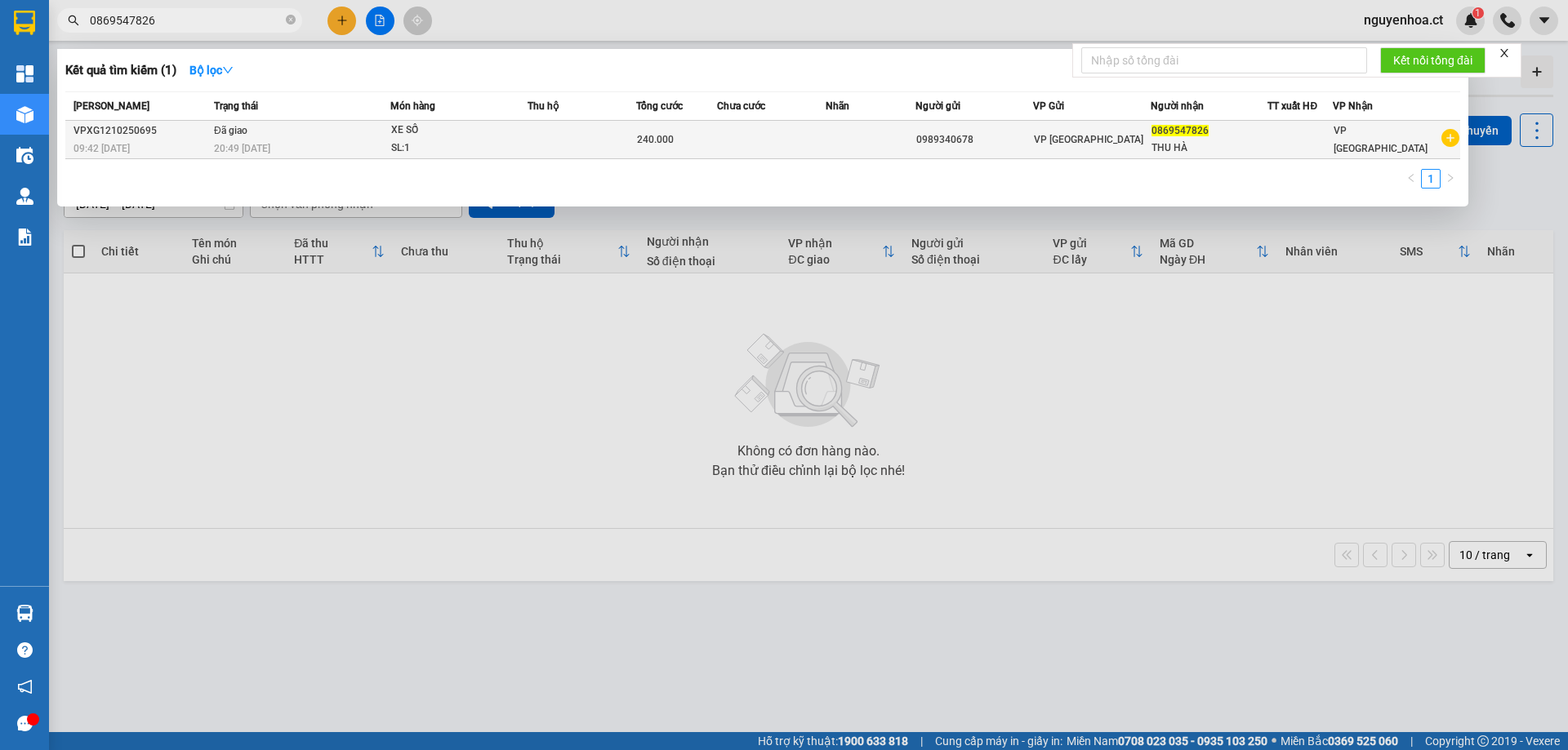
type input "0869547826"
click at [358, 133] on td "Đã giao 20:49 - 12/10" at bounding box center [299, 140] width 180 height 39
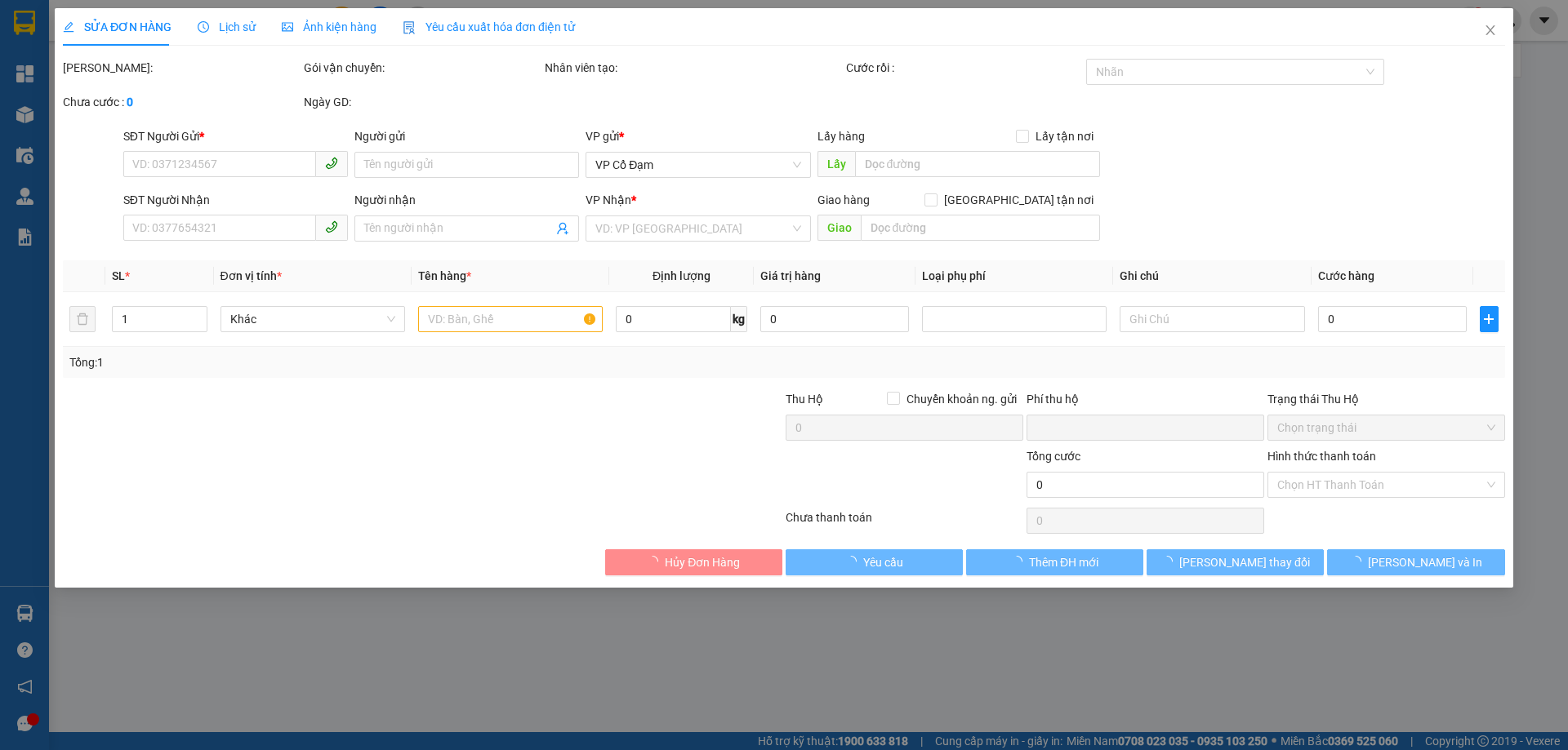
type input "0989340678"
type input "0869547826"
type input "THU HÀ"
type input "0"
type input "240.000"
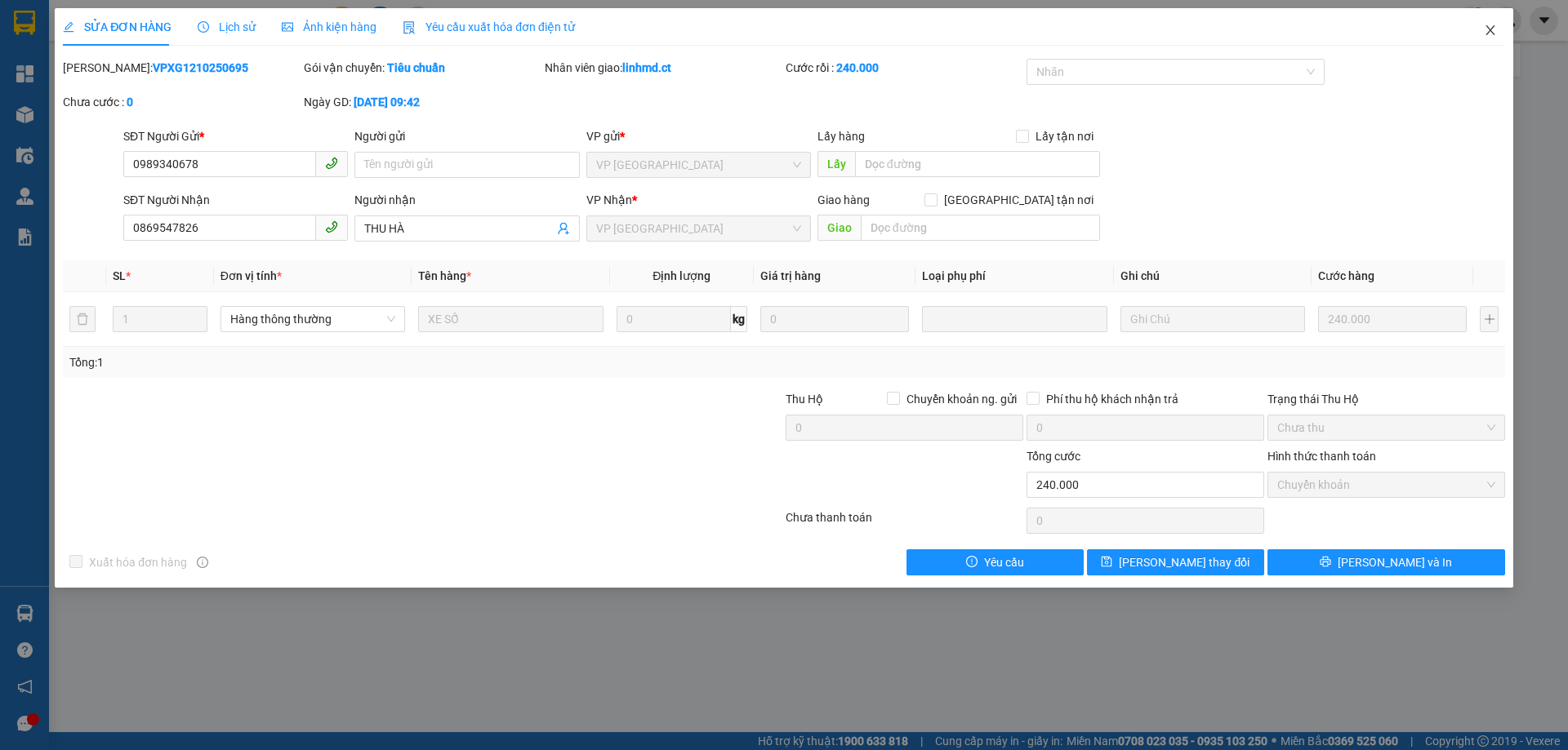
click at [1485, 33] on icon "close" at bounding box center [1491, 30] width 13 height 13
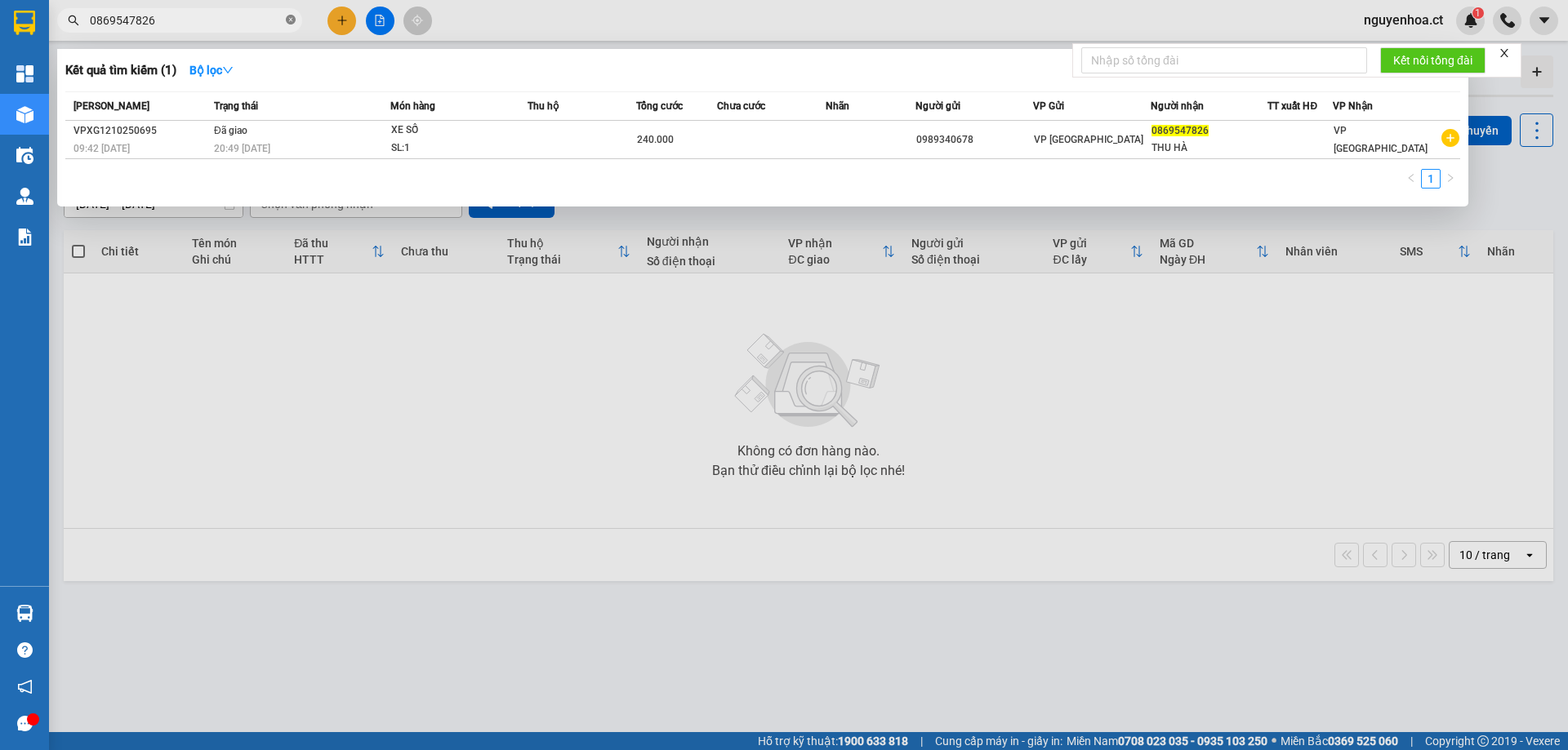
click at [289, 21] on icon "close-circle" at bounding box center [291, 20] width 9 height 9
paste input "0984625453"
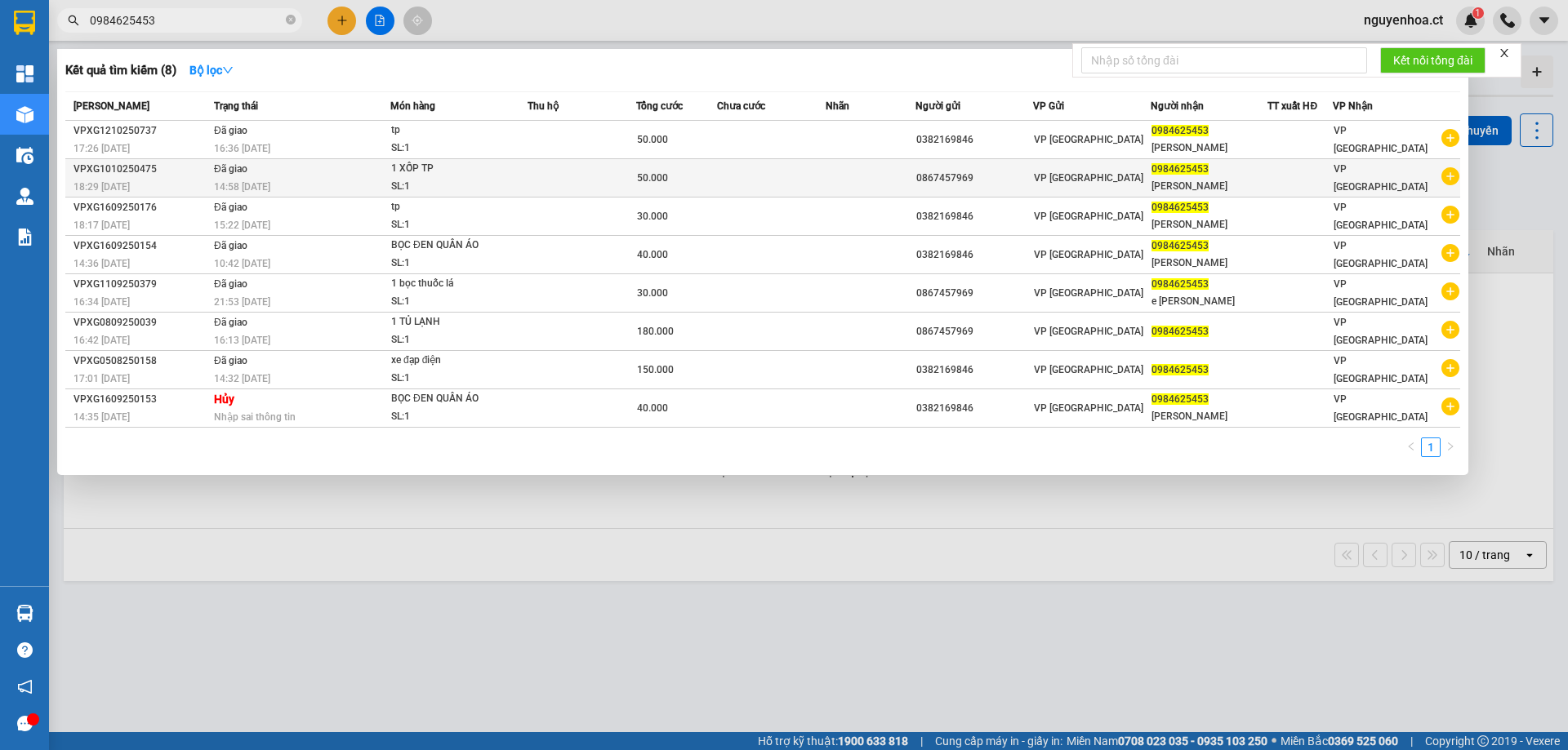
type input "0984625453"
click at [270, 177] on td "Đã giao 14:58 - 11/10" at bounding box center [299, 178] width 180 height 39
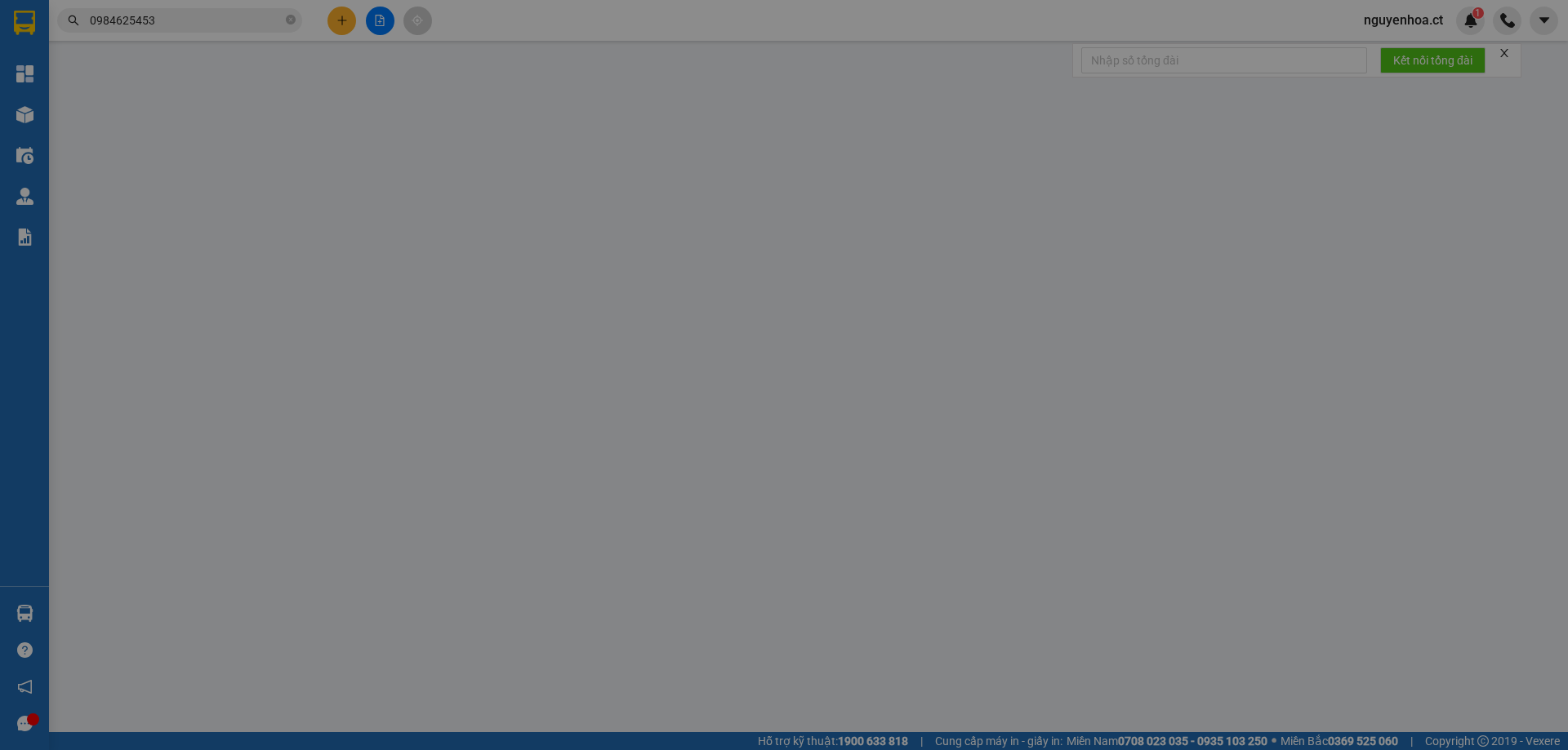
click at [270, 177] on span at bounding box center [236, 165] width 225 height 26
type input "0867457969"
type input "0984625453"
type input "QUANG HUY"
type input "0"
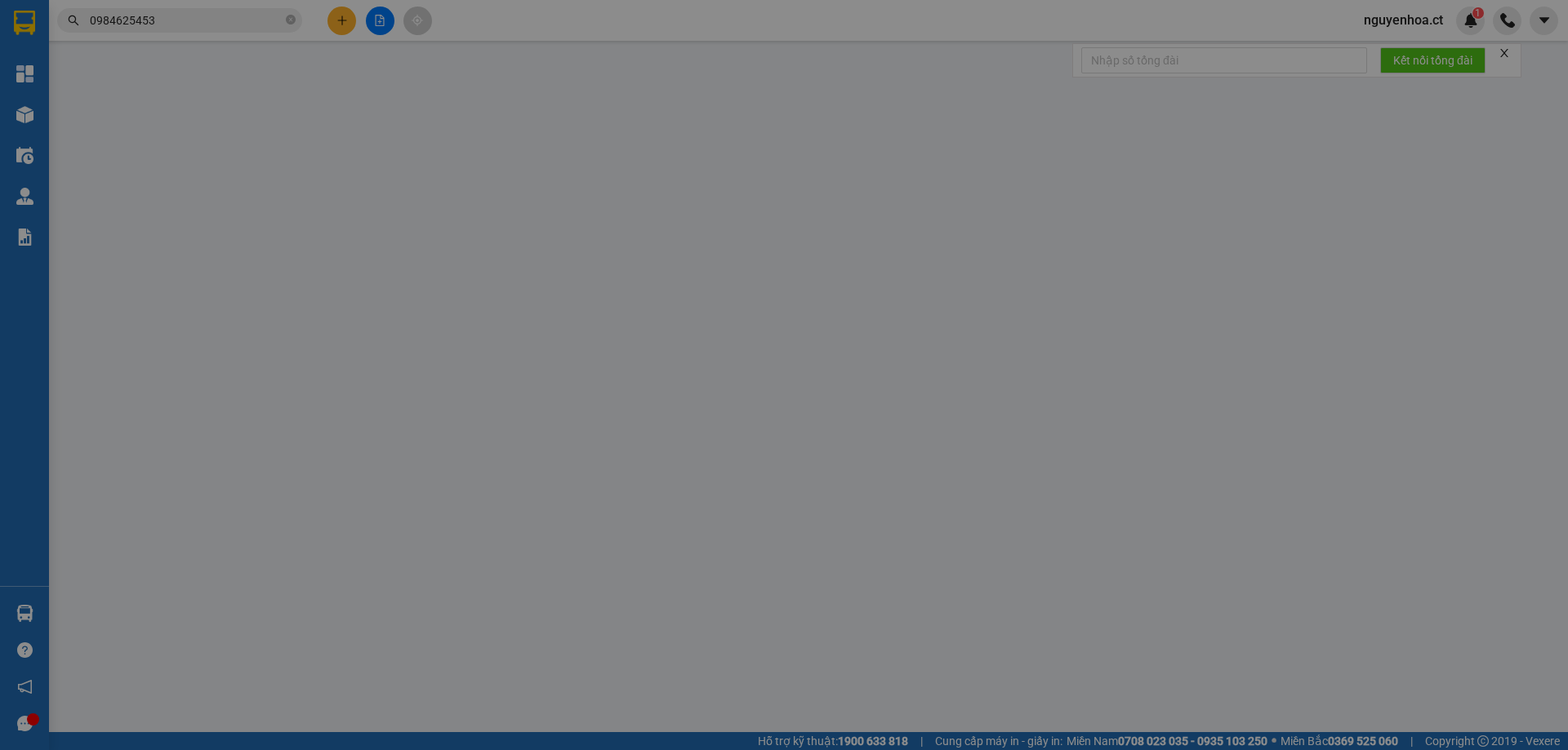
type input "50.000"
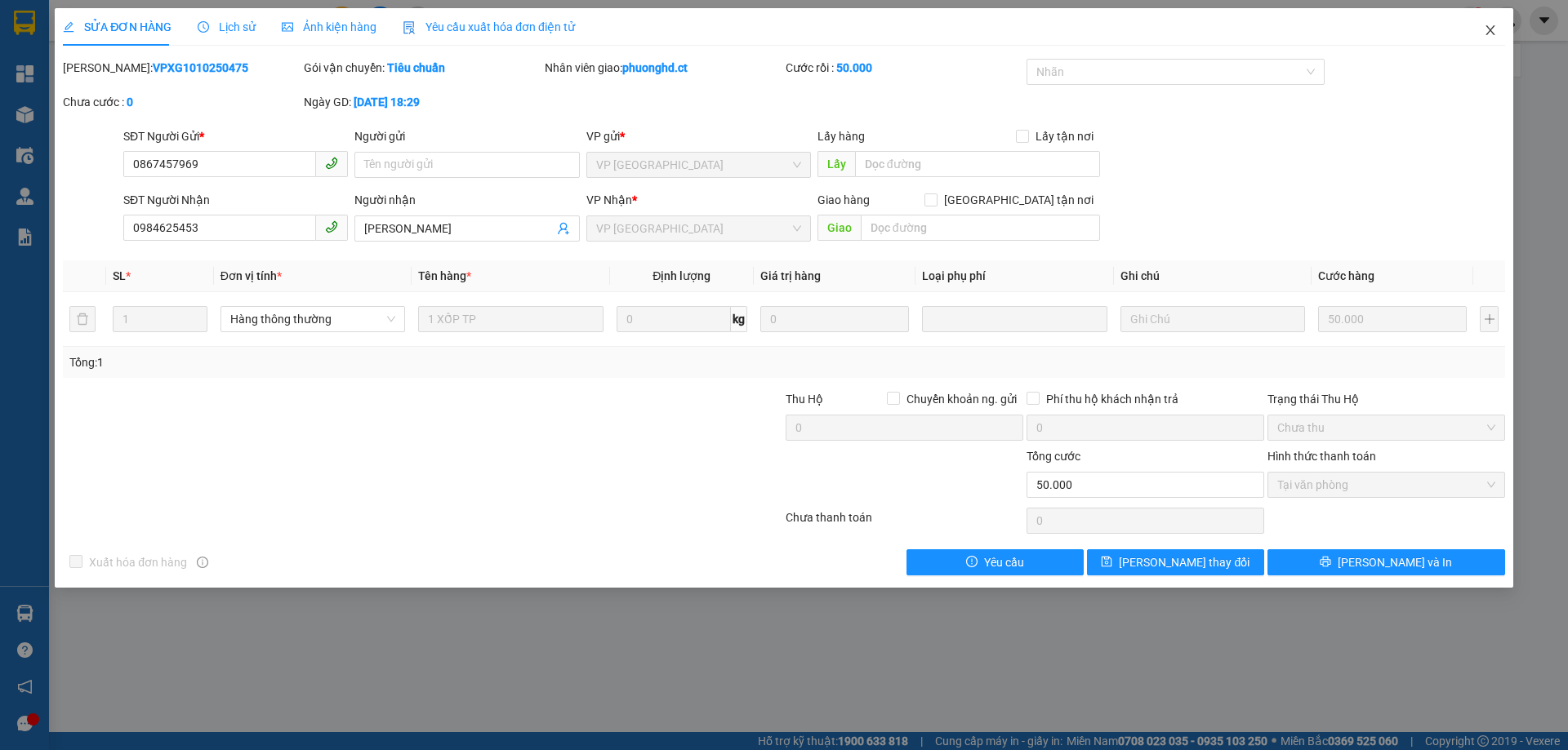
click at [1490, 27] on icon "close" at bounding box center [1491, 30] width 13 height 13
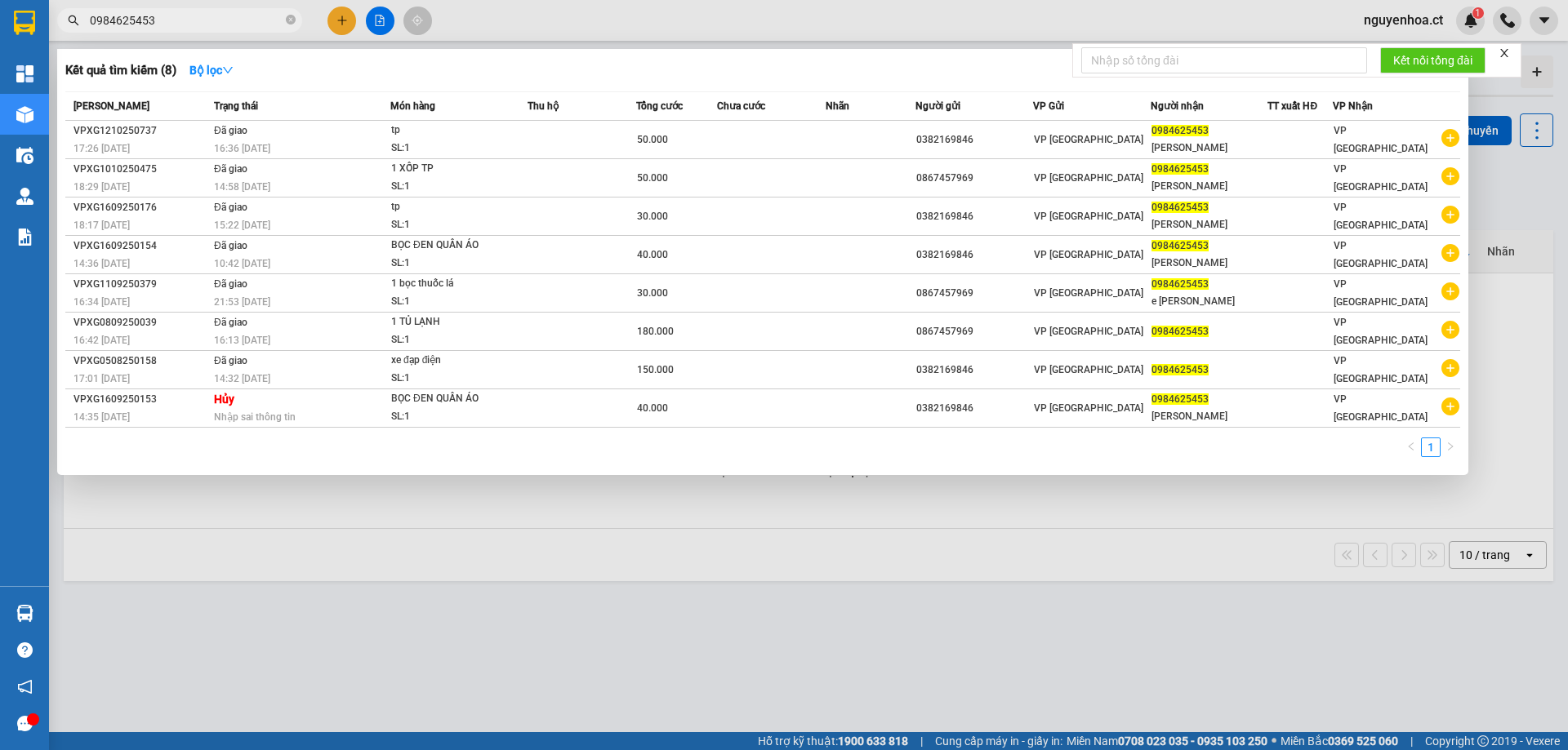
click at [224, 8] on span "0984625453" at bounding box center [180, 21] width 245 height 25
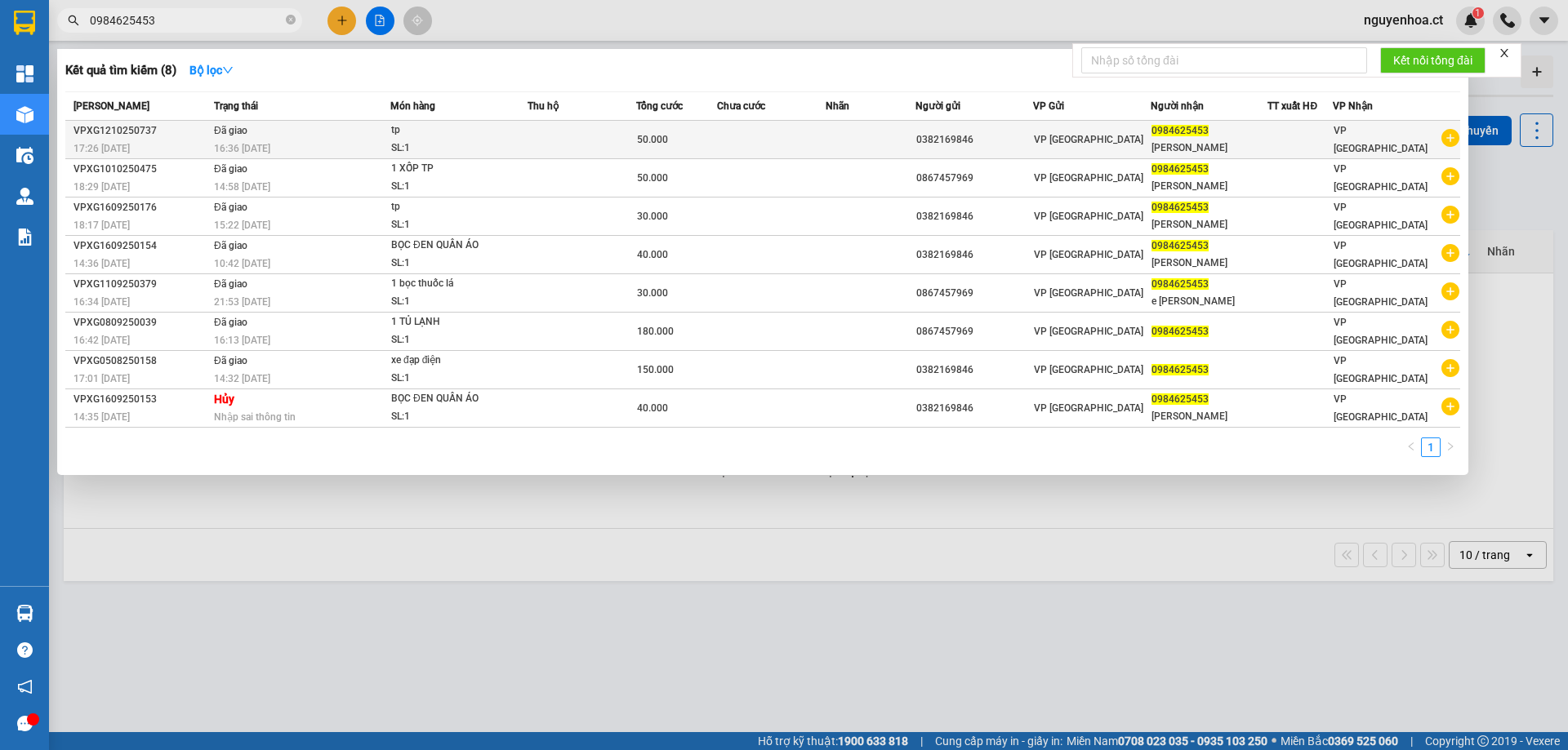
click at [240, 142] on span "16:36 [DATE]" at bounding box center [242, 148] width 57 height 13
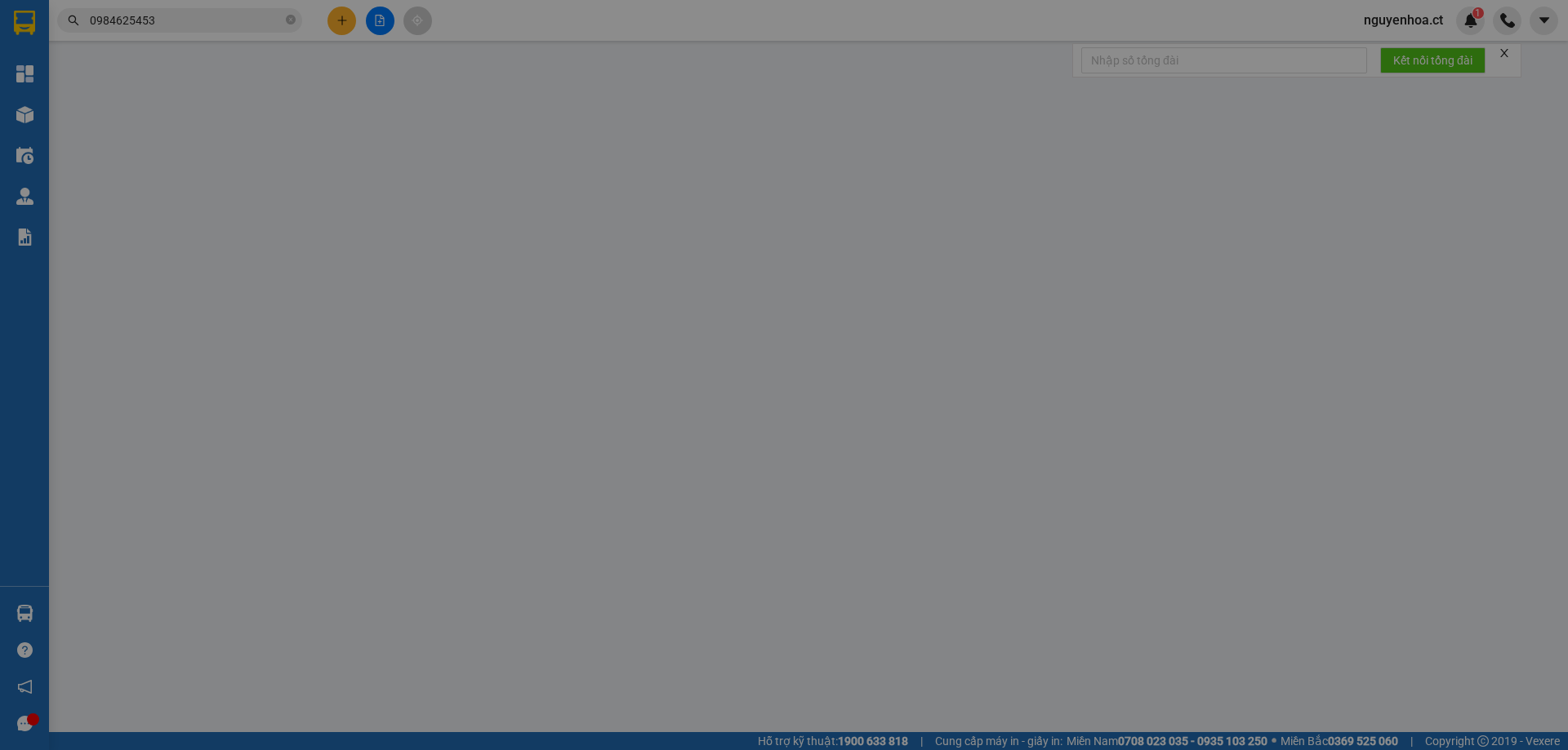
type input "0382169846"
type input "0984625453"
type input "QUANG HUY"
type input "0"
type input "50.000"
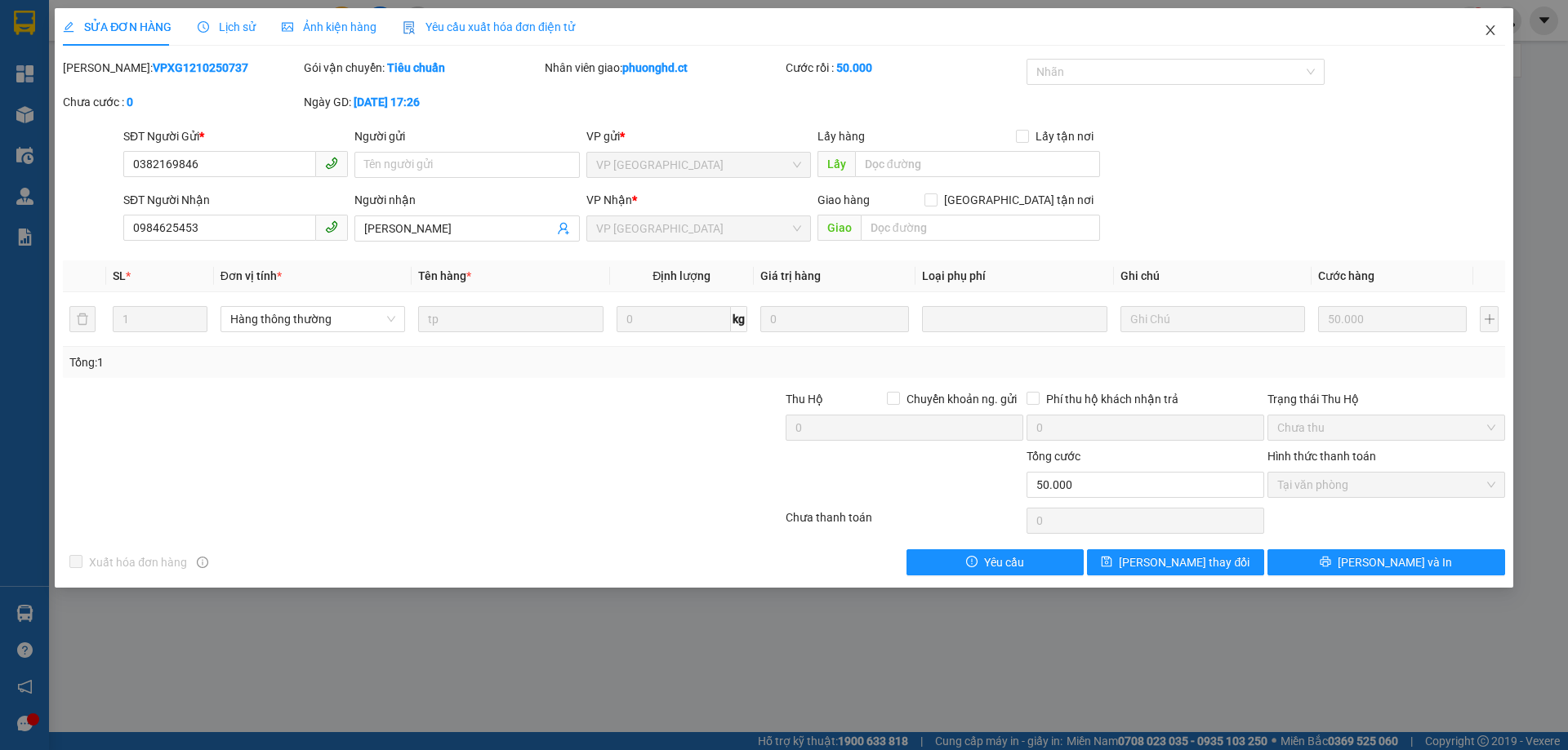
click at [1490, 33] on icon "close" at bounding box center [1491, 30] width 13 height 13
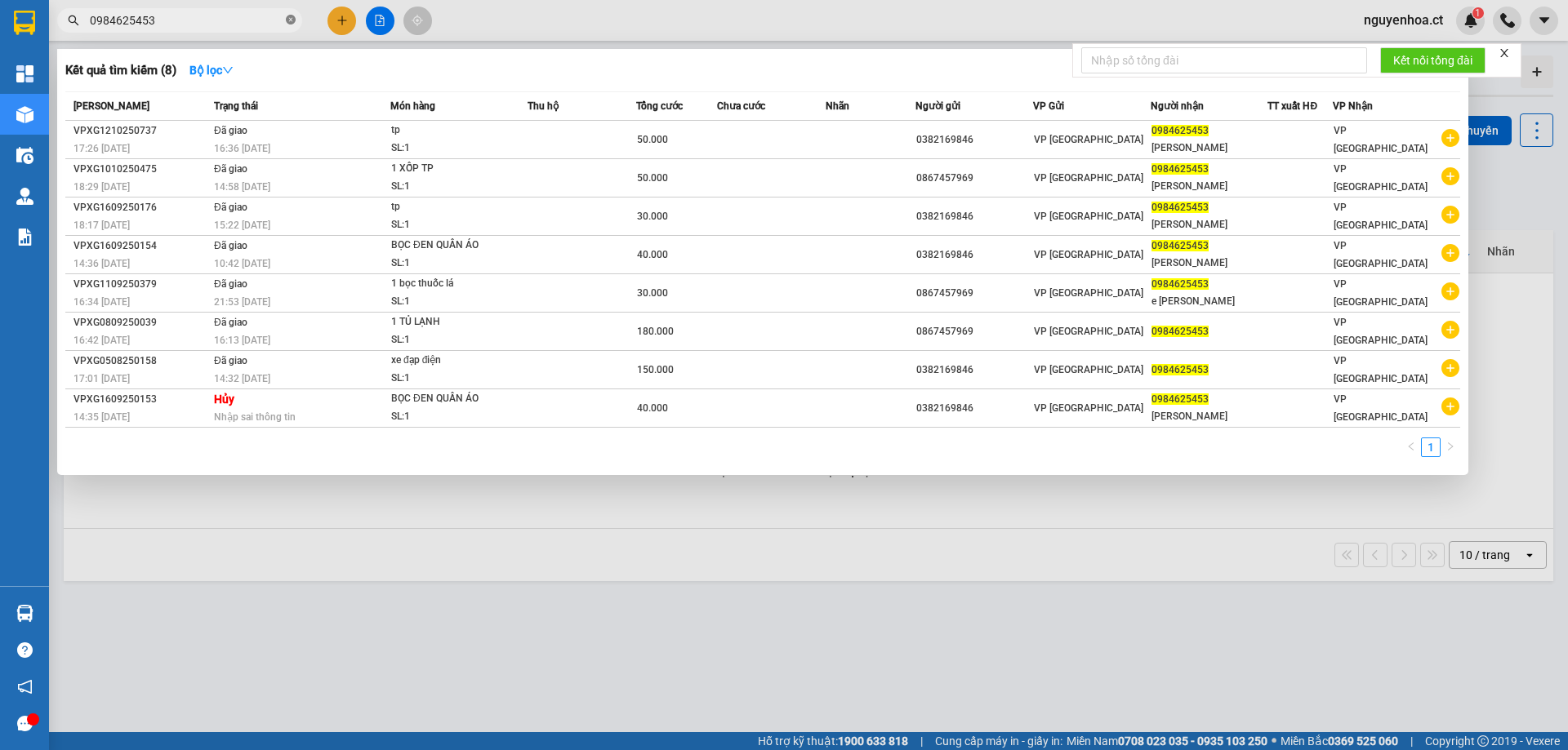
click at [288, 16] on icon "close-circle" at bounding box center [291, 20] width 9 height 9
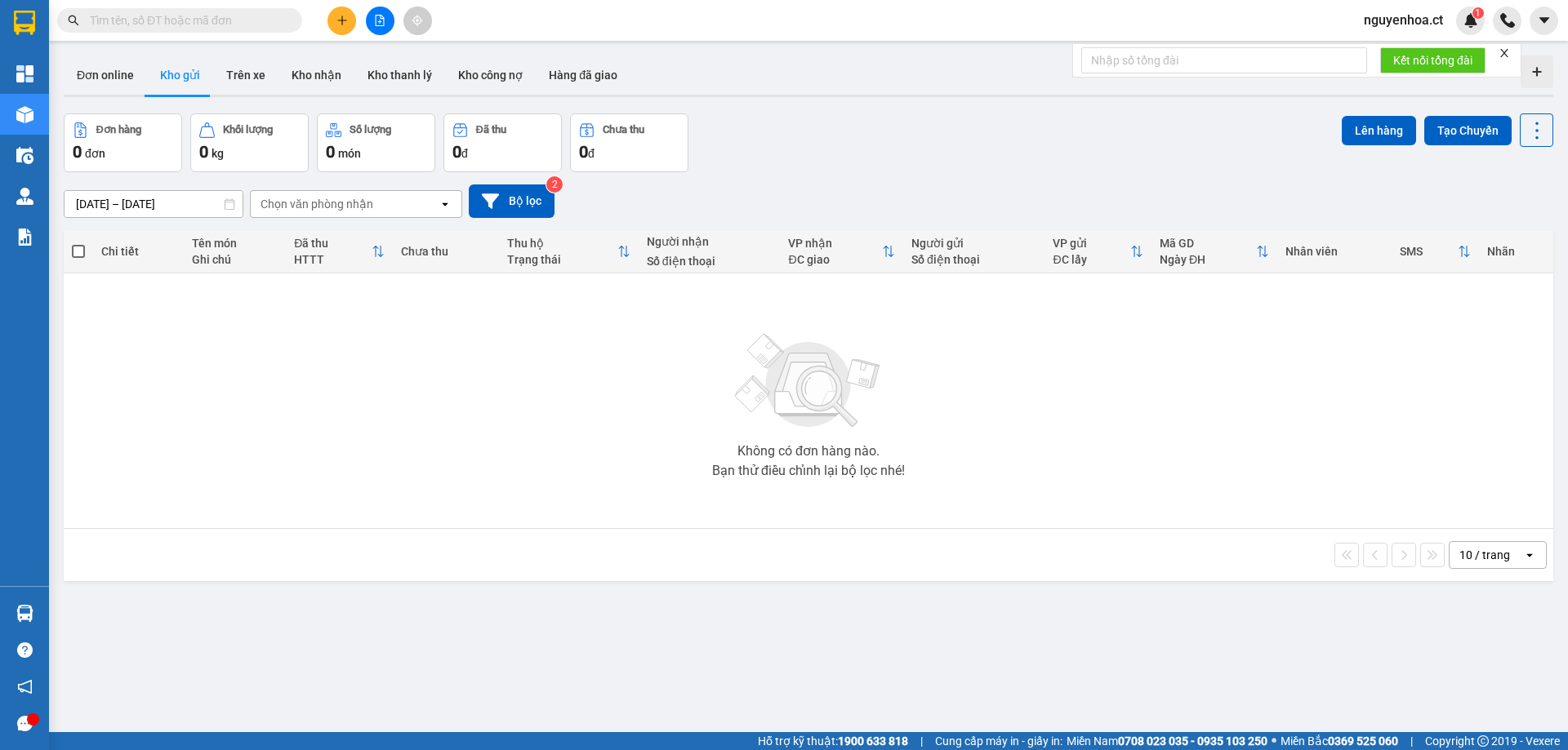
paste input "0778566381"
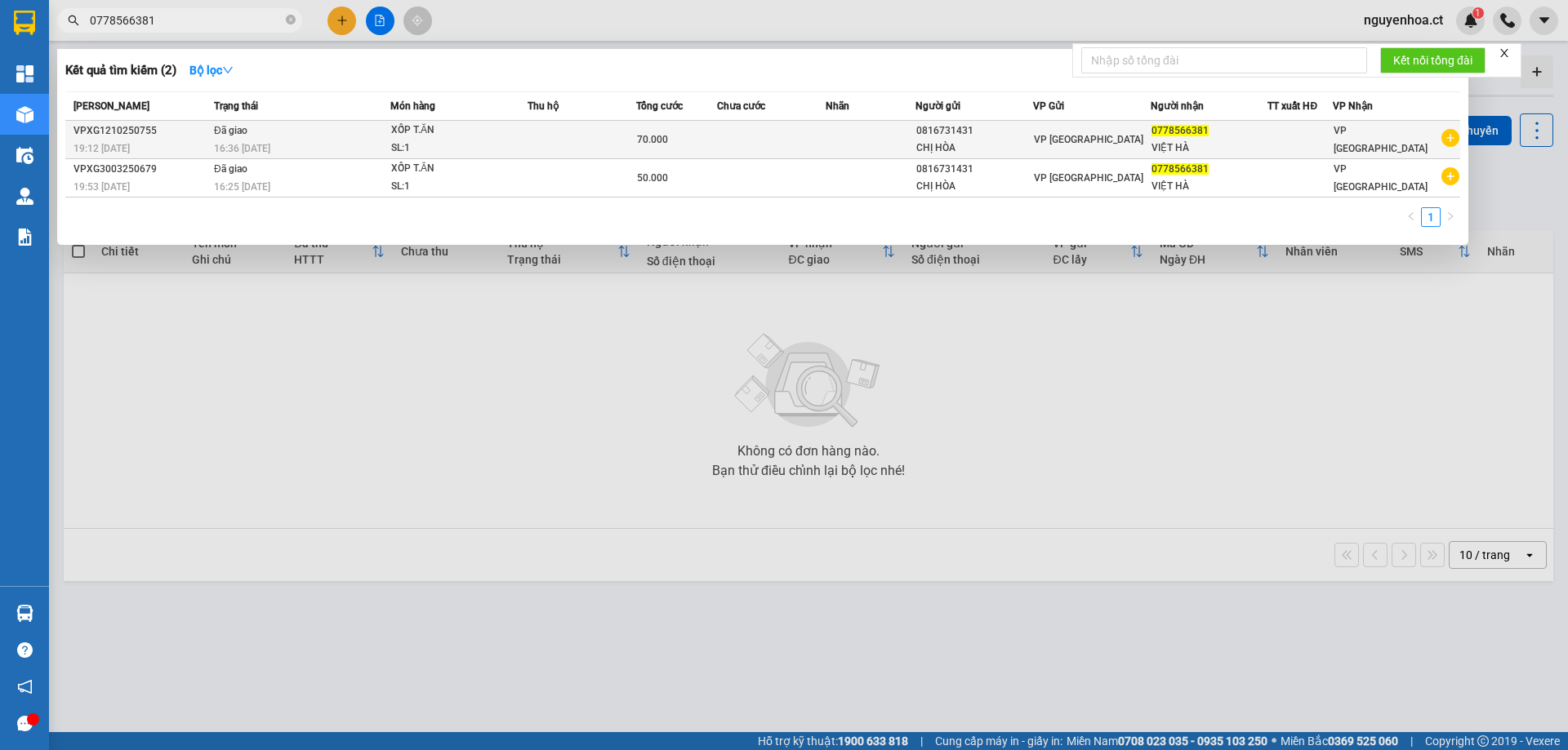
type input "0778566381"
click at [252, 142] on span "16:36 [DATE]" at bounding box center [242, 148] width 57 height 13
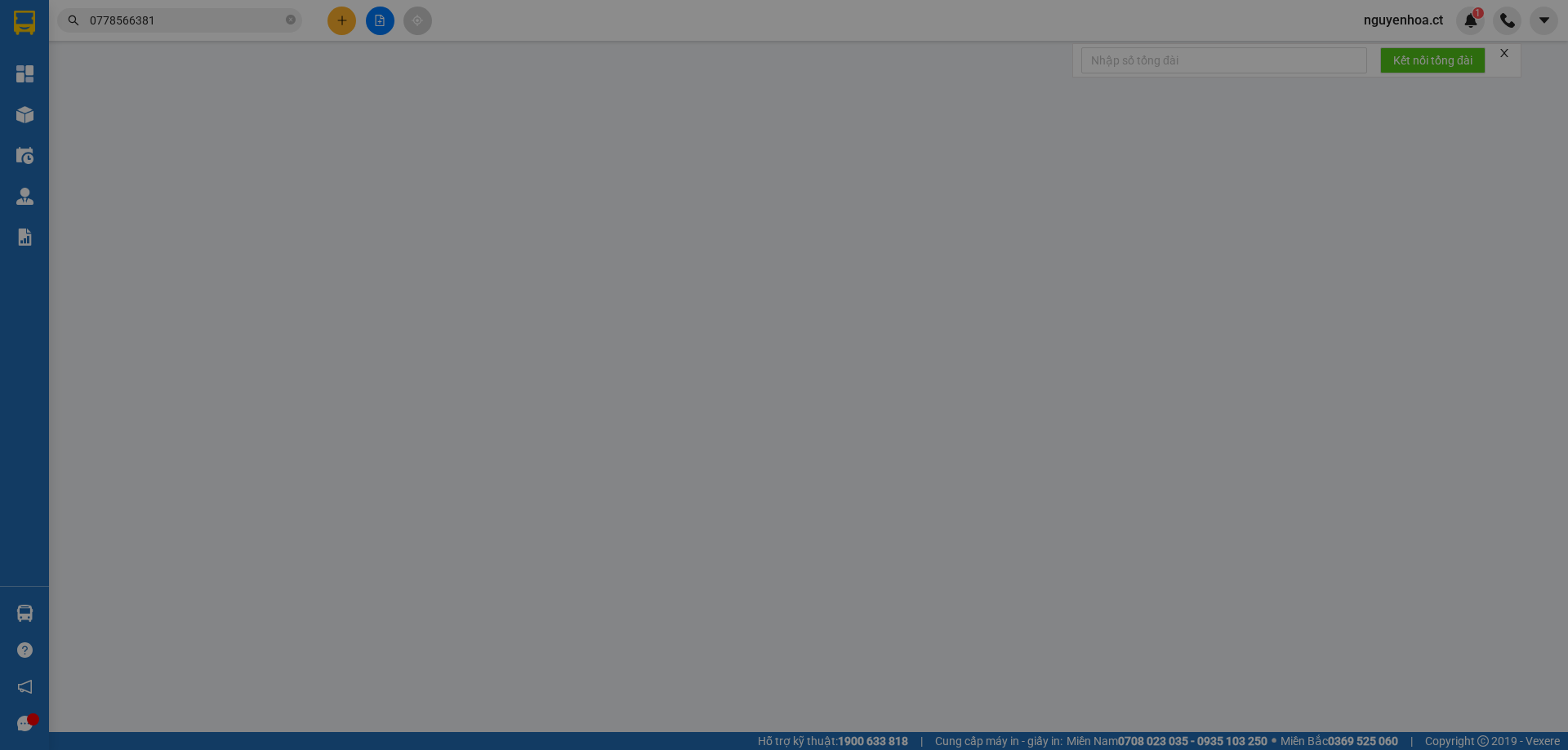
type input "0816731431"
type input "CHỊ HÒA"
type input "0778566381"
type input "VIỆT HÀ"
type input "0"
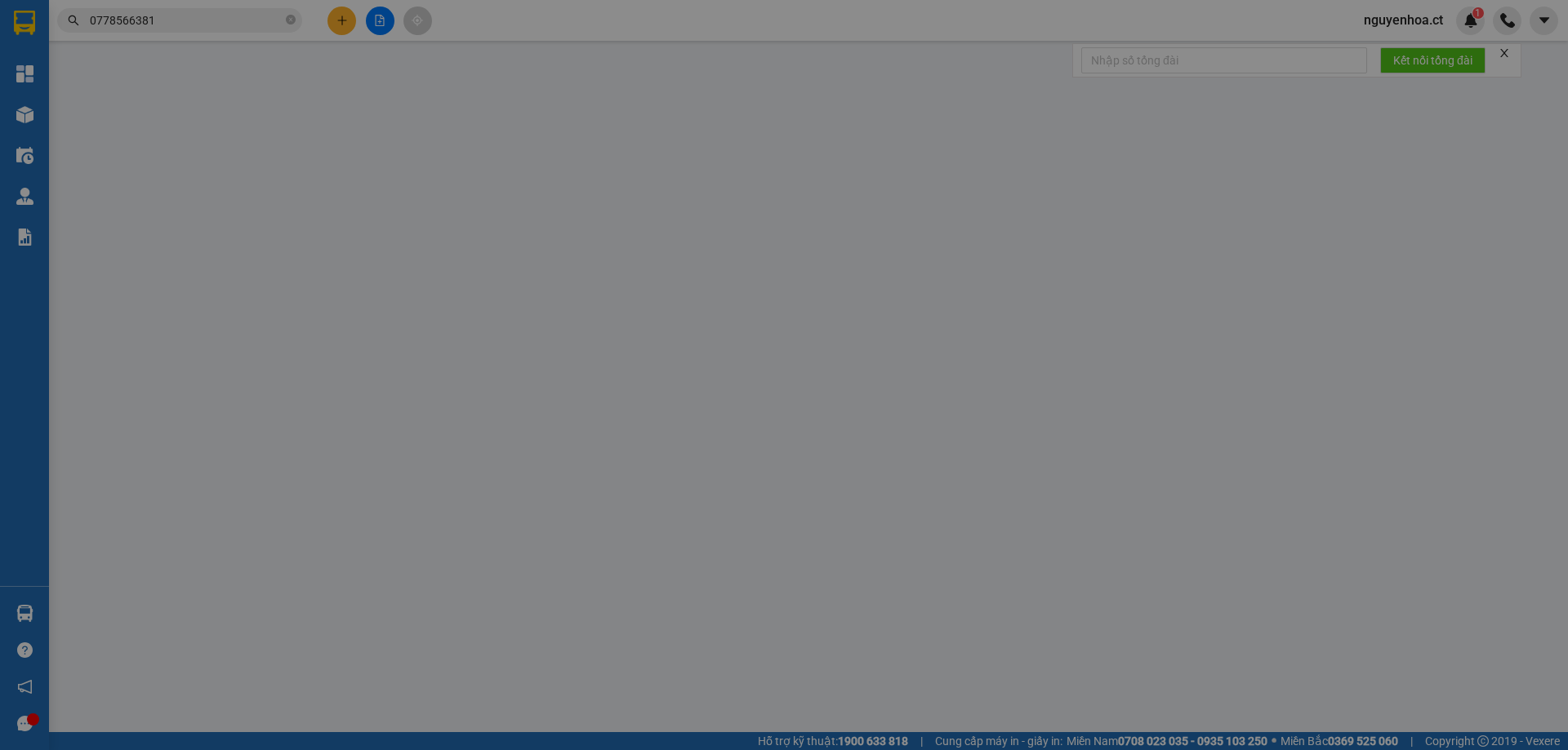
type input "70.000"
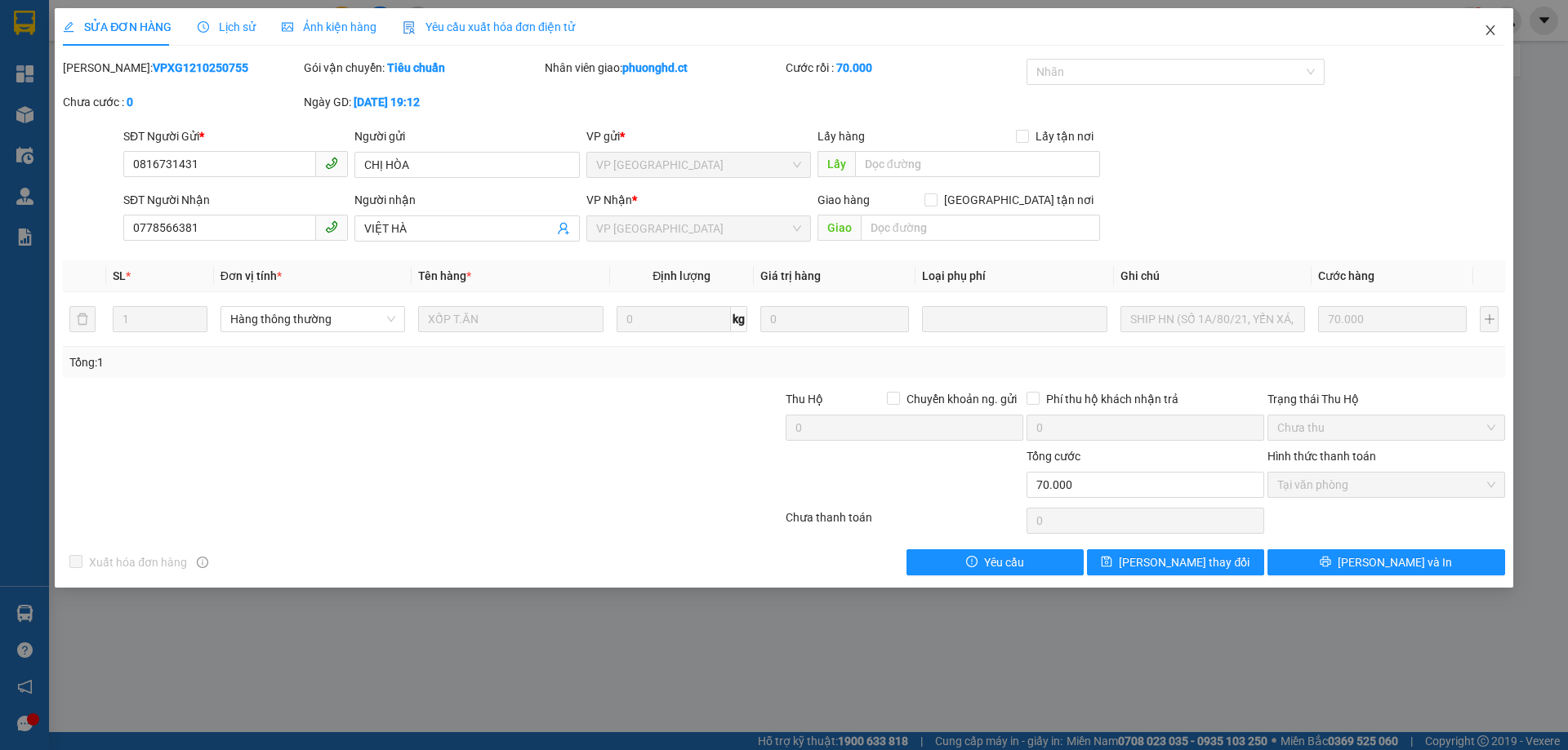
click at [1492, 32] on icon "close" at bounding box center [1491, 30] width 13 height 13
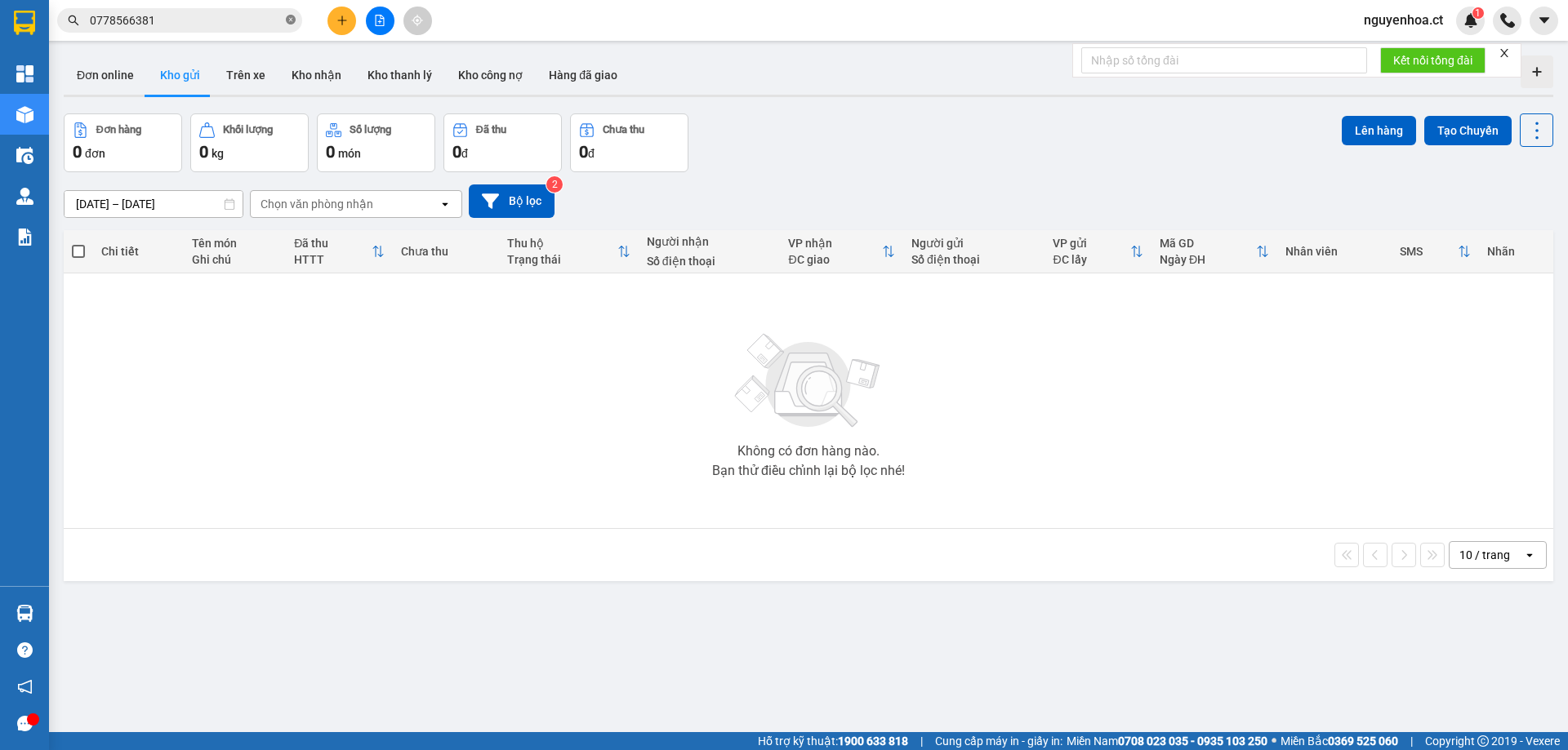
click at [292, 23] on icon "close-circle" at bounding box center [291, 20] width 9 height 9
paste input "0378033306"
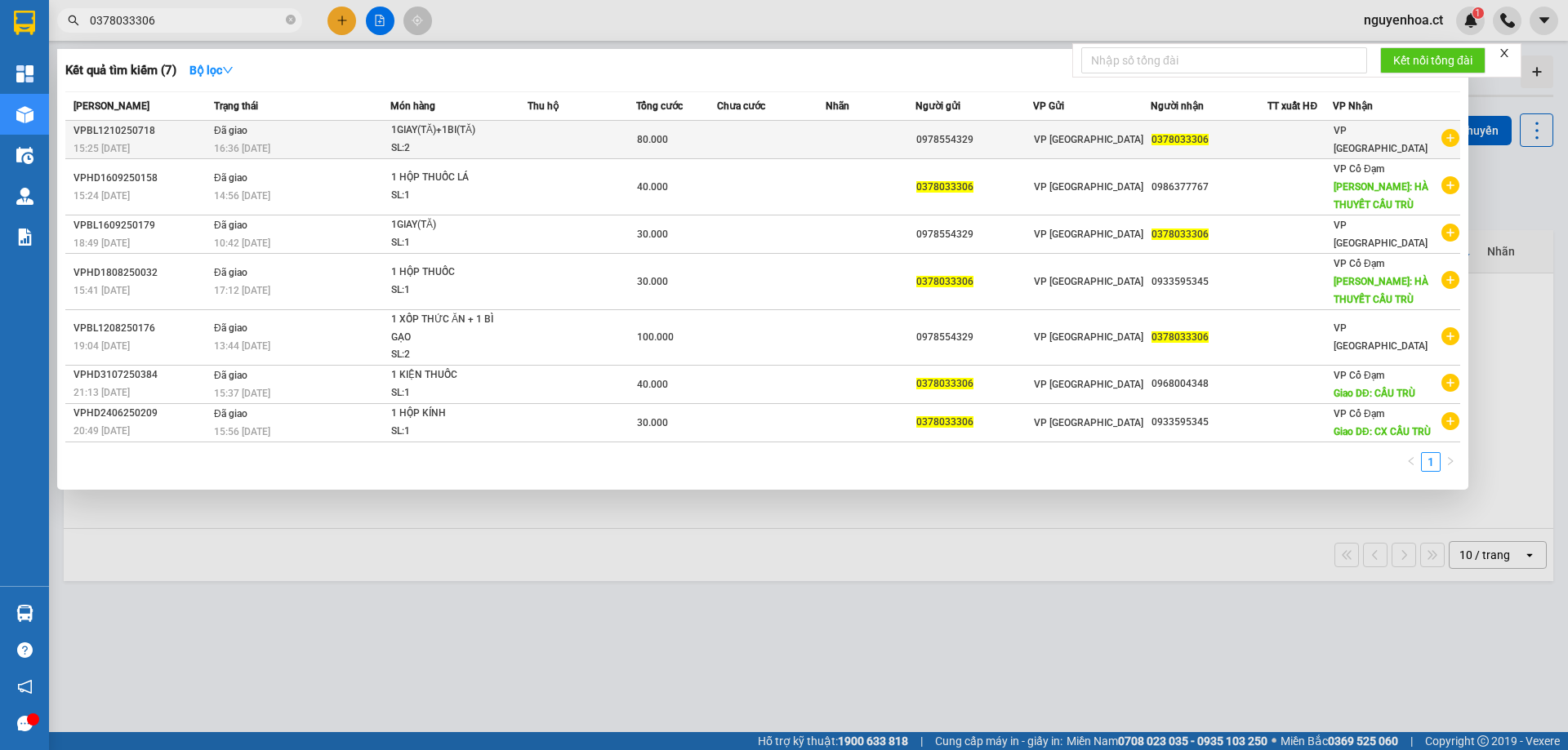
type input "0378033306"
click at [277, 140] on div "16:36 [DATE]" at bounding box center [302, 148] width 175 height 18
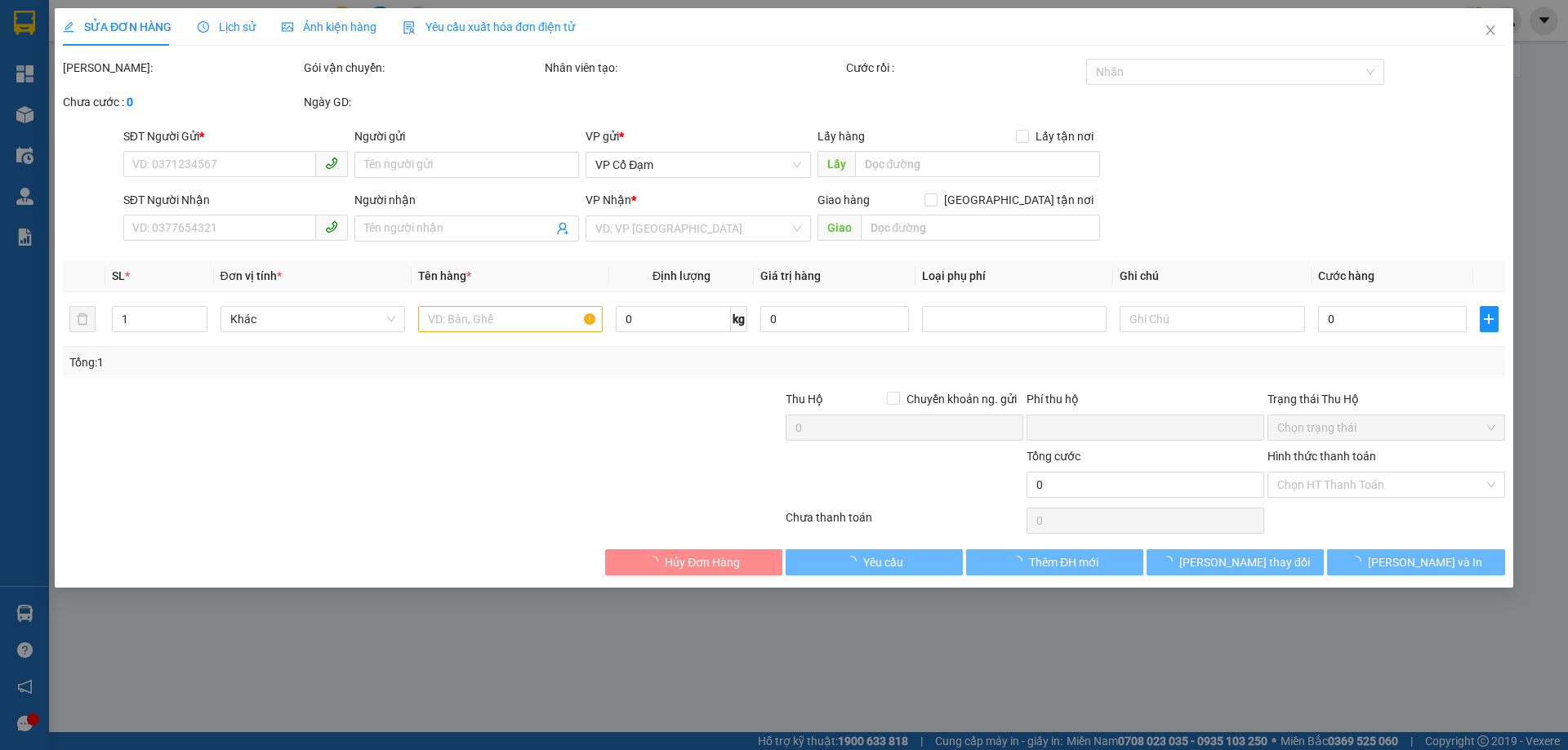
type input "0978554329"
type input "0378033306"
type input "0"
type input "80.000"
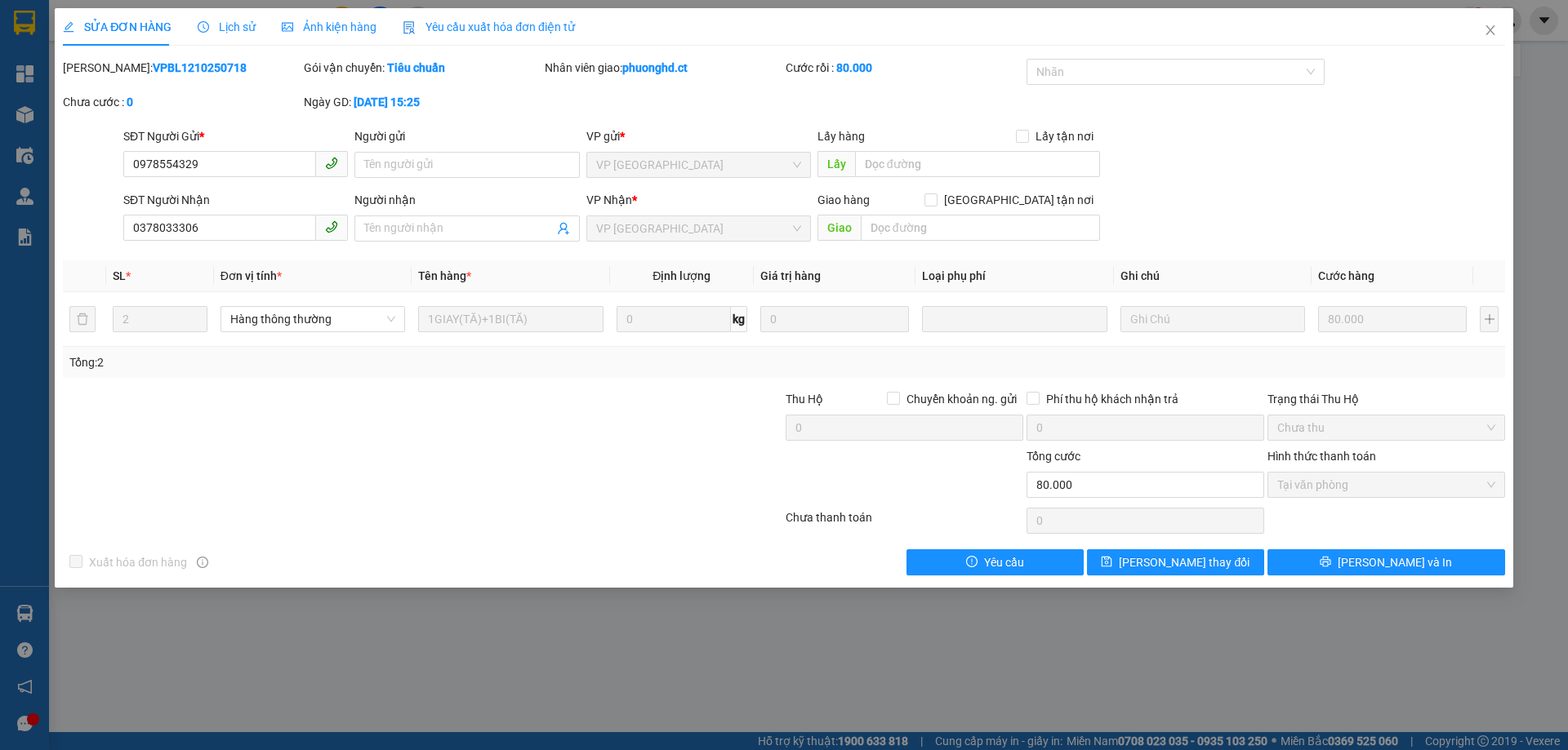
click at [232, 24] on span "Lịch sử" at bounding box center [225, 27] width 58 height 13
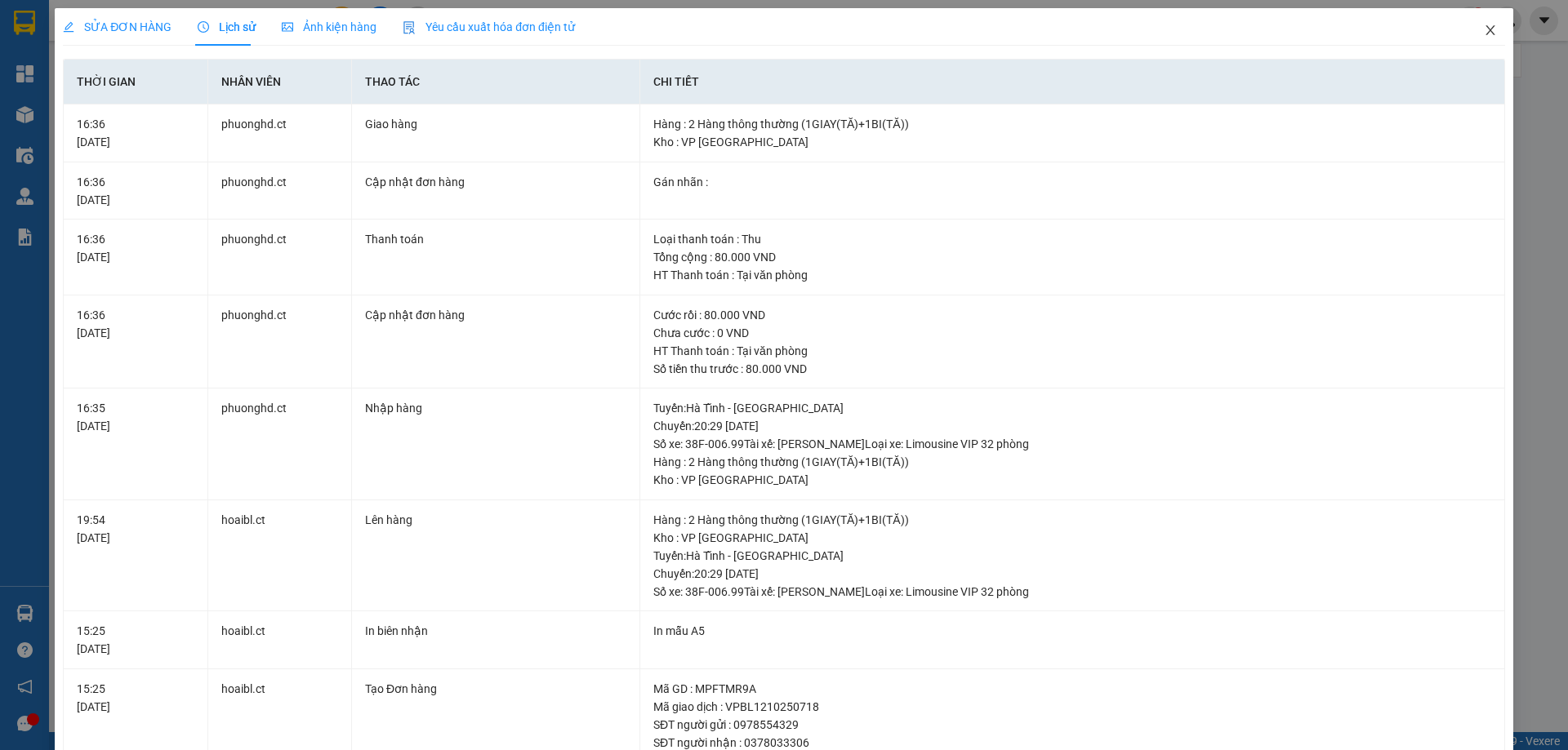
click at [1484, 30] on icon "close" at bounding box center [1491, 30] width 13 height 13
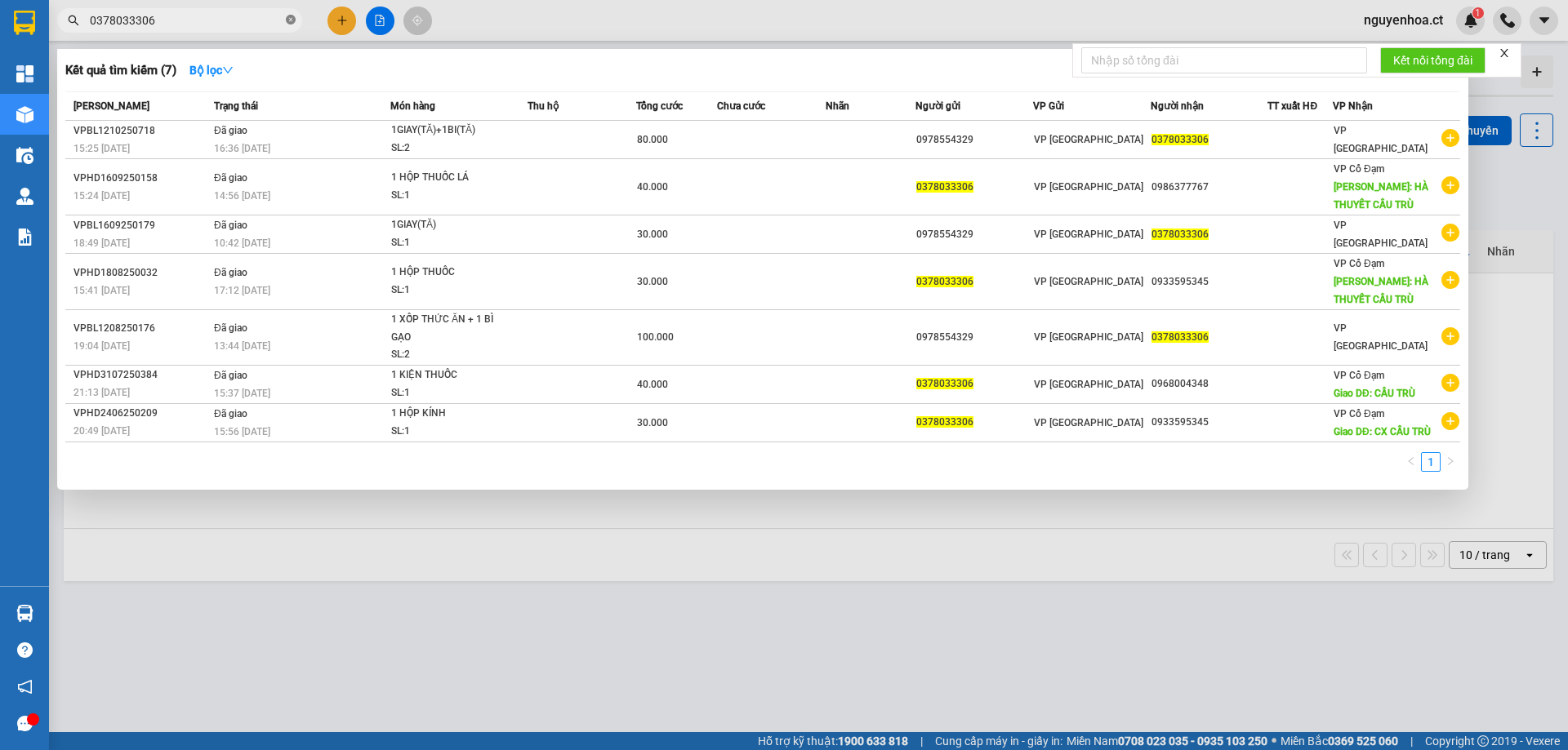
click at [288, 22] on icon "close-circle" at bounding box center [291, 20] width 9 height 9
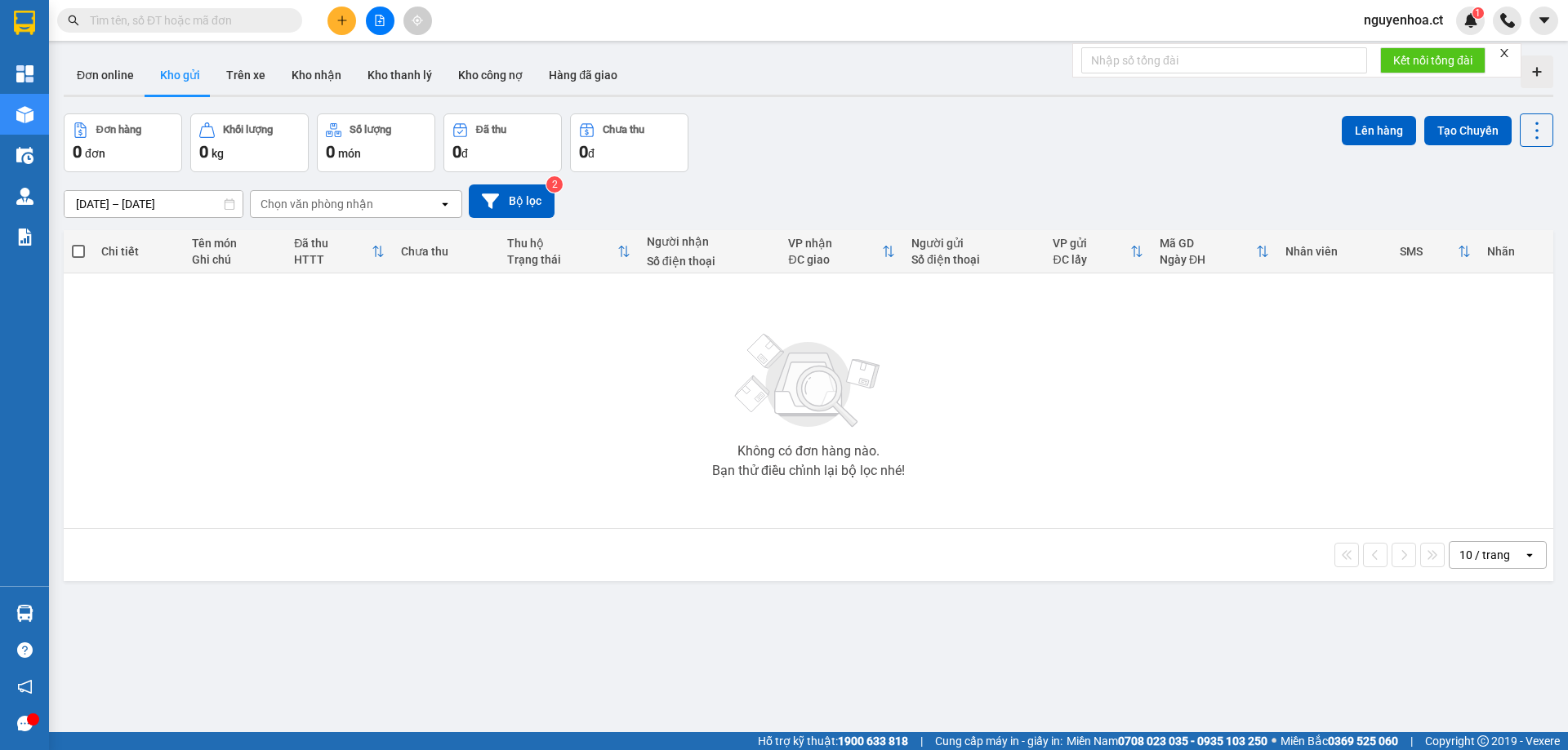
paste input "0367785536"
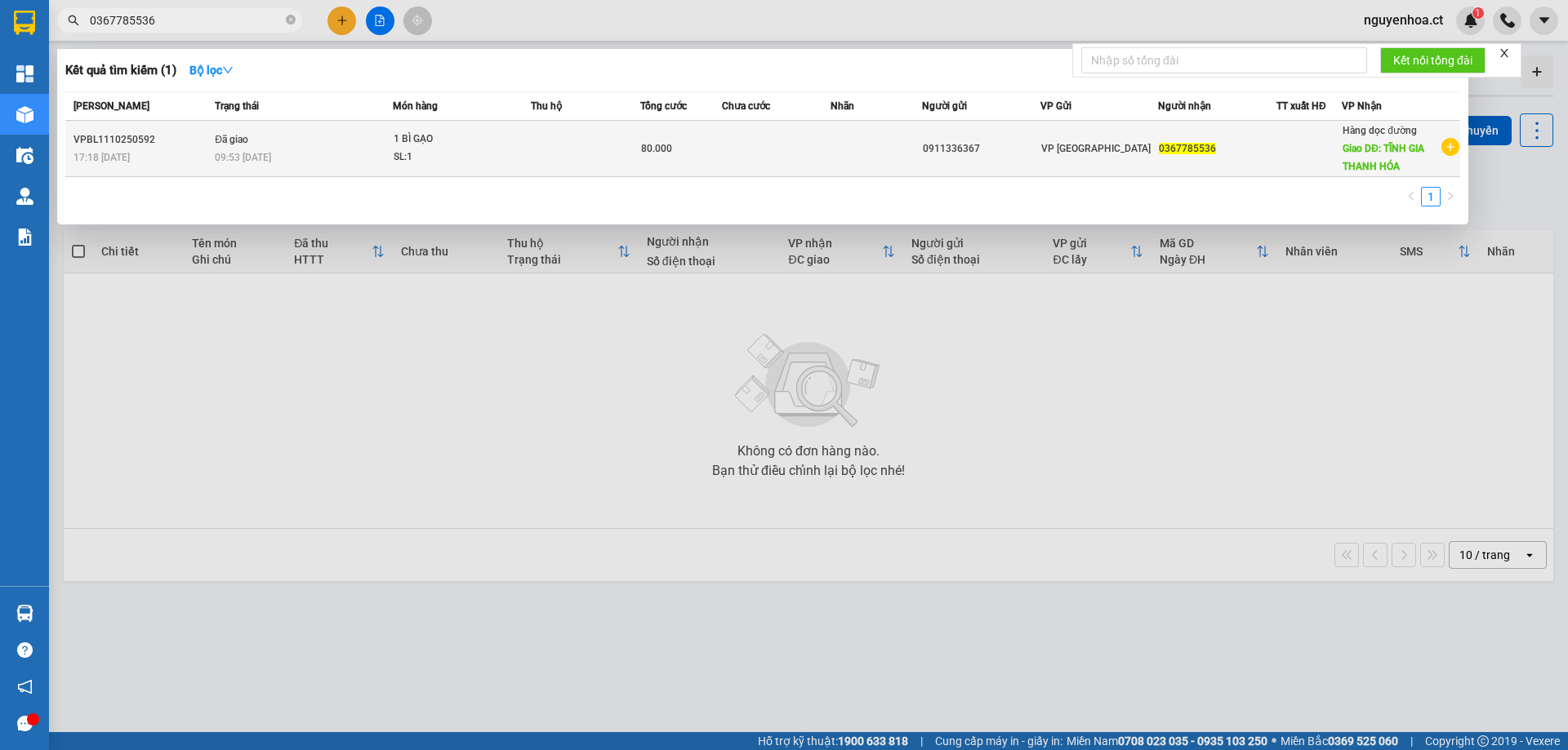
type input "0367785536"
click at [323, 146] on td "Đã giao 09:53 - 14/10" at bounding box center [301, 149] width 182 height 57
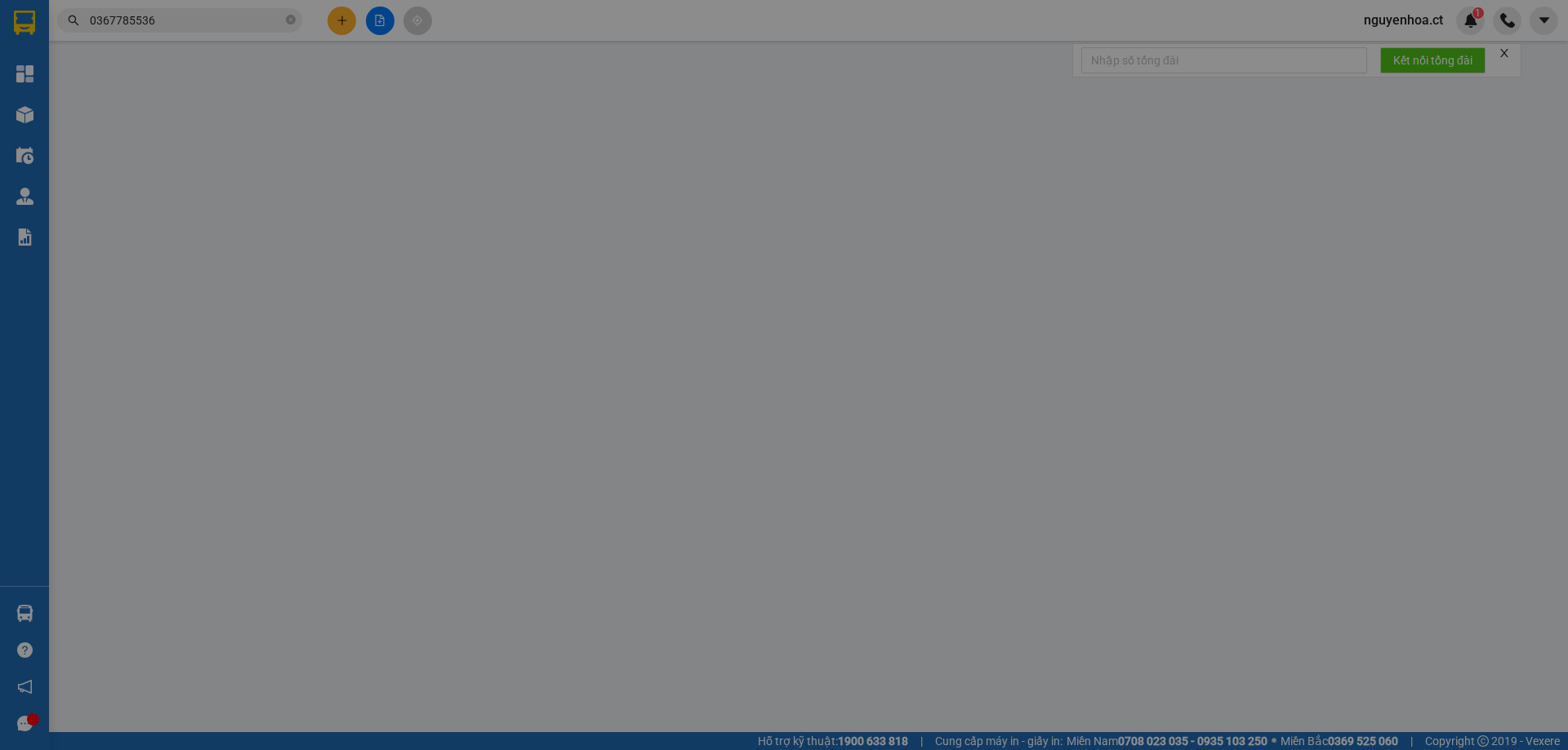
type input "0911336367"
type input "0367785536"
type input "TĨNH GIA THANH HÓA"
type input "0"
type input "80.000"
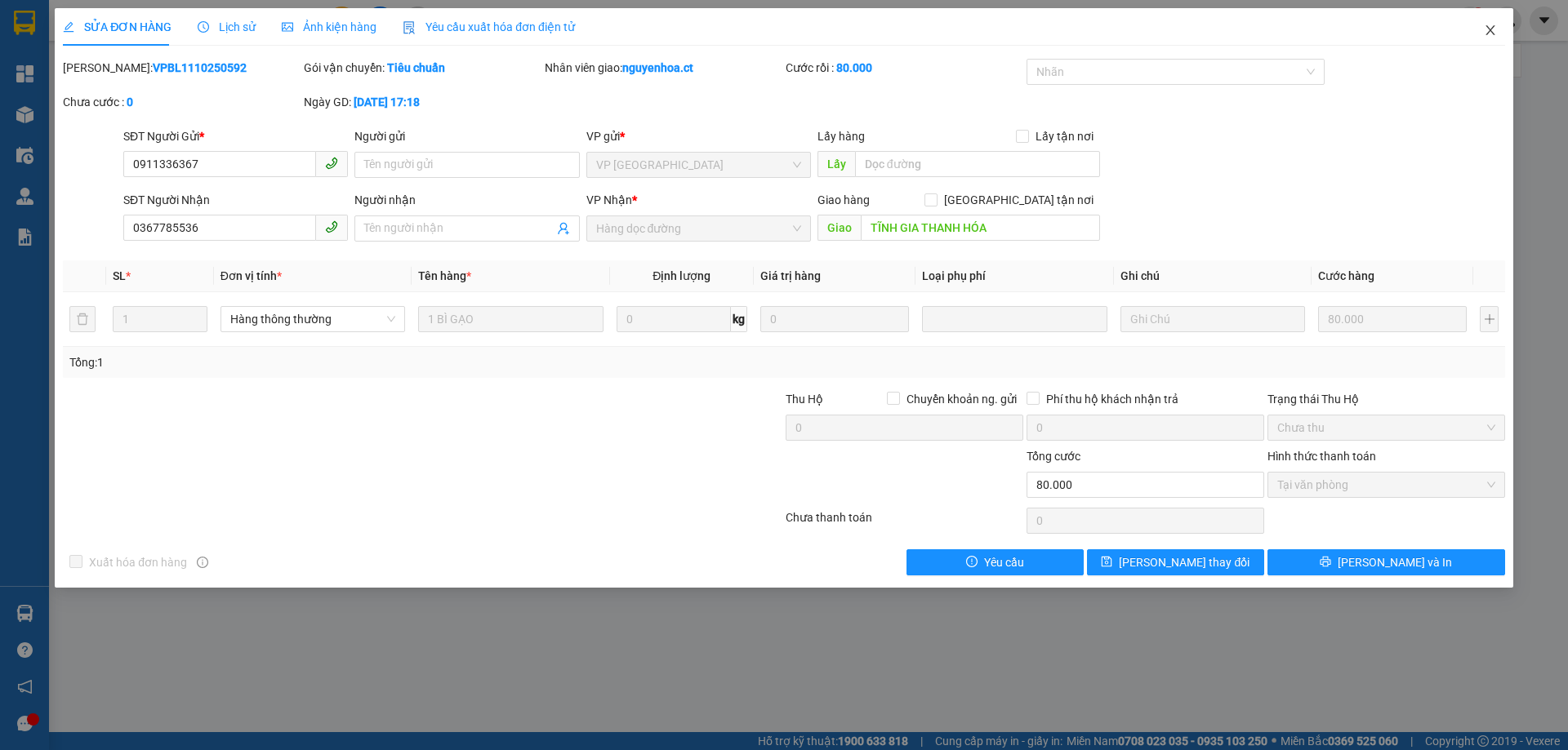
click at [1484, 31] on icon "close" at bounding box center [1491, 30] width 13 height 13
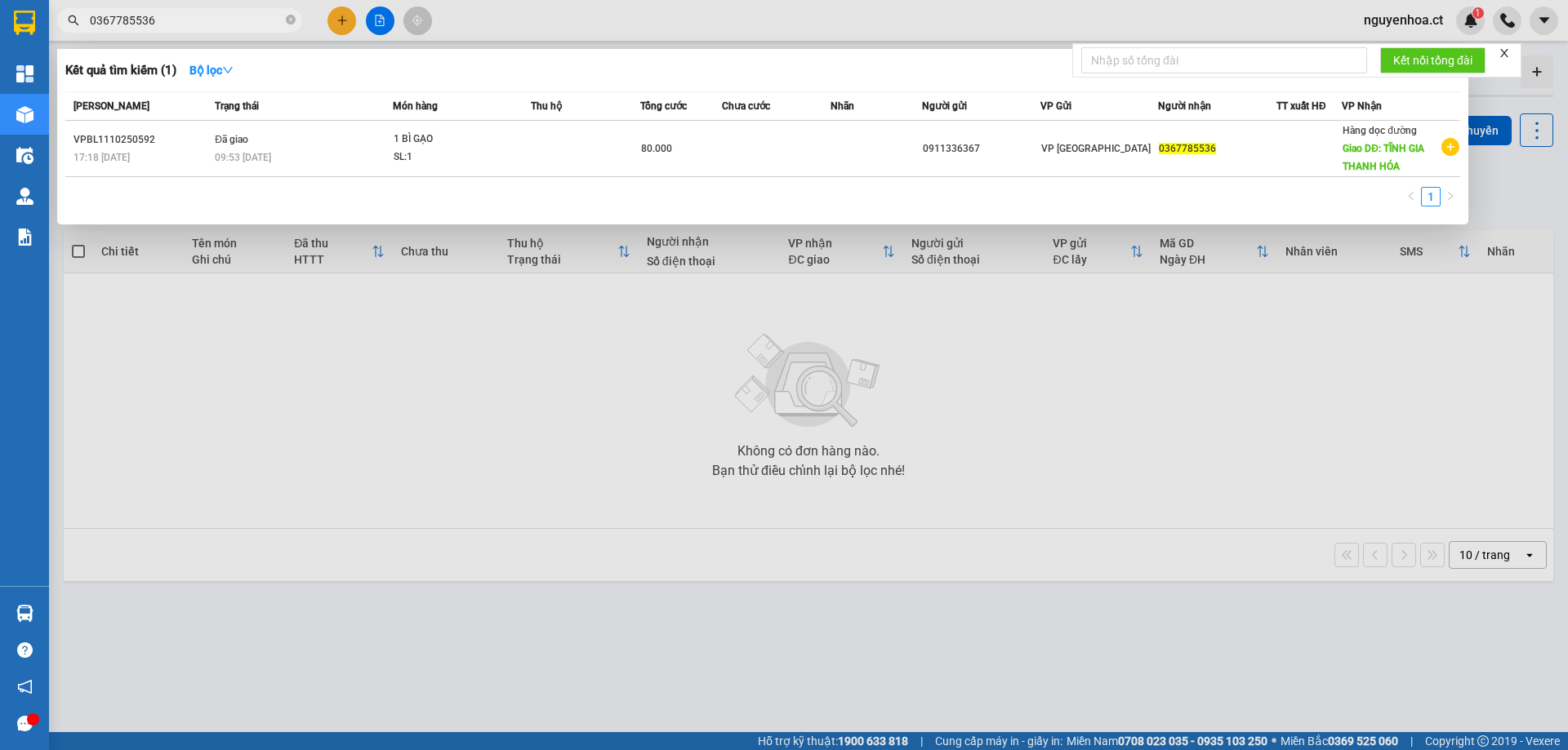
click at [292, 21] on icon "close-circle" at bounding box center [291, 20] width 9 height 9
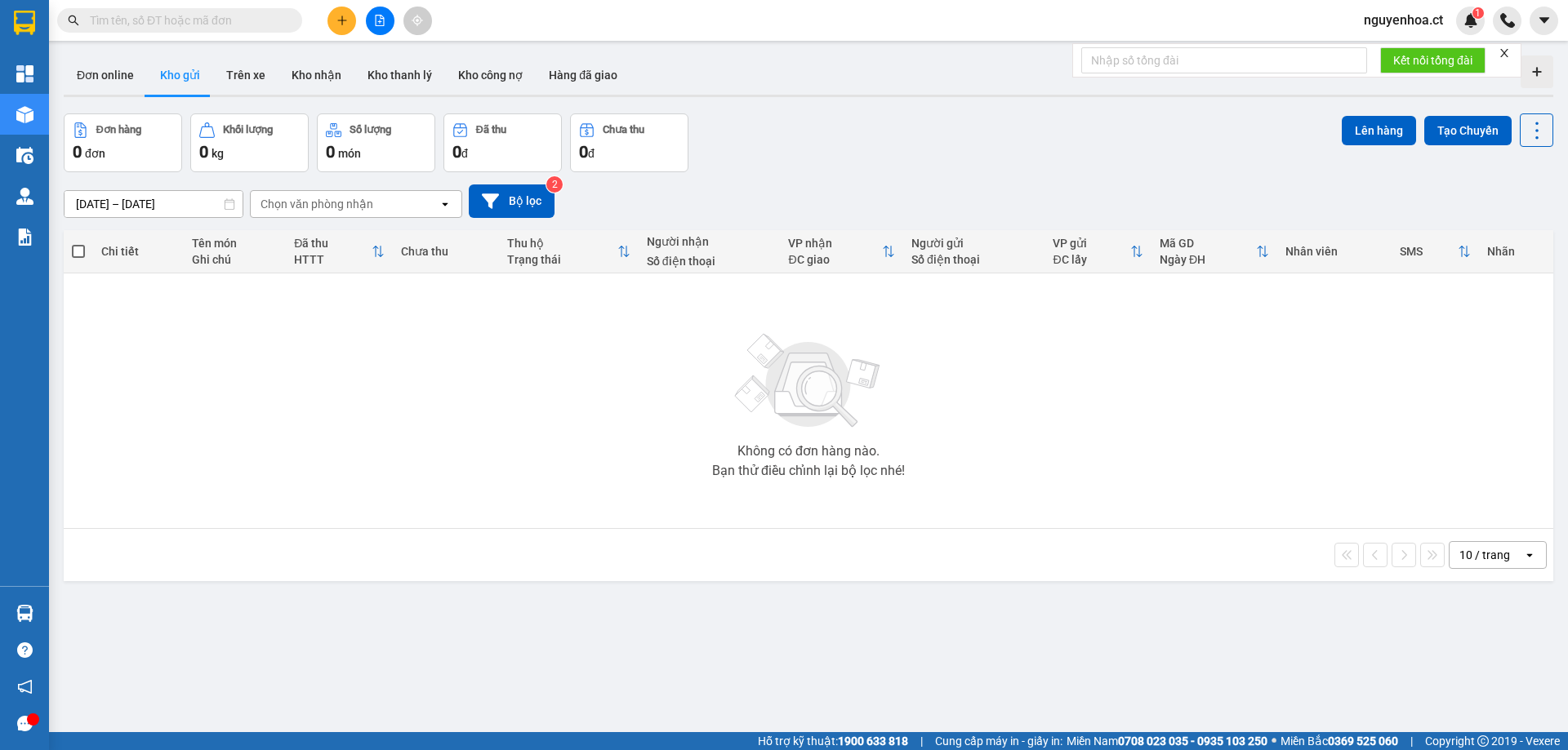
paste input "0919561950"
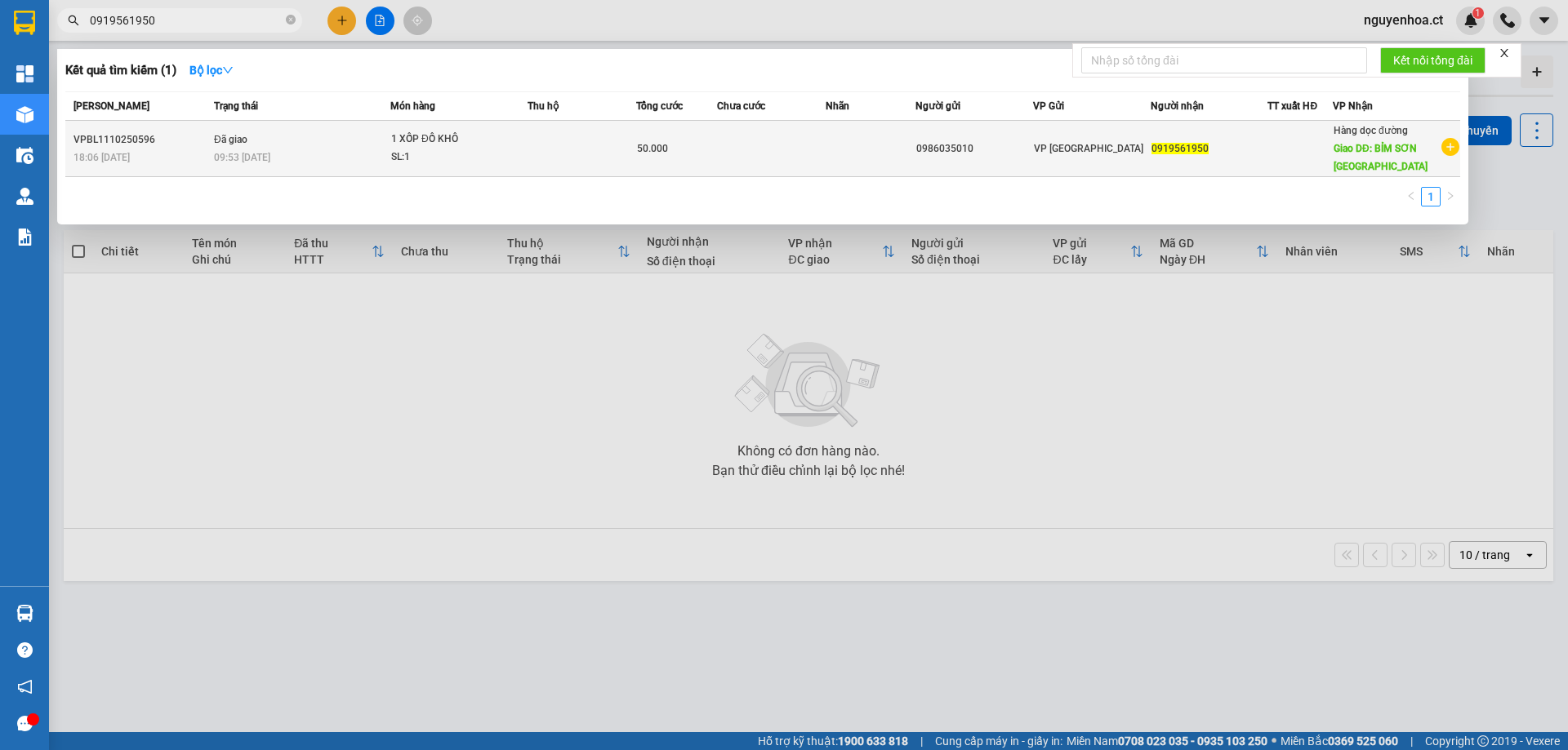
type input "0919561950"
click at [290, 146] on td "Đã giao 09:53 - 14/10" at bounding box center [299, 149] width 180 height 57
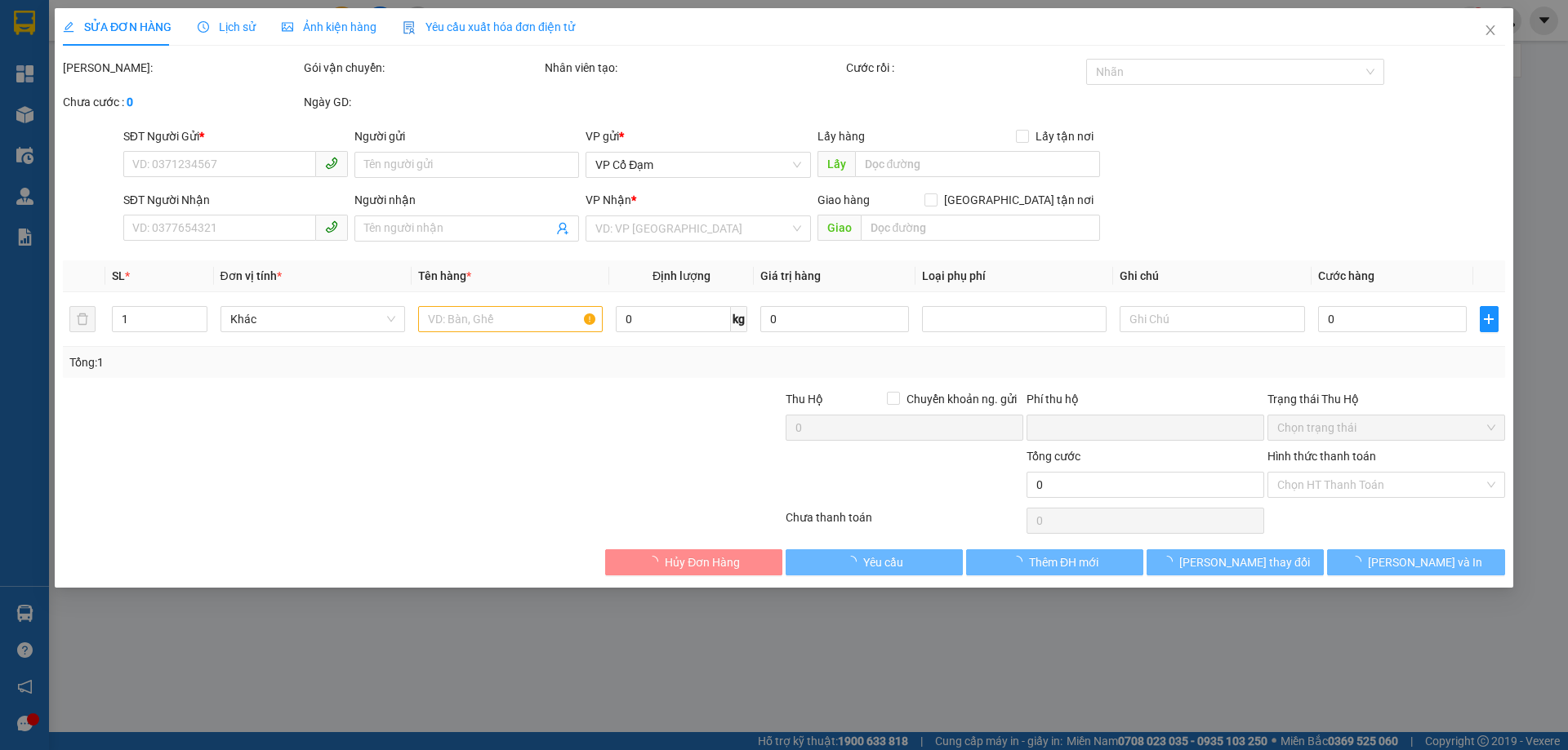
type input "0986035010"
type input "0919561950"
type input "BỈM SƠN THANH HÓA"
type input "0"
type input "50.000"
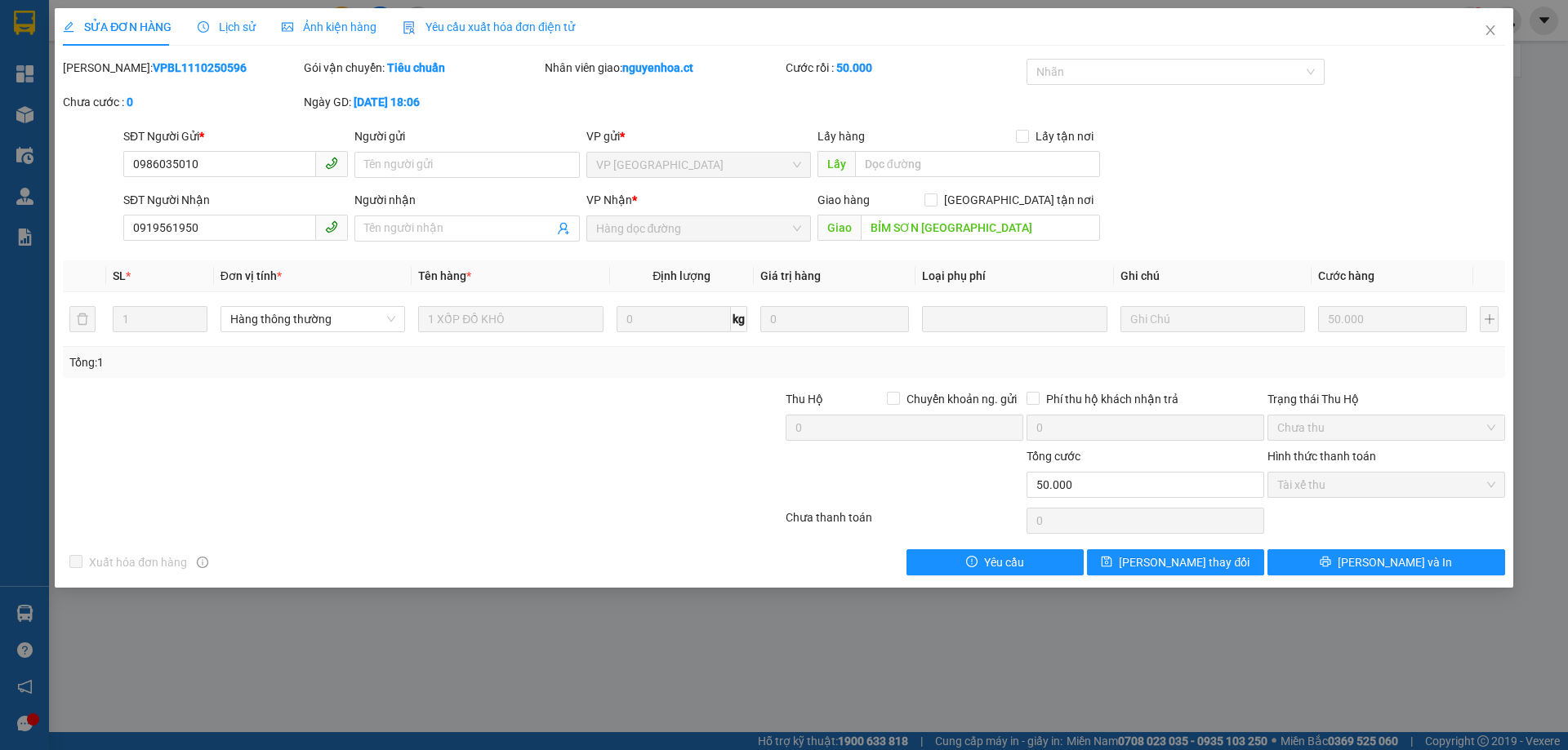
click at [242, 12] on div "Lịch sử" at bounding box center [225, 27] width 58 height 38
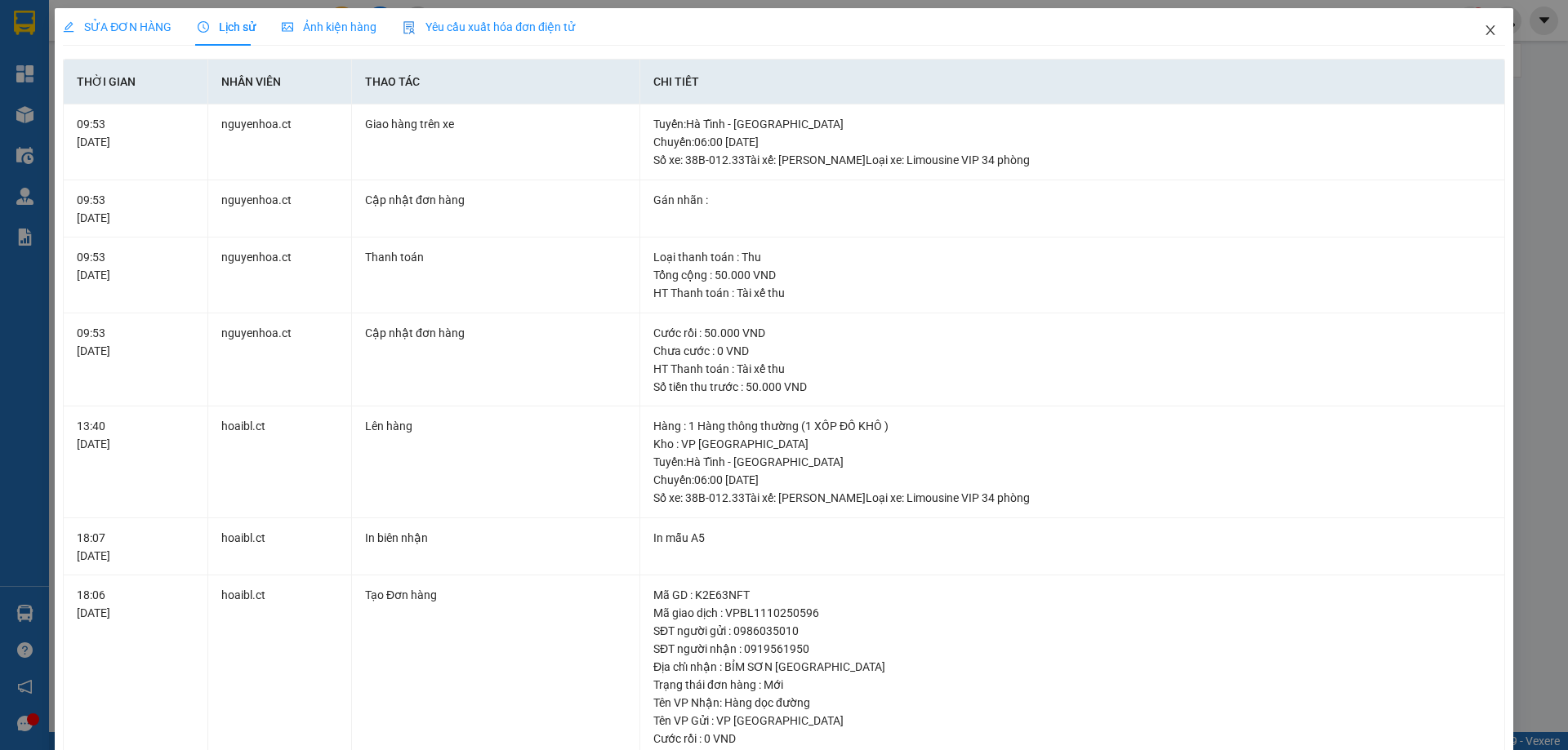
click at [1485, 27] on icon "close" at bounding box center [1490, 30] width 9 height 9
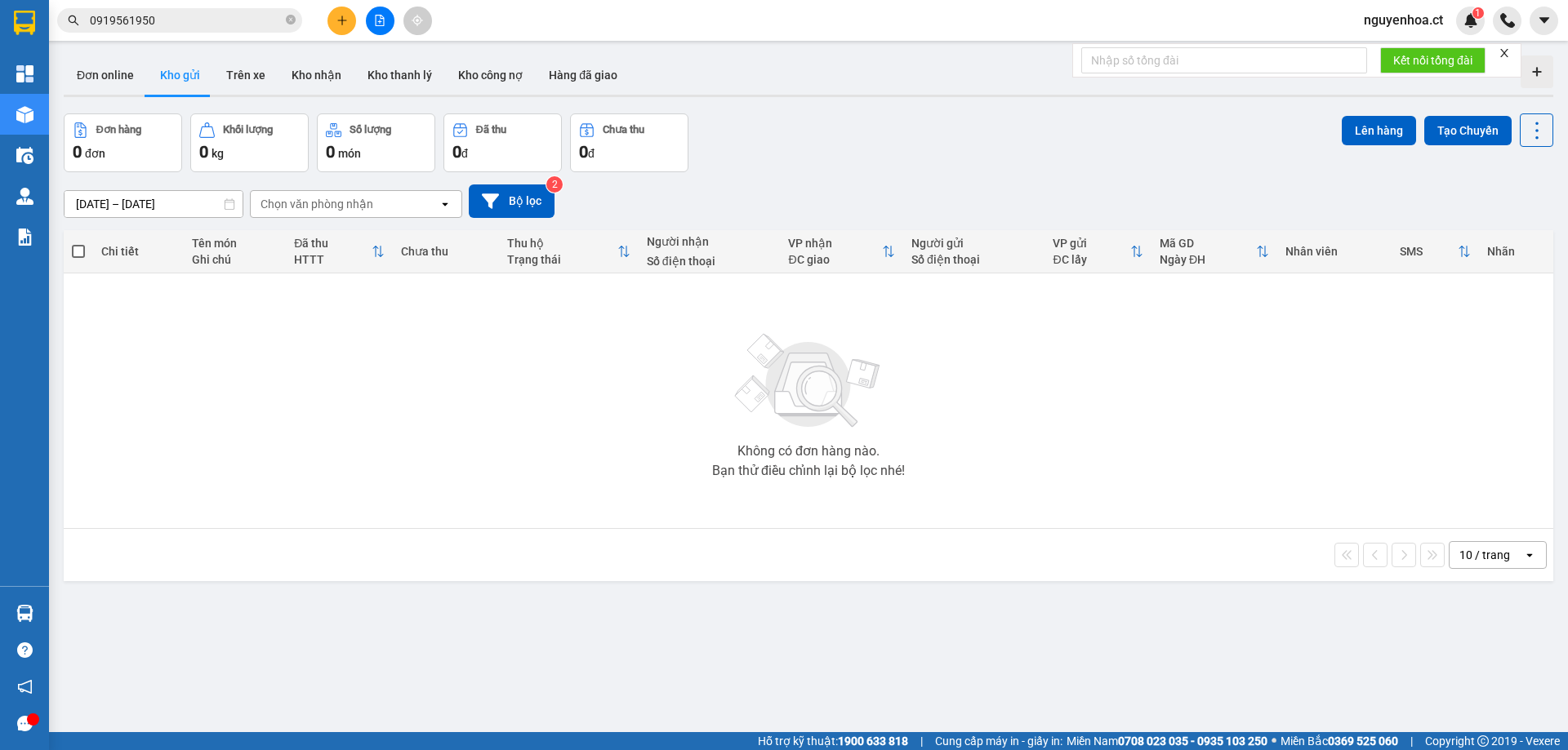
click at [290, 22] on icon "close-circle" at bounding box center [291, 20] width 9 height 9
paste input "0913446104"
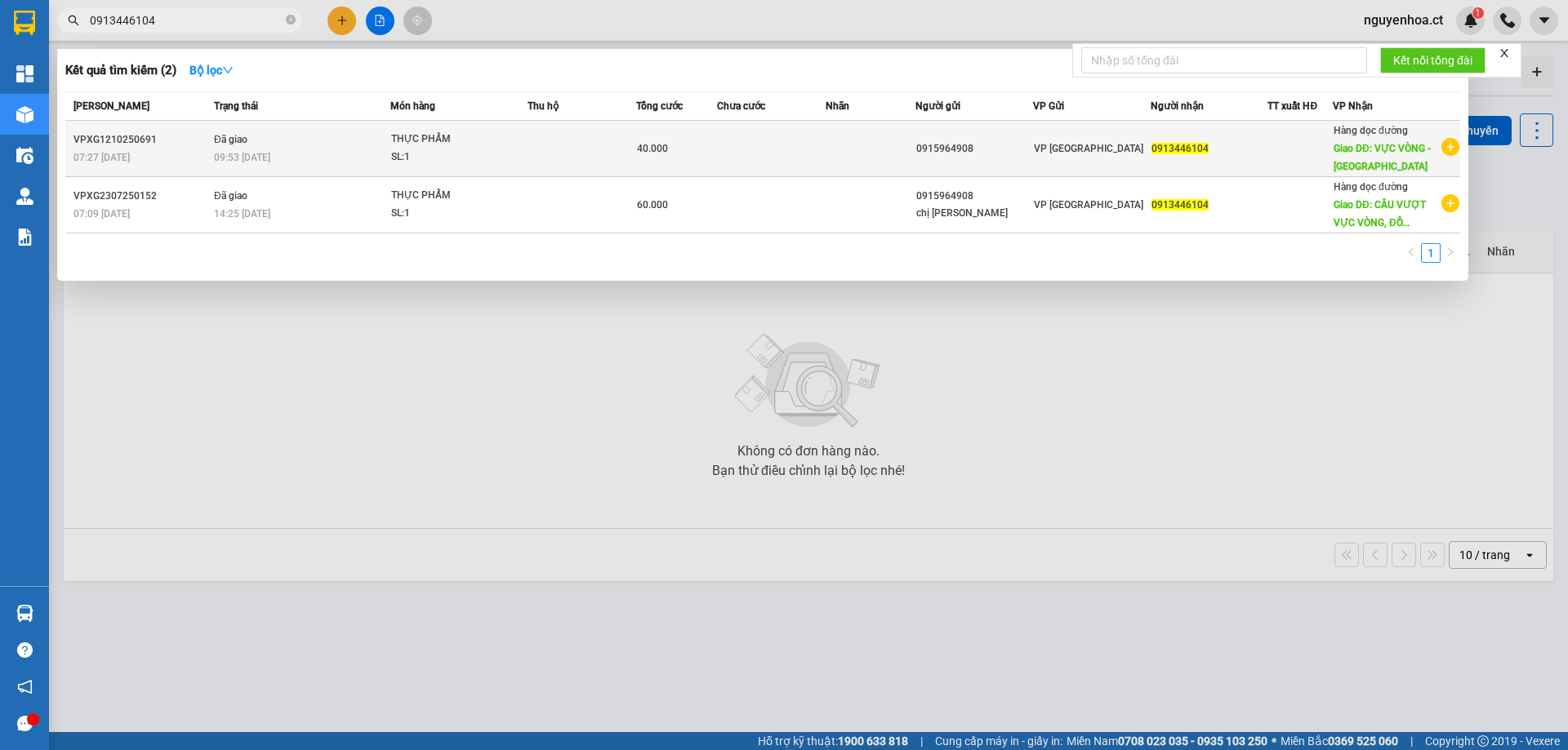
type input "0913446104"
click at [266, 145] on td "Đã giao 09:53 - 14/10" at bounding box center [299, 149] width 180 height 57
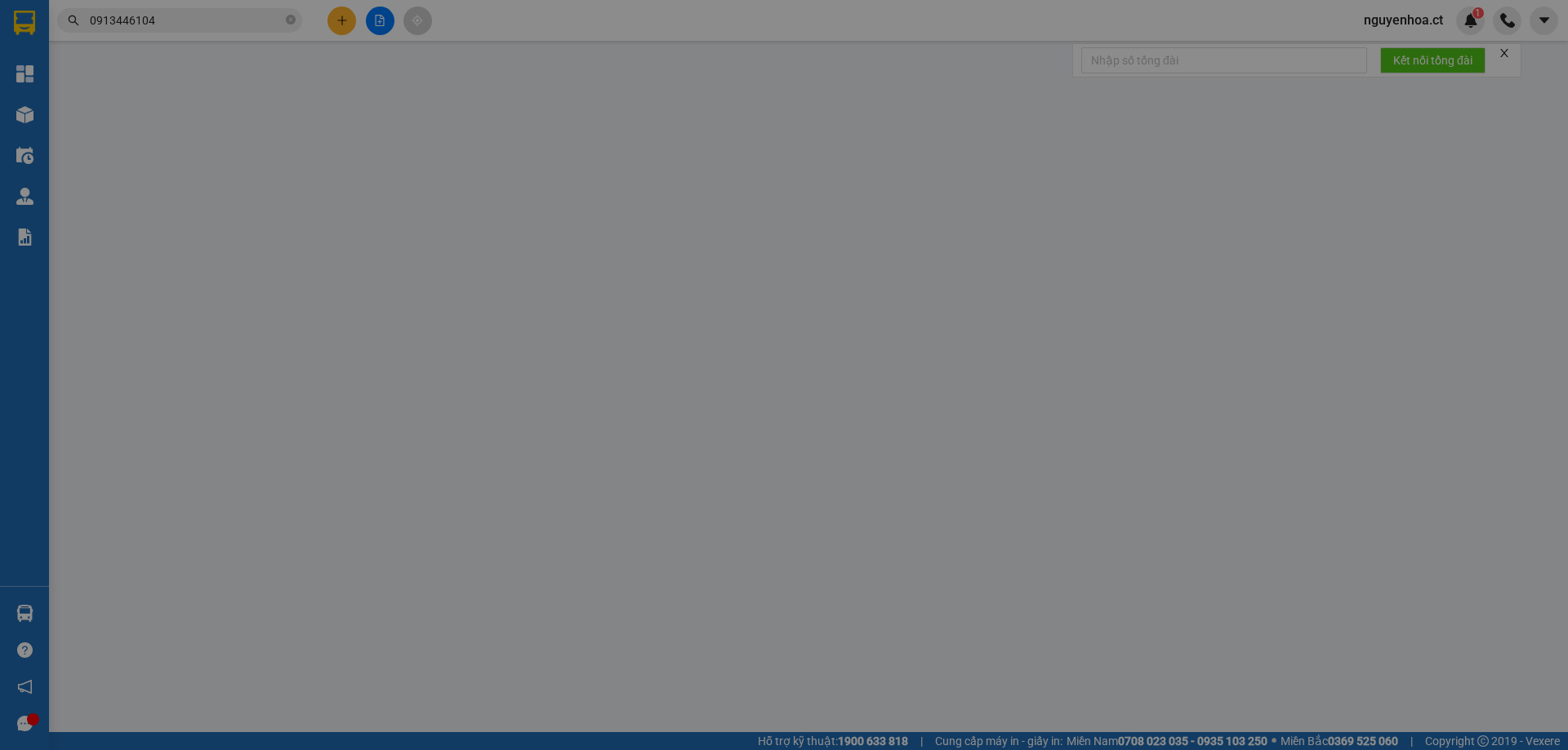
type input "0915964908"
type input "0913446104"
type input "VỰC VÒNG - HÀ NAM"
type input "0"
type input "40.000"
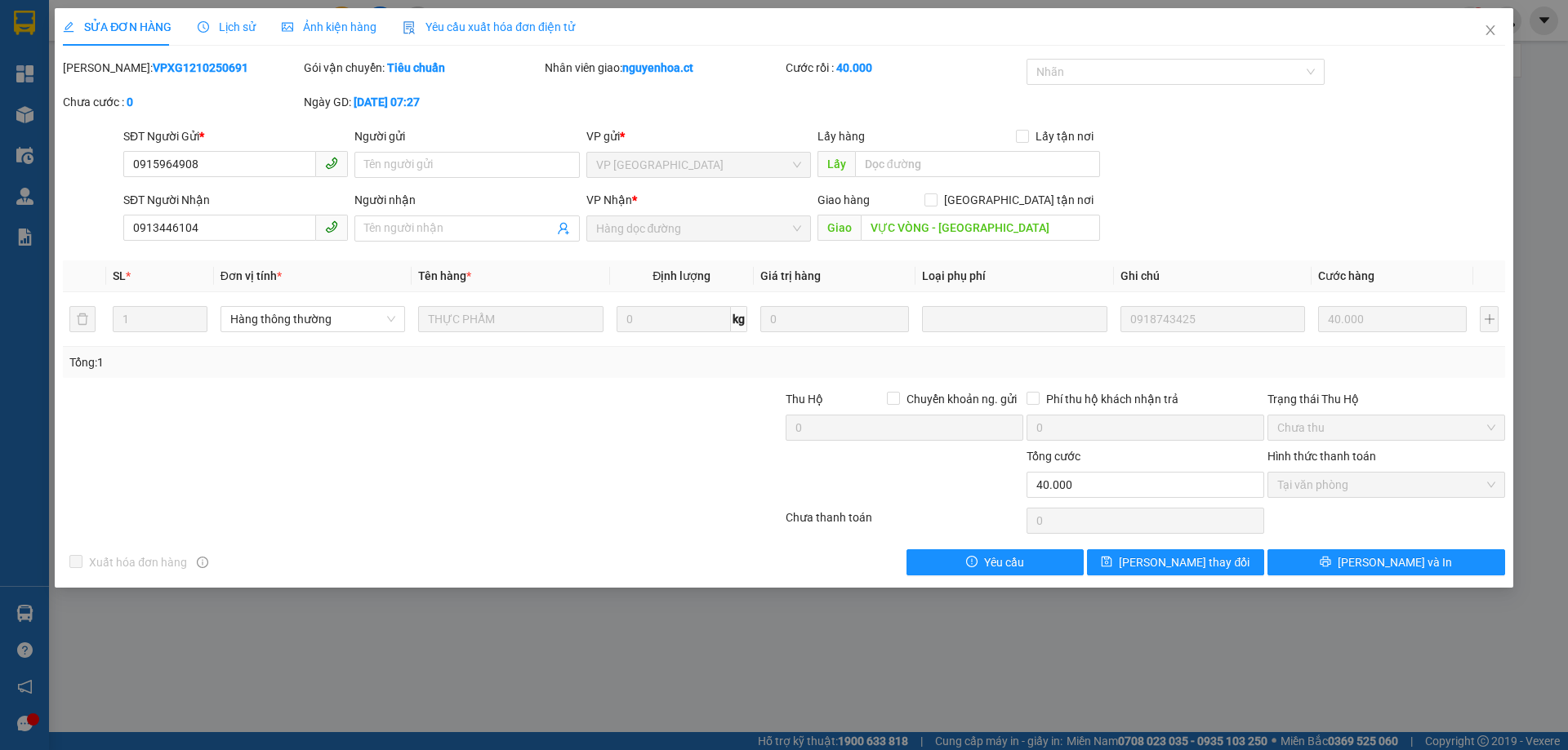
click at [230, 21] on span "Lịch sử" at bounding box center [225, 27] width 58 height 13
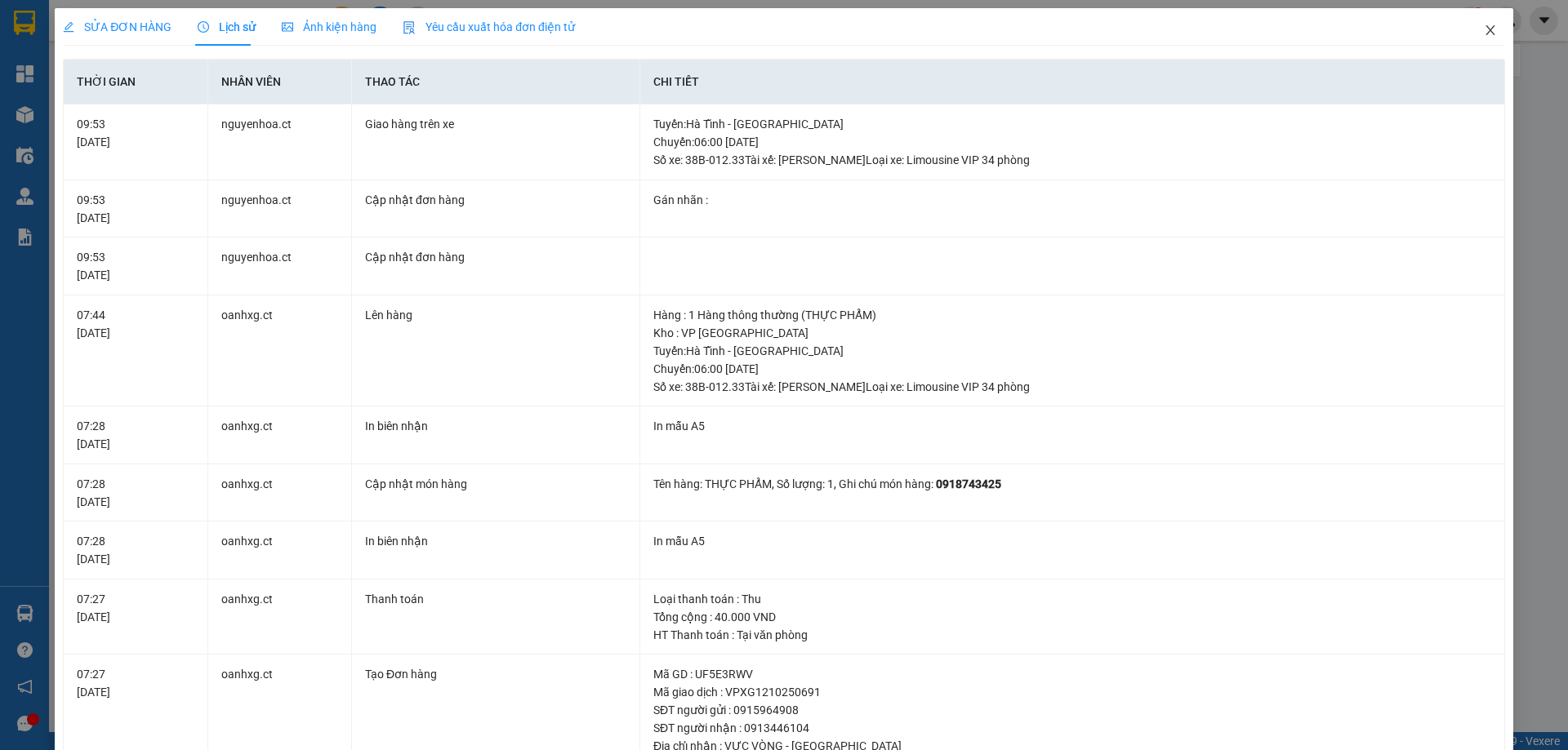
click at [1474, 22] on span "Close" at bounding box center [1490, 31] width 45 height 45
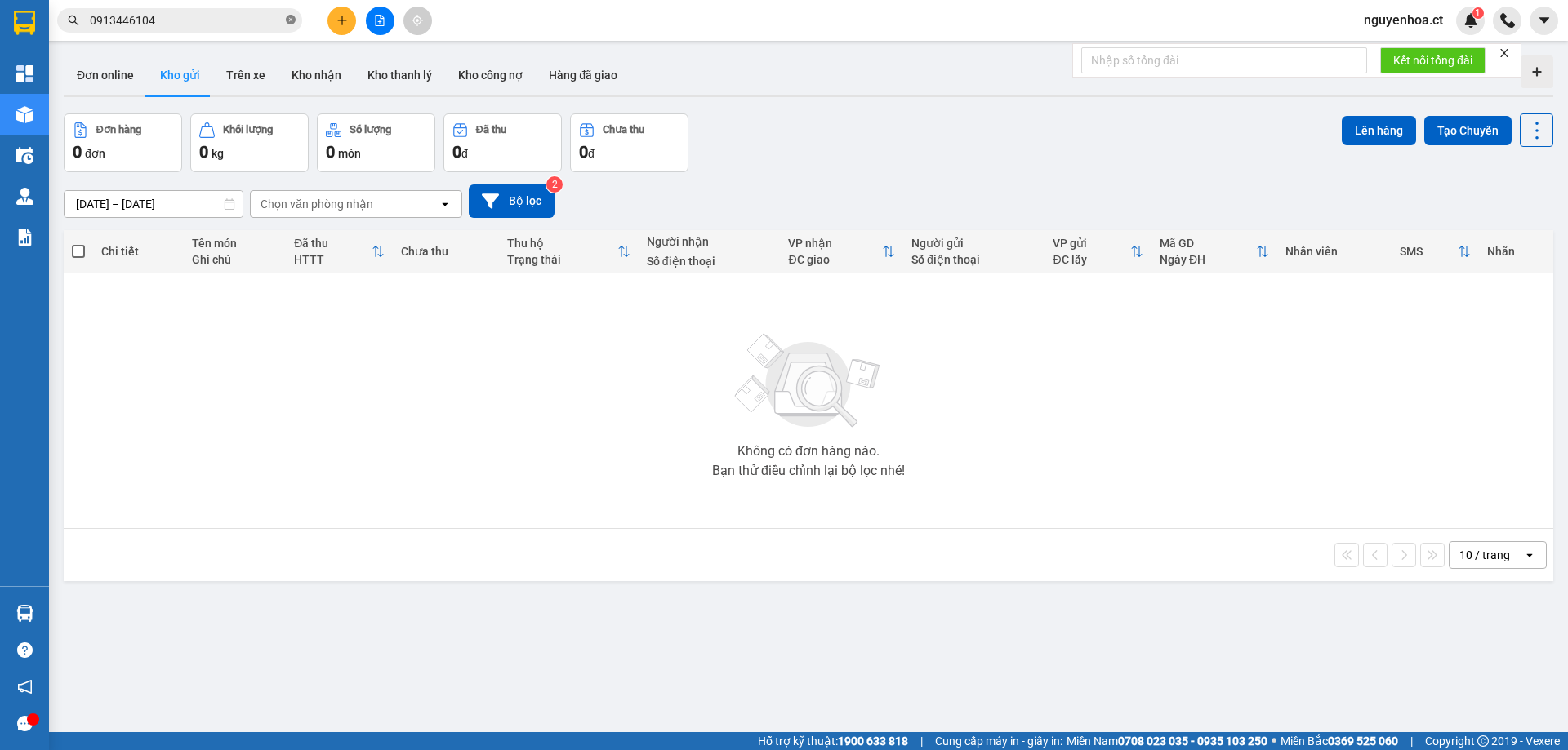
click at [289, 16] on icon "close-circle" at bounding box center [291, 20] width 9 height 9
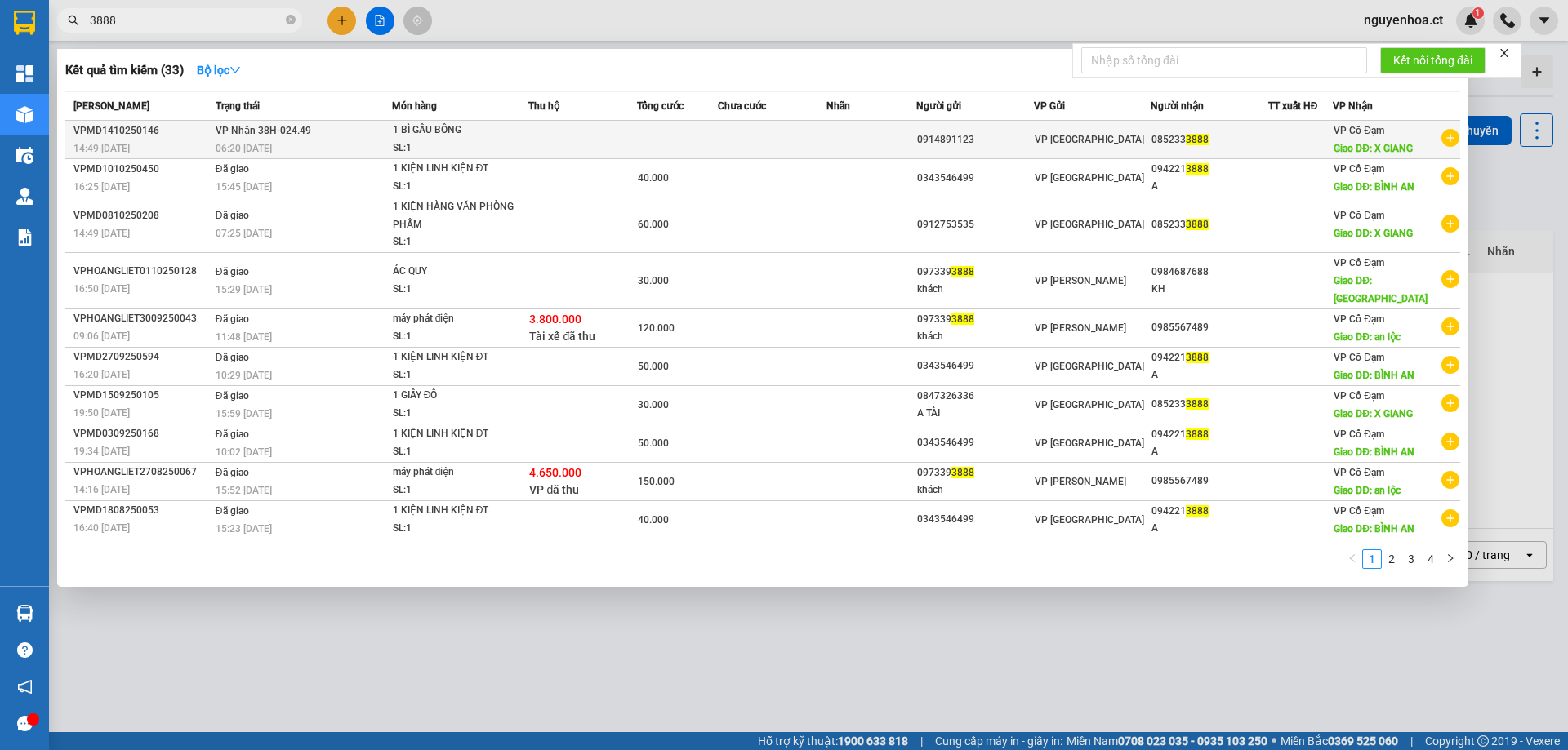
type input "3888"
click at [289, 137] on span "VP Nhận 38H-024.49" at bounding box center [262, 130] width 95 height 11
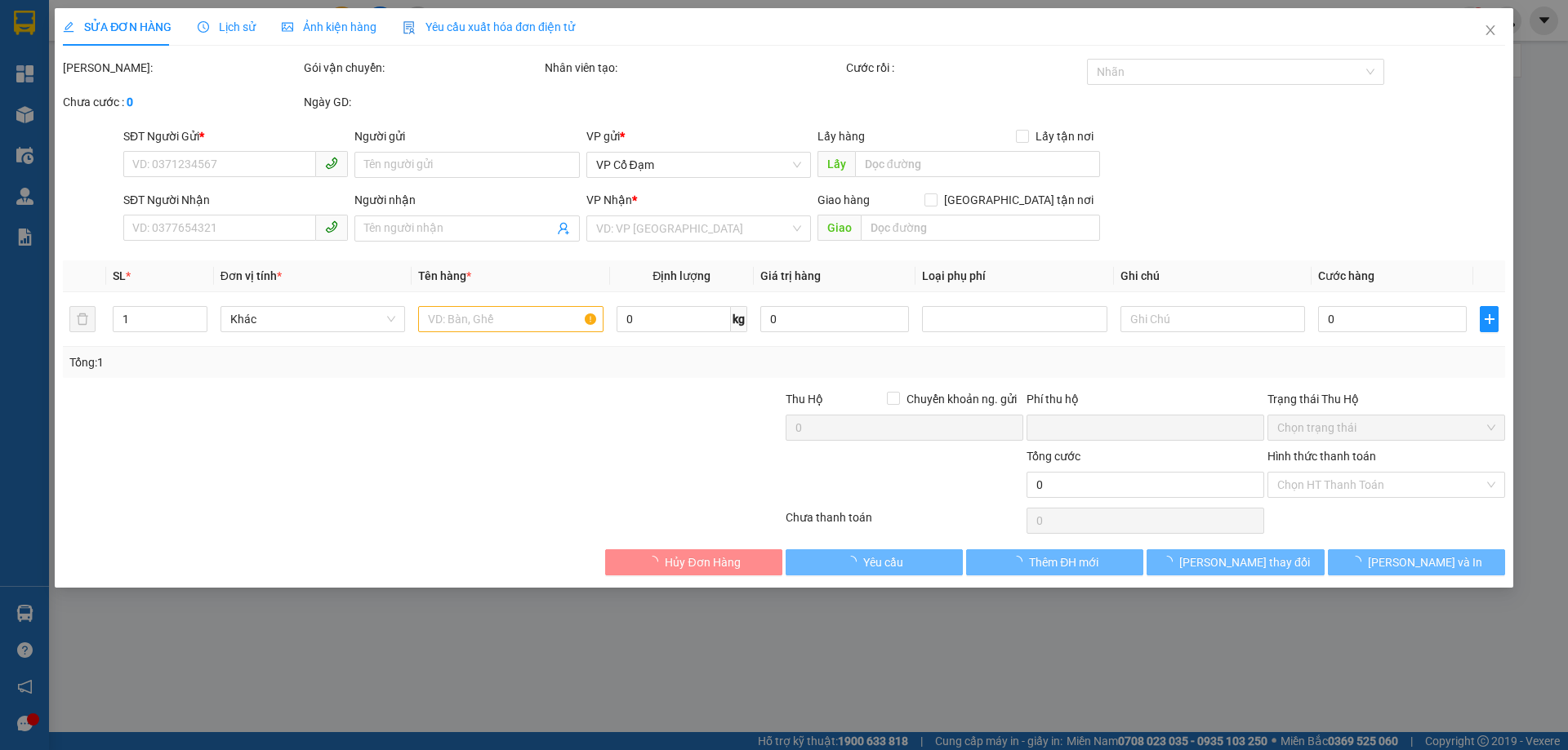
click at [231, 21] on span "Lịch sử" at bounding box center [225, 27] width 58 height 13
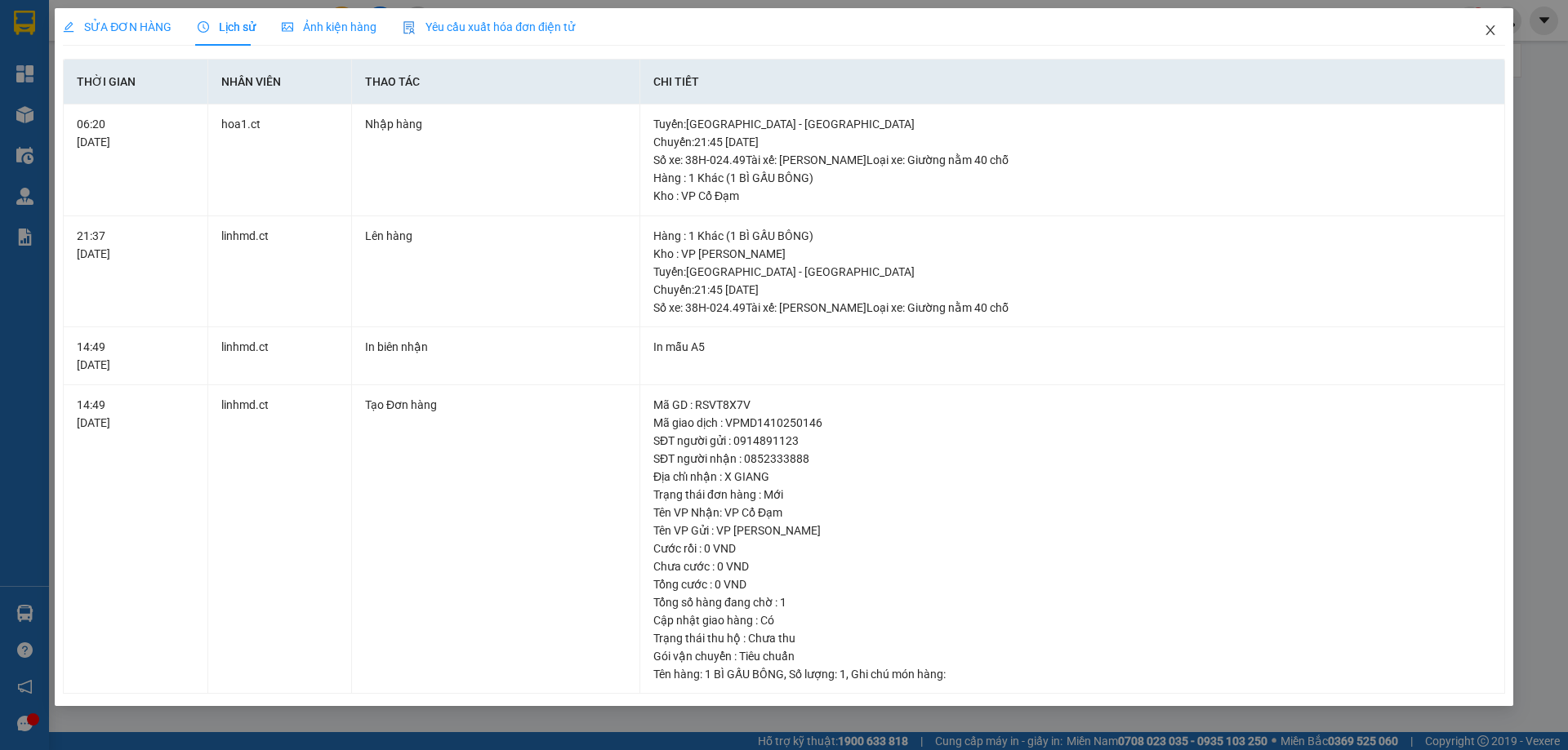
click at [1492, 31] on icon "close" at bounding box center [1491, 30] width 13 height 13
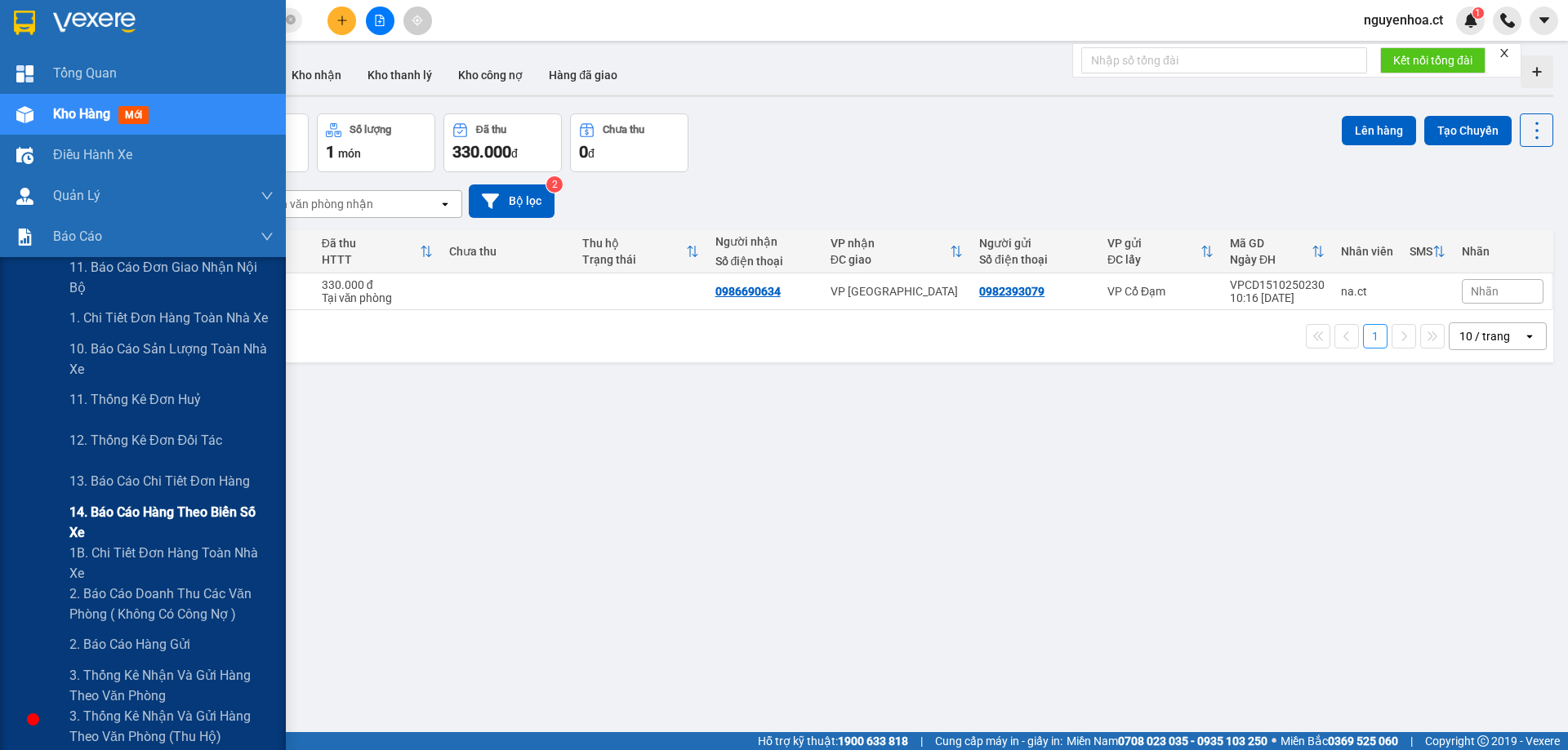
click at [142, 534] on span "14. Báo cáo hàng theo biển số xe" at bounding box center [172, 522] width 204 height 41
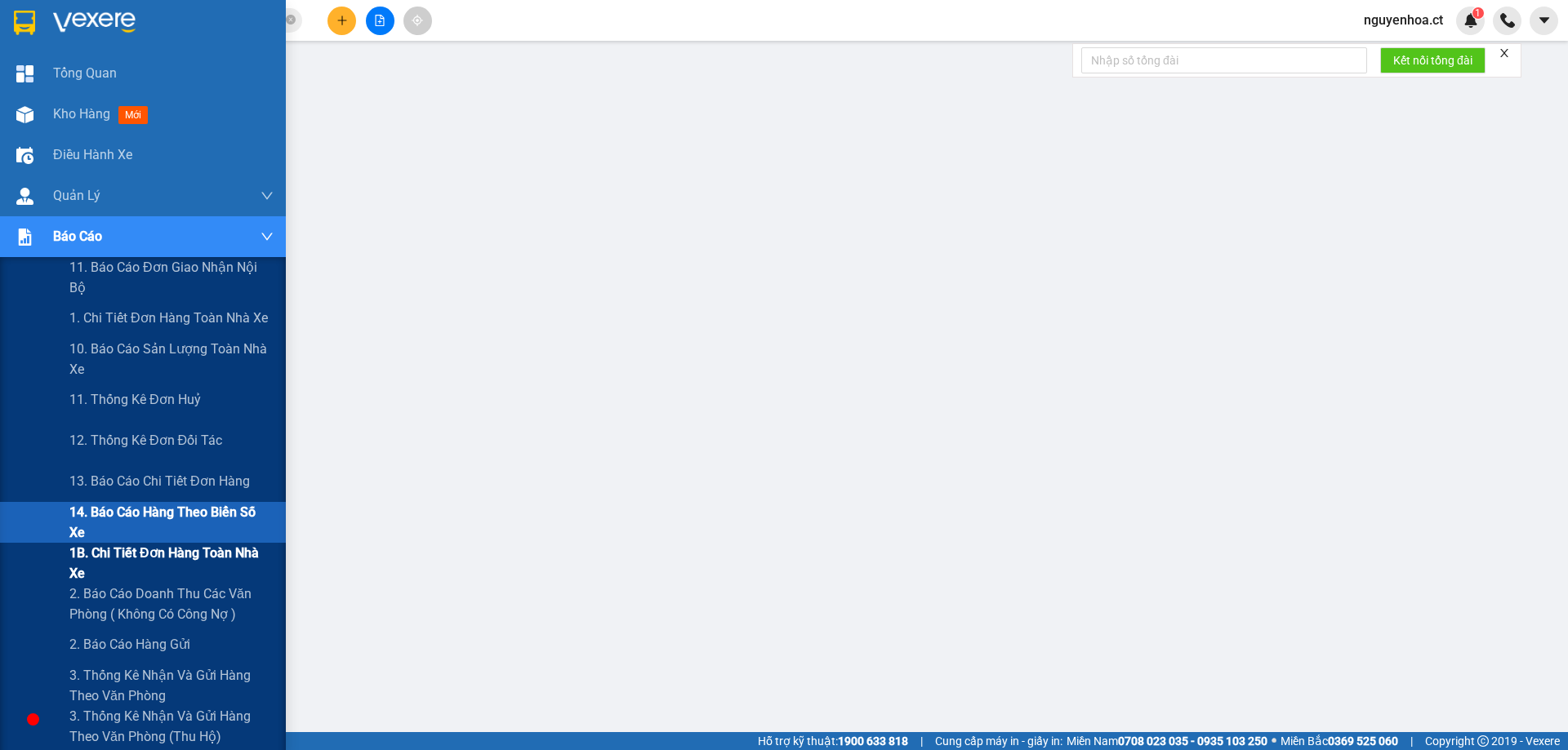
click at [98, 565] on span "1B. Chi tiết đơn hàng toàn nhà xe" at bounding box center [172, 563] width 204 height 41
